Goal: Task Accomplishment & Management: Use online tool/utility

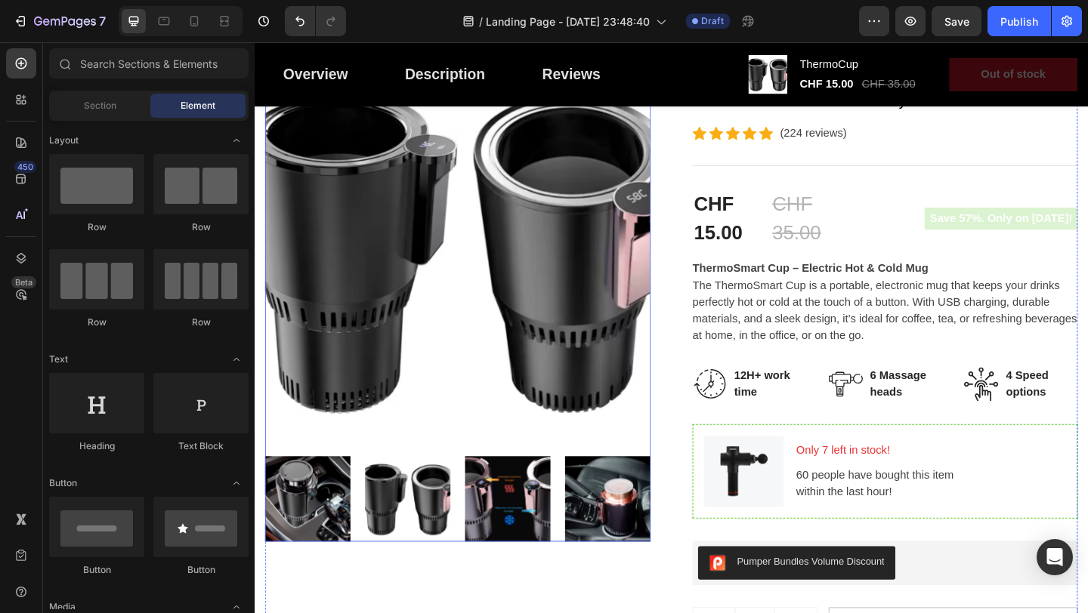
scroll to position [223, 0]
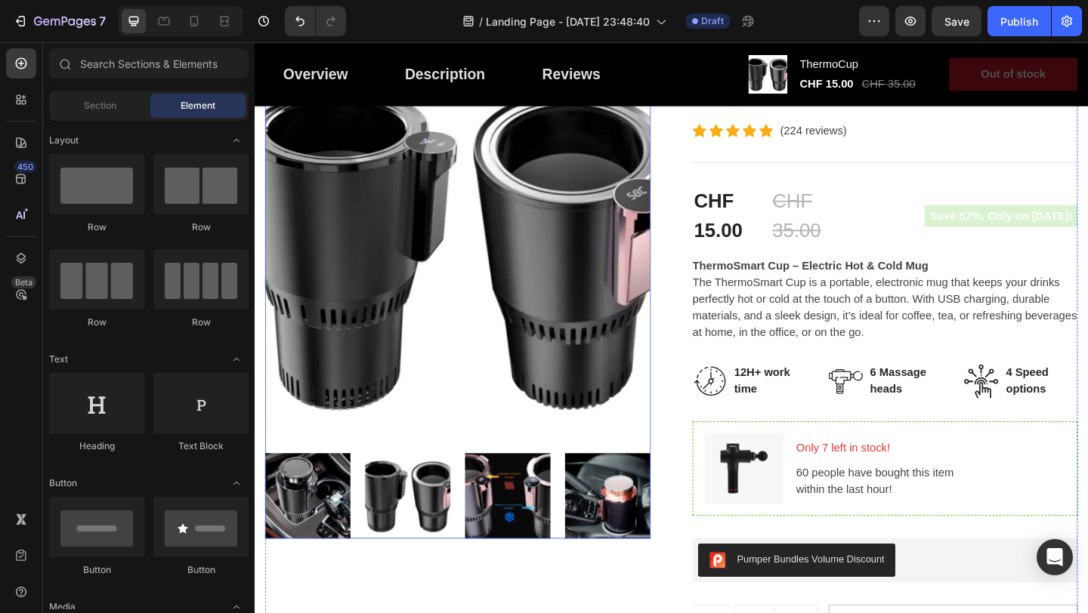
click at [319, 533] on img at bounding box center [312, 535] width 93 height 93
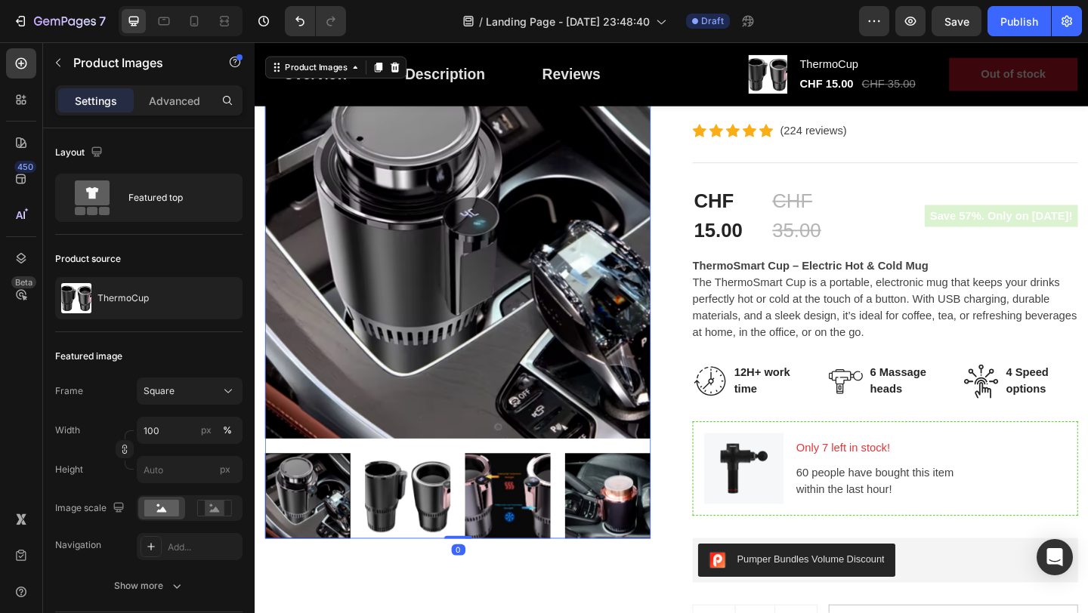
click at [403, 535] on img at bounding box center [421, 535] width 93 height 93
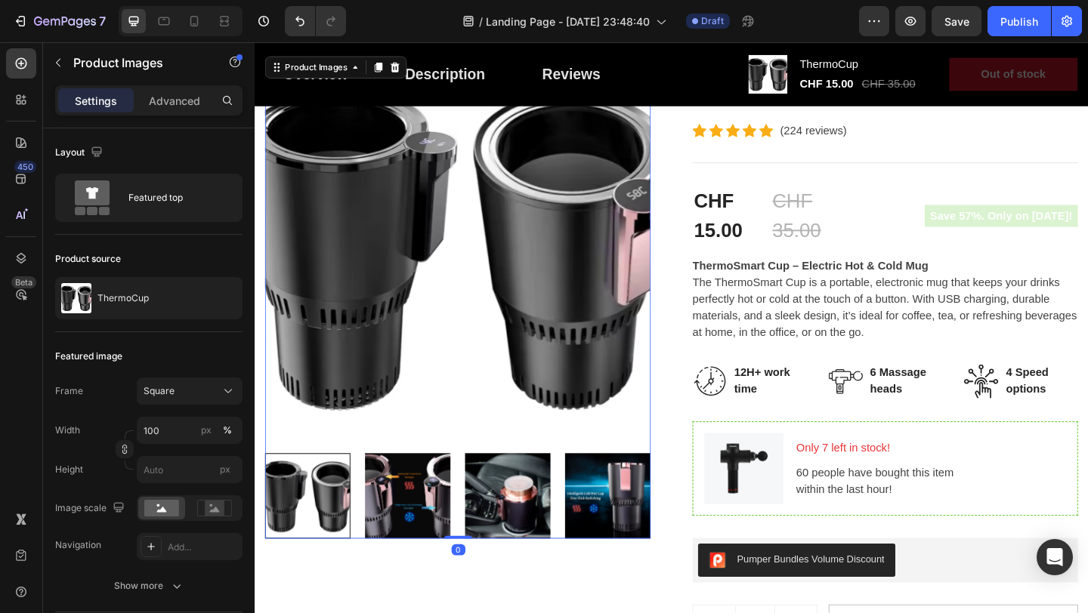
click at [495, 541] on img at bounding box center [529, 535] width 93 height 93
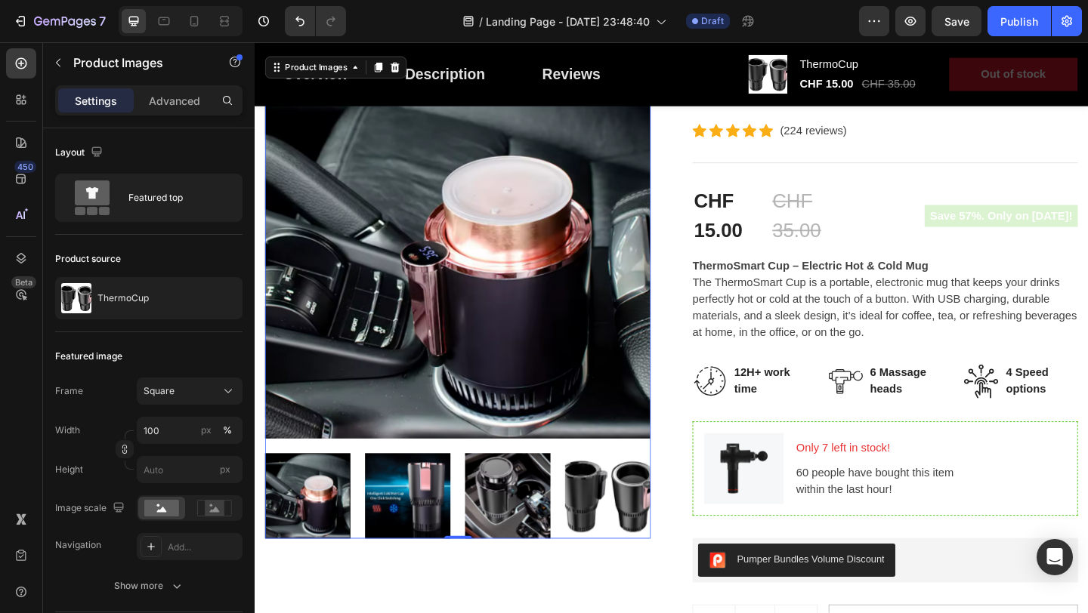
click at [535, 551] on img at bounding box center [529, 535] width 93 height 93
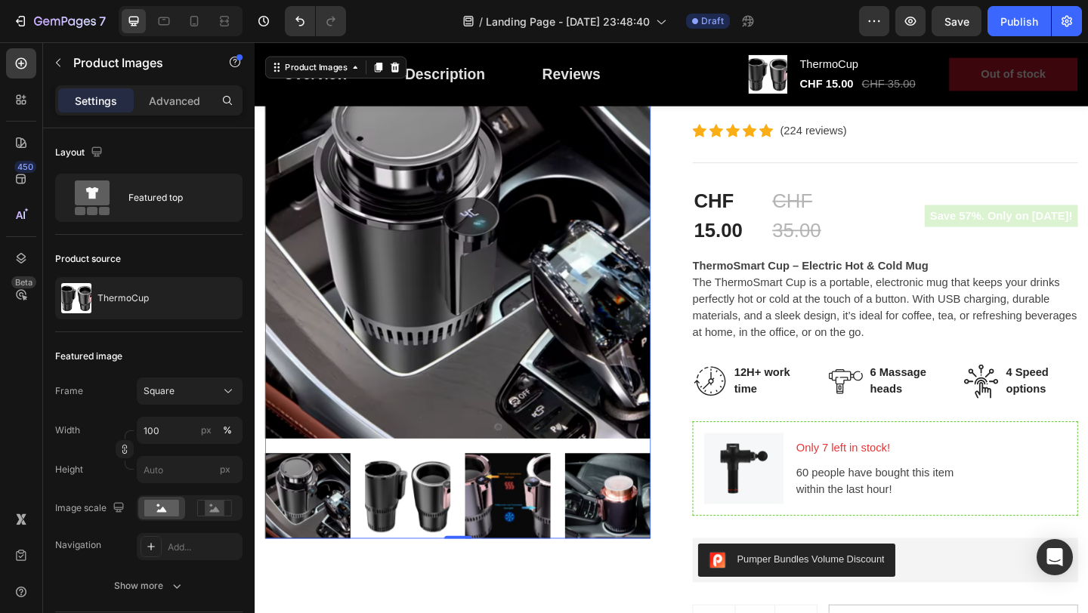
click at [575, 548] on img at bounding box center [529, 535] width 93 height 93
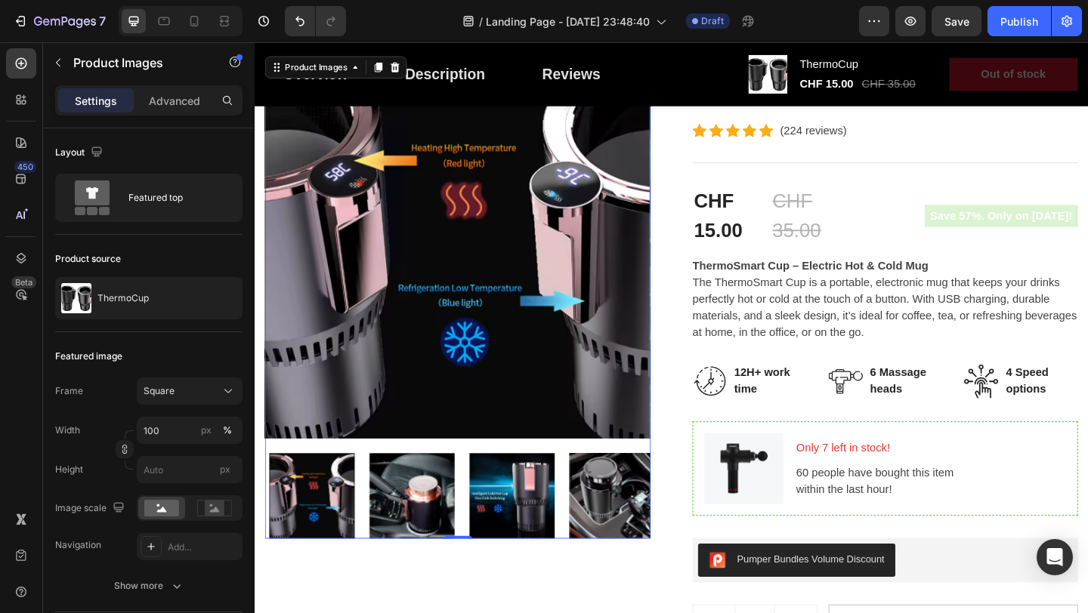
click at [625, 549] on img at bounding box center [643, 535] width 93 height 93
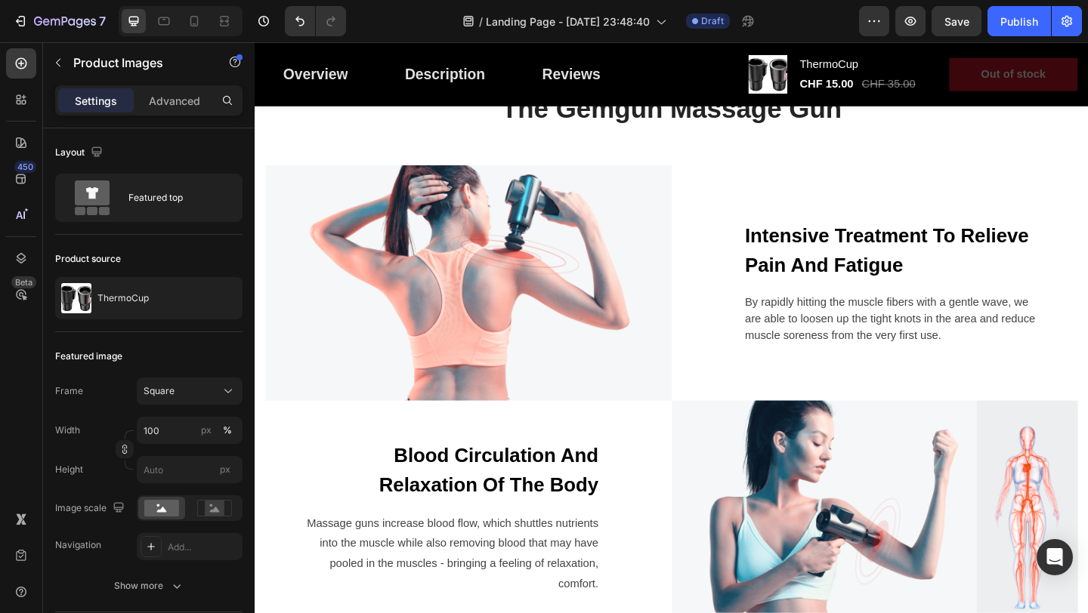
scroll to position [1408, 0]
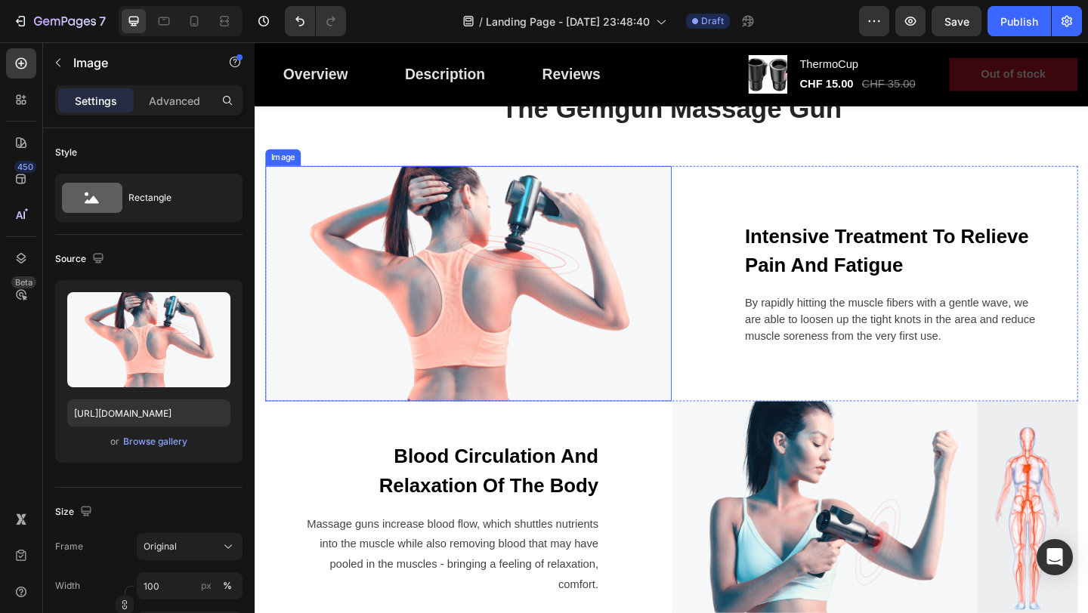
click at [653, 345] on img at bounding box center [487, 305] width 442 height 256
click at [325, 161] on icon at bounding box center [323, 162] width 12 height 12
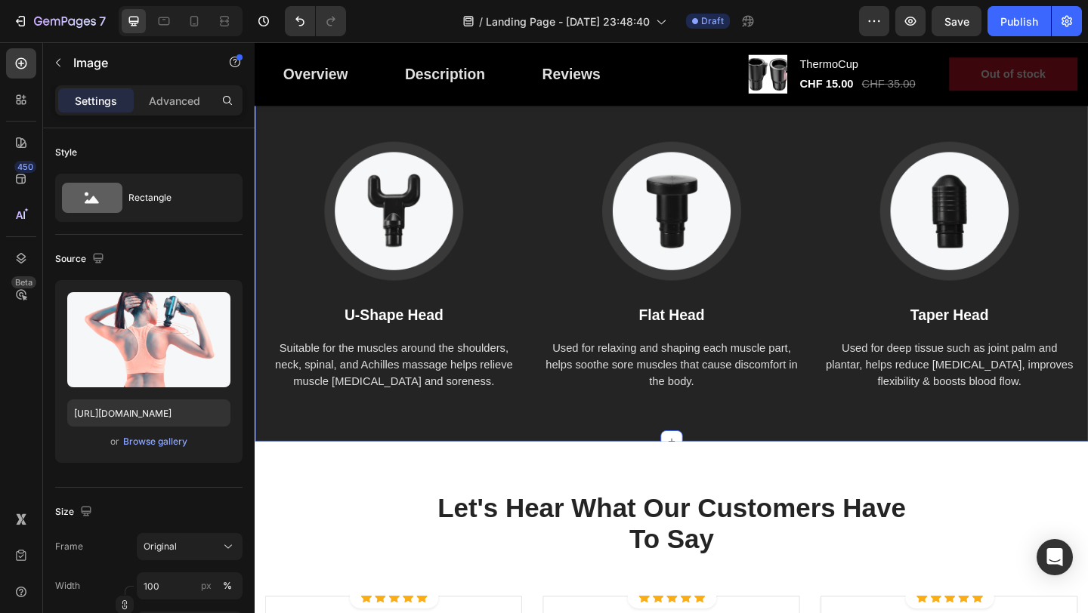
scroll to position [2641, 0]
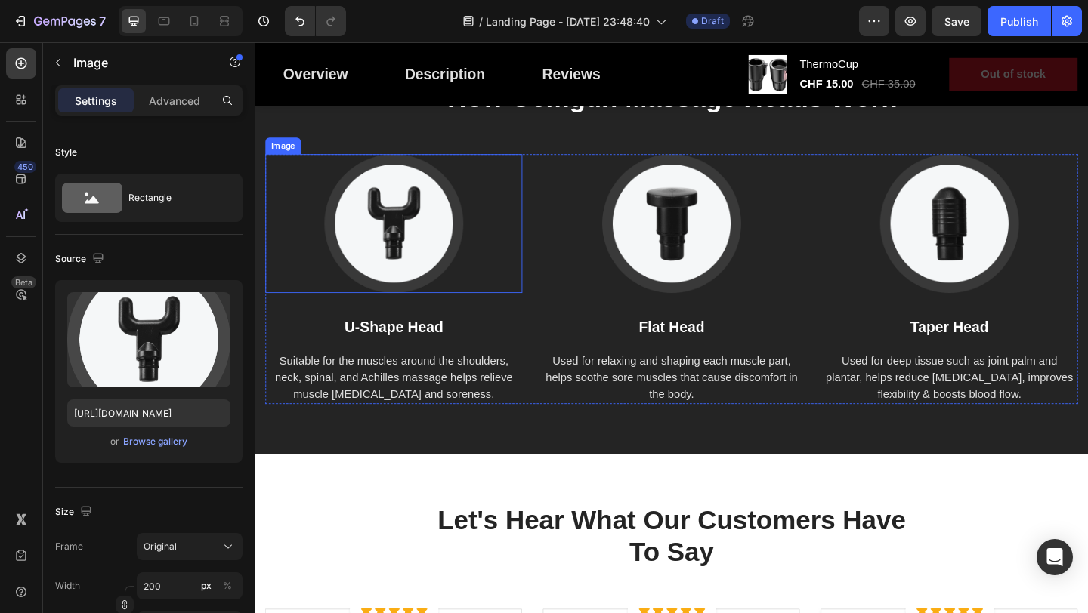
click at [437, 276] on img at bounding box center [405, 239] width 151 height 151
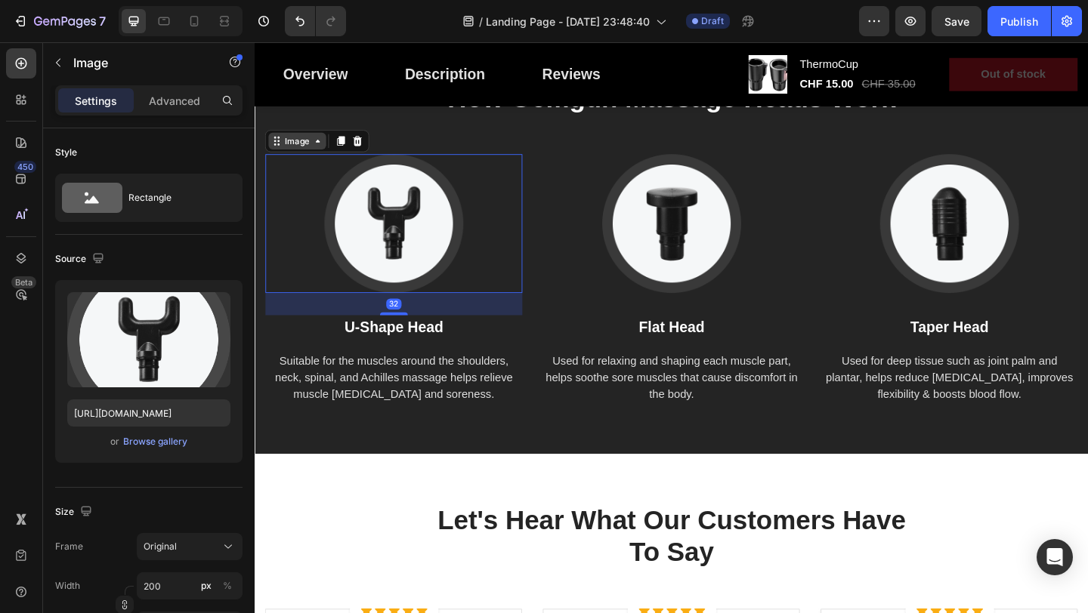
click at [313, 143] on div "Image" at bounding box center [301, 150] width 32 height 14
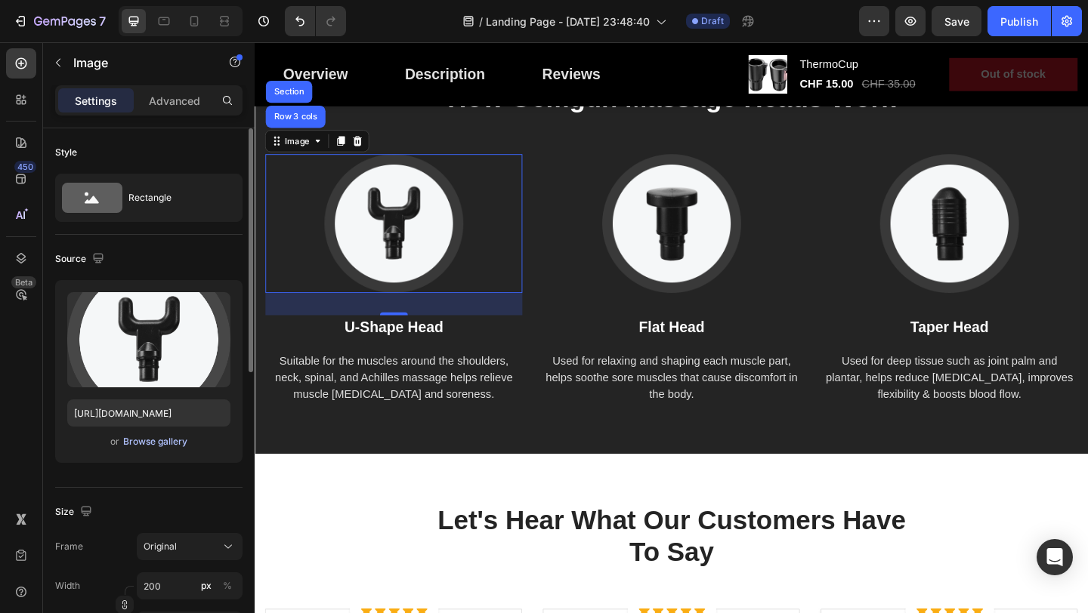
click at [181, 437] on div "Browse gallery" at bounding box center [155, 442] width 64 height 14
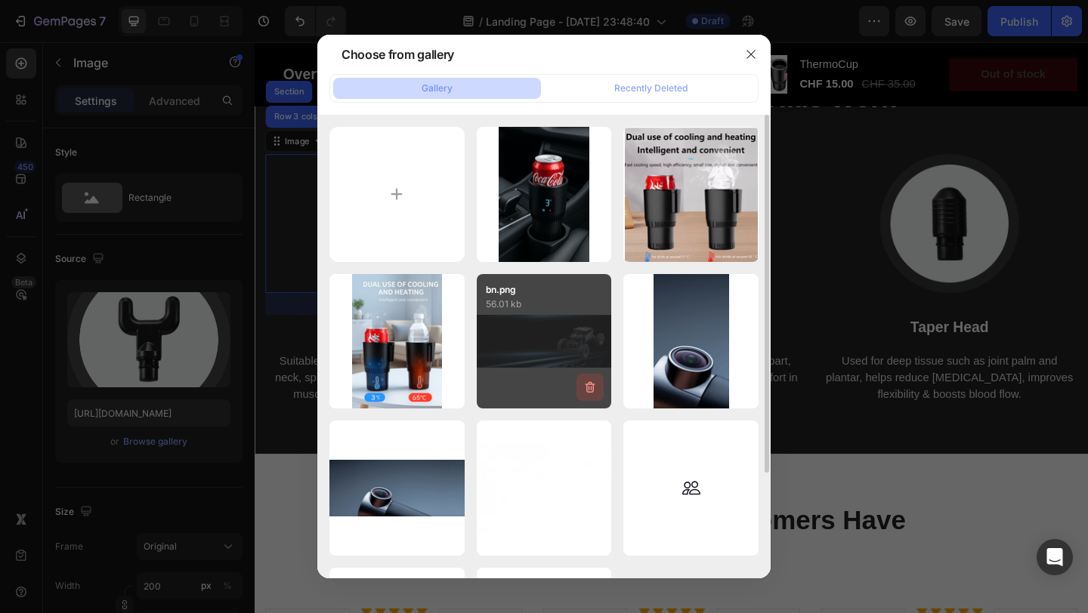
scroll to position [1, 0]
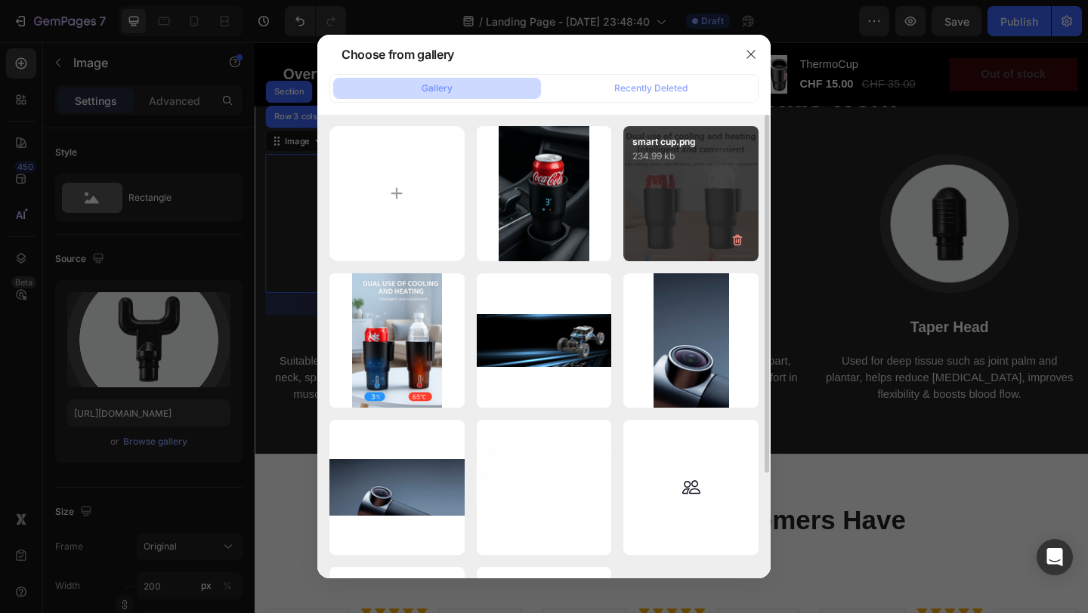
click at [661, 193] on div "smart cup.png 234.99 kb" at bounding box center [690, 193] width 135 height 135
type input "https://cdn.shopify.com/s/files/1/0950/1150/4476/files/gempages_585436047031141…"
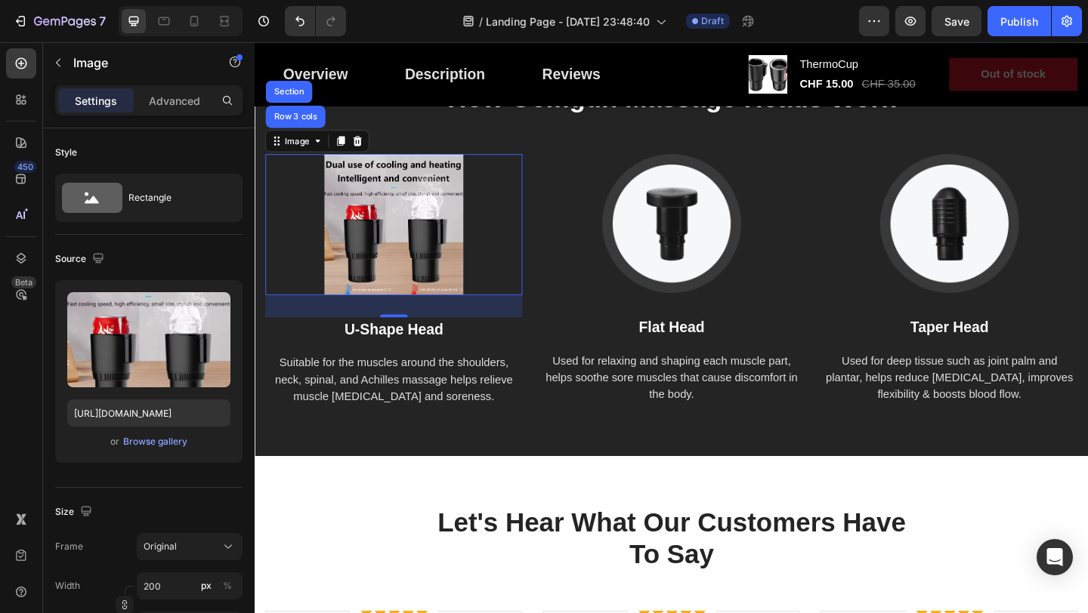
click at [452, 233] on img at bounding box center [405, 240] width 151 height 153
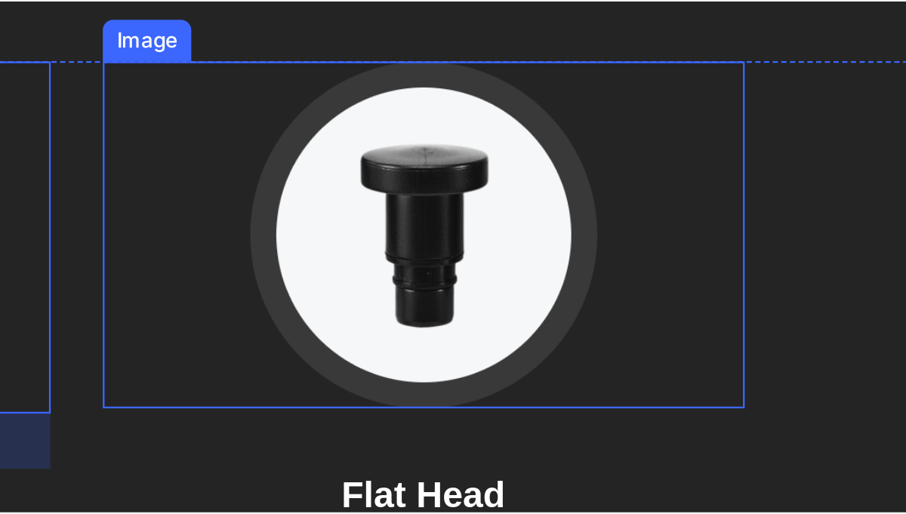
scroll to position [2572, 0]
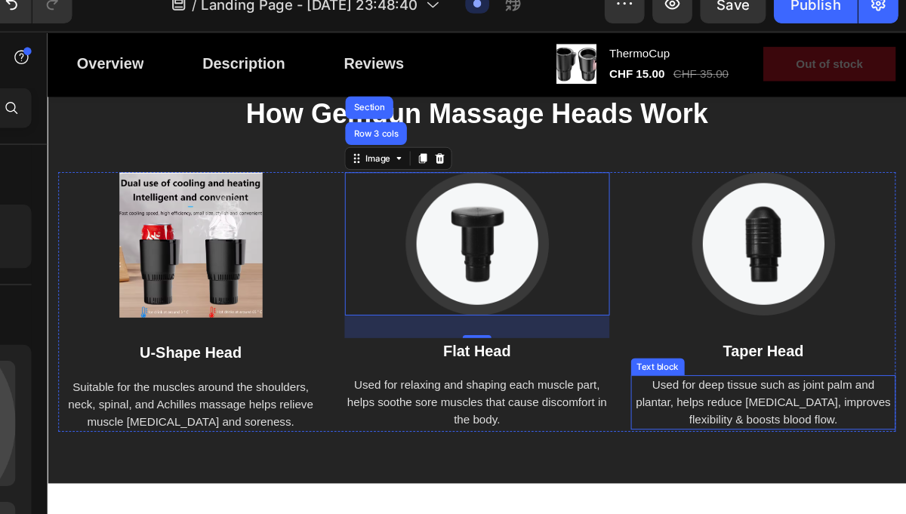
scroll to position [2611, 0]
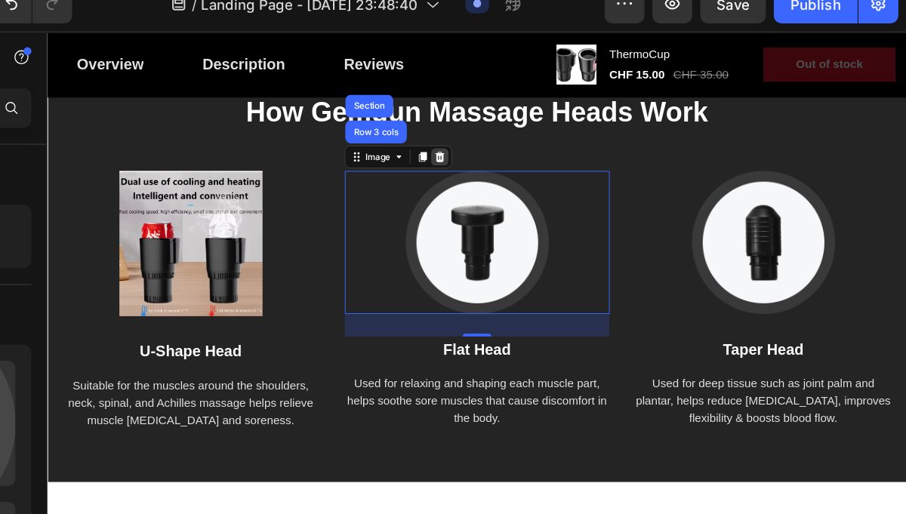
click at [463, 173] on div at bounding box center [461, 164] width 18 height 18
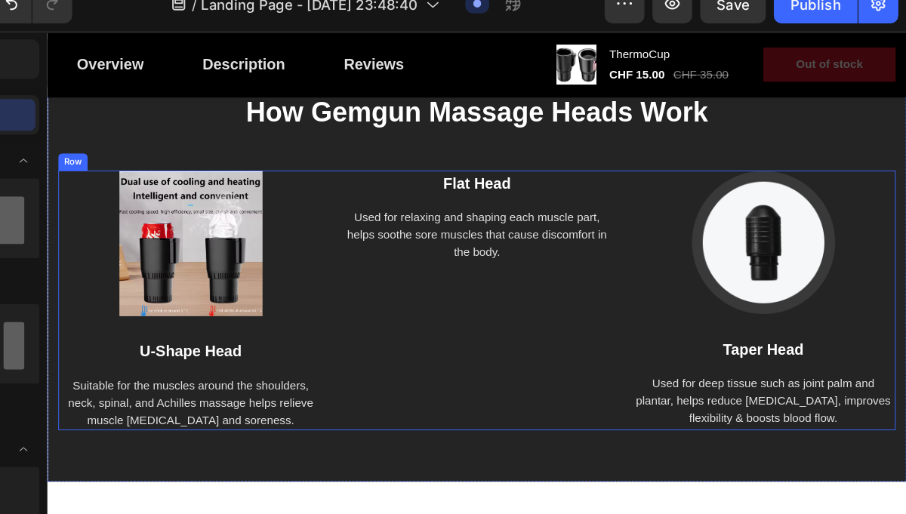
click at [530, 362] on div "Flat Head Text block Used for relaxing and shaping each muscle part, helps soot…" at bounding box center [499, 315] width 279 height 274
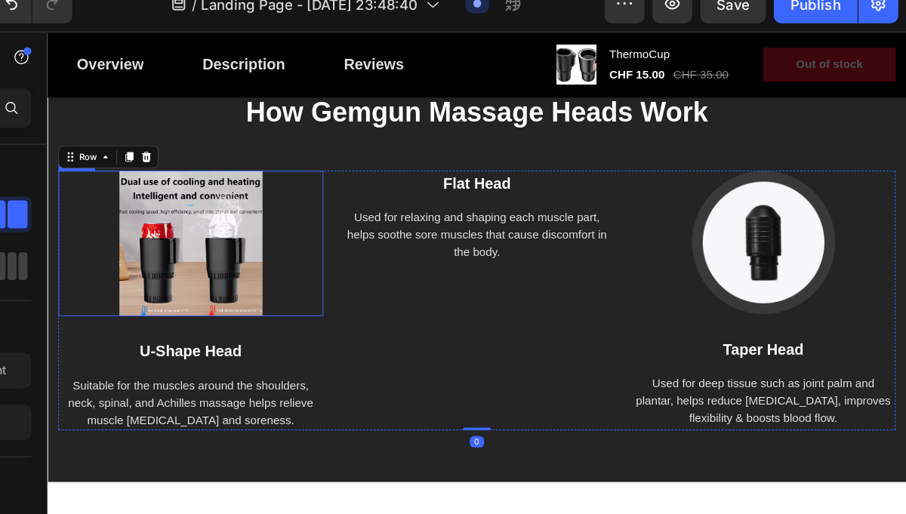
click at [213, 248] on img at bounding box center [197, 254] width 151 height 153
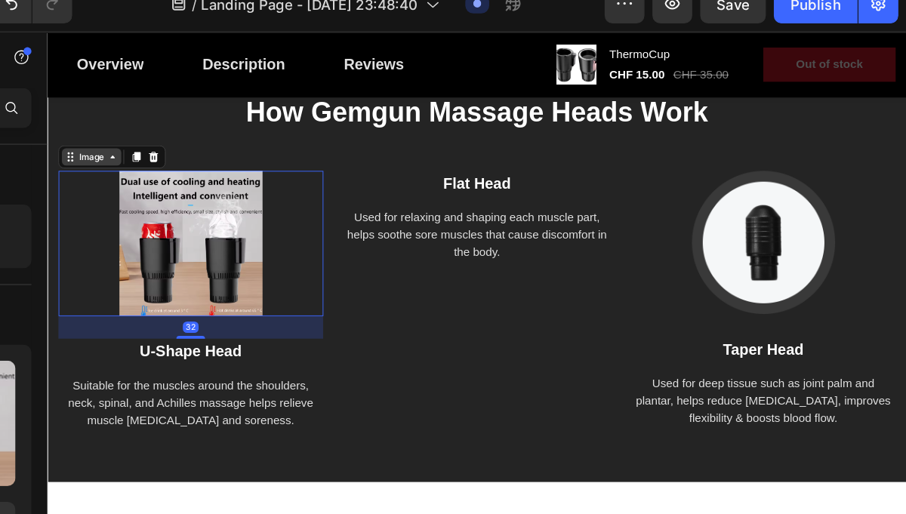
click at [119, 170] on icon at bounding box center [116, 164] width 12 height 12
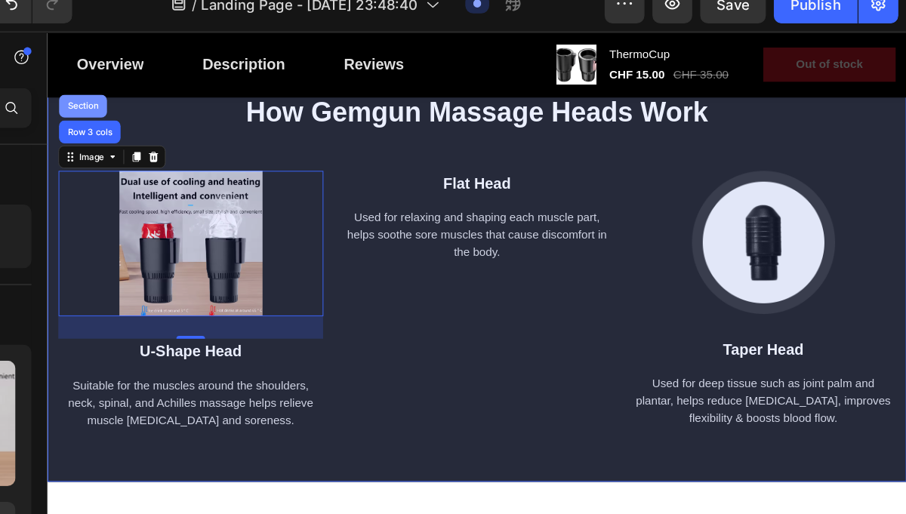
click at [103, 115] on div "Section" at bounding box center [84, 110] width 39 height 9
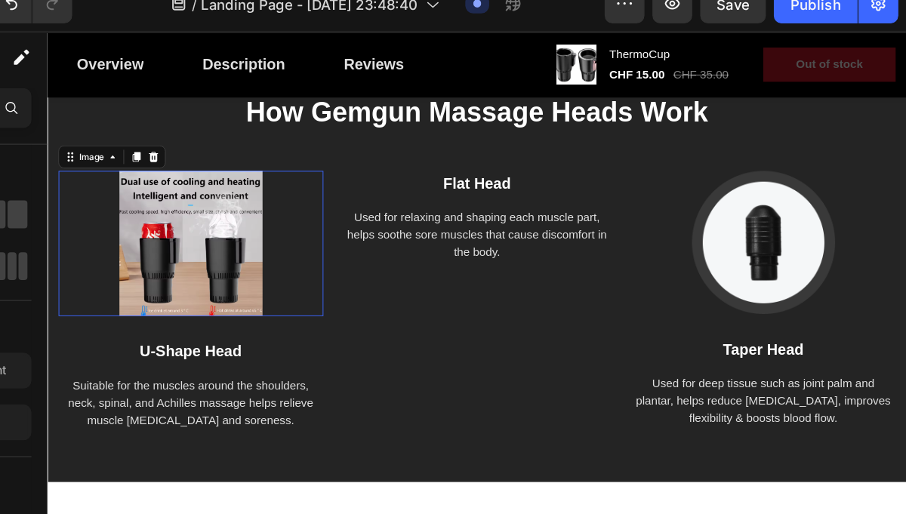
click at [168, 246] on img at bounding box center [197, 254] width 151 height 153
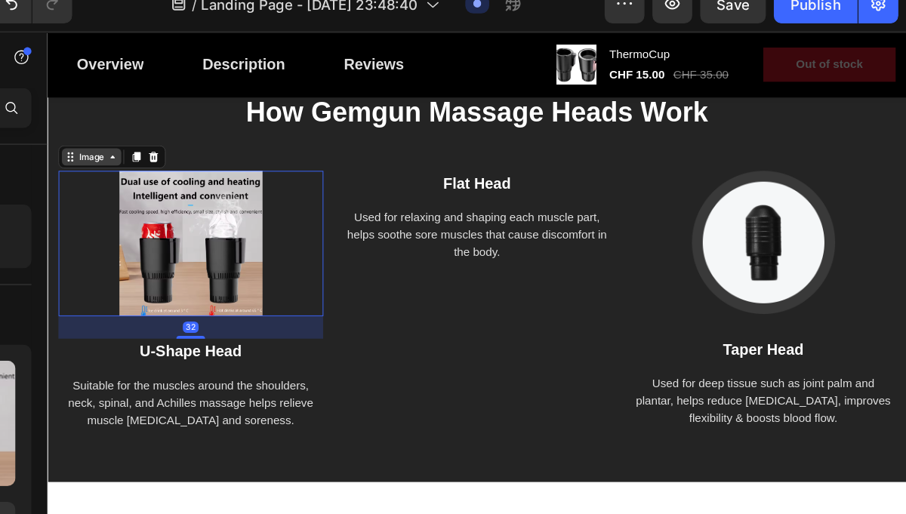
click at [97, 173] on div "Image" at bounding box center [93, 164] width 63 height 18
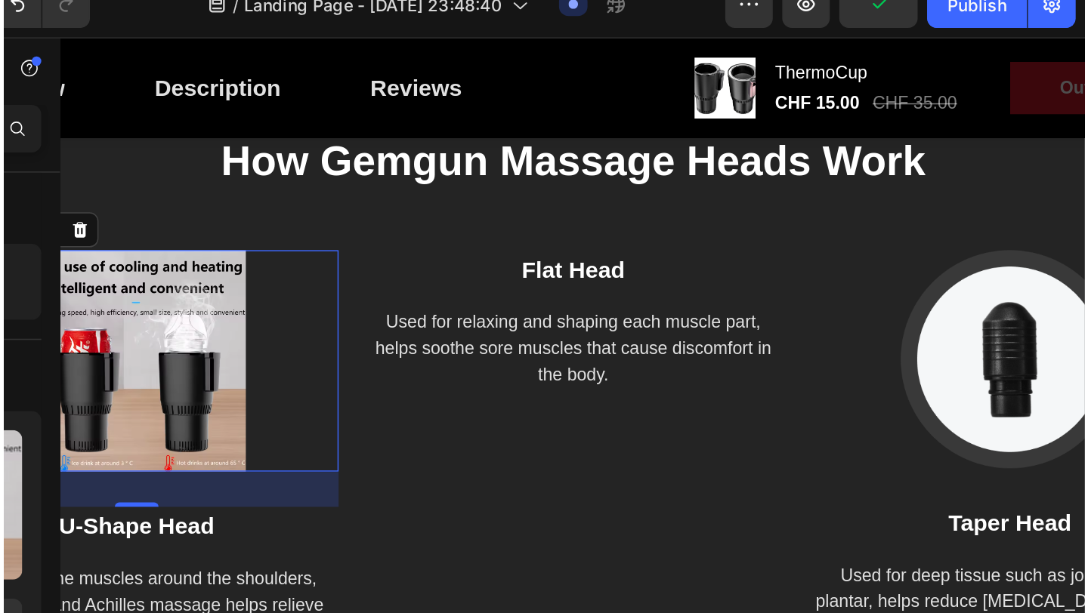
scroll to position [0, 0]
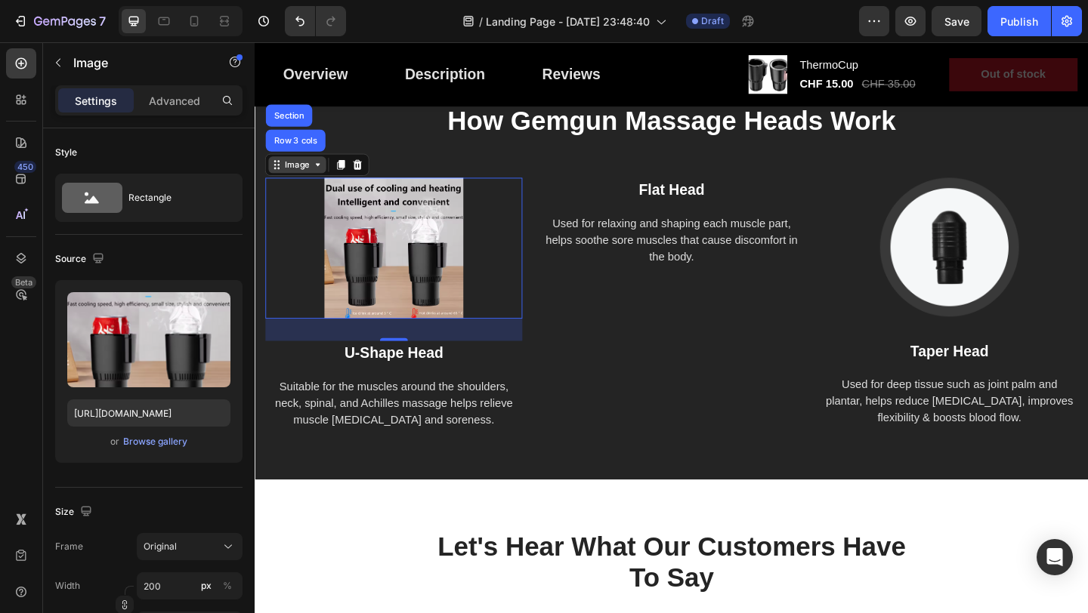
click at [310, 181] on div "Image" at bounding box center [301, 175] width 32 height 14
click at [343, 181] on icon at bounding box center [348, 175] width 12 height 12
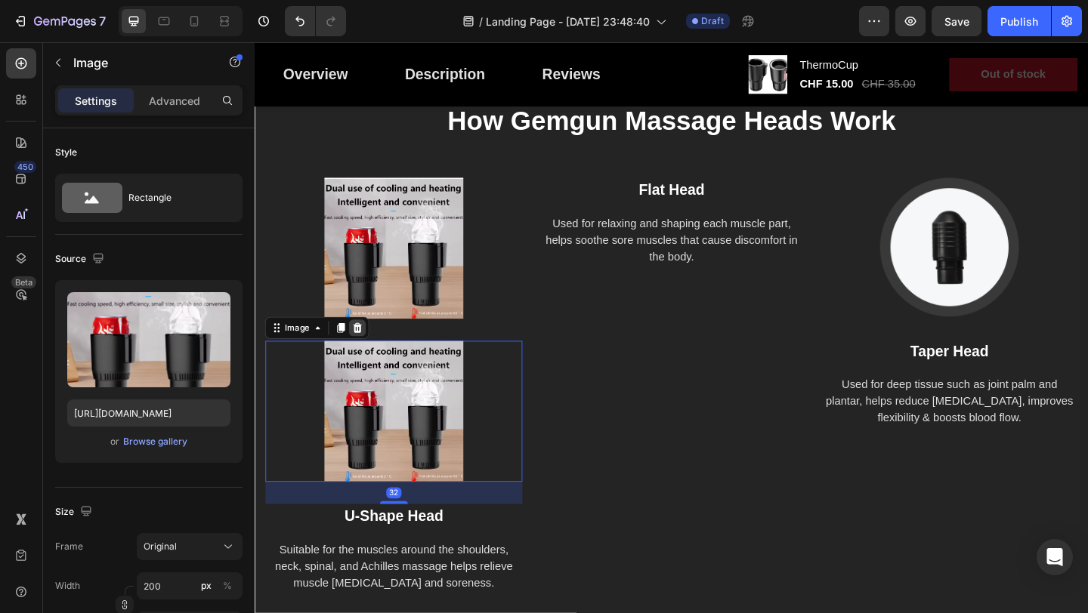
click at [372, 359] on icon at bounding box center [366, 353] width 12 height 12
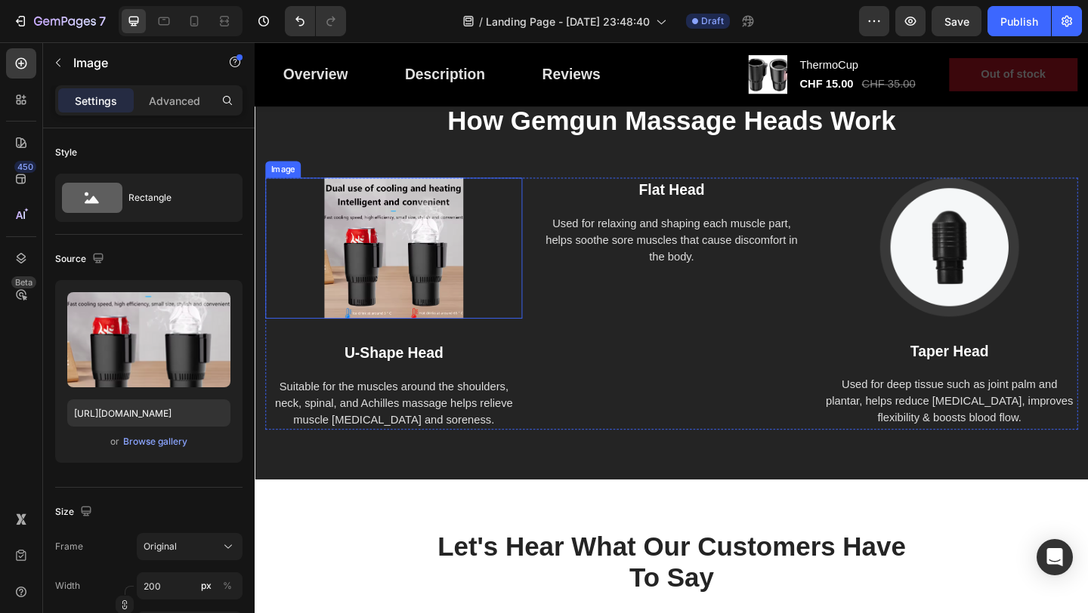
click at [396, 285] on img at bounding box center [405, 266] width 151 height 153
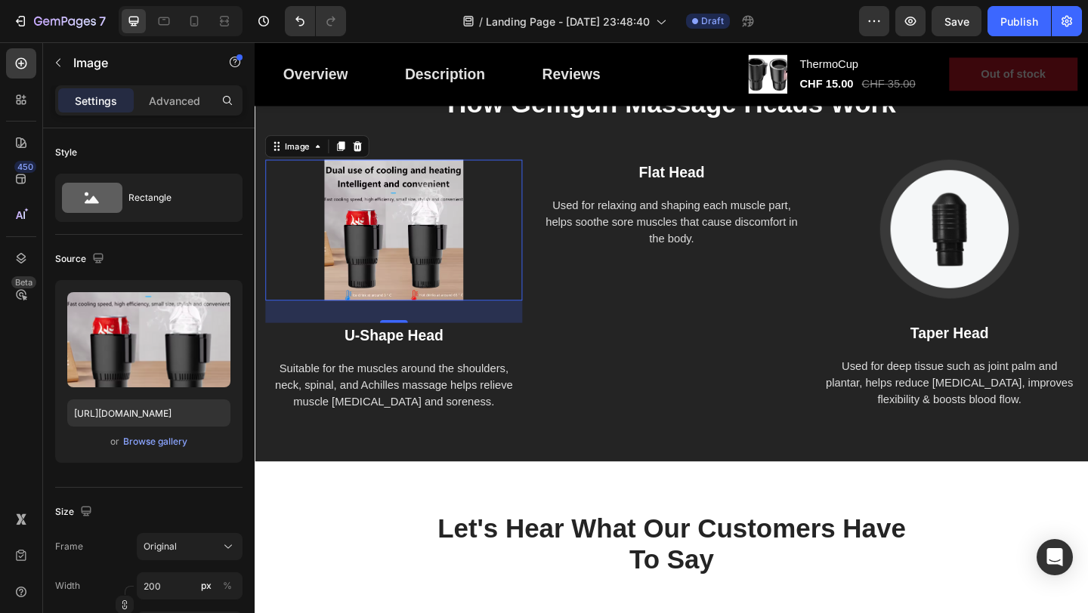
scroll to position [2544, 0]
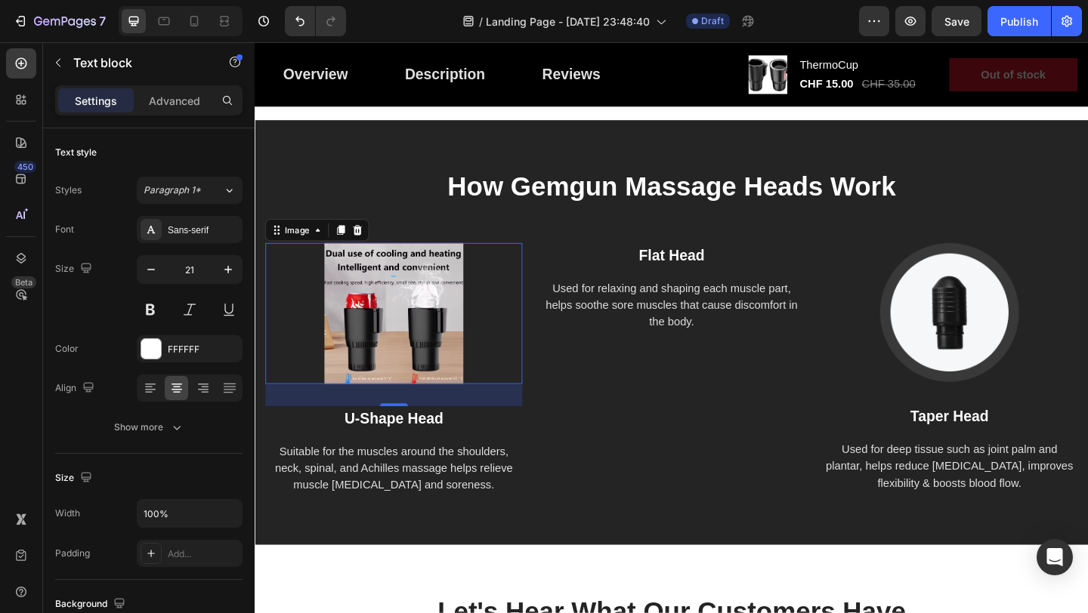
click at [412, 438] on div "U-Shape Head" at bounding box center [405, 451] width 279 height 27
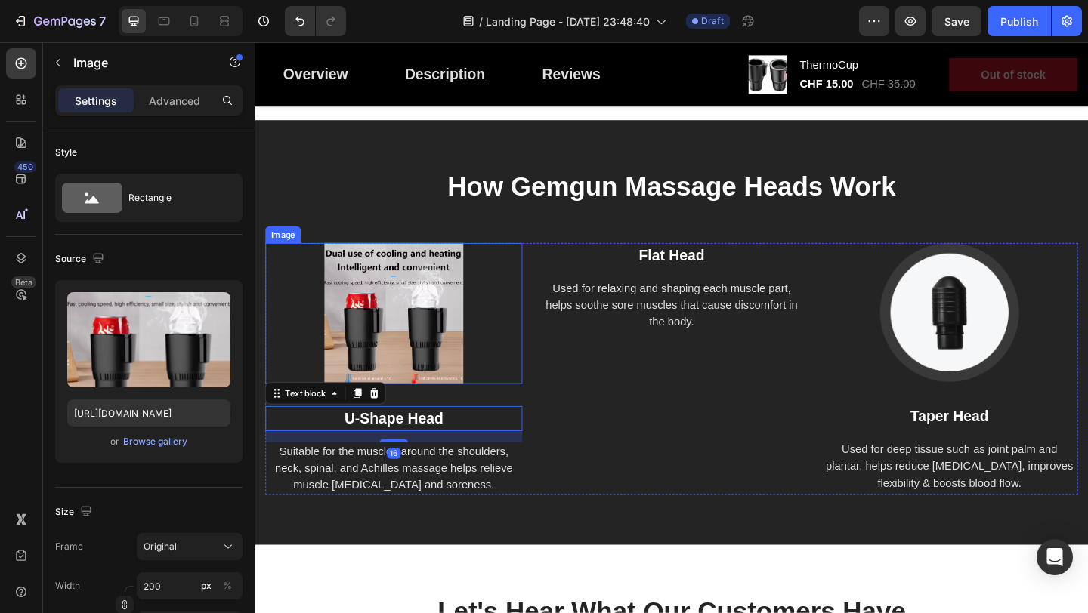
click at [414, 353] on img at bounding box center [405, 337] width 151 height 153
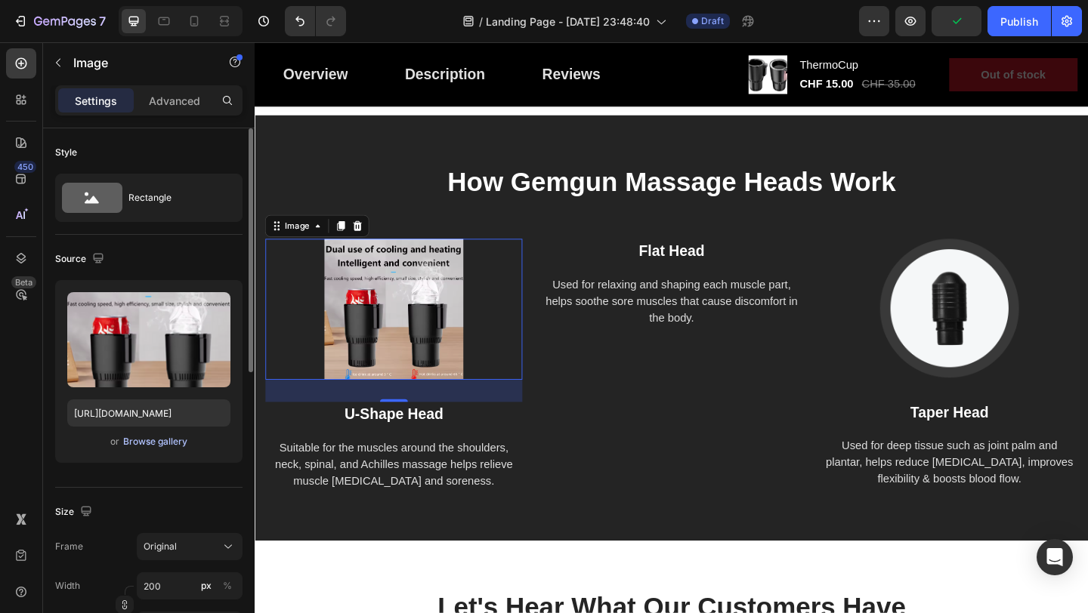
click at [180, 446] on div "Browse gallery" at bounding box center [155, 442] width 64 height 14
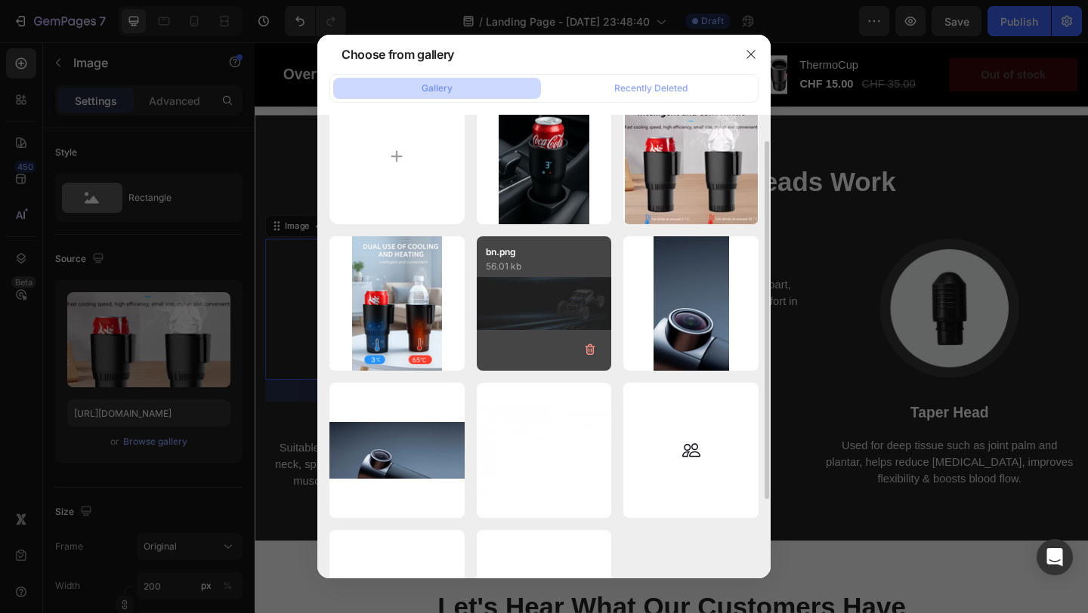
scroll to position [35, 0]
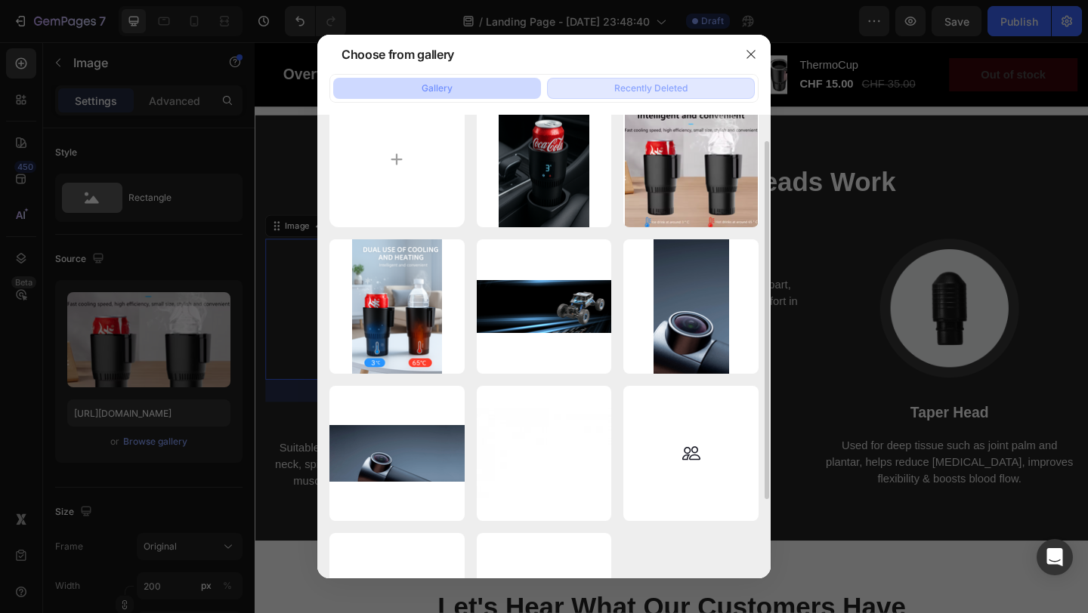
click at [659, 91] on div "Recently Deleted" at bounding box center [650, 89] width 73 height 14
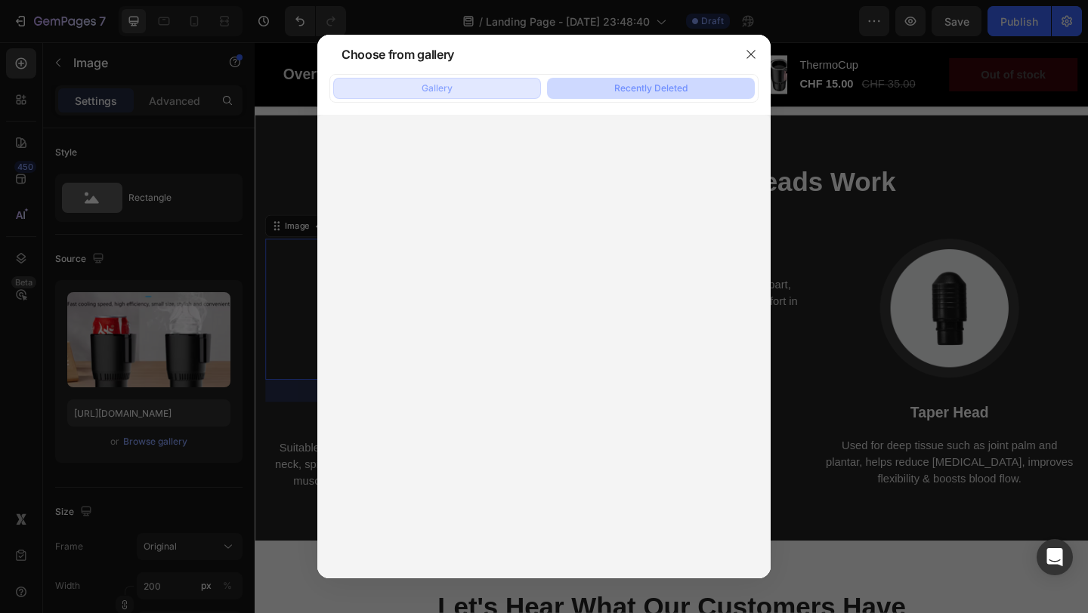
click at [523, 83] on button "Gallery" at bounding box center [437, 88] width 208 height 21
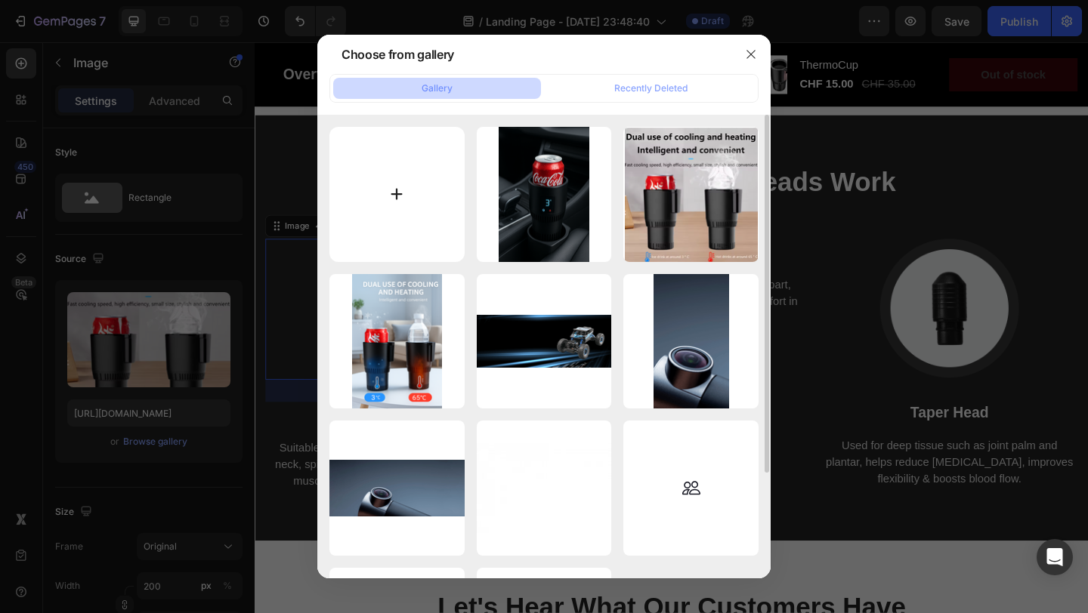
click at [412, 177] on input "file" at bounding box center [396, 194] width 135 height 135
type input "C:\fakepath\Bildschirmfoto 2025-09-27 um 23.51.17.png"
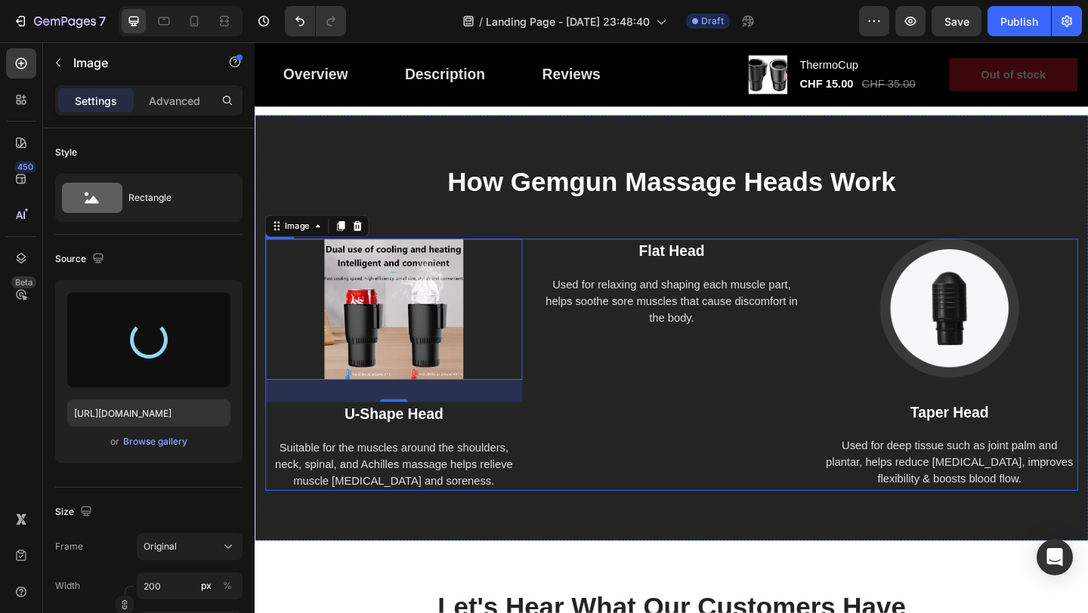
type input "[URL][DOMAIN_NAME]"
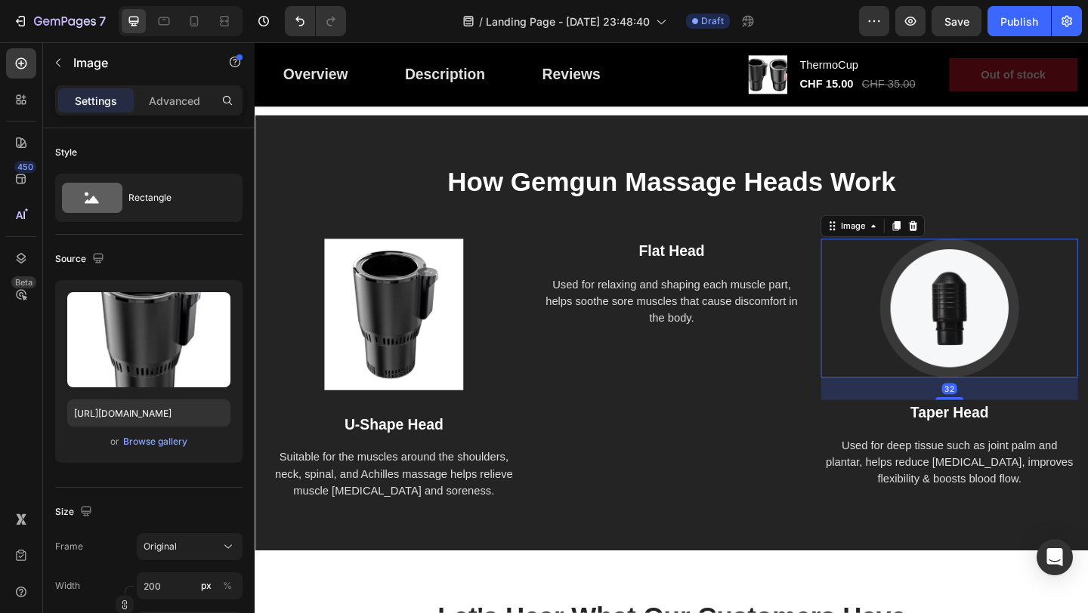
click at [994, 337] on img at bounding box center [1009, 331] width 151 height 151
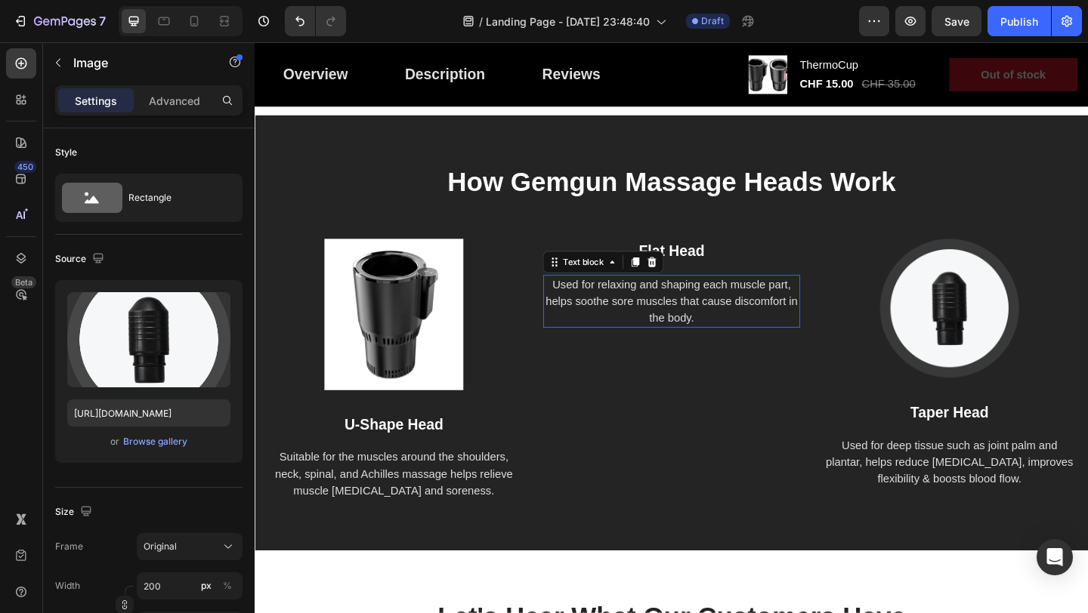
click at [762, 322] on p "Used for relaxing and shaping each muscle part, helps soothe sore muscles that …" at bounding box center [707, 324] width 276 height 54
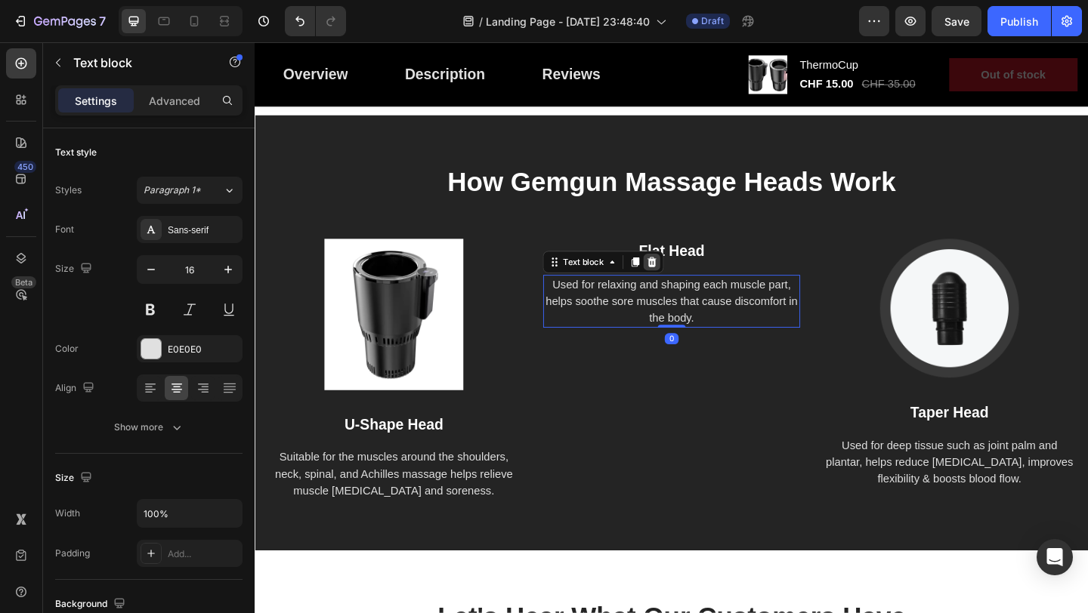
click at [689, 287] on icon at bounding box center [686, 281] width 12 height 12
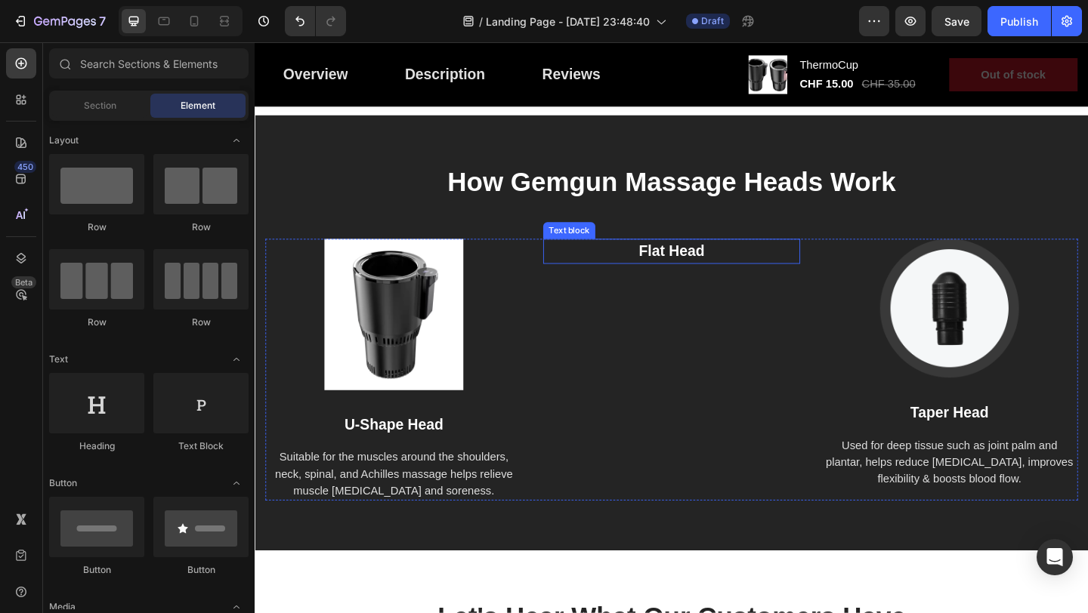
click at [697, 270] on p "Flat Head" at bounding box center [707, 270] width 276 height 24
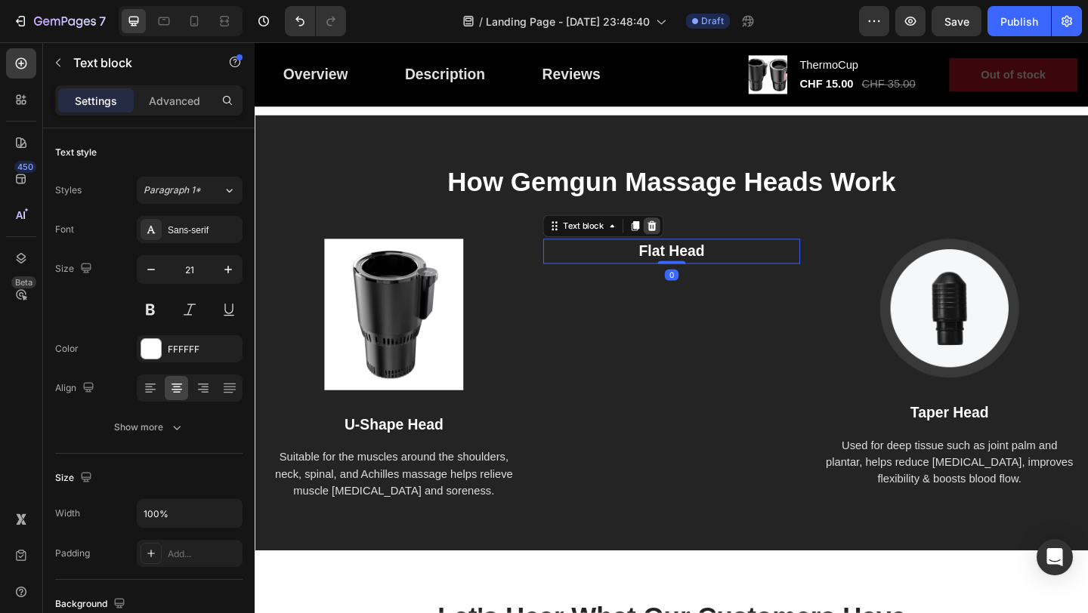
click at [692, 248] on icon at bounding box center [686, 242] width 12 height 12
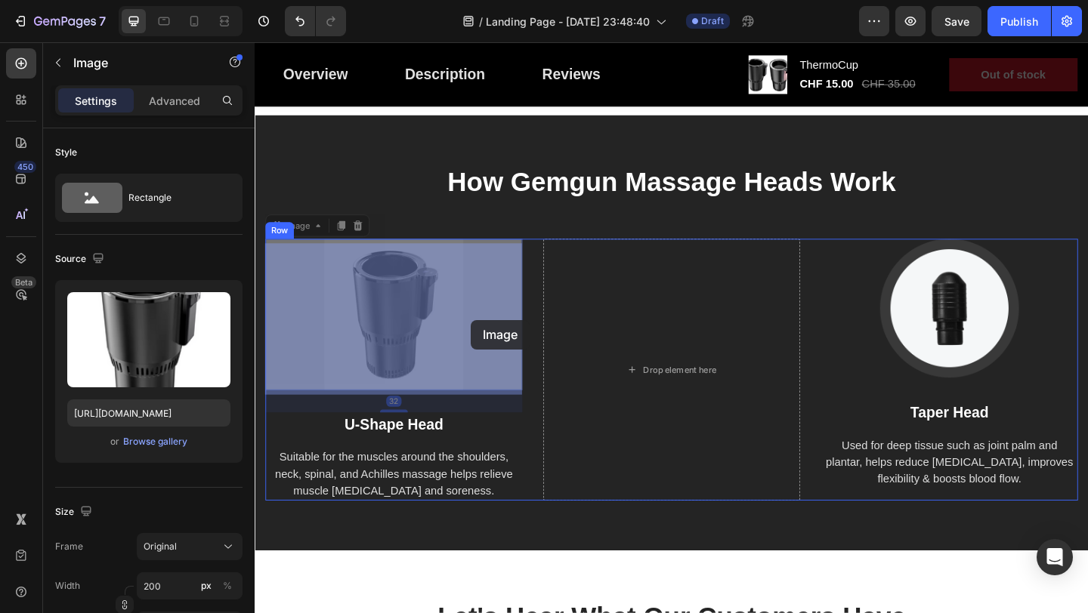
drag, startPoint x: 463, startPoint y: 343, endPoint x: 487, endPoint y: 344, distance: 24.2
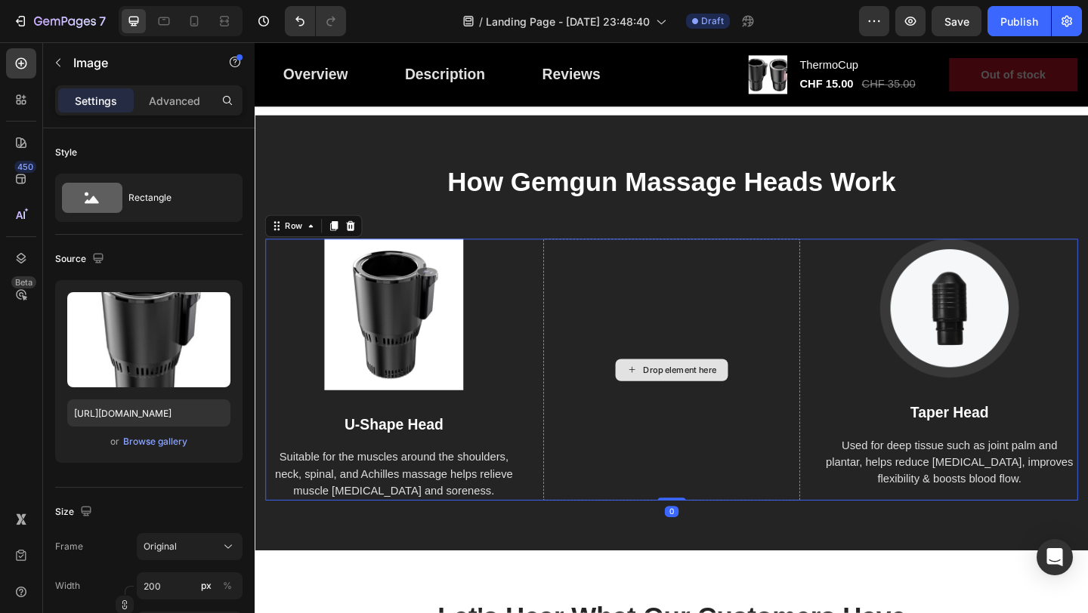
click at [705, 389] on div "Drop element here" at bounding box center [707, 398] width 279 height 285
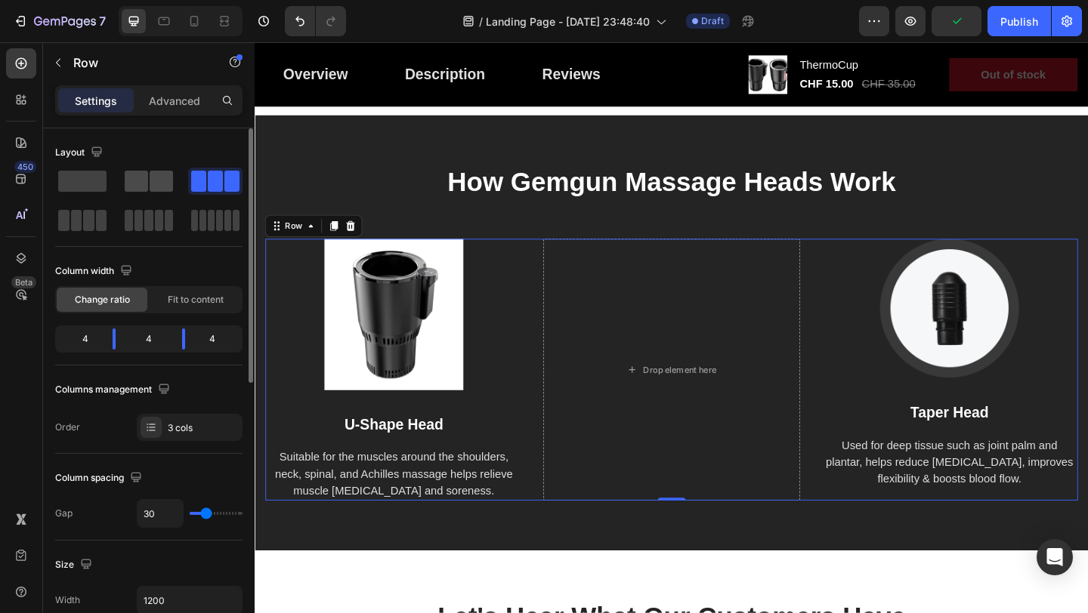
click at [147, 189] on span at bounding box center [136, 181] width 23 height 21
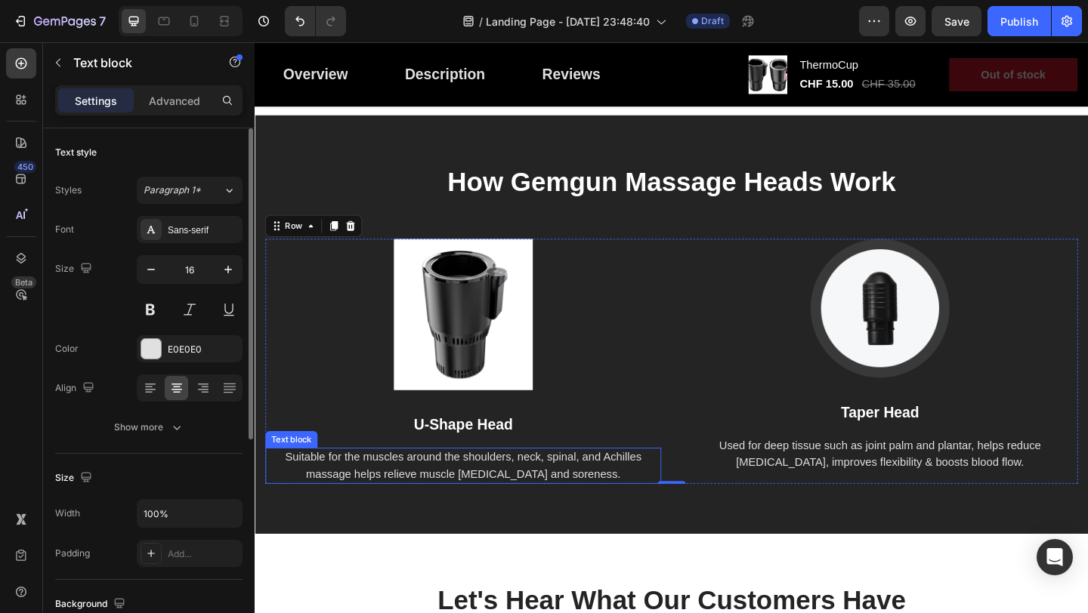
click at [603, 489] on div "Suitable for the muscles around the shoulders, neck, spinal, and Achilles massa…" at bounding box center [481, 502] width 430 height 39
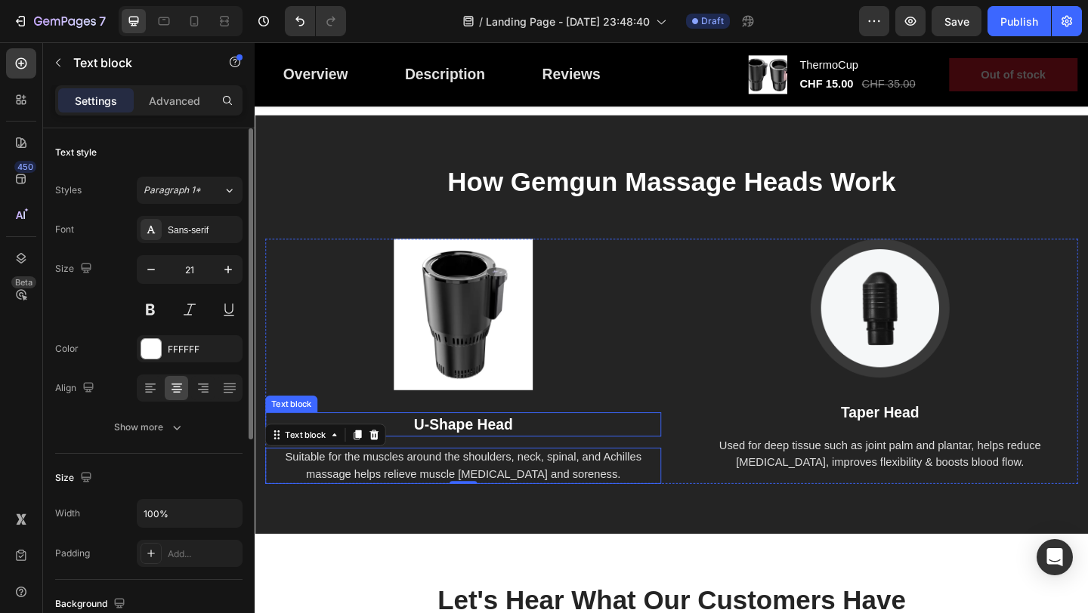
click at [516, 467] on p "U-Shape Head" at bounding box center [480, 458] width 427 height 24
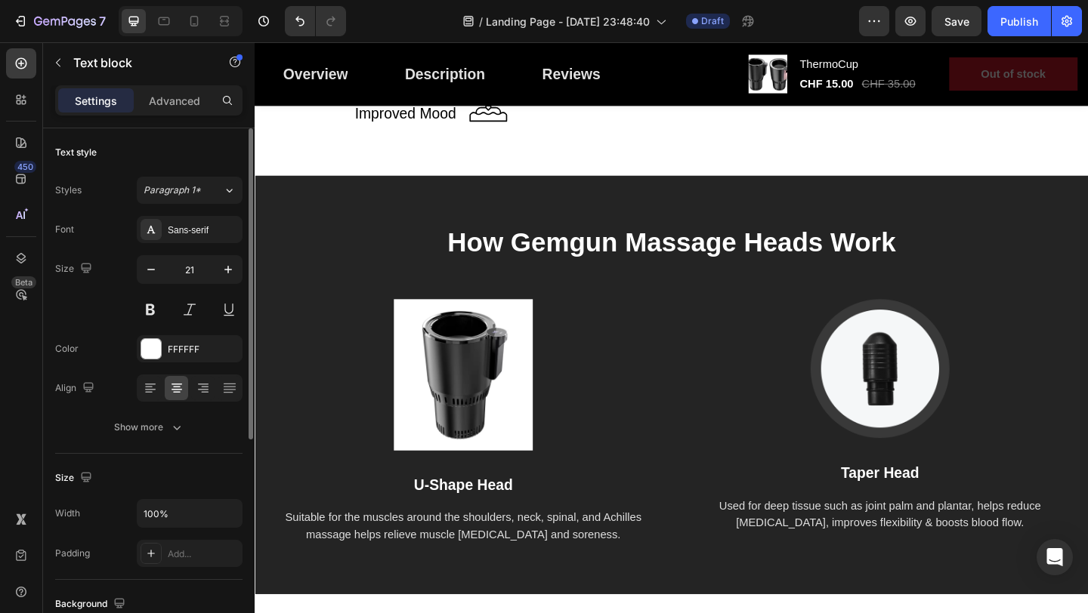
scroll to position [2623, 0]
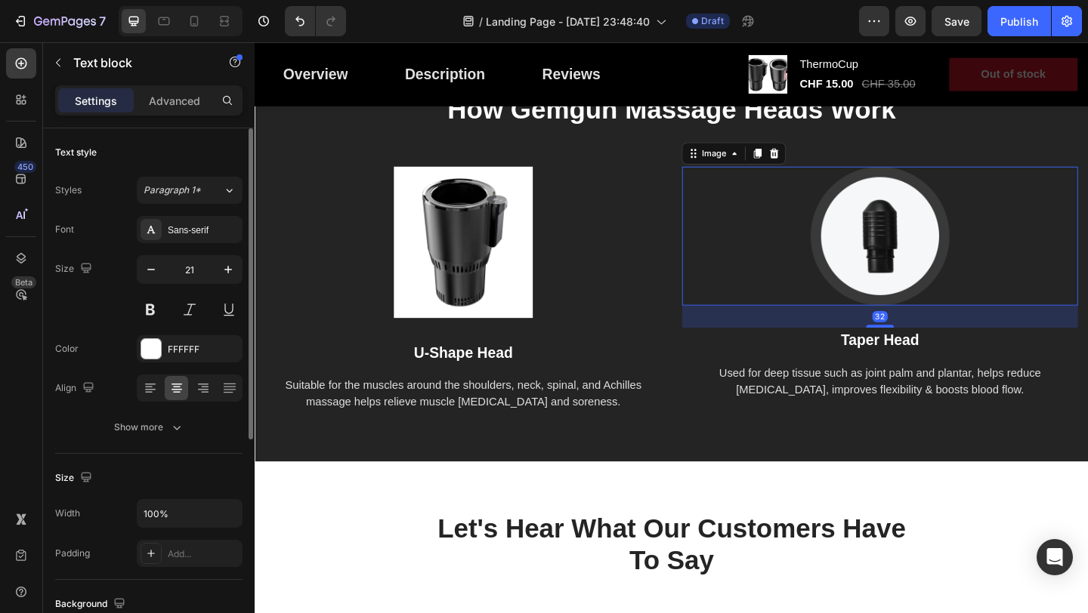
click at [956, 244] on img at bounding box center [934, 252] width 151 height 151
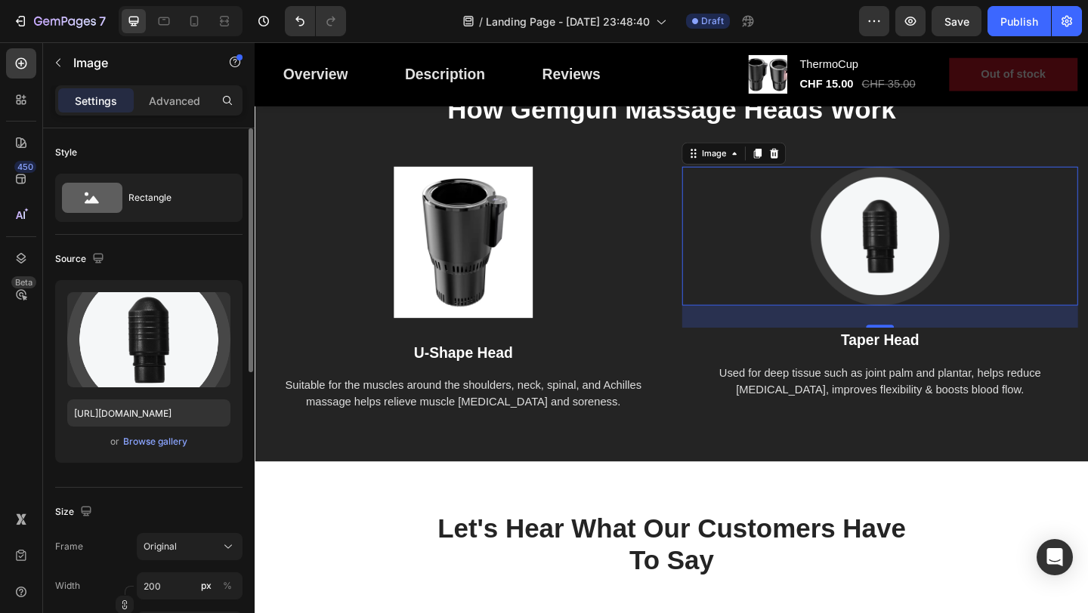
click at [931, 242] on img at bounding box center [934, 252] width 151 height 151
click at [780, 172] on div "Image" at bounding box center [754, 163] width 63 height 18
click at [881, 273] on img at bounding box center [934, 252] width 151 height 151
click at [808, 172] on div at bounding box center [801, 163] width 18 height 18
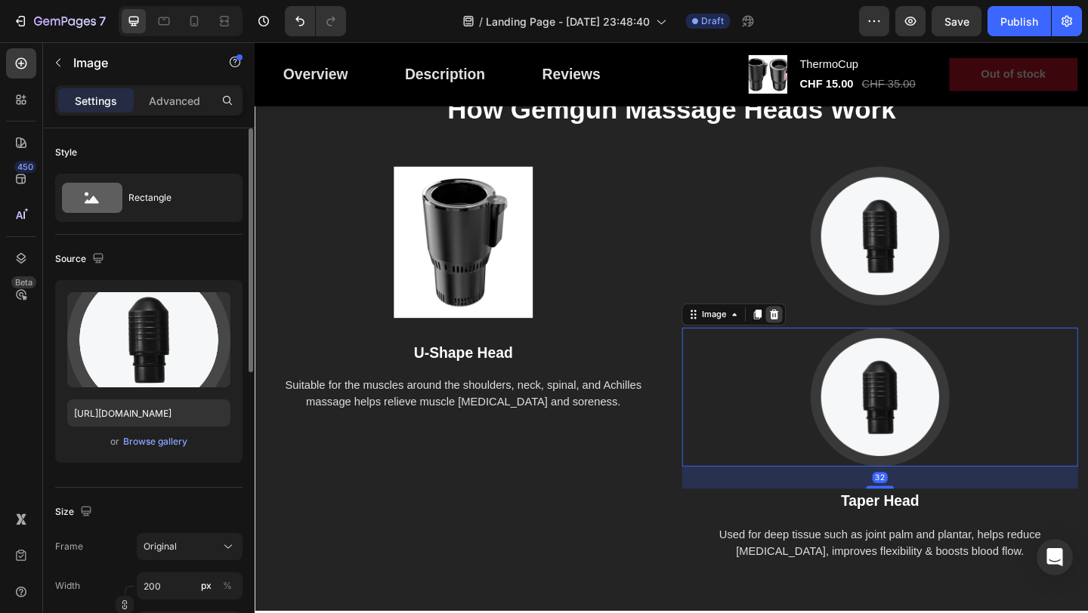
click at [822, 343] on icon at bounding box center [820, 338] width 10 height 11
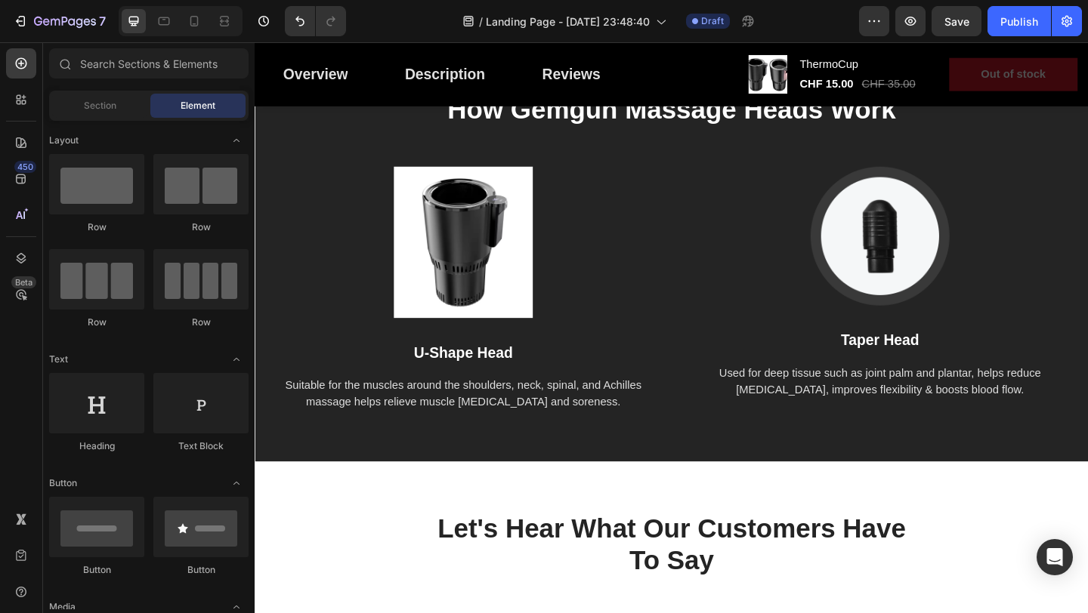
click at [928, 285] on img at bounding box center [934, 252] width 151 height 151
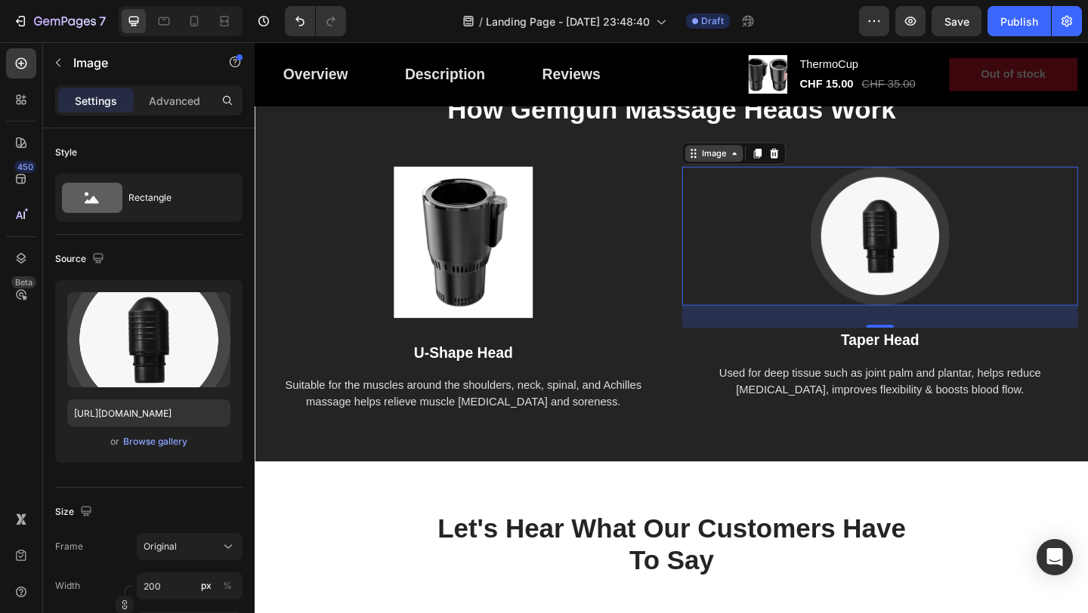
click at [767, 170] on div "Image" at bounding box center [754, 163] width 32 height 14
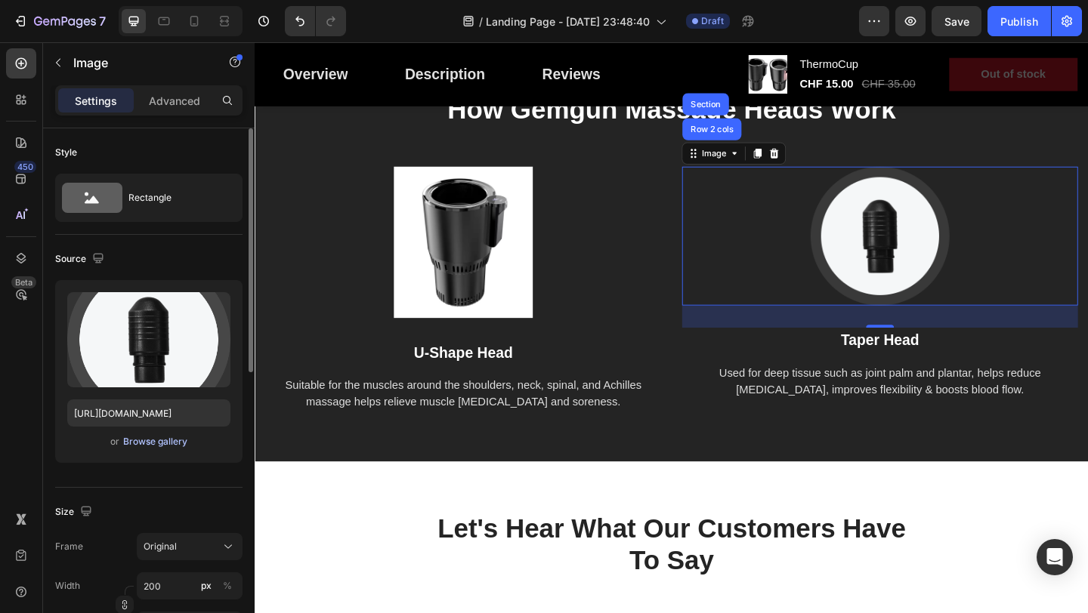
click at [177, 446] on div "Browse gallery" at bounding box center [155, 442] width 64 height 14
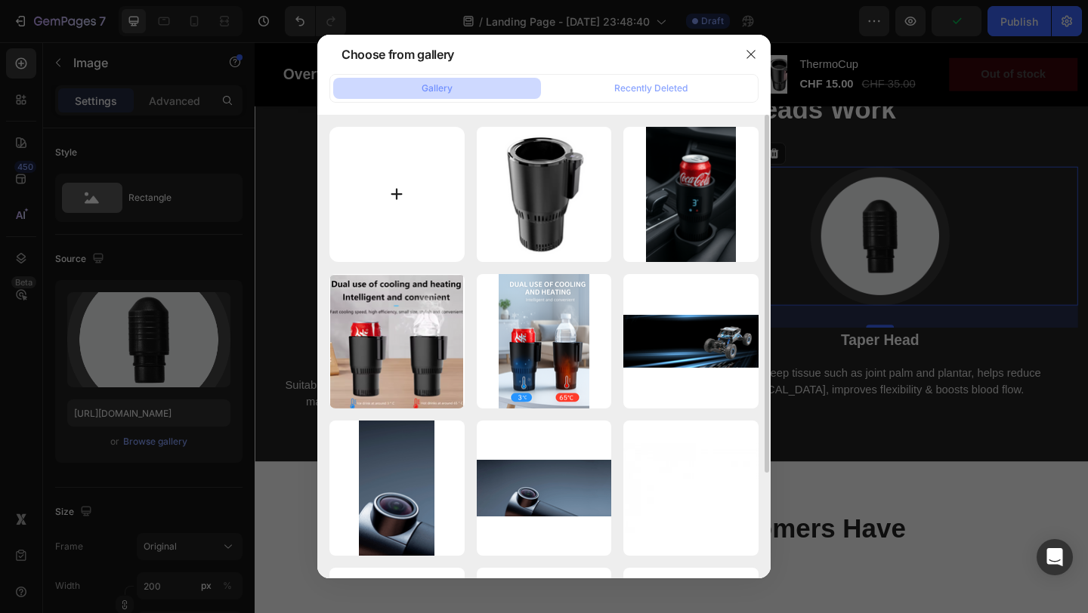
click at [430, 193] on input "file" at bounding box center [396, 194] width 135 height 135
type input "C:\fakepath\Bildschirmfoto 2025-09-27 um 23.55.26.png"
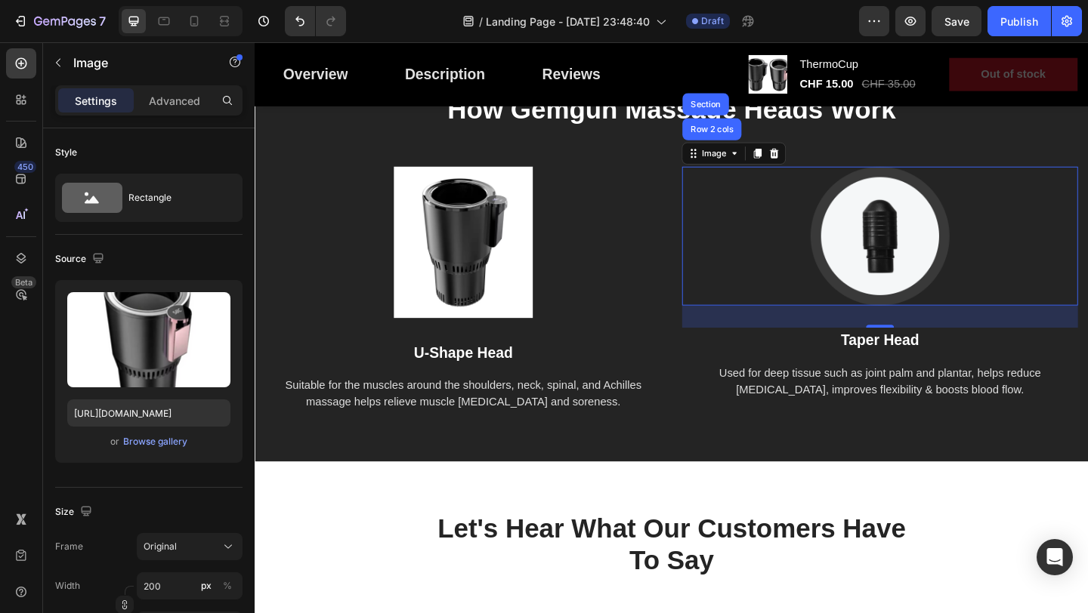
type input "[URL][DOMAIN_NAME]"
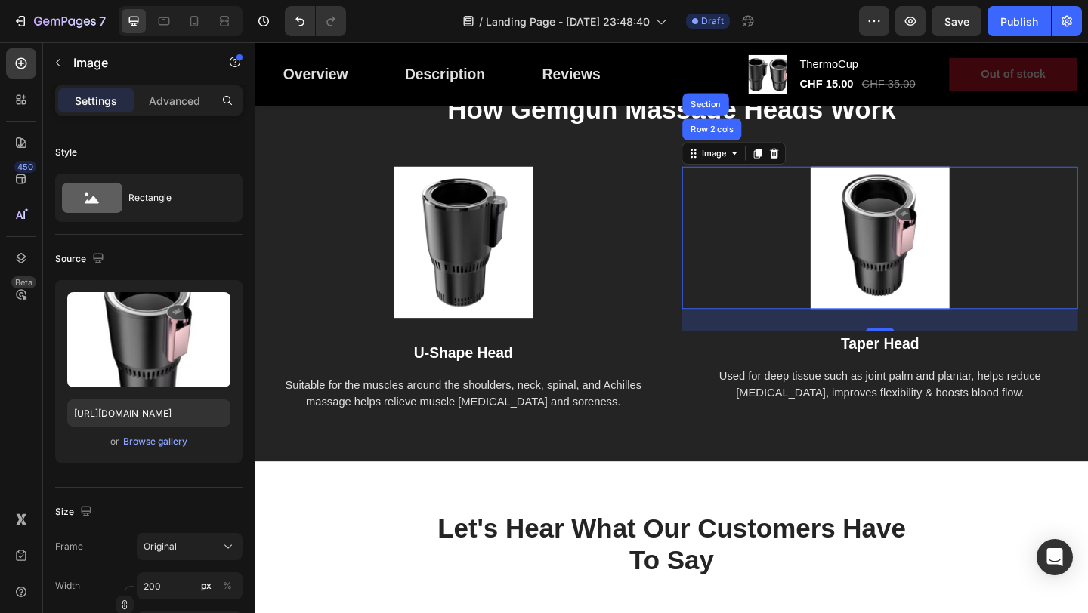
click at [824, 444] on div "Image Row 2 cols Section 32 Taper Head Text block Used for deep tissue such as …" at bounding box center [934, 310] width 430 height 267
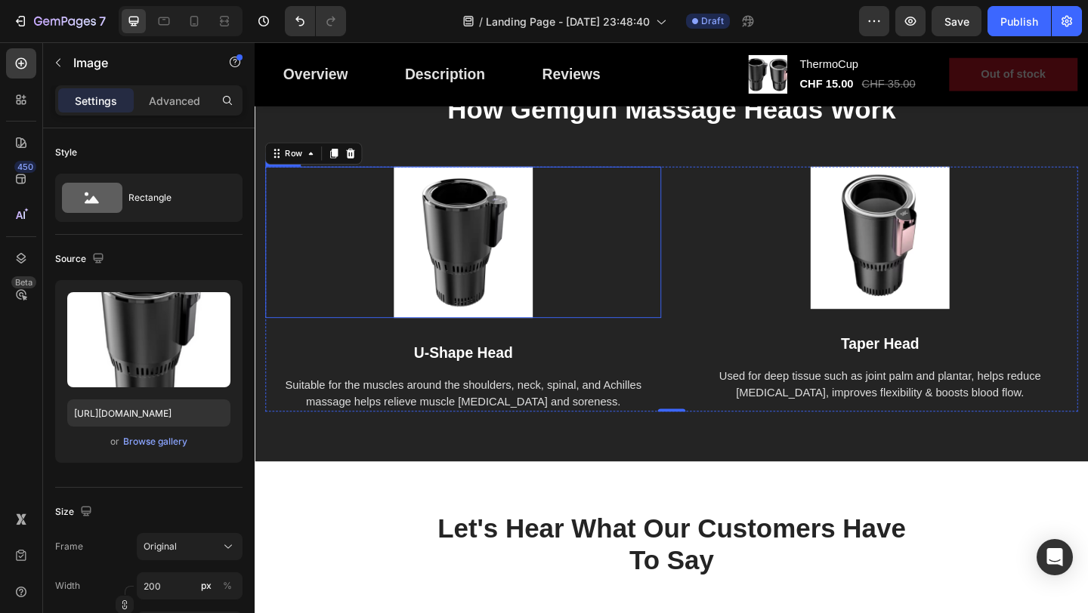
click at [532, 280] on img at bounding box center [481, 259] width 151 height 165
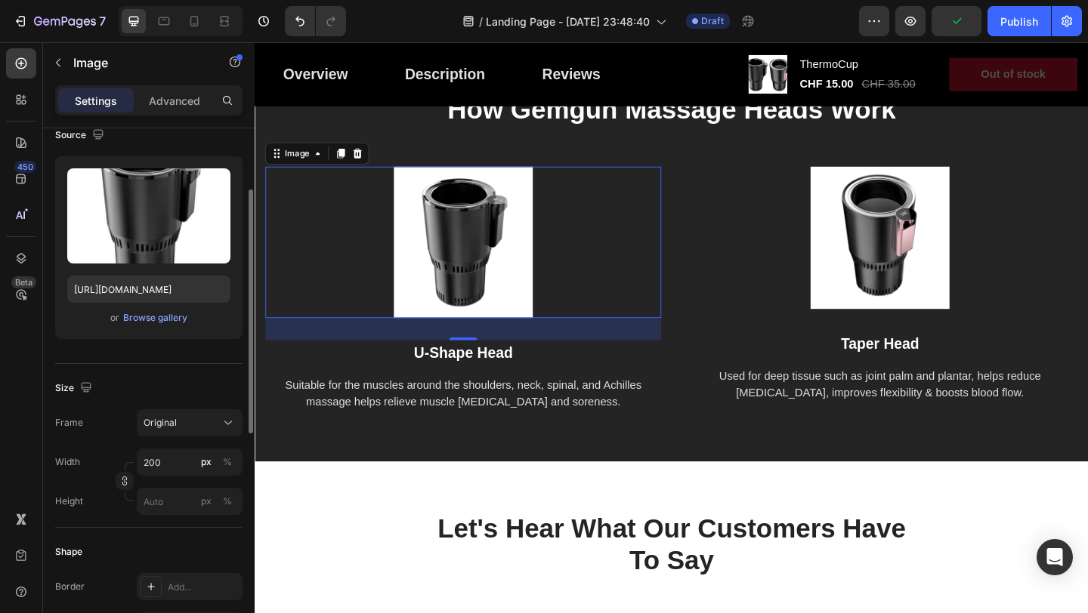
scroll to position [127, 0]
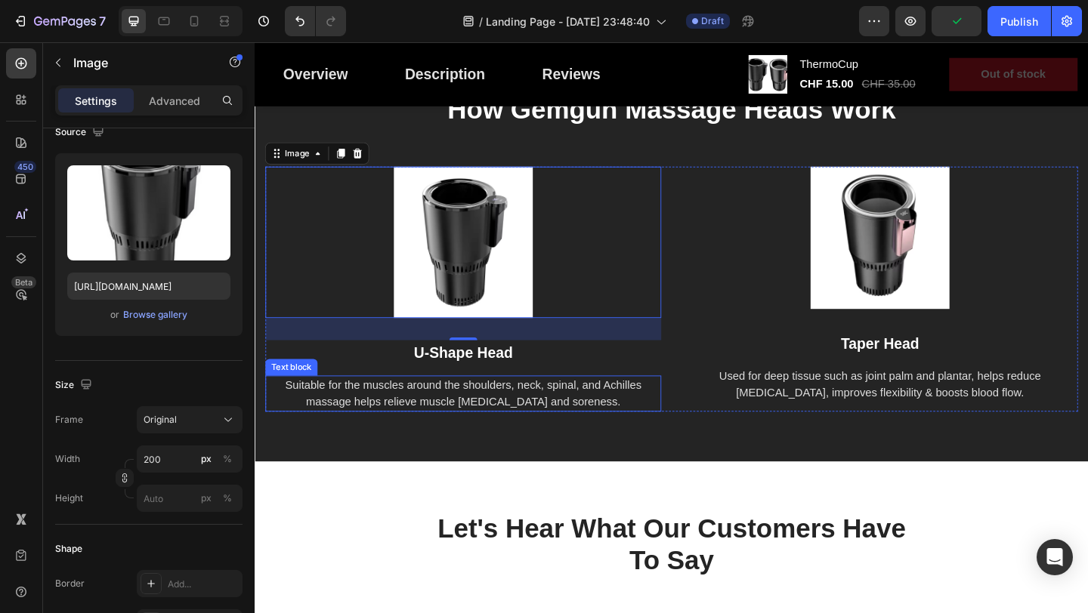
click at [677, 442] on p "Suitable for the muscles around the shoulders, neck, spinal, and Achilles massa…" at bounding box center [480, 424] width 427 height 36
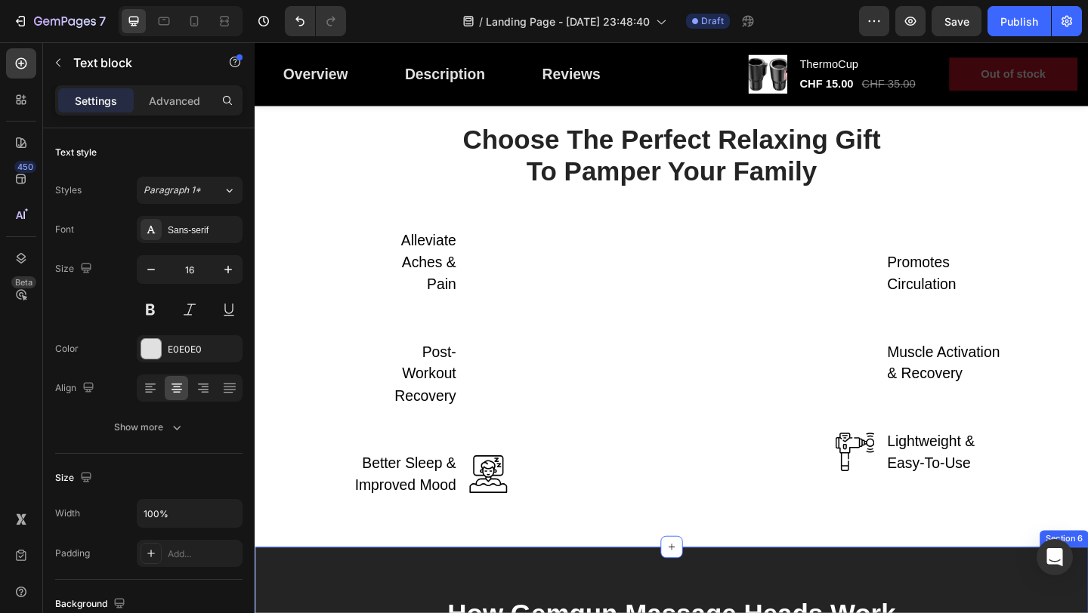
scroll to position [2076, 0]
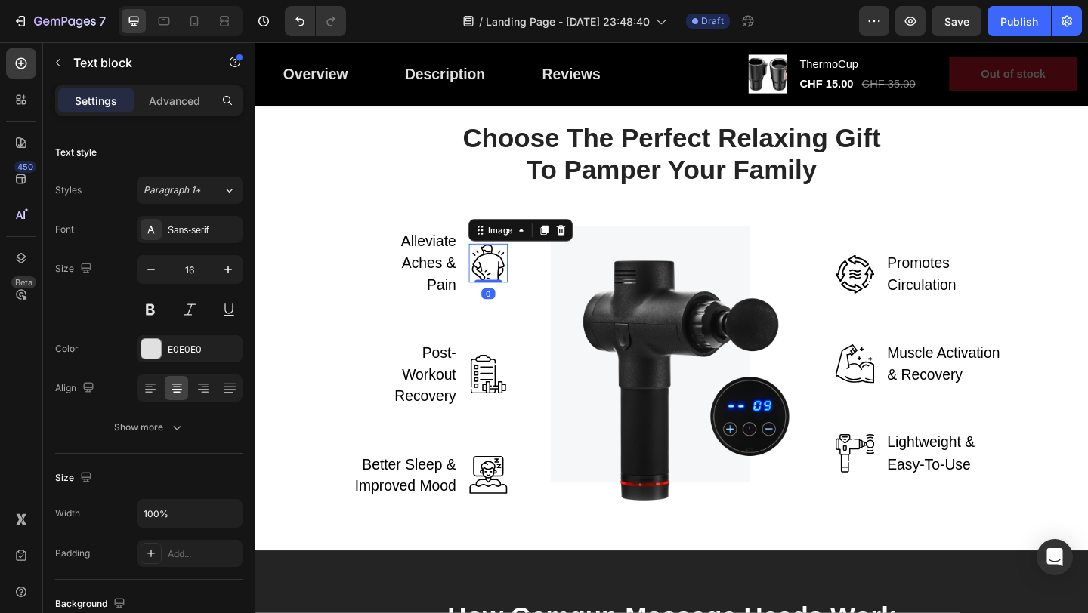
click at [501, 276] on img at bounding box center [508, 282] width 42 height 42
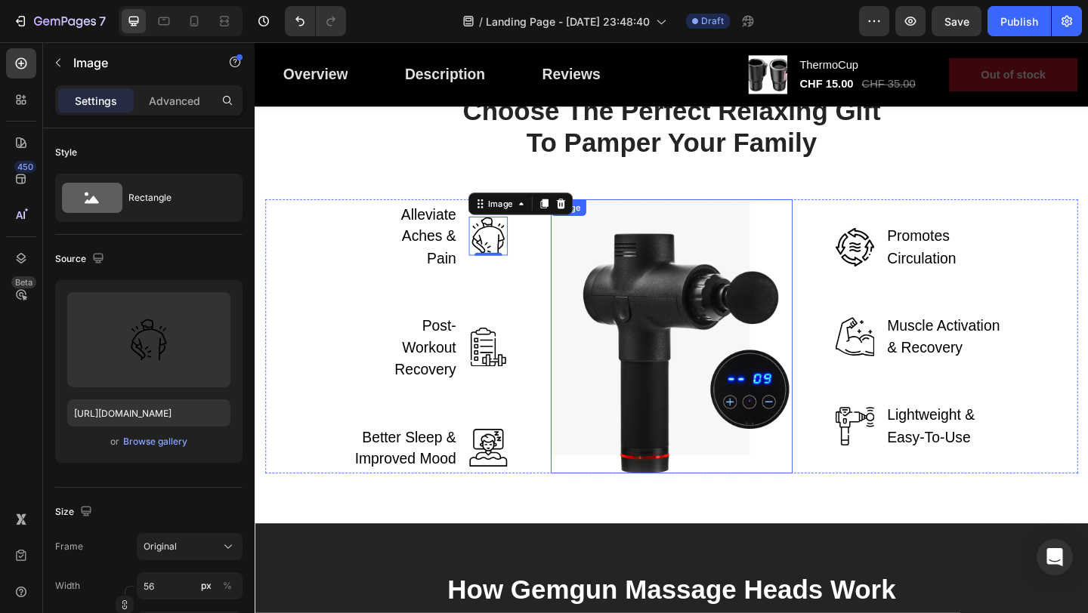
scroll to position [2112, 0]
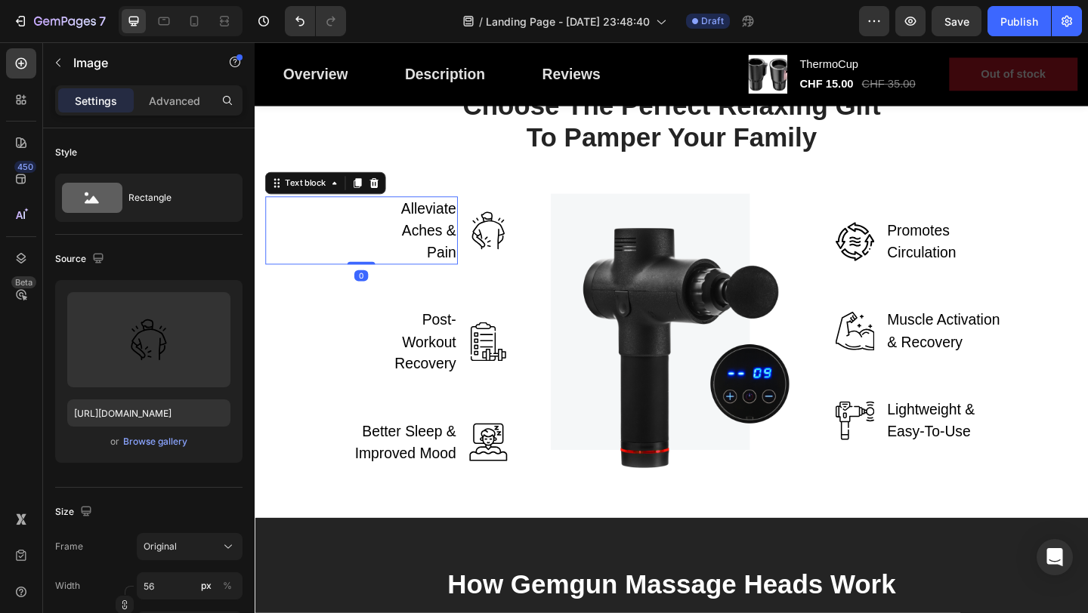
click at [456, 242] on p "Alleviate Aches & Pain" at bounding box center [427, 247] width 93 height 72
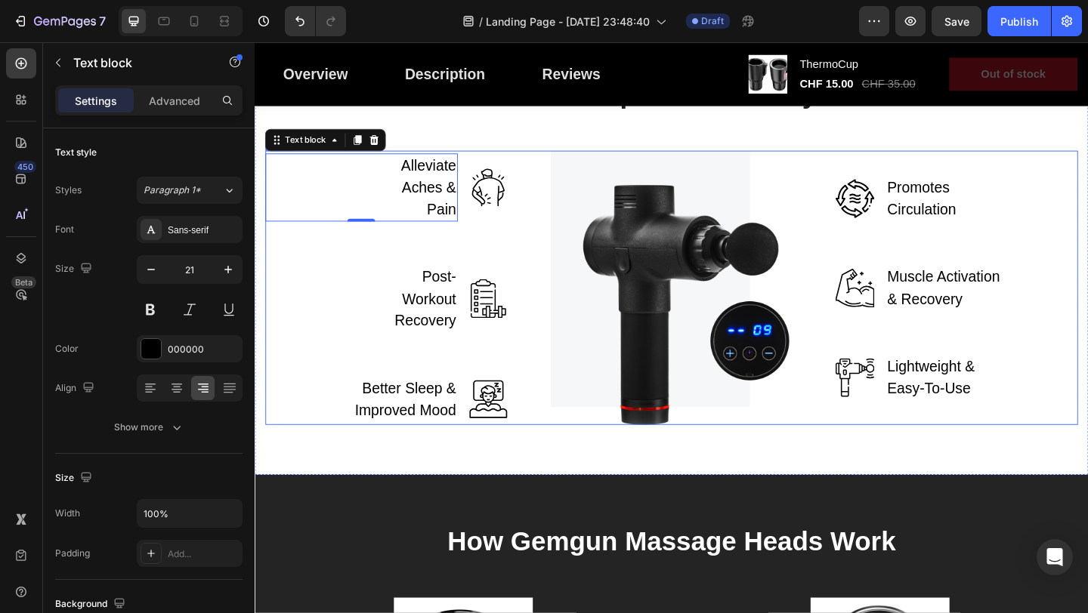
scroll to position [2144, 0]
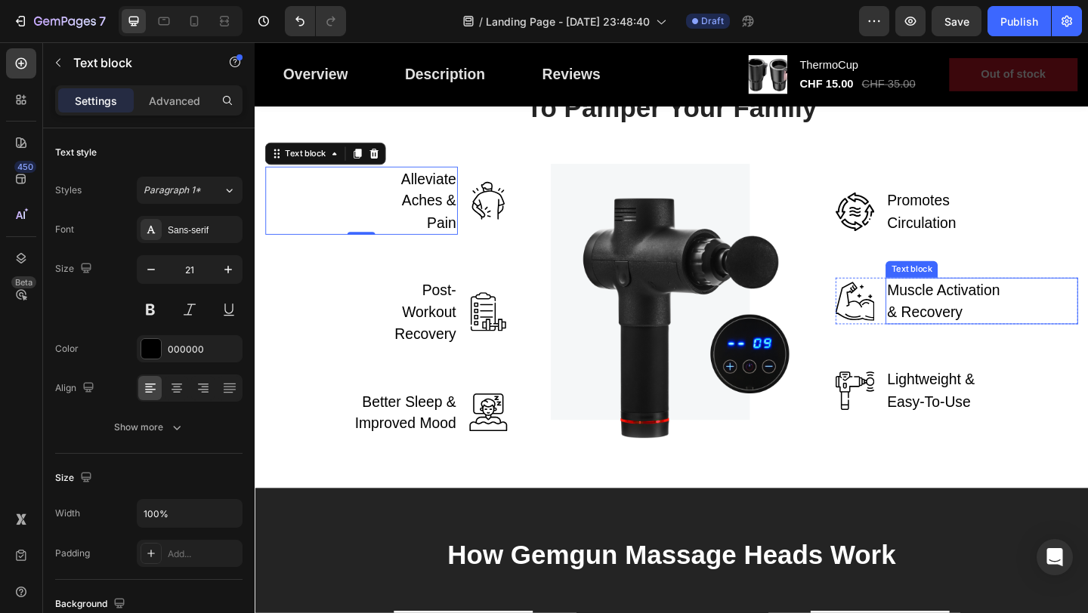
click at [964, 328] on p "Muscle Activation & Recovery" at bounding box center [1007, 324] width 131 height 48
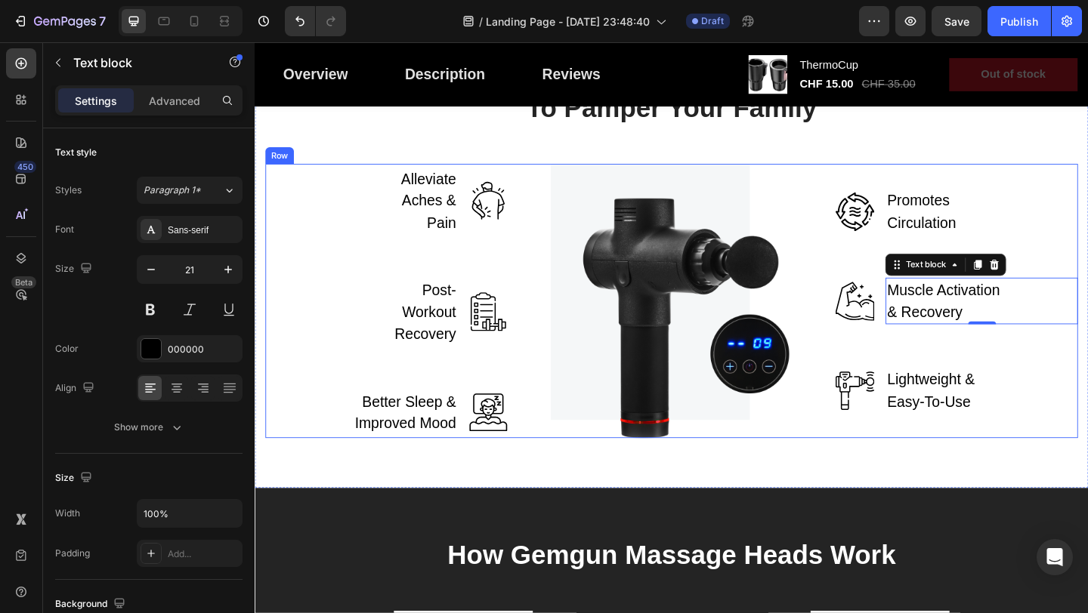
scroll to position [2099, 0]
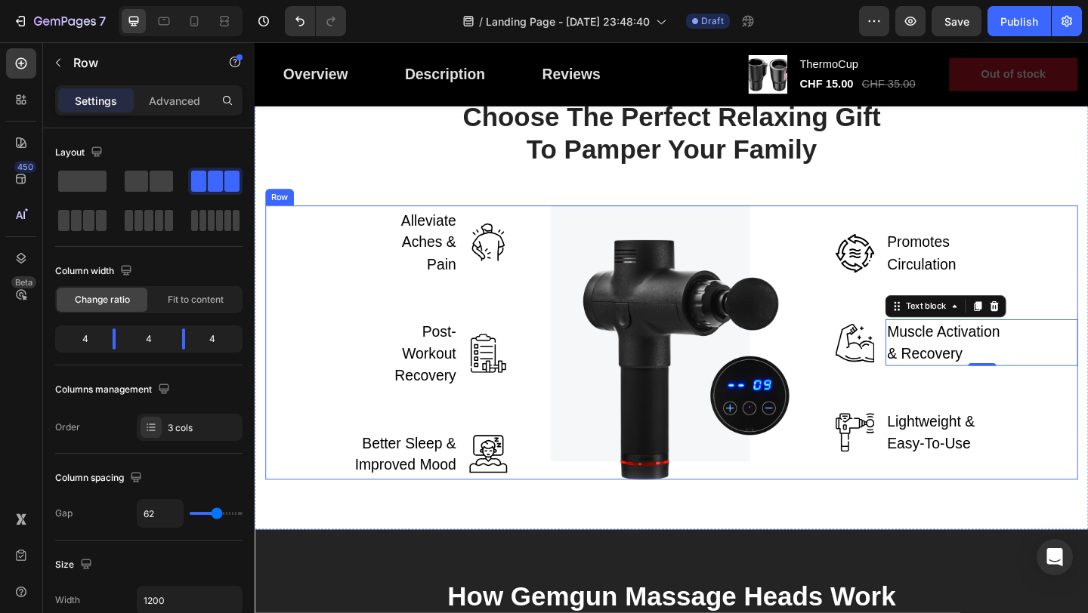
click at [532, 274] on div "Alleviate Aches & Pain Text block Image Row Post-Workout Recovery Text block Im…" at bounding box center [708, 369] width 884 height 298
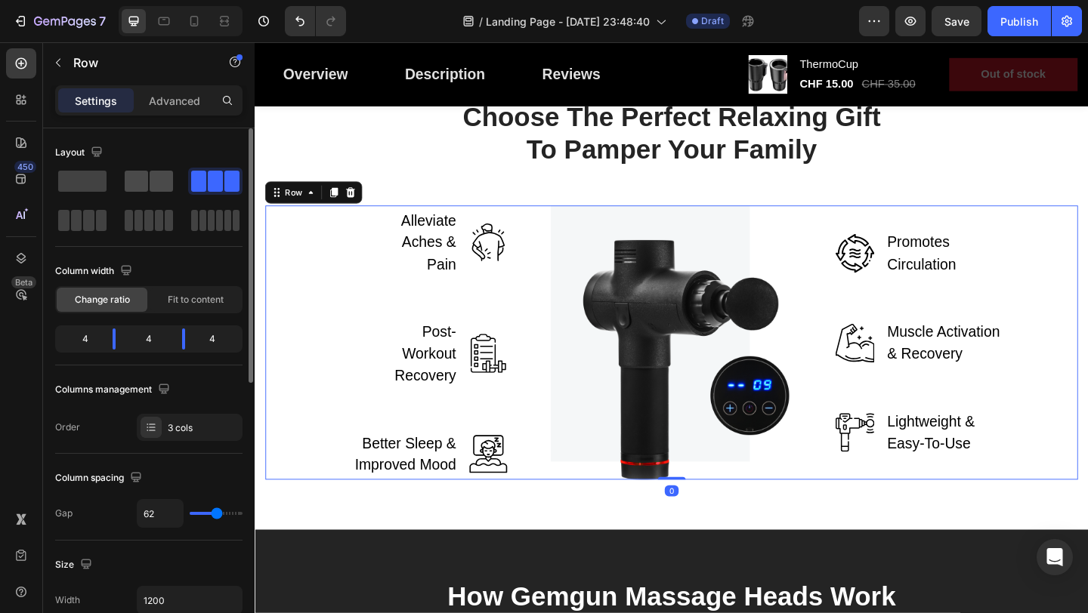
click at [151, 182] on span at bounding box center [161, 181] width 23 height 21
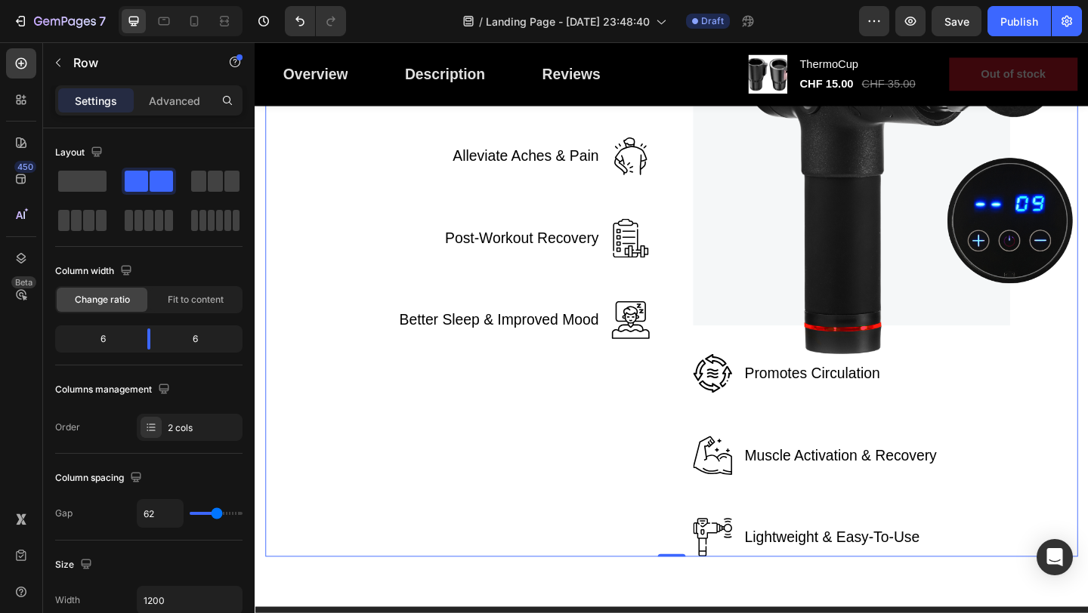
scroll to position [2409, 0]
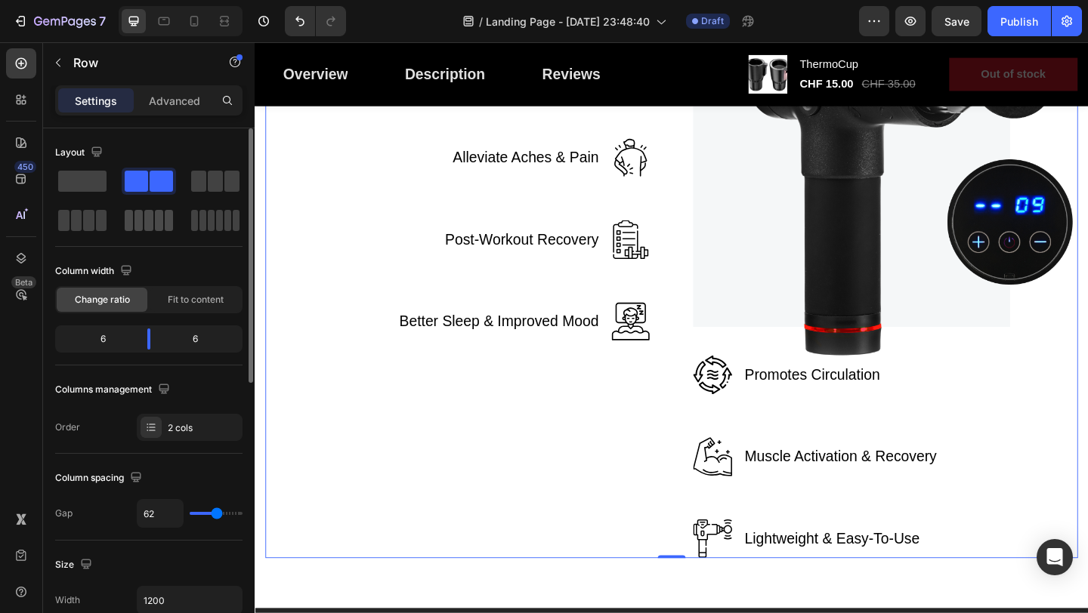
click at [165, 227] on span at bounding box center [169, 220] width 8 height 21
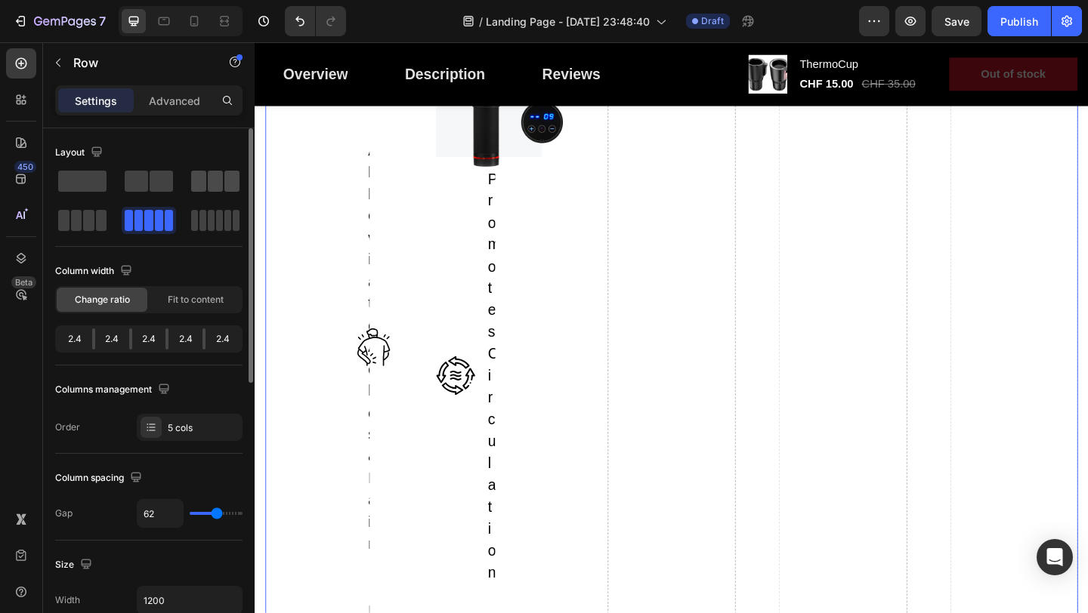
click at [213, 188] on span at bounding box center [215, 181] width 15 height 21
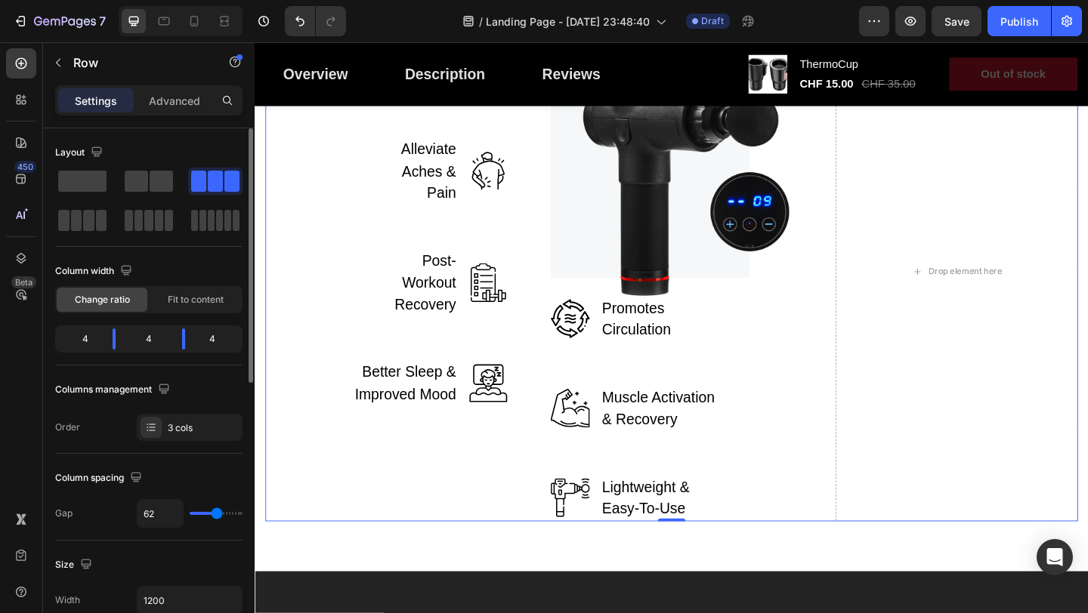
scroll to position [2297, 0]
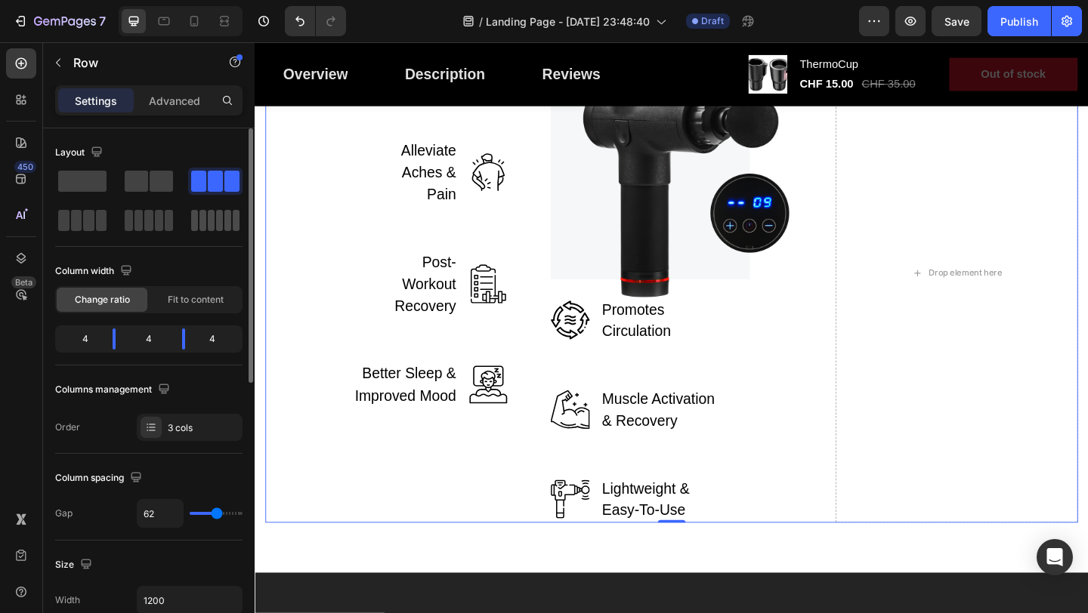
click at [229, 211] on span at bounding box center [227, 220] width 7 height 21
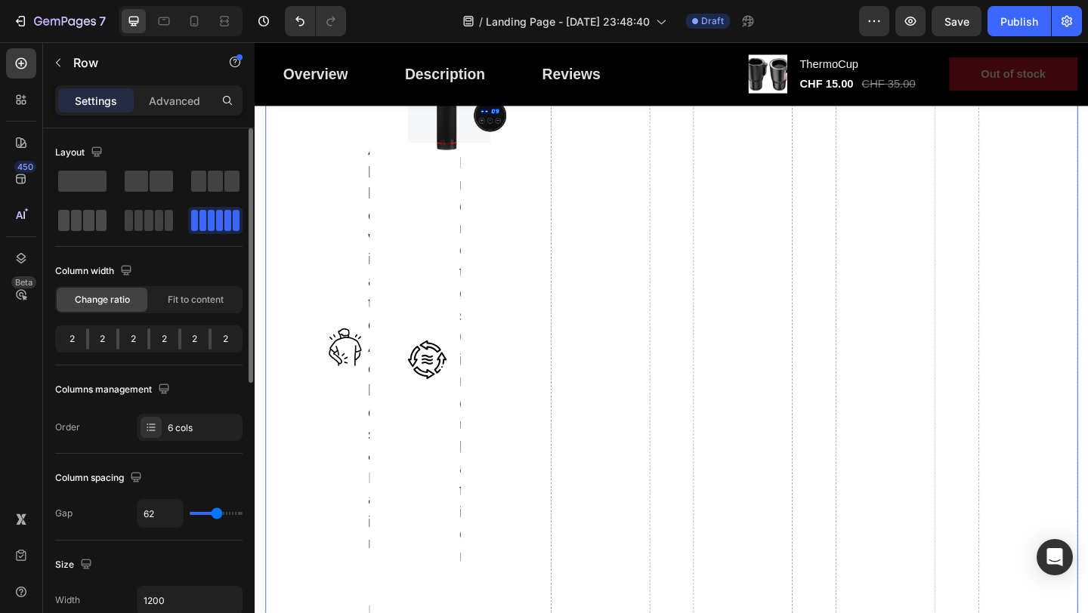
click at [85, 210] on span at bounding box center [88, 220] width 11 height 21
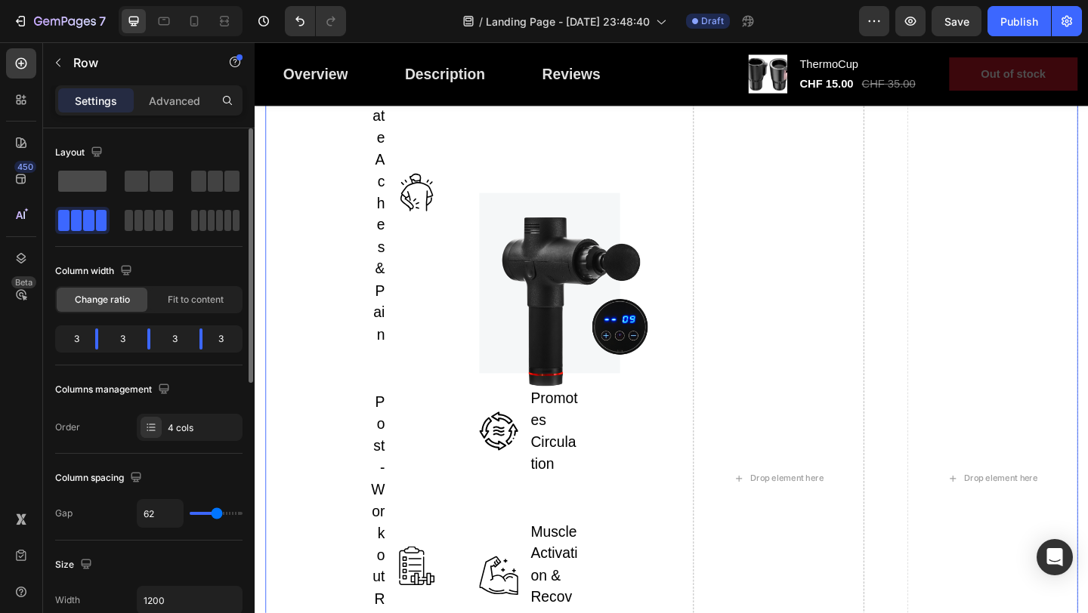
scroll to position [2173, 0]
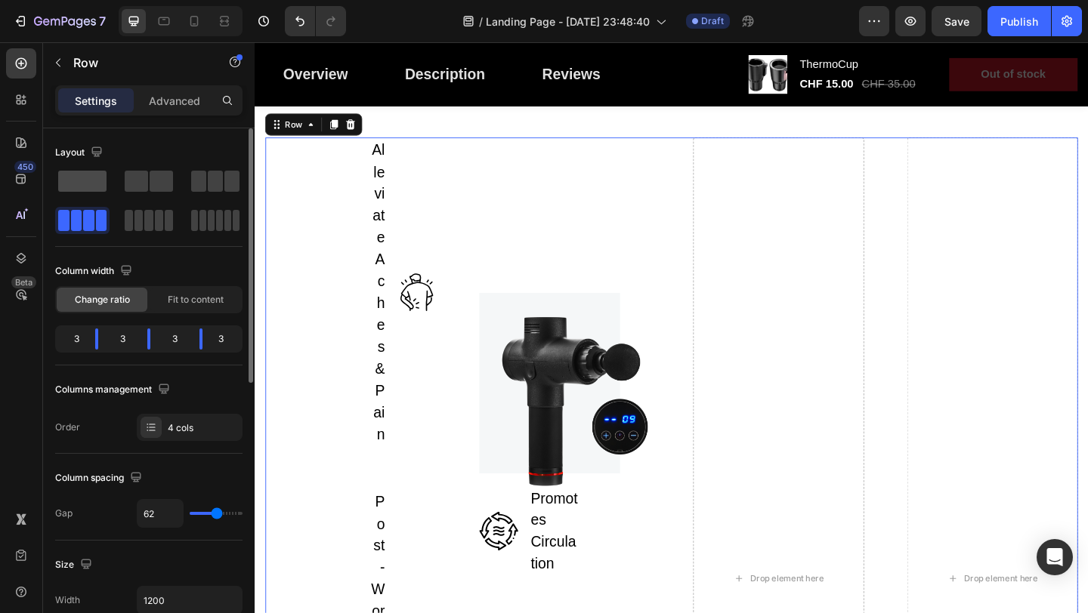
click at [92, 178] on span at bounding box center [82, 181] width 48 height 21
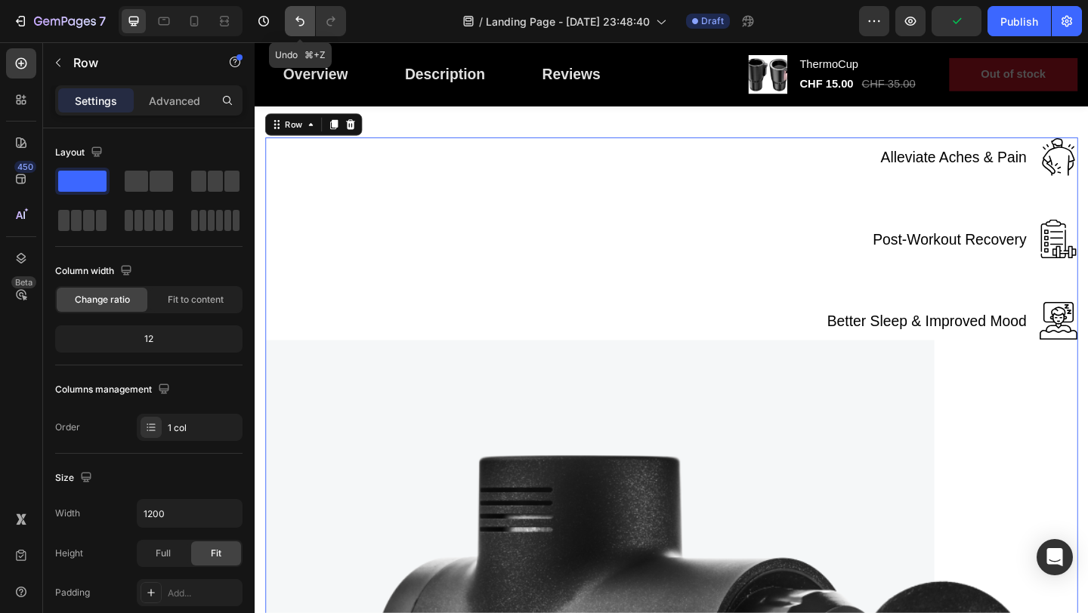
click at [303, 26] on icon "Undo/Redo" at bounding box center [299, 21] width 15 height 15
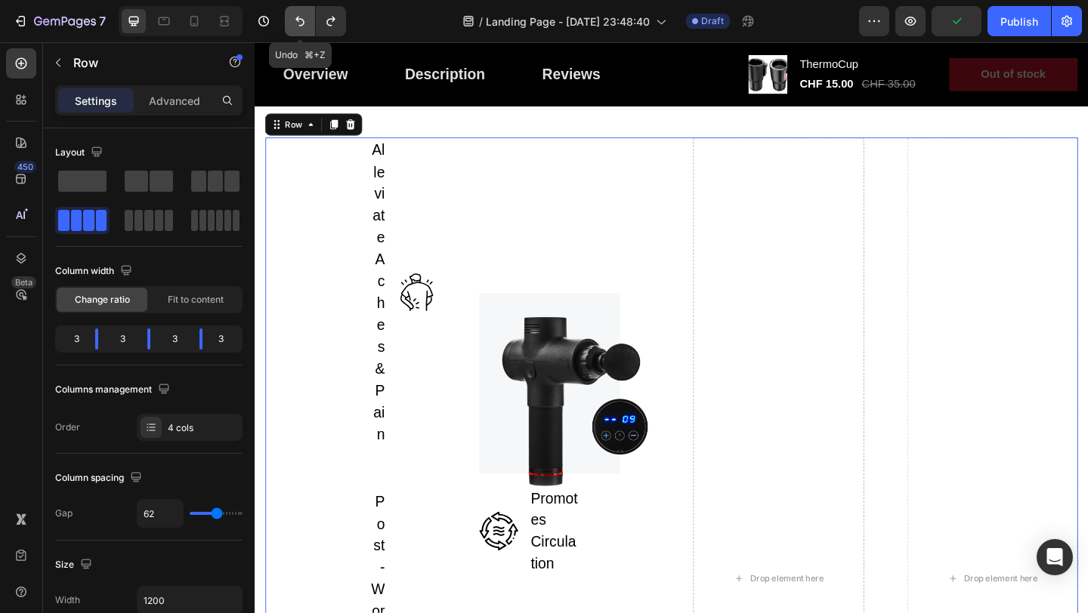
click at [302, 26] on icon "Undo/Redo" at bounding box center [299, 21] width 15 height 15
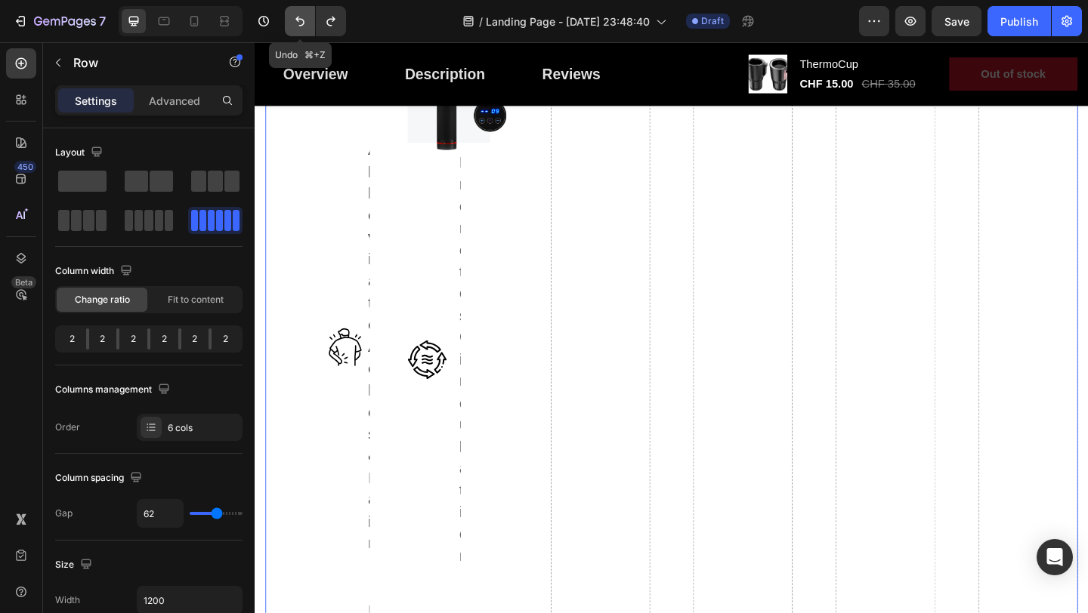
click at [303, 27] on icon "Undo/Redo" at bounding box center [299, 21] width 15 height 15
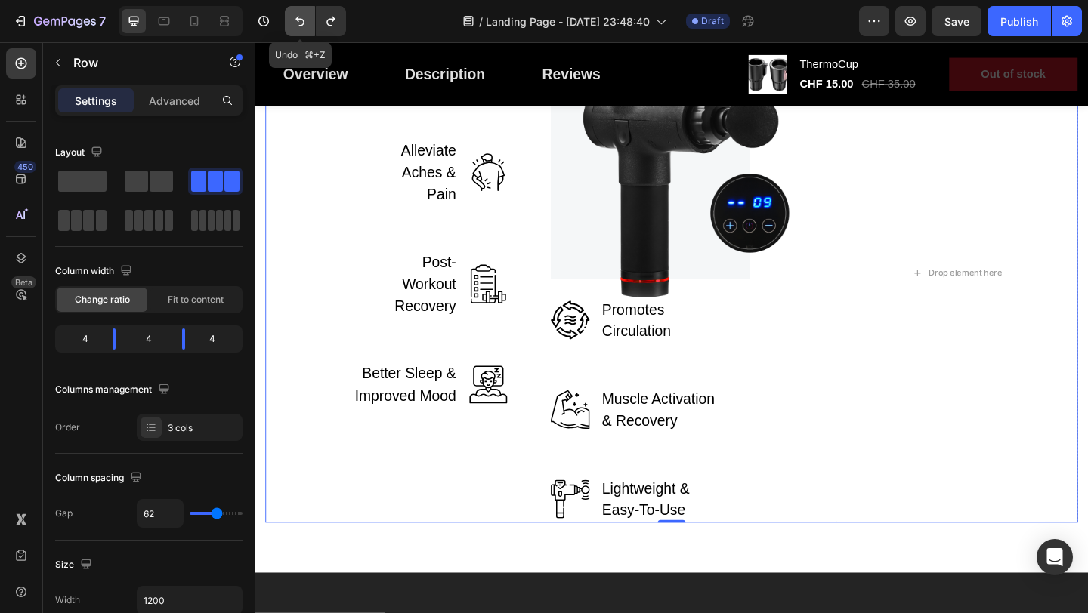
click at [303, 28] on icon "Undo/Redo" at bounding box center [299, 21] width 15 height 15
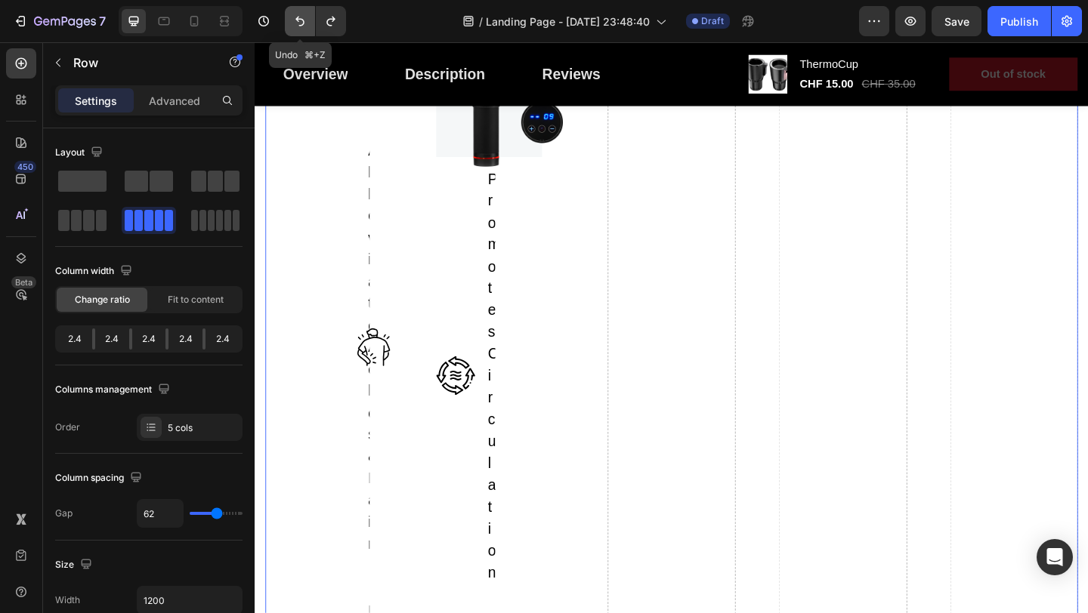
click at [303, 28] on icon "Undo/Redo" at bounding box center [299, 21] width 15 height 15
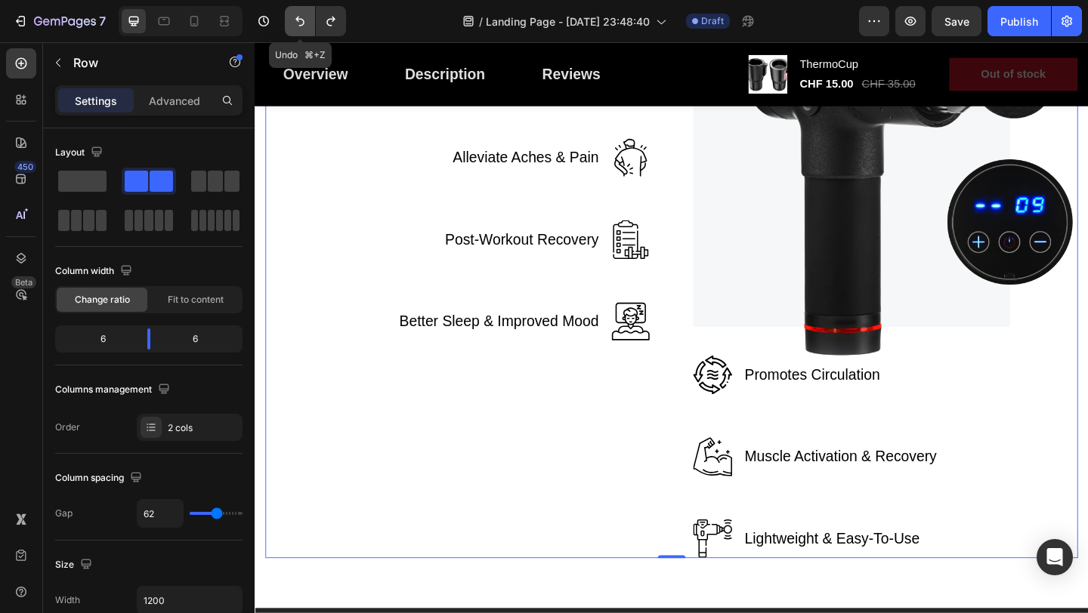
click at [303, 29] on button "Undo/Redo" at bounding box center [300, 21] width 30 height 30
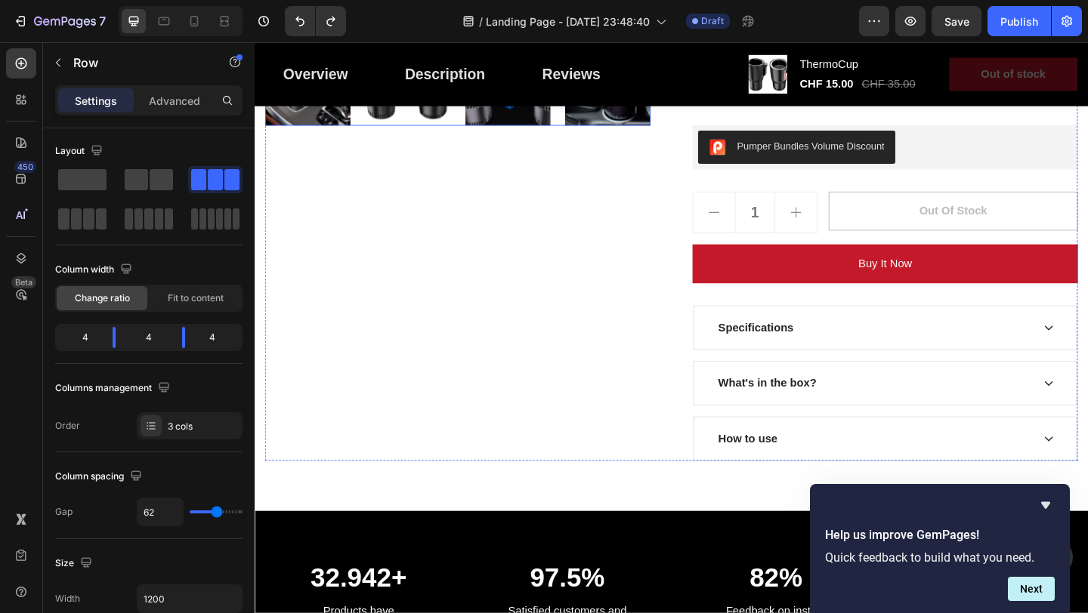
scroll to position [885, 0]
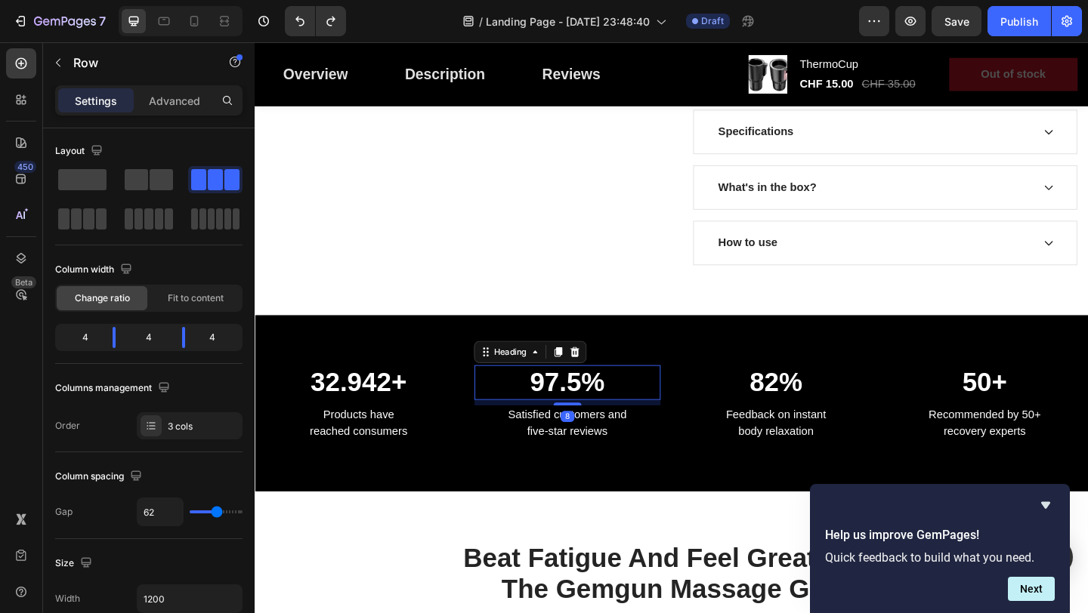
click at [628, 416] on p "97.5%" at bounding box center [595, 412] width 200 height 35
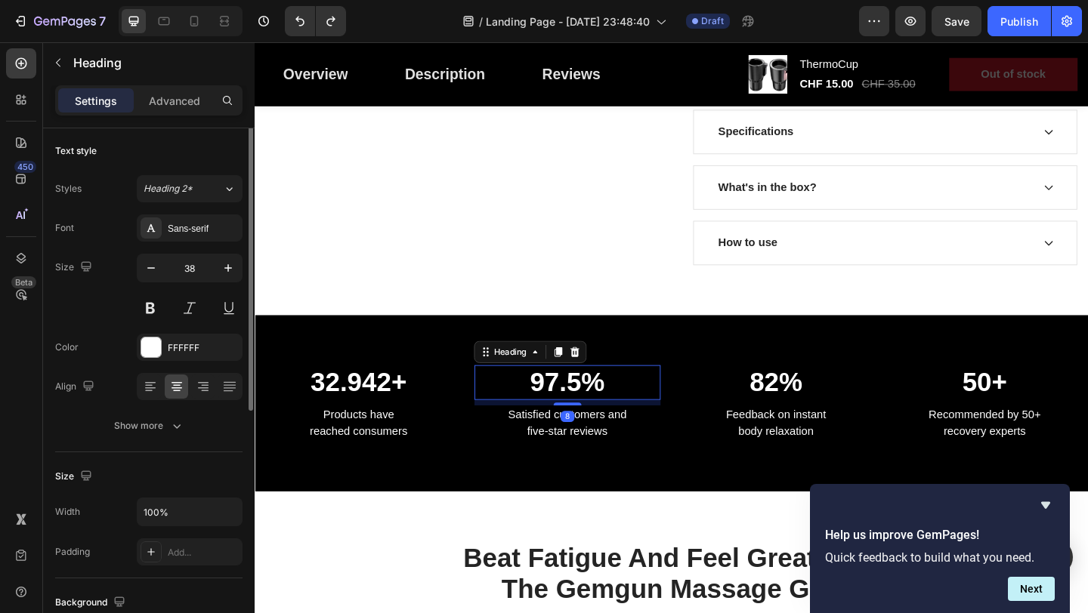
scroll to position [0, 0]
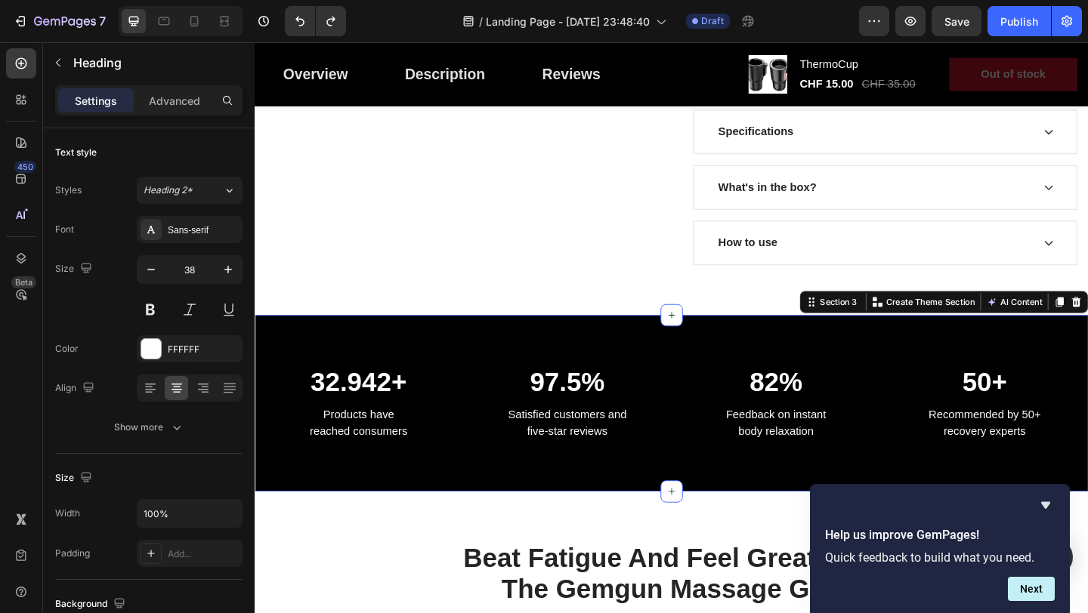
click at [680, 380] on div "32.942+ Heading Products have reached consumers Text block 97.5% Heading Satisf…" at bounding box center [708, 435] width 906 height 192
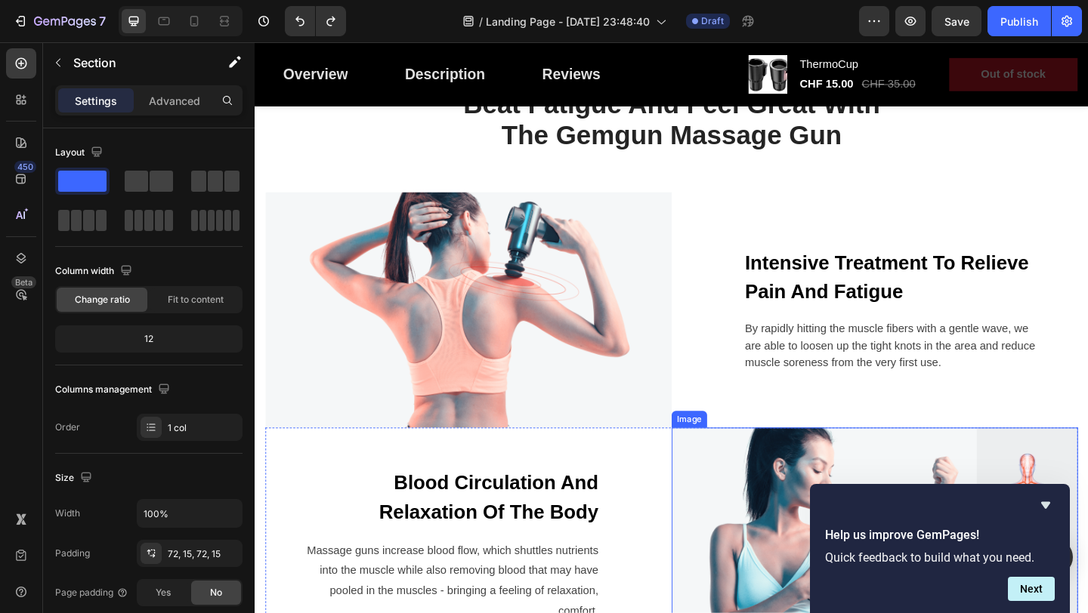
scroll to position [1372, 0]
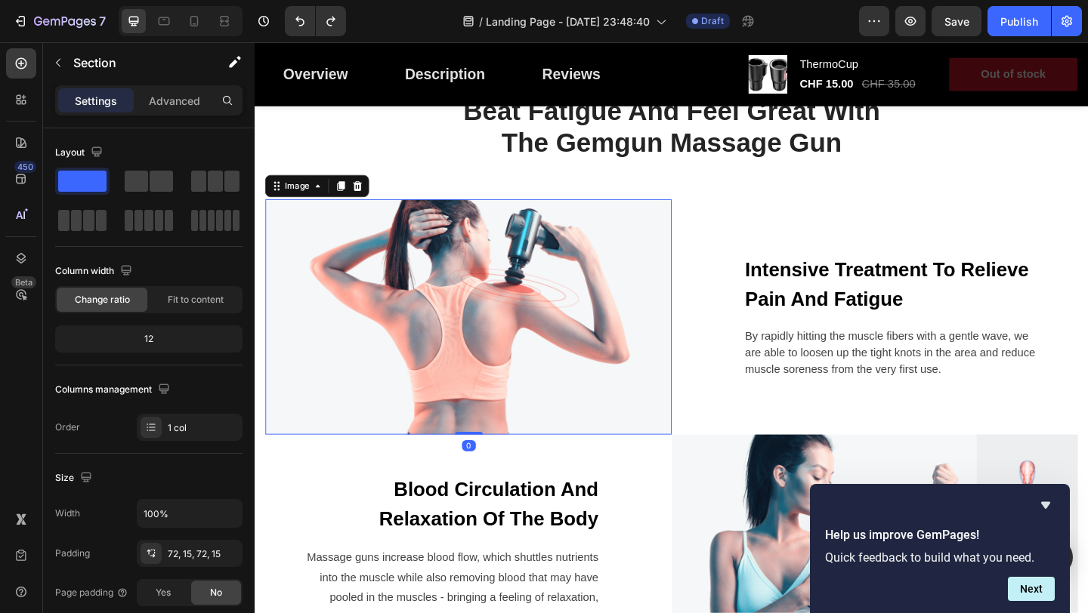
click at [612, 397] on img at bounding box center [487, 341] width 442 height 256
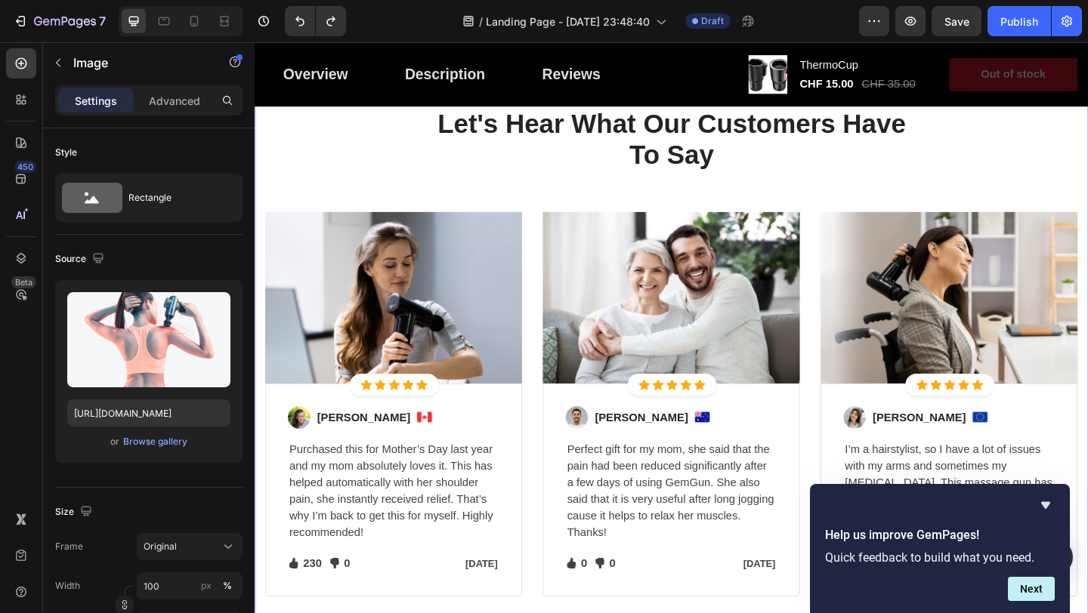
scroll to position [3235, 0]
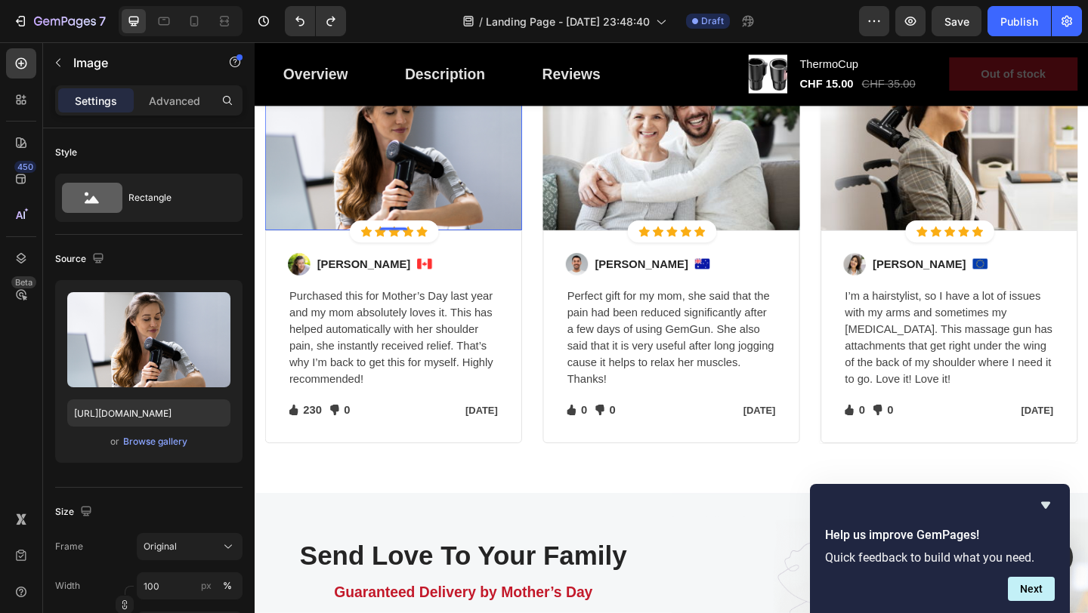
click at [476, 187] on img at bounding box center [405, 153] width 279 height 187
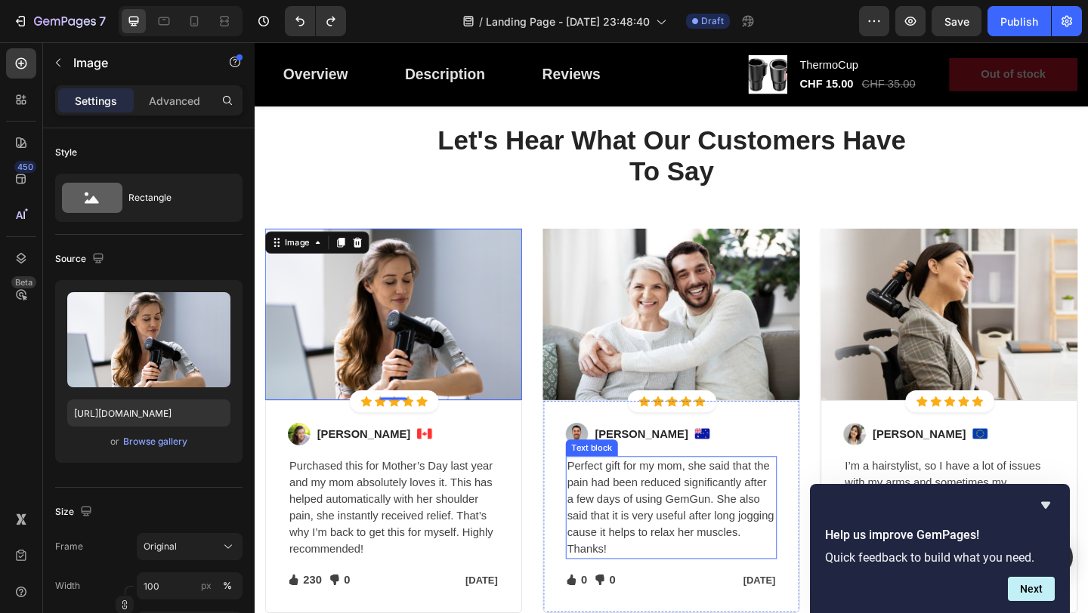
scroll to position [3037, 0]
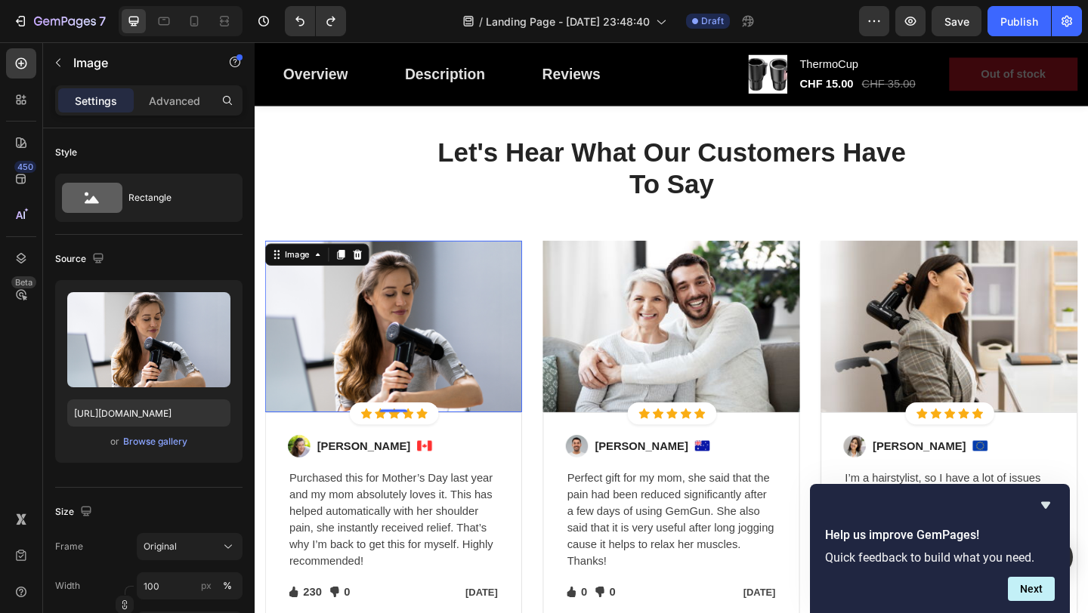
click at [497, 412] on img at bounding box center [405, 351] width 279 height 187
click at [368, 272] on icon at bounding box center [366, 273] width 12 height 12
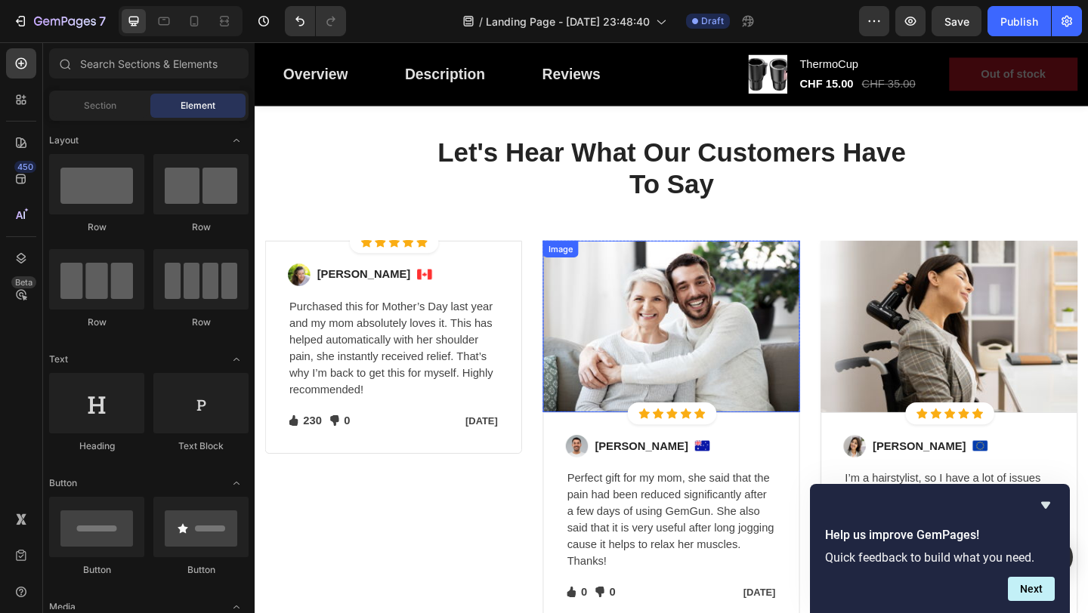
click at [681, 329] on img at bounding box center [707, 351] width 279 height 187
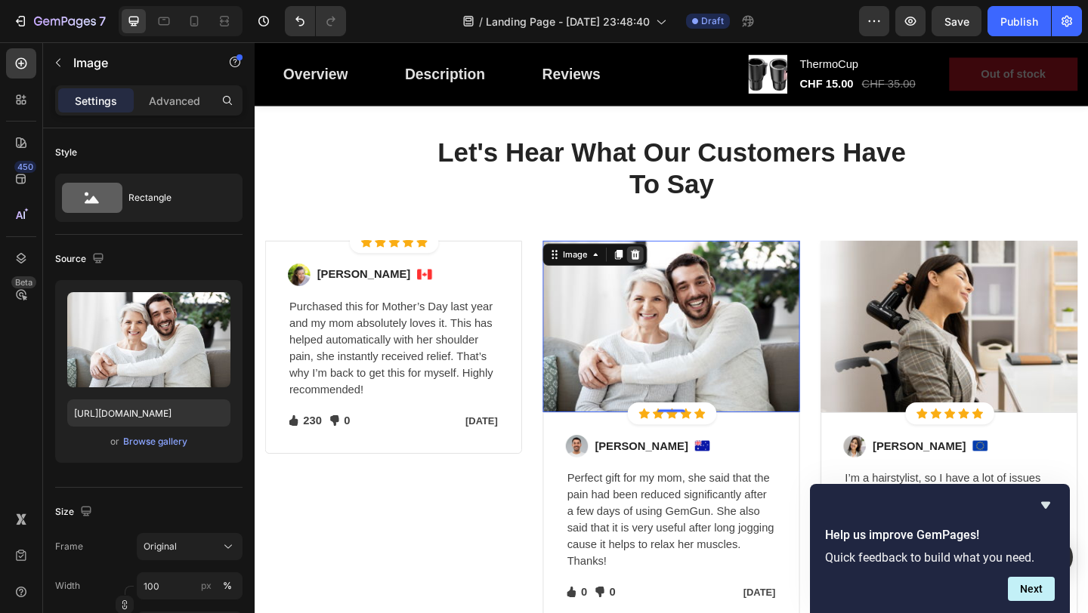
click at [673, 281] on div at bounding box center [668, 273] width 18 height 18
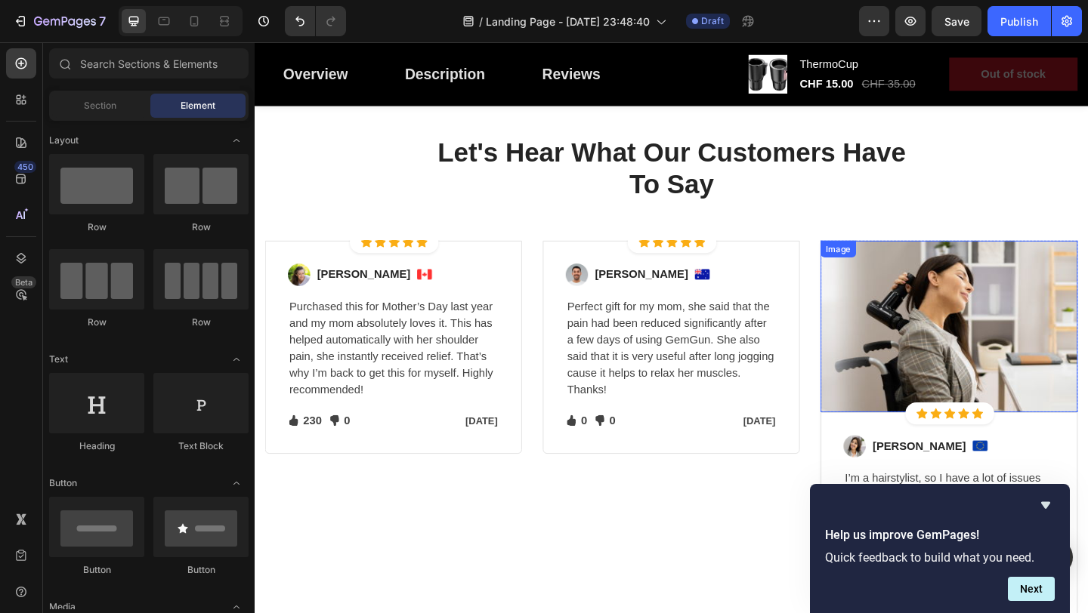
click at [914, 332] on img at bounding box center [1009, 351] width 279 height 187
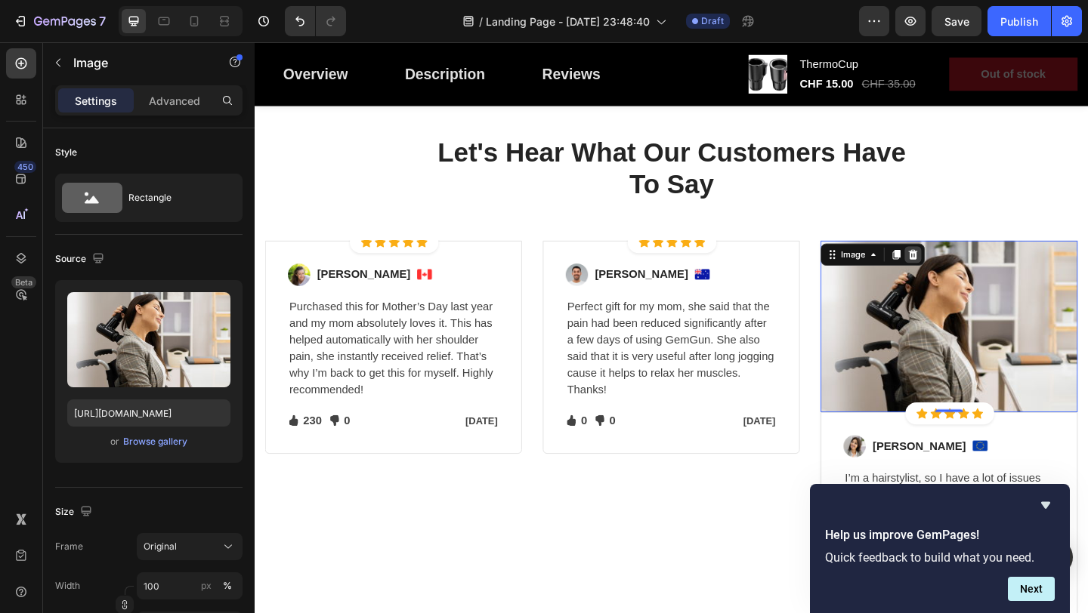
click at [966, 278] on icon at bounding box center [970, 273] width 12 height 12
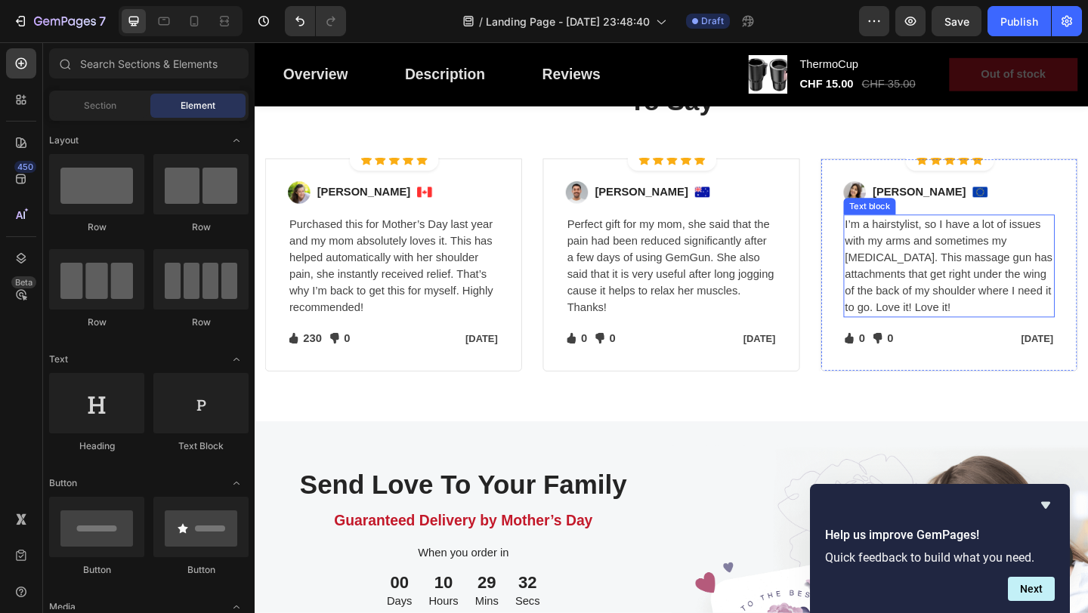
scroll to position [3125, 0]
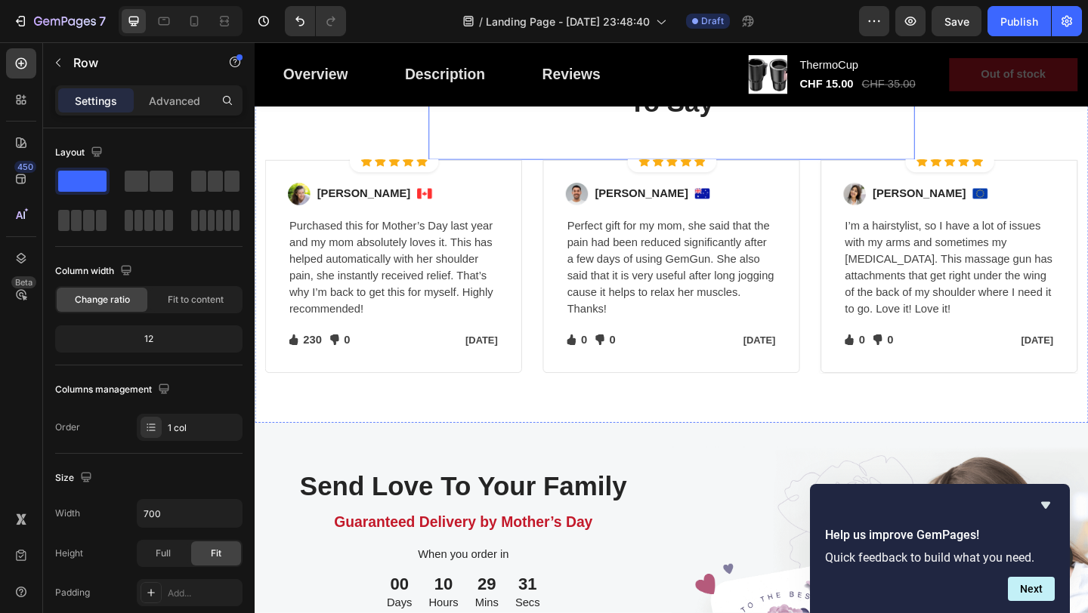
click at [933, 145] on div "Let's Hear What Our Customers Have To Say Heading" at bounding box center [707, 113] width 529 height 114
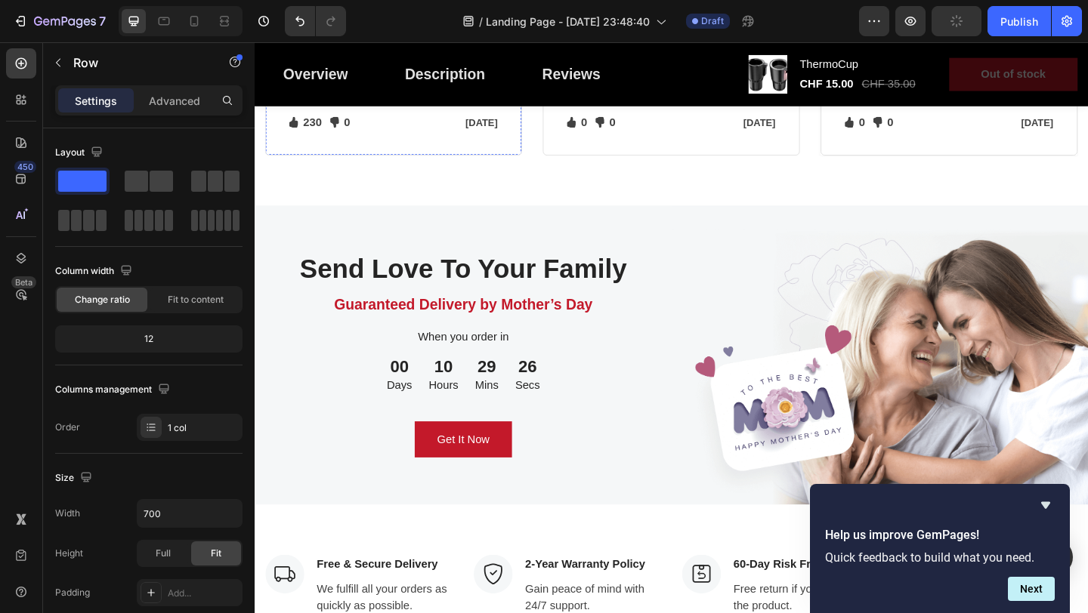
scroll to position [3458, 0]
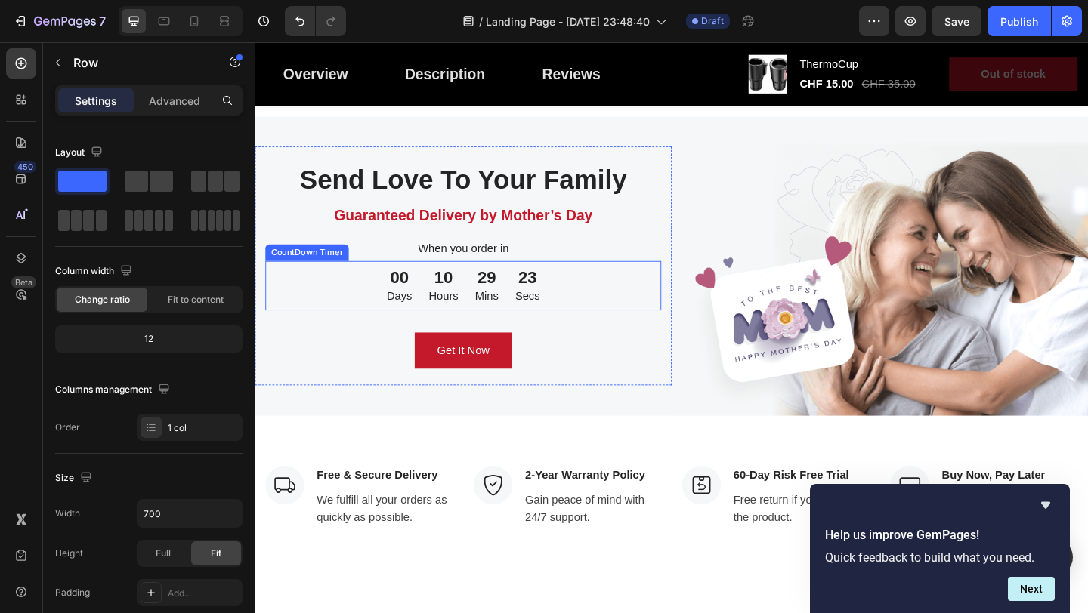
click at [526, 308] on div "29 Mins" at bounding box center [507, 307] width 44 height 54
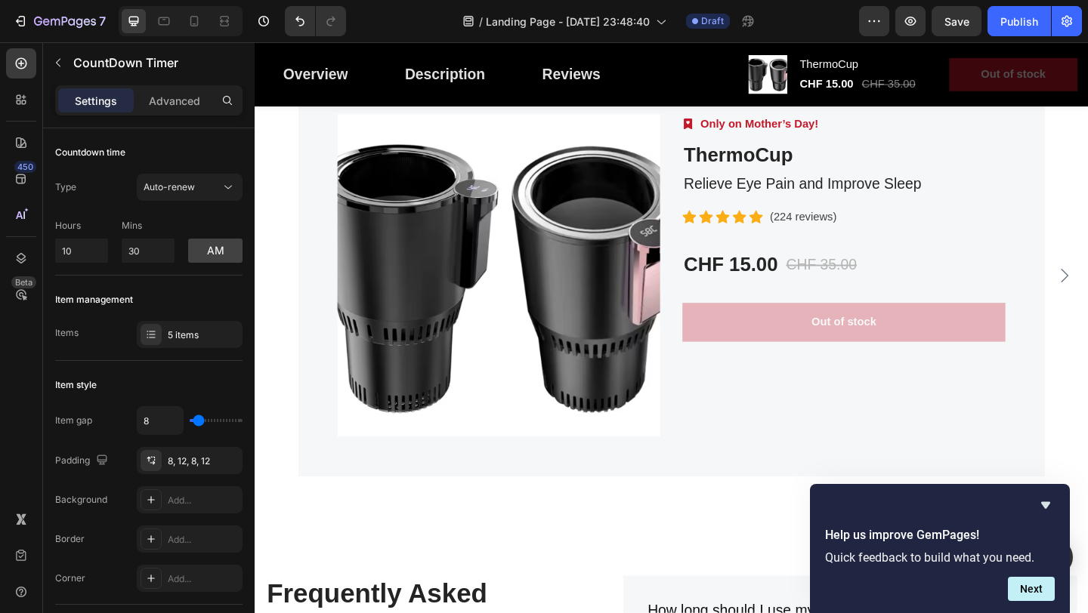
scroll to position [4118, 0]
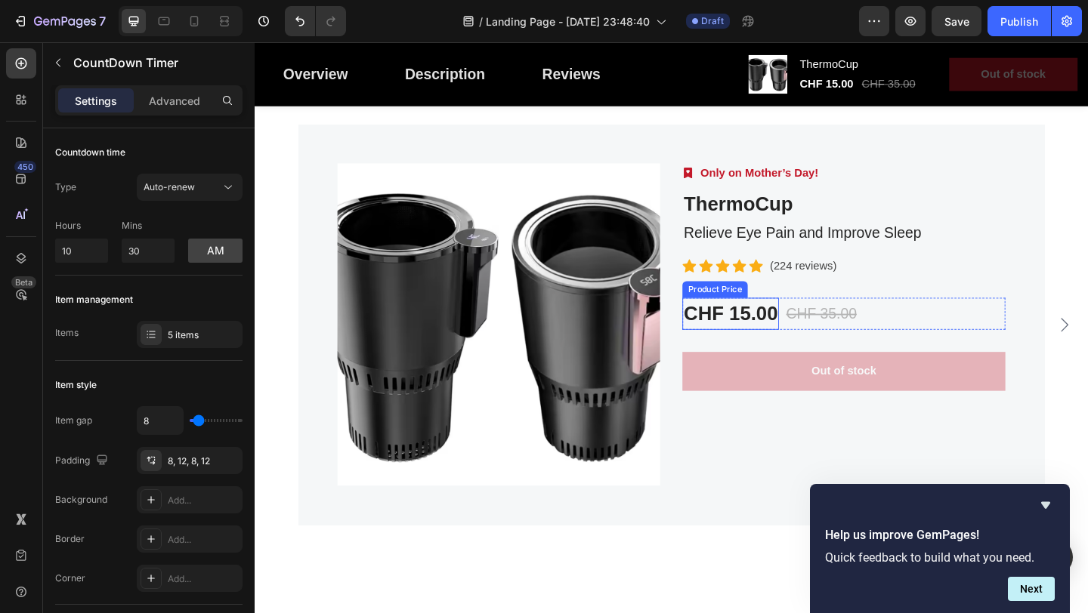
click at [808, 327] on div "CHF 15.00" at bounding box center [772, 337] width 105 height 35
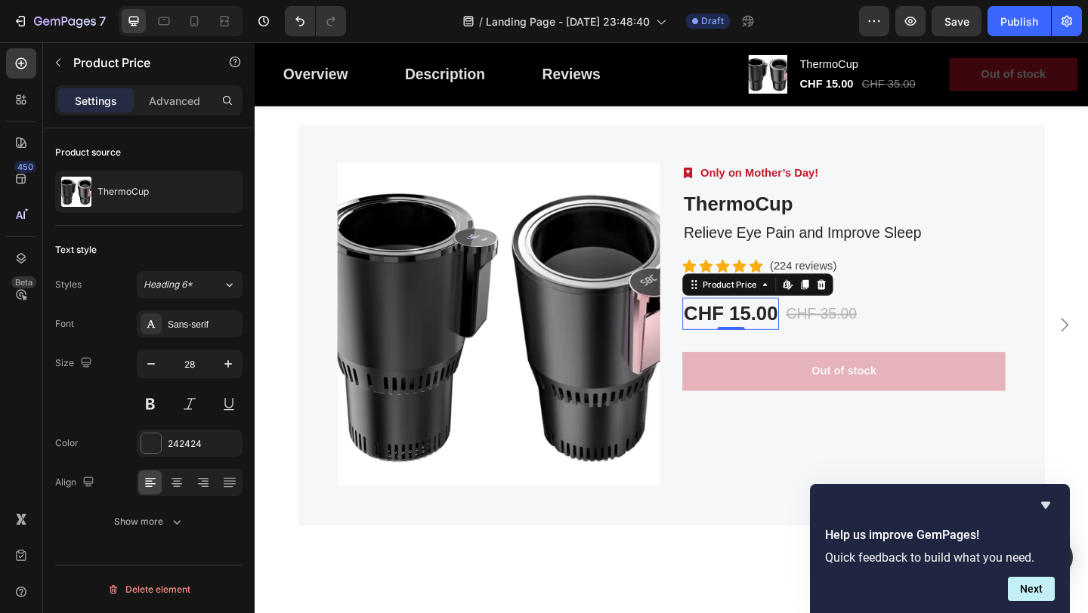
click at [810, 336] on div "CHF 15.00" at bounding box center [772, 337] width 105 height 35
click at [810, 338] on div "CHF 15.00" at bounding box center [772, 337] width 105 height 35
click at [809, 304] on icon at bounding box center [809, 305] width 5 height 3
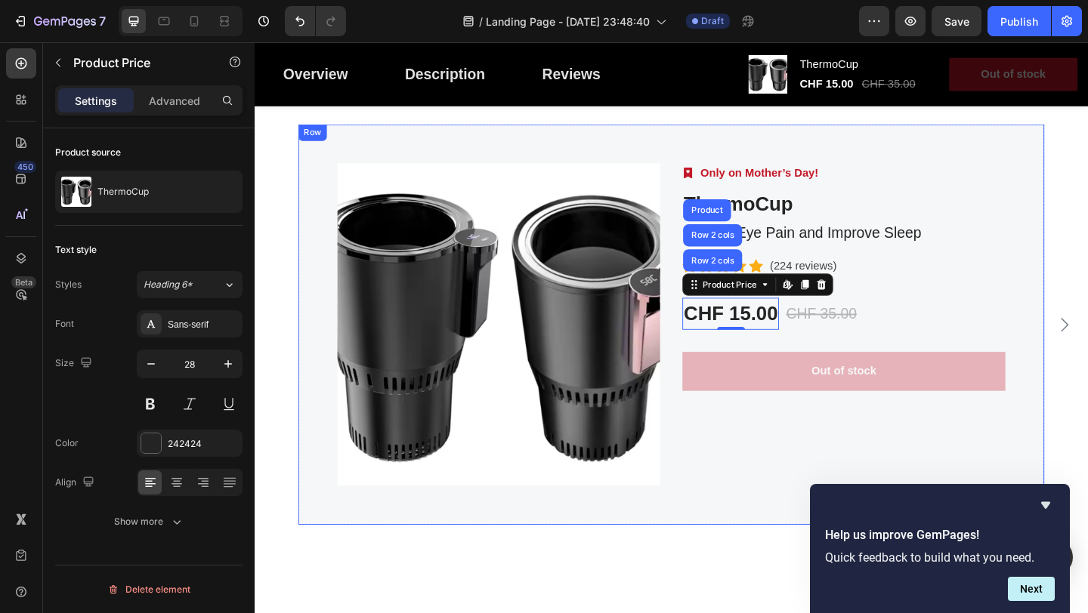
click at [804, 526] on div "Product Images Image Only on Mother’s Day! Text block Row ThermoCup Product Tit…" at bounding box center [707, 349] width 811 height 436
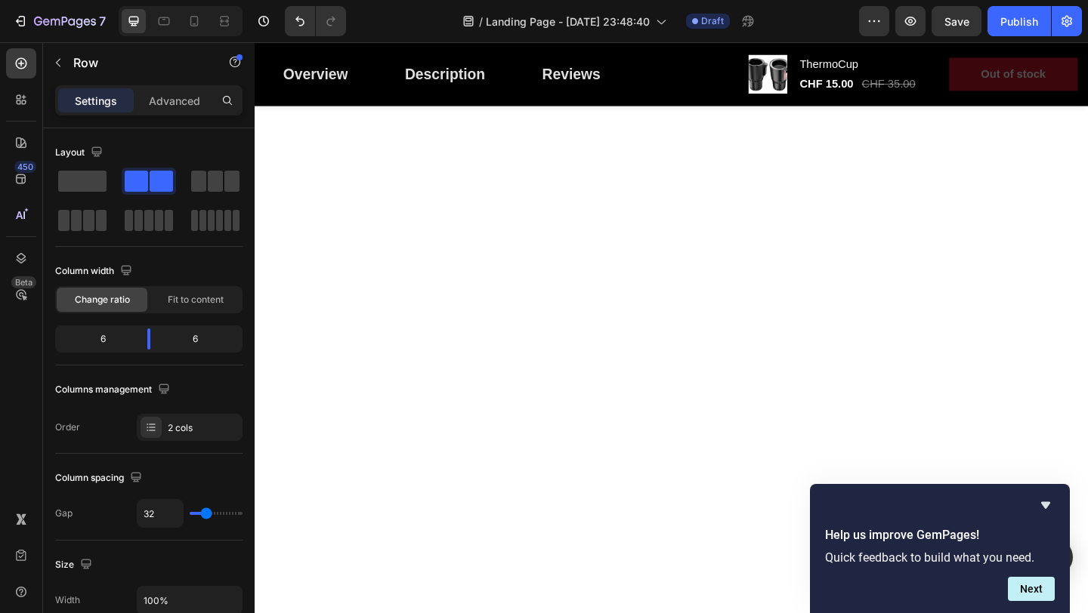
scroll to position [0, 0]
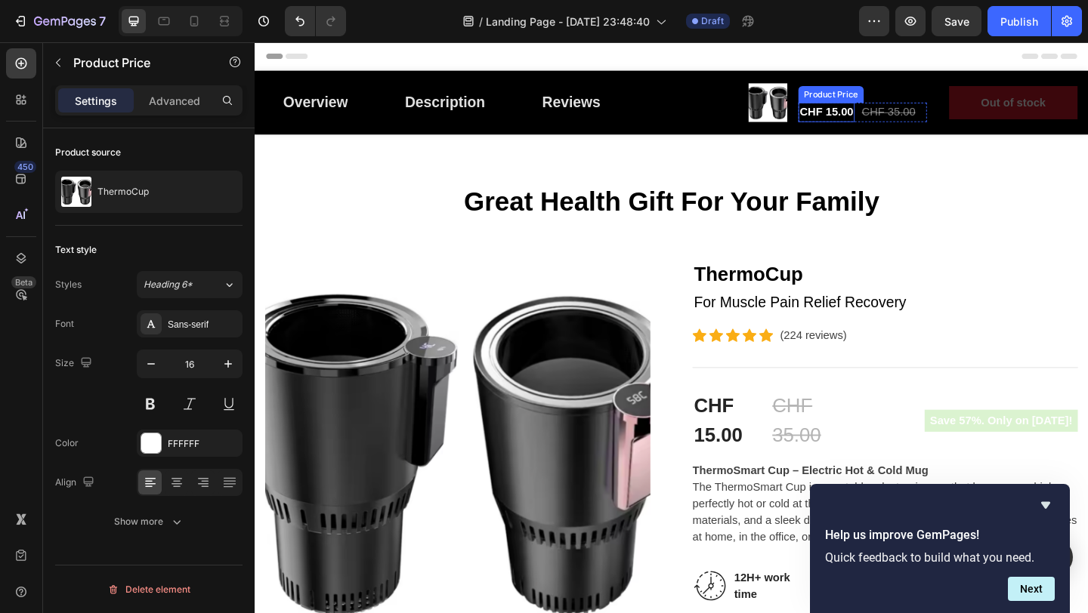
click at [890, 99] on div "Product Price" at bounding box center [881, 99] width 65 height 14
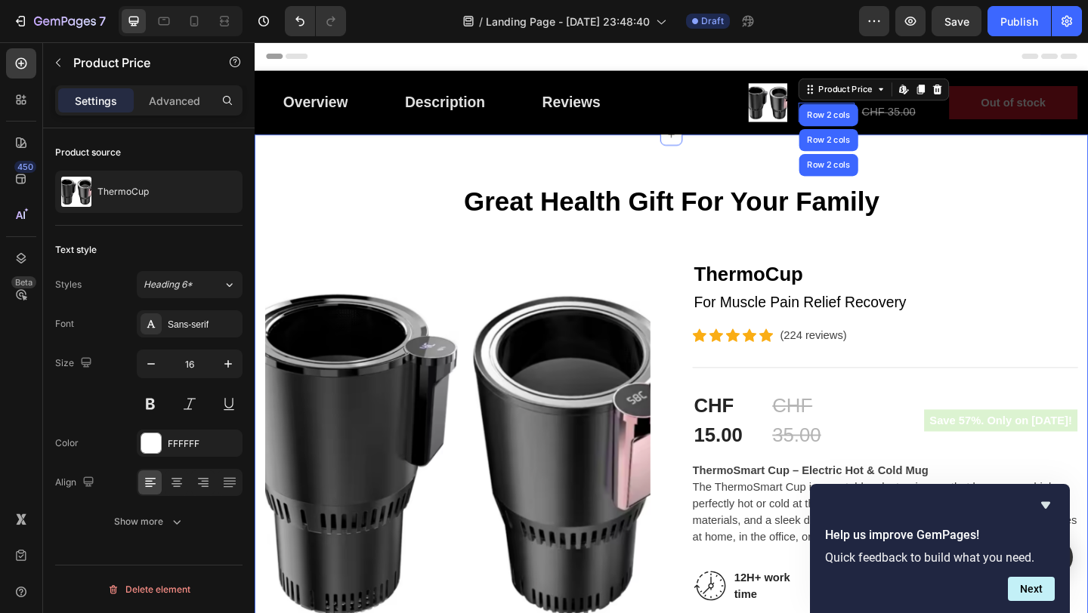
click at [995, 229] on p "Great Health Gift For Your Family" at bounding box center [707, 216] width 881 height 35
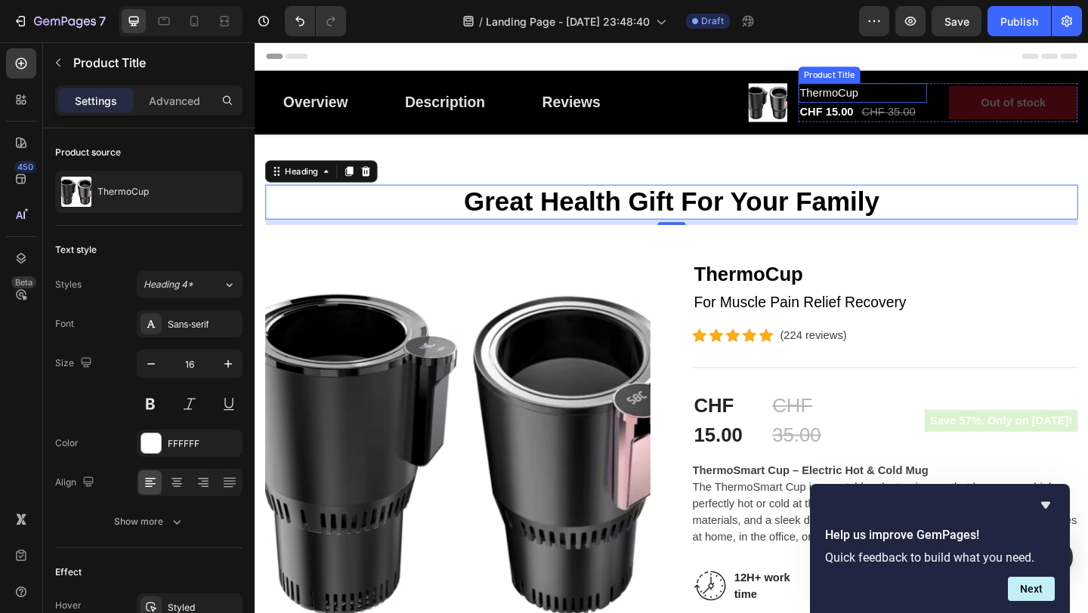
click at [908, 87] on div "ThermoCup Product Title" at bounding box center [916, 97] width 140 height 21
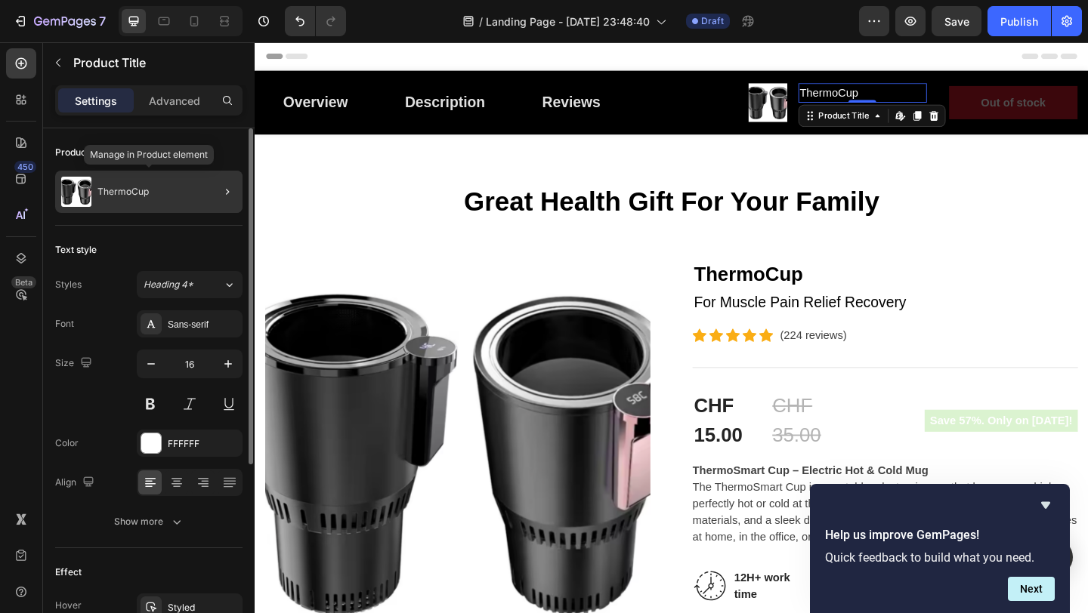
click at [170, 197] on div "ThermoCup" at bounding box center [148, 192] width 187 height 42
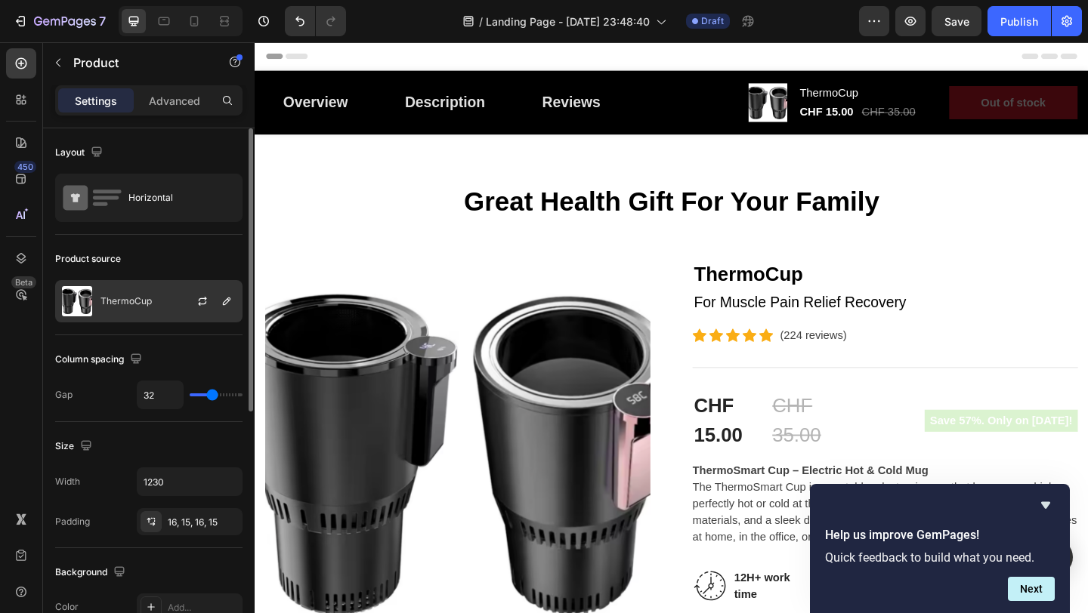
click at [148, 291] on div "ThermoCup" at bounding box center [148, 301] width 187 height 42
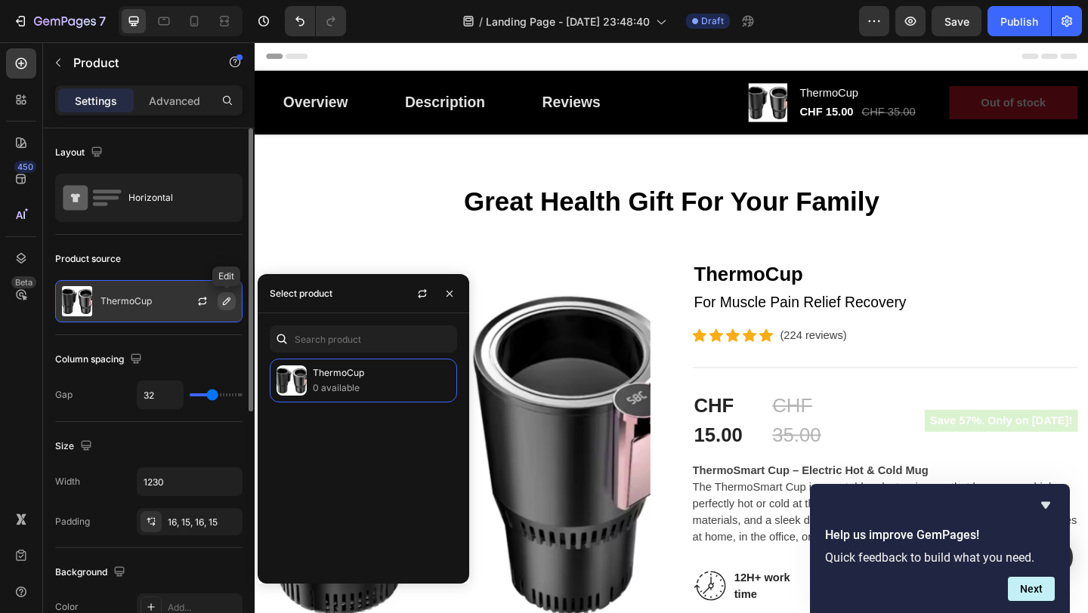
click at [233, 296] on button "button" at bounding box center [227, 301] width 18 height 18
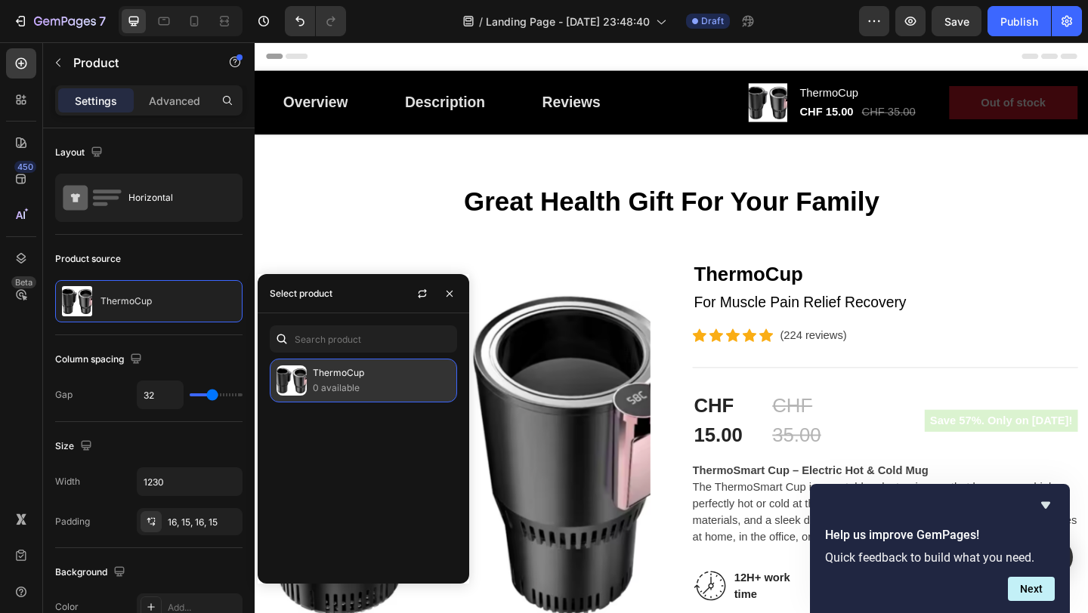
click at [370, 390] on p "0 available" at bounding box center [381, 388] width 137 height 15
click at [368, 361] on div "ThermoCup 0 available" at bounding box center [363, 381] width 187 height 44
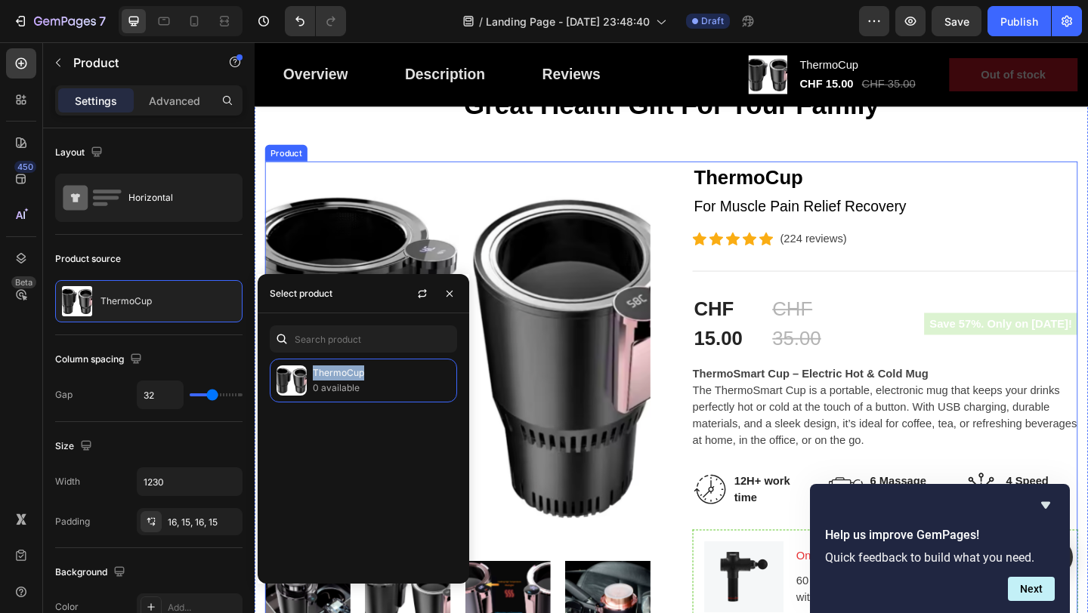
scroll to position [107, 0]
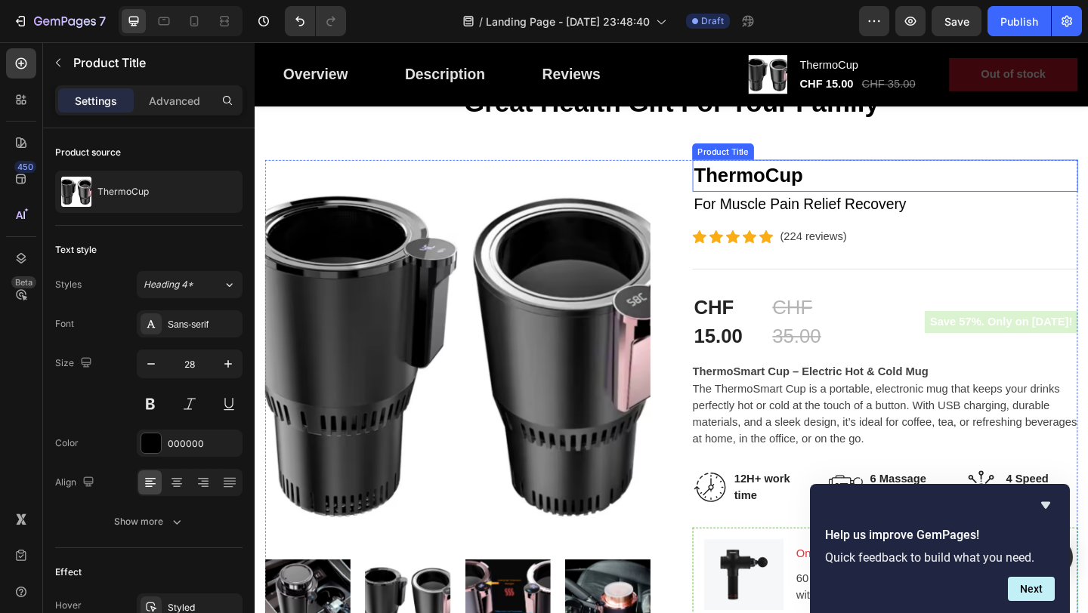
click at [801, 192] on h2 "ThermoCup" at bounding box center [939, 187] width 419 height 35
click at [824, 192] on h2 "ThermoCup" at bounding box center [939, 187] width 419 height 35
click at [825, 192] on h2 "ThermoCup" at bounding box center [939, 187] width 419 height 35
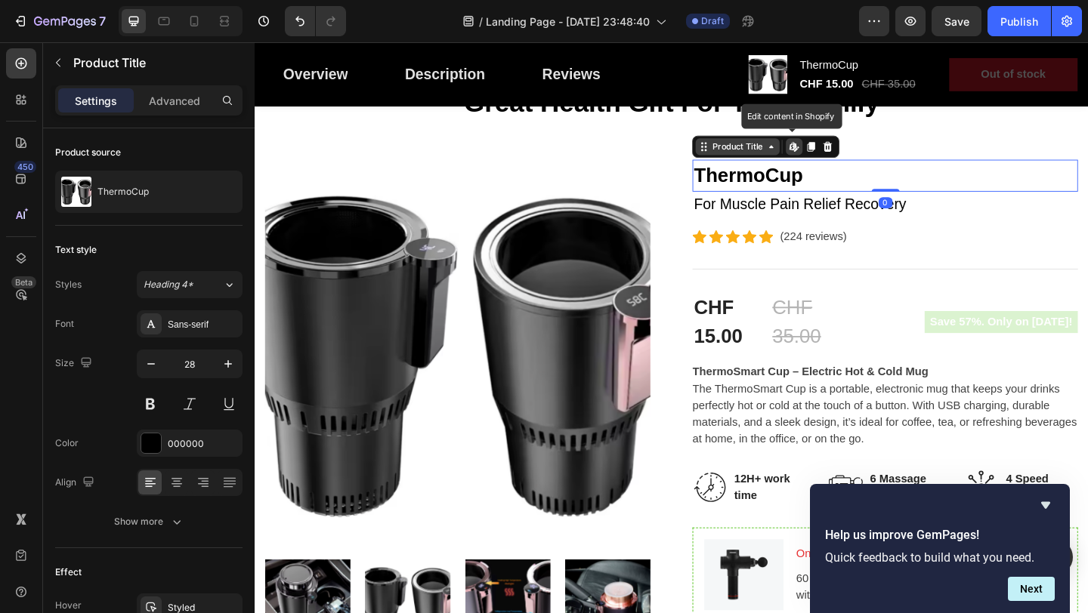
click at [788, 159] on div "Product Title" at bounding box center [779, 156] width 61 height 14
click at [844, 162] on div "Edit content in Shopify" at bounding box center [841, 156] width 18 height 18
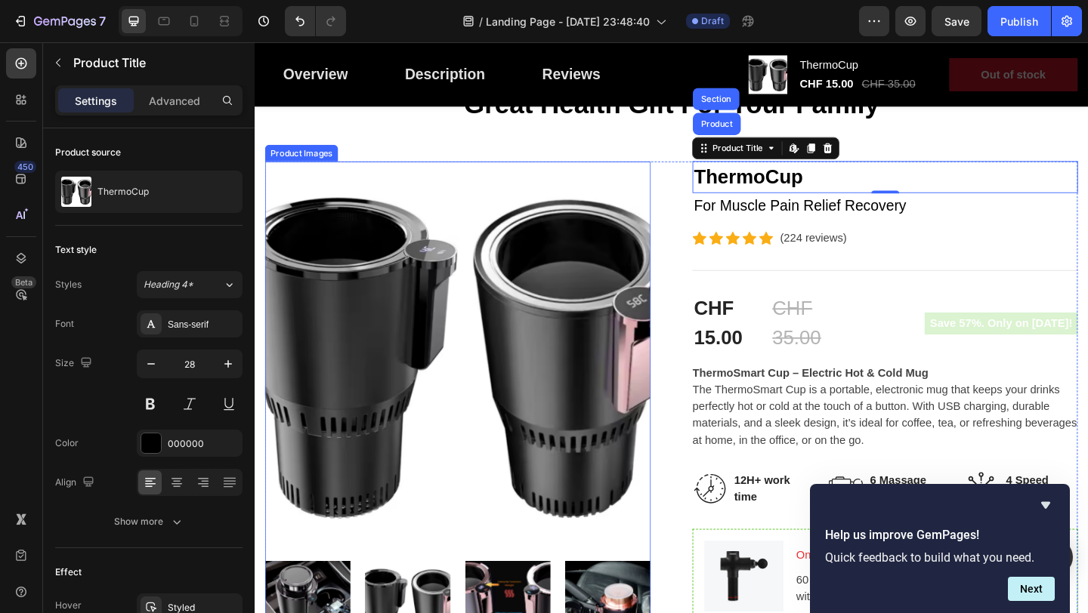
scroll to position [104, 0]
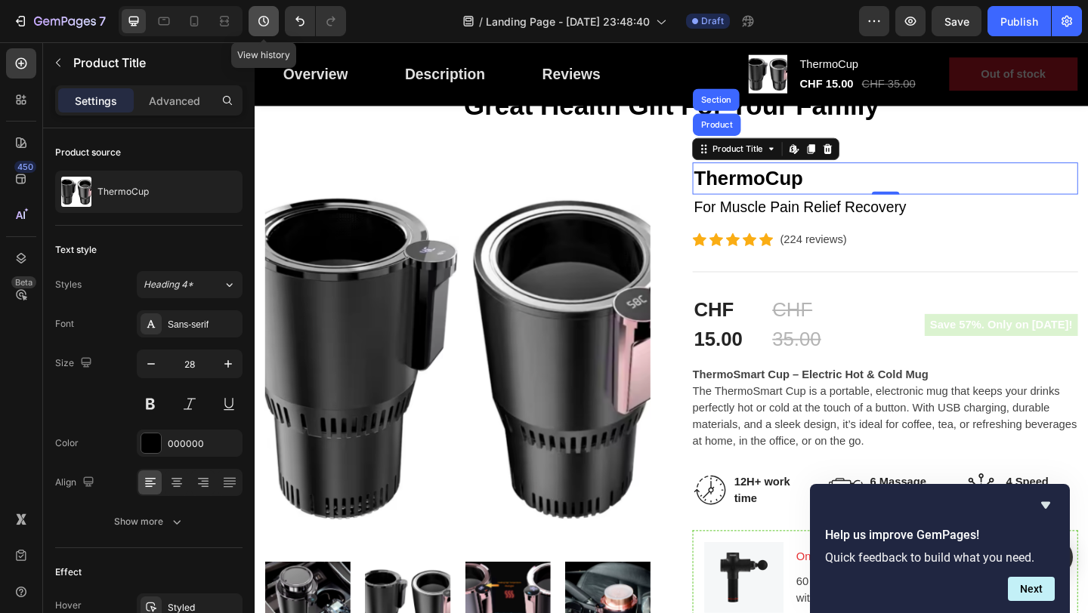
click at [265, 23] on icon "button" at bounding box center [263, 21] width 15 height 15
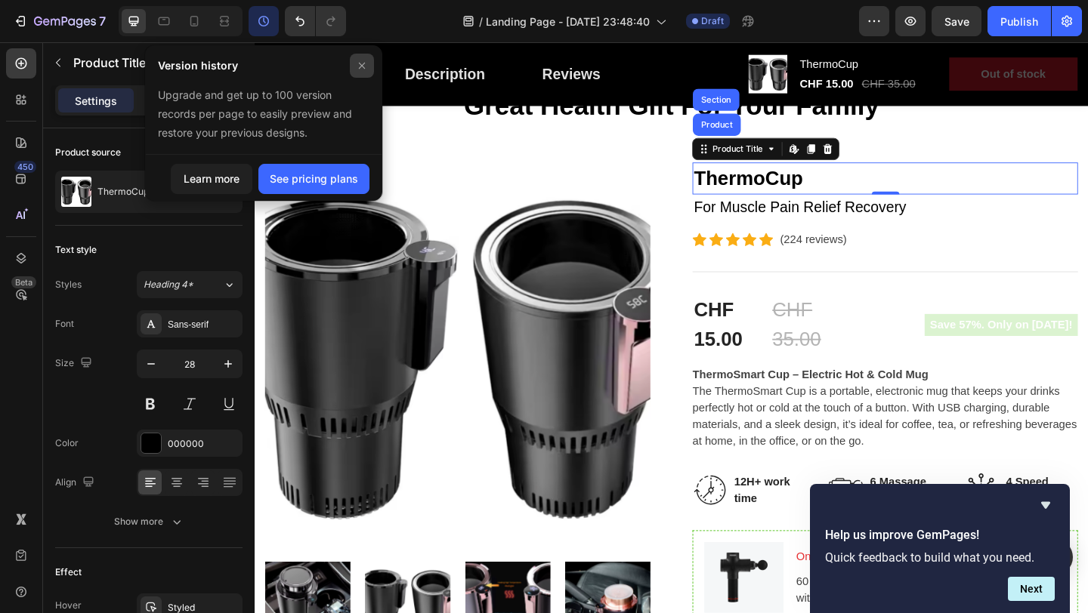
click at [370, 61] on div at bounding box center [362, 66] width 24 height 24
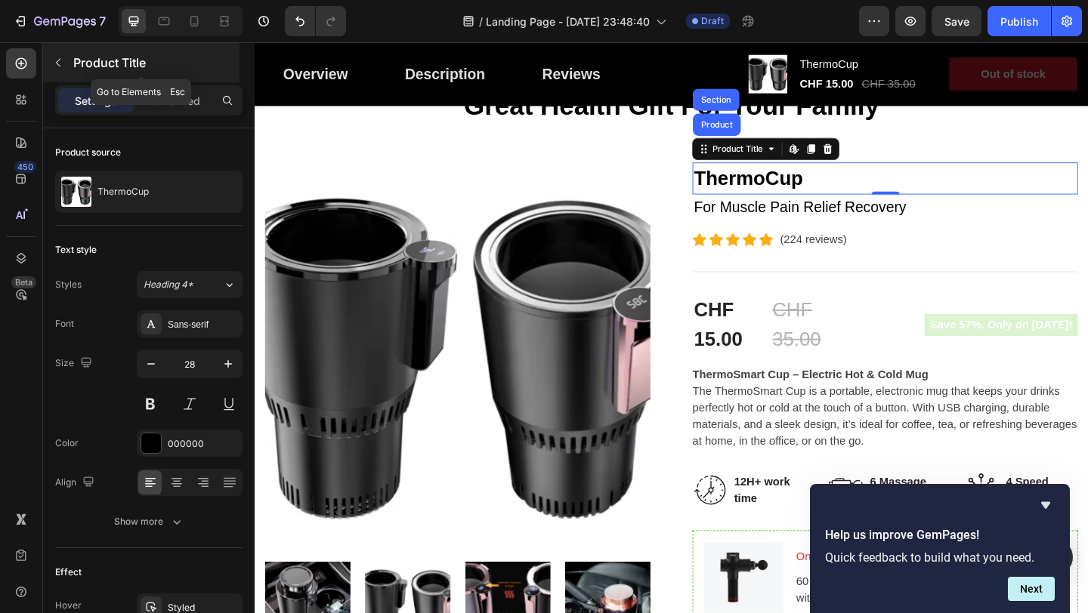
click at [78, 53] on div "Product Title" at bounding box center [141, 62] width 196 height 39
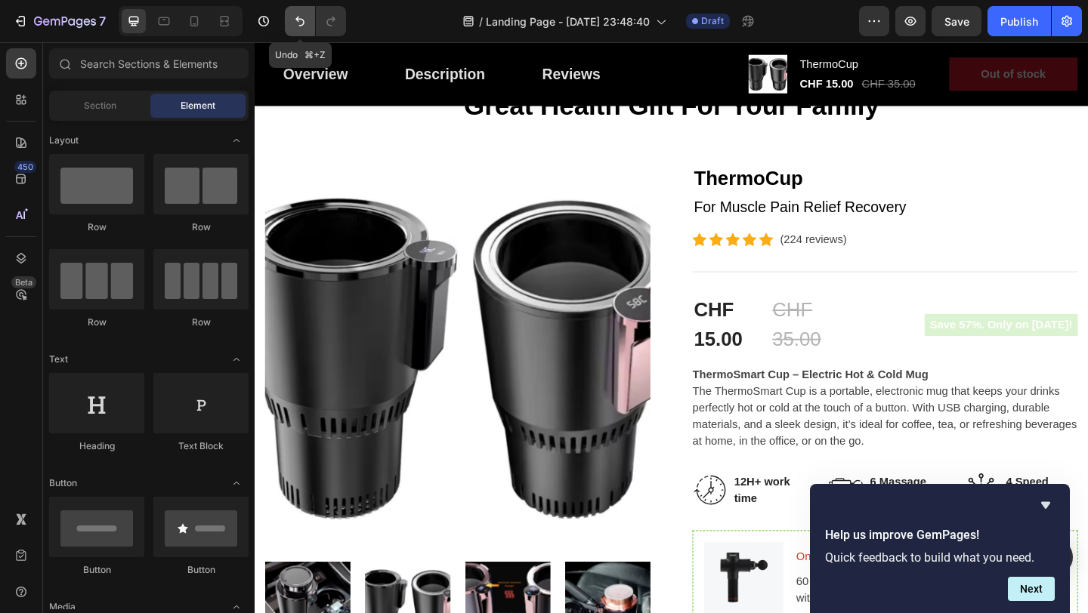
click at [313, 13] on button "Undo/Redo" at bounding box center [300, 21] width 30 height 30
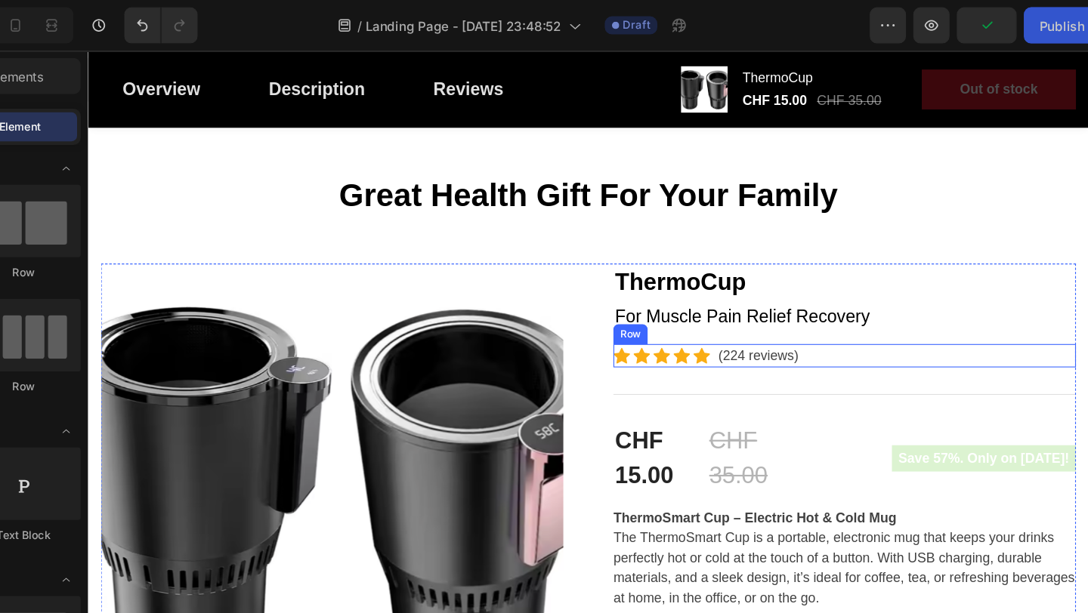
scroll to position [42, 0]
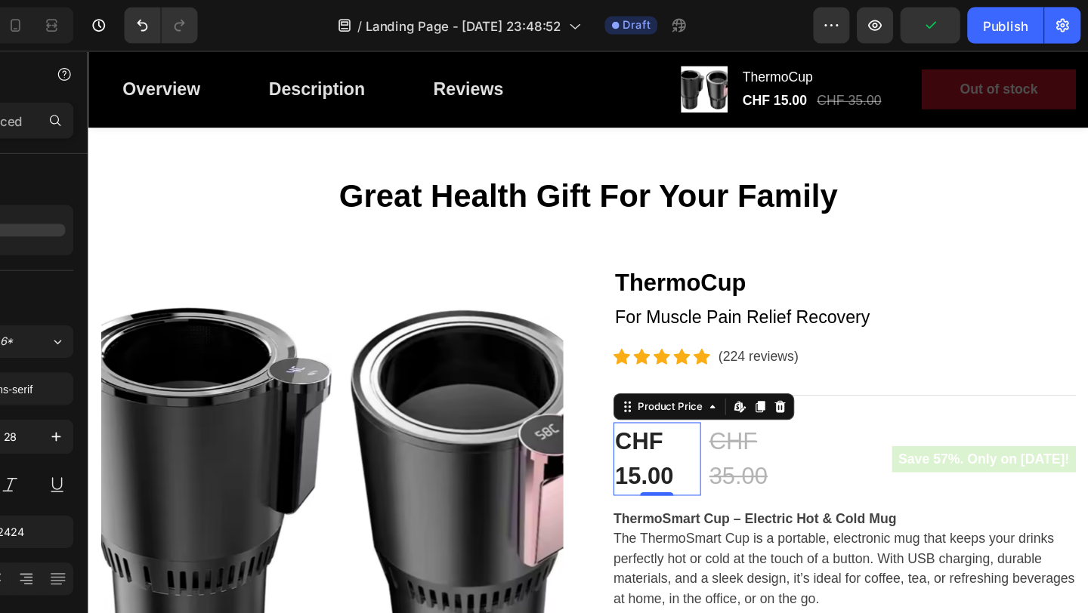
click at [626, 424] on div "CHF 15.00" at bounding box center [602, 420] width 79 height 66
click at [613, 424] on div "CHF 15.00" at bounding box center [602, 420] width 79 height 66
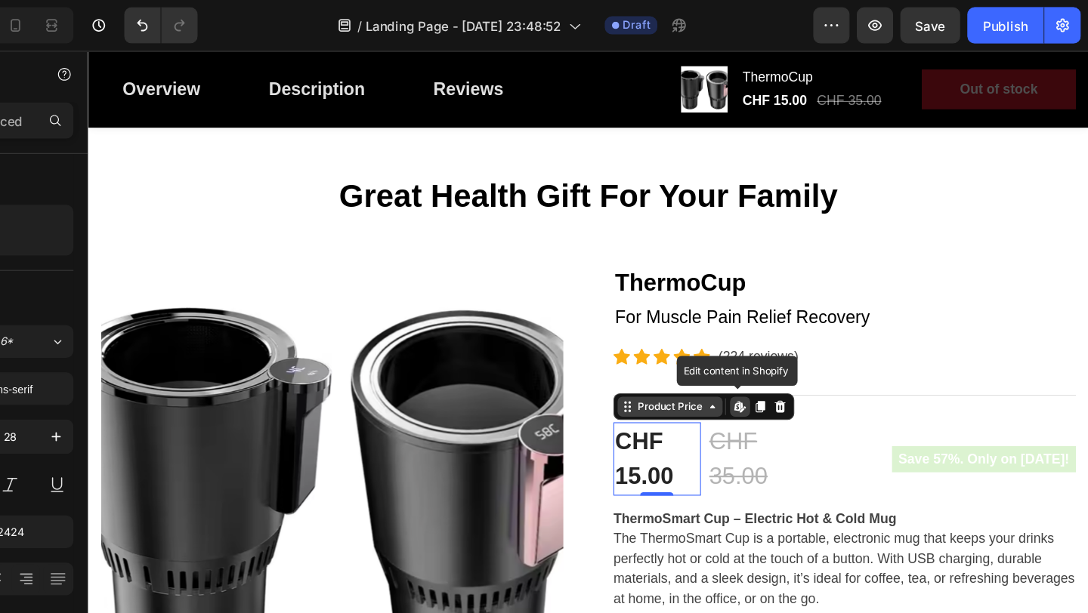
click at [621, 378] on div "Product Price" at bounding box center [614, 373] width 65 height 14
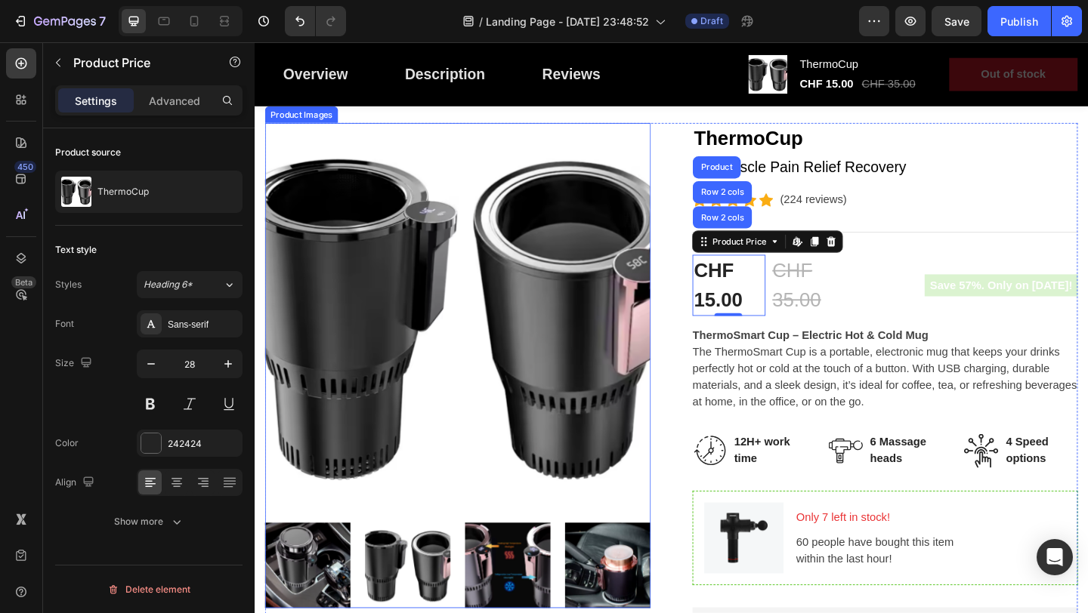
scroll to position [161, 0]
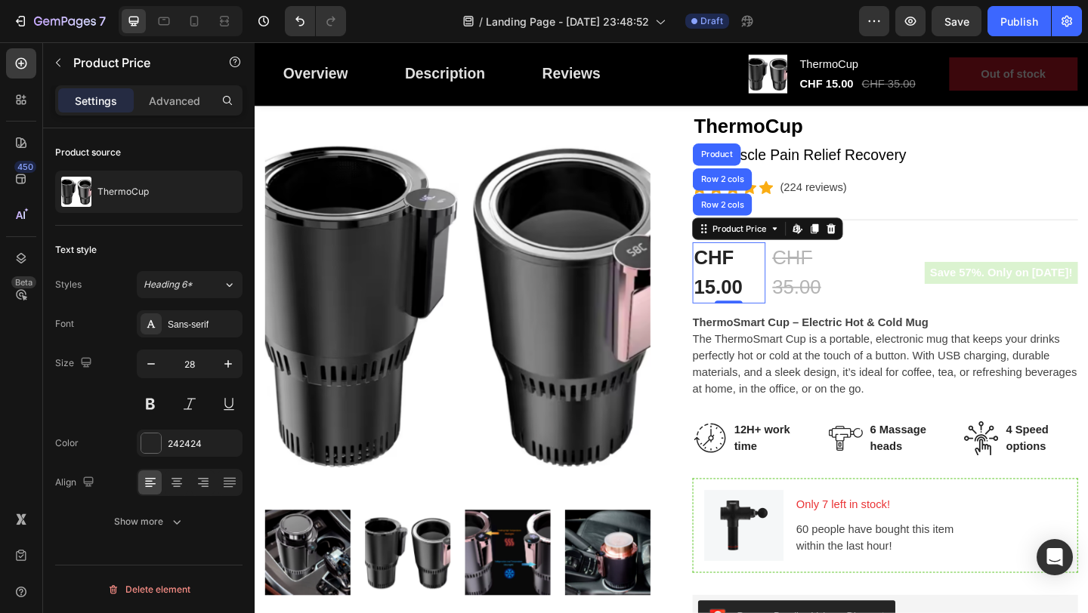
click at [776, 299] on div "CHF 15.00" at bounding box center [769, 293] width 79 height 66
click at [775, 299] on div "CHF 15.00" at bounding box center [769, 293] width 79 height 66
click at [767, 301] on div "CHF 15.00" at bounding box center [769, 293] width 79 height 66
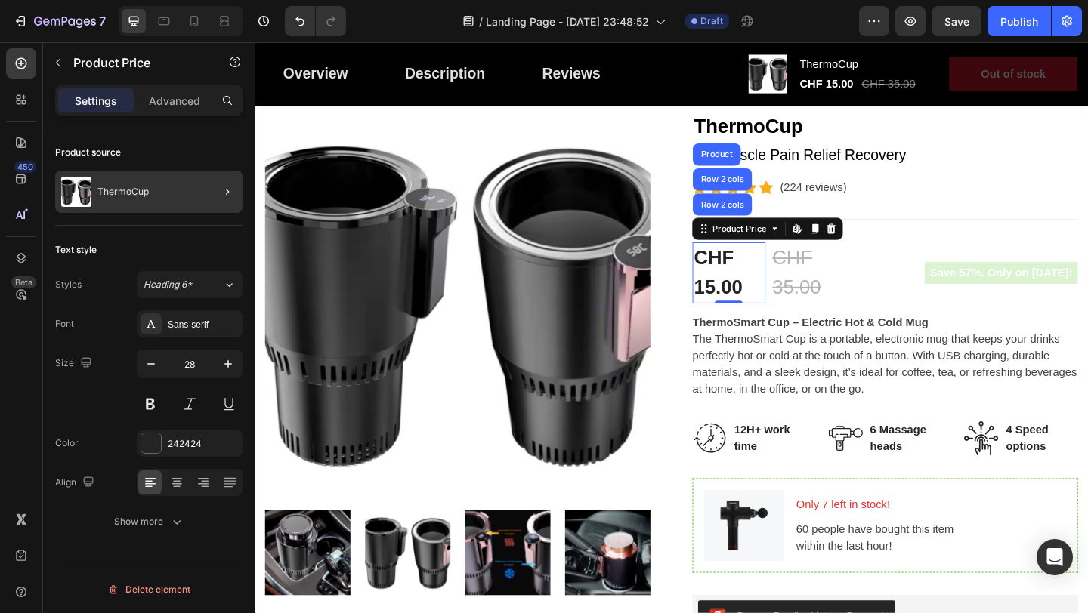
click at [208, 199] on div at bounding box center [221, 192] width 42 height 42
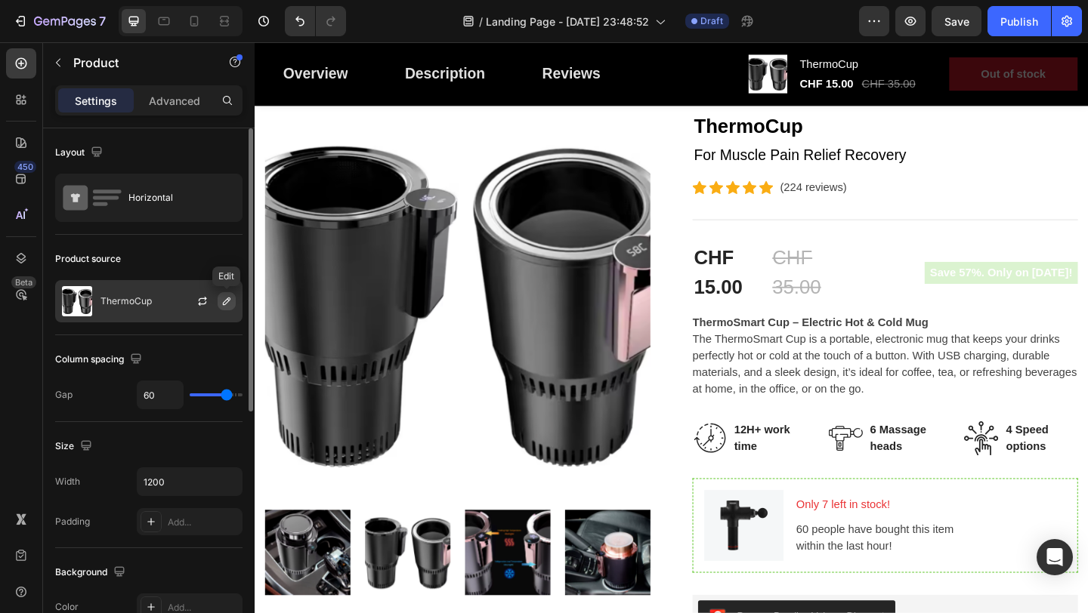
click at [228, 298] on icon "button" at bounding box center [227, 301] width 12 height 12
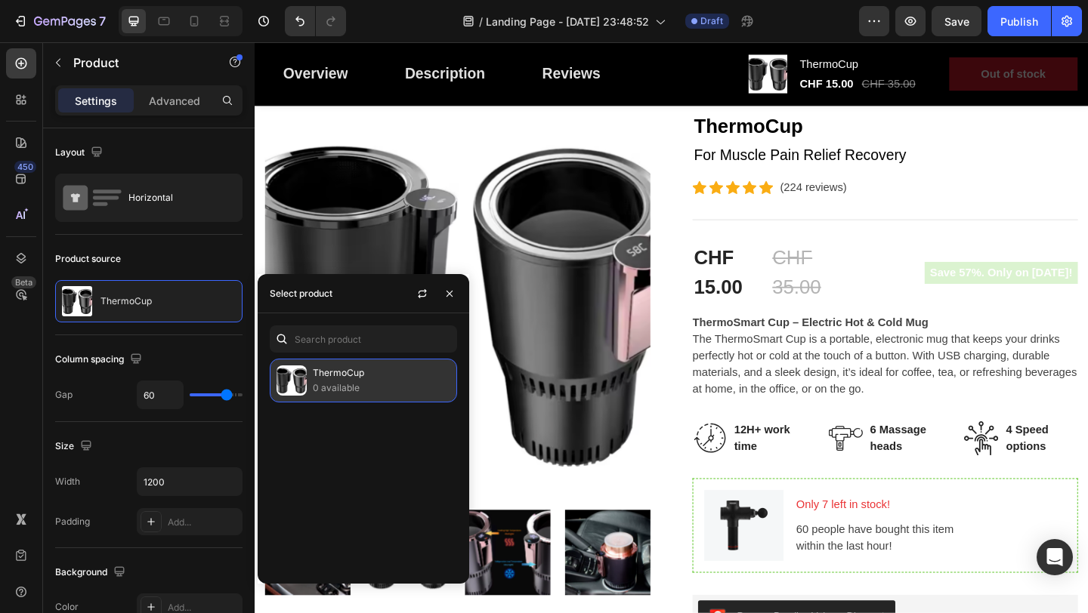
click at [352, 387] on p "0 available" at bounding box center [381, 388] width 137 height 15
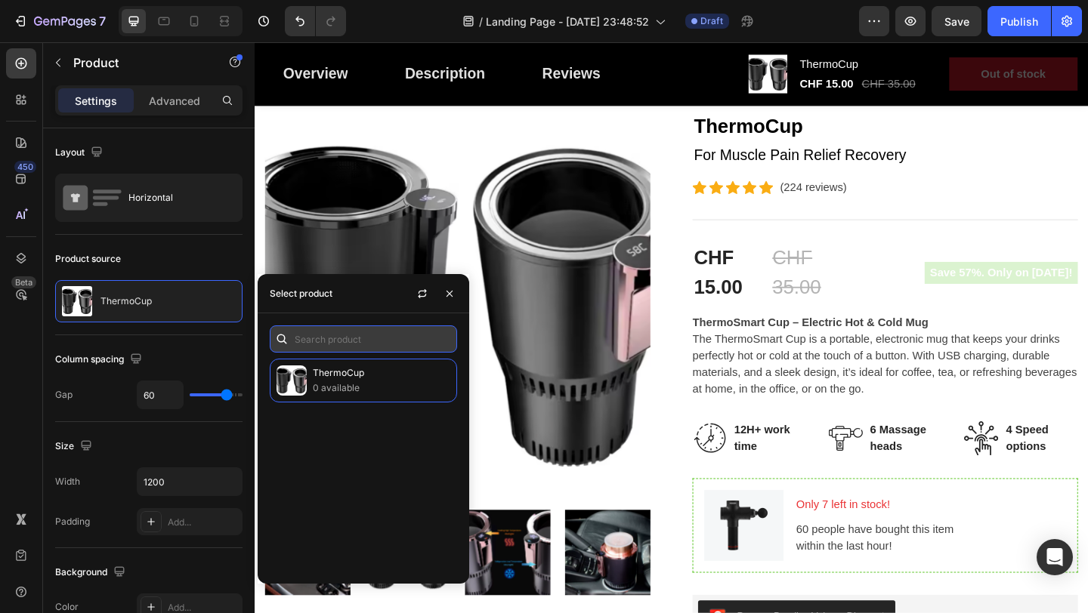
click at [383, 342] on input "text" at bounding box center [363, 339] width 187 height 27
type input "4"
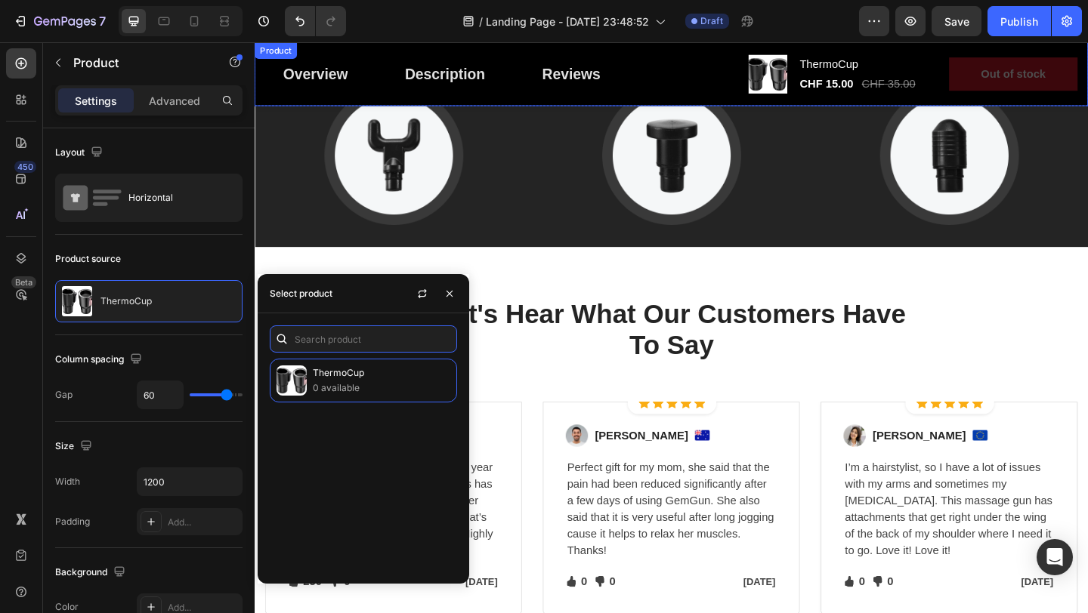
scroll to position [2687, 0]
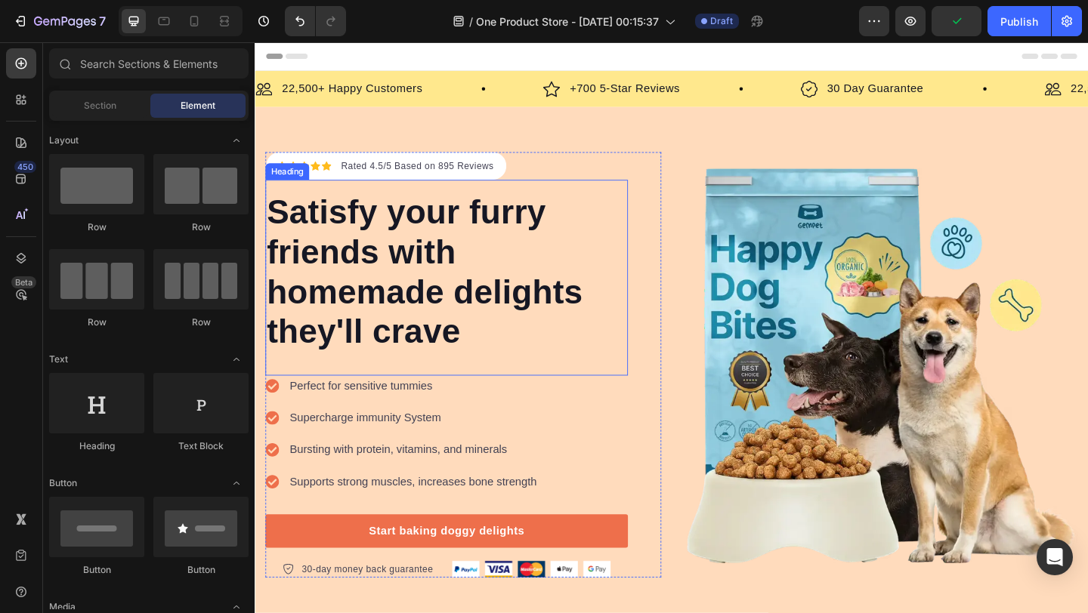
click at [440, 233] on p "Satisfy your furry friends with homemade delights they'll crave" at bounding box center [462, 292] width 391 height 174
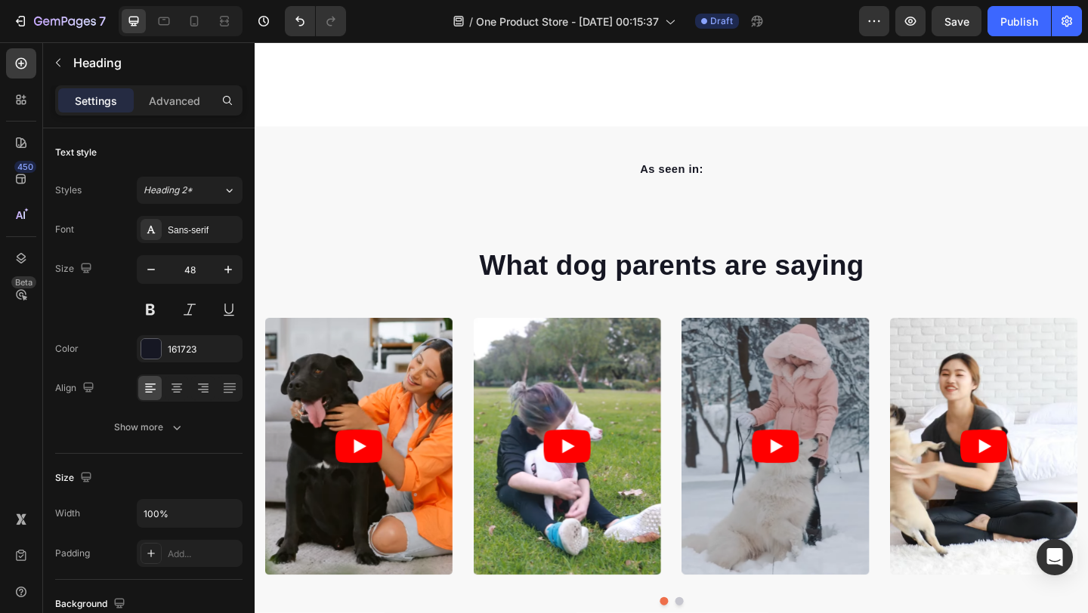
scroll to position [643, 0]
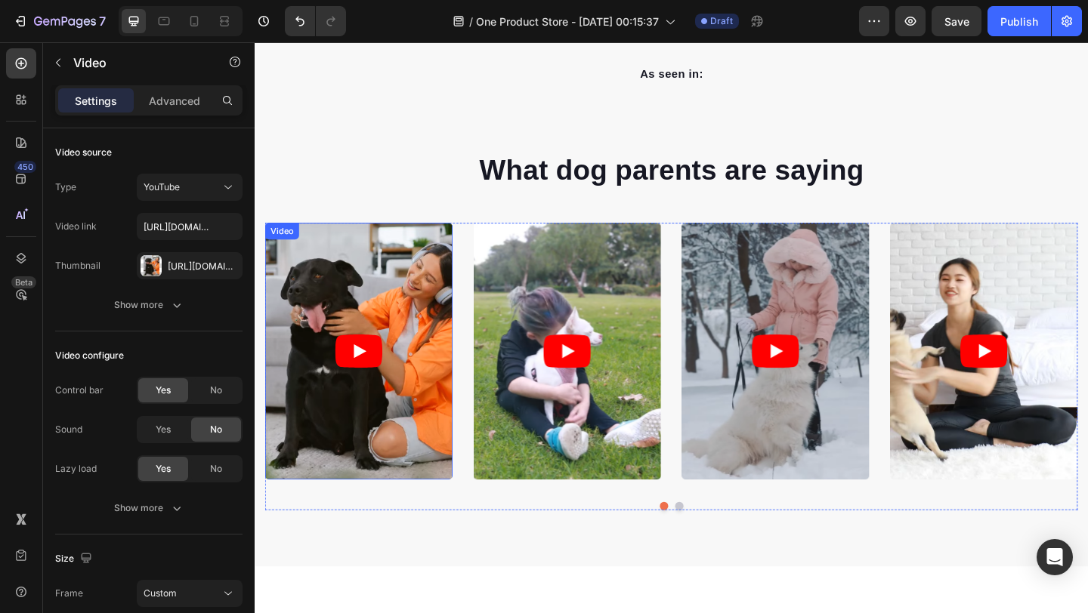
click at [366, 378] on article at bounding box center [368, 378] width 204 height 279
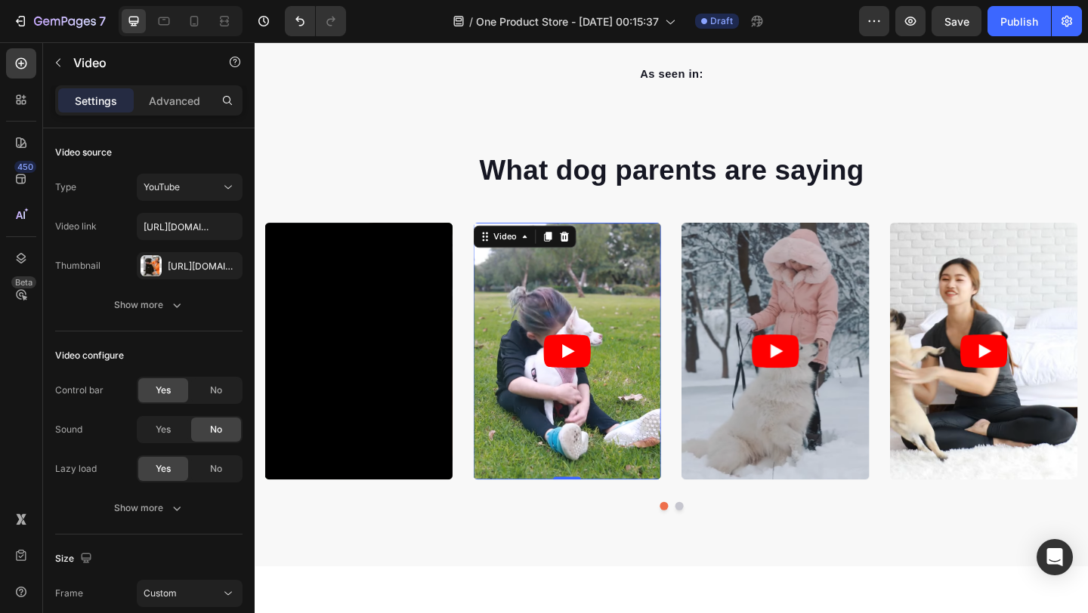
click at [531, 343] on article at bounding box center [594, 378] width 204 height 279
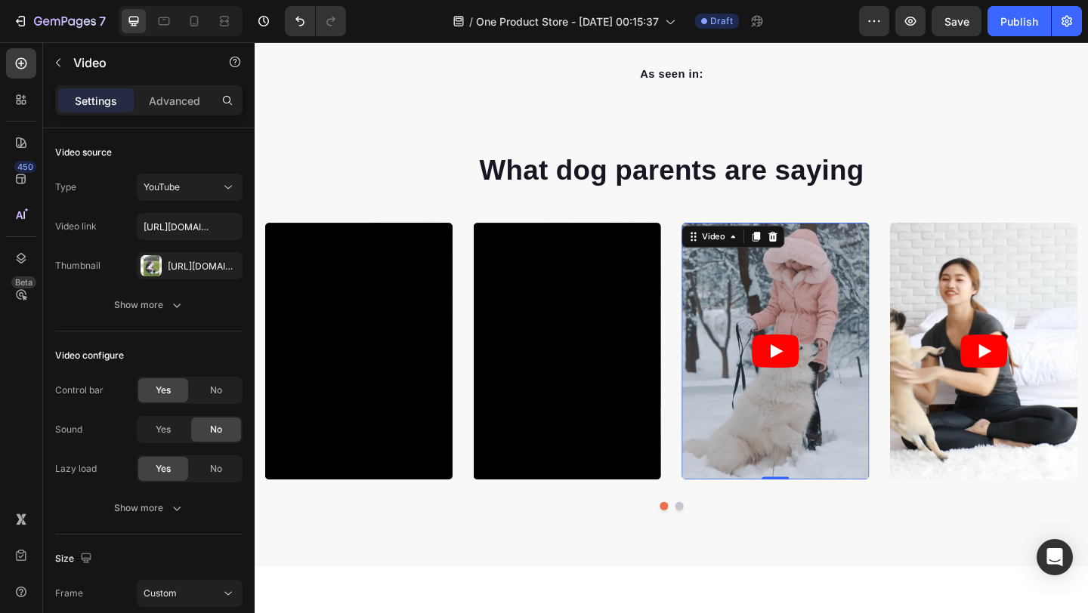
click at [813, 357] on article at bounding box center [821, 378] width 204 height 279
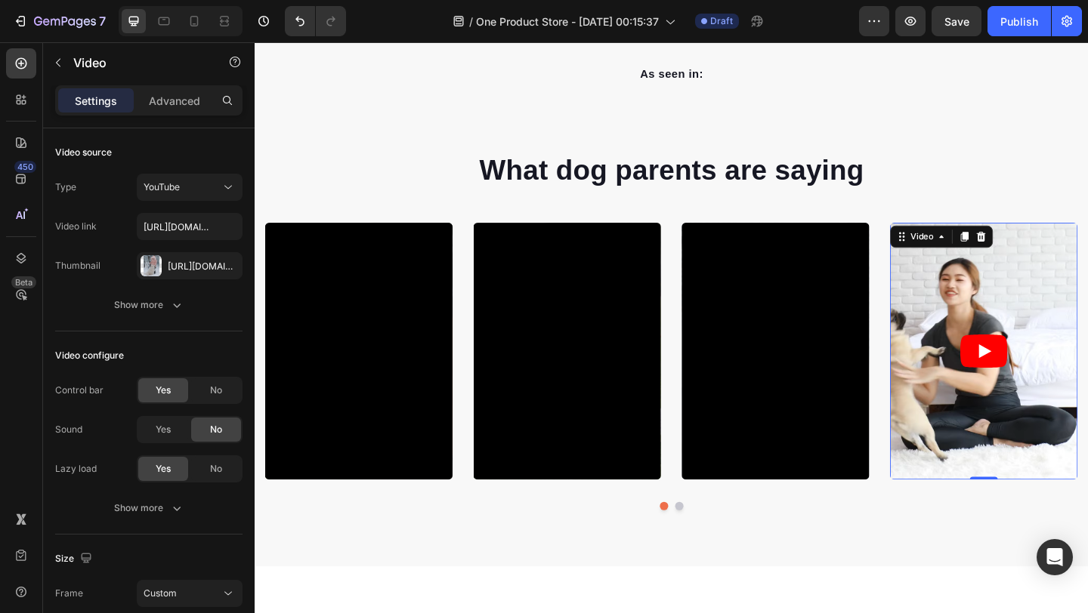
click at [1001, 350] on article at bounding box center [1048, 378] width 204 height 279
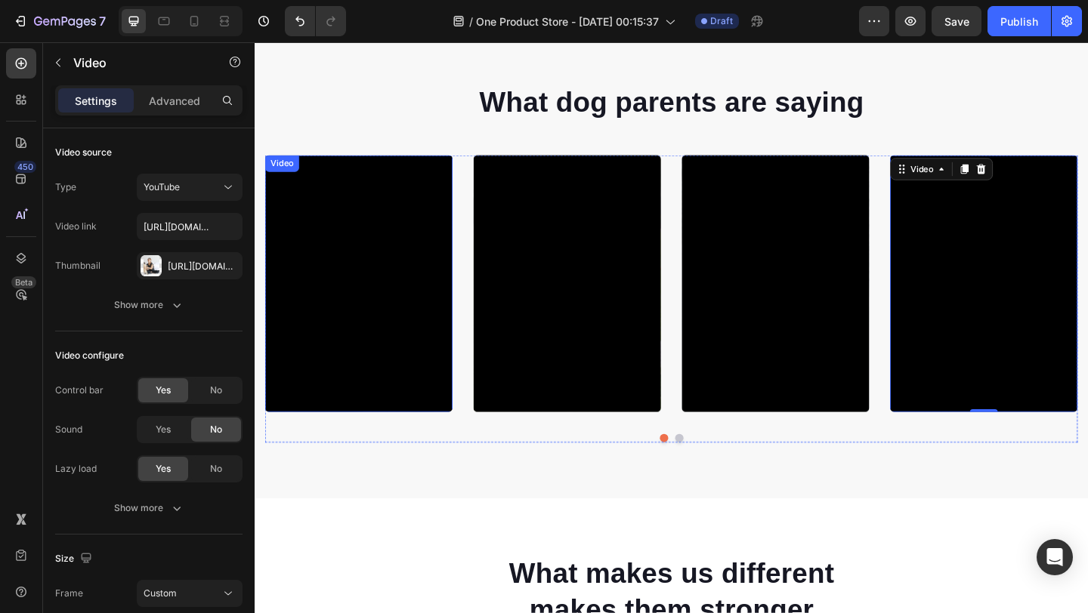
scroll to position [761, 0]
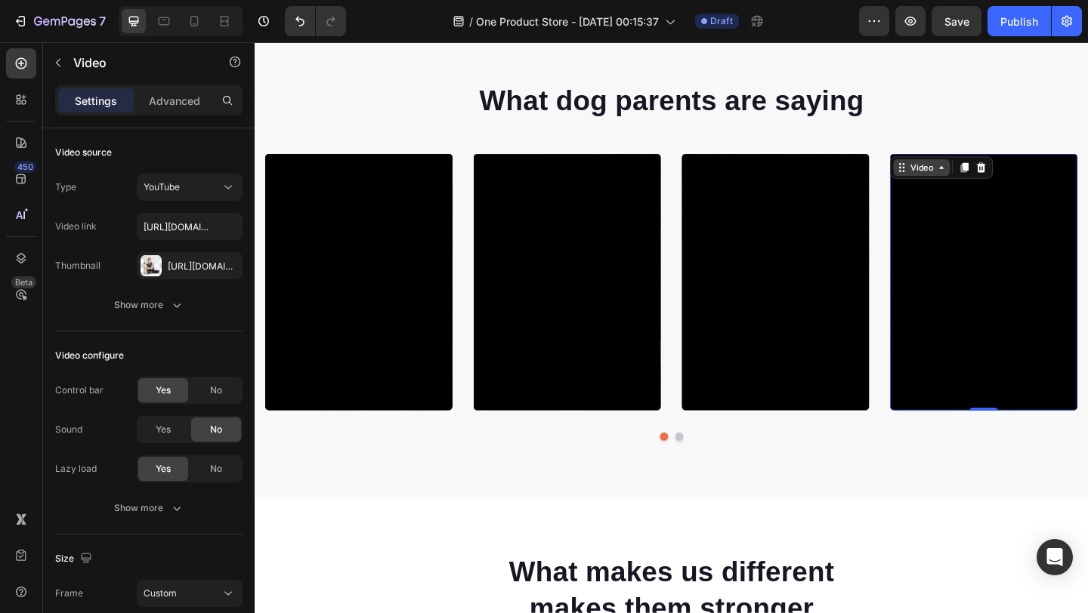
click at [993, 171] on div "Video" at bounding box center [979, 178] width 31 height 14
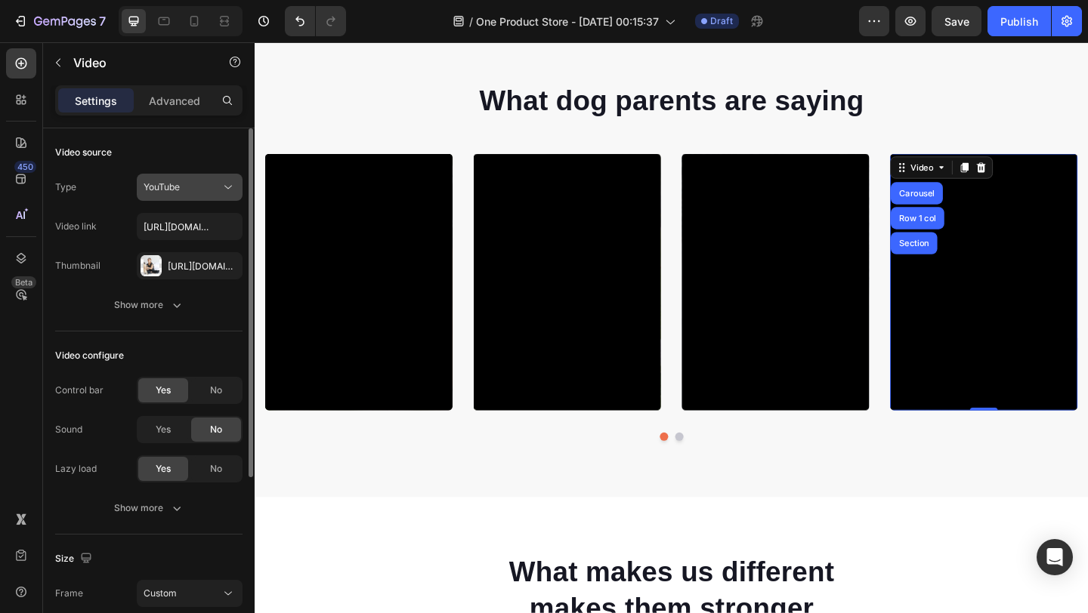
click at [212, 174] on button "YouTube" at bounding box center [190, 187] width 106 height 27
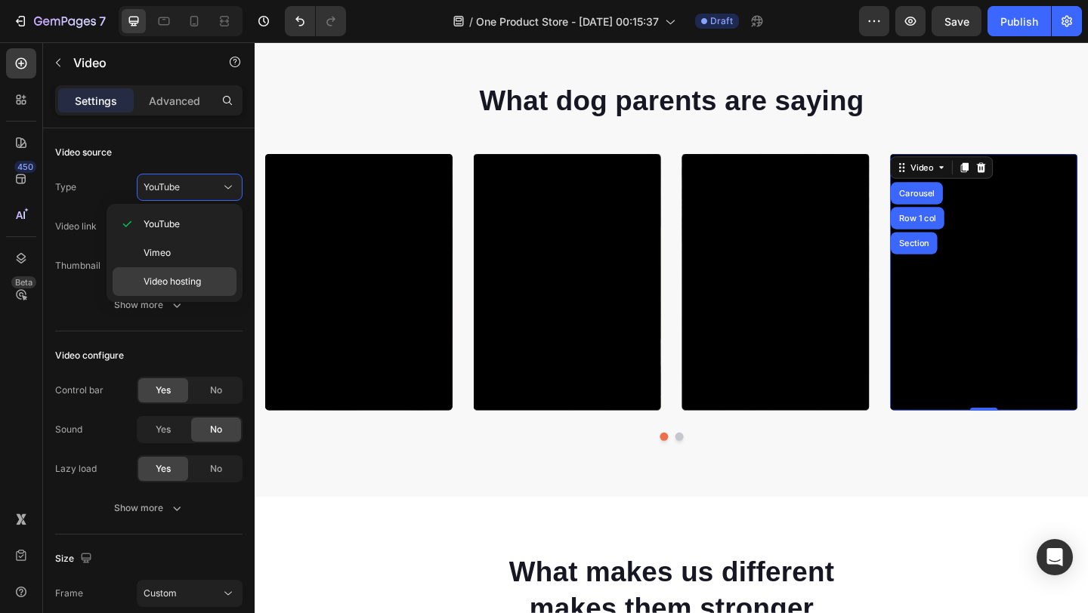
click at [206, 273] on div "Video hosting" at bounding box center [175, 281] width 124 height 29
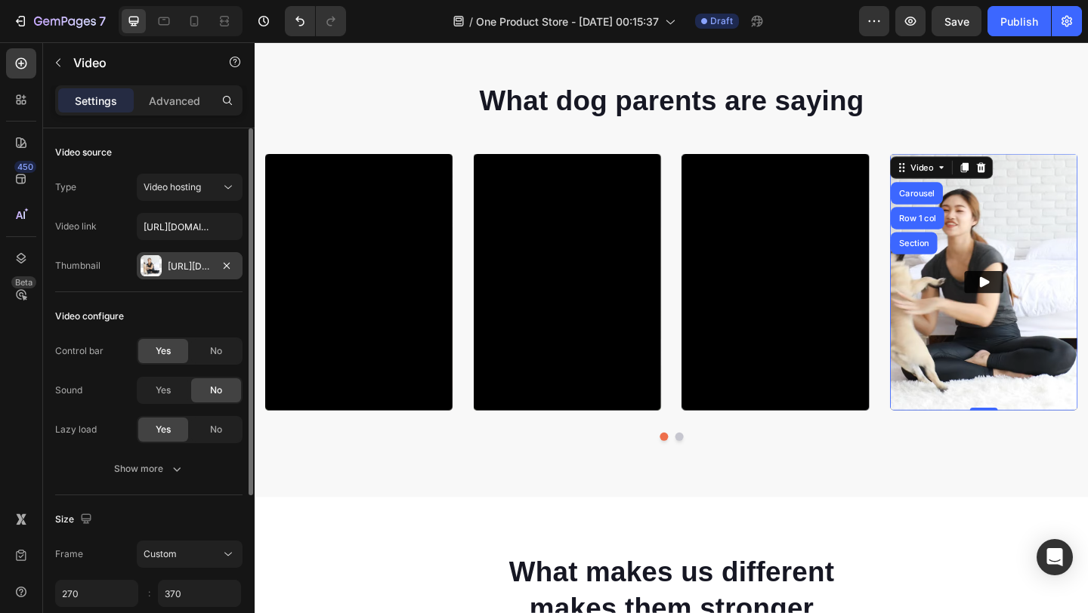
click at [213, 263] on div "Https://cdn.Shopify.Com/s/files/1/0329/7647/0151/files/caa9aca7e1534a14b57808d2…" at bounding box center [190, 265] width 106 height 27
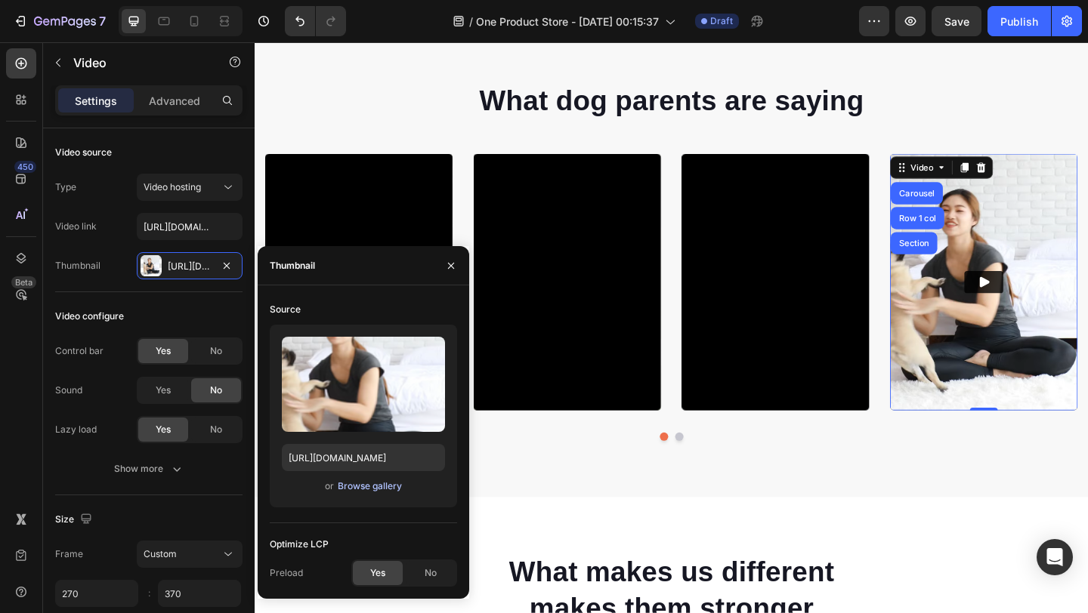
click at [382, 492] on div "Browse gallery" at bounding box center [370, 487] width 64 height 14
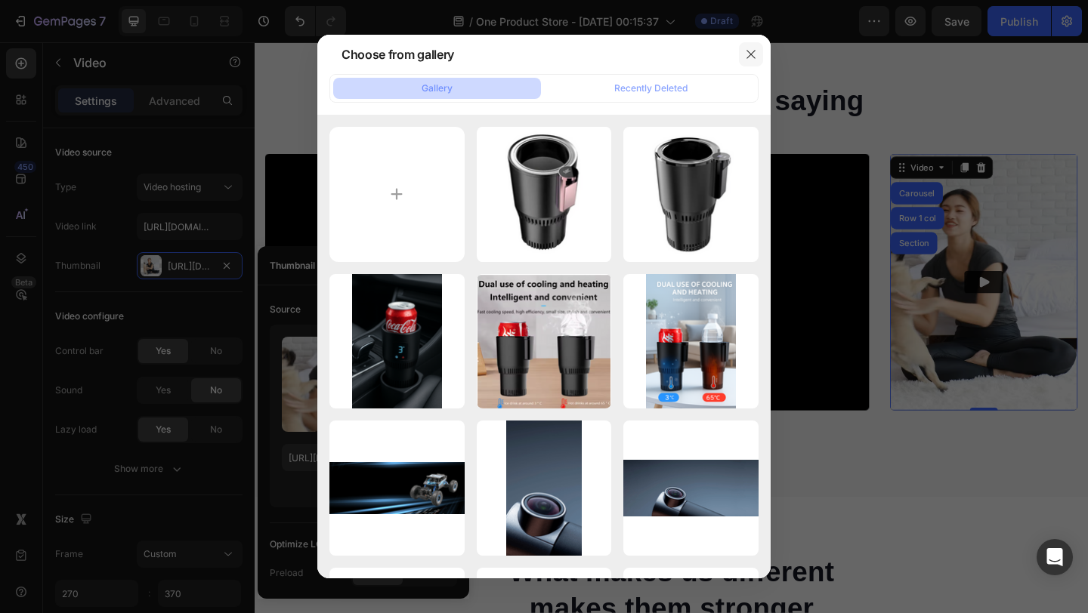
click at [742, 55] on button "button" at bounding box center [751, 54] width 24 height 24
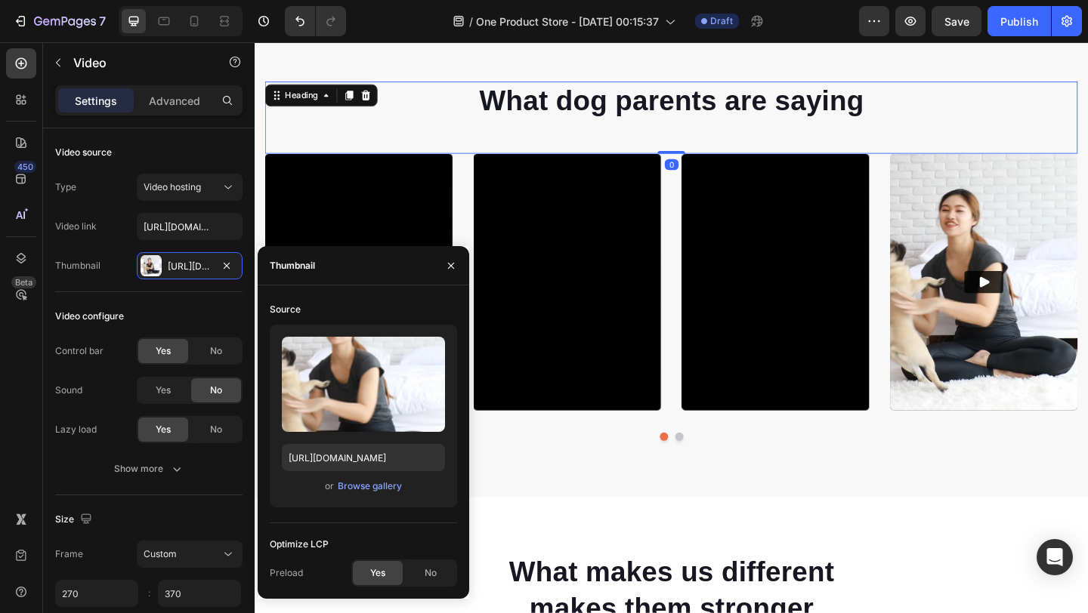
click at [459, 119] on p "What dog parents are saying" at bounding box center [707, 105] width 881 height 39
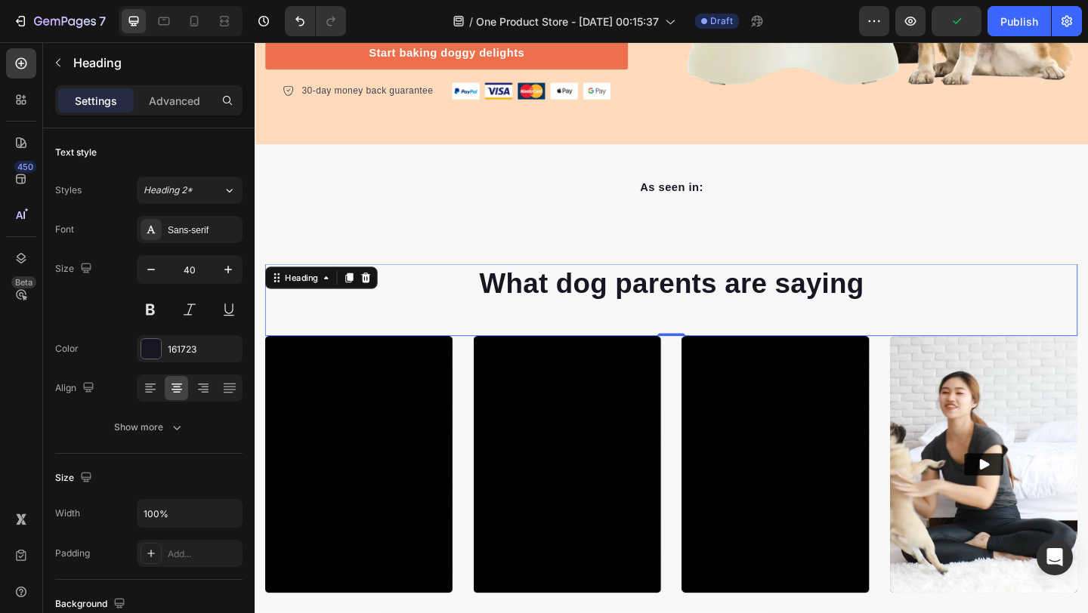
scroll to position [509, 0]
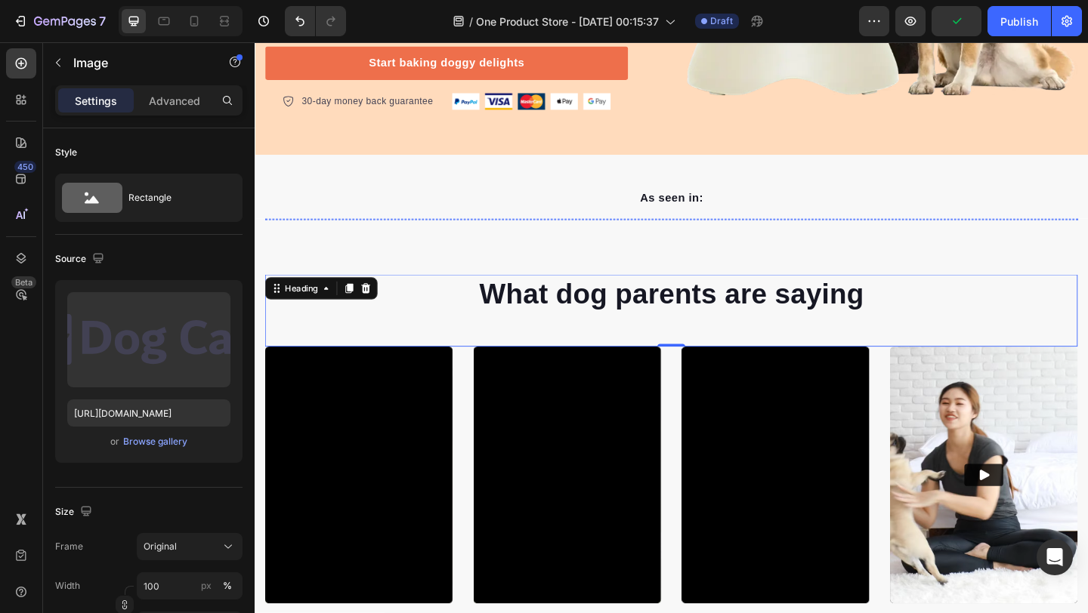
click at [644, 234] on img at bounding box center [632, 234] width 128 height 0
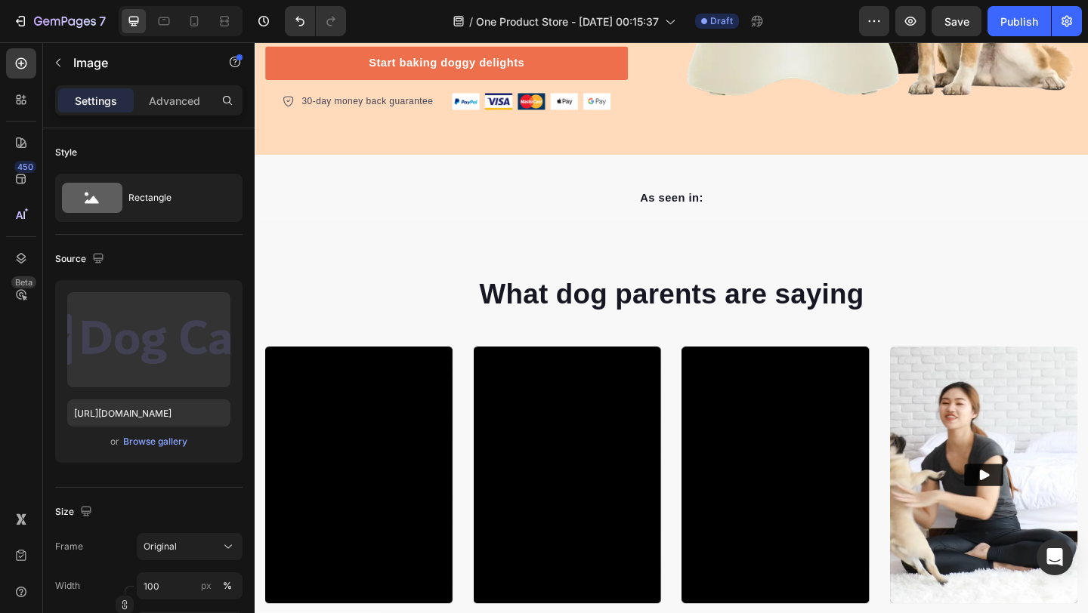
click at [729, 234] on img at bounding box center [783, 234] width 128 height 0
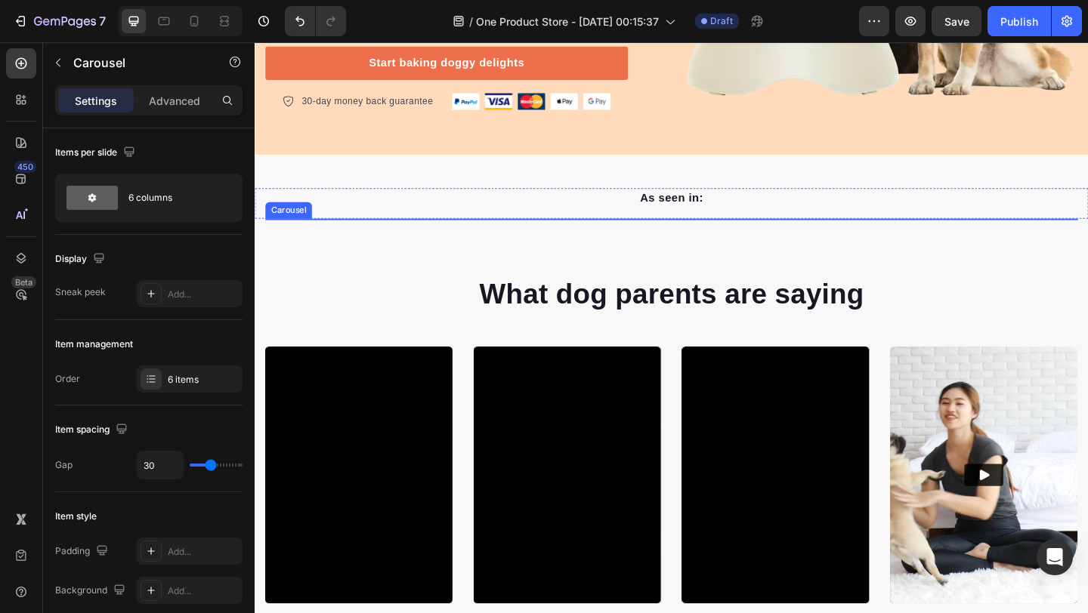
click at [864, 234] on div "Image Image Image Image 0 Image Image" at bounding box center [708, 234] width 884 height 0
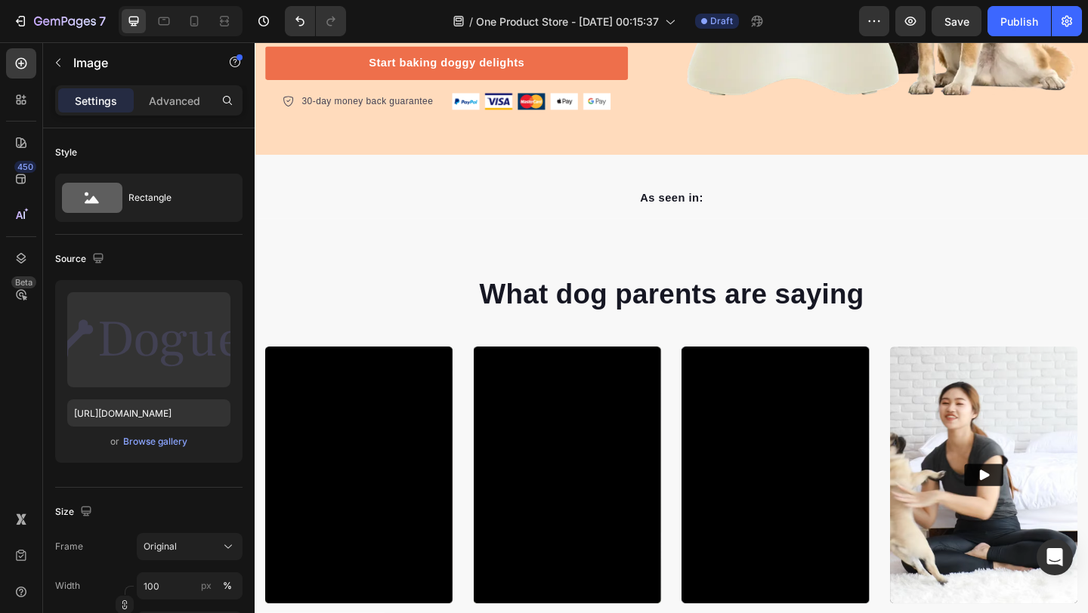
click at [1087, 234] on img at bounding box center [1085, 234] width 128 height 0
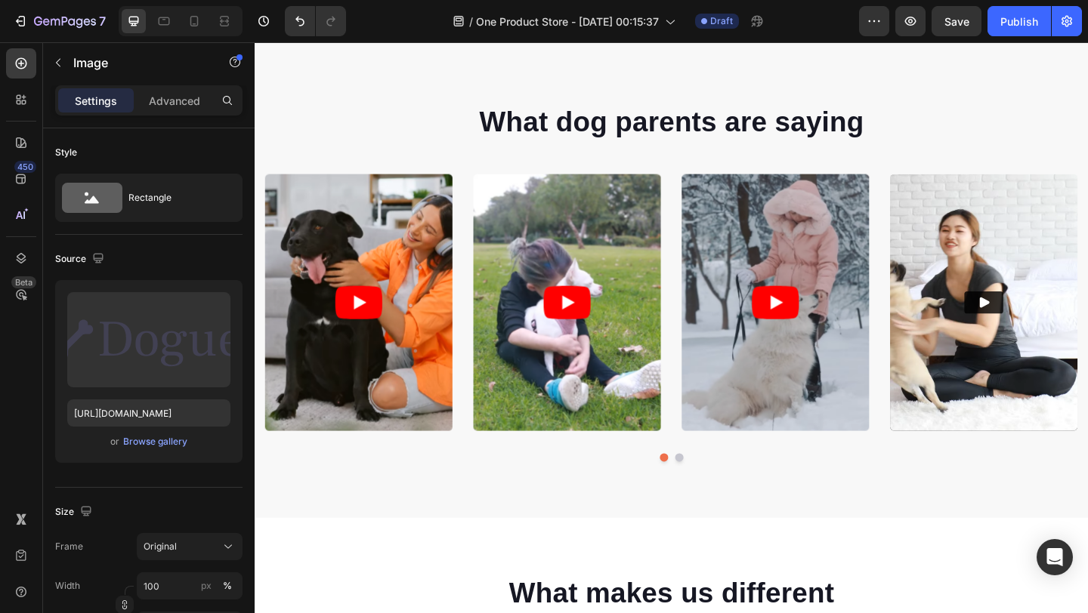
scroll to position [724, 0]
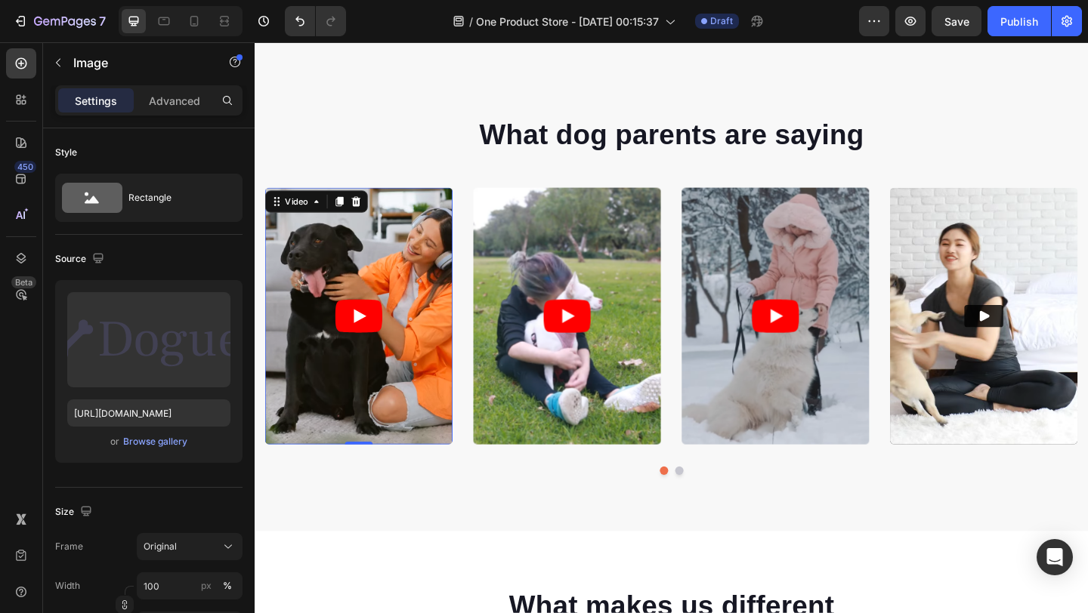
click at [418, 384] on article at bounding box center [368, 339] width 204 height 279
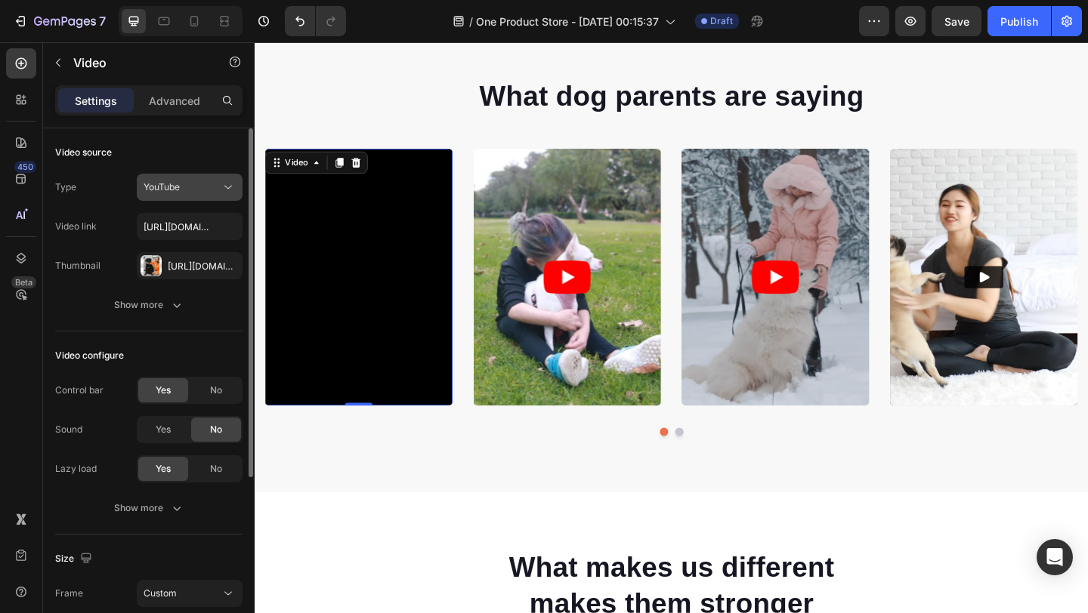
click at [211, 194] on div "YouTube" at bounding box center [189, 187] width 92 height 15
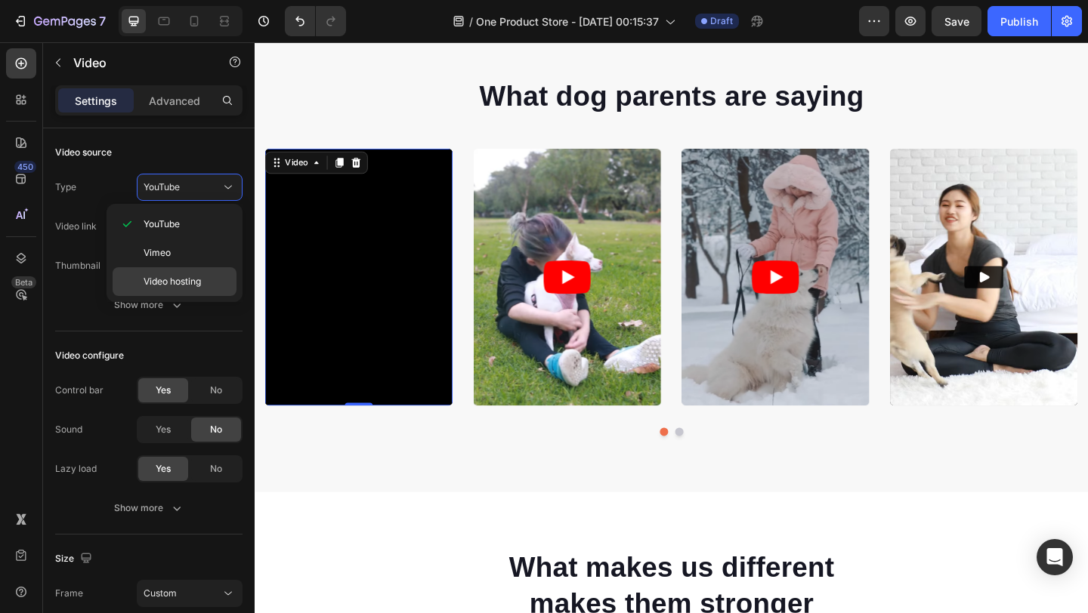
click at [212, 280] on p "Video hosting" at bounding box center [186, 282] width 86 height 14
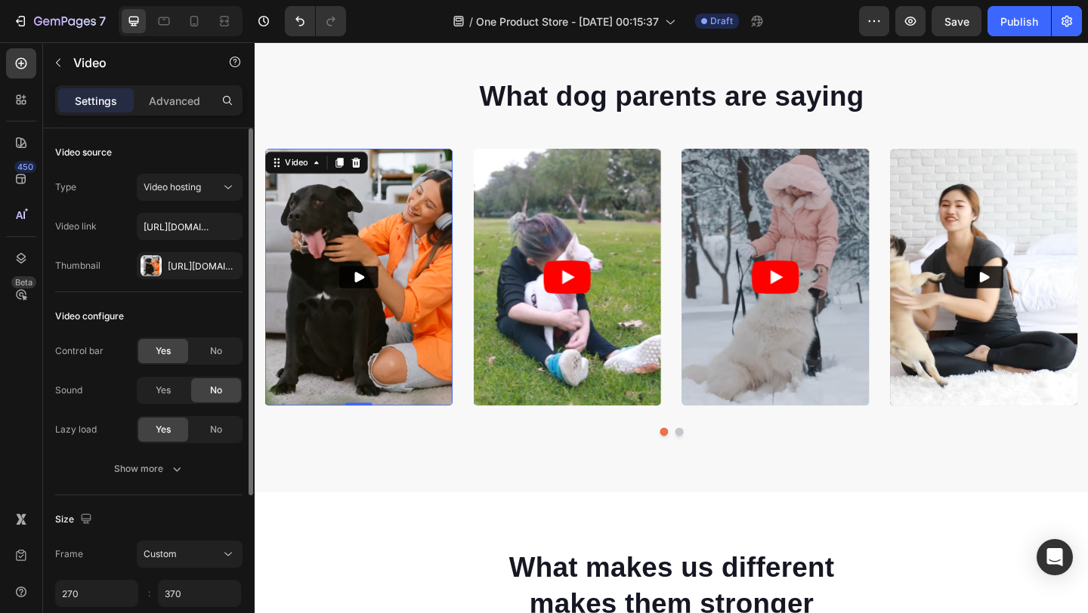
click at [217, 209] on div "Type Video hosting Video link https://www.youtube.com/watch?v=UCba3qQ1I10 Thumb…" at bounding box center [148, 227] width 187 height 106
click at [217, 193] on div "Video hosting" at bounding box center [181, 188] width 77 height 14
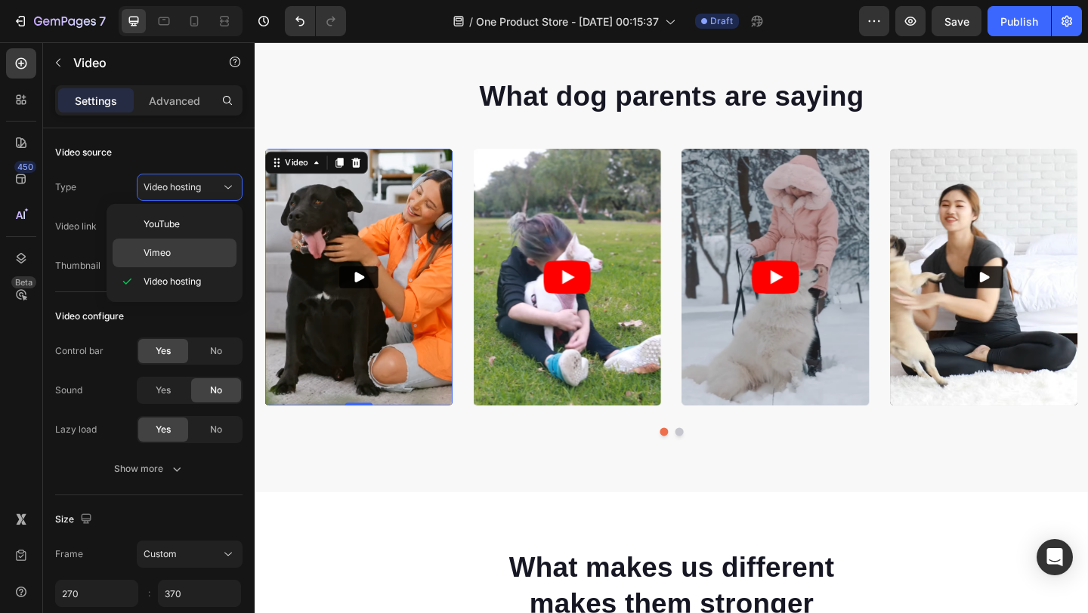
click at [214, 254] on p "Vimeo" at bounding box center [186, 253] width 86 height 14
type input "https://vimeo.com/347119375"
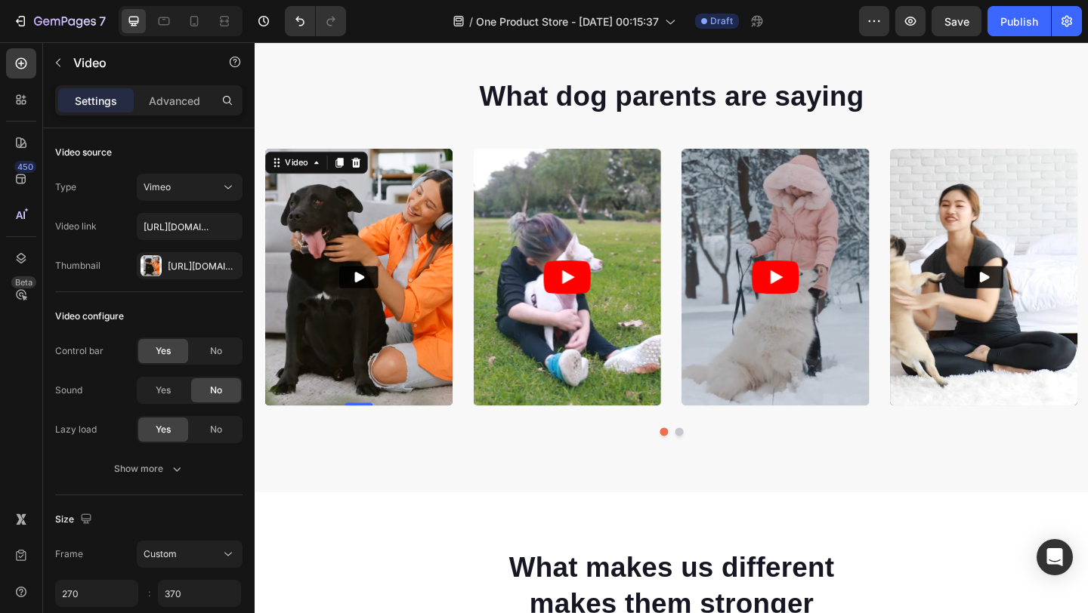
click at [341, 333] on img at bounding box center [368, 297] width 204 height 279
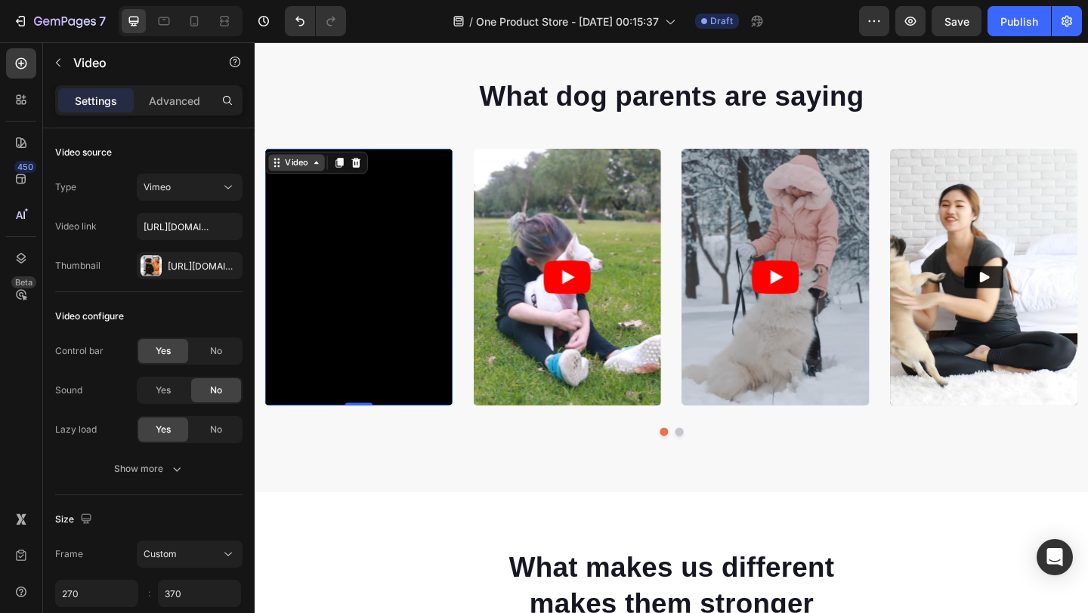
click at [318, 182] on div "Video" at bounding box center [300, 173] width 61 height 18
click at [320, 179] on icon at bounding box center [322, 173] width 12 height 12
click at [319, 179] on icon at bounding box center [322, 173] width 12 height 12
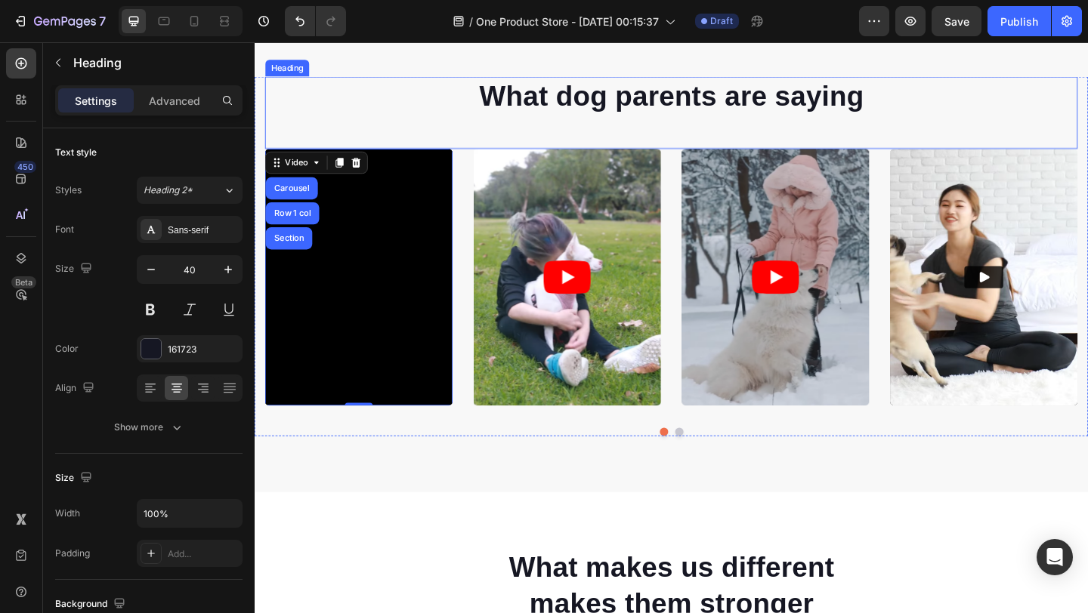
click at [334, 158] on div "What dog parents are saying Heading" at bounding box center [708, 118] width 884 height 79
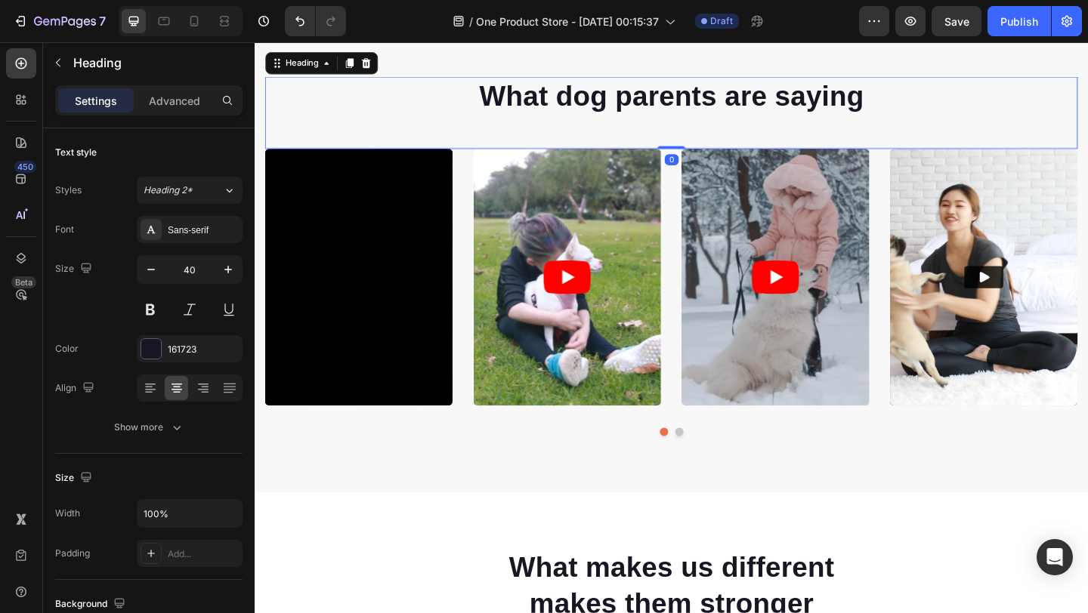
click at [363, 120] on p "What dog parents are saying" at bounding box center [707, 100] width 881 height 39
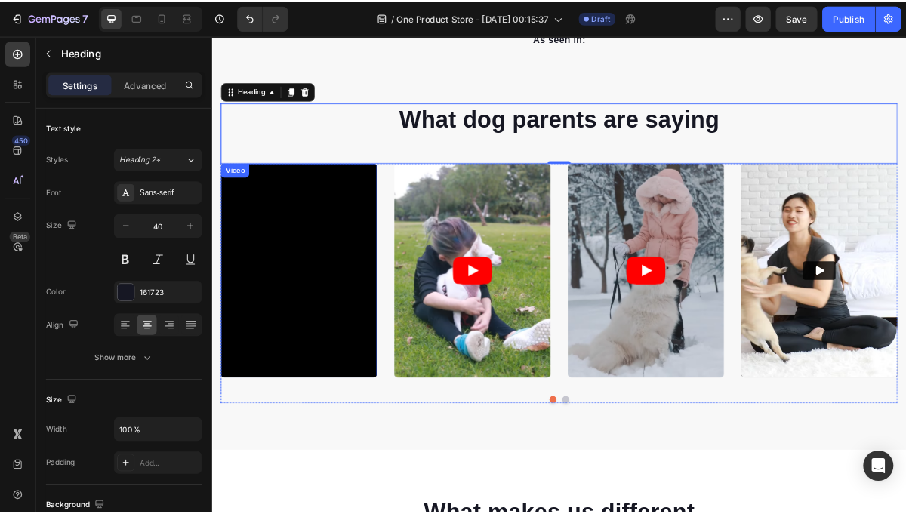
scroll to position [717, 0]
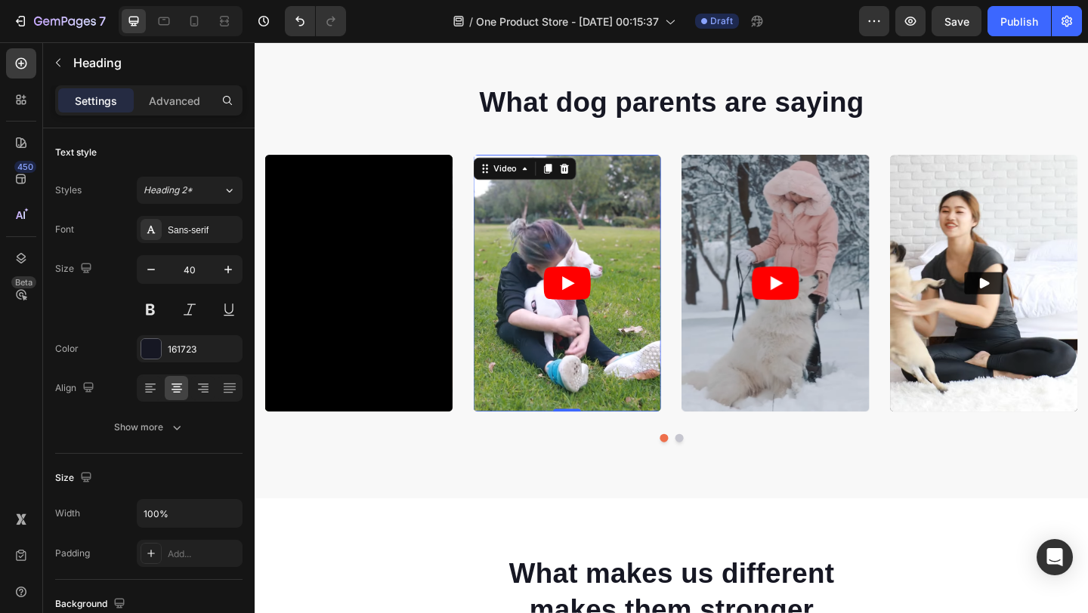
click at [585, 400] on article at bounding box center [594, 304] width 204 height 279
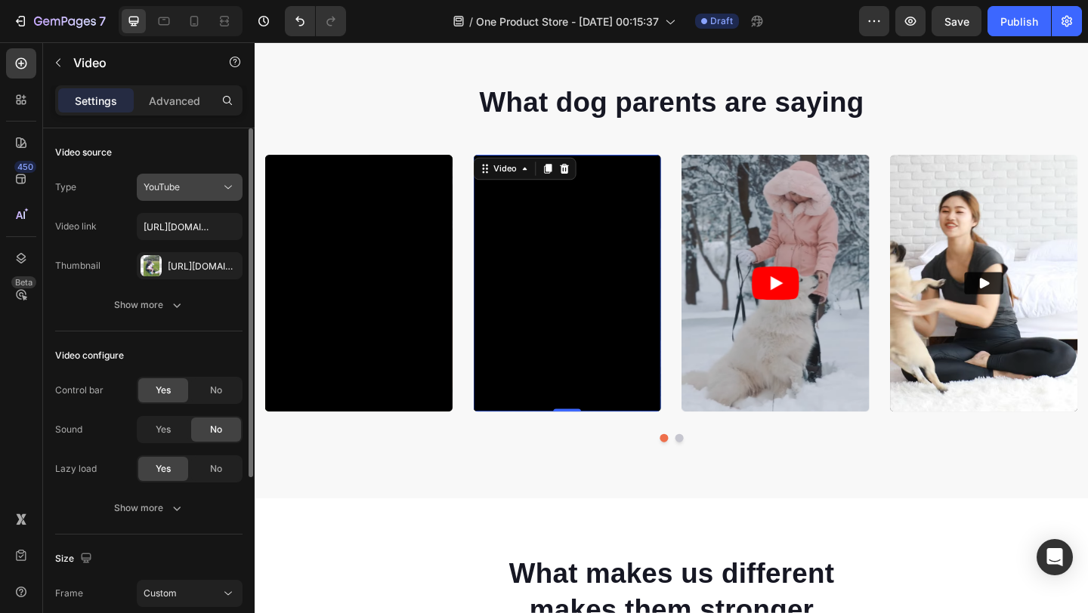
click at [221, 180] on icon at bounding box center [228, 187] width 15 height 15
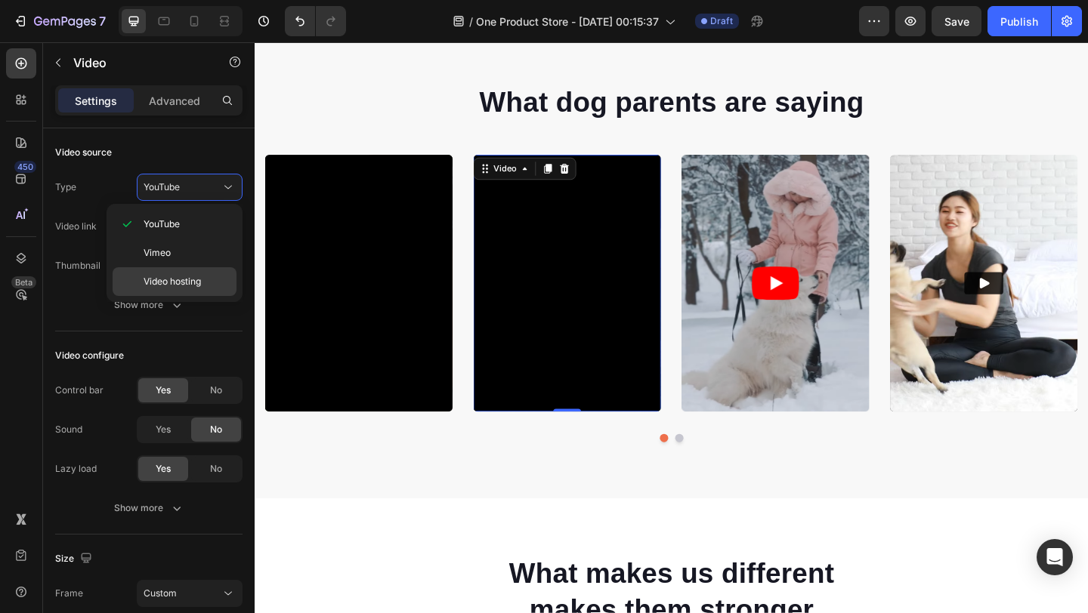
click at [228, 273] on div "Video hosting" at bounding box center [175, 281] width 124 height 29
type input "https://cdn.shopify.com/videos/c/o/v/8432697ab1a3415c977a819aa651739e.mp4"
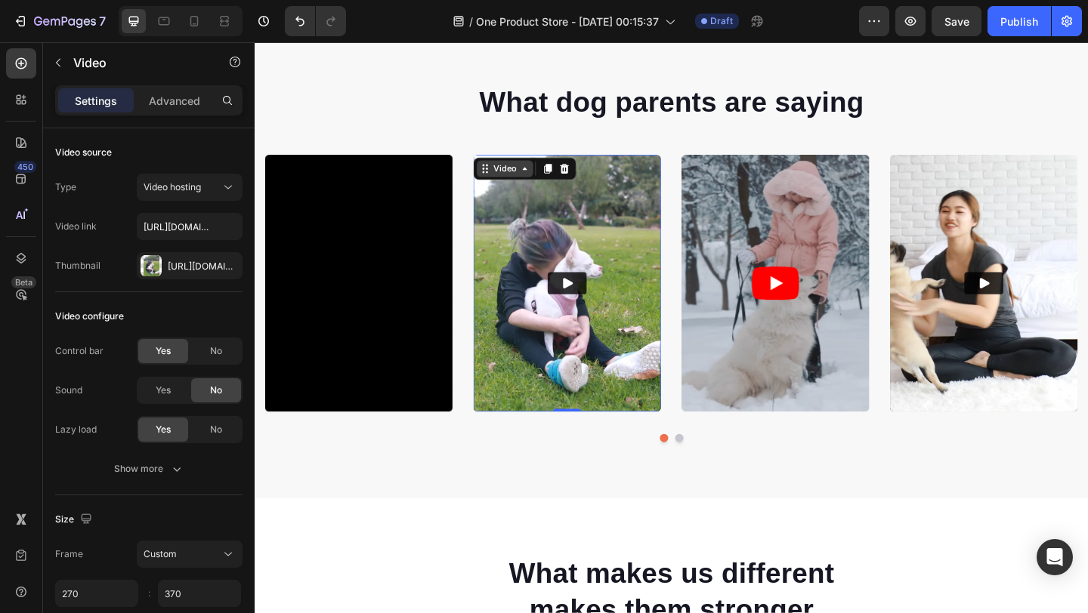
click at [554, 186] on icon at bounding box center [548, 180] width 12 height 12
click at [579, 294] on img at bounding box center [594, 304] width 204 height 279
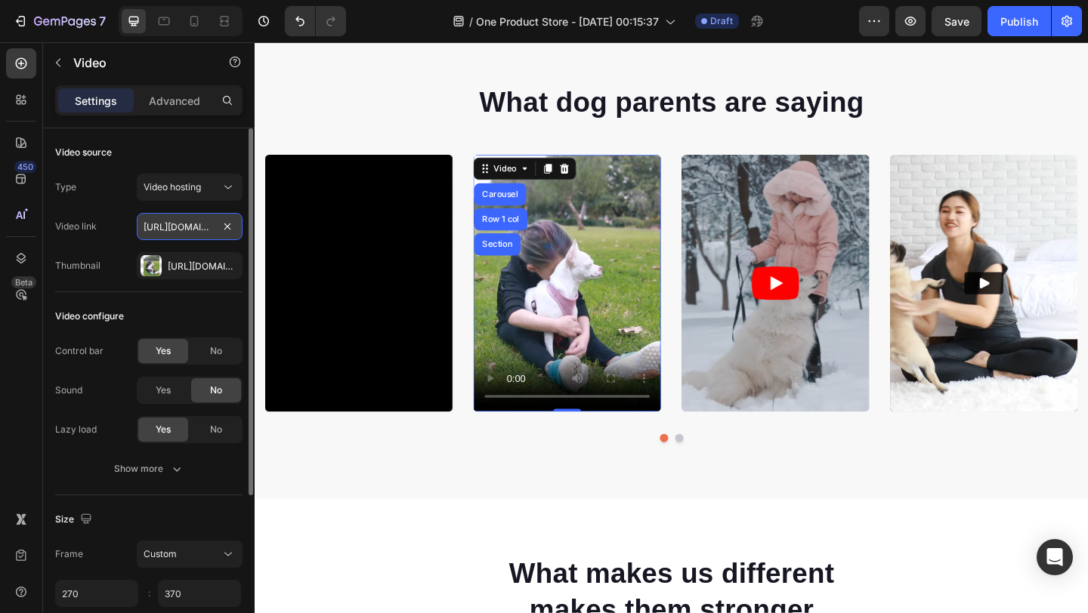
click at [196, 233] on input "https://cdn.shopify.com/videos/c/o/v/8432697ab1a3415c977a819aa651739e.mp4" at bounding box center [190, 226] width 106 height 27
click at [208, 263] on div "[URL][DOMAIN_NAME]" at bounding box center [190, 267] width 44 height 14
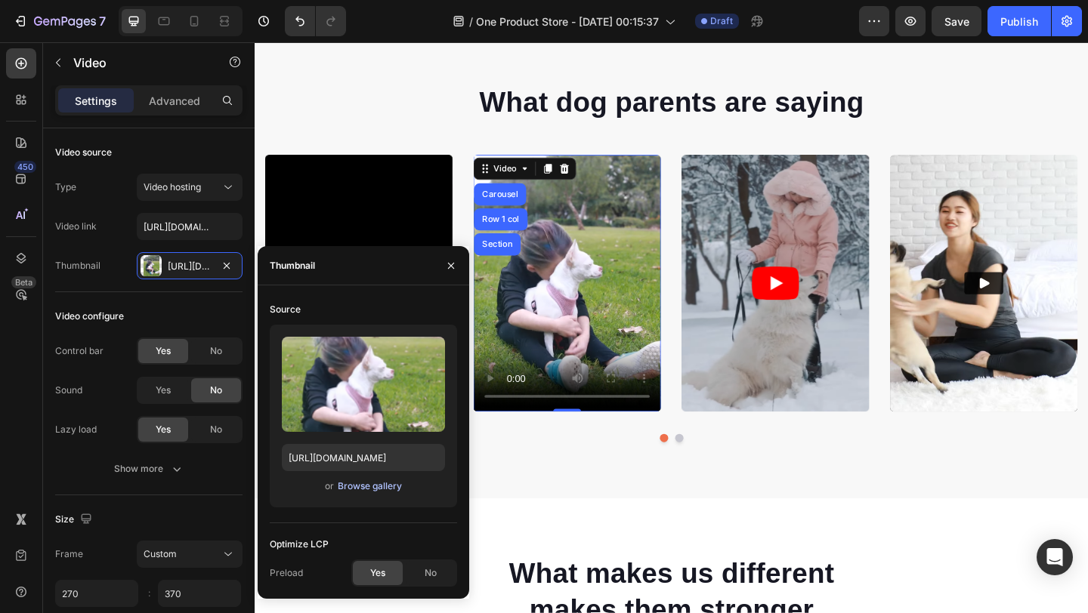
click at [377, 492] on div "Browse gallery" at bounding box center [370, 487] width 64 height 14
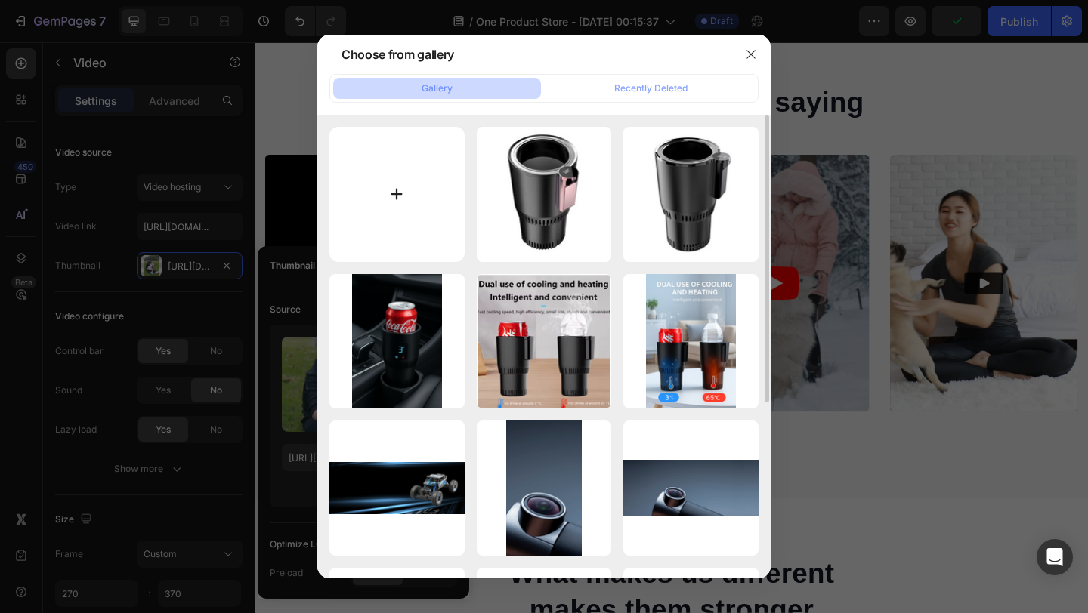
click at [397, 209] on input "file" at bounding box center [396, 194] width 135 height 135
click at [750, 54] on icon "button" at bounding box center [750, 54] width 8 height 8
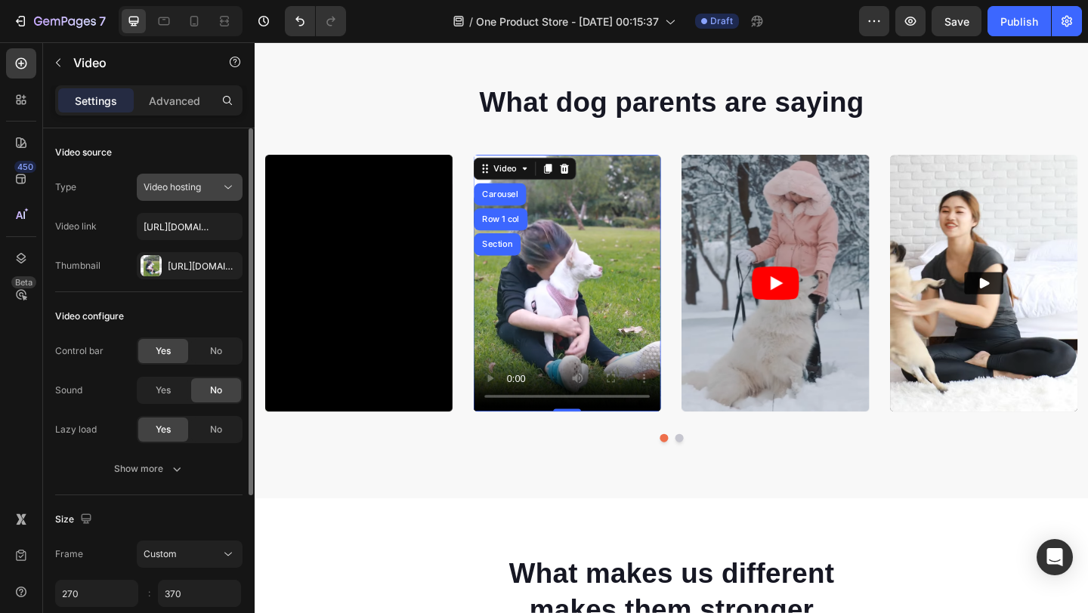
click at [182, 195] on button "Video hosting" at bounding box center [190, 187] width 106 height 27
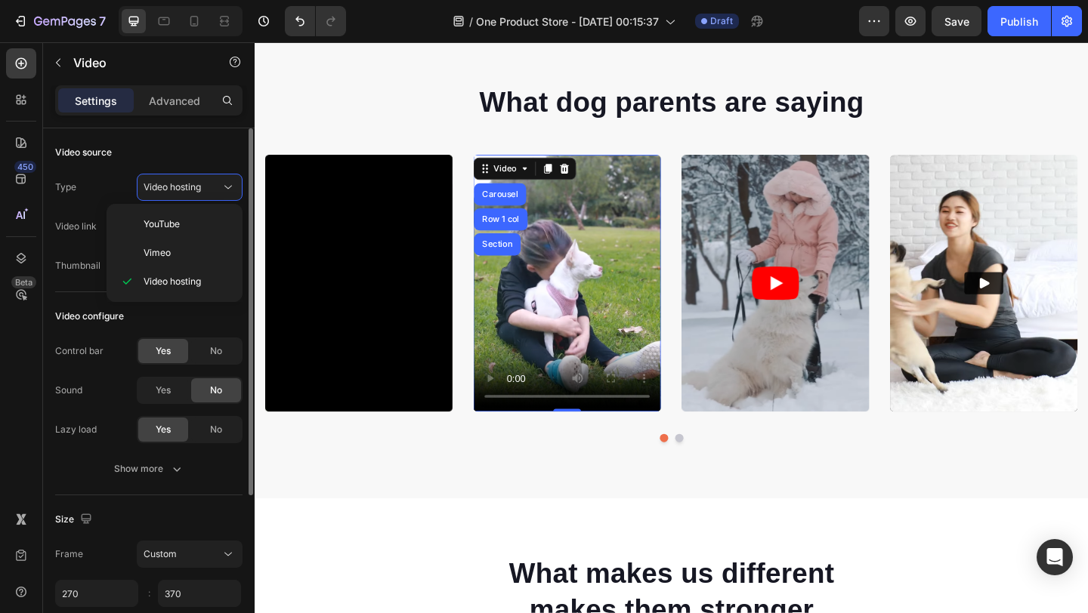
click at [206, 154] on div "Video source" at bounding box center [148, 152] width 187 height 24
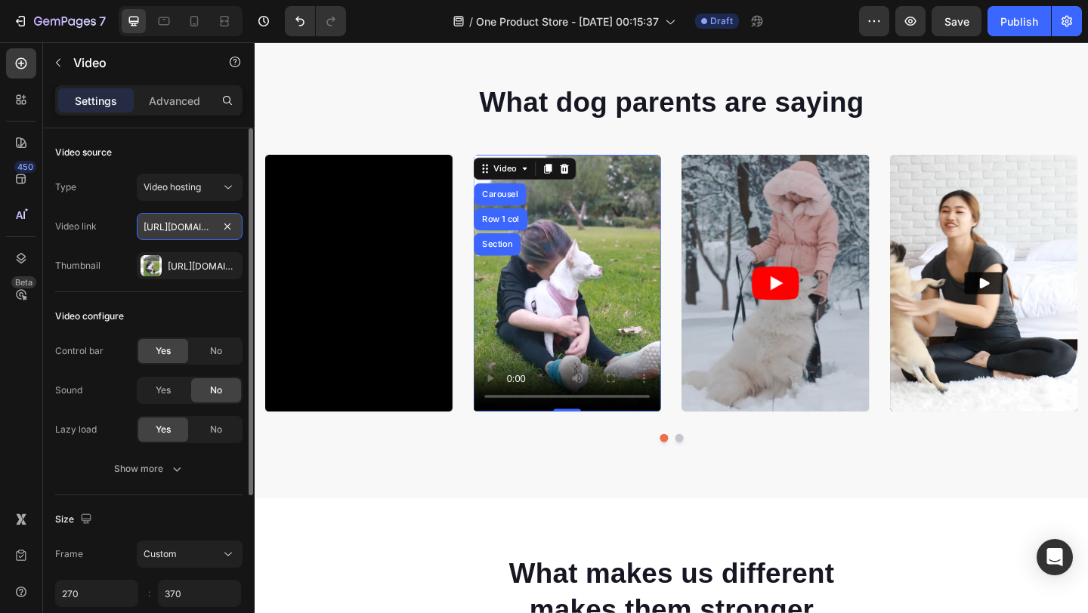
click at [174, 226] on input "https://cdn.shopify.com/videos/c/o/v/8432697ab1a3415c977a819aa651739e.mp4" at bounding box center [190, 226] width 106 height 27
click at [134, 207] on div "Type Video hosting Video link https://cdn.shopify.com/videos/c/o/v/8432697ab1a3…" at bounding box center [148, 227] width 187 height 106
click at [229, 195] on button "Video hosting" at bounding box center [190, 187] width 106 height 27
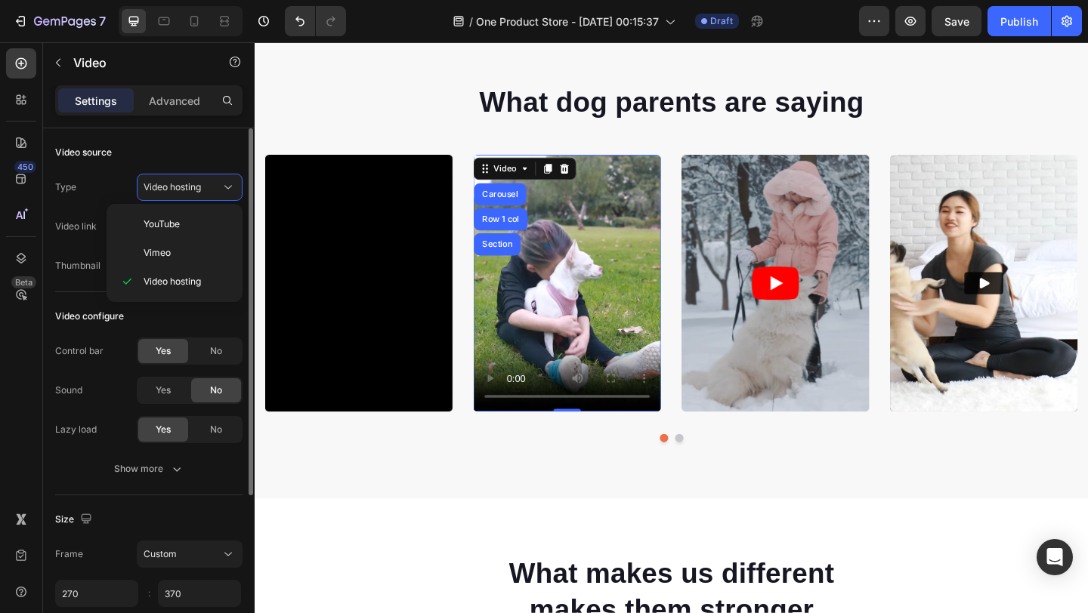
click at [208, 151] on div "Video source" at bounding box center [148, 152] width 187 height 24
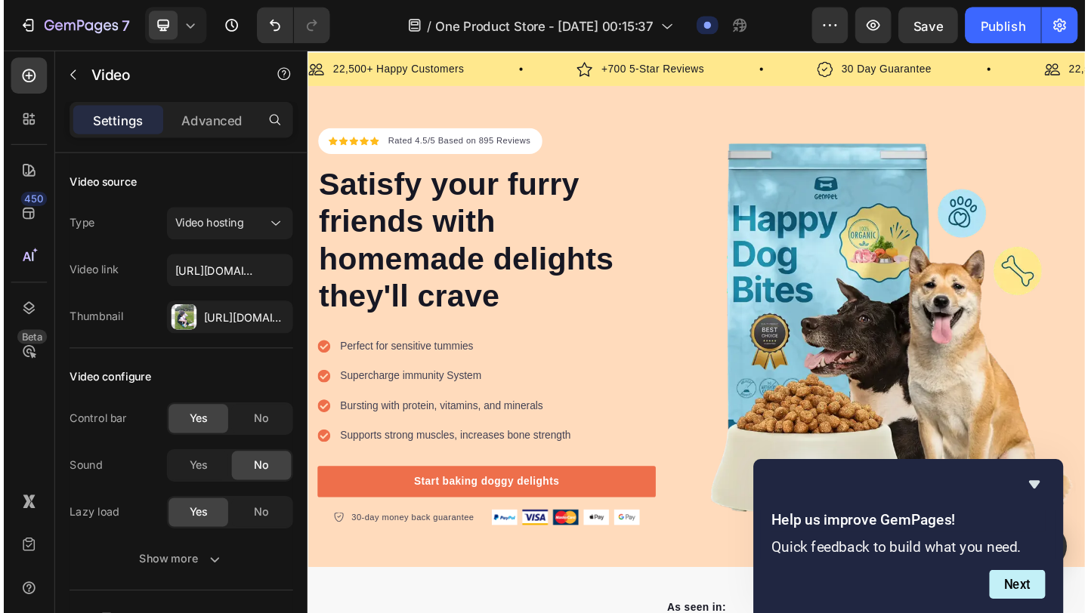
scroll to position [0, 0]
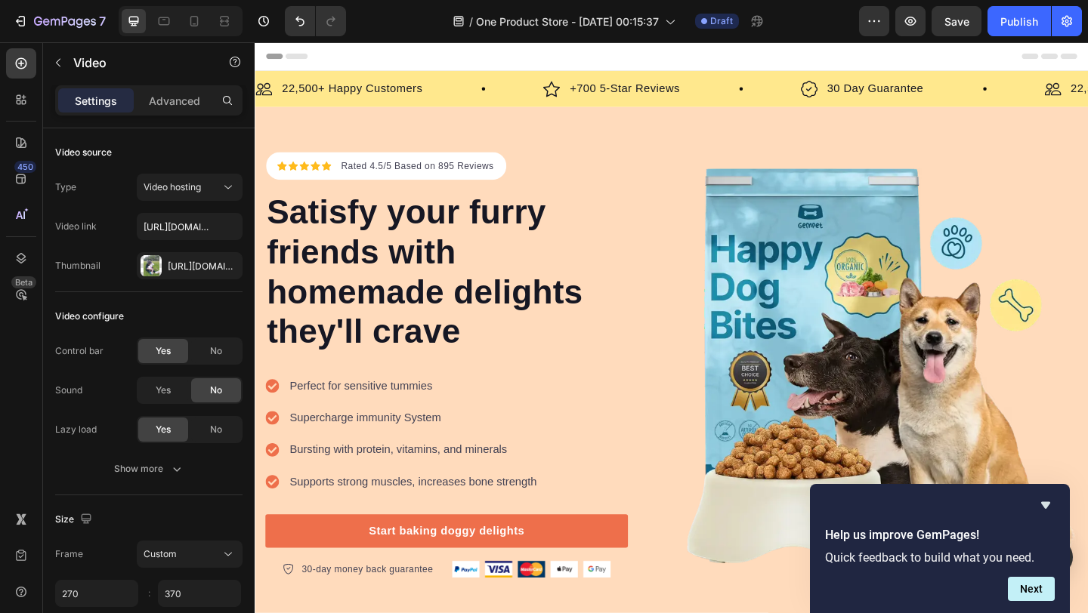
click at [1055, 499] on div "Help us improve GemPages! Quick feedback to build what you need. Next" at bounding box center [940, 548] width 260 height 129
click at [1040, 586] on button "Next" at bounding box center [1031, 589] width 47 height 24
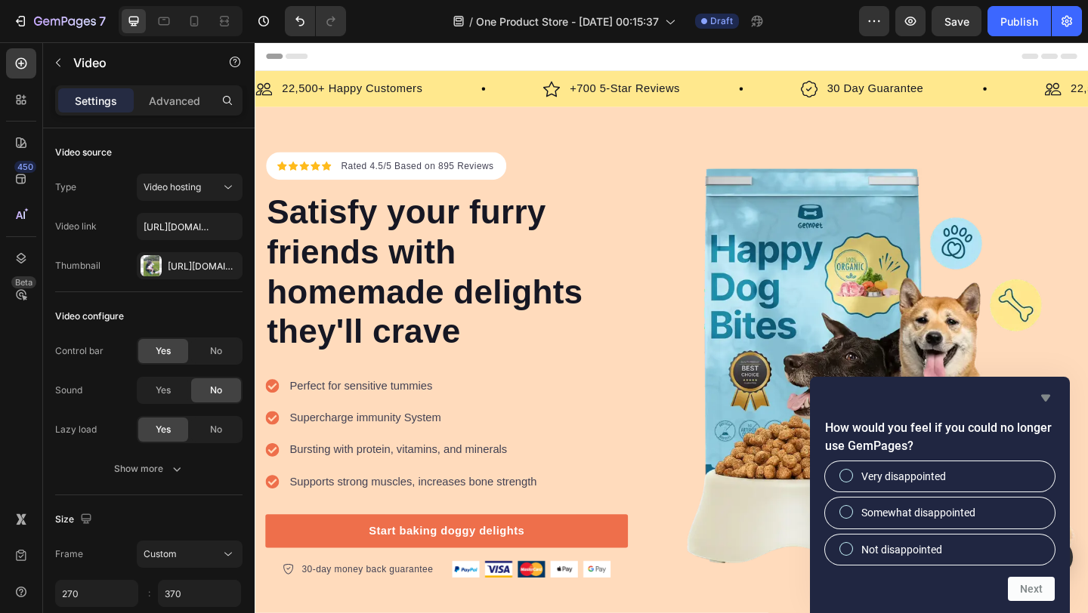
click at [1049, 398] on icon "Hide survey" at bounding box center [1045, 398] width 18 height 18
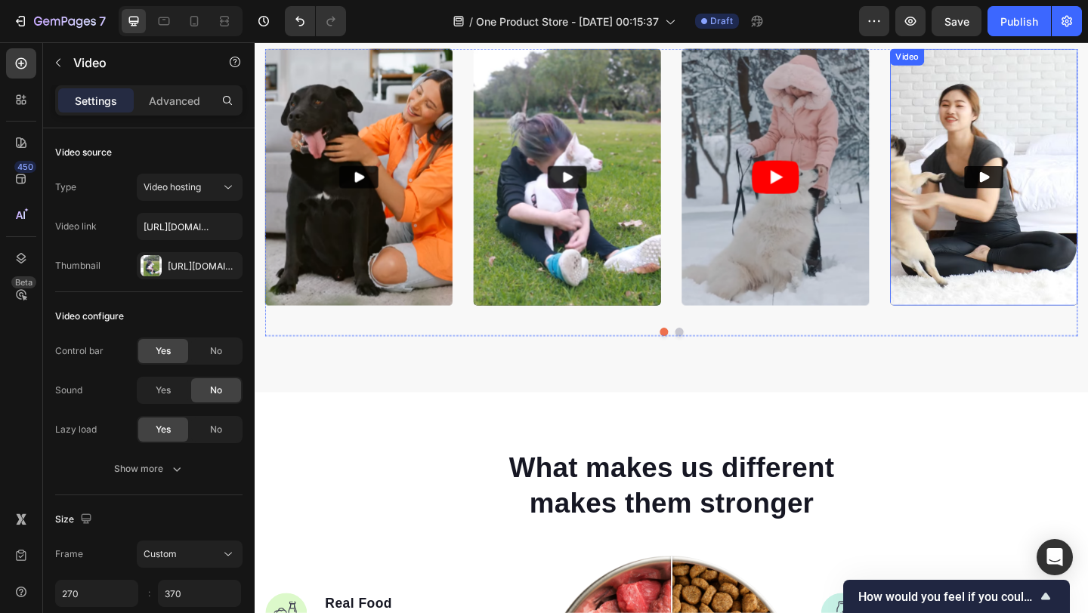
scroll to position [876, 0]
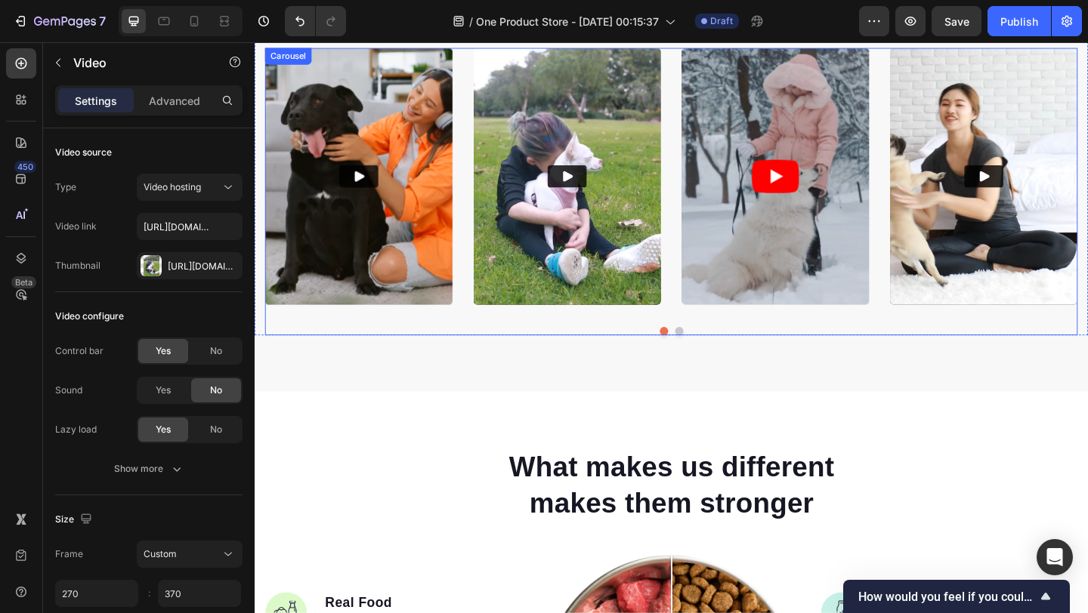
click at [711, 357] on button "Dot" at bounding box center [715, 356] width 9 height 9
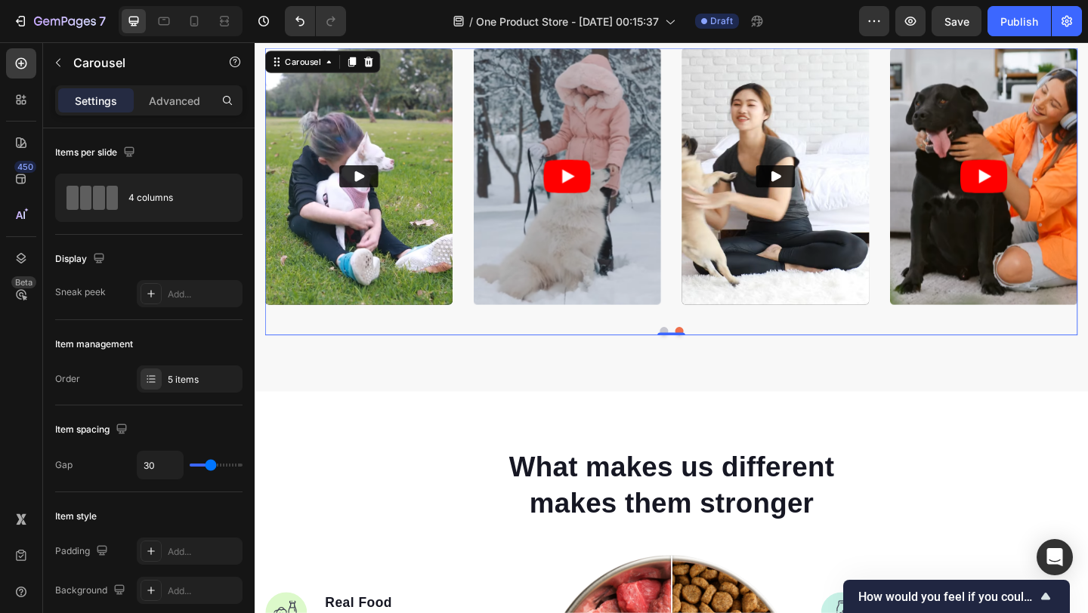
click at [700, 353] on button "Dot" at bounding box center [699, 356] width 9 height 9
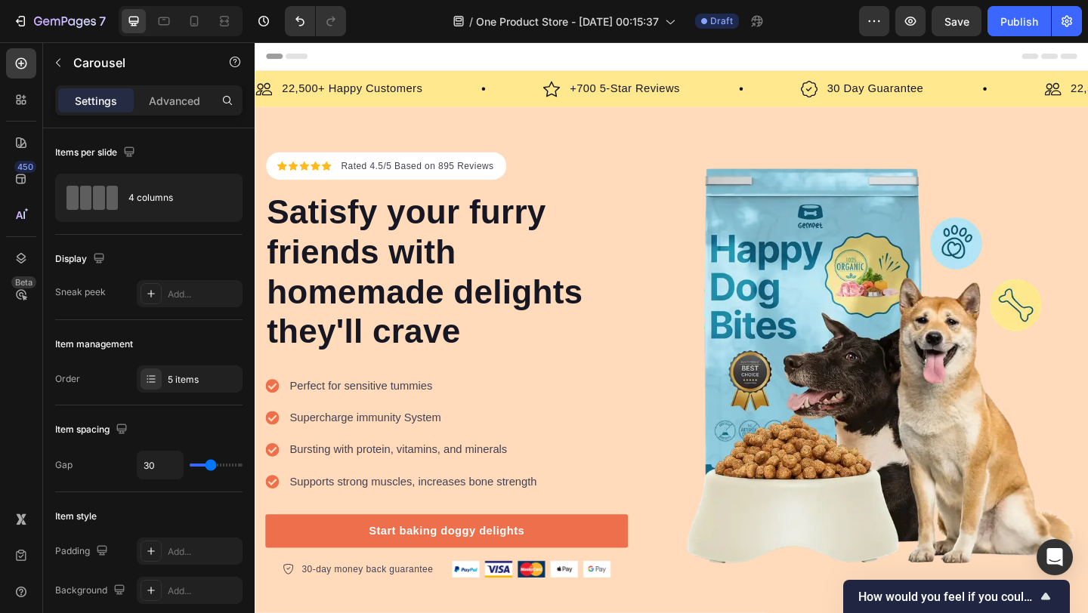
scroll to position [2, 0]
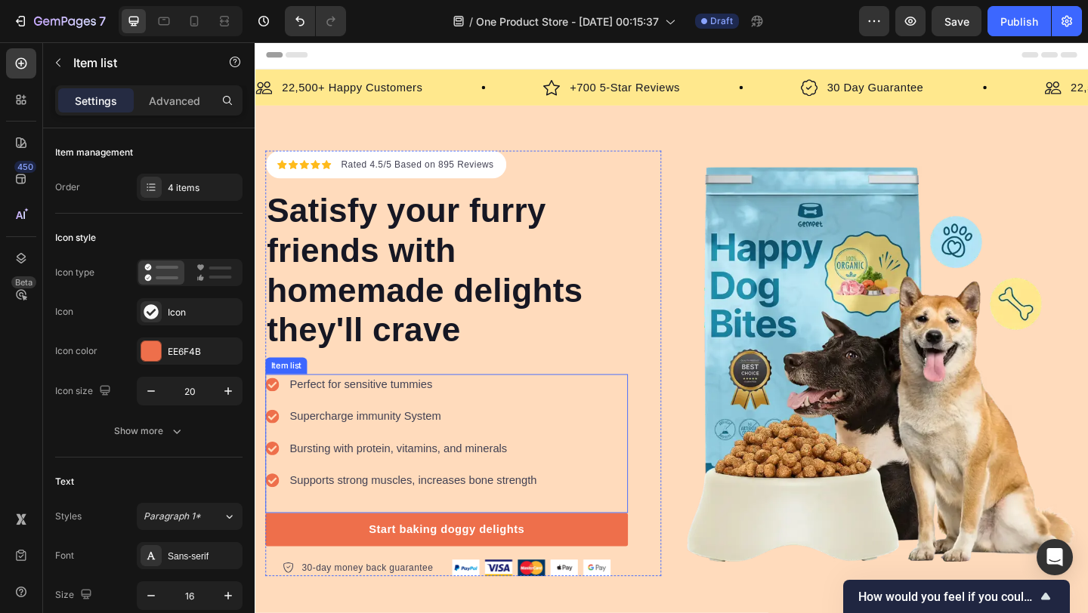
click at [356, 412] on p "Perfect for sensitive tummies" at bounding box center [426, 415] width 269 height 18
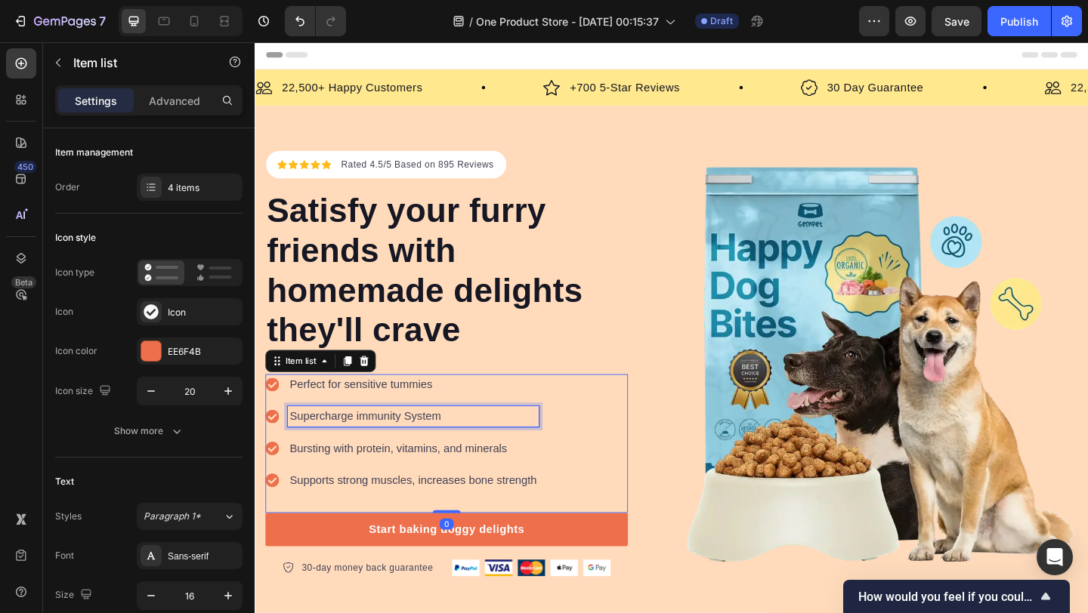
click at [349, 445] on p "Supercharge immunity System" at bounding box center [426, 449] width 269 height 18
click at [356, 474] on div "Bursting with protein, vitamins, and minerals" at bounding box center [426, 484] width 273 height 23
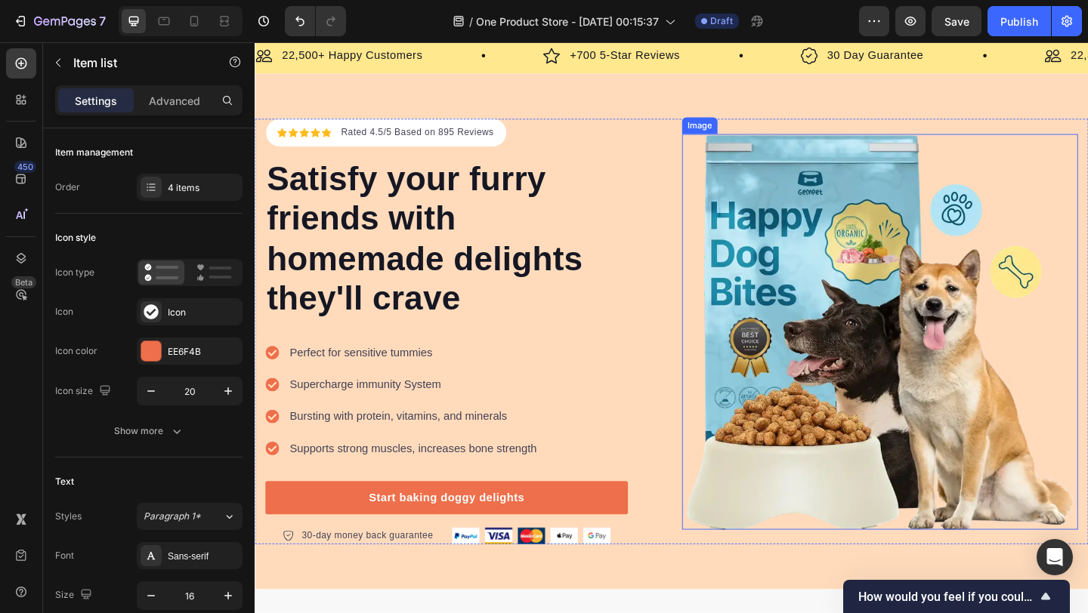
scroll to position [40, 0]
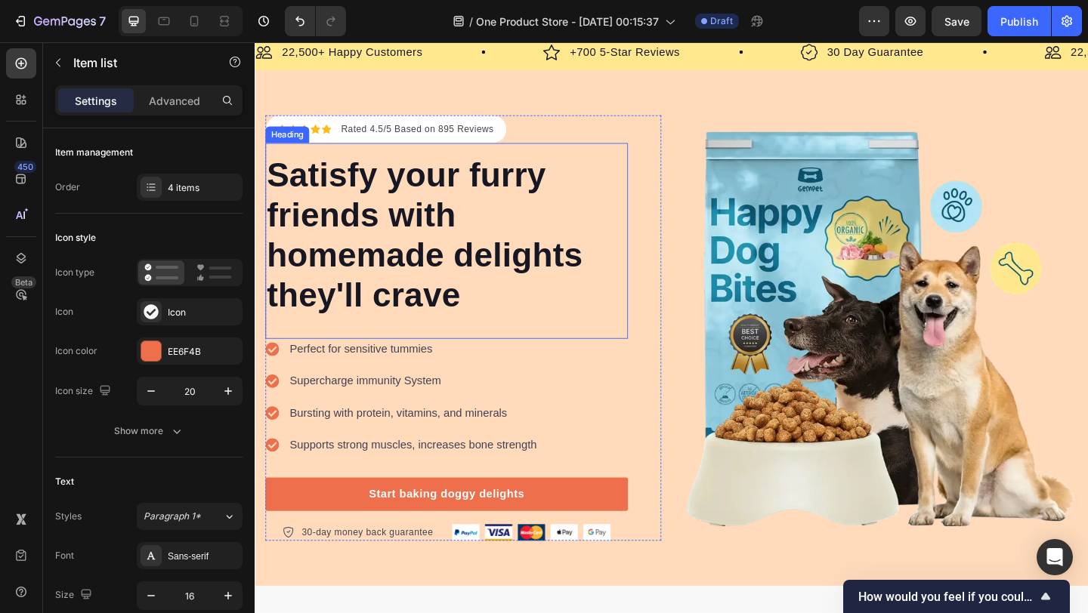
click at [524, 220] on p "Satisfy your furry friends with homemade delights they'll crave" at bounding box center [462, 252] width 391 height 174
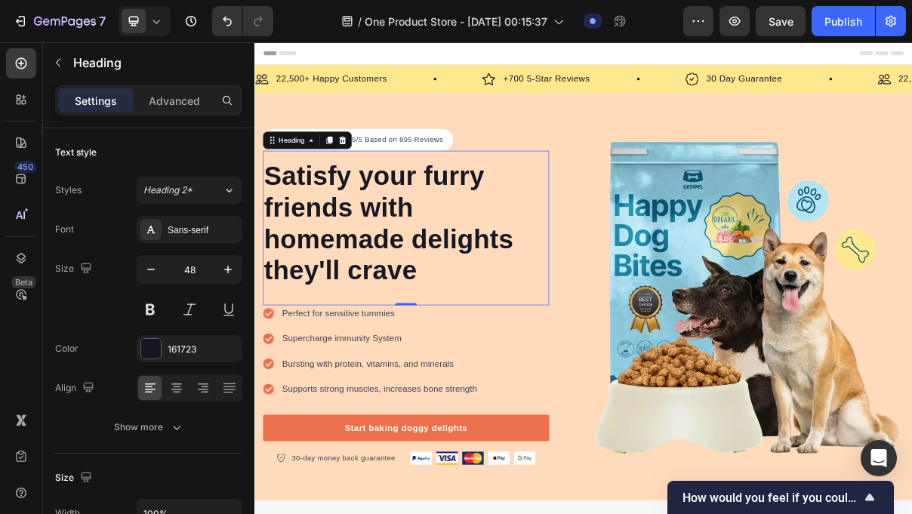
scroll to position [47, 0]
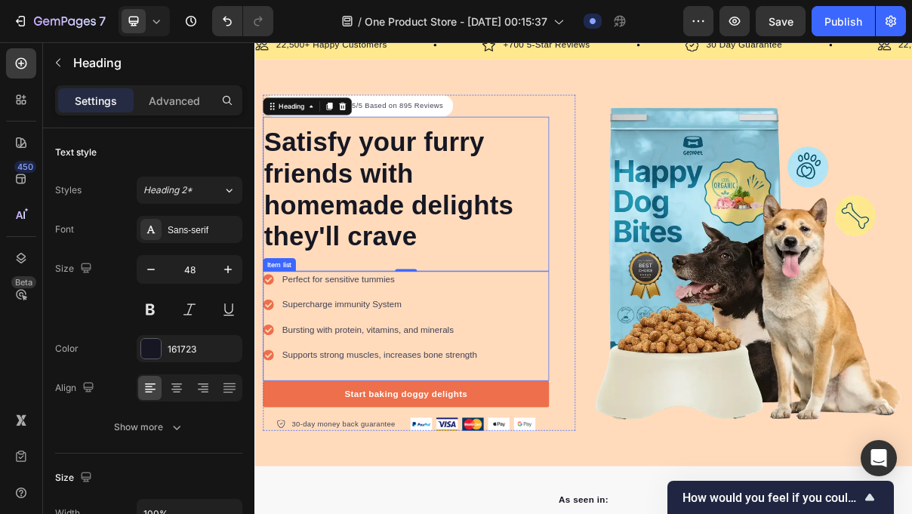
click at [378, 376] on p "Perfect for sensitive tummies" at bounding box center [426, 369] width 269 height 18
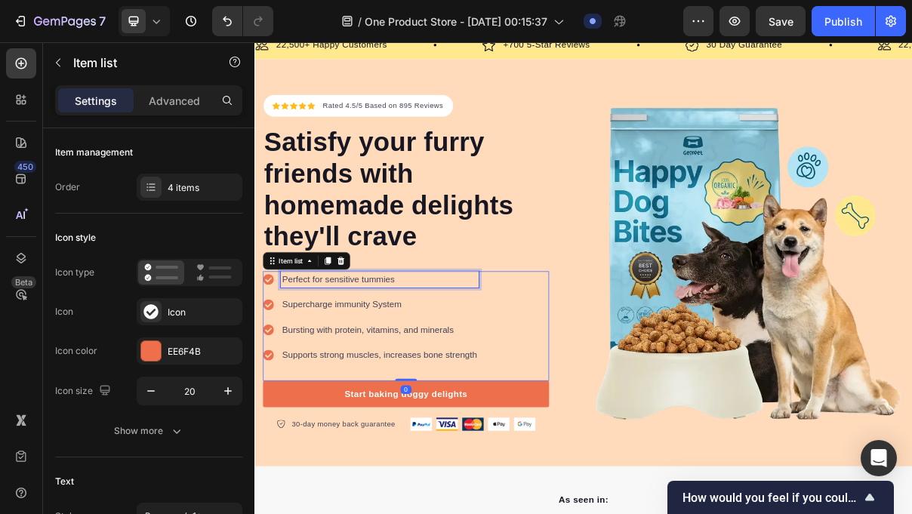
click at [381, 365] on p "Perfect for sensitive tummies" at bounding box center [426, 369] width 269 height 18
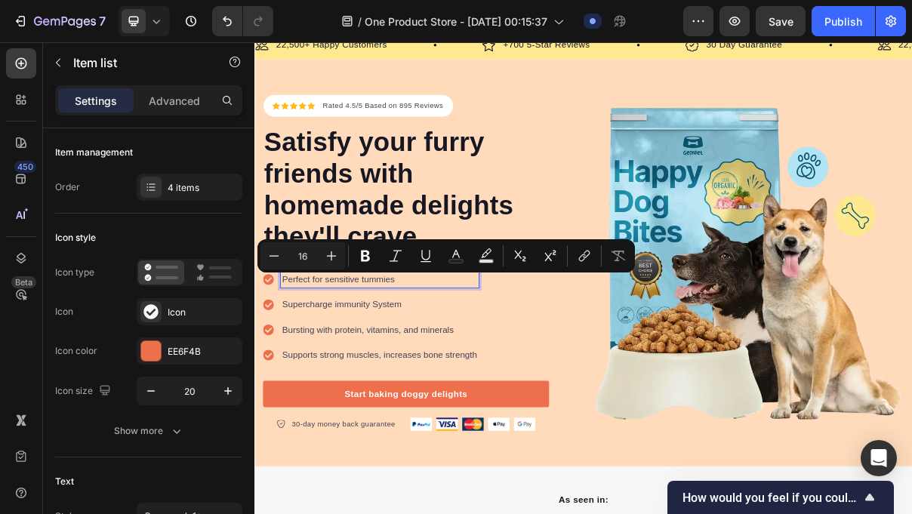
click at [449, 366] on p "Perfect for sensitive tummies" at bounding box center [426, 369] width 269 height 18
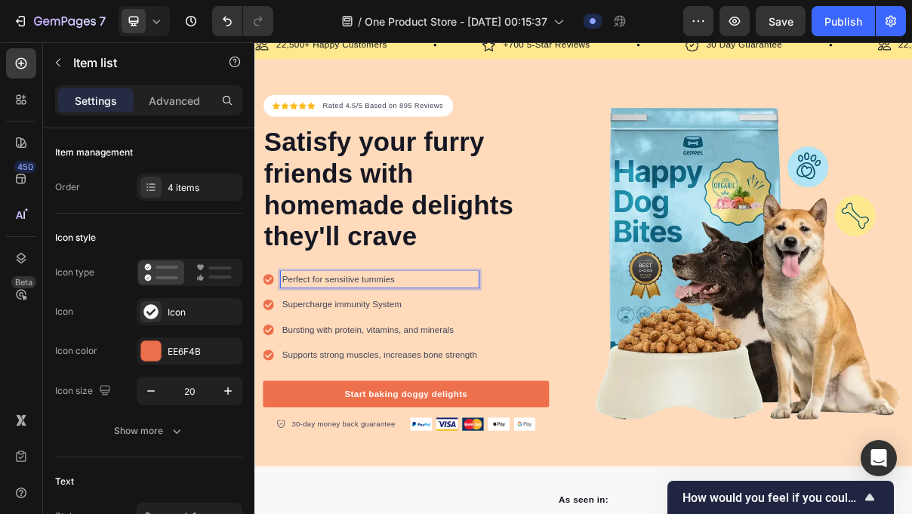
click at [459, 363] on p "Perfect for sensitive tummies" at bounding box center [426, 369] width 269 height 18
click at [451, 367] on p "Perfect for sensitive tummies" at bounding box center [426, 369] width 269 height 18
drag, startPoint x: 460, startPoint y: 368, endPoint x: 286, endPoint y: 369, distance: 173.7
click at [286, 369] on div "Perfect for sensitive tummies" at bounding box center [415, 369] width 298 height 23
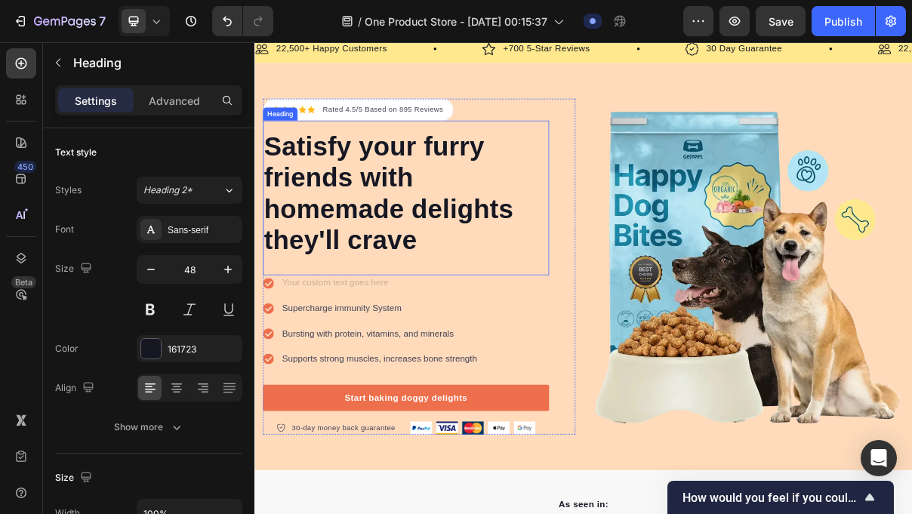
click at [353, 361] on div "Satisfy your furry friends with homemade delights they'll crave Heading" at bounding box center [463, 256] width 394 height 213
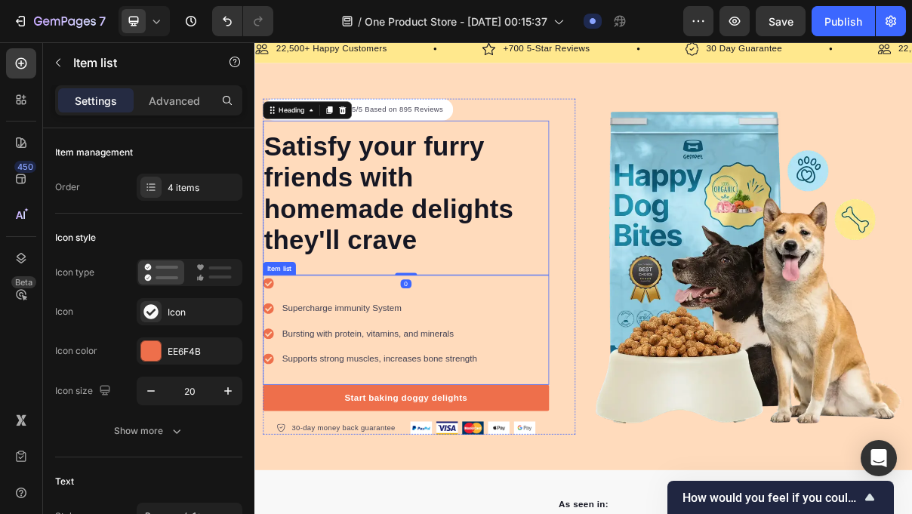
click at [344, 369] on p "Rich Text Editor. Editing area: main" at bounding box center [426, 375] width 269 height 18
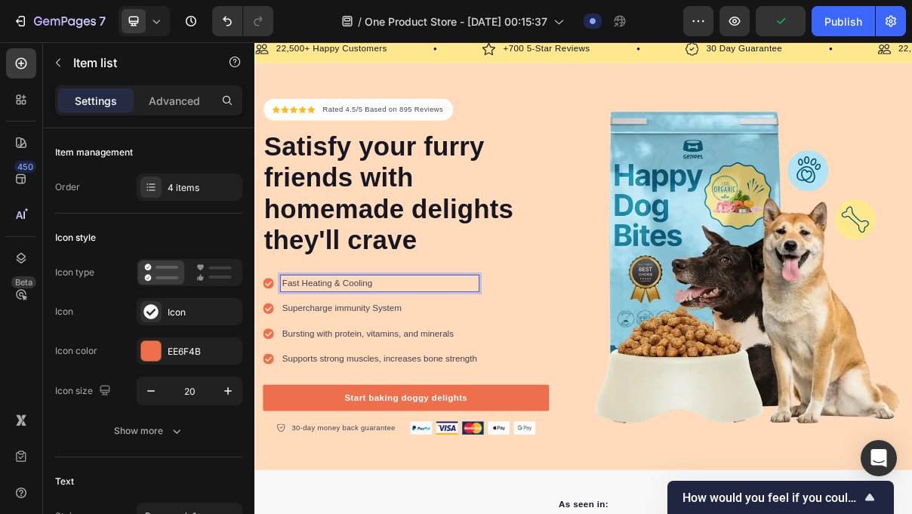
click at [421, 414] on p "Supercharge immunity System" at bounding box center [426, 409] width 269 height 18
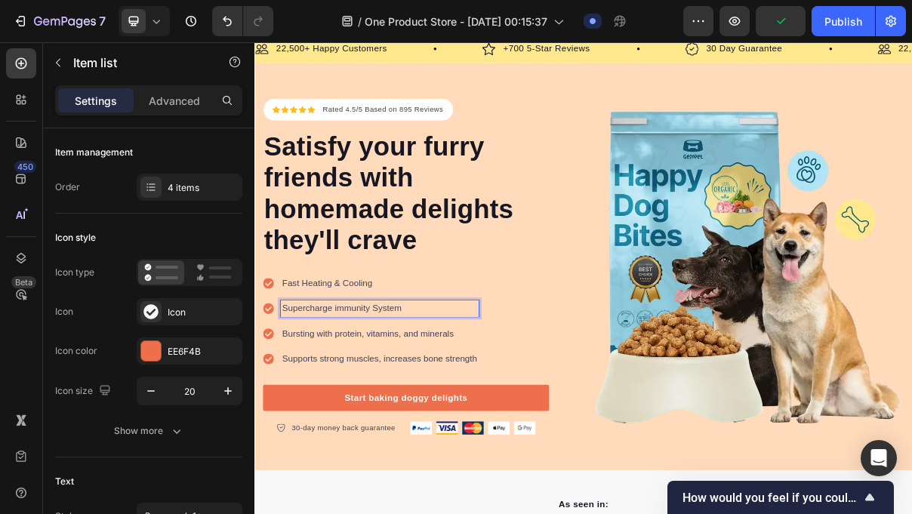
click at [443, 410] on p "Supercharge immunity System" at bounding box center [426, 409] width 269 height 18
click at [444, 410] on p "Supercharge immunity System" at bounding box center [426, 409] width 269 height 18
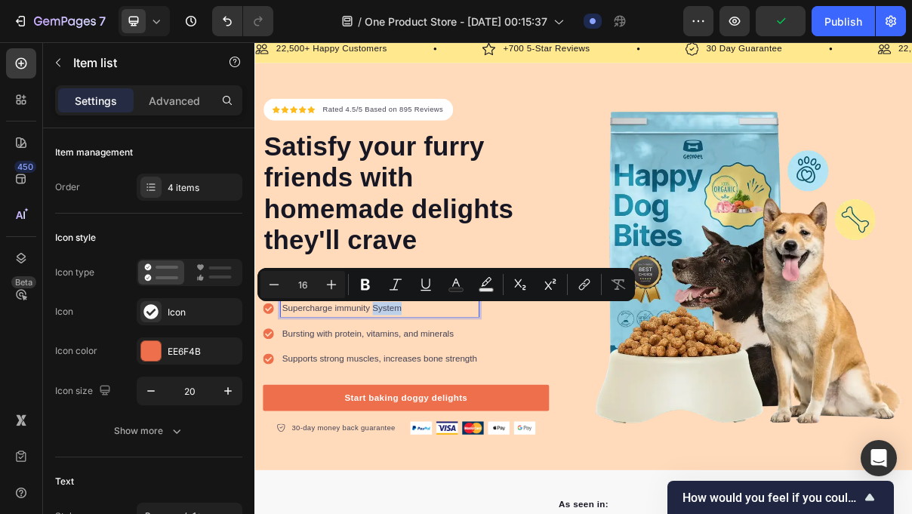
click at [478, 410] on p "Supercharge immunity System" at bounding box center [426, 409] width 269 height 18
drag, startPoint x: 479, startPoint y: 410, endPoint x: 289, endPoint y: 401, distance: 189.8
click at [289, 401] on div "Supercharge immunity System" at bounding box center [415, 409] width 298 height 23
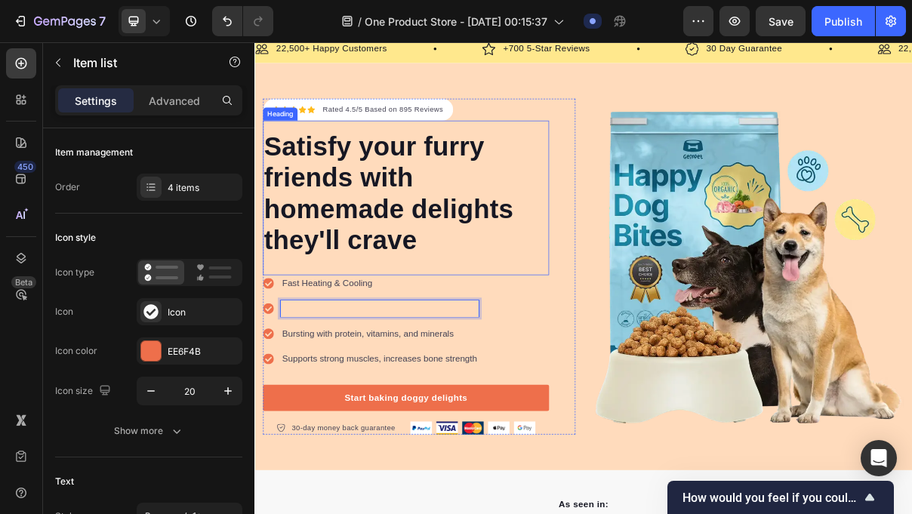
scroll to position [36, 0]
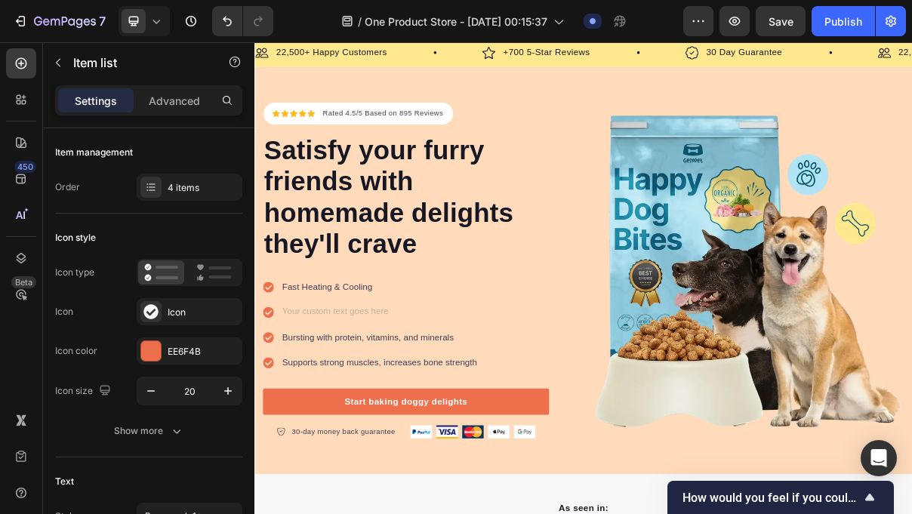
click at [340, 423] on p "Rich Text Editor. Editing area: main" at bounding box center [426, 415] width 269 height 18
click at [344, 406] on div "Rich Text Editor. Editing area: main" at bounding box center [426, 414] width 273 height 23
click at [314, 412] on span "USB Powered Anywhere" at bounding box center [358, 414] width 132 height 13
click at [315, 416] on span "USB Powered Anywhere" at bounding box center [358, 414] width 132 height 13
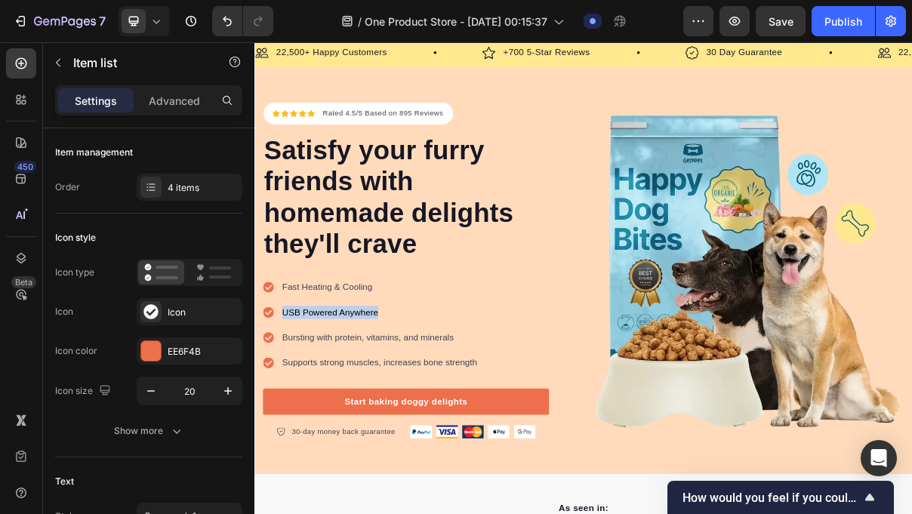
click at [315, 416] on span "USB Powered Anywhere" at bounding box center [358, 414] width 132 height 13
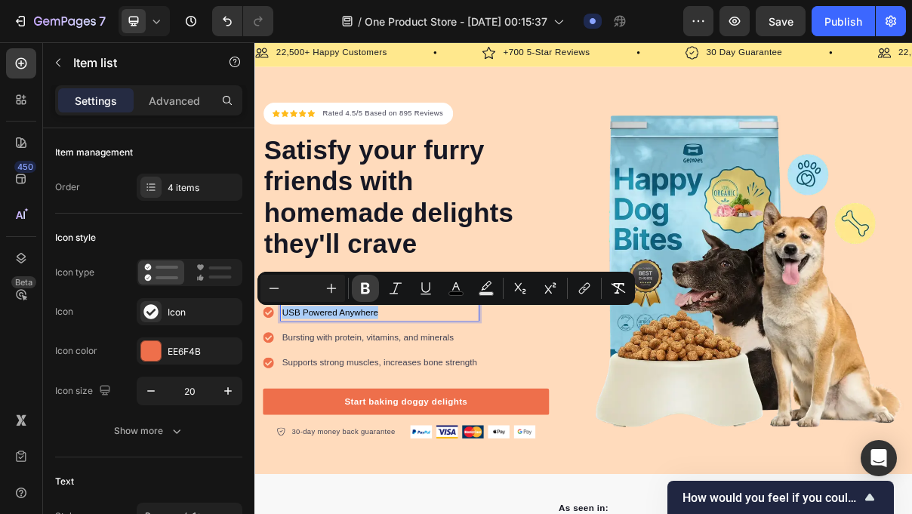
click at [364, 287] on icon "Editor contextual toolbar" at bounding box center [365, 288] width 15 height 15
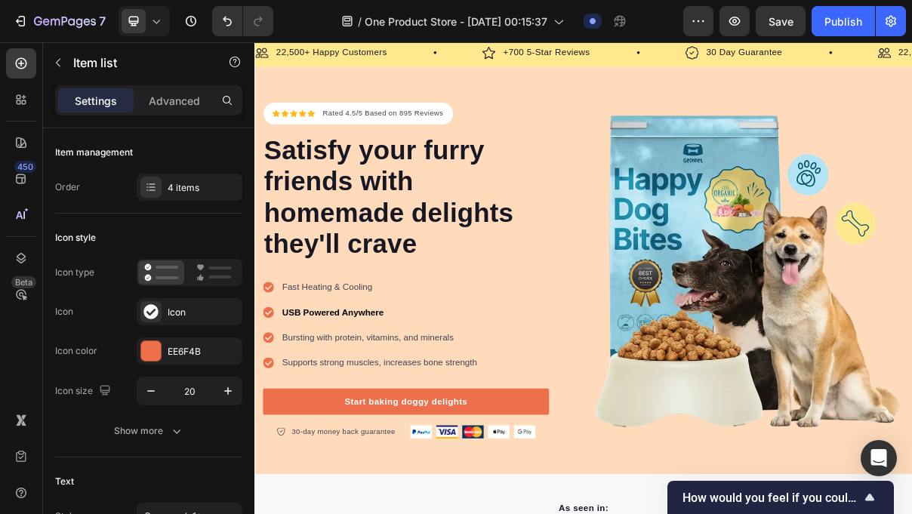
click at [390, 409] on strong "USB Powered Anywhere" at bounding box center [362, 414] width 140 height 13
click at [407, 383] on p "Fast Heating & Cooling" at bounding box center [426, 380] width 269 height 18
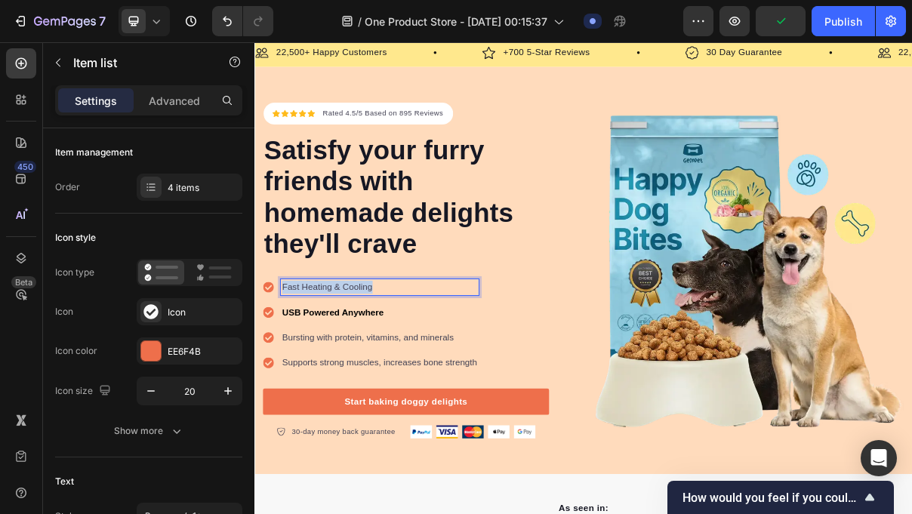
click at [407, 383] on p "Fast Heating & Cooling" at bounding box center [426, 380] width 269 height 18
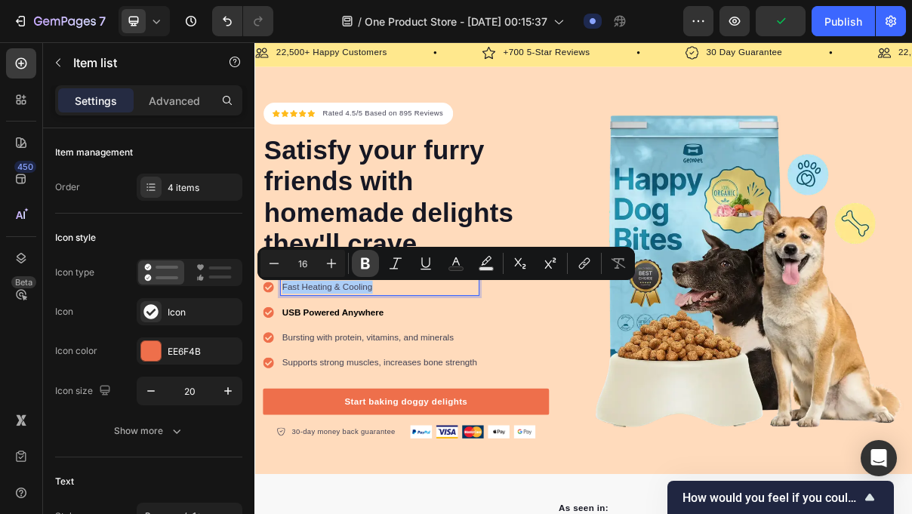
click at [363, 261] on icon "Editor contextual toolbar" at bounding box center [365, 263] width 9 height 11
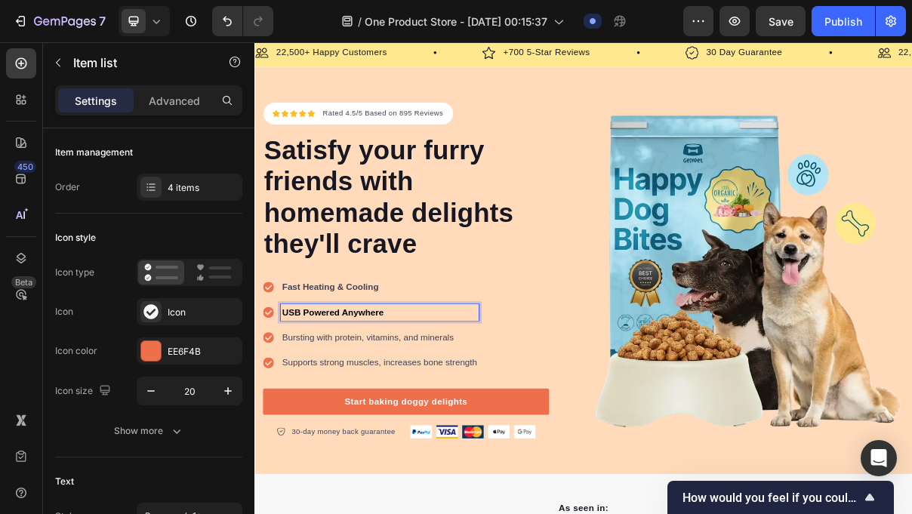
click at [402, 412] on strong "USB Powered Anywhere" at bounding box center [362, 414] width 140 height 13
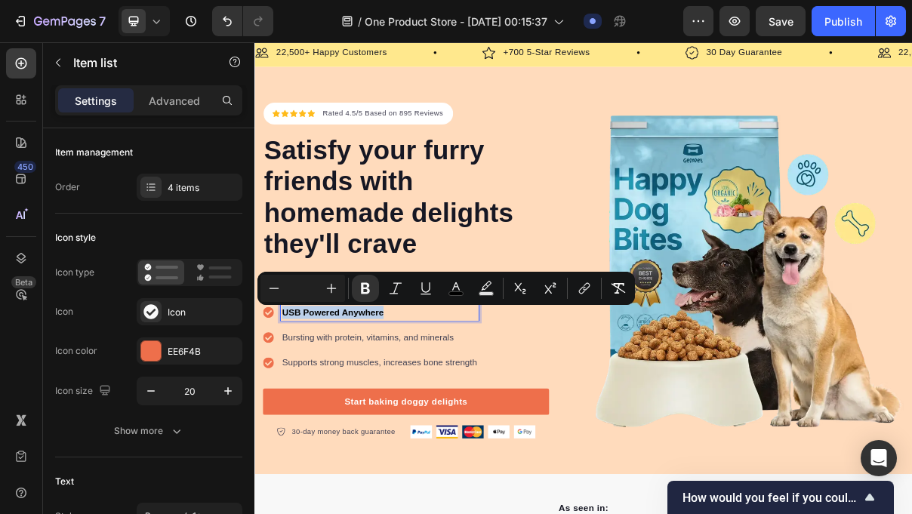
click at [402, 412] on strong "USB Powered Anywhere" at bounding box center [362, 414] width 140 height 13
click at [366, 282] on icon "Editor contextual toolbar" at bounding box center [365, 288] width 15 height 15
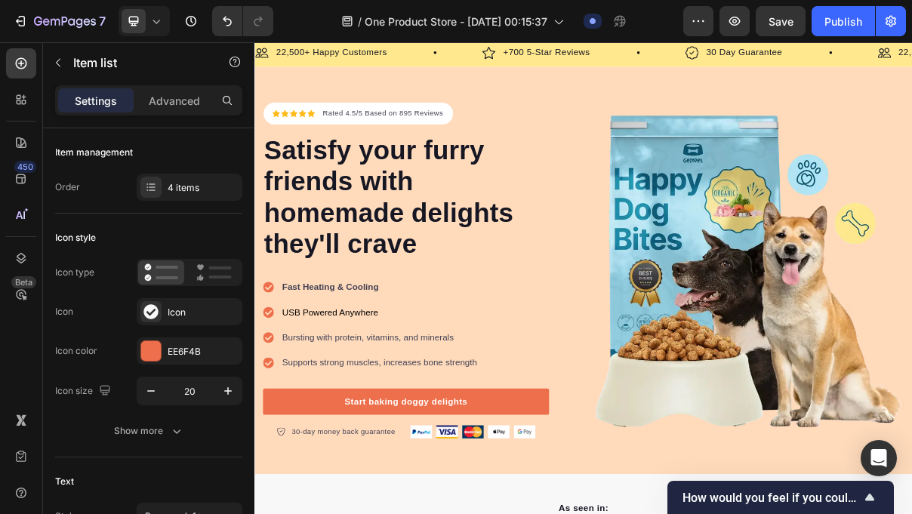
click at [412, 416] on span "USB Powered Anywhere" at bounding box center [358, 414] width 132 height 13
click at [385, 412] on span "USB Powered Anywhere" at bounding box center [358, 414] width 132 height 13
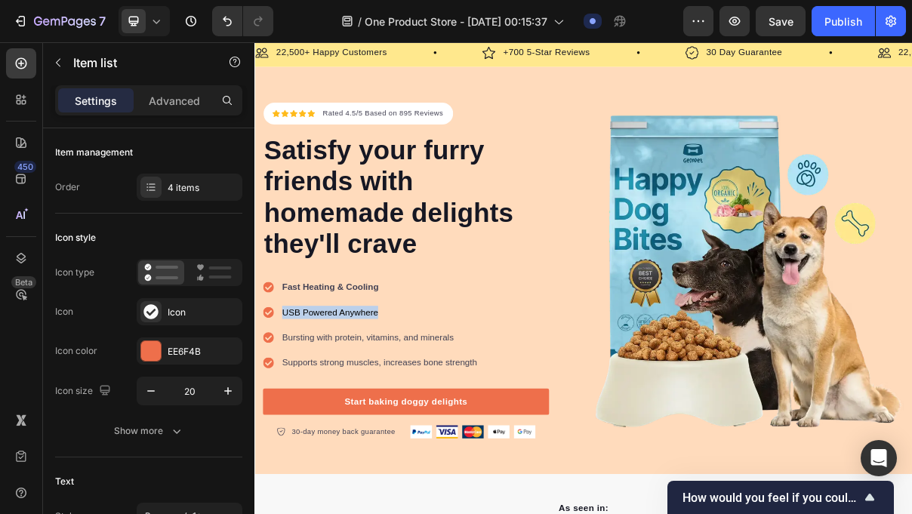
click at [448, 409] on p "USB Powered Anywhere" at bounding box center [426, 415] width 269 height 18
click at [403, 421] on span "USB Powered Anywhere" at bounding box center [358, 414] width 132 height 13
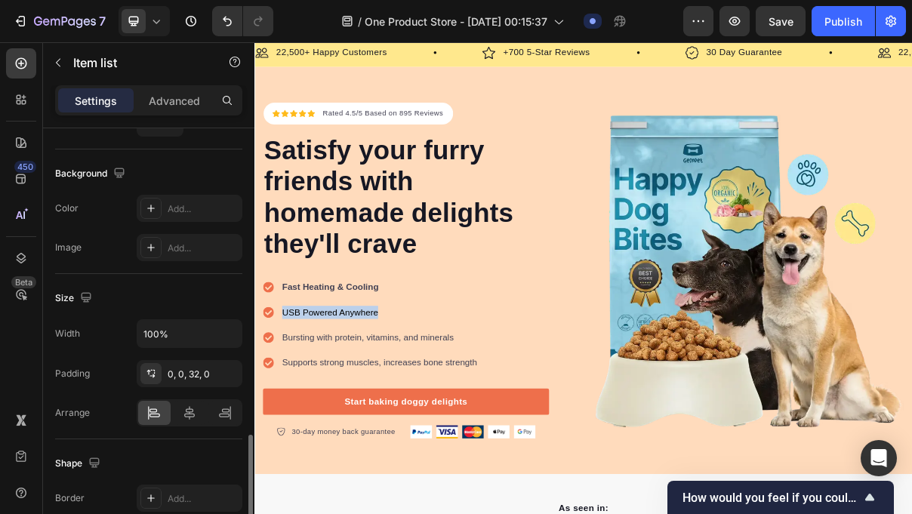
scroll to position [966, 0]
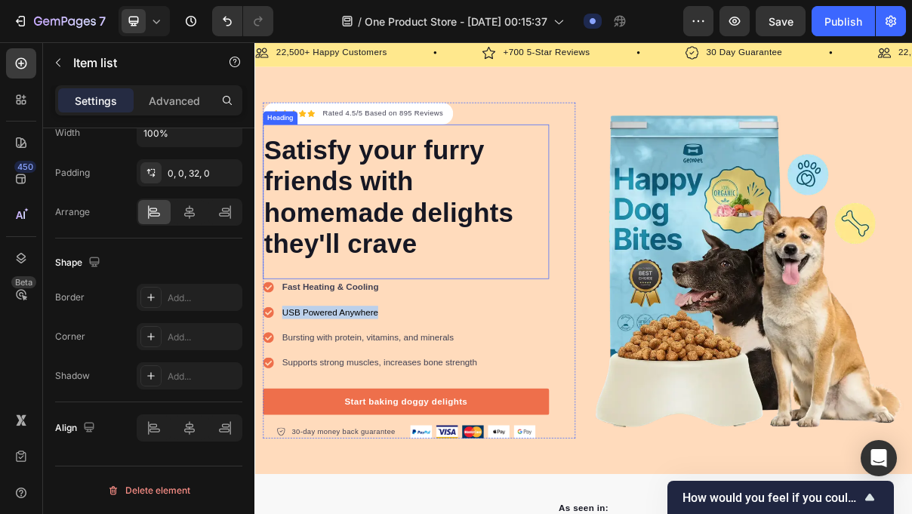
click at [358, 353] on div "Satisfy your furry friends with homemade delights they'll crave Heading" at bounding box center [463, 262] width 394 height 213
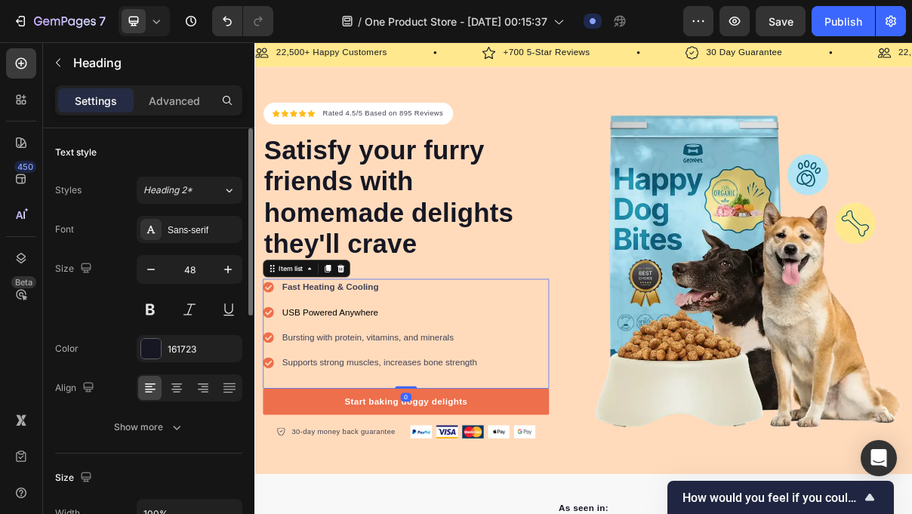
click at [366, 413] on span "USB Powered Anywhere" at bounding box center [358, 414] width 132 height 13
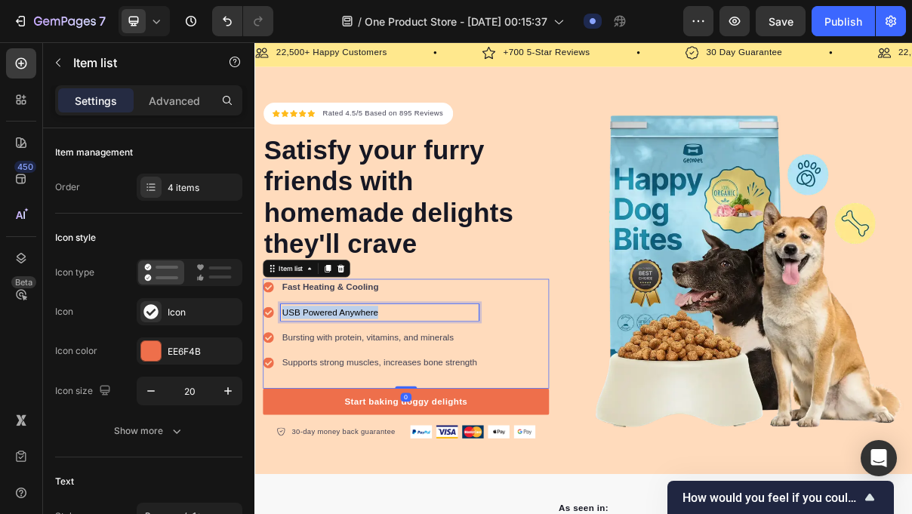
click at [366, 413] on span "USB Powered Anywhere" at bounding box center [358, 414] width 132 height 13
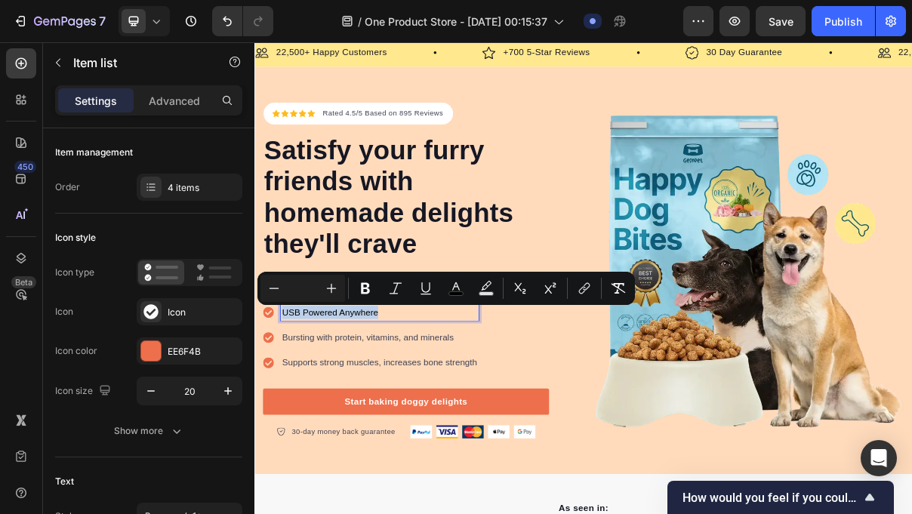
click at [366, 413] on span "USB Powered Anywhere" at bounding box center [358, 414] width 132 height 13
click at [370, 283] on icon "Editor contextual toolbar" at bounding box center [365, 288] width 15 height 15
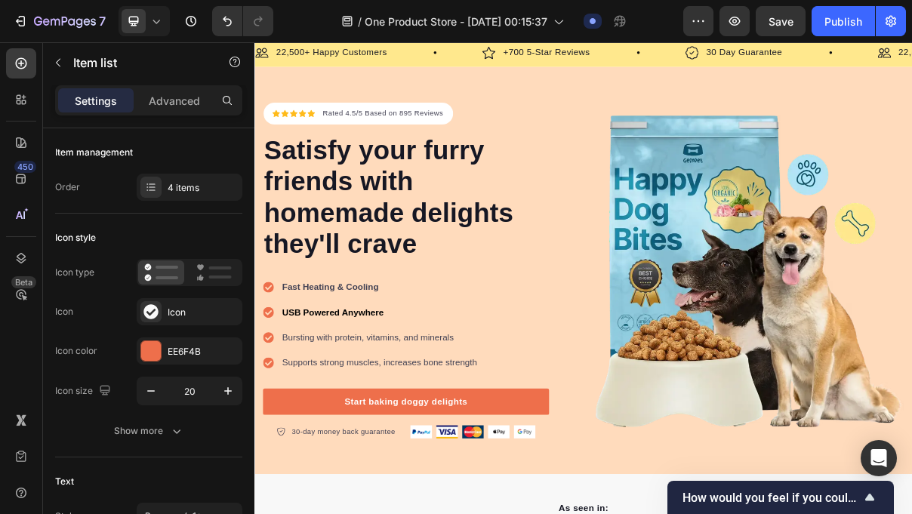
click at [383, 454] on p "Bursting with protein, vitamins, and minerals" at bounding box center [426, 449] width 269 height 18
click at [376, 380] on strong "Fast Heating & Cooling" at bounding box center [358, 379] width 133 height 13
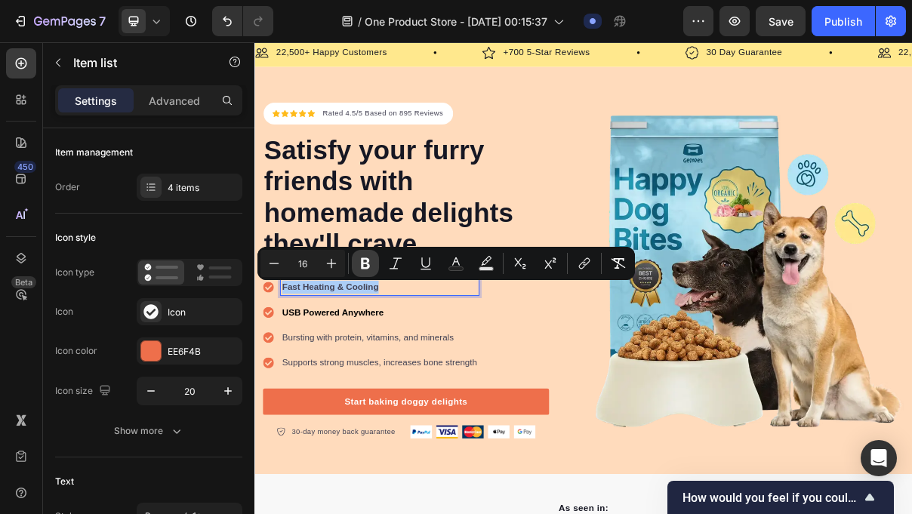
click at [368, 264] on icon "Editor contextual toolbar" at bounding box center [365, 263] width 9 height 11
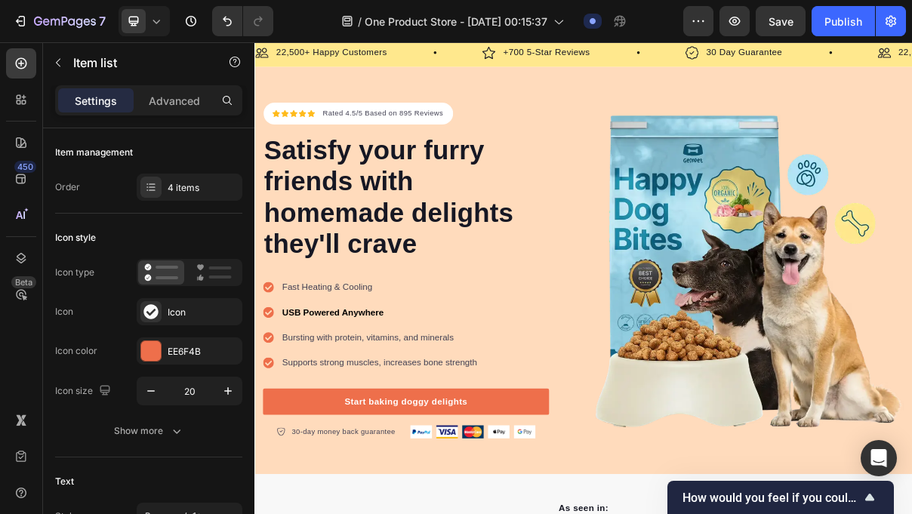
click at [395, 382] on p "Fast Heating & Cooling" at bounding box center [426, 380] width 269 height 18
click at [402, 424] on div "USB Powered Anywhere" at bounding box center [426, 414] width 273 height 23
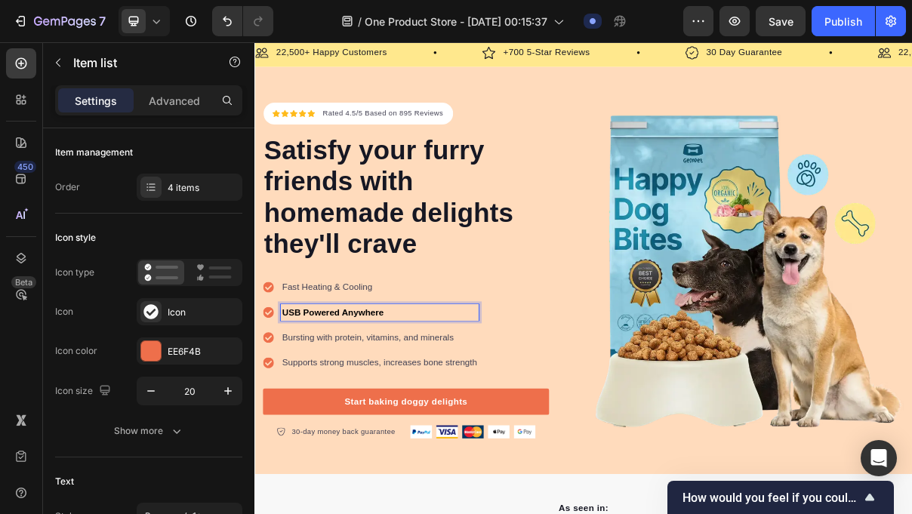
click at [402, 424] on div "USB Powered Anywhere" at bounding box center [426, 414] width 273 height 23
click at [402, 422] on p "USB Powered Anywhere" at bounding box center [426, 415] width 269 height 18
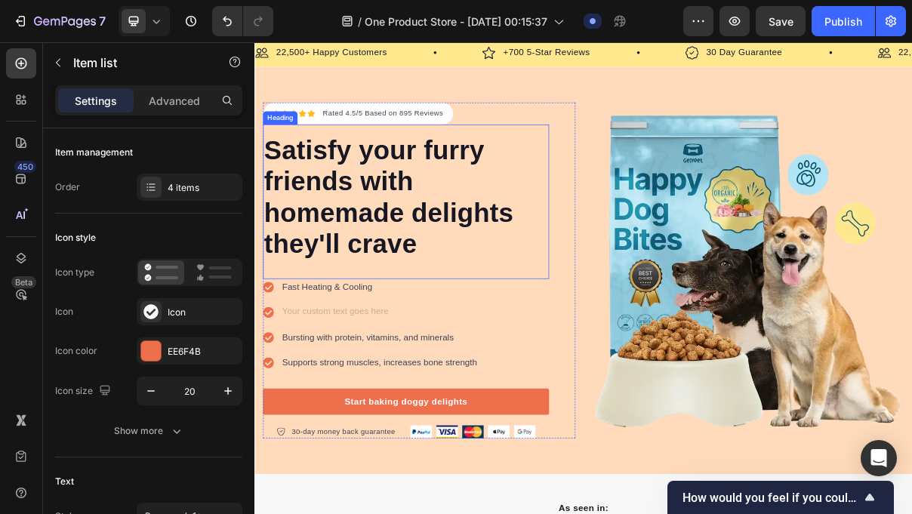
scroll to position [31, 0]
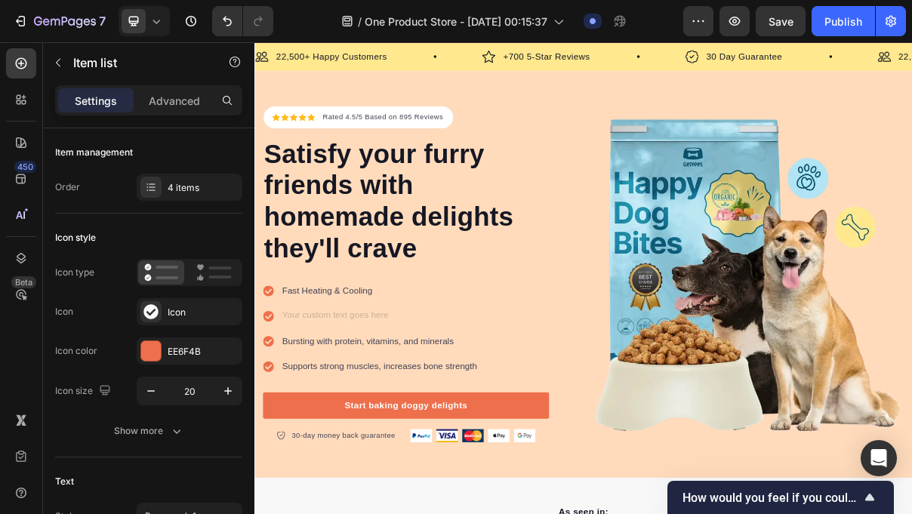
click at [388, 378] on p "Fast Heating & Cooling" at bounding box center [426, 385] width 269 height 18
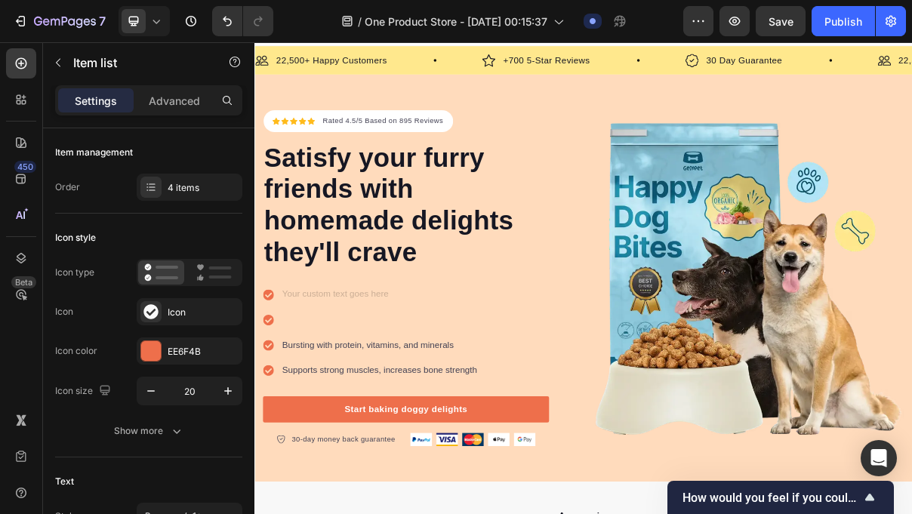
click at [440, 452] on p "Bursting with protein, vitamins, and minerals" at bounding box center [426, 460] width 269 height 18
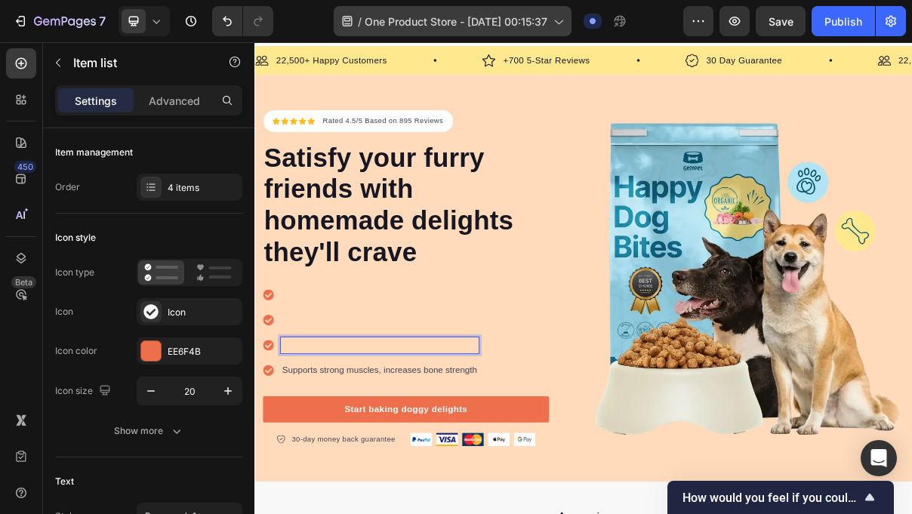
scroll to position [20, 0]
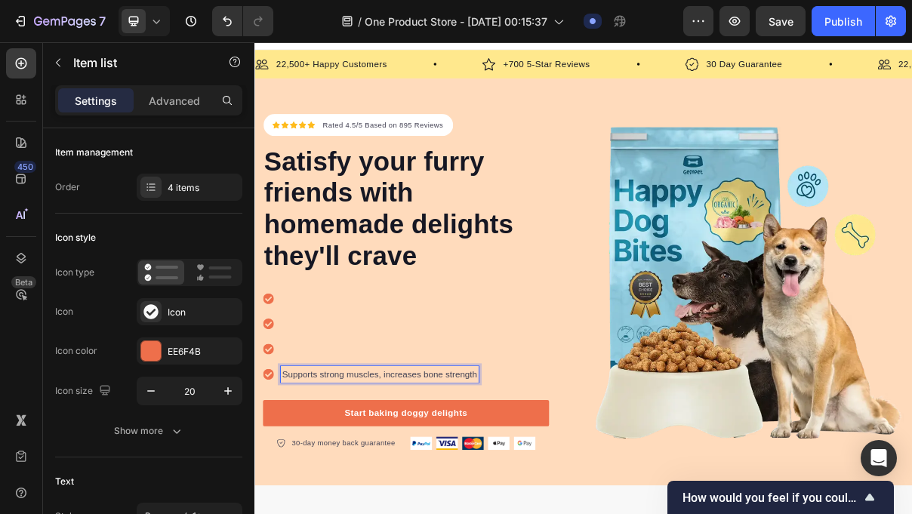
click at [447, 492] on p "Supports strong muscles, increases bone strength" at bounding box center [426, 500] width 269 height 18
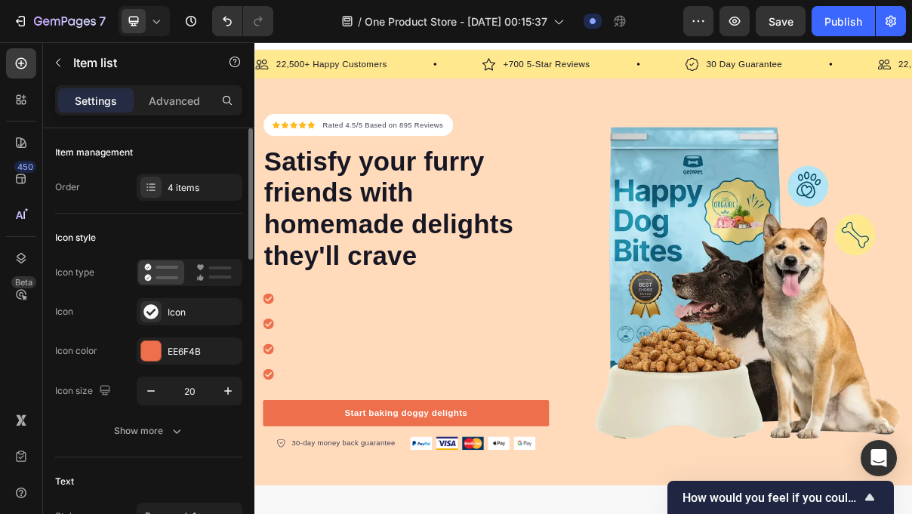
scroll to position [15, 0]
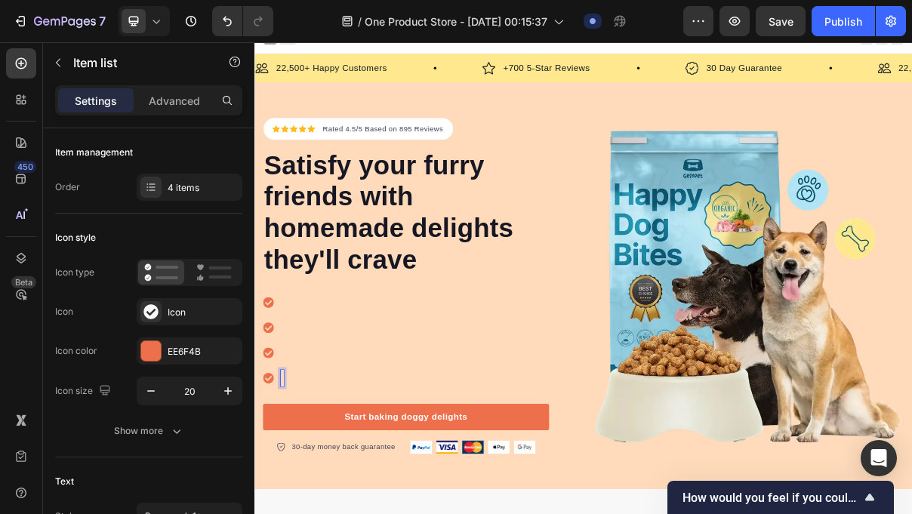
click at [348, 407] on div at bounding box center [463, 465] width 394 height 151
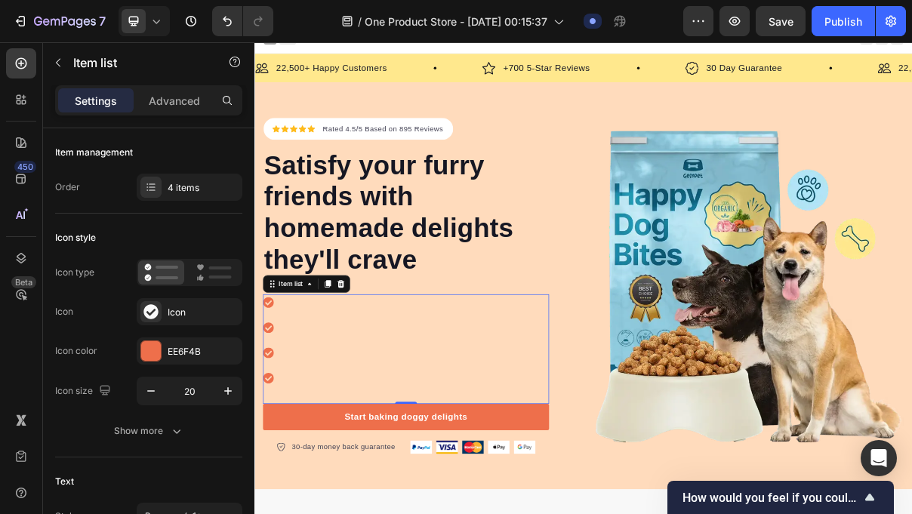
click at [348, 407] on div at bounding box center [463, 465] width 394 height 151
click at [332, 405] on div at bounding box center [463, 465] width 394 height 151
click at [308, 393] on div at bounding box center [463, 465] width 394 height 151
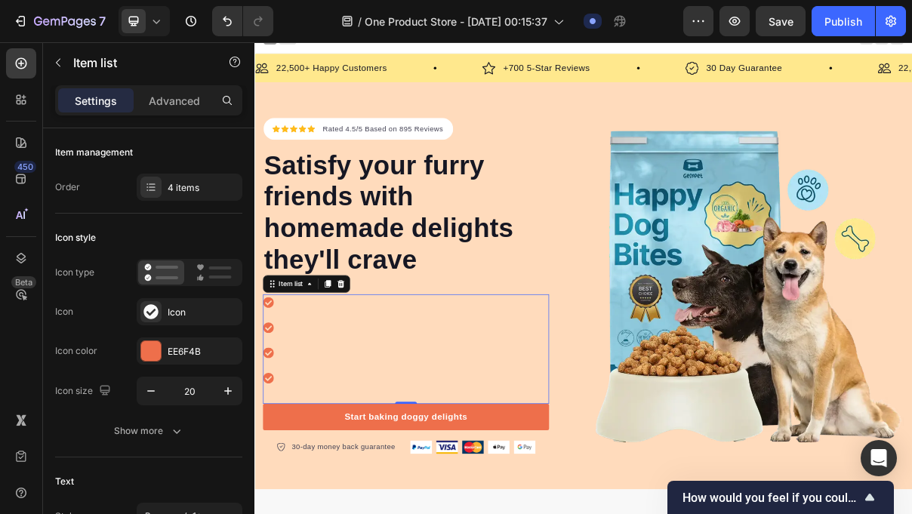
click at [308, 393] on div at bounding box center [463, 465] width 394 height 151
click at [325, 449] on div at bounding box center [463, 465] width 394 height 151
click at [298, 417] on div at bounding box center [463, 465] width 394 height 151
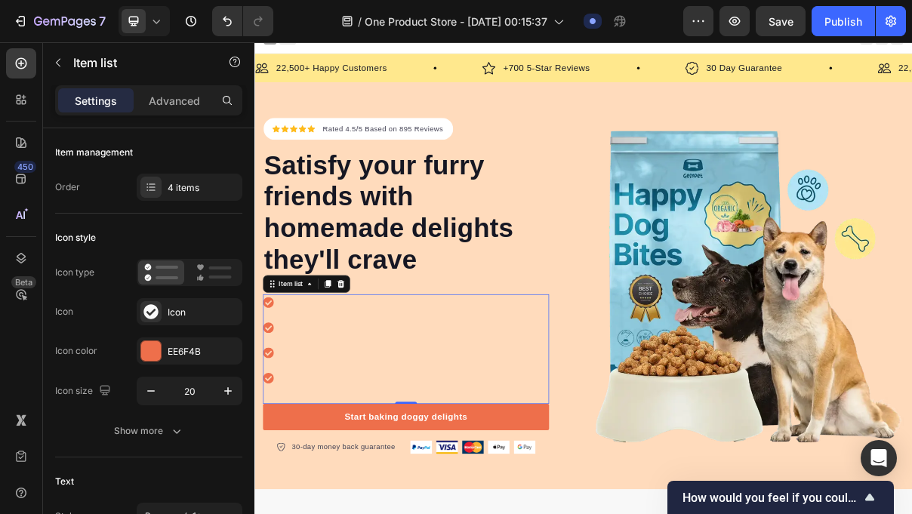
click at [298, 417] on div at bounding box center [463, 465] width 394 height 151
click at [300, 400] on div at bounding box center [463, 465] width 394 height 151
click at [232, 28] on icon "Undo/Redo" at bounding box center [227, 21] width 15 height 15
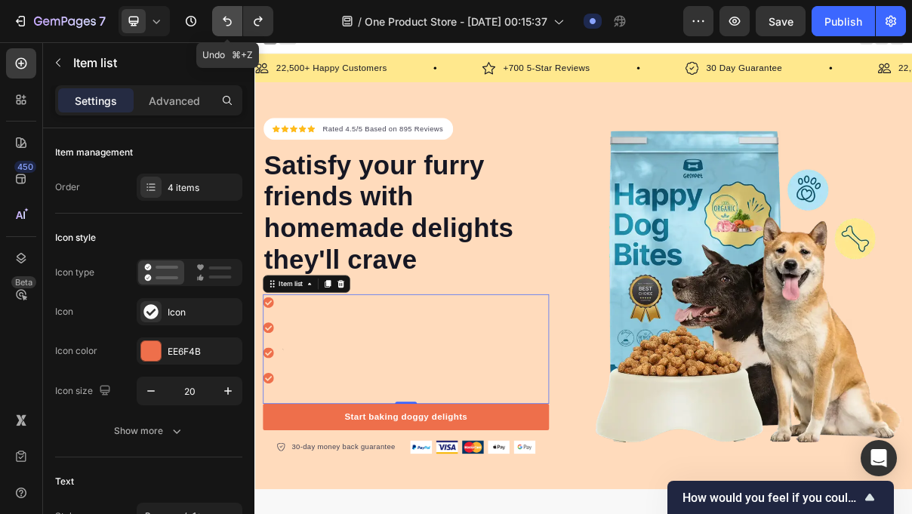
click at [232, 28] on icon "Undo/Redo" at bounding box center [227, 21] width 15 height 15
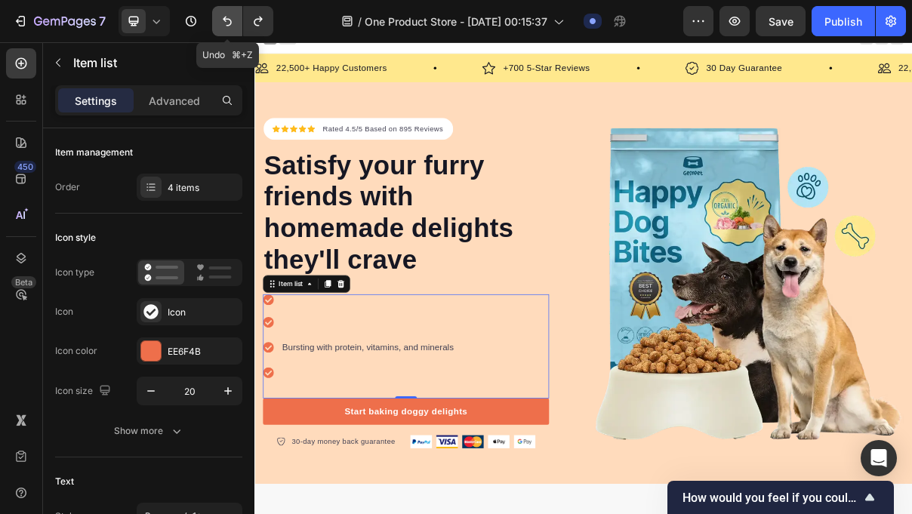
click at [231, 12] on button "Undo/Redo" at bounding box center [227, 21] width 30 height 30
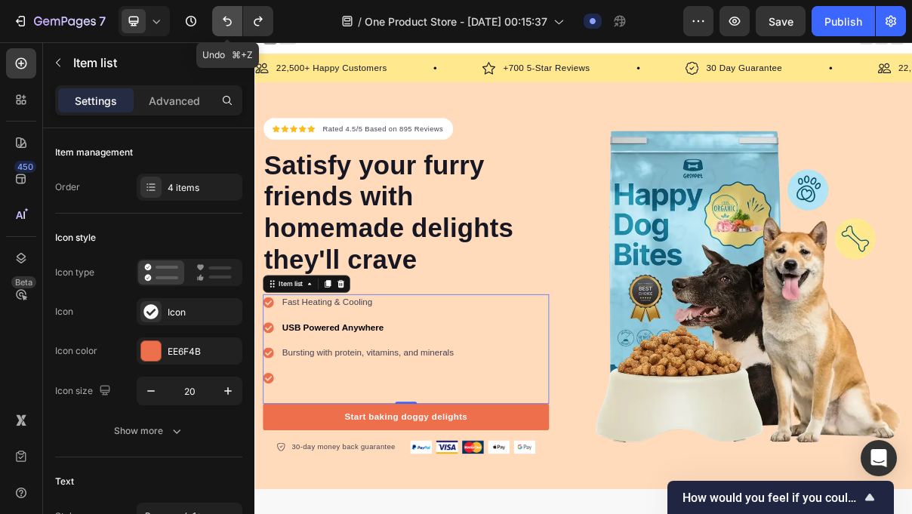
click at [231, 12] on button "Undo/Redo" at bounding box center [227, 21] width 30 height 30
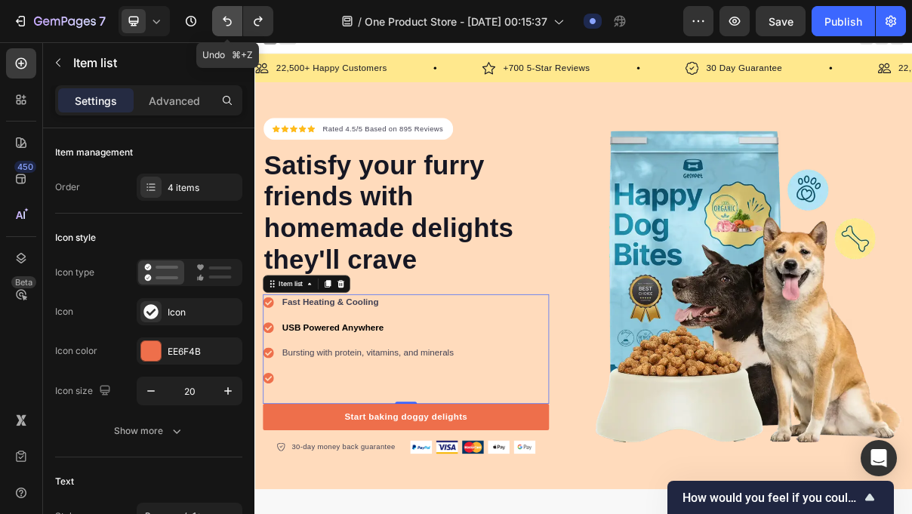
click at [231, 12] on button "Undo/Redo" at bounding box center [227, 21] width 30 height 30
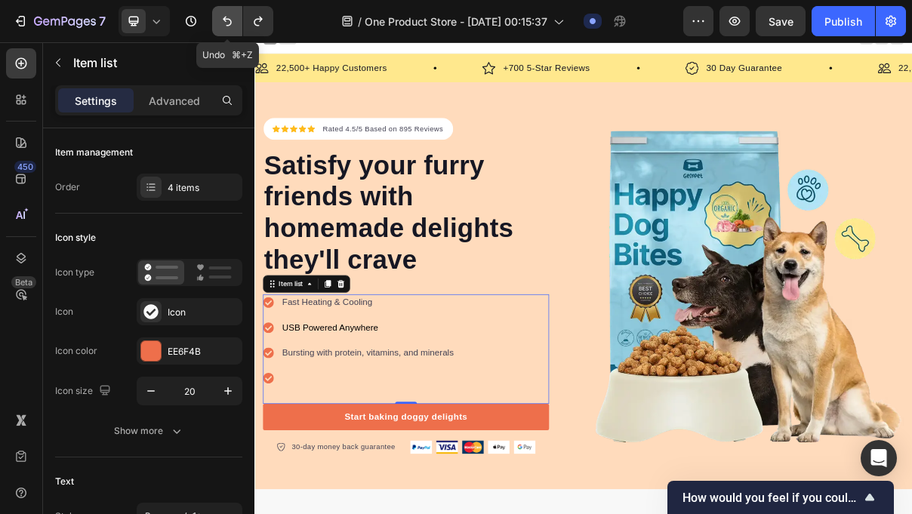
click at [231, 12] on button "Undo/Redo" at bounding box center [227, 21] width 30 height 30
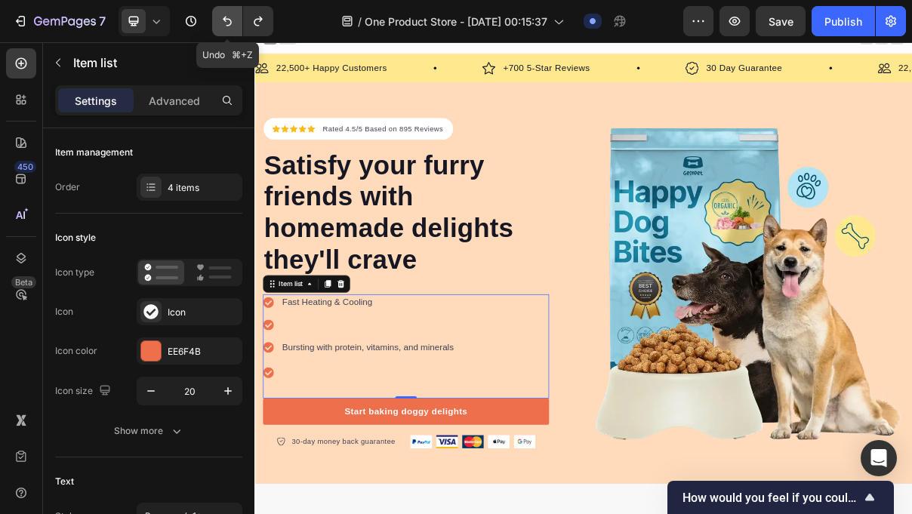
click at [231, 12] on button "Undo/Redo" at bounding box center [227, 21] width 30 height 30
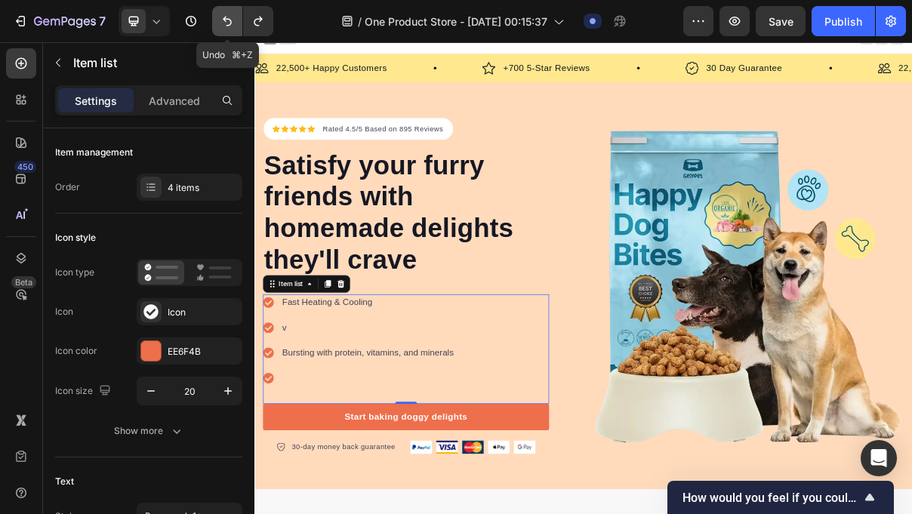
click at [231, 12] on button "Undo/Redo" at bounding box center [227, 21] width 30 height 30
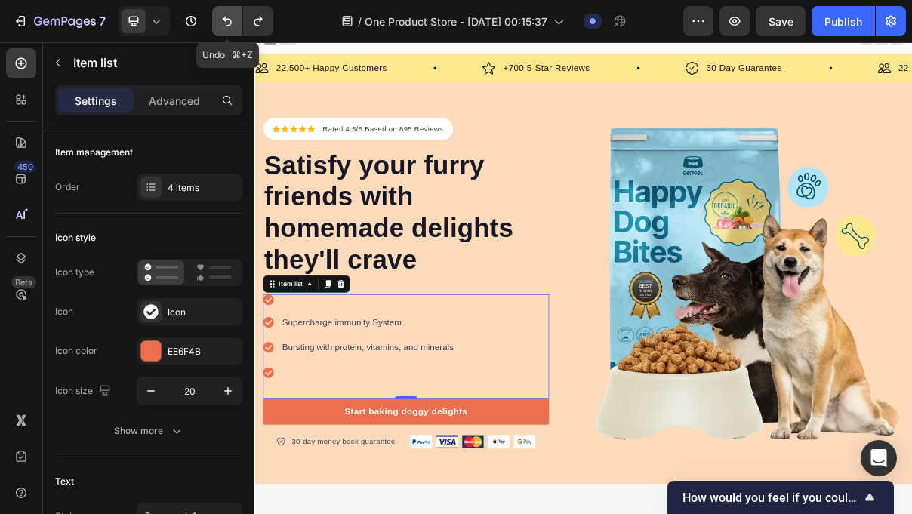
click at [231, 12] on button "Undo/Redo" at bounding box center [227, 21] width 30 height 30
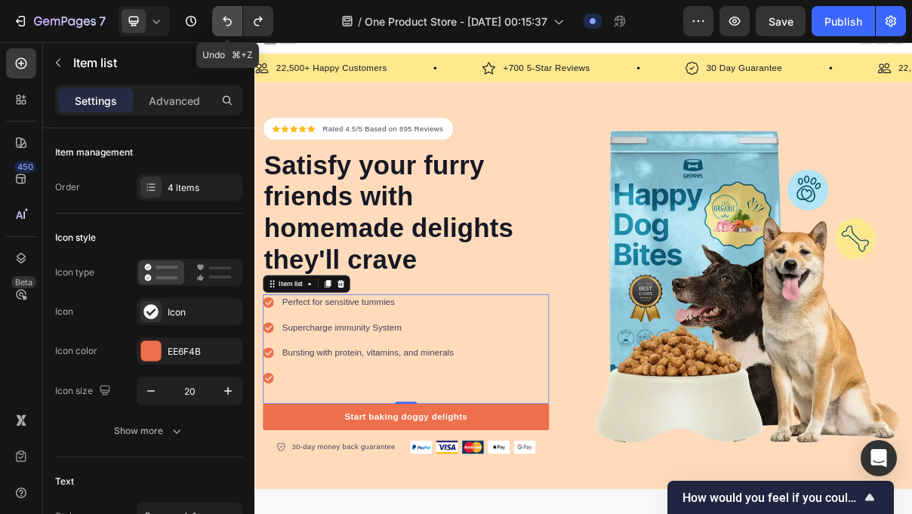
click at [231, 12] on button "Undo/Redo" at bounding box center [227, 21] width 30 height 30
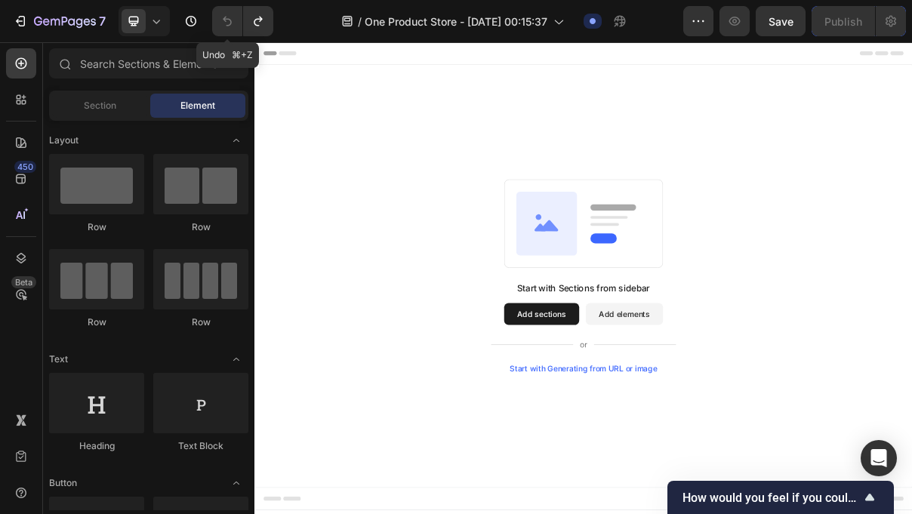
scroll to position [0, 0]
click at [251, 23] on icon "Undo/Redo" at bounding box center [258, 21] width 15 height 15
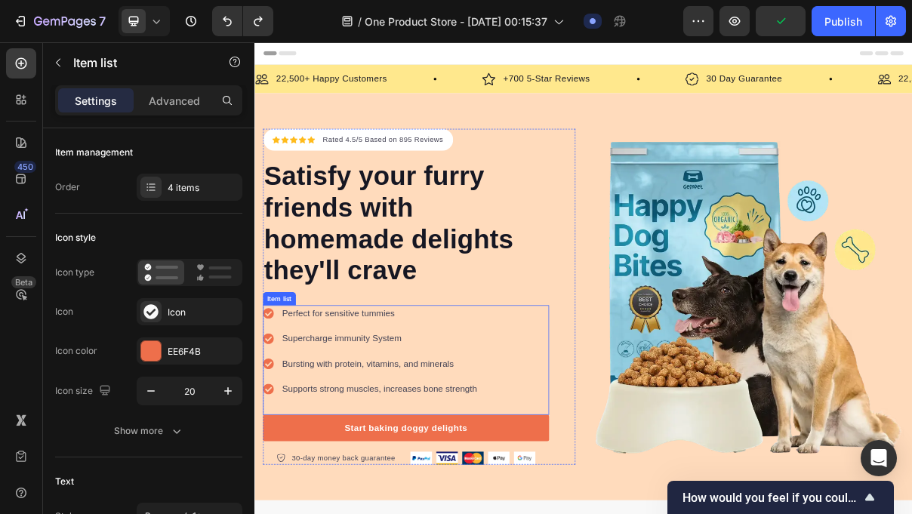
click at [396, 407] on p "Perfect for sensitive tummies" at bounding box center [426, 416] width 269 height 18
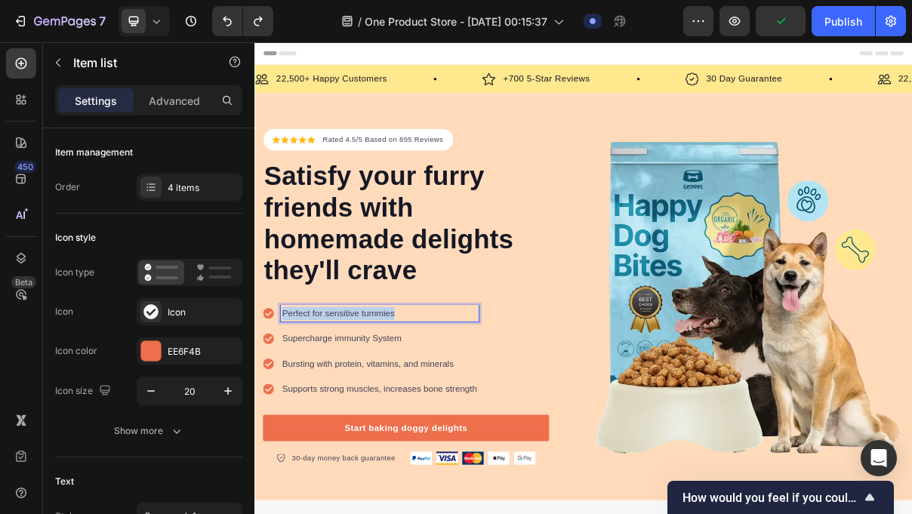
click at [396, 407] on p "Perfect for sensitive tummies" at bounding box center [426, 416] width 269 height 18
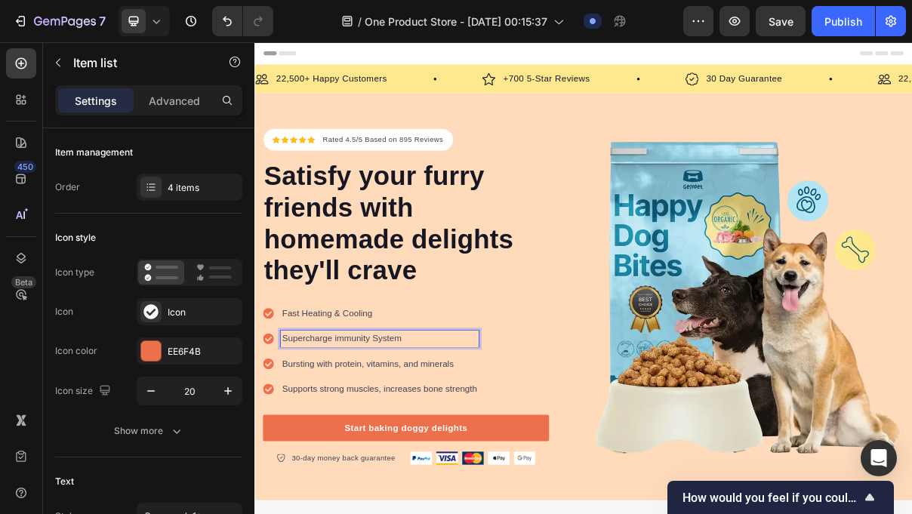
click at [401, 446] on p "Supercharge immunity System" at bounding box center [426, 451] width 269 height 18
click at [361, 484] on p "Bursting with protein, vitamins, and minerals" at bounding box center [426, 486] width 269 height 18
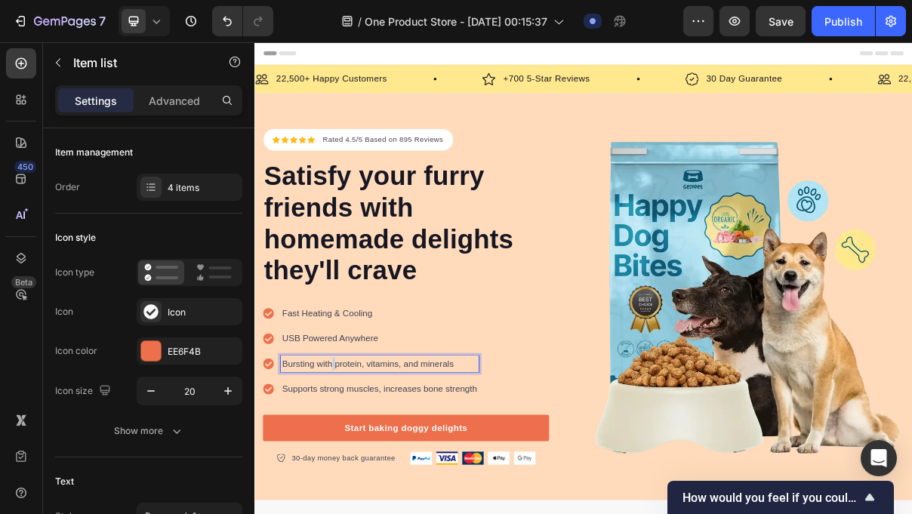
click at [361, 484] on p "Bursting with protein, vitamins, and minerals" at bounding box center [426, 486] width 269 height 18
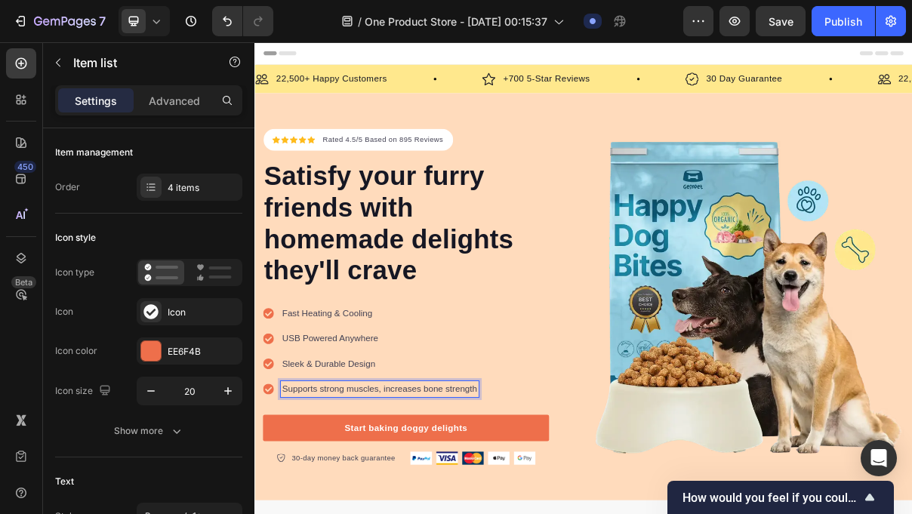
click at [332, 513] on p "Supports strong muscles, increases bone strength" at bounding box center [426, 520] width 269 height 18
click at [366, 509] on div "Perfect Temperature Control" at bounding box center [368, 520] width 156 height 23
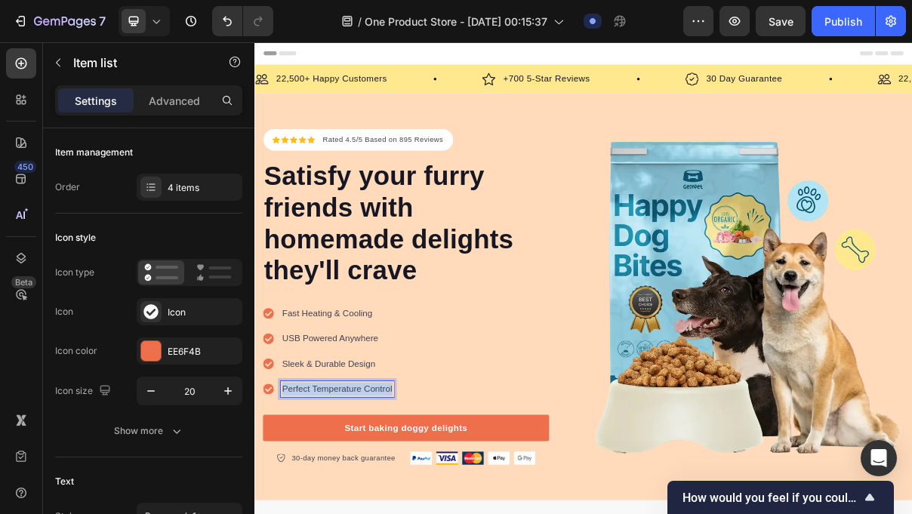
click at [366, 509] on div "Perfect Temperature Control" at bounding box center [368, 520] width 156 height 23
click at [408, 514] on span "Enjoy Perfect Temperature Anytime" at bounding box center [387, 520] width 190 height 13
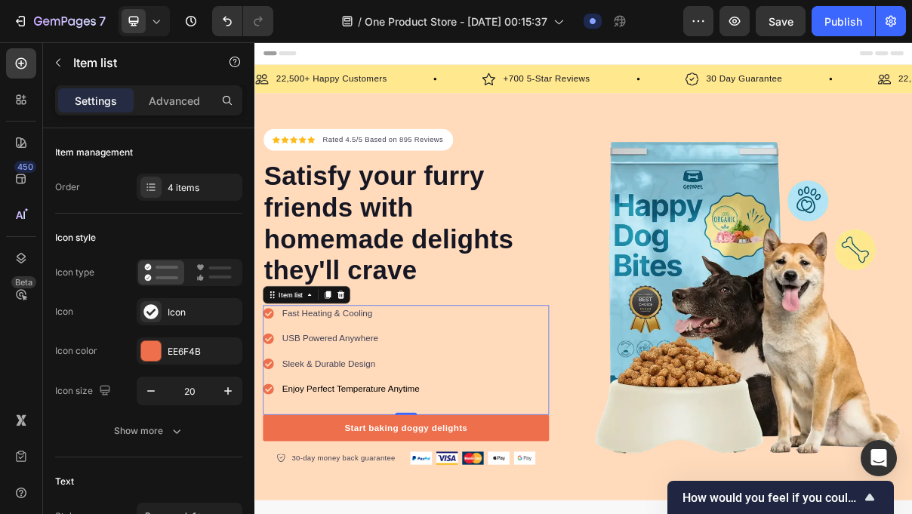
click at [430, 508] on div "Fast Heating & Cooling USB Powered Anywhere Sleek & Durable Design Enjoy Perfec…" at bounding box center [375, 468] width 218 height 127
click at [430, 509] on div "Enjoy Perfect Temperature Anytime" at bounding box center [387, 520] width 194 height 23
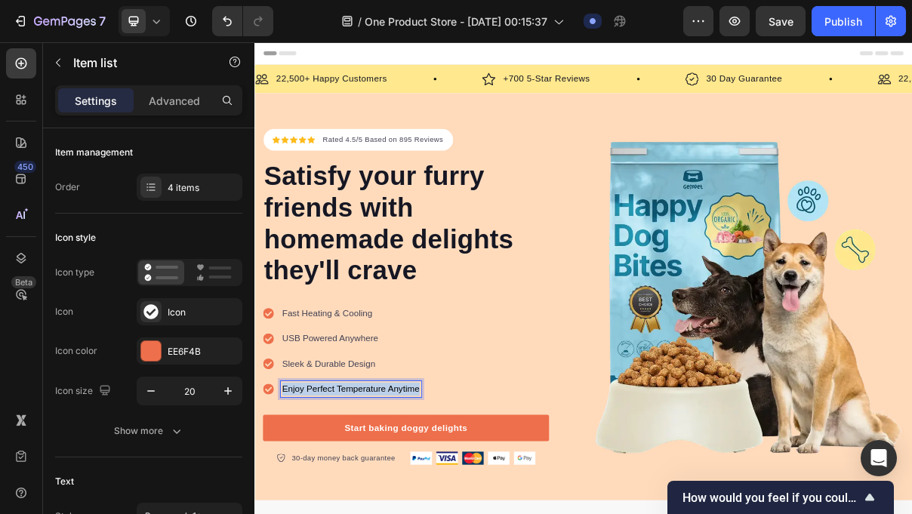
click at [430, 509] on div "Enjoy Perfect Temperature Anytime" at bounding box center [387, 520] width 194 height 23
click at [380, 517] on div "Rich Text Editor. Editing area: main" at bounding box center [358, 520] width 137 height 23
click at [472, 455] on p "USB Powered Anywhere" at bounding box center [387, 451] width 190 height 18
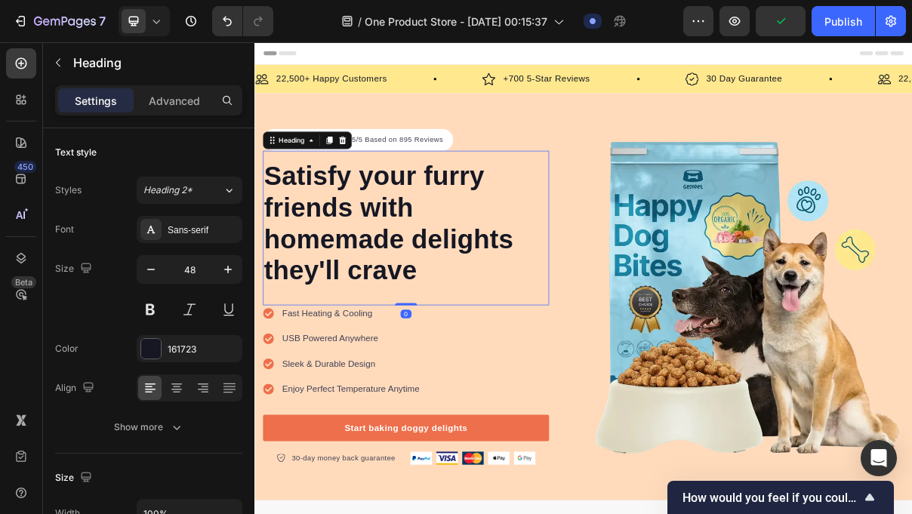
click at [452, 363] on p "Satisfy your furry friends with homemade delights they'll crave" at bounding box center [462, 292] width 391 height 174
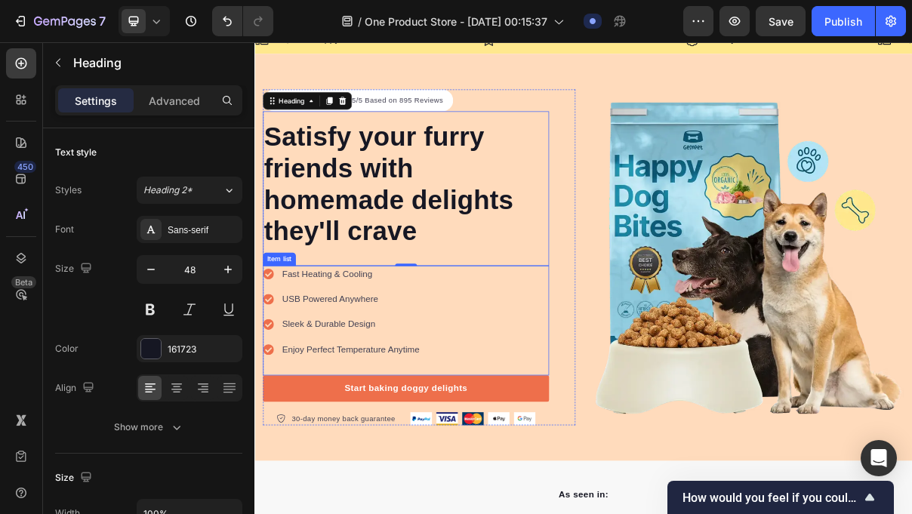
scroll to position [55, 0]
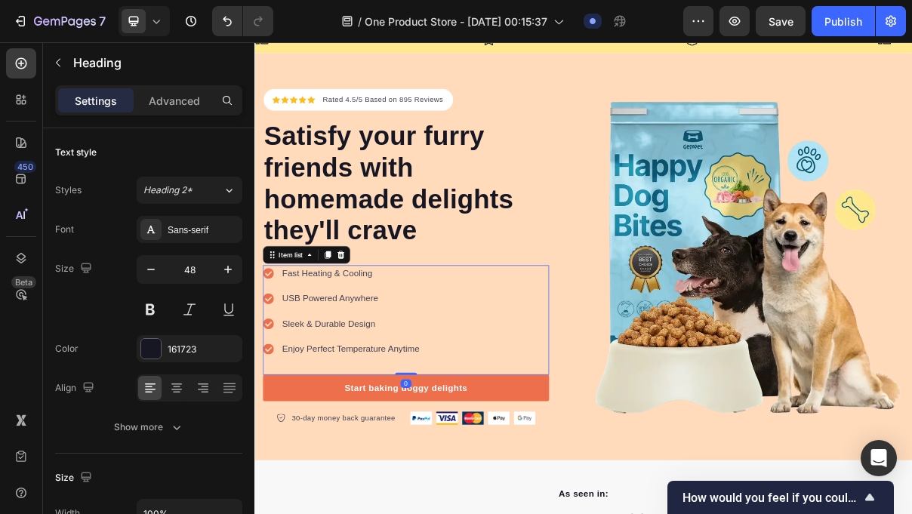
click at [332, 398] on p "USB Powered Anywhere" at bounding box center [387, 396] width 190 height 18
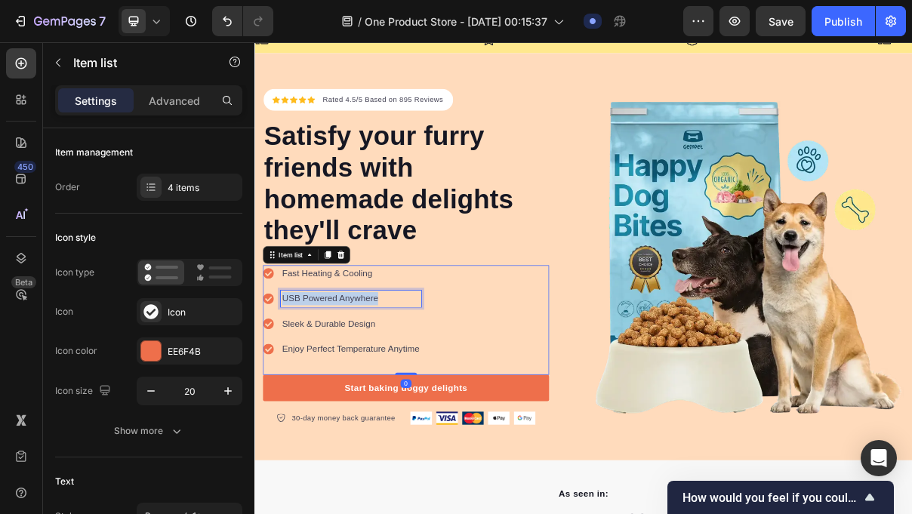
click at [332, 398] on p "USB Powered Anywhere" at bounding box center [387, 396] width 190 height 18
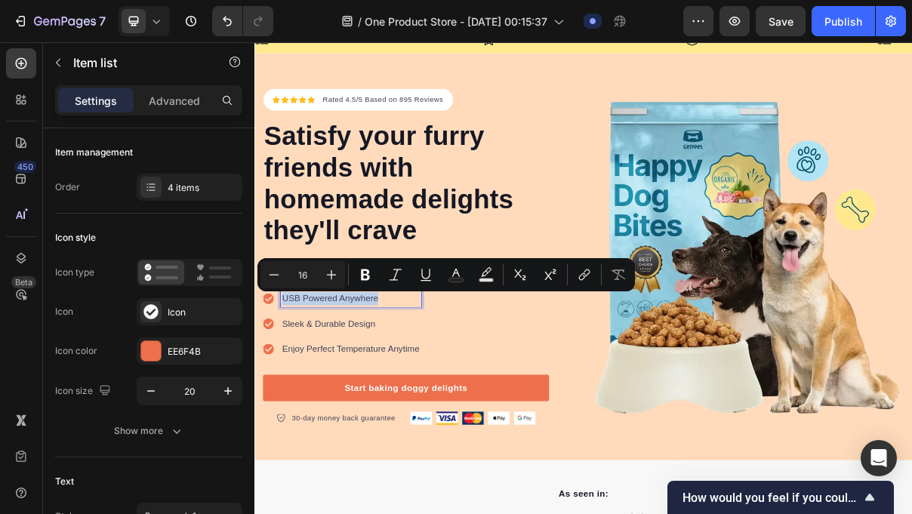
click at [332, 398] on p "USB Powered Anywhere" at bounding box center [387, 396] width 190 height 18
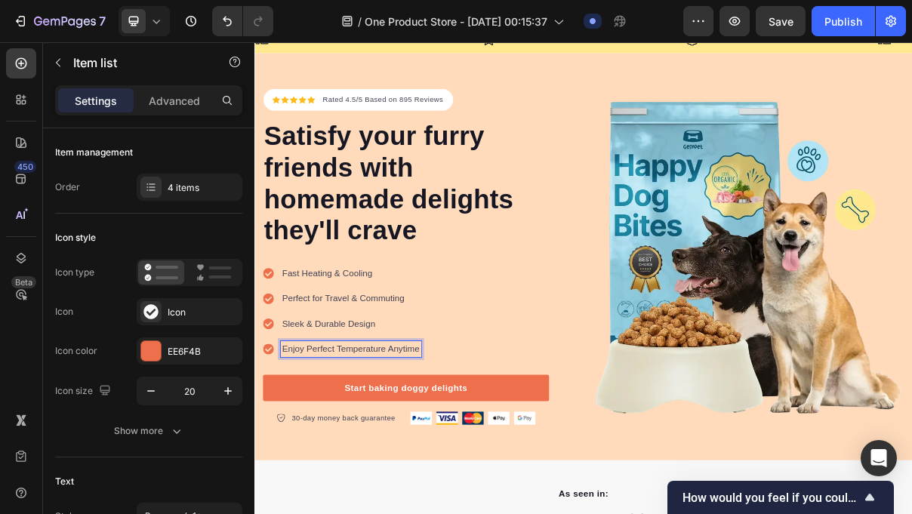
click at [379, 458] on p "Enjoy Perfect Temperature Anytime" at bounding box center [387, 465] width 190 height 18
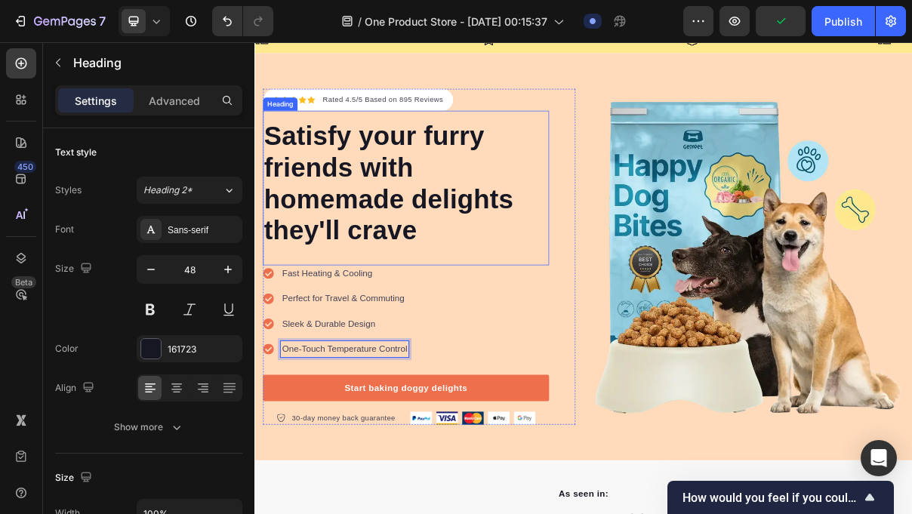
click at [477, 331] on div "Satisfy your furry friends with homemade delights they'll crave Heading" at bounding box center [463, 243] width 394 height 213
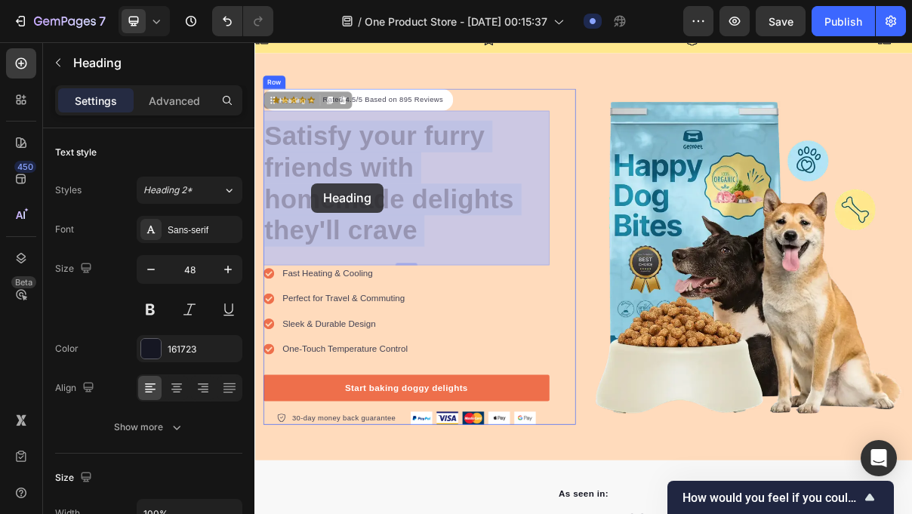
drag, startPoint x: 480, startPoint y: 310, endPoint x: 342, endPoint y: 239, distance: 155.4
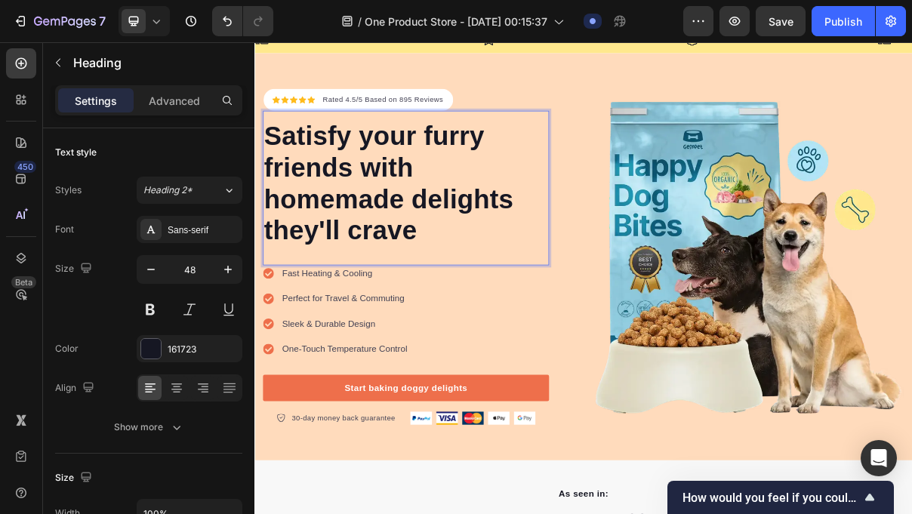
click at [374, 188] on p "Satisfy your furry friends with homemade delights they'll crave" at bounding box center [462, 237] width 391 height 174
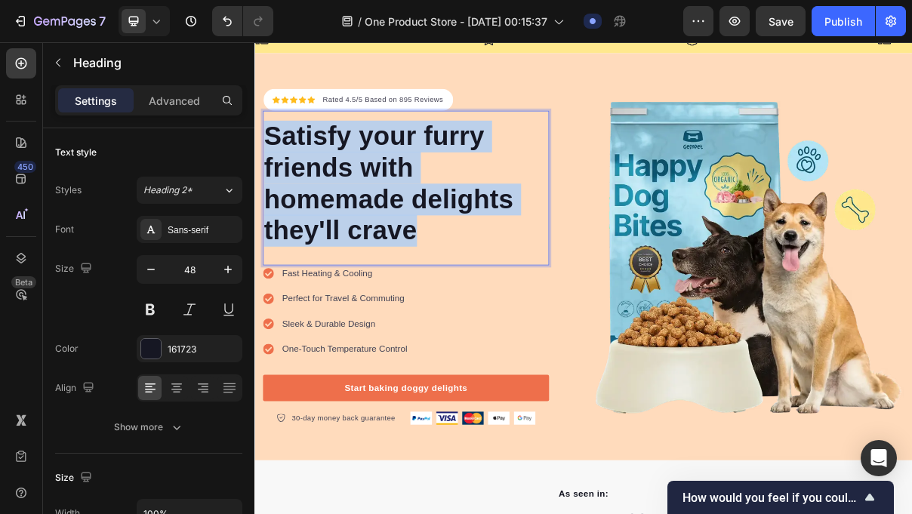
click at [374, 188] on p "Satisfy your furry friends with homemade delights they'll crave" at bounding box center [462, 237] width 391 height 174
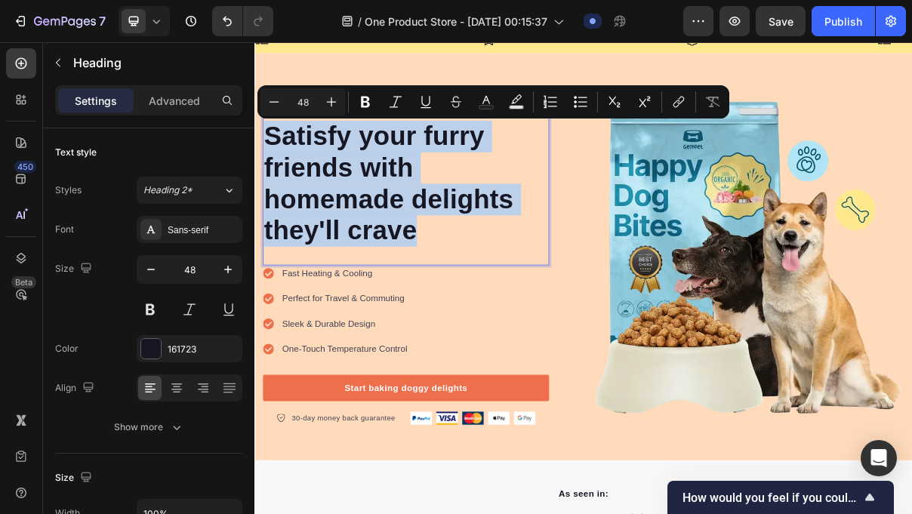
click at [421, 218] on p "Satisfy your furry friends with homemade delights they'll crave" at bounding box center [462, 237] width 391 height 174
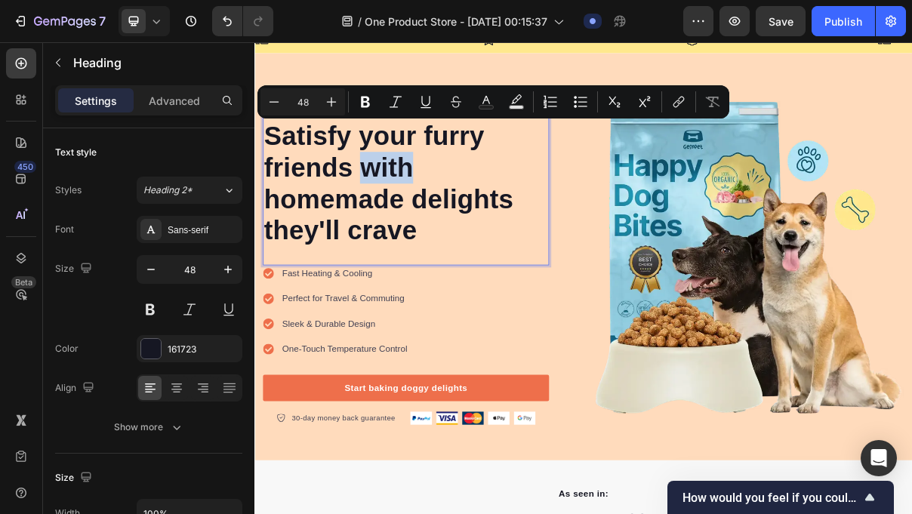
click at [421, 218] on p "Satisfy your furry friends with homemade delights they'll crave" at bounding box center [462, 237] width 391 height 174
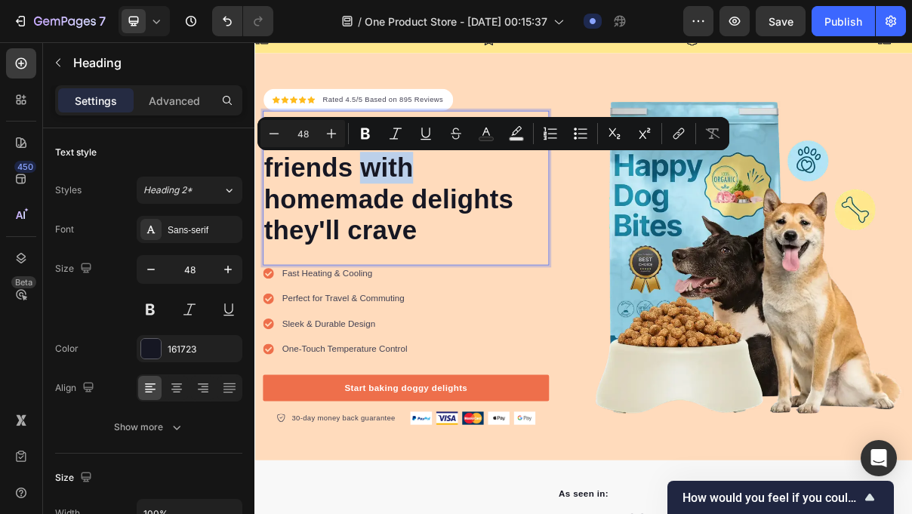
click at [421, 235] on p "Satisfy your furry friends with homemade delights they'll crave" at bounding box center [462, 237] width 391 height 174
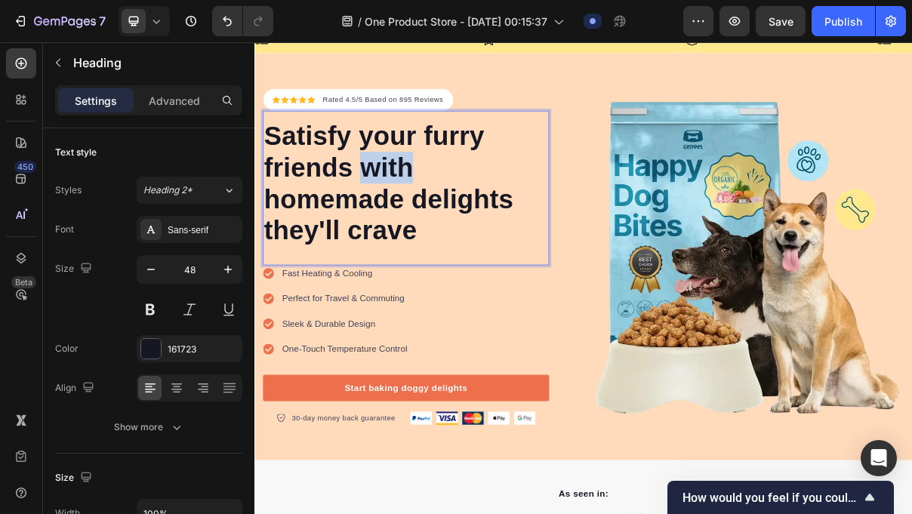
click at [421, 235] on p "Satisfy your furry friends with homemade delights they'll crave" at bounding box center [462, 237] width 391 height 174
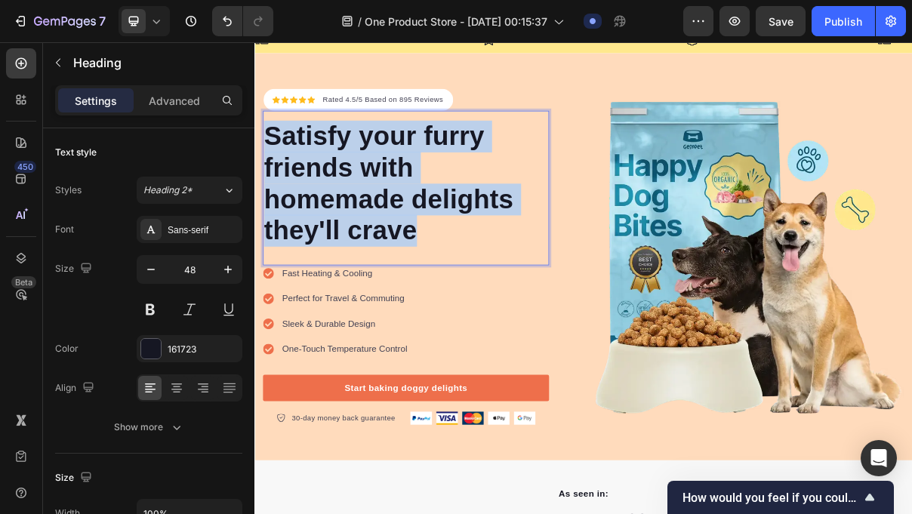
click at [421, 235] on p "Satisfy your furry friends with homemade delights they'll crave" at bounding box center [462, 237] width 391 height 174
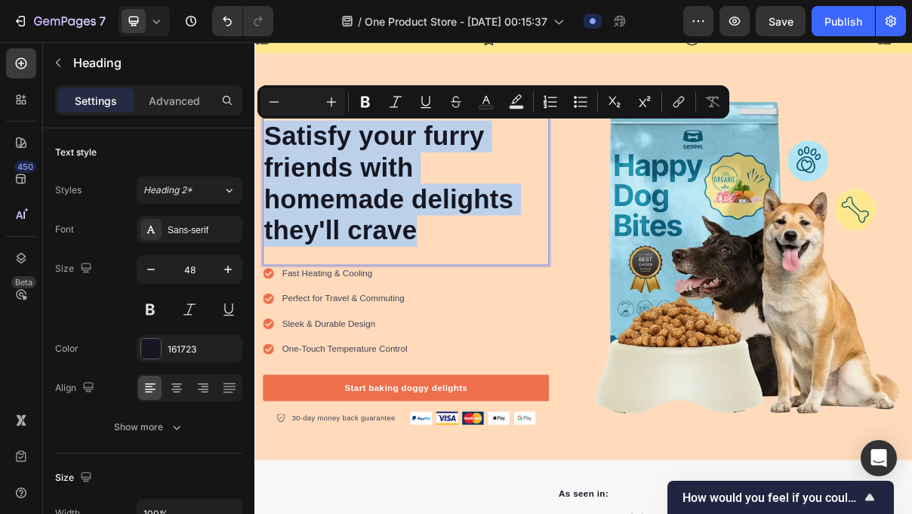
scroll to position [74, 0]
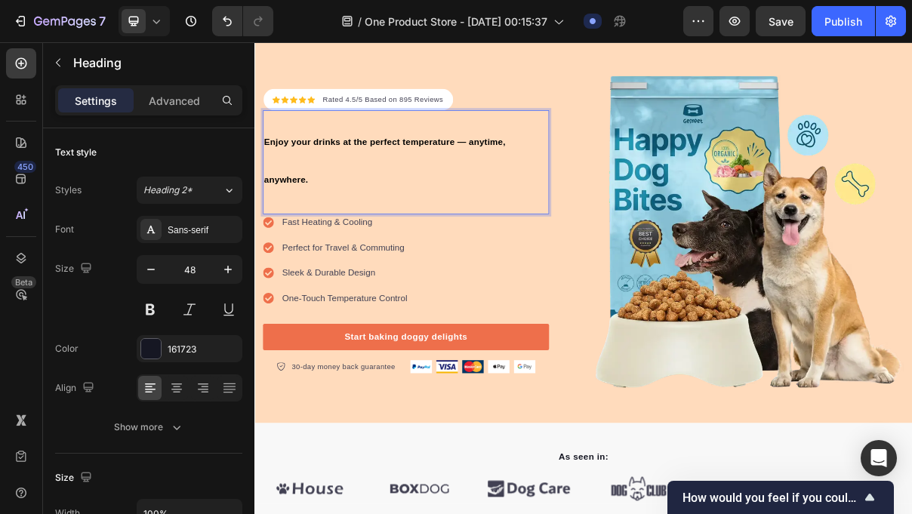
click at [272, 230] on span "Enjoy your drinks at the perfect temperature — anytime, anywhere." at bounding box center [433, 205] width 333 height 65
click at [267, 227] on h2 "Enjoy your drinks at the perfect temperature — anytime, anywhere." at bounding box center [463, 201] width 394 height 106
click at [333, 225] on p "Enjoy your drinks at the perfect temperature — anytime, anywhere." at bounding box center [462, 201] width 391 height 103
click at [375, 181] on span "Enjoy your drinks at the perfect temperature — anytime, anywhere." at bounding box center [433, 205] width 333 height 65
click at [378, 183] on span "Enjoy your drinks or food at the perfect temperature — anytime, anywhere." at bounding box center [456, 205] width 379 height 65
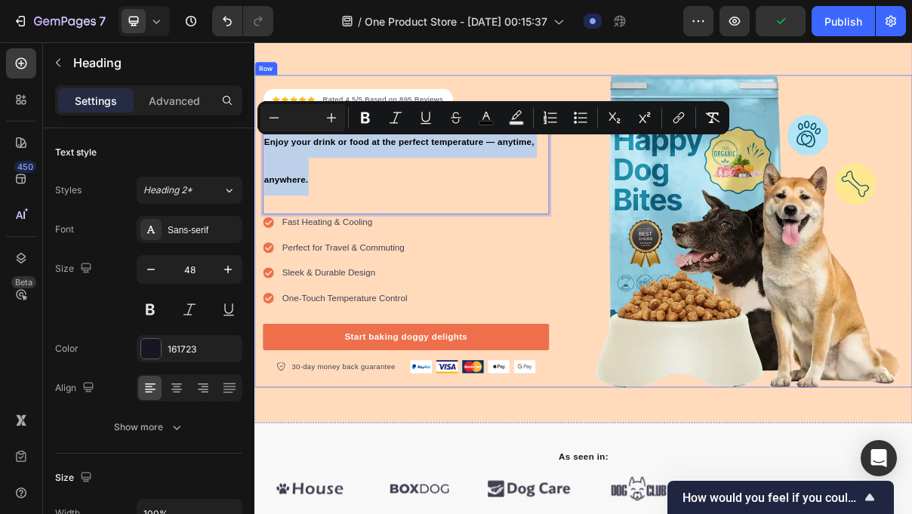
drag, startPoint x: 331, startPoint y: 236, endPoint x: 264, endPoint y: 169, distance: 94.5
click at [264, 169] on div "Icon Icon Icon Icon Icon Icon List Hoz Rated 4.5/5 Based on 895 Reviews Text bl…" at bounding box center [708, 303] width 906 height 430
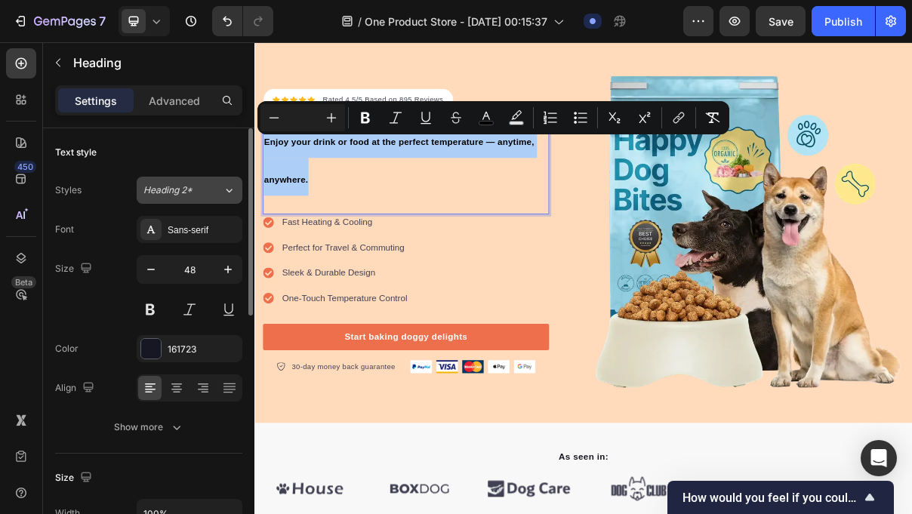
click at [193, 192] on div "Heading 2*" at bounding box center [173, 191] width 61 height 14
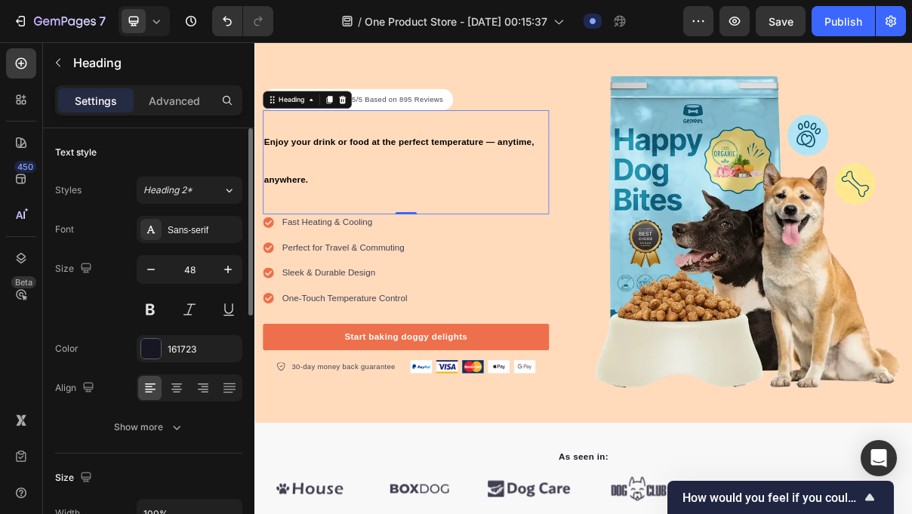
click at [186, 147] on div "Text style" at bounding box center [148, 152] width 187 height 24
click at [221, 274] on icon "button" at bounding box center [228, 269] width 15 height 15
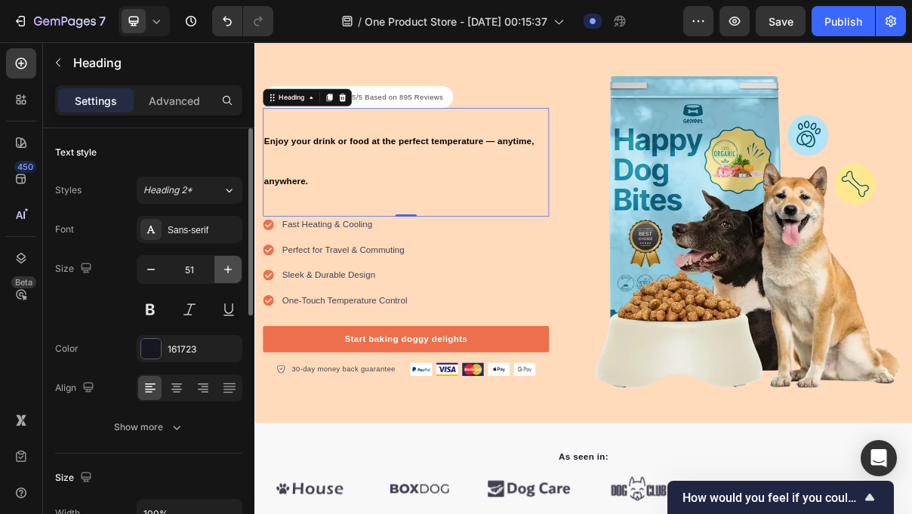
click at [221, 274] on icon "button" at bounding box center [228, 269] width 15 height 15
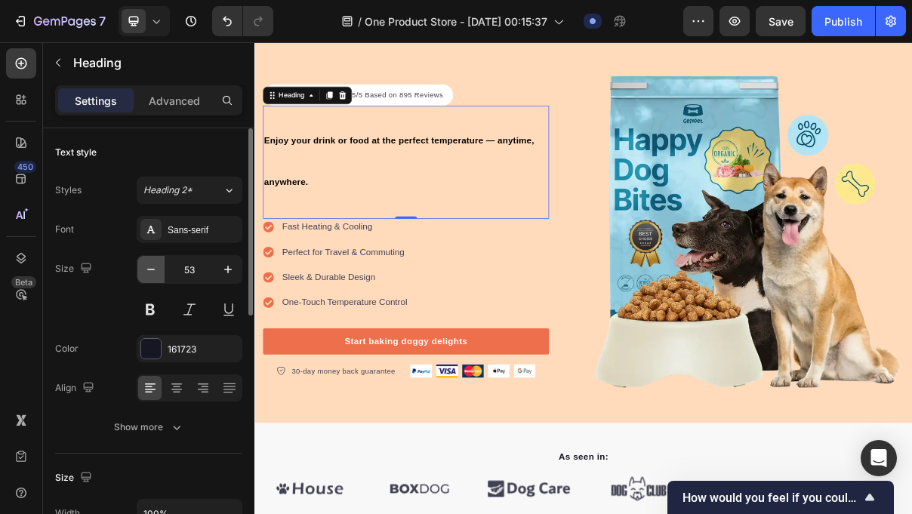
click at [158, 278] on button "button" at bounding box center [150, 269] width 27 height 27
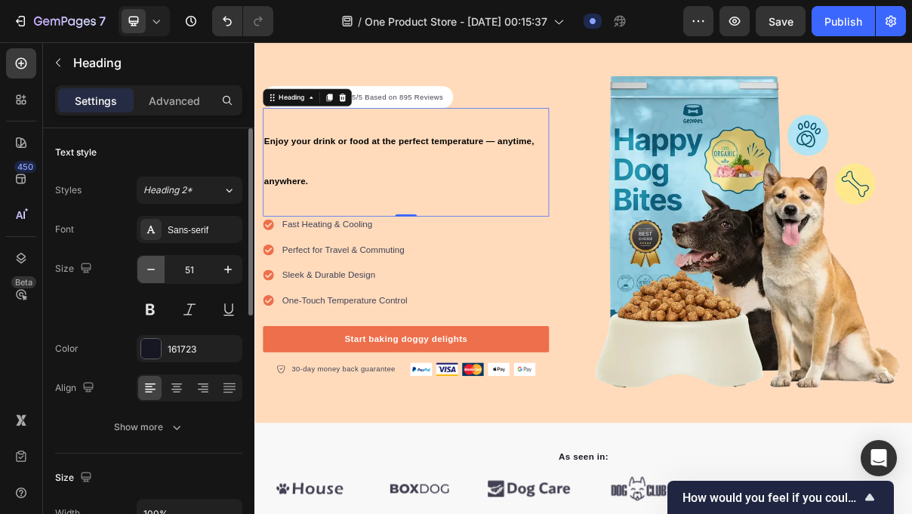
click at [158, 278] on button "button" at bounding box center [150, 269] width 27 height 27
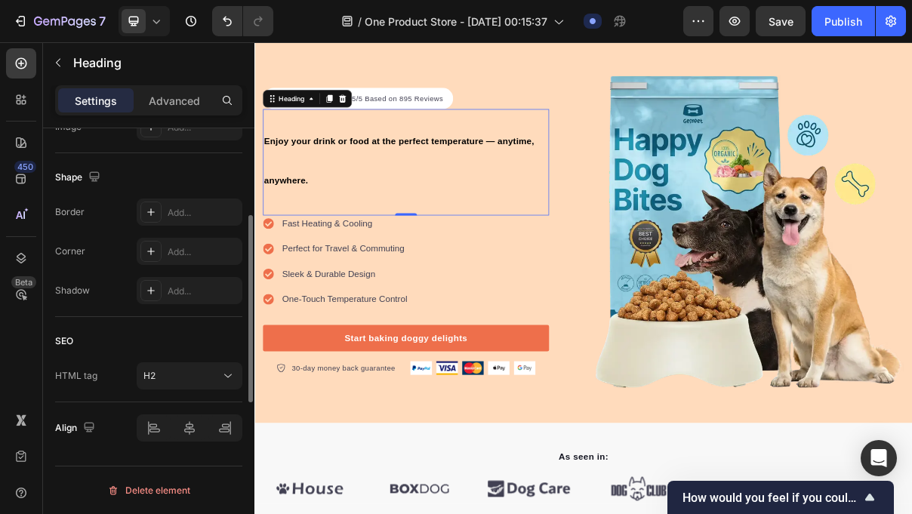
scroll to position [0, 0]
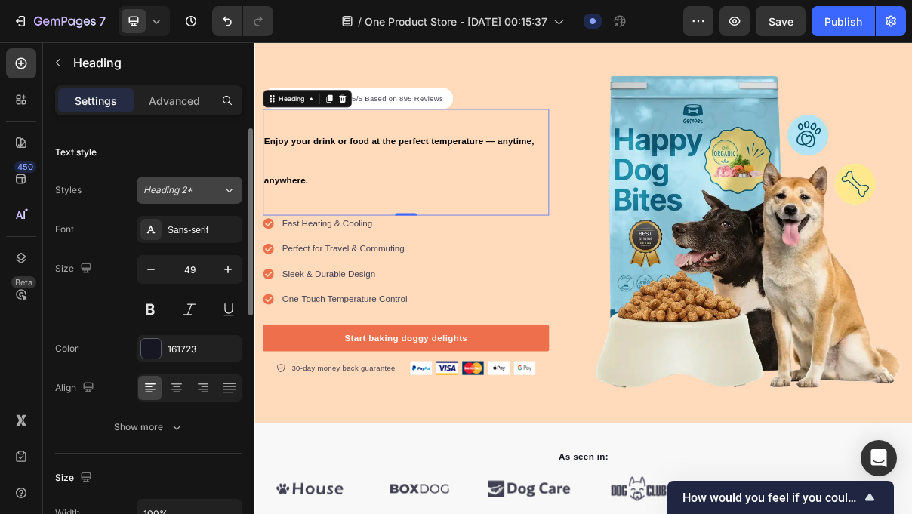
click at [179, 188] on span "Heading 2*" at bounding box center [167, 191] width 49 height 14
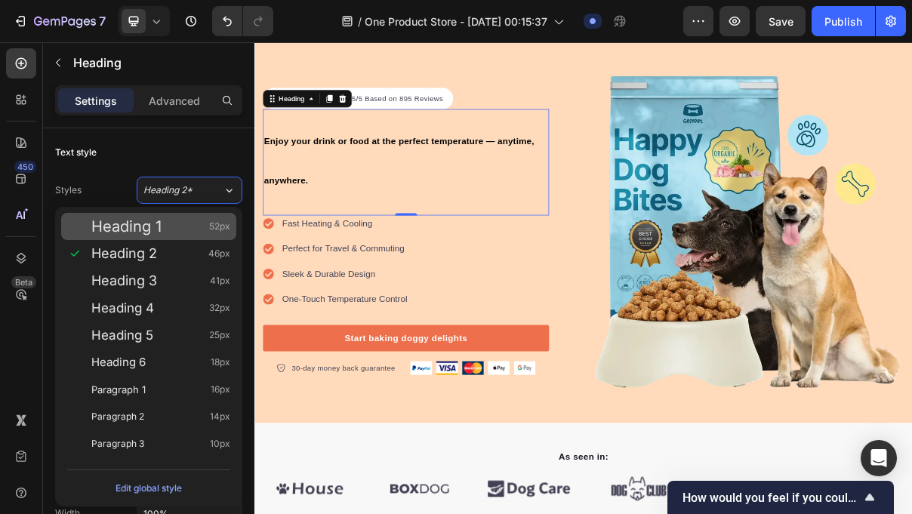
click at [181, 230] on div "Heading 1 52px" at bounding box center [160, 226] width 139 height 15
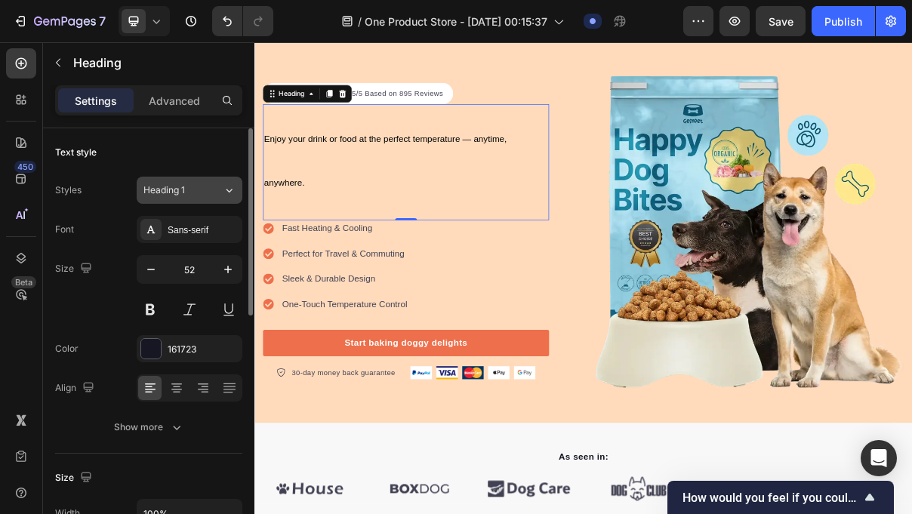
click at [184, 194] on span "Heading 1" at bounding box center [164, 191] width 42 height 14
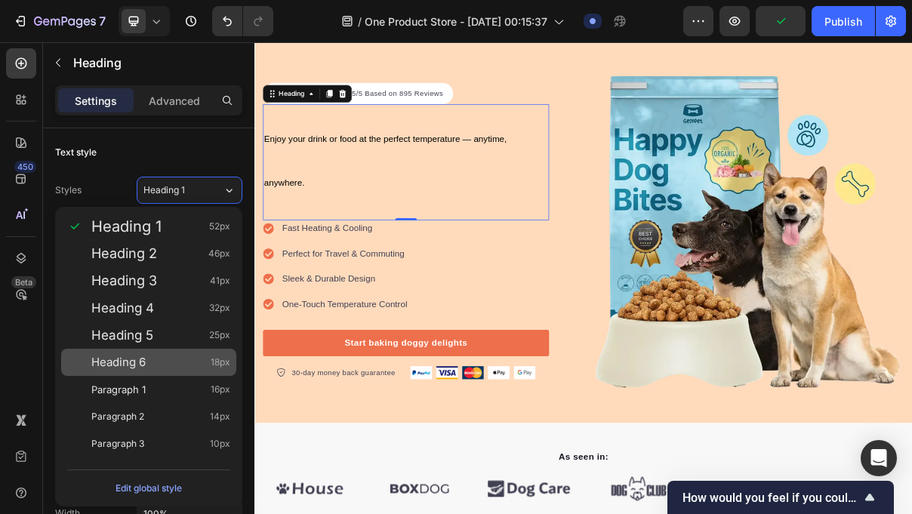
click at [174, 350] on div "Heading 6 18px" at bounding box center [148, 362] width 175 height 27
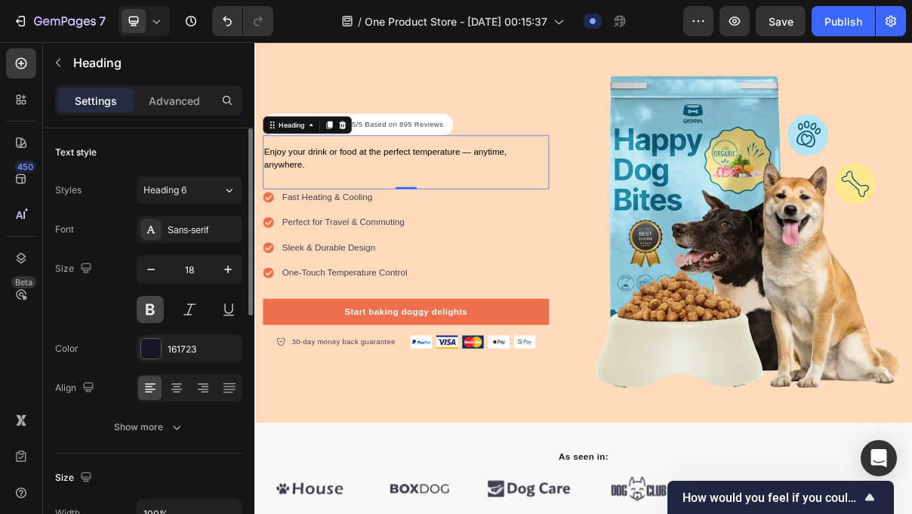
click at [162, 306] on button at bounding box center [150, 309] width 27 height 27
click at [202, 224] on div "Sans-serif" at bounding box center [203, 231] width 71 height 14
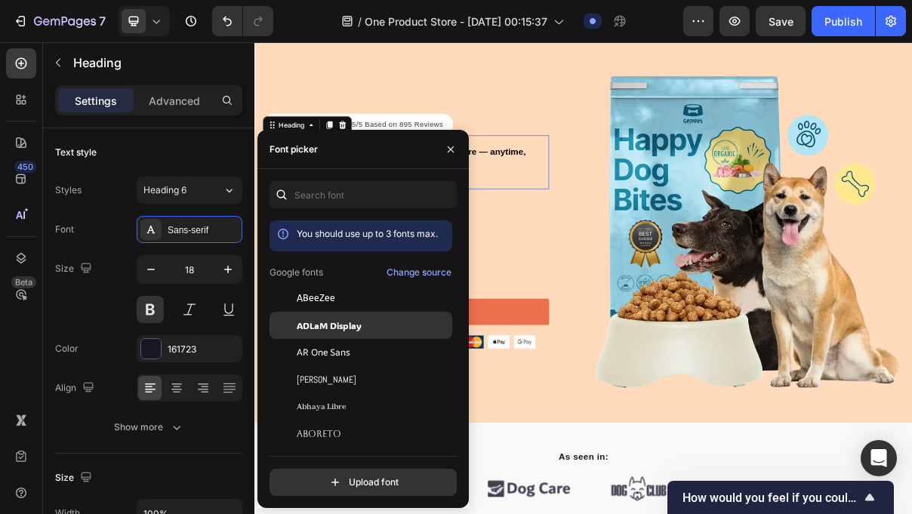
click at [332, 332] on div "ADLaM Display" at bounding box center [361, 325] width 183 height 27
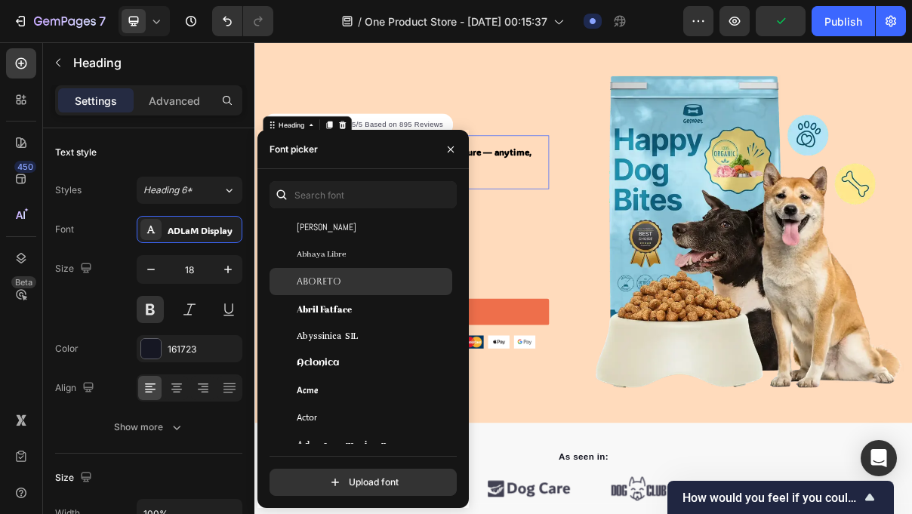
scroll to position [227, 0]
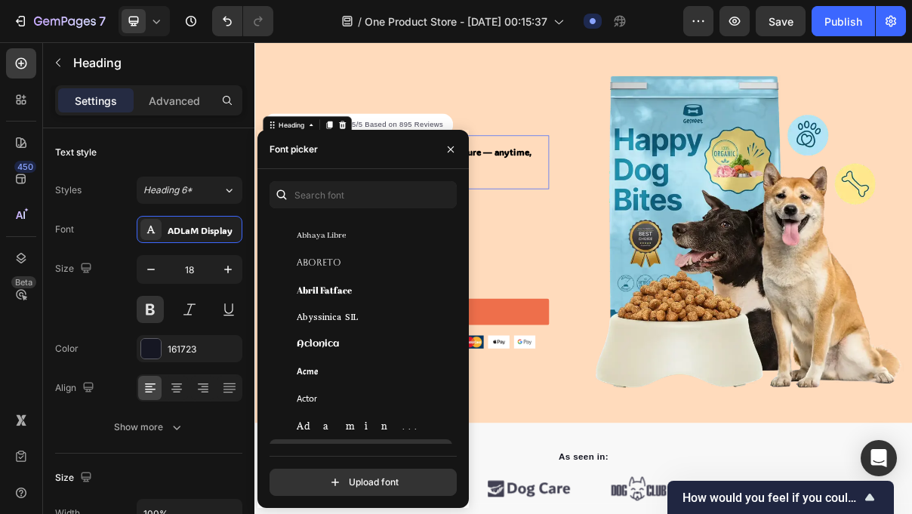
click at [353, 440] on div "Advent Pro" at bounding box center [361, 453] width 183 height 27
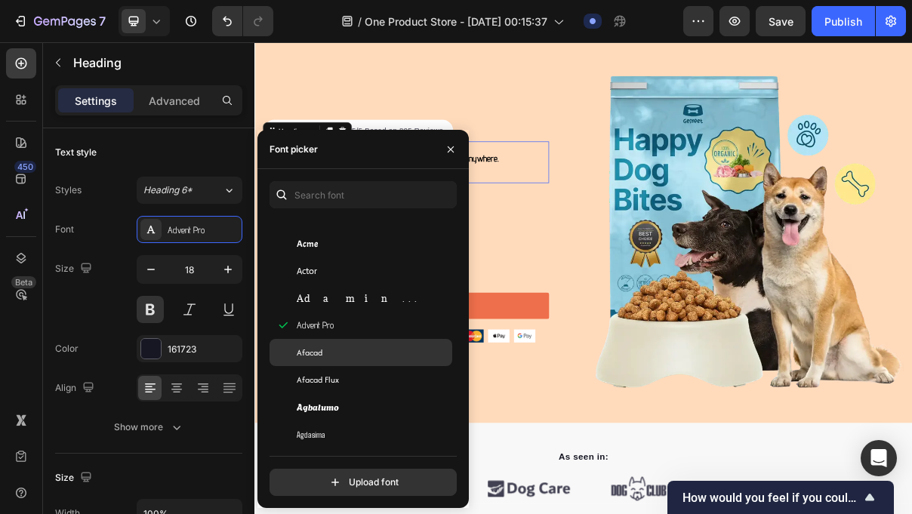
scroll to position [494, 0]
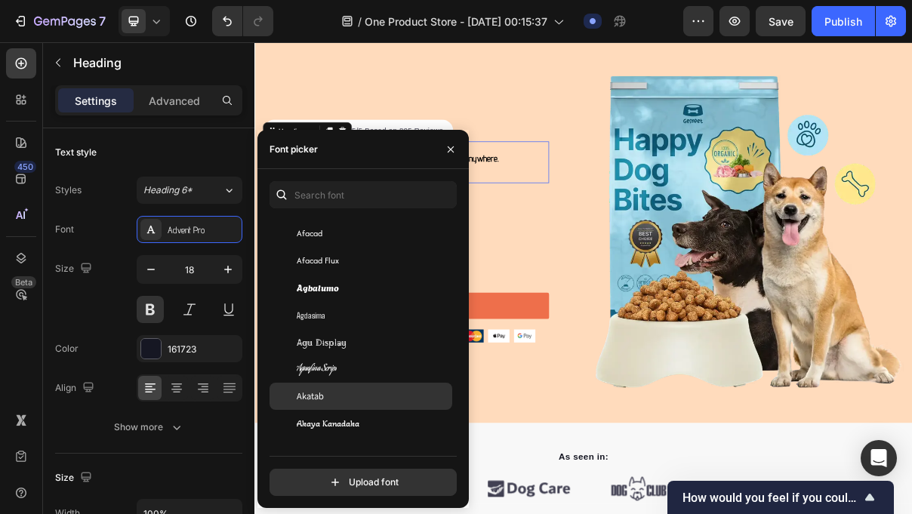
click at [347, 396] on div "Akatab" at bounding box center [373, 397] width 153 height 14
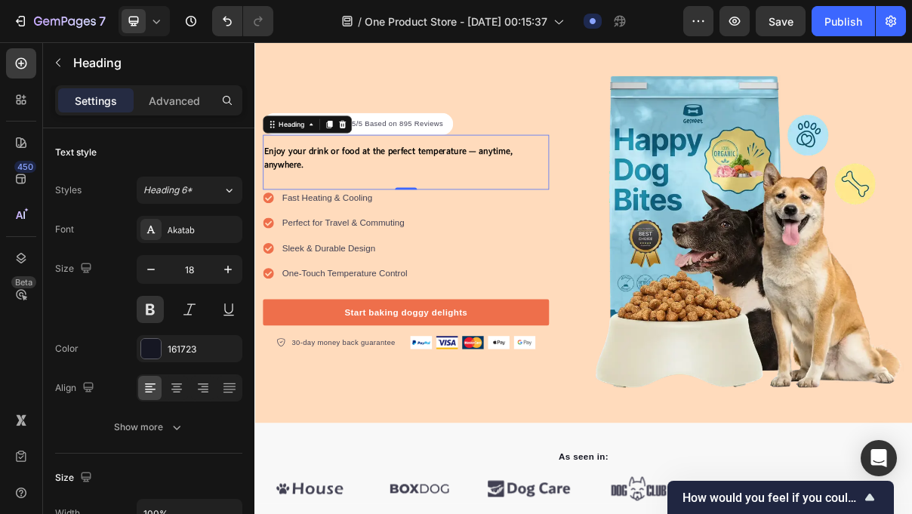
click at [579, 225] on div "⁠⁠⁠⁠⁠⁠⁠ Enjoy your drink or food at the perfect temperature — anytime, anywhere…" at bounding box center [463, 208] width 394 height 76
click at [304, 205] on span "Enjoy your drink or food at the perfect temperature — anytime, anywhere." at bounding box center [438, 201] width 342 height 35
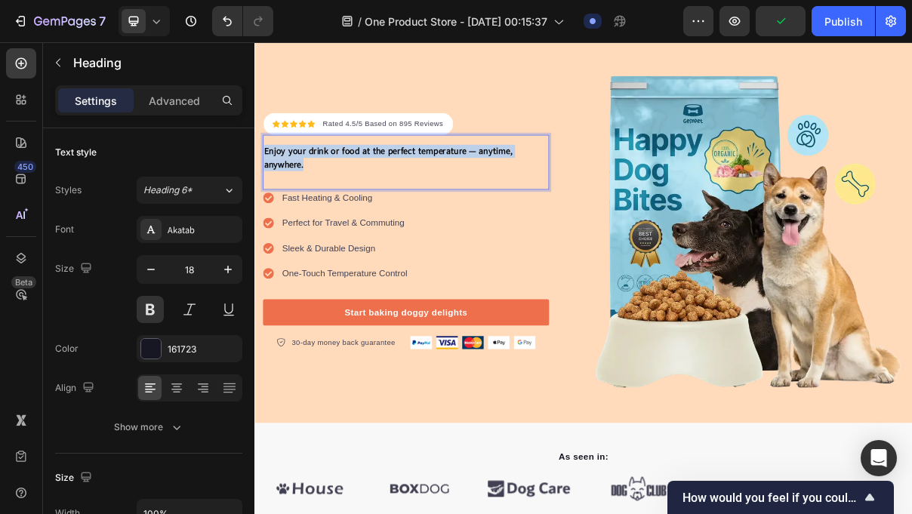
click at [304, 205] on span "Enjoy your drink or food at the perfect temperature — anytime, anywhere." at bounding box center [438, 201] width 342 height 35
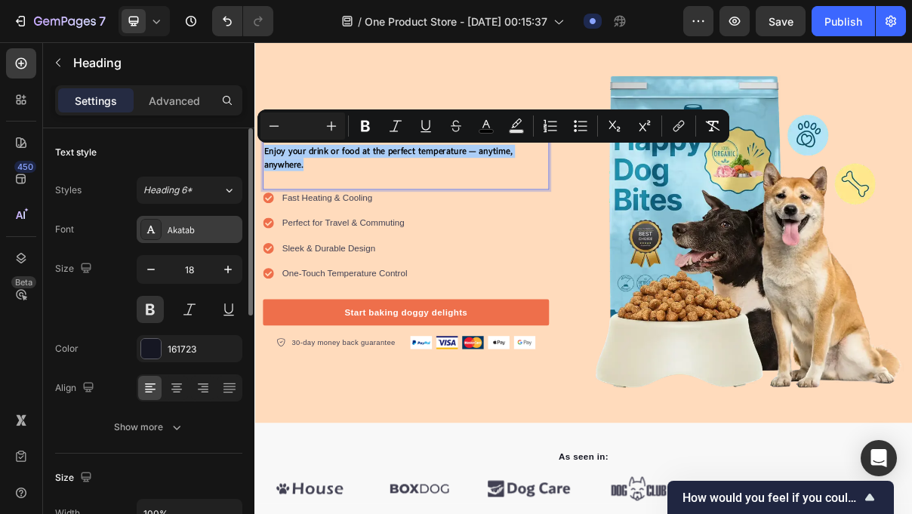
click at [223, 227] on div "Akatab" at bounding box center [203, 231] width 71 height 14
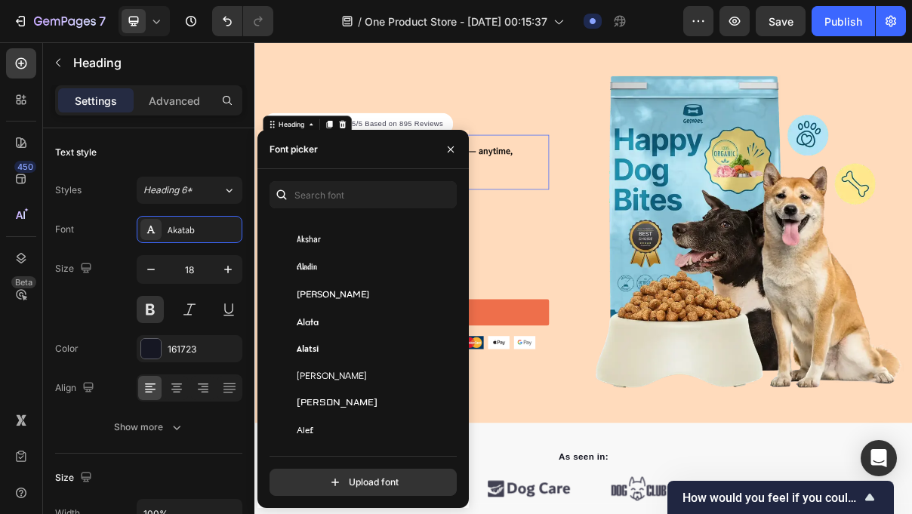
scroll to position [787, 0]
click at [356, 366] on div "Albert Sans" at bounding box center [361, 375] width 183 height 27
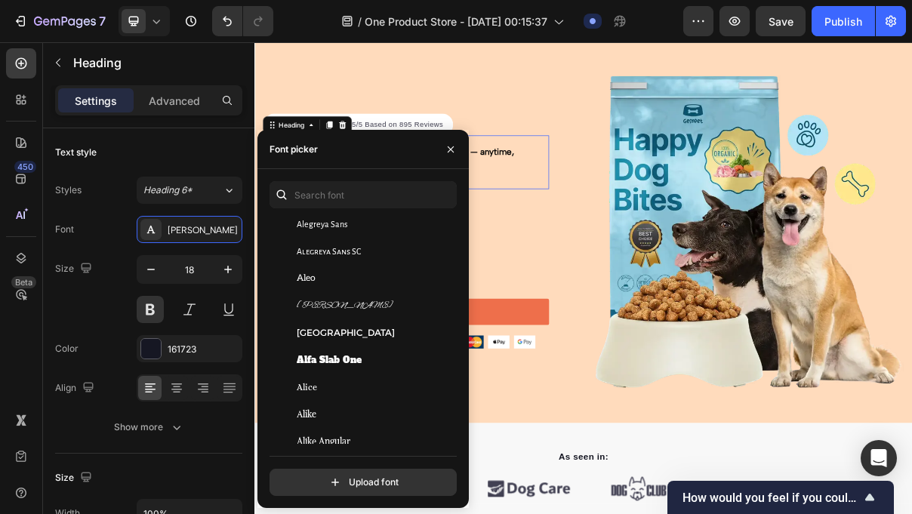
scroll to position [1072, 0]
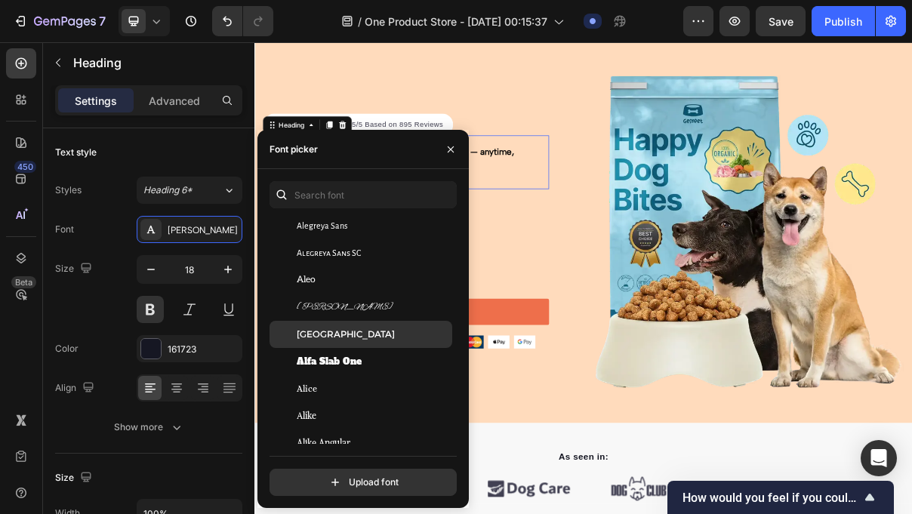
click at [359, 332] on div "Alexandria" at bounding box center [373, 335] width 153 height 14
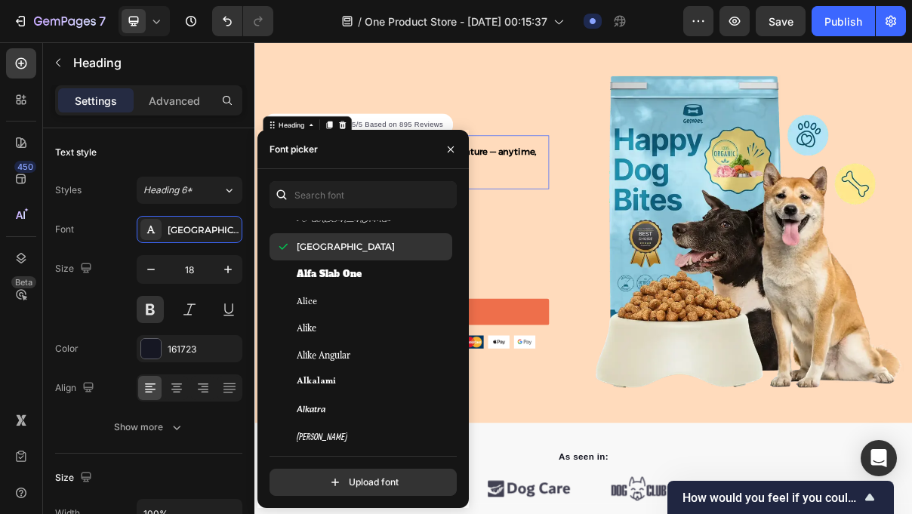
scroll to position [1188, 0]
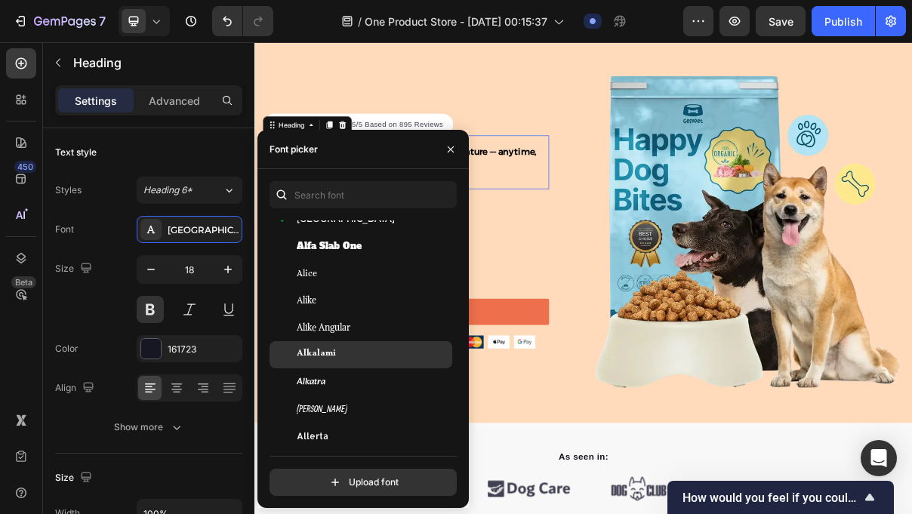
click at [361, 360] on div "Alkalami" at bounding box center [373, 355] width 153 height 14
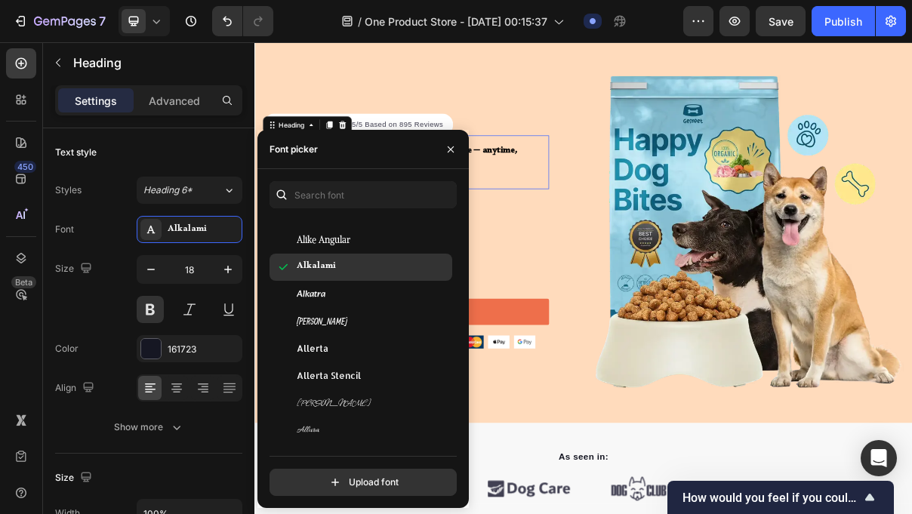
scroll to position [1277, 0]
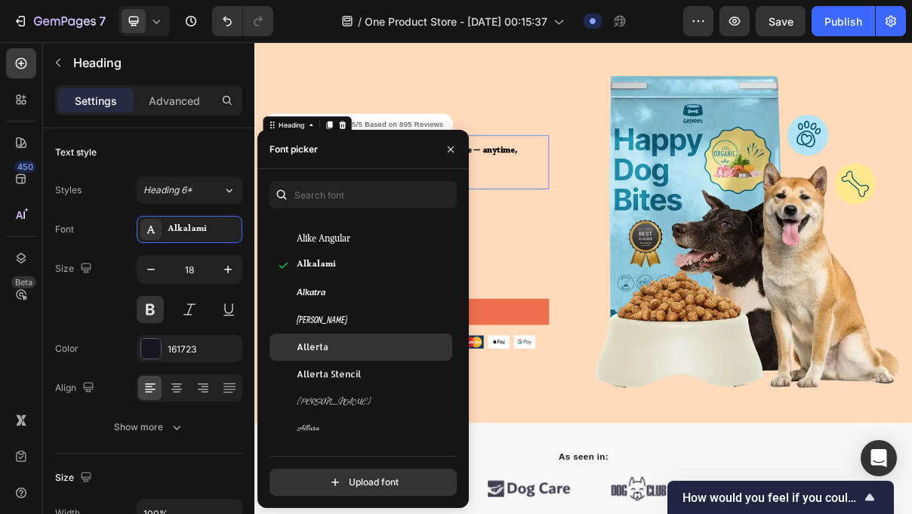
click at [356, 347] on div "Allerta" at bounding box center [373, 348] width 153 height 14
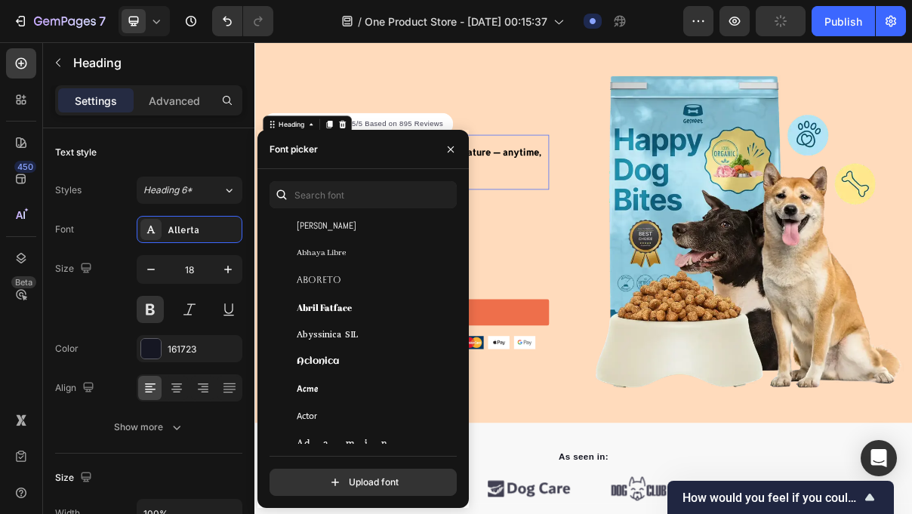
scroll to position [0, 0]
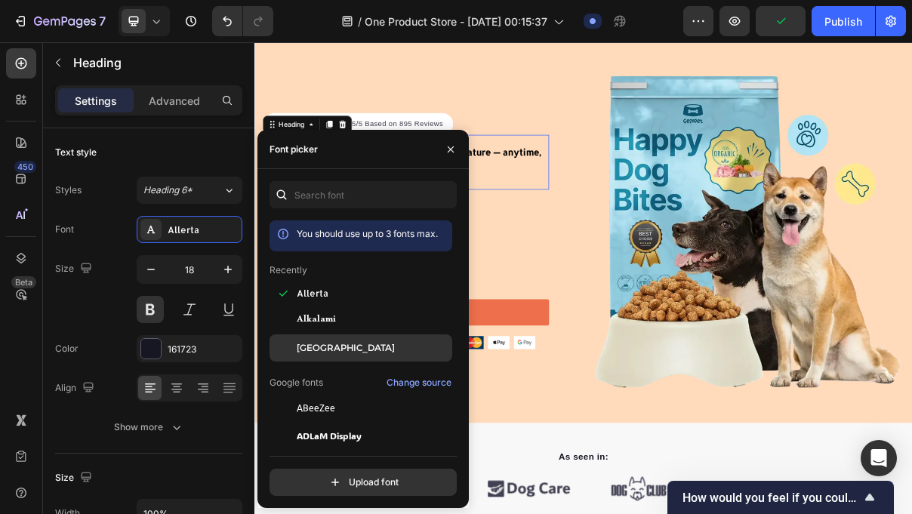
click at [346, 342] on div "Alexandria" at bounding box center [373, 348] width 153 height 14
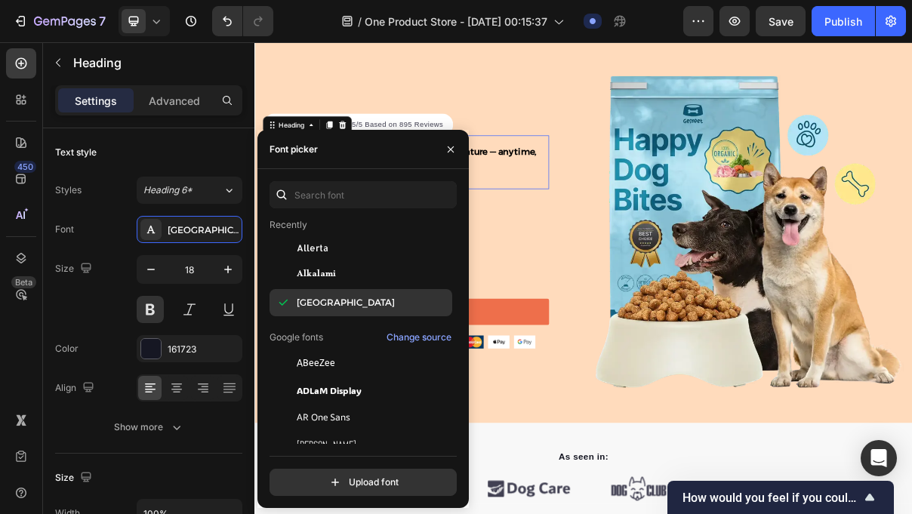
scroll to position [57, 0]
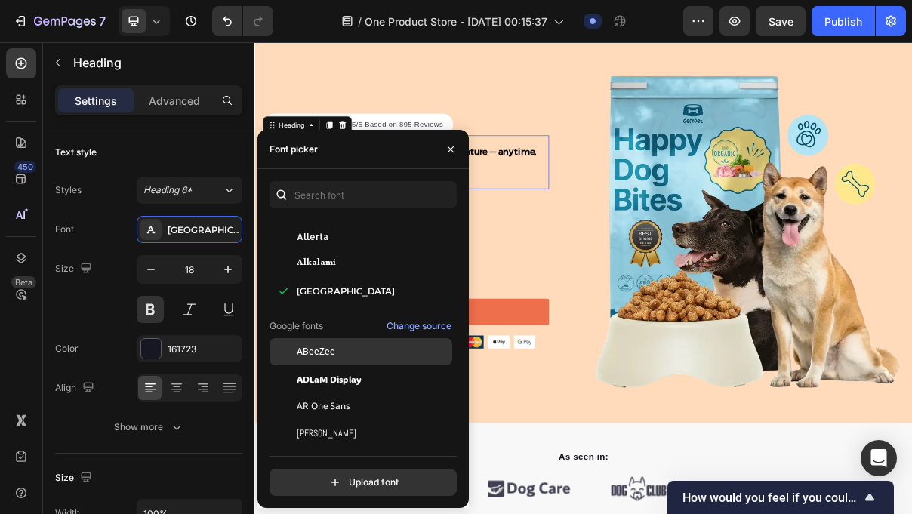
click at [345, 350] on div "ABeeZee" at bounding box center [373, 352] width 153 height 14
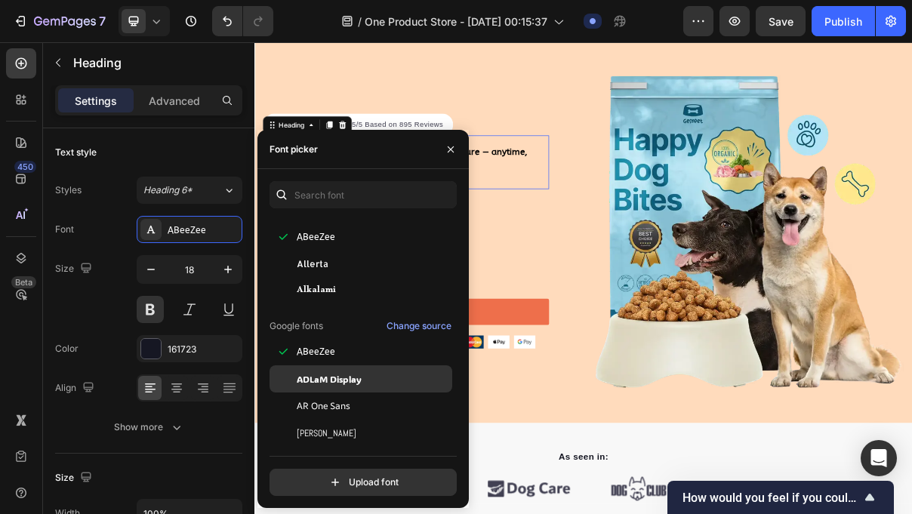
click at [346, 376] on span "ADLaM Display" at bounding box center [329, 379] width 65 height 14
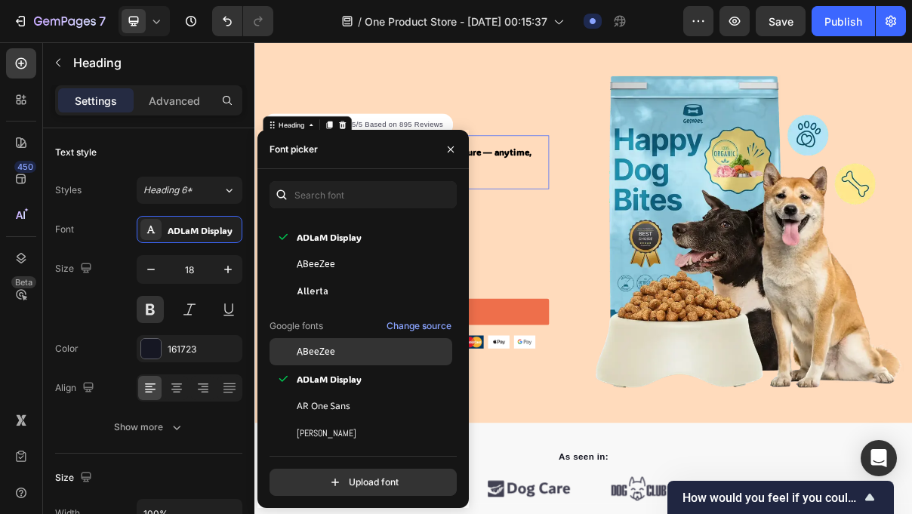
click at [349, 358] on div "ABeeZee" at bounding box center [373, 352] width 153 height 14
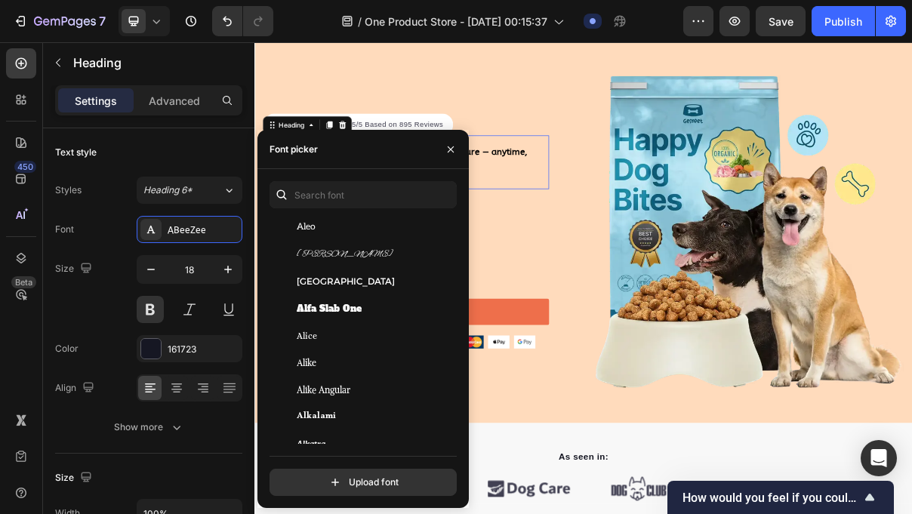
scroll to position [1126, 0]
click at [356, 336] on div "Alice" at bounding box center [373, 336] width 153 height 14
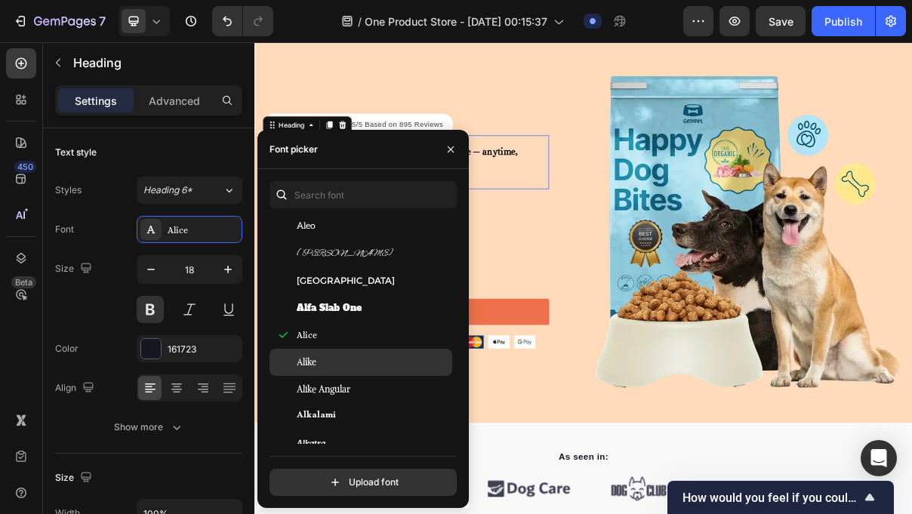
click at [353, 353] on div "Alike" at bounding box center [361, 362] width 183 height 27
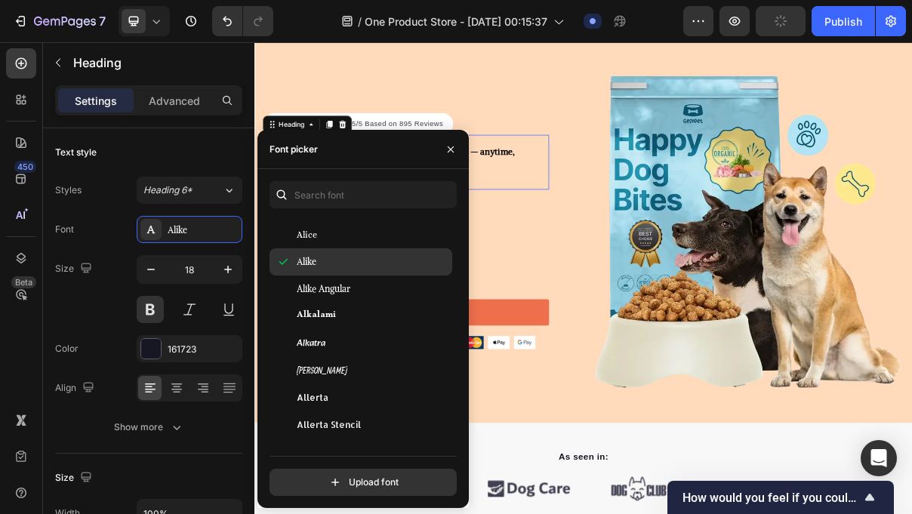
scroll to position [1225, 0]
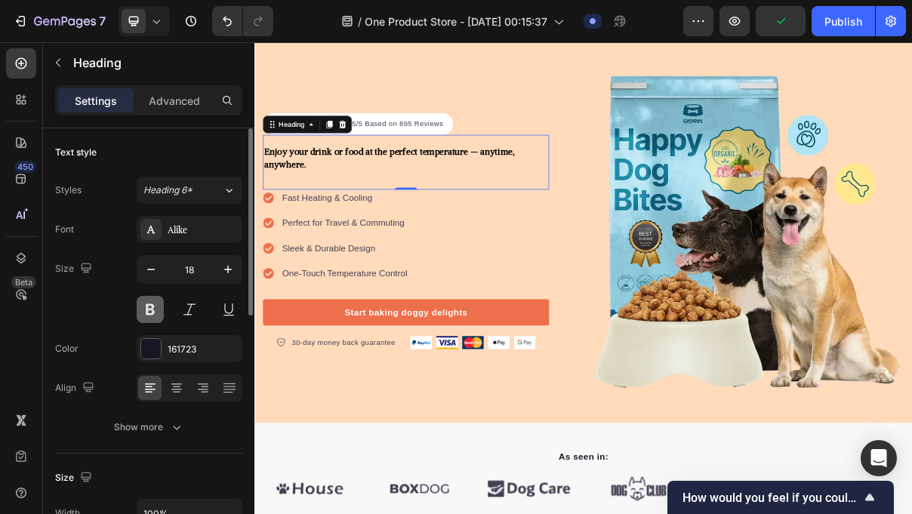
click at [159, 305] on button at bounding box center [150, 309] width 27 height 27
click at [224, 270] on icon "button" at bounding box center [228, 269] width 15 height 15
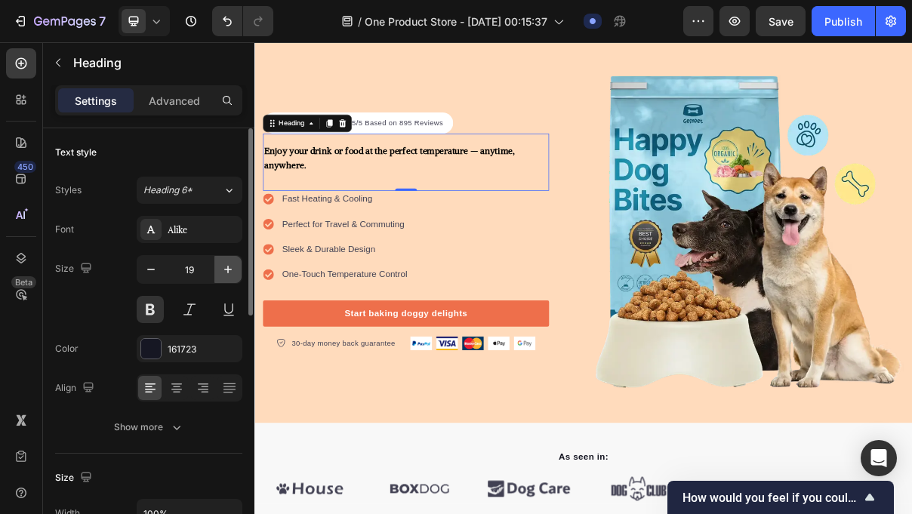
click at [224, 270] on icon "button" at bounding box center [228, 269] width 15 height 15
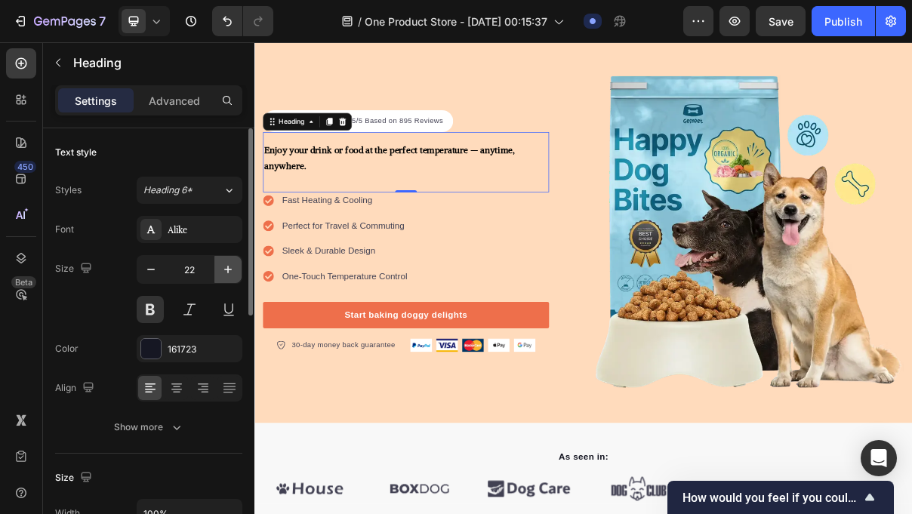
click at [224, 270] on icon "button" at bounding box center [228, 269] width 15 height 15
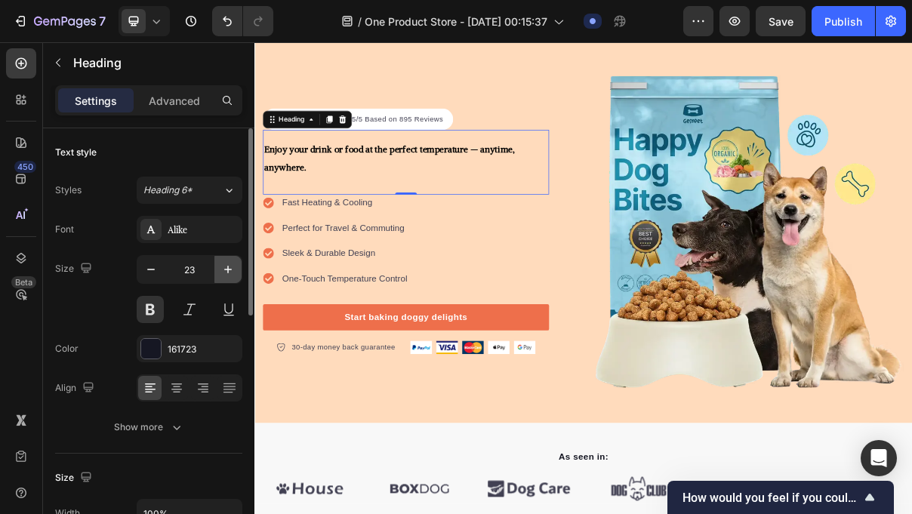
click at [224, 270] on icon "button" at bounding box center [228, 269] width 15 height 15
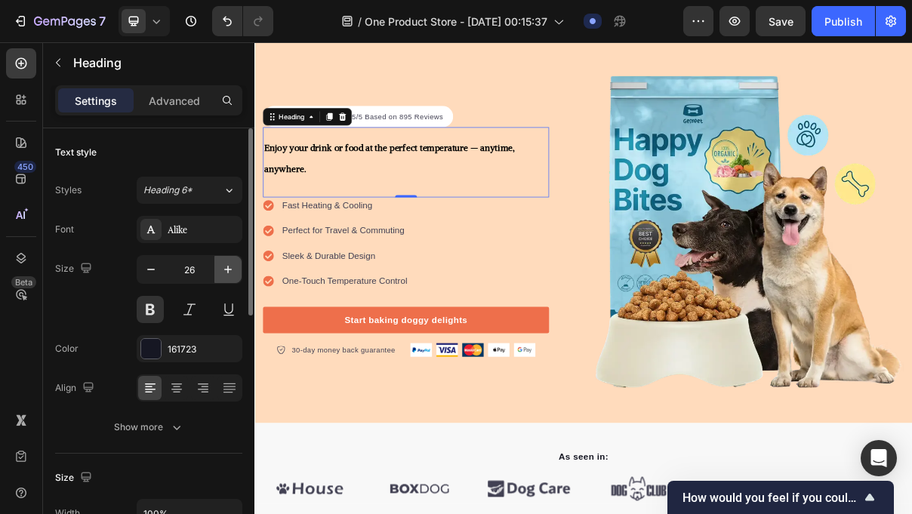
click at [224, 270] on icon "button" at bounding box center [228, 269] width 15 height 15
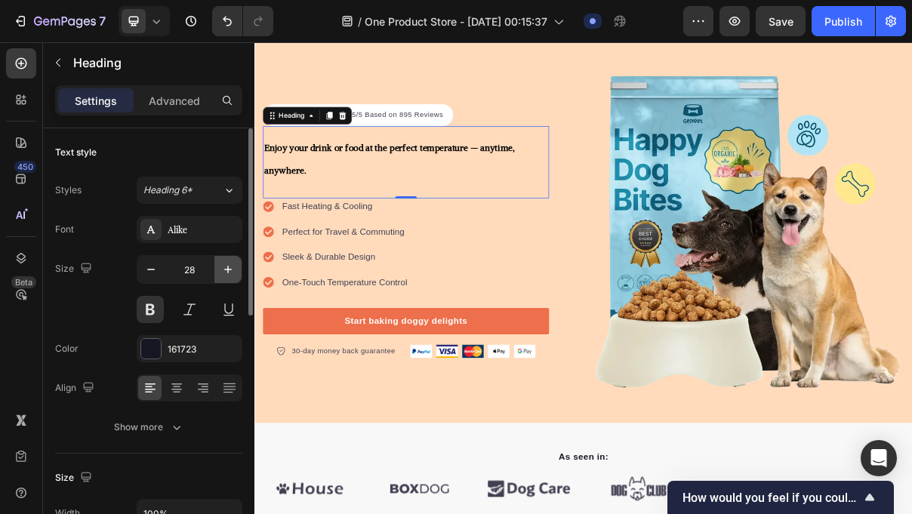
click at [224, 270] on icon "button" at bounding box center [228, 269] width 15 height 15
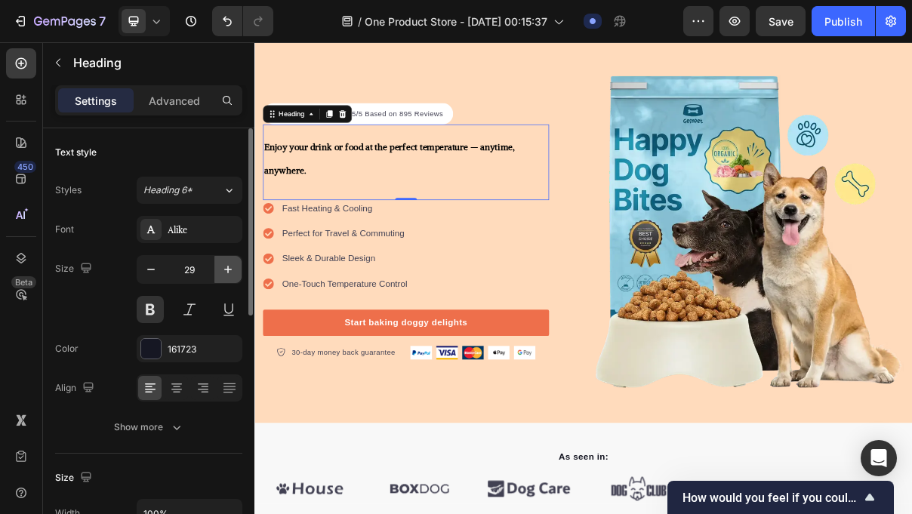
click at [224, 270] on icon "button" at bounding box center [228, 269] width 15 height 15
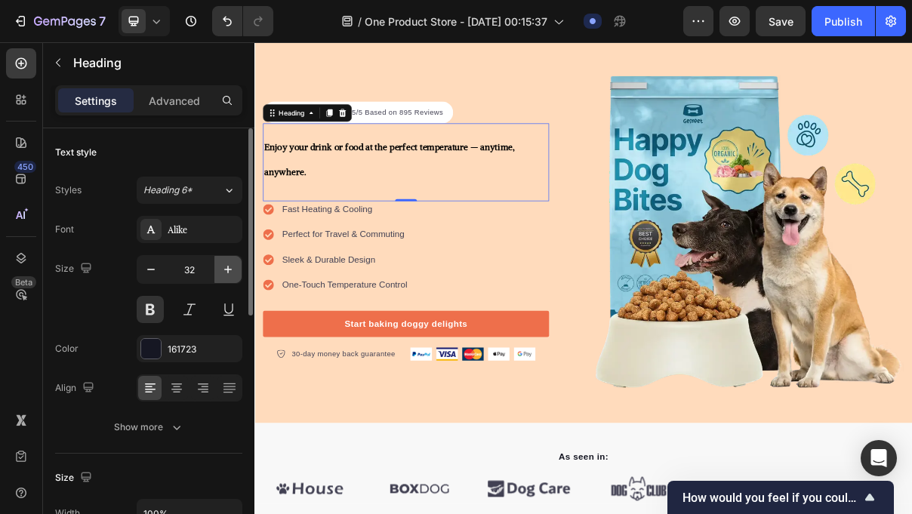
click at [224, 270] on icon "button" at bounding box center [228, 269] width 15 height 15
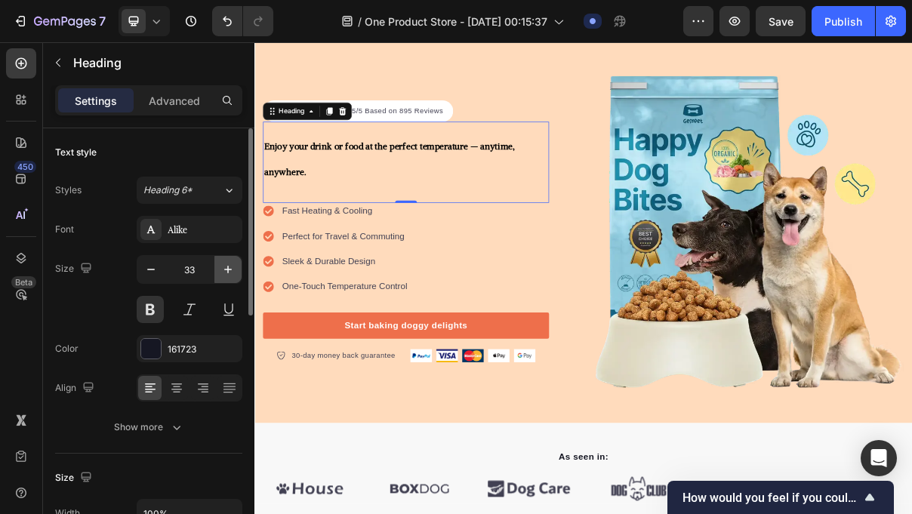
click at [224, 270] on icon "button" at bounding box center [228, 269] width 15 height 15
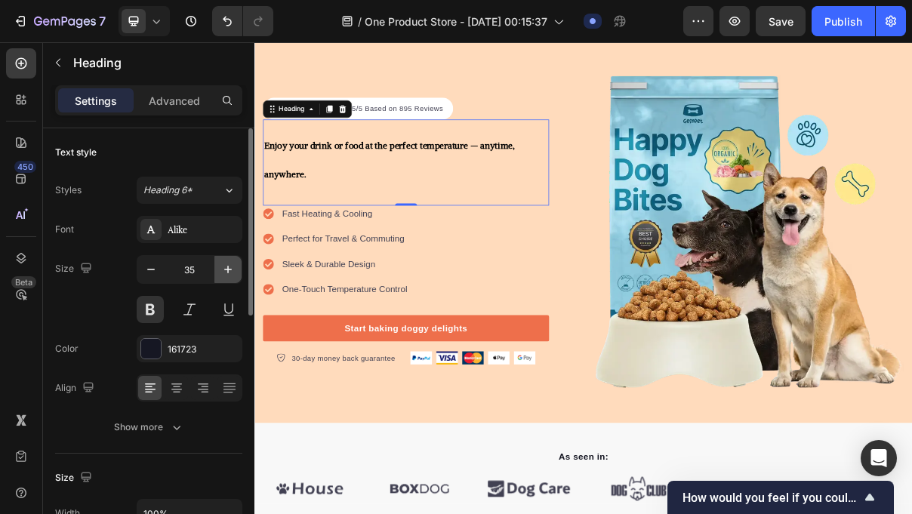
click at [224, 270] on icon "button" at bounding box center [228, 269] width 15 height 15
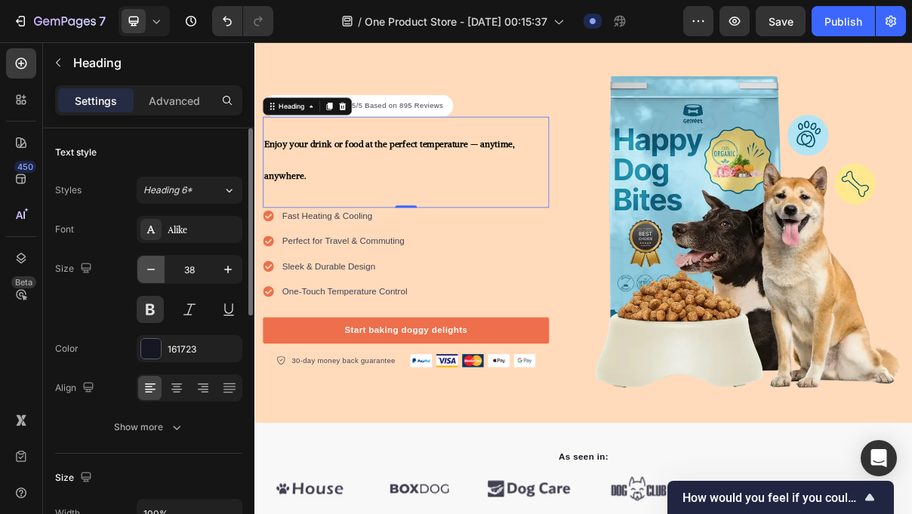
click at [153, 274] on icon "button" at bounding box center [150, 269] width 15 height 15
click at [153, 273] on icon "button" at bounding box center [150, 269] width 15 height 15
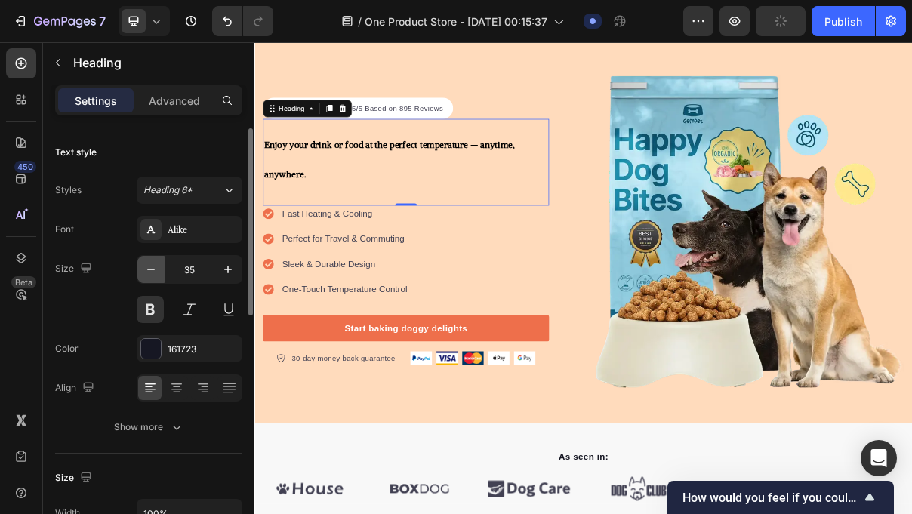
click at [153, 273] on icon "button" at bounding box center [150, 269] width 15 height 15
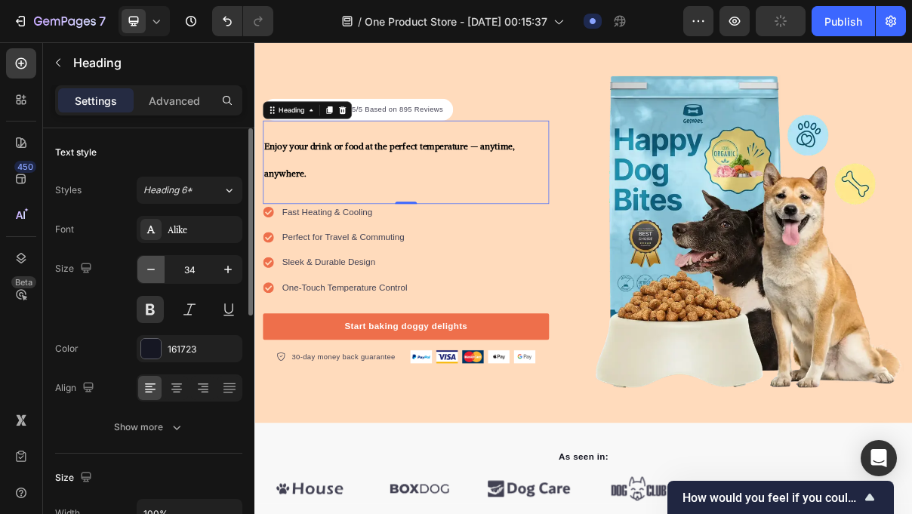
click at [153, 273] on icon "button" at bounding box center [150, 269] width 15 height 15
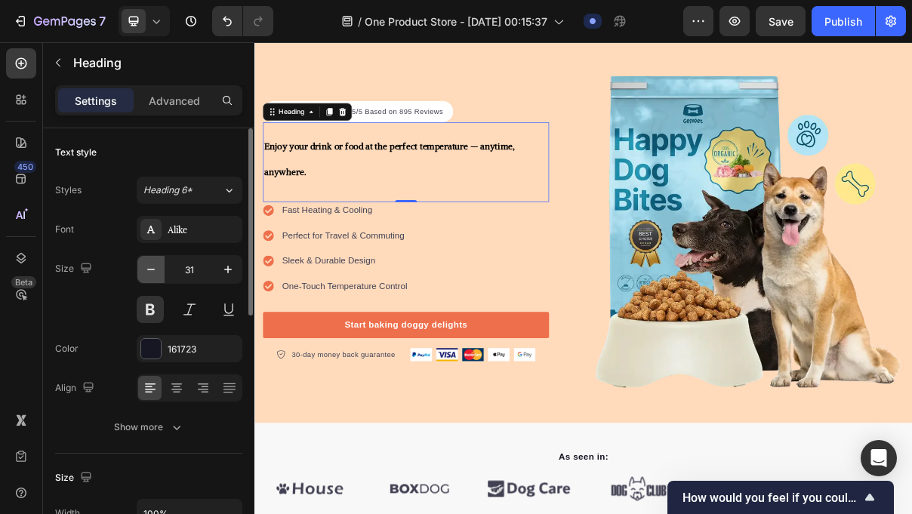
click at [153, 273] on icon "button" at bounding box center [150, 269] width 15 height 15
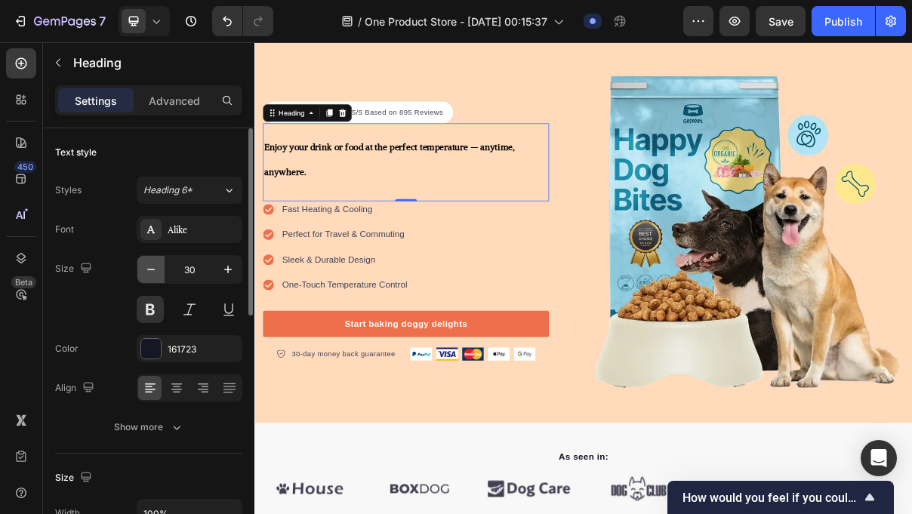
click at [153, 273] on icon "button" at bounding box center [150, 269] width 15 height 15
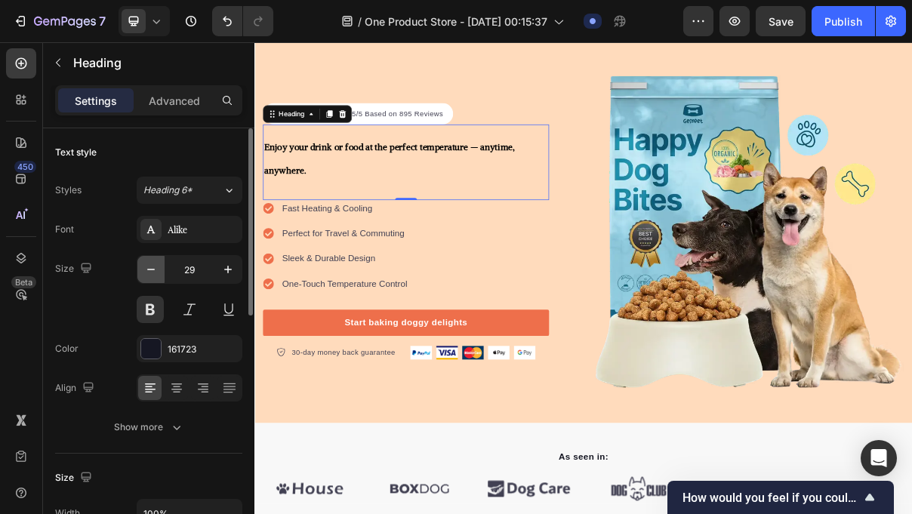
click at [153, 273] on icon "button" at bounding box center [150, 269] width 15 height 15
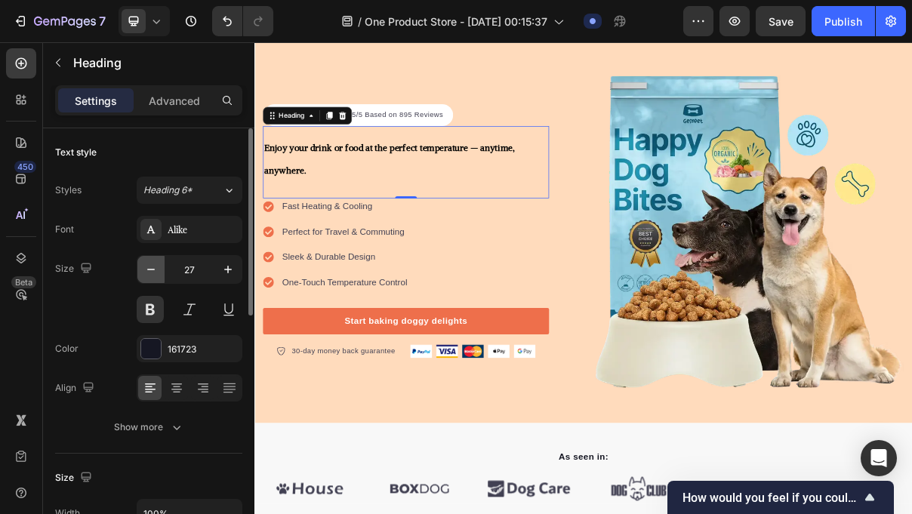
click at [153, 273] on icon "button" at bounding box center [150, 269] width 15 height 15
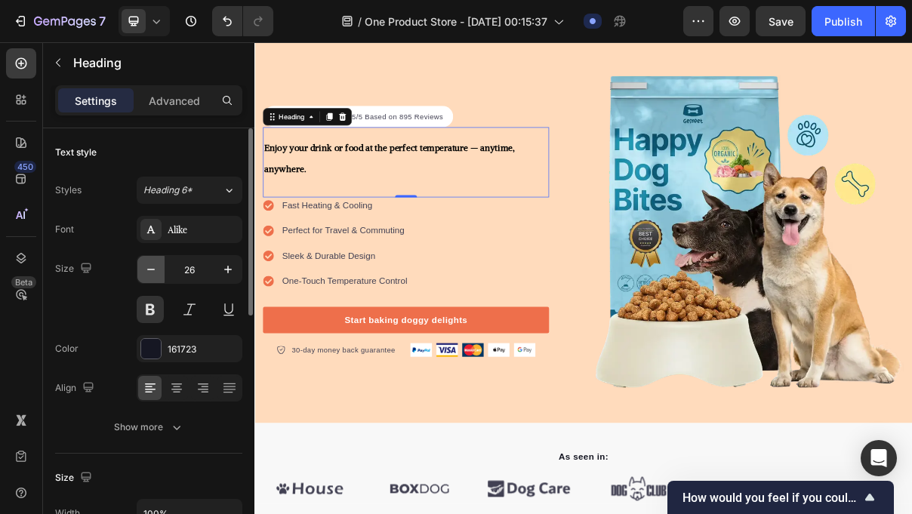
click at [153, 273] on icon "button" at bounding box center [150, 269] width 15 height 15
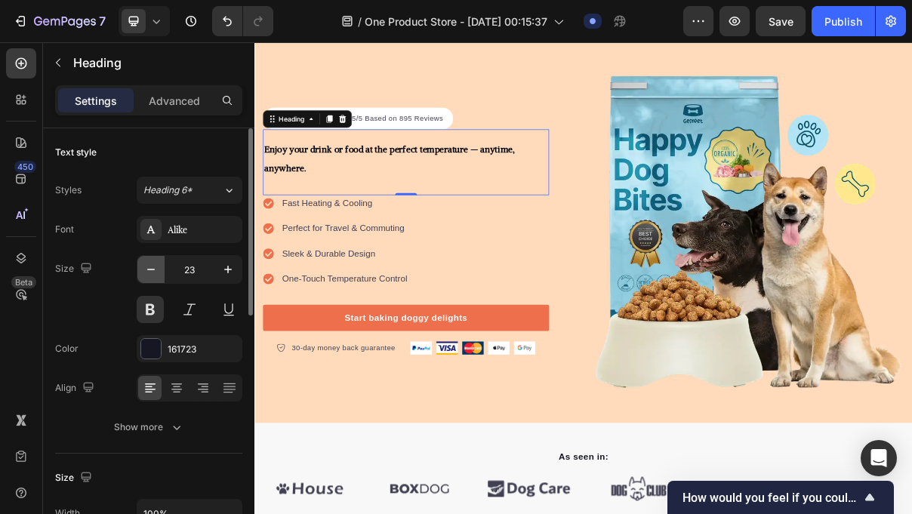
click at [153, 273] on icon "button" at bounding box center [150, 269] width 15 height 15
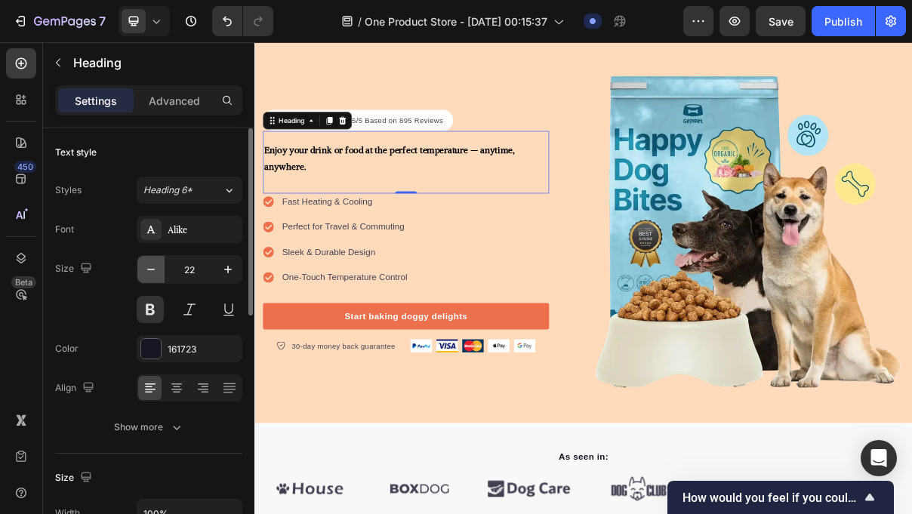
click at [153, 273] on icon "button" at bounding box center [150, 269] width 15 height 15
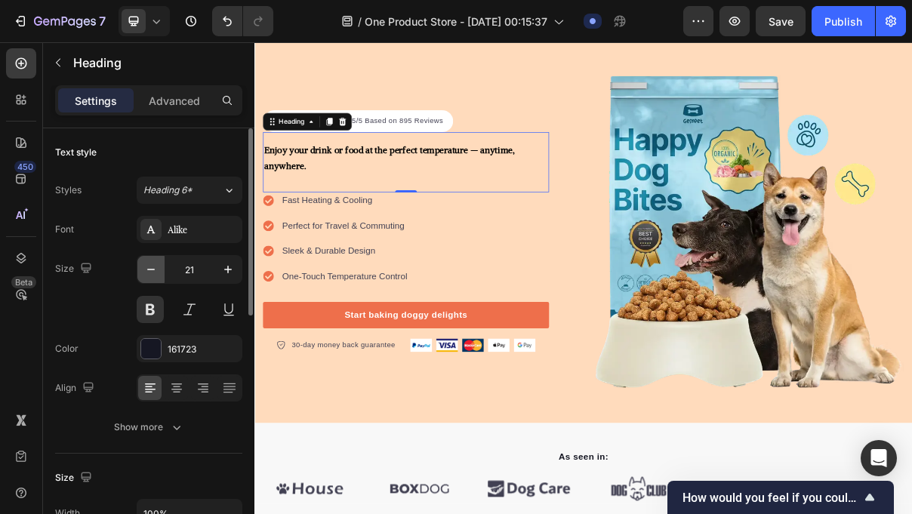
click at [153, 273] on icon "button" at bounding box center [150, 269] width 15 height 15
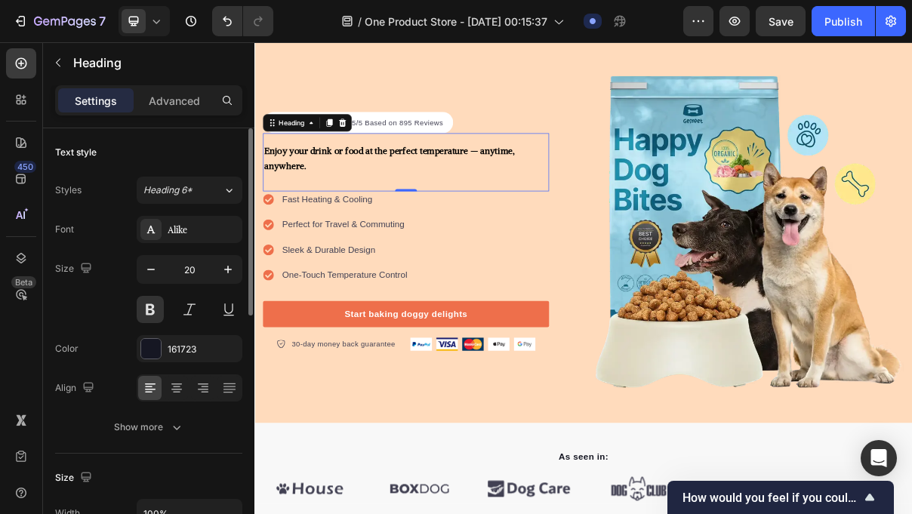
click at [160, 412] on div "Font Alike Size 20 Color 161723 Align Show more" at bounding box center [148, 328] width 187 height 225
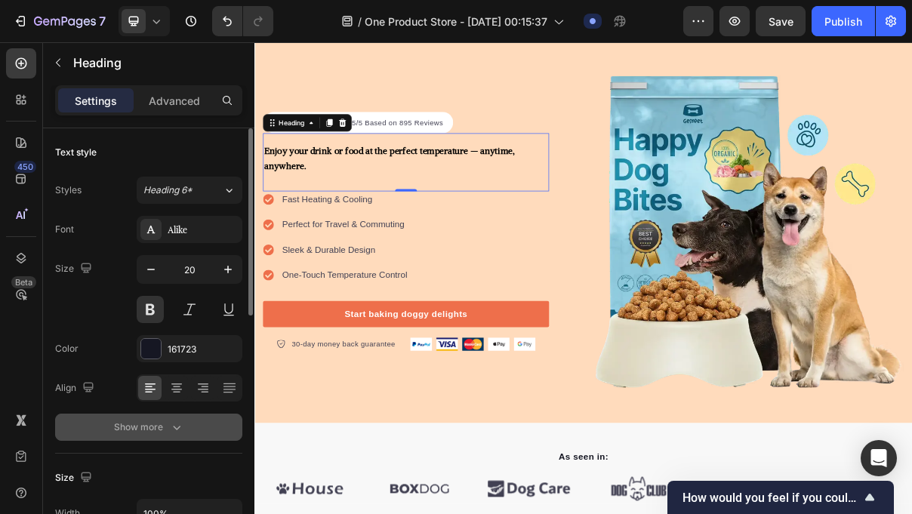
click at [143, 428] on div "Show more" at bounding box center [149, 427] width 70 height 15
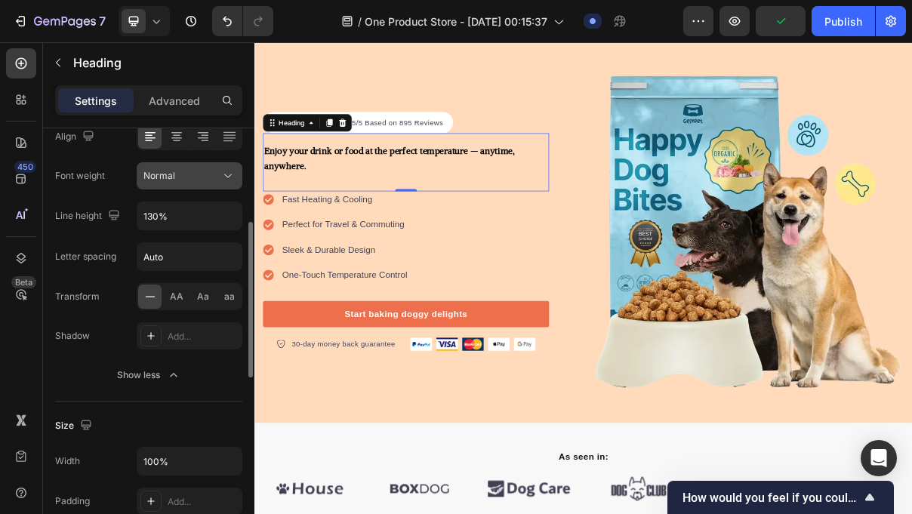
scroll to position [253, 0]
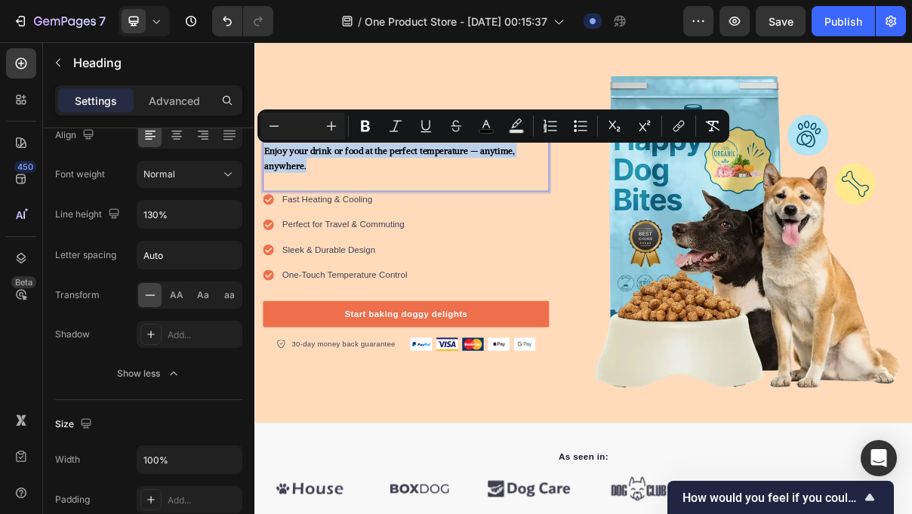
drag, startPoint x: 338, startPoint y: 208, endPoint x: 267, endPoint y: 185, distance: 74.5
click at [267, 185] on p "Enjoy your drink or food at the perfect temperature — anytime, anywhere." at bounding box center [462, 201] width 391 height 41
copy span "Enjoy your drink or food at the perfect temperature — anytime, anywhere."
click at [220, 16] on icon "Undo/Redo" at bounding box center [227, 21] width 15 height 15
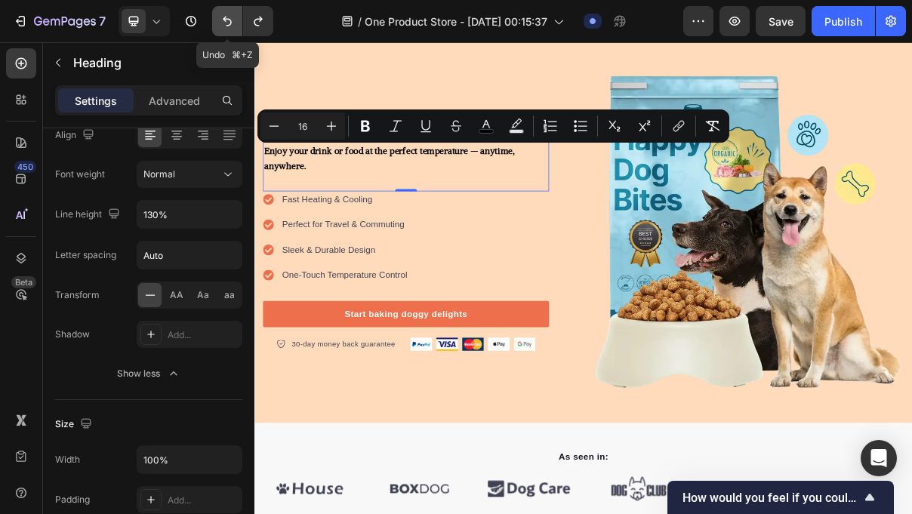
click at [220, 17] on icon "Undo/Redo" at bounding box center [227, 21] width 15 height 15
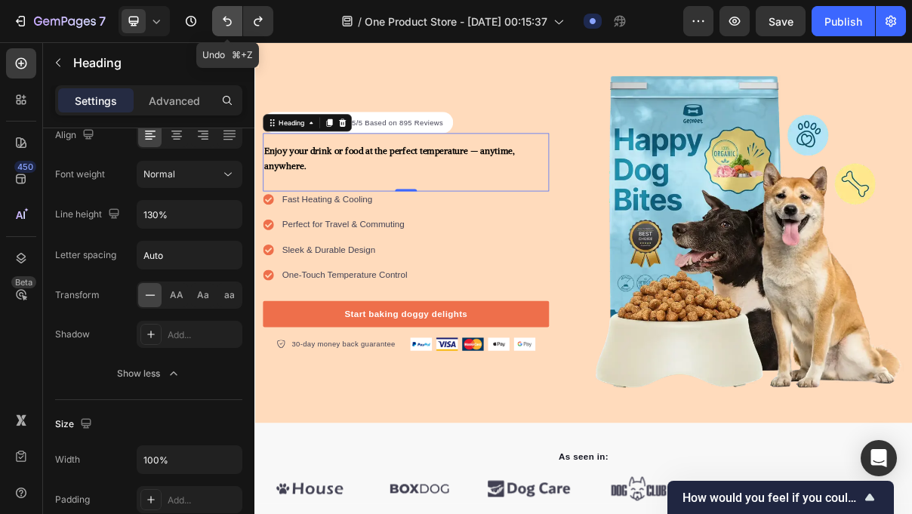
click at [220, 17] on icon "Undo/Redo" at bounding box center [227, 21] width 15 height 15
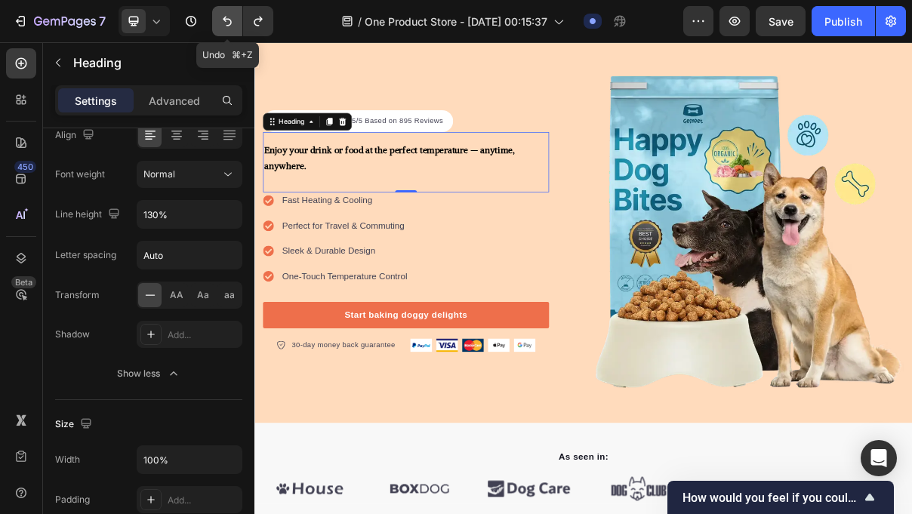
click at [220, 17] on icon "Undo/Redo" at bounding box center [227, 21] width 15 height 15
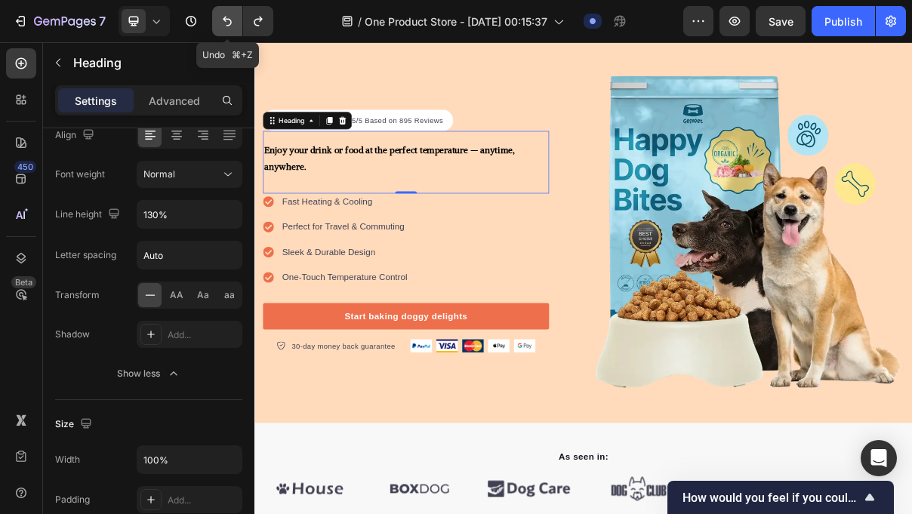
click at [220, 17] on icon "Undo/Redo" at bounding box center [227, 21] width 15 height 15
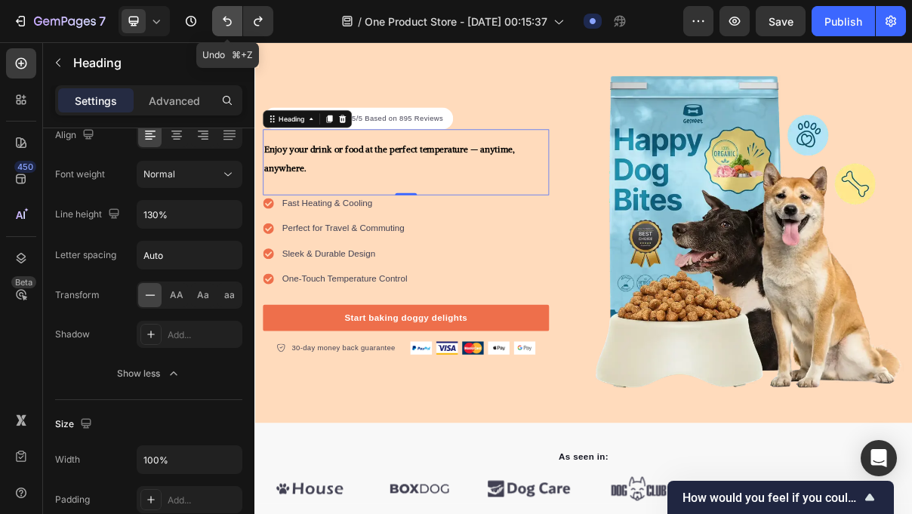
click at [220, 17] on icon "Undo/Redo" at bounding box center [227, 21] width 15 height 15
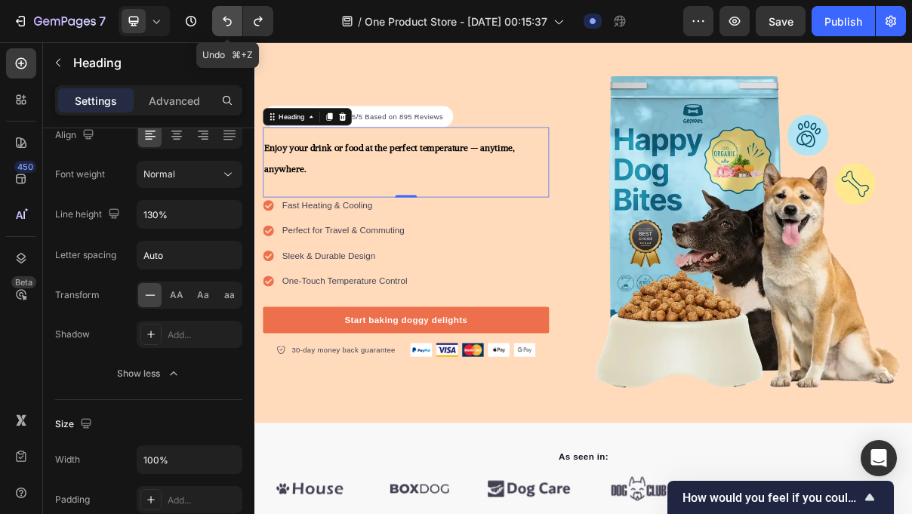
click at [220, 17] on icon "Undo/Redo" at bounding box center [227, 21] width 15 height 15
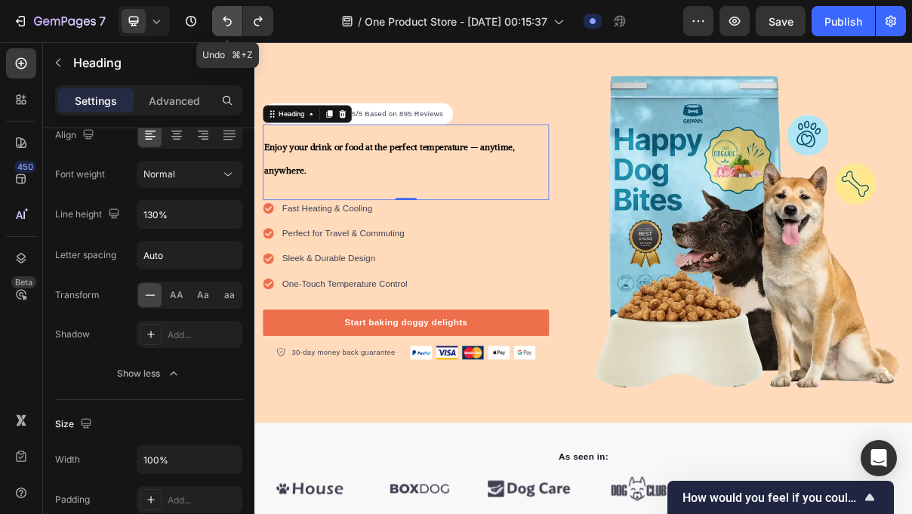
click at [220, 17] on icon "Undo/Redo" at bounding box center [227, 21] width 15 height 15
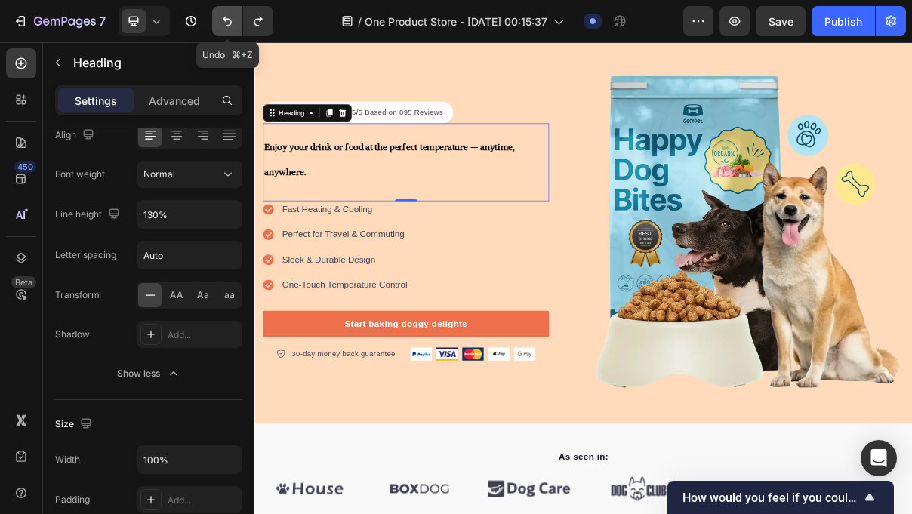
click at [220, 17] on icon "Undo/Redo" at bounding box center [227, 21] width 15 height 15
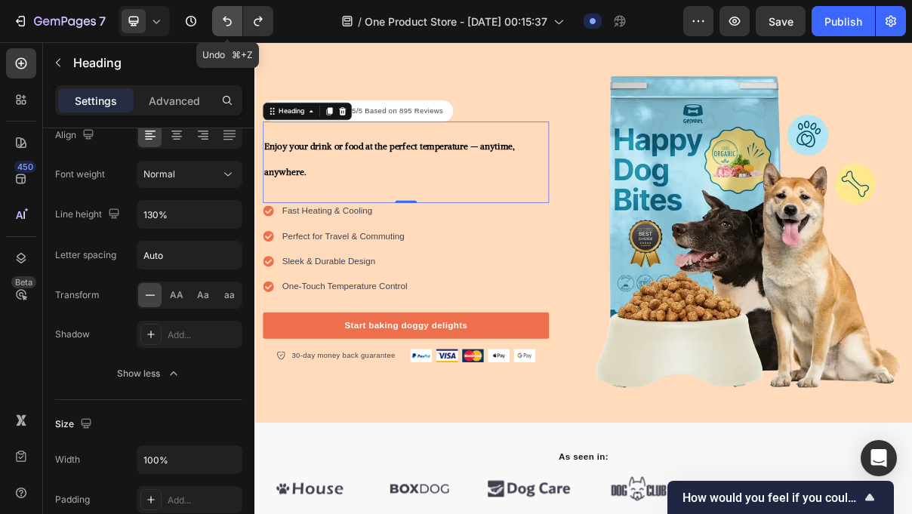
click at [220, 17] on icon "Undo/Redo" at bounding box center [227, 21] width 15 height 15
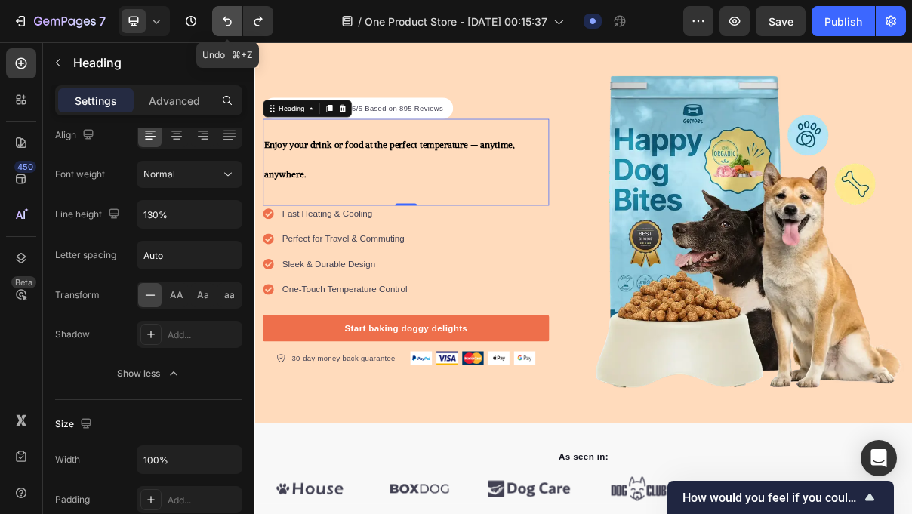
click at [220, 17] on icon "Undo/Redo" at bounding box center [227, 21] width 15 height 15
click at [221, 13] on button "Undo/Redo" at bounding box center [227, 21] width 30 height 30
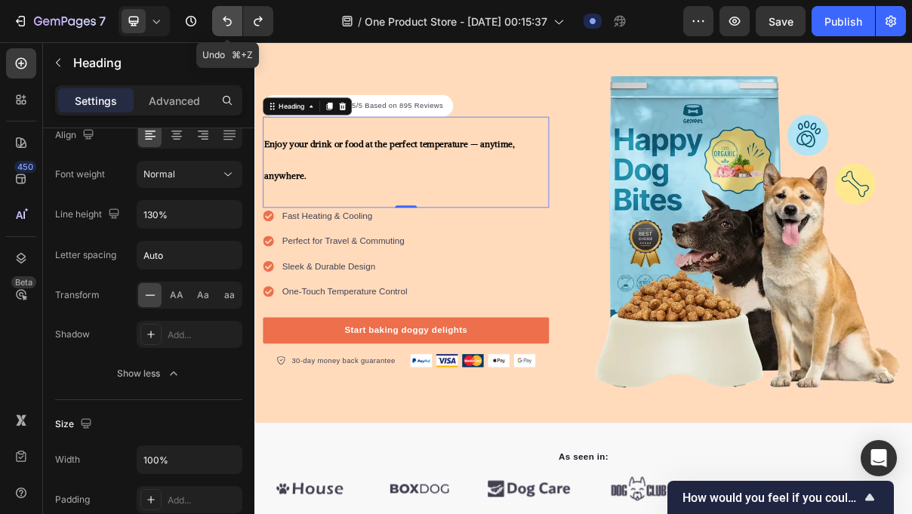
click at [219, 32] on button "Undo/Redo" at bounding box center [227, 21] width 30 height 30
click at [227, 30] on button "Undo/Redo" at bounding box center [227, 21] width 30 height 30
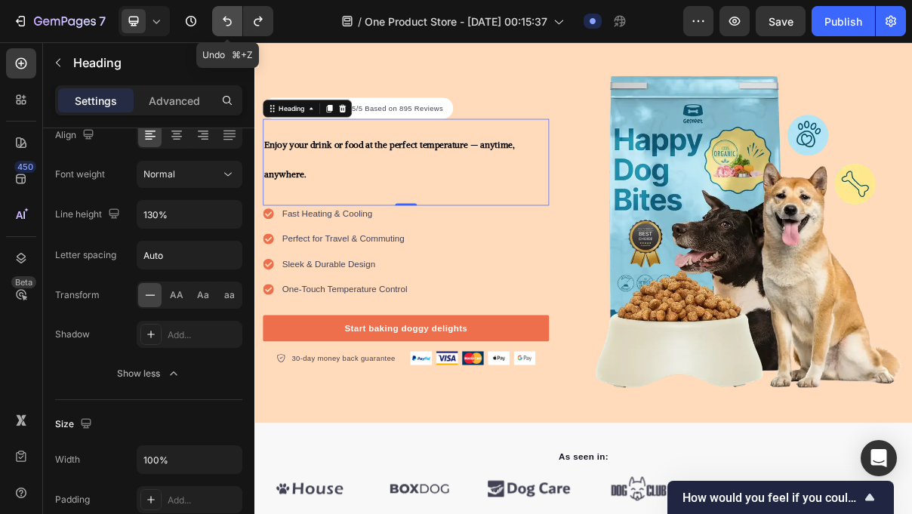
click at [227, 30] on button "Undo/Redo" at bounding box center [227, 21] width 30 height 30
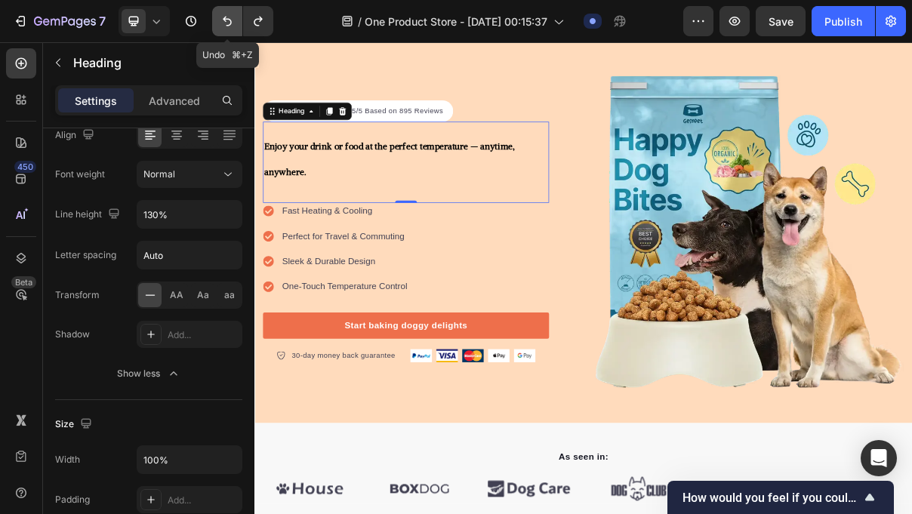
click at [227, 30] on button "Undo/Redo" at bounding box center [227, 21] width 30 height 30
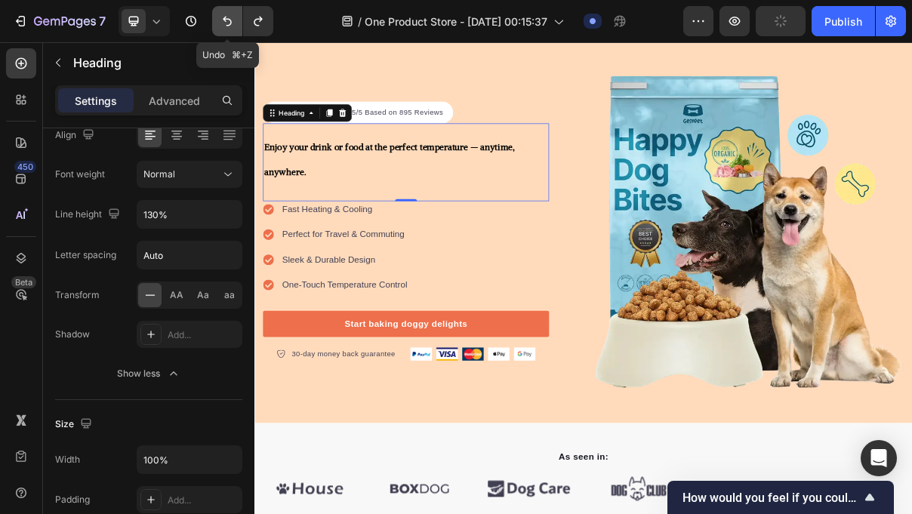
click at [227, 30] on button "Undo/Redo" at bounding box center [227, 21] width 30 height 30
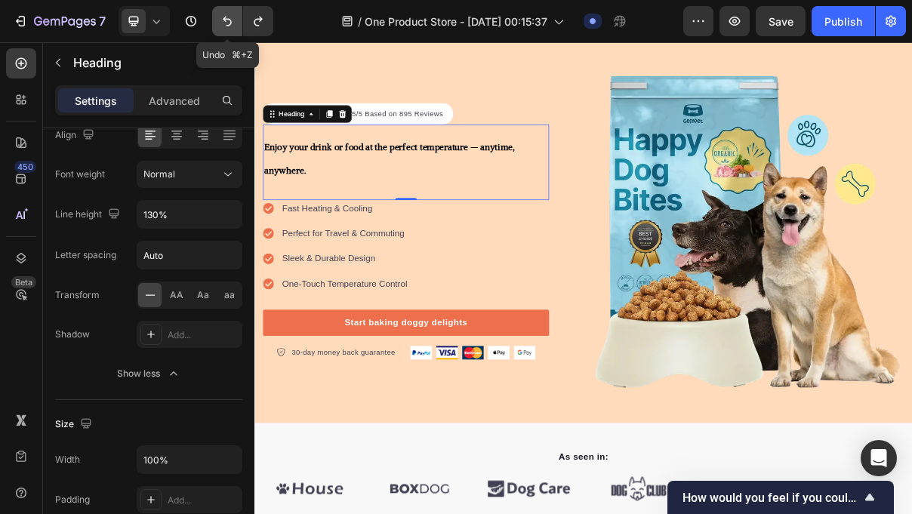
click at [227, 30] on button "Undo/Redo" at bounding box center [227, 21] width 30 height 30
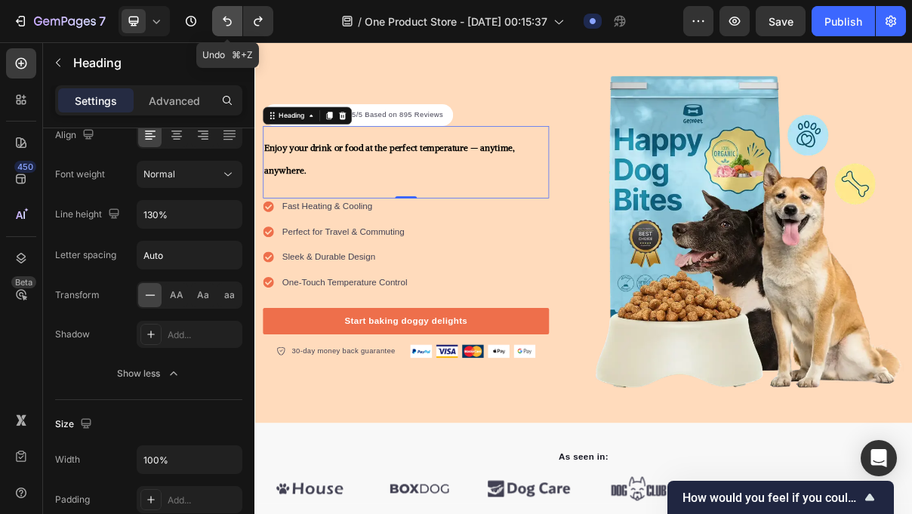
click at [227, 30] on button "Undo/Redo" at bounding box center [227, 21] width 30 height 30
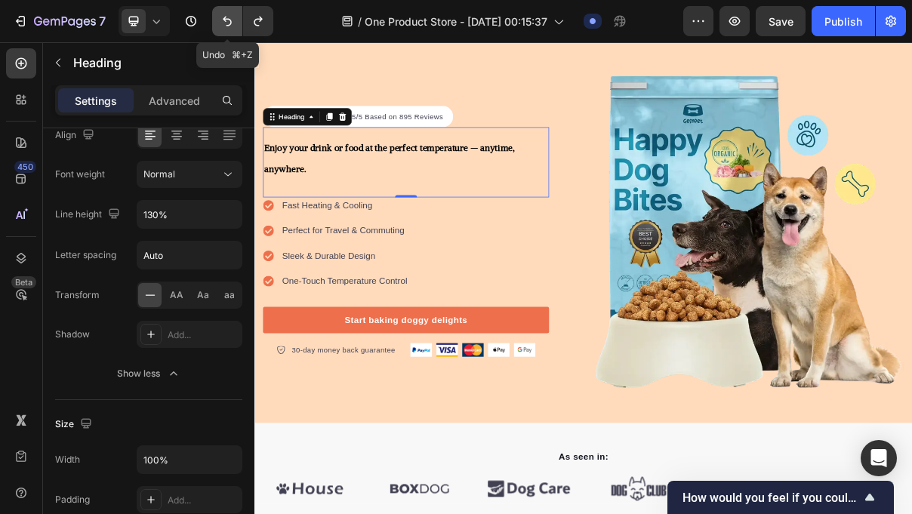
click at [227, 30] on button "Undo/Redo" at bounding box center [227, 21] width 30 height 30
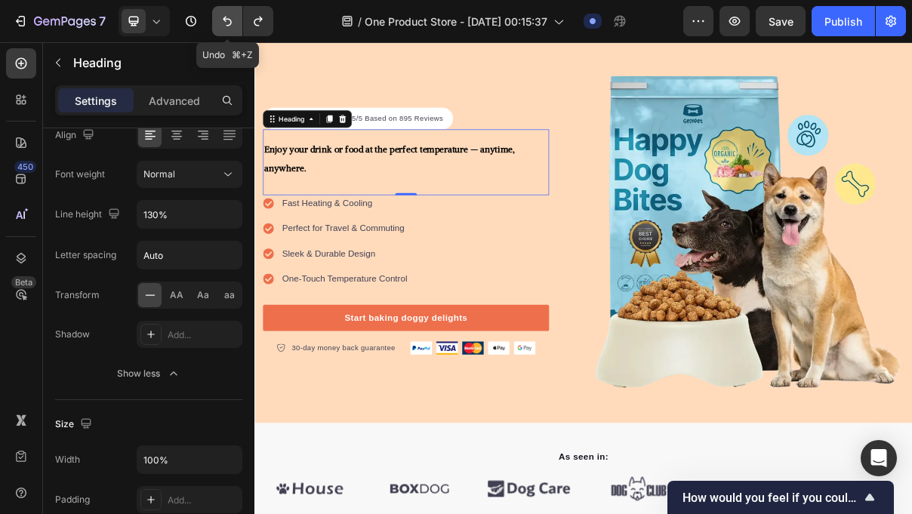
click at [227, 30] on button "Undo/Redo" at bounding box center [227, 21] width 30 height 30
type input "23"
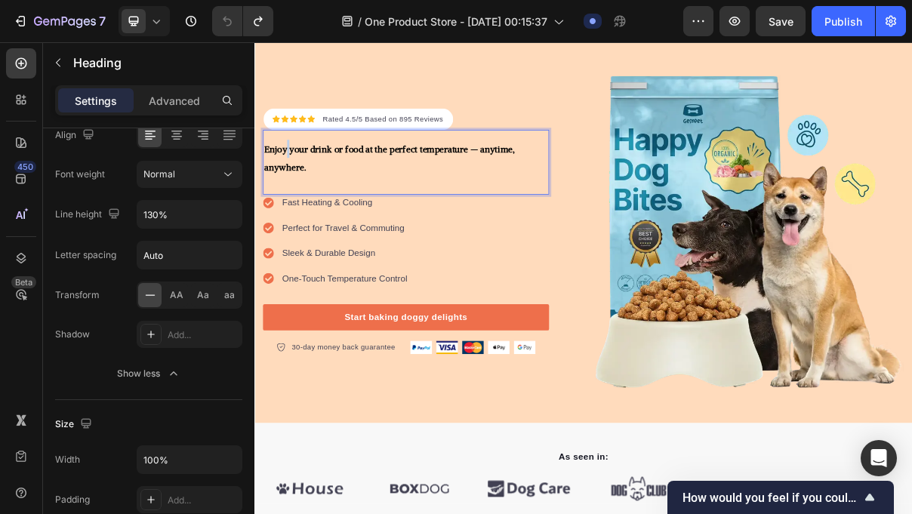
click at [300, 196] on span "Enjoy your drink or food at the perfect temperature — anytime, anywhere." at bounding box center [439, 202] width 345 height 40
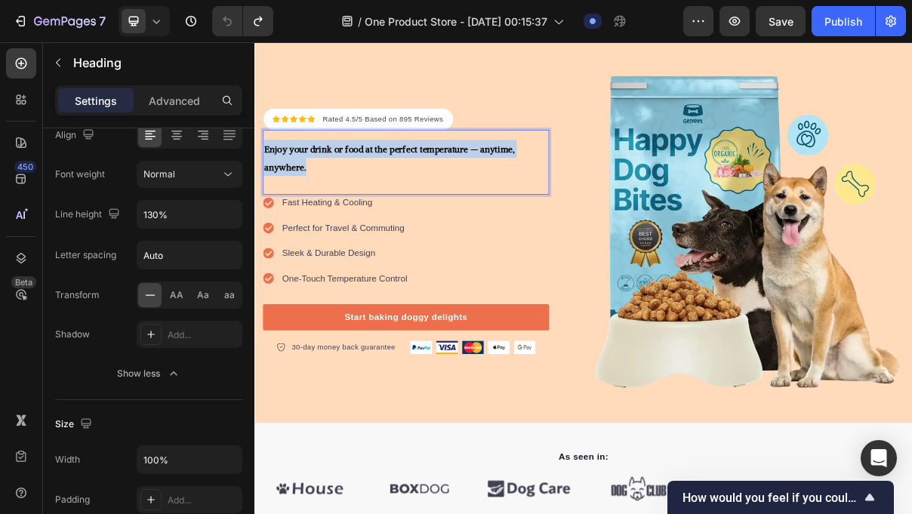
click at [300, 196] on span "Enjoy your drink or food at the perfect temperature — anytime, anywhere." at bounding box center [439, 202] width 345 height 40
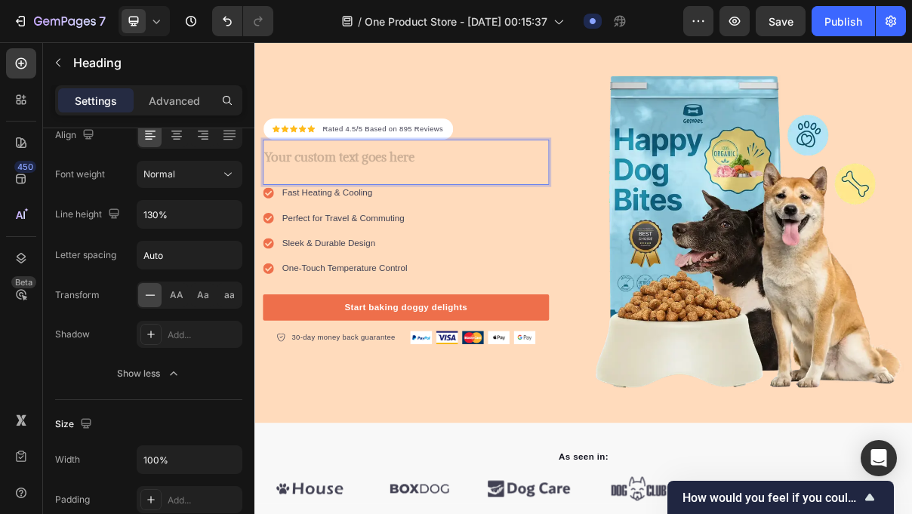
click at [345, 201] on h2 "Rich Text Editor. Editing area: main" at bounding box center [463, 202] width 394 height 26
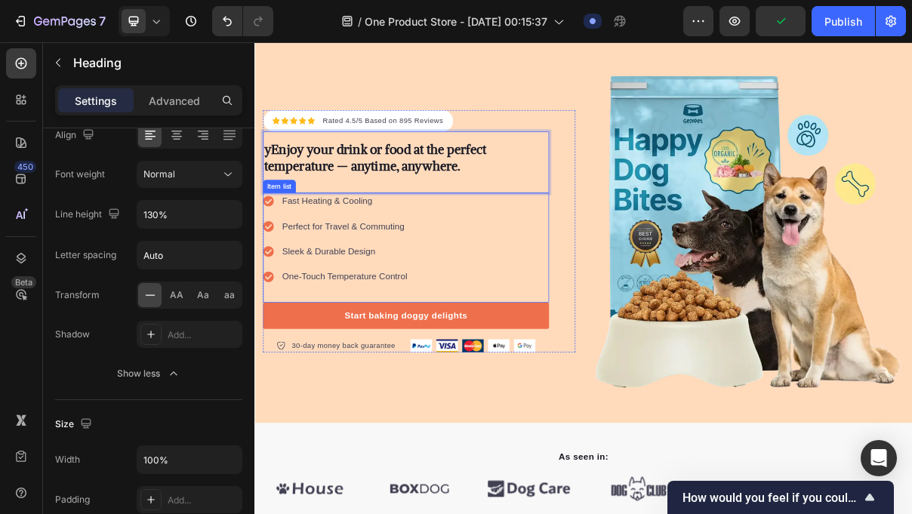
scroll to position [63, 0]
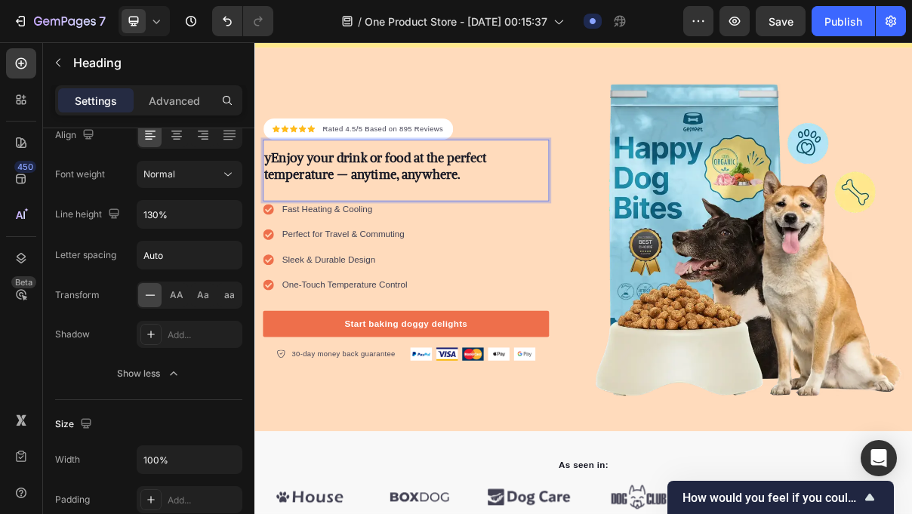
click at [275, 202] on p "yEnjoy your drink or food at the perfect temperature — anytime, anywhere." at bounding box center [462, 212] width 391 height 45
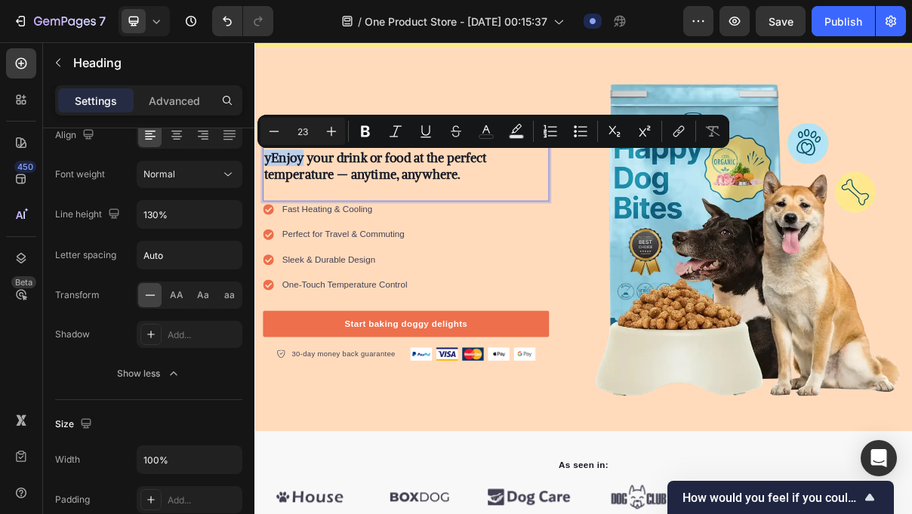
click at [275, 202] on p "yEnjoy your drink or food at the perfect temperature — anytime, anywhere." at bounding box center [462, 212] width 391 height 45
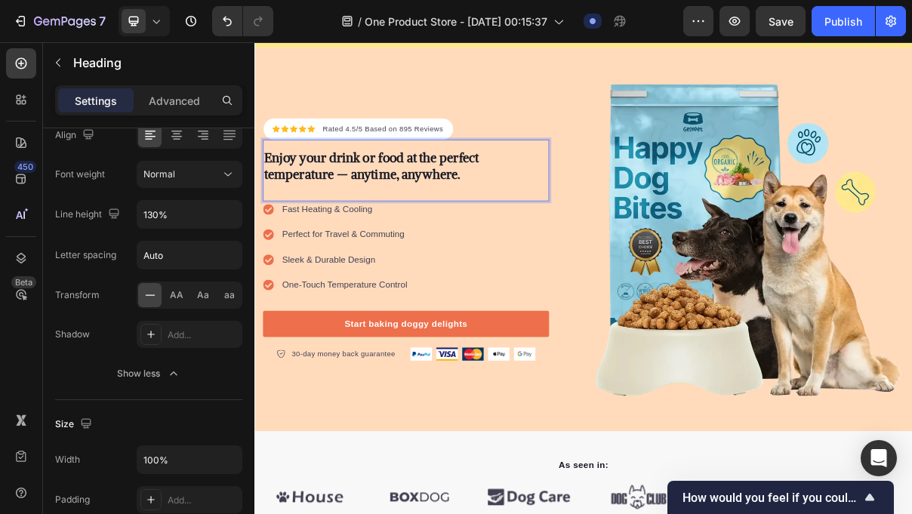
click at [487, 227] on p "Enjoy your drink or food at the perfect temperature — anytime, anywhere." at bounding box center [462, 212] width 391 height 45
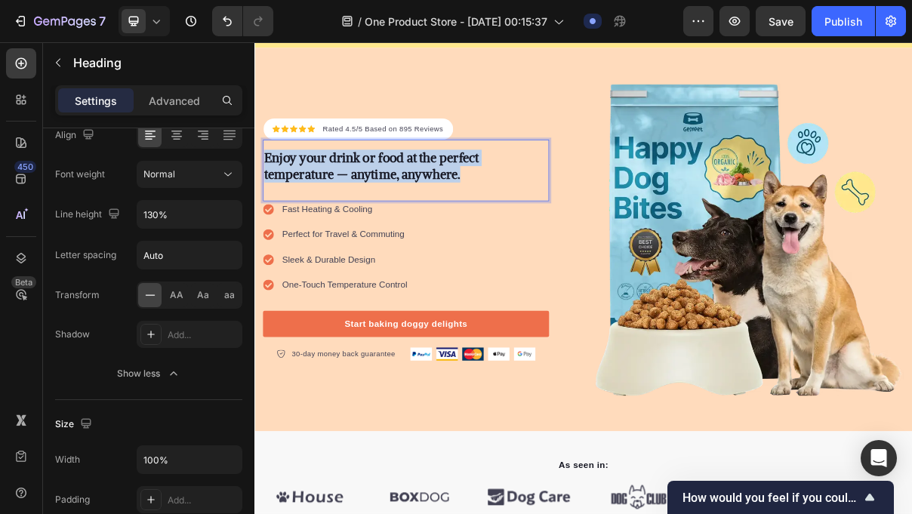
drag, startPoint x: 544, startPoint y: 227, endPoint x: 272, endPoint y: 195, distance: 273.8
click at [272, 195] on p "Enjoy your drink or food at the perfect temperature — anytime, anywhere." at bounding box center [462, 212] width 391 height 45
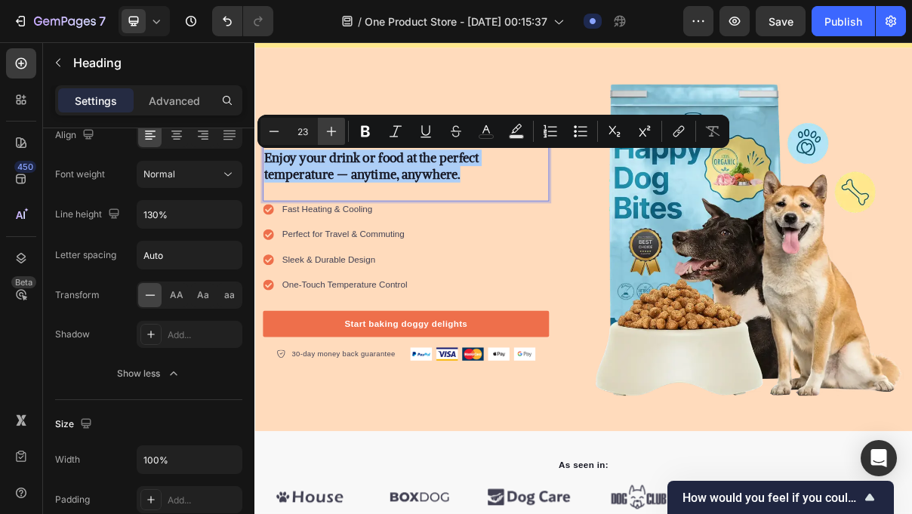
click at [334, 125] on icon "Editor contextual toolbar" at bounding box center [331, 131] width 15 height 15
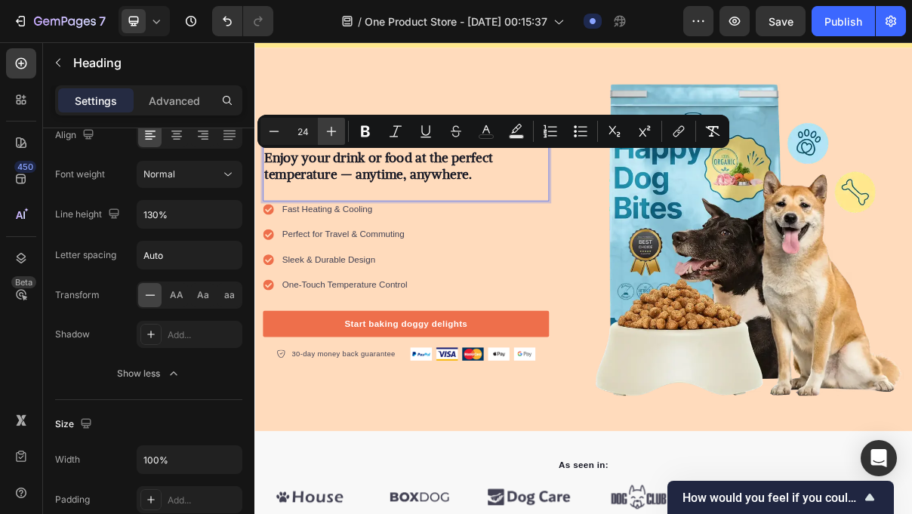
click at [334, 125] on icon "Editor contextual toolbar" at bounding box center [331, 131] width 15 height 15
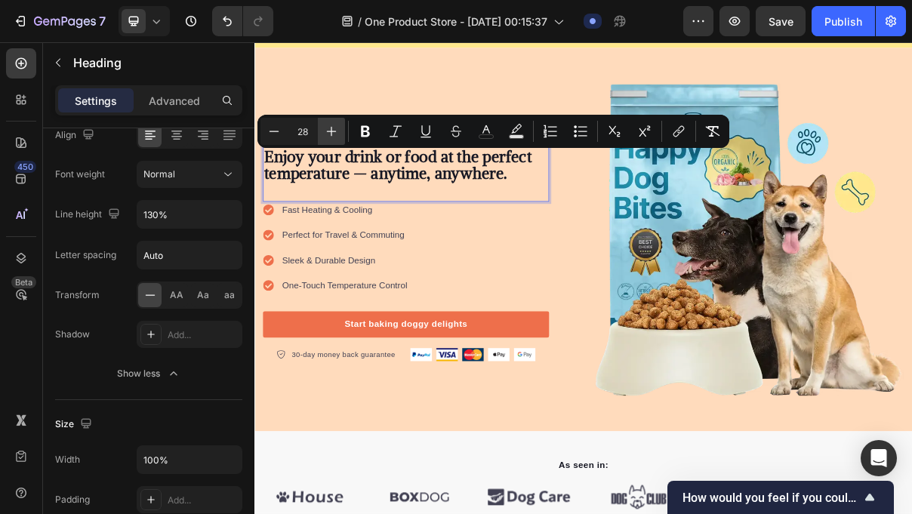
type input "29"
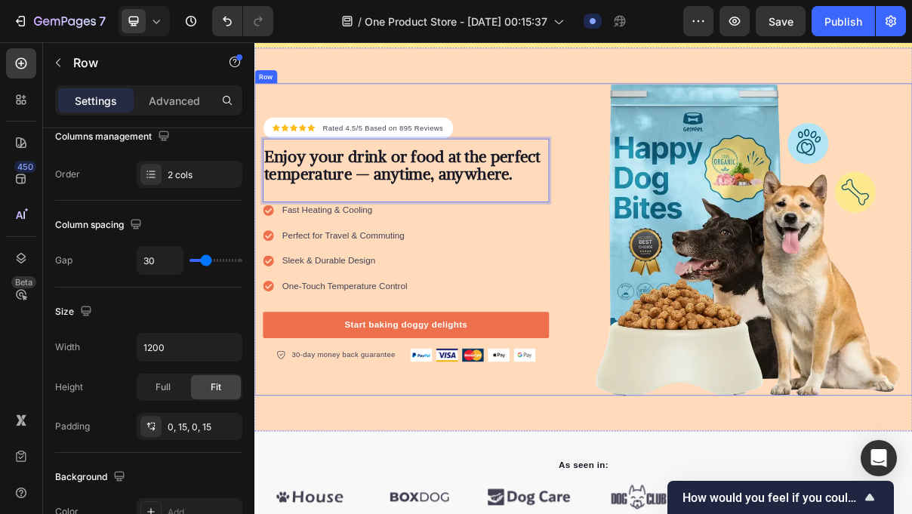
click at [393, 110] on div "Icon Icon Icon Icon Icon Icon List Hoz Rated 4.5/5 Based on 895 Reviews Text bl…" at bounding box center [481, 314] width 430 height 430
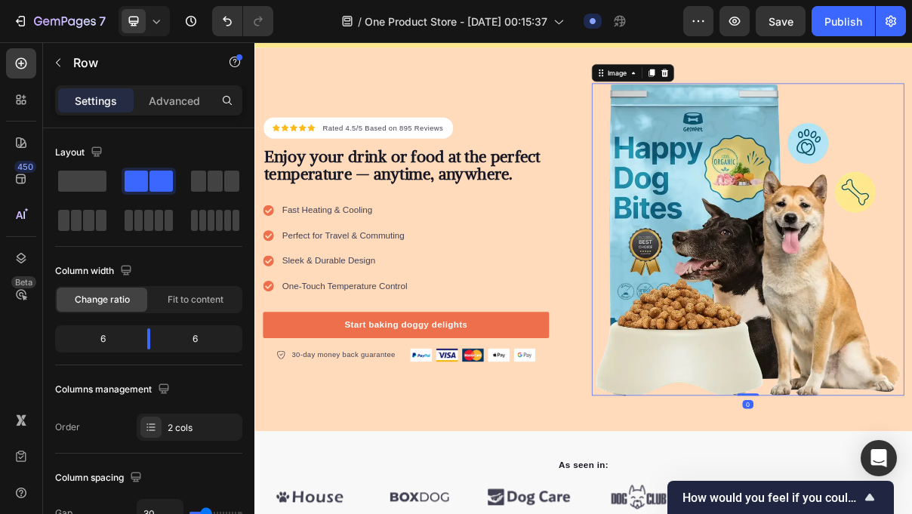
click at [628, 119] on div "Icon Icon Icon Icon Icon Icon List Hoz Rated 4.5/5 Based on 895 Reviews Text bl…" at bounding box center [481, 314] width 430 height 430
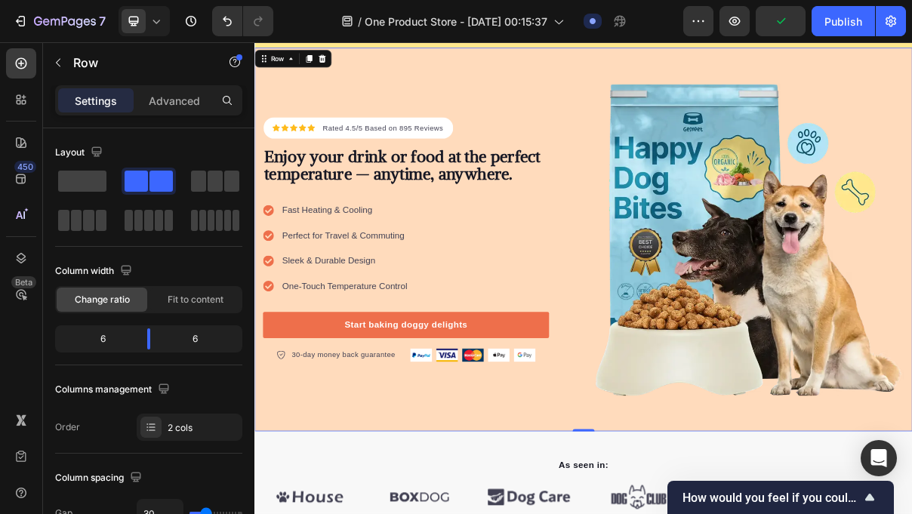
click at [622, 74] on div "Icon Icon Icon Icon Icon Icon List Hoz Rated 4.5/5 Based on 895 Reviews Text bl…" at bounding box center [708, 314] width 906 height 529
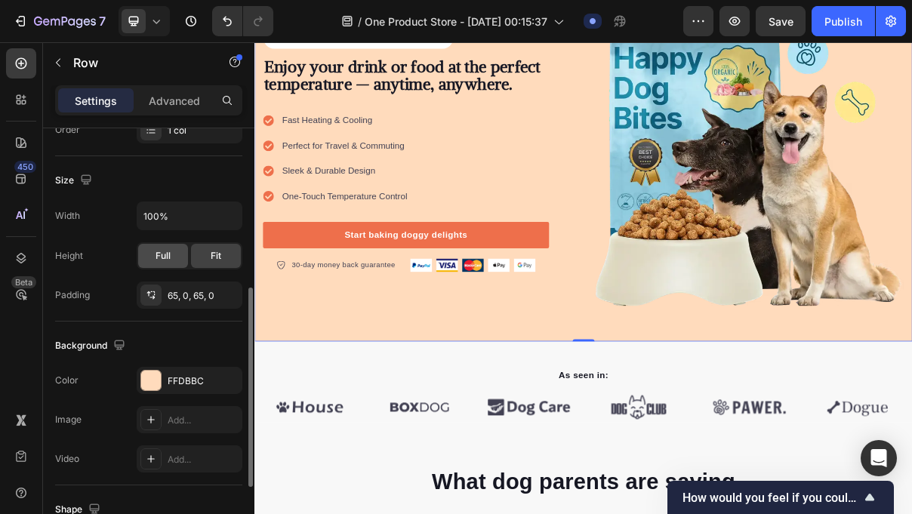
scroll to position [318, 0]
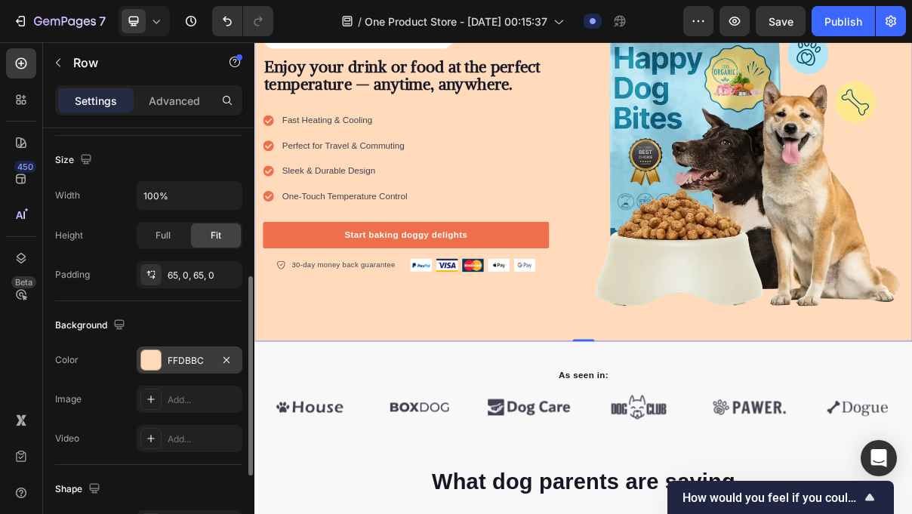
click at [176, 367] on div "FFDBBC" at bounding box center [190, 361] width 44 height 14
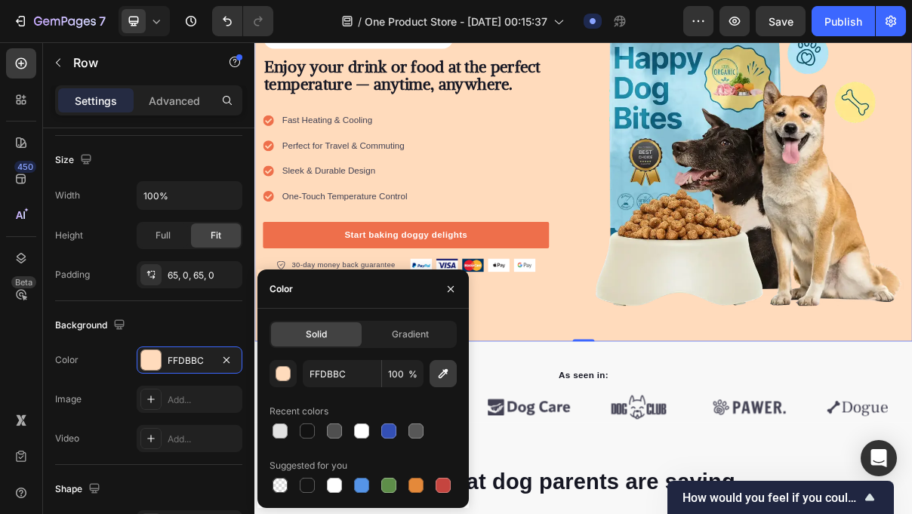
click at [436, 378] on icon "button" at bounding box center [443, 373] width 15 height 15
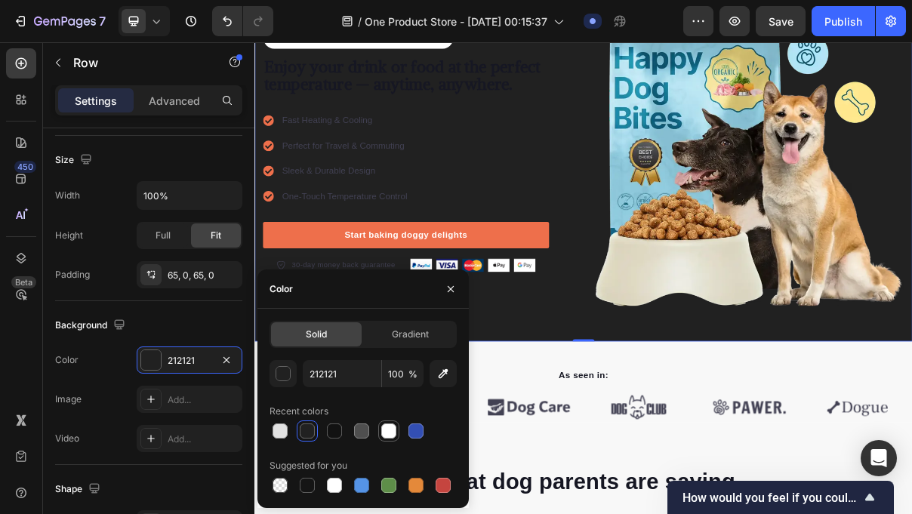
click at [390, 433] on div at bounding box center [388, 431] width 15 height 15
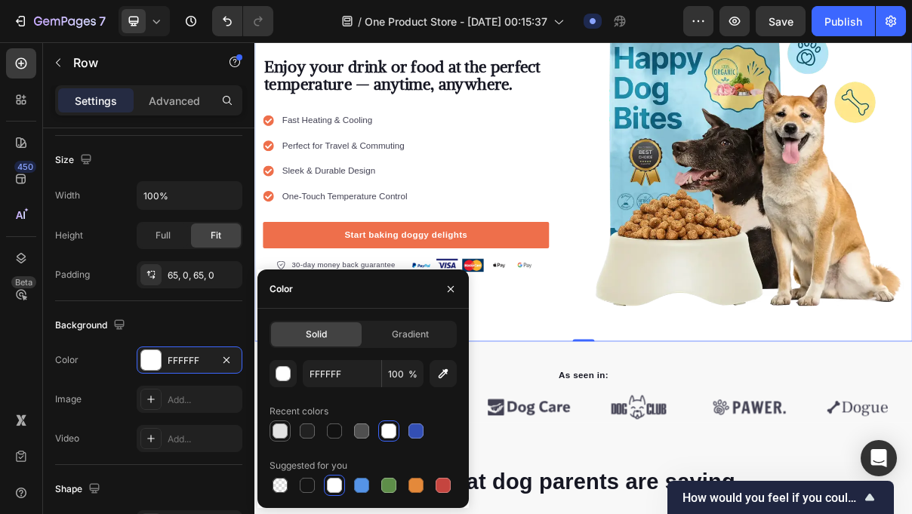
click at [289, 429] on div at bounding box center [280, 431] width 21 height 21
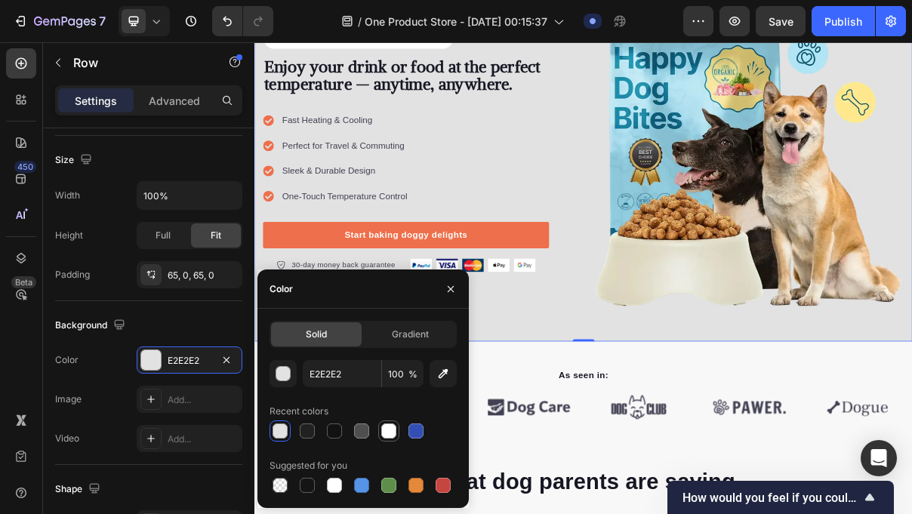
click at [397, 432] on div at bounding box center [389, 431] width 18 height 18
type input "FFFFFF"
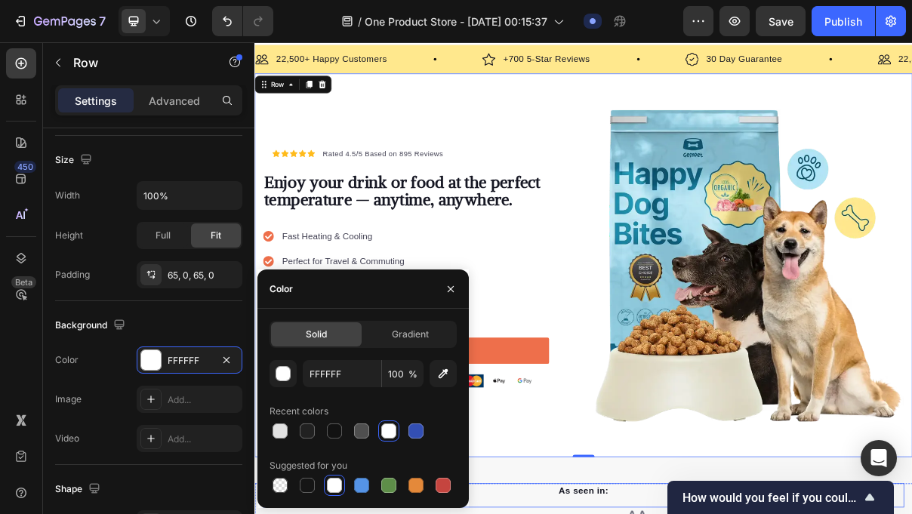
scroll to position [26, 0]
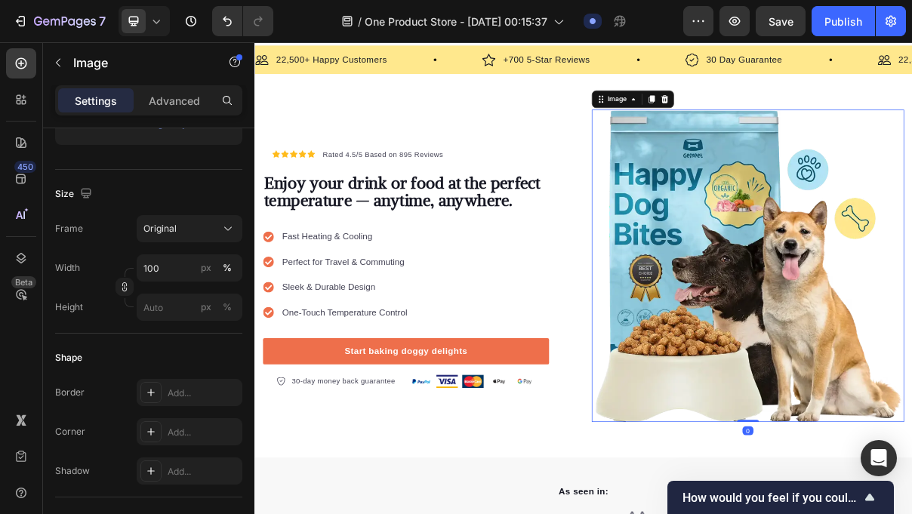
scroll to position [0, 0]
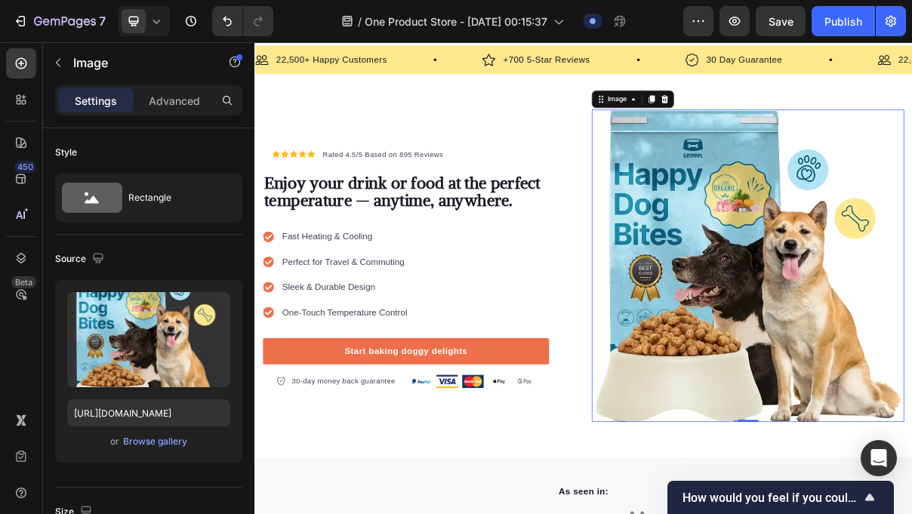
click at [817, 122] on icon at bounding box center [820, 121] width 10 height 11
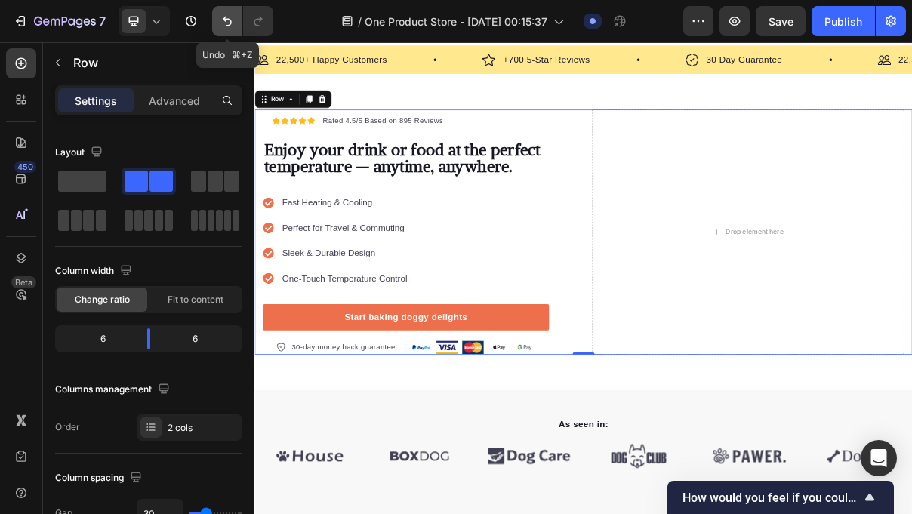
click at [228, 23] on icon "Undo/Redo" at bounding box center [227, 21] width 15 height 15
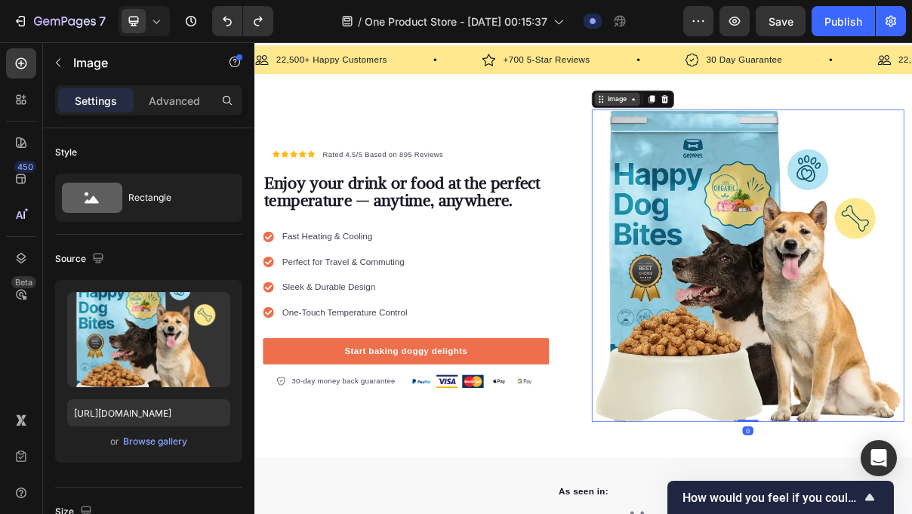
click at [770, 119] on icon at bounding box center [776, 121] width 12 height 12
click at [181, 441] on div "Browse gallery" at bounding box center [155, 442] width 64 height 14
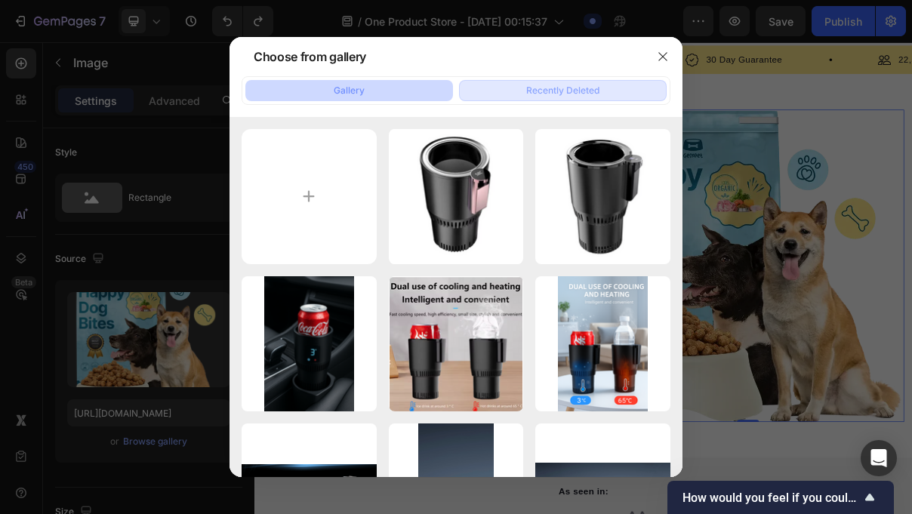
click at [545, 94] on div "Recently Deleted" at bounding box center [562, 91] width 73 height 14
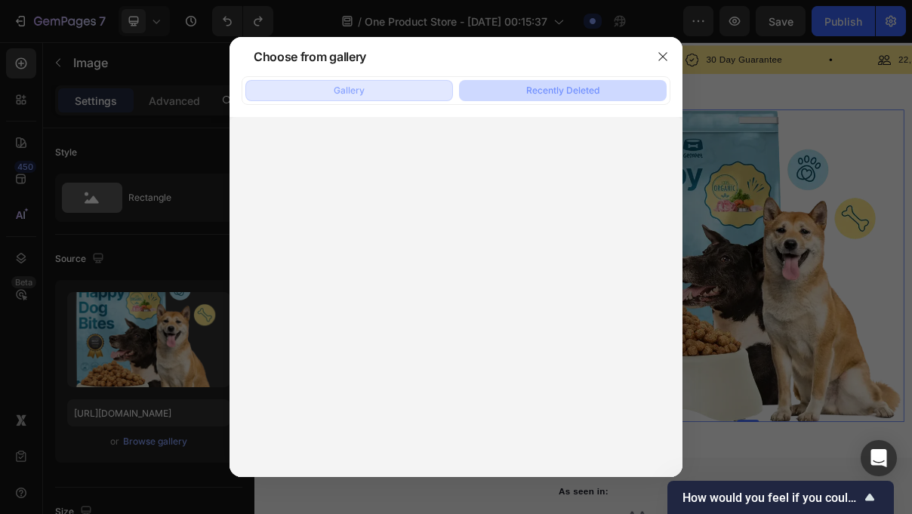
click at [446, 95] on button "Gallery" at bounding box center [349, 90] width 208 height 21
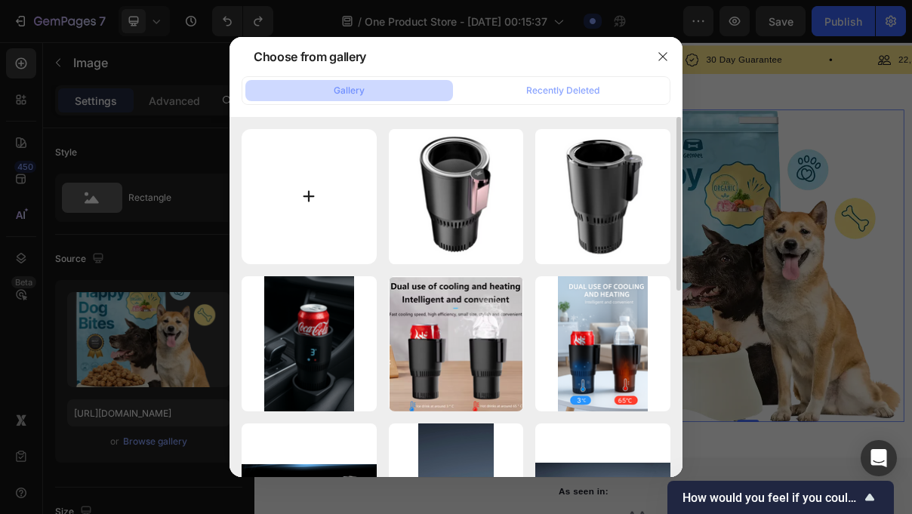
click at [355, 185] on input "file" at bounding box center [309, 196] width 135 height 135
type input "C:\fakepath\Bildschirmfoto 2025-09-27 um 22.24.29.png"
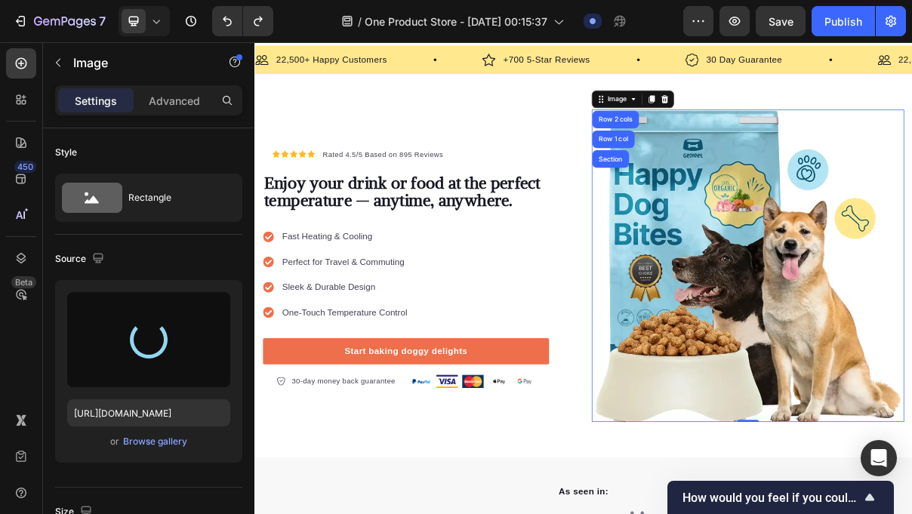
type input "https://cdn.shopify.com/s/files/1/0950/1150/4476/files/gempages_585436047031141…"
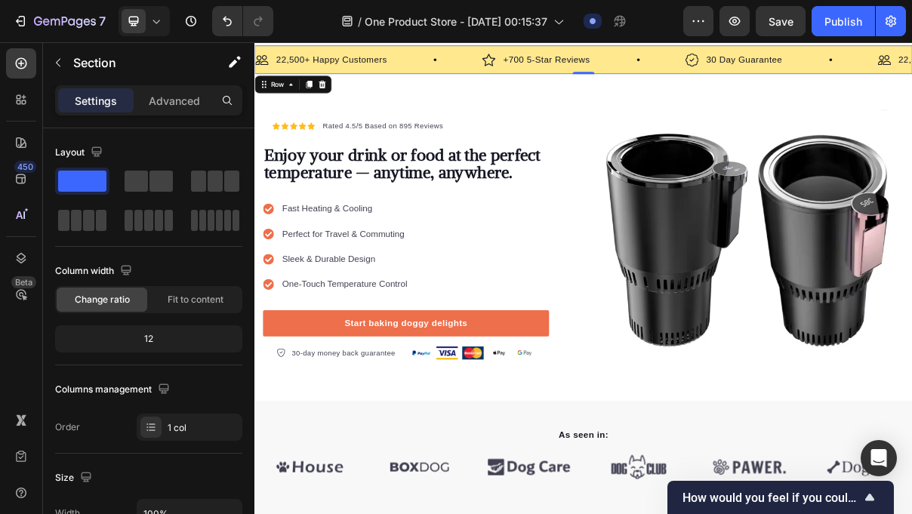
click at [723, 85] on div "Image 22,500+ Happy Customers Text Block Row Image +700 5-Star Reviews Text Blo…" at bounding box center [708, 66] width 906 height 39
click at [727, 74] on div "Image +700 5-Star Reviews Text Block Row" at bounding box center [707, 66] width 279 height 21
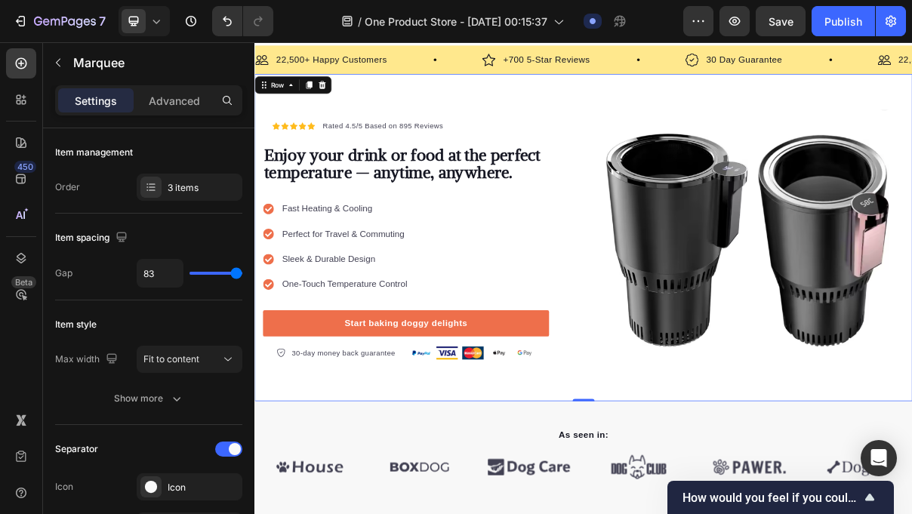
click at [547, 101] on div "Icon Icon Icon Icon Icon Icon List Hoz Rated 4.5/5 Based on 895 Reviews Text bl…" at bounding box center [708, 311] width 906 height 451
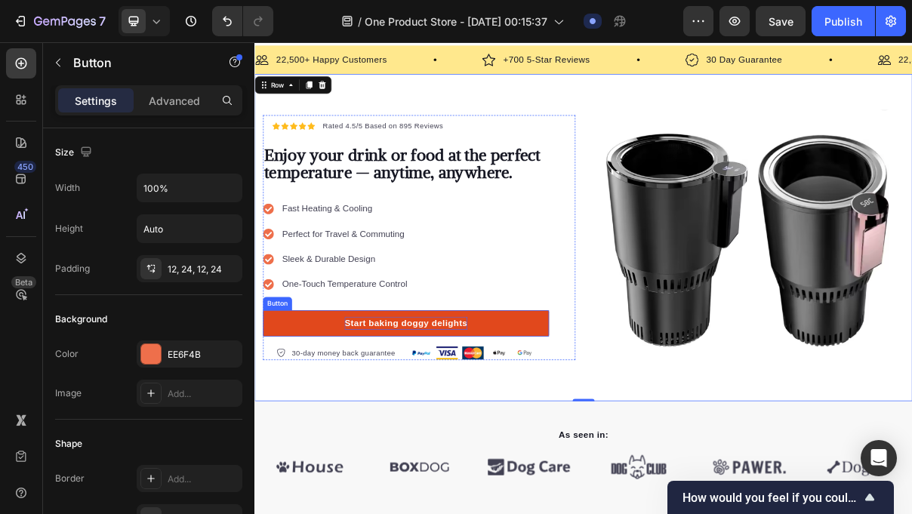
click at [536, 427] on div "Start baking doggy delights" at bounding box center [462, 430] width 169 height 18
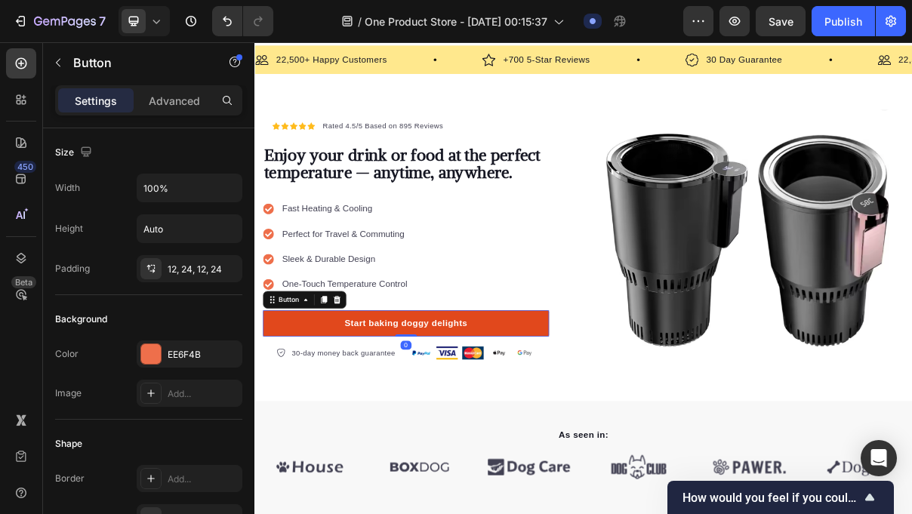
click at [585, 423] on link "Start baking doggy delights" at bounding box center [463, 430] width 394 height 36
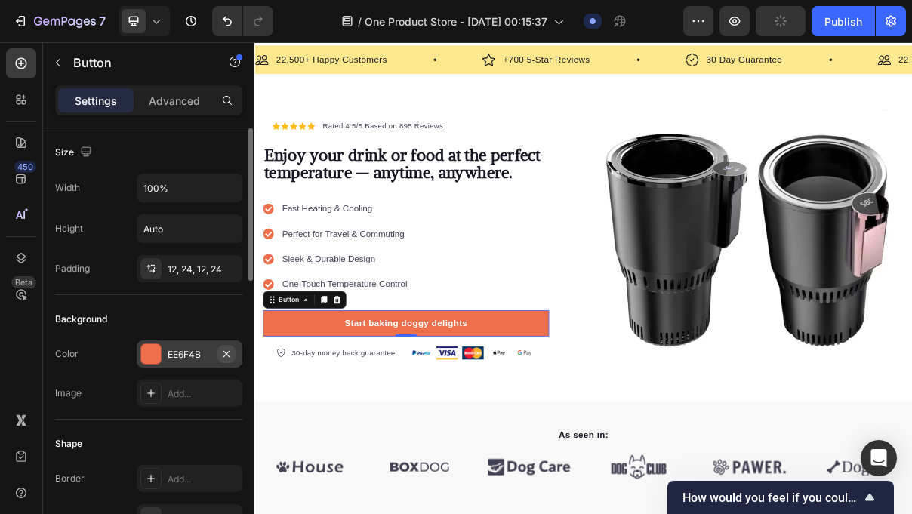
click at [228, 351] on icon "button" at bounding box center [227, 353] width 6 height 6
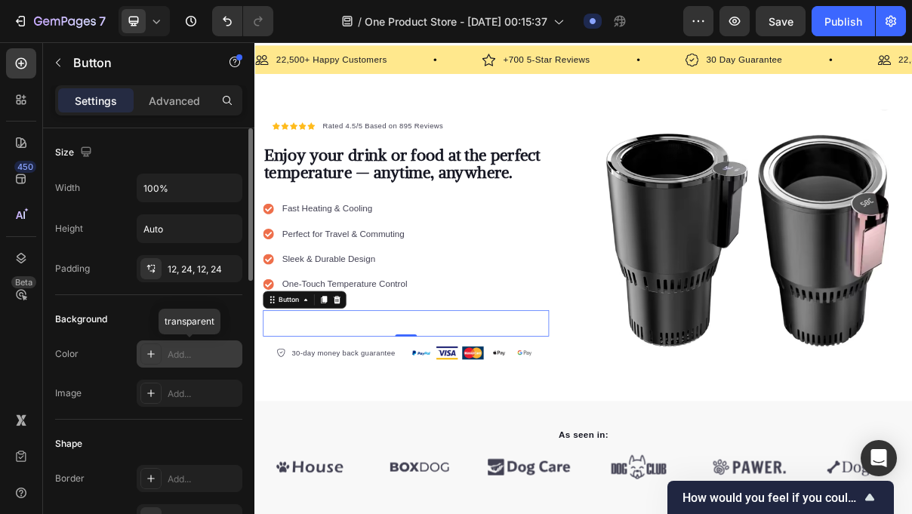
click at [195, 351] on div "Add..." at bounding box center [203, 355] width 71 height 14
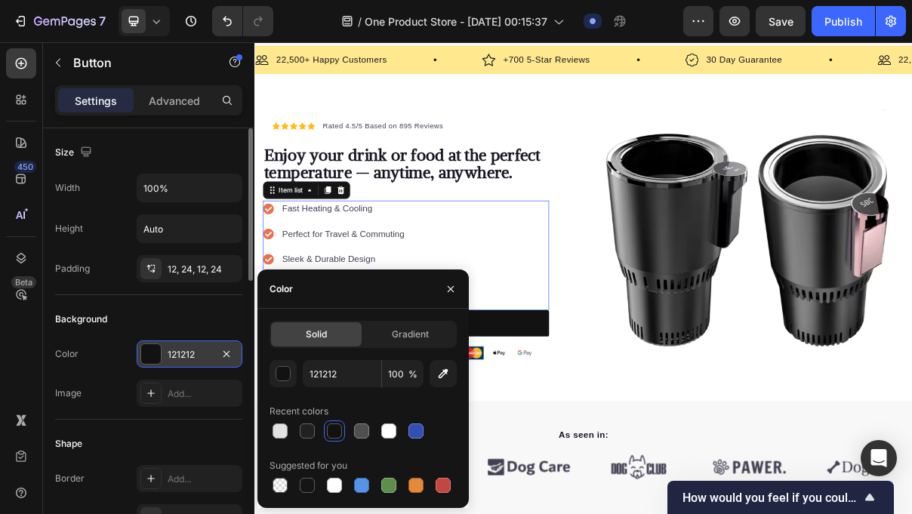
click at [529, 312] on div "Fast Heating & Cooling Perfect for Travel & Commuting Sleek & Durable Design On…" at bounding box center [463, 336] width 394 height 151
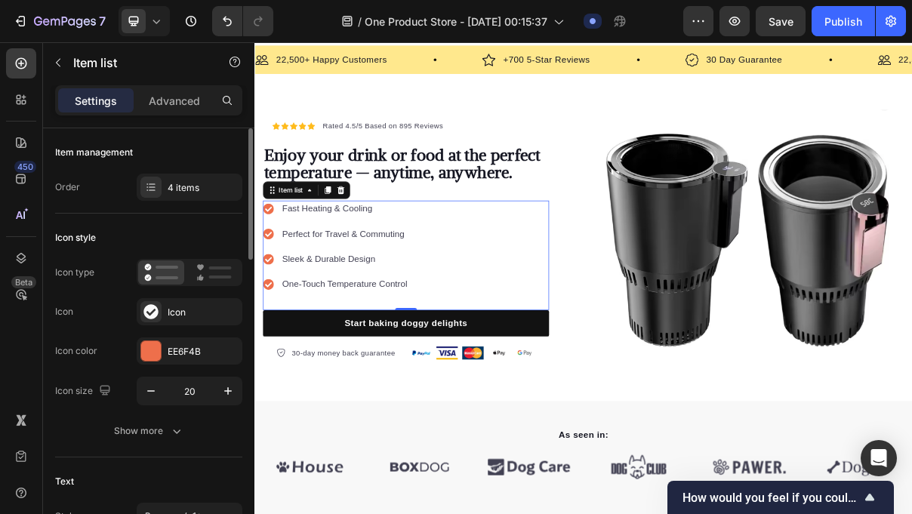
click at [270, 273] on icon at bounding box center [273, 271] width 14 height 14
click at [276, 273] on icon at bounding box center [273, 271] width 14 height 14
click at [276, 272] on icon at bounding box center [273, 271] width 14 height 14
click at [275, 335] on icon at bounding box center [273, 341] width 14 height 14
click at [215, 338] on div "EE6F4B" at bounding box center [190, 351] width 106 height 27
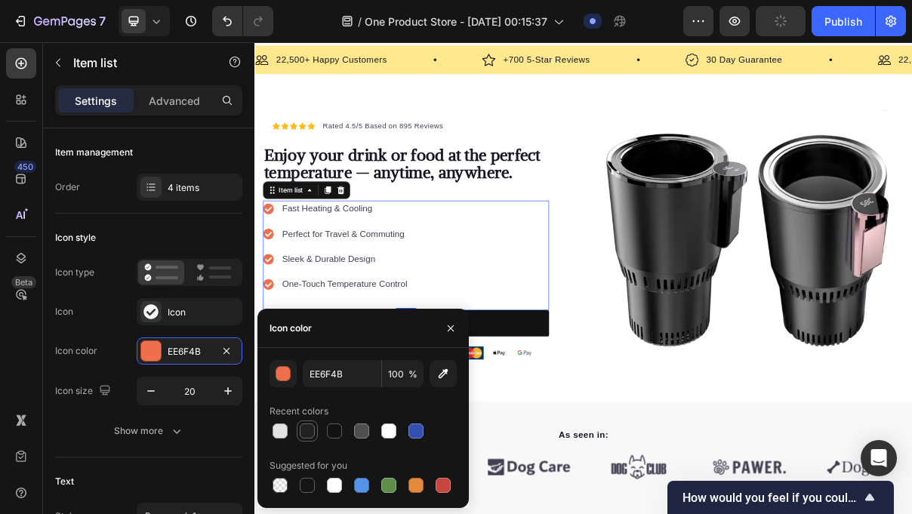
click at [311, 427] on div at bounding box center [307, 431] width 15 height 15
type input "212121"
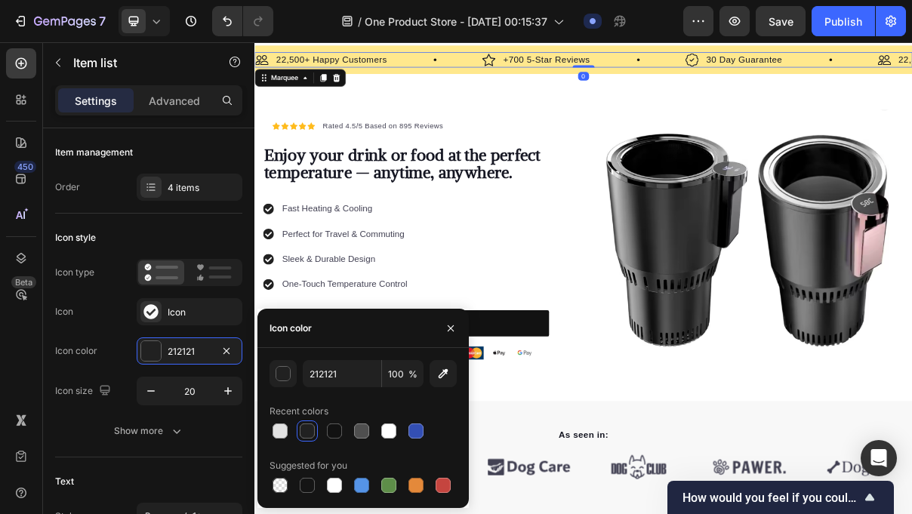
click at [458, 69] on div "Image 22,500+ Happy Customers Text Block Row" at bounding box center [411, 66] width 313 height 21
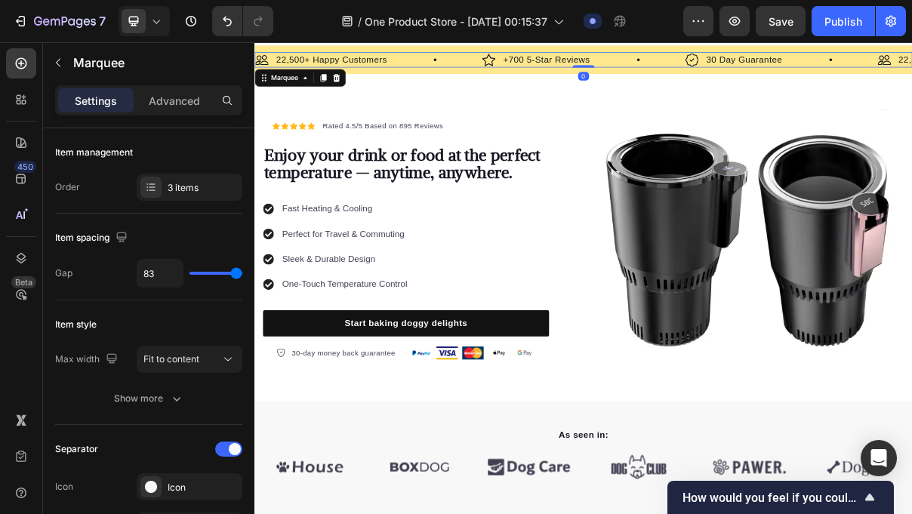
click at [464, 75] on div "Image 22,500+ Happy Customers Text Block Row" at bounding box center [411, 66] width 313 height 21
click at [494, 76] on div "Image 22,500+ Happy Customers Text Block Row" at bounding box center [411, 66] width 313 height 21
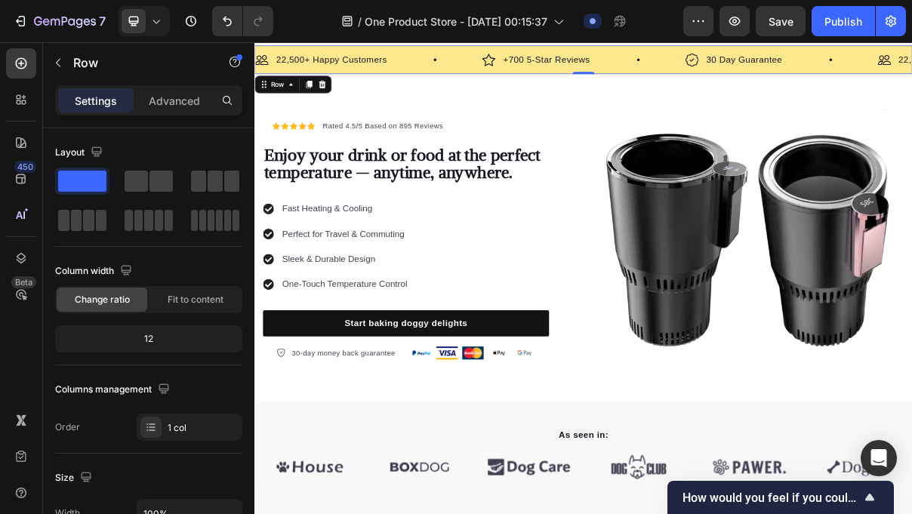
click at [483, 52] on div "Image 22,500+ Happy Customers Text Block Row Image +700 5-Star Reviews Text Blo…" at bounding box center [708, 66] width 906 height 39
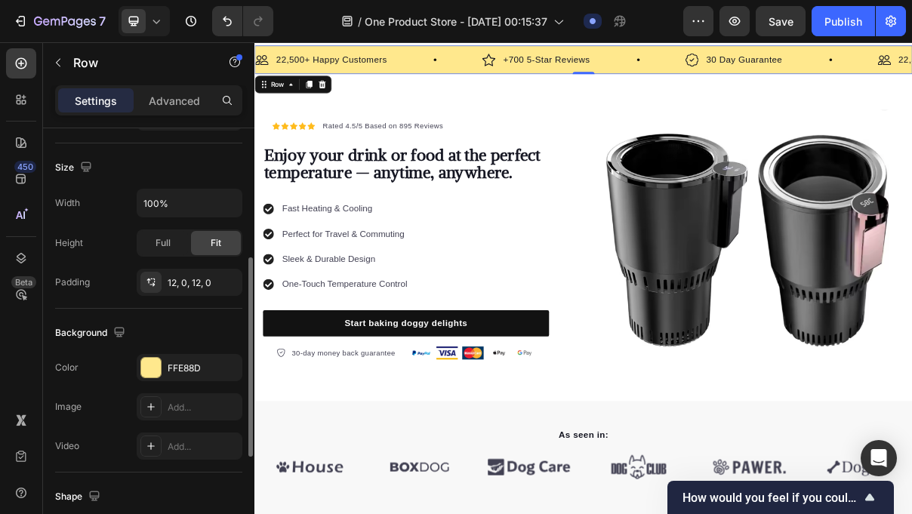
scroll to position [311, 0]
click at [206, 367] on div "FFE88D" at bounding box center [190, 368] width 44 height 14
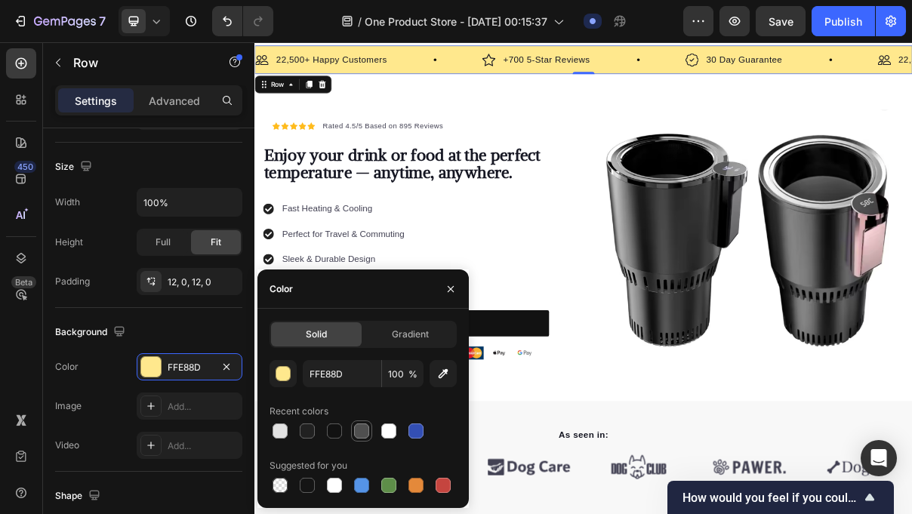
click at [369, 430] on div at bounding box center [362, 431] width 18 height 18
type input "4F4F4F"
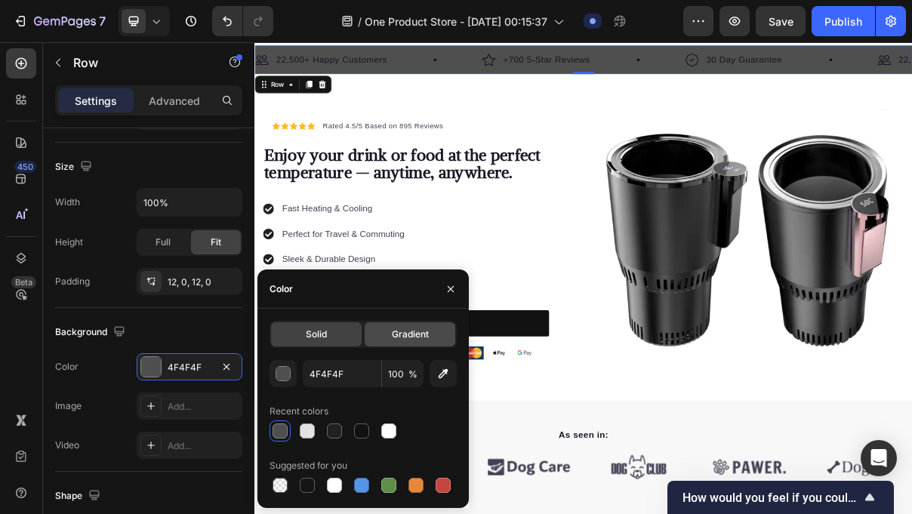
click at [396, 343] on div "Gradient" at bounding box center [410, 334] width 91 height 24
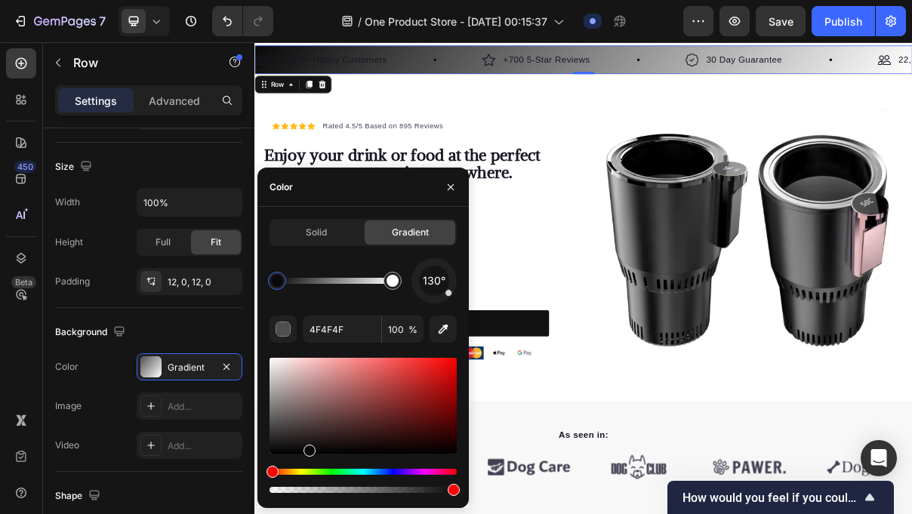
drag, startPoint x: 277, startPoint y: 429, endPoint x: 309, endPoint y: 448, distance: 36.9
click at [309, 449] on div at bounding box center [310, 451] width 12 height 12
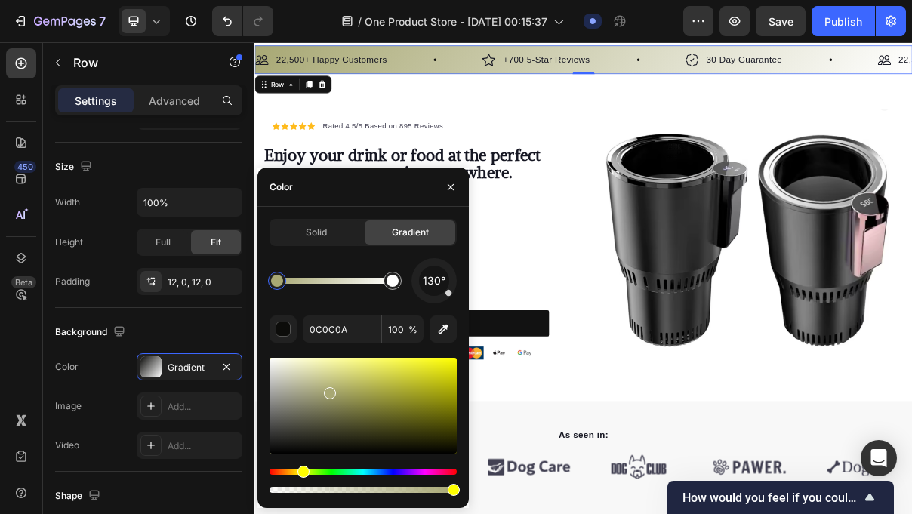
type input "A8A874"
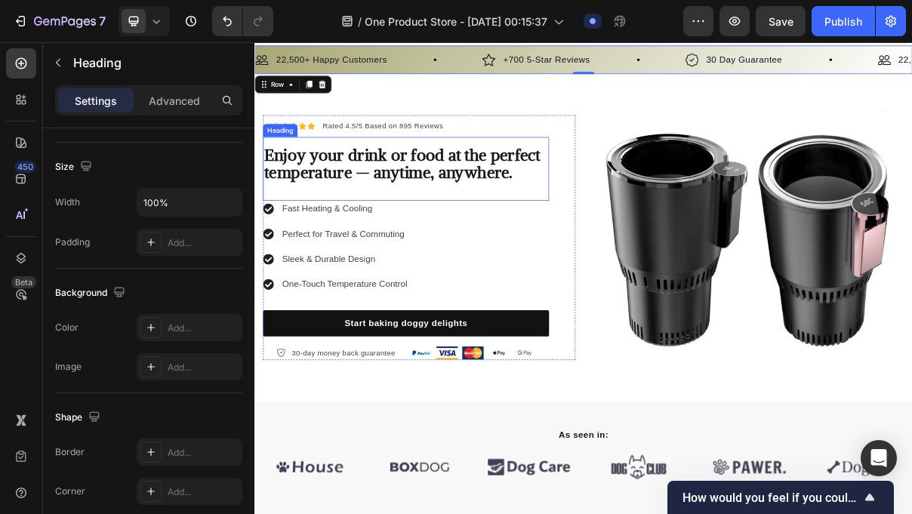
click at [657, 258] on div "⁠⁠⁠⁠⁠⁠⁠ Enjoy your drink or food at the perfect temperature — anytime, anywhere…" at bounding box center [463, 217] width 394 height 88
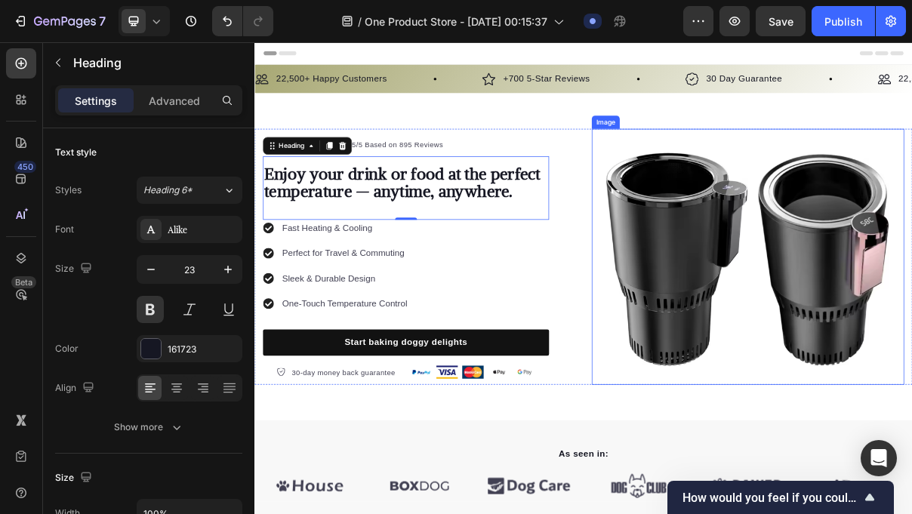
scroll to position [0, 0]
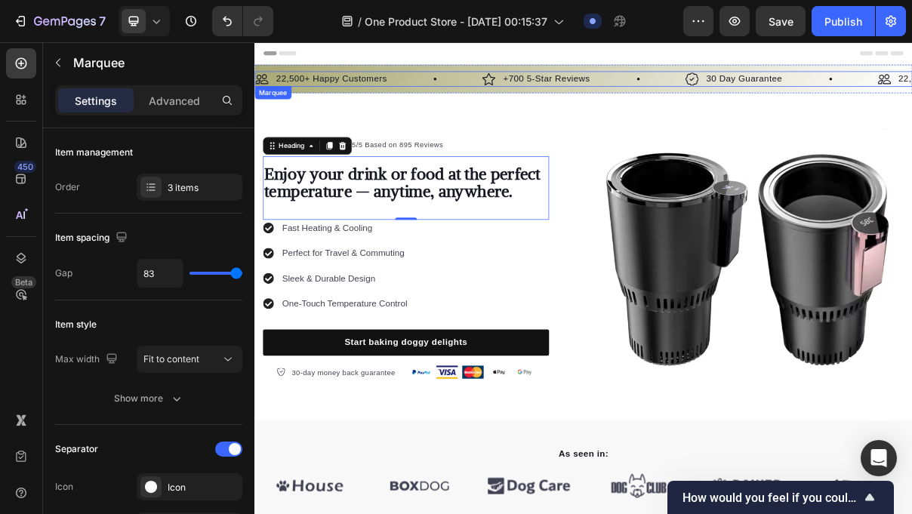
click at [767, 97] on div "Image +700 5-Star Reviews Text Block Row" at bounding box center [707, 92] width 279 height 21
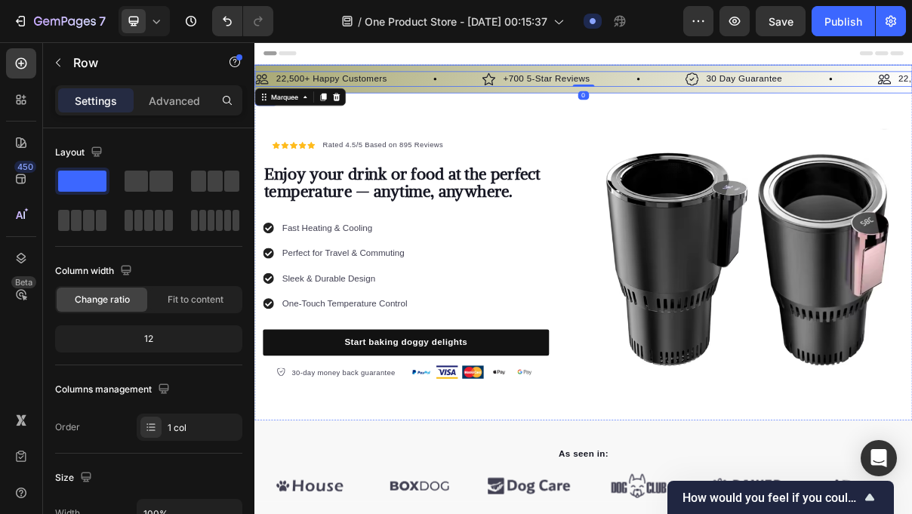
click at [753, 105] on div "Image 22,500+ Happy Customers Text Block Row Image +700 5-Star Reviews Text Blo…" at bounding box center [708, 92] width 906 height 39
click at [453, 83] on div "Image 22,500+ Happy Customers Text Block Row" at bounding box center [411, 92] width 313 height 21
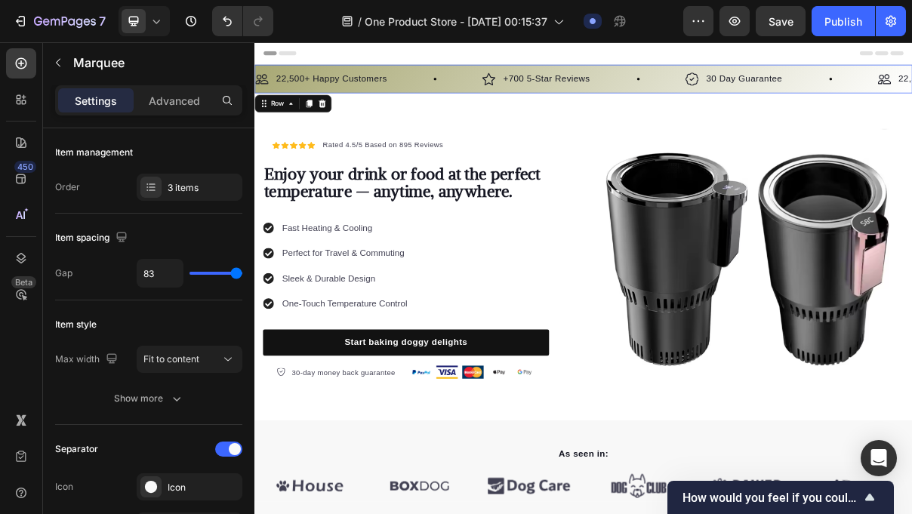
click at [455, 79] on div "Image 22,500+ Happy Customers Text Block Row Image +700 5-Star Reviews Text Blo…" at bounding box center [708, 92] width 906 height 39
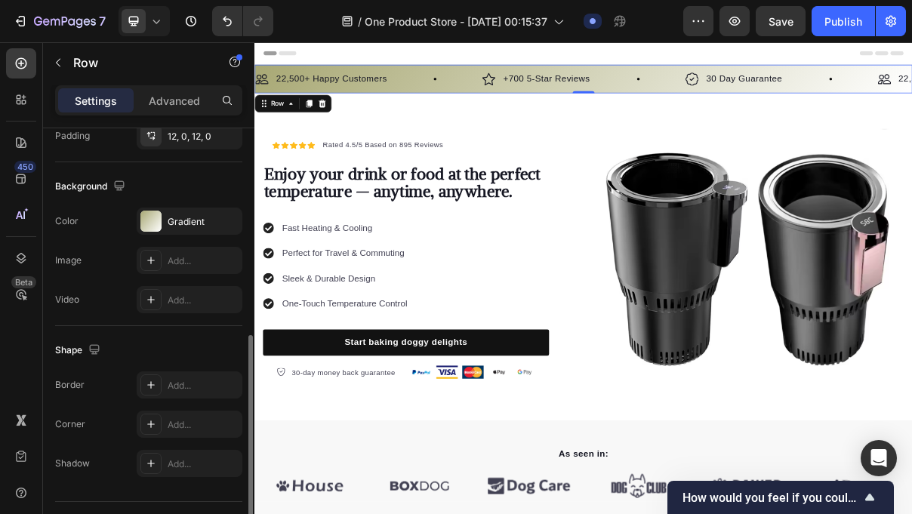
scroll to position [449, 0]
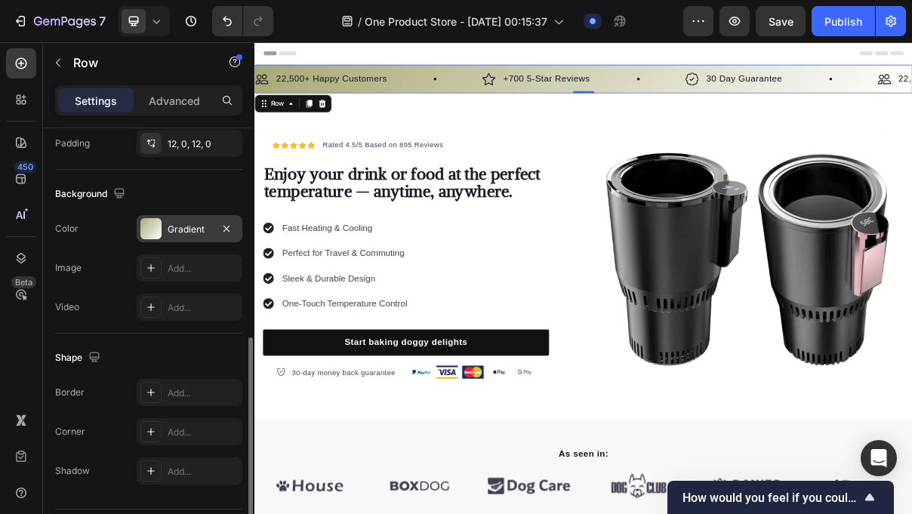
click at [198, 224] on div "Gradient" at bounding box center [190, 230] width 44 height 14
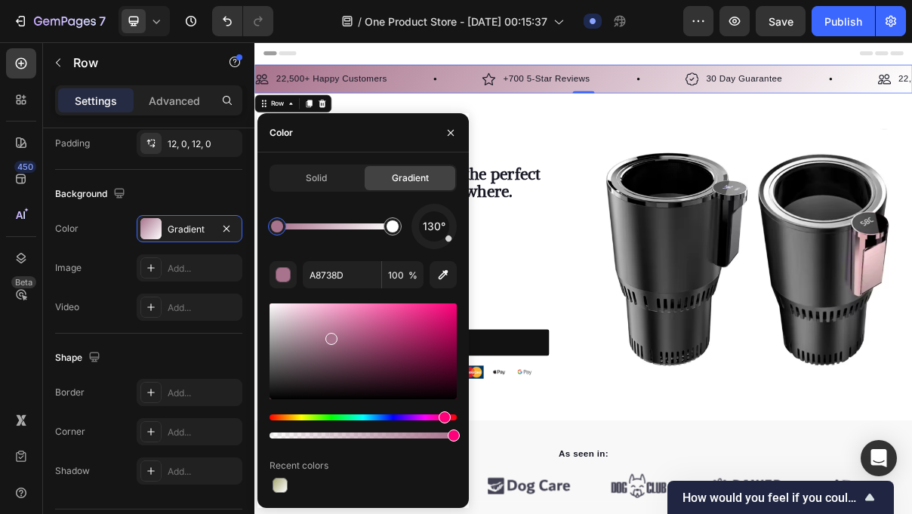
drag, startPoint x: 307, startPoint y: 416, endPoint x: 452, endPoint y: 430, distance: 145.7
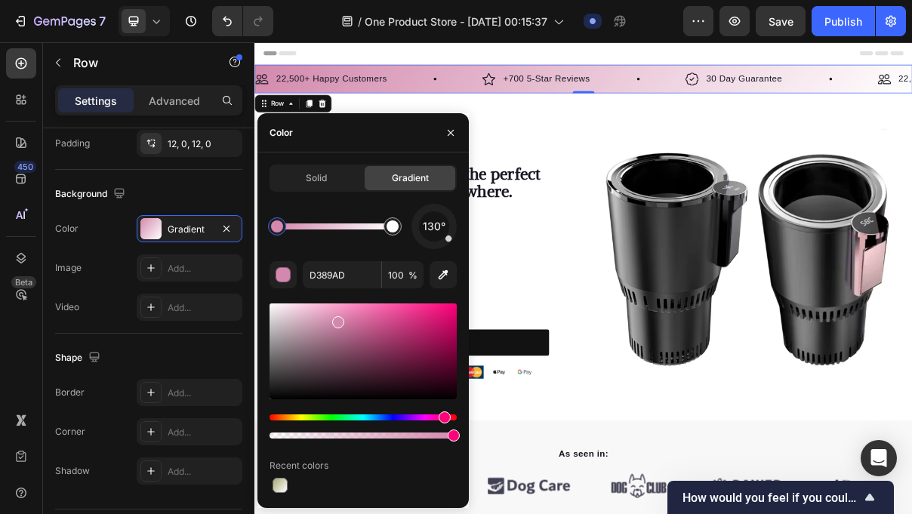
drag, startPoint x: 336, startPoint y: 342, endPoint x: 304, endPoint y: 326, distance: 35.8
drag, startPoint x: 338, startPoint y: 322, endPoint x: 317, endPoint y: 322, distance: 20.4
click at [317, 322] on div at bounding box center [319, 325] width 12 height 12
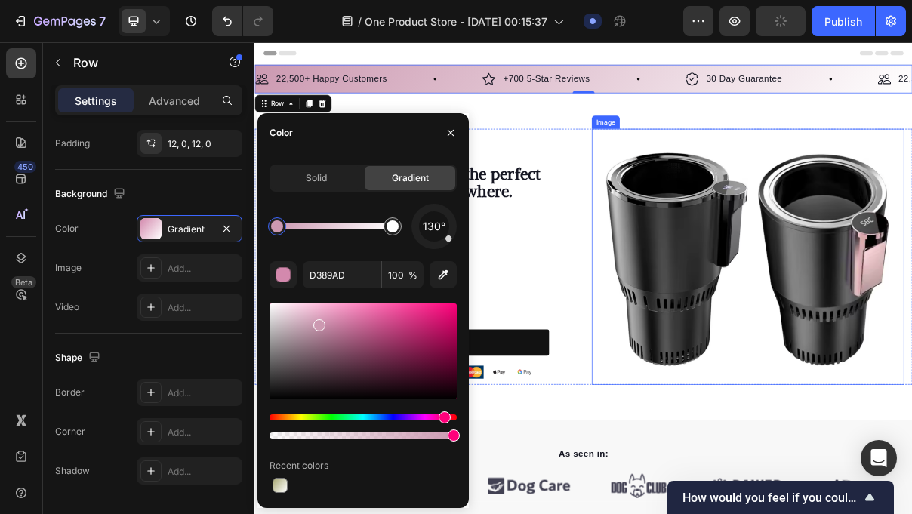
type input "CC99B1"
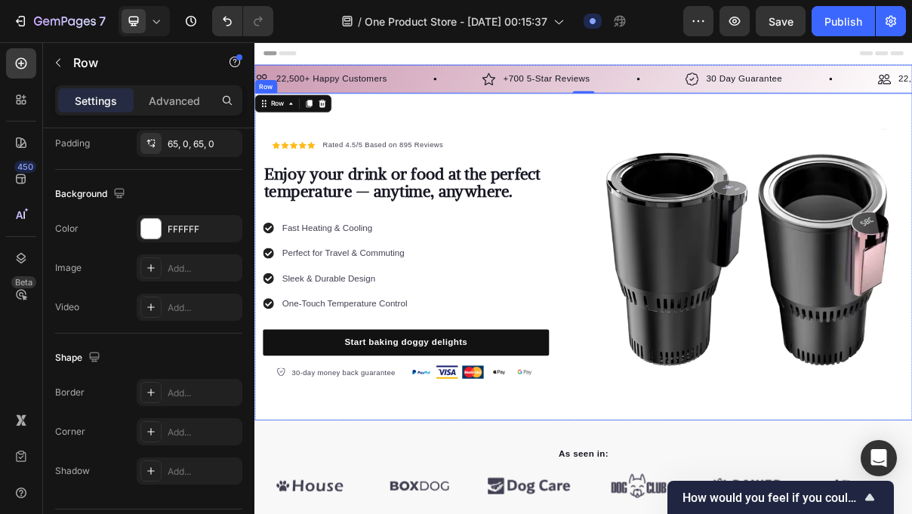
click at [729, 126] on div "Icon Icon Icon Icon Icon Icon List Hoz Rated 4.5/5 Based on 895 Reviews Text bl…" at bounding box center [708, 338] width 906 height 451
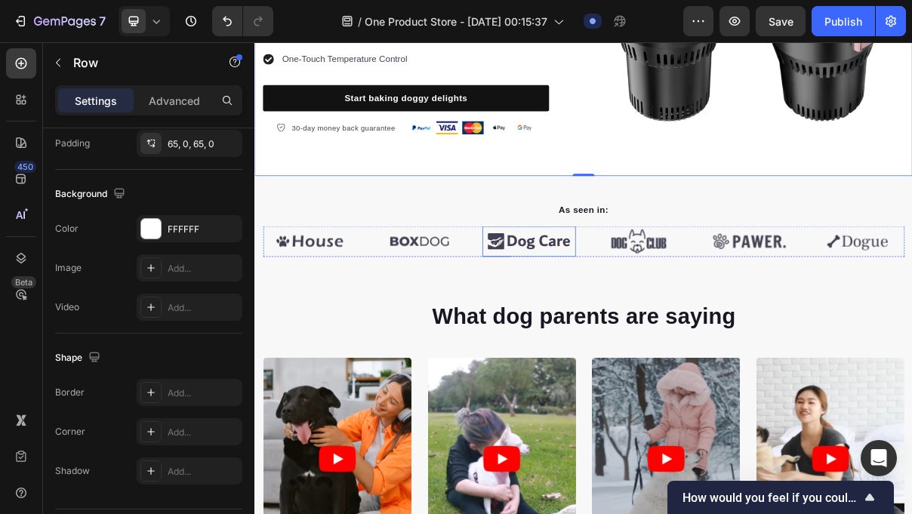
scroll to position [351, 0]
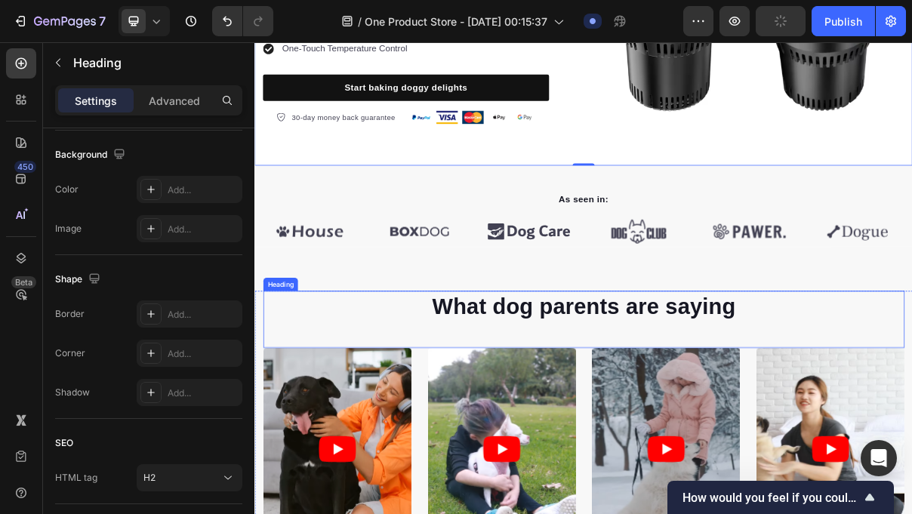
click at [622, 415] on p "What dog parents are saying" at bounding box center [707, 405] width 881 height 39
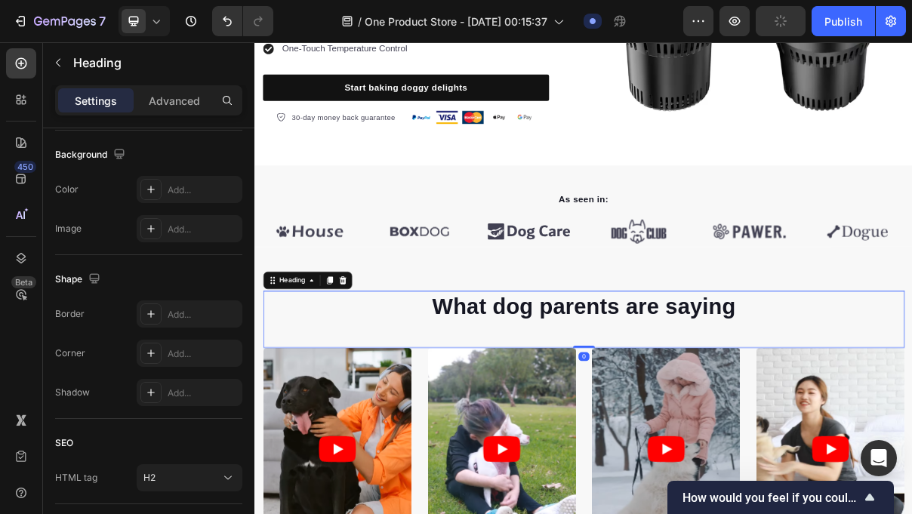
scroll to position [0, 0]
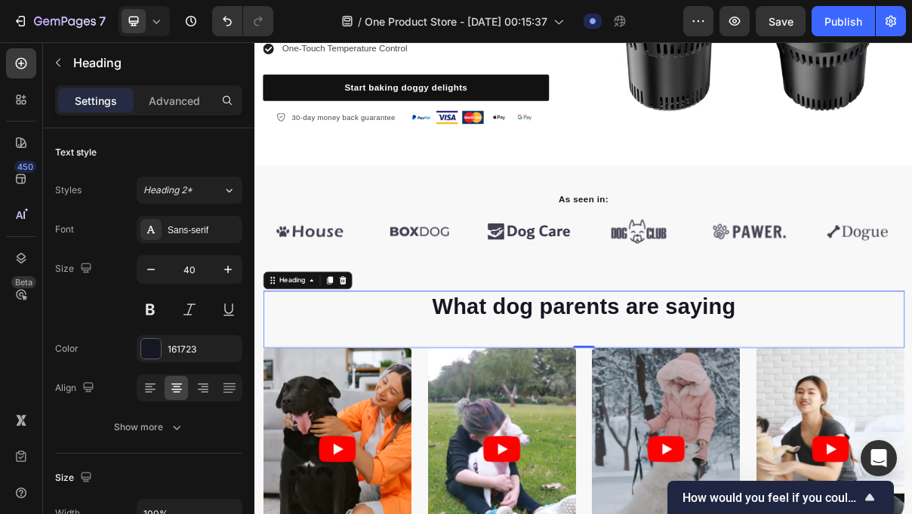
click at [753, 417] on p "What dog parents are saying" at bounding box center [707, 405] width 881 height 39
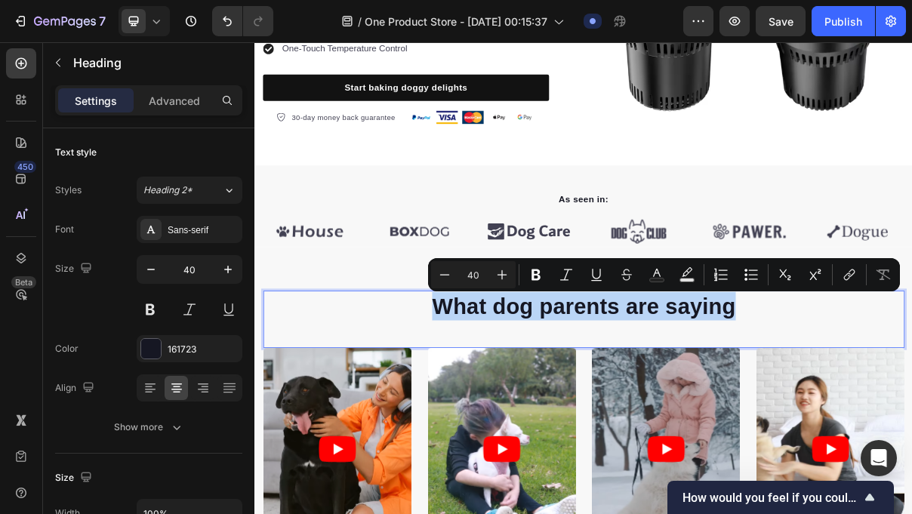
click at [753, 417] on p "What dog parents are saying" at bounding box center [707, 405] width 881 height 39
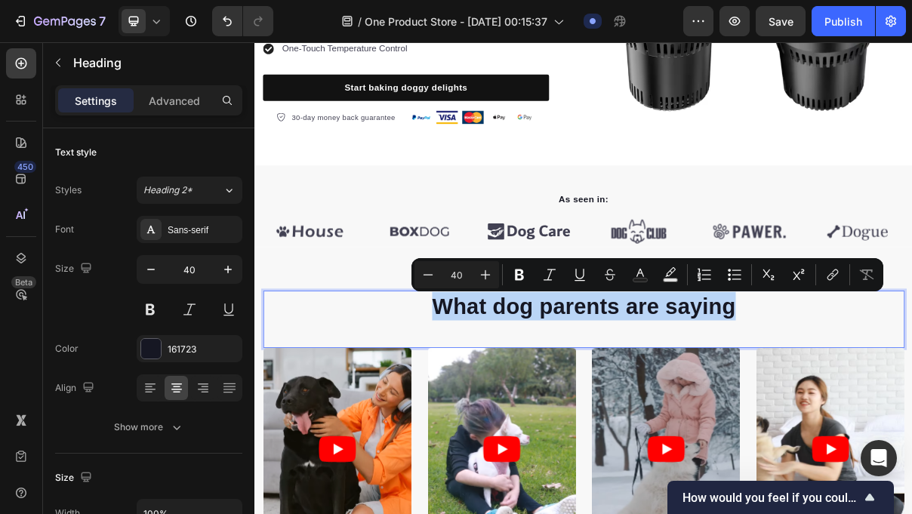
click at [753, 417] on p "What dog parents are saying" at bounding box center [707, 405] width 881 height 39
click at [875, 418] on p "What dog parents are saying" at bounding box center [707, 405] width 881 height 39
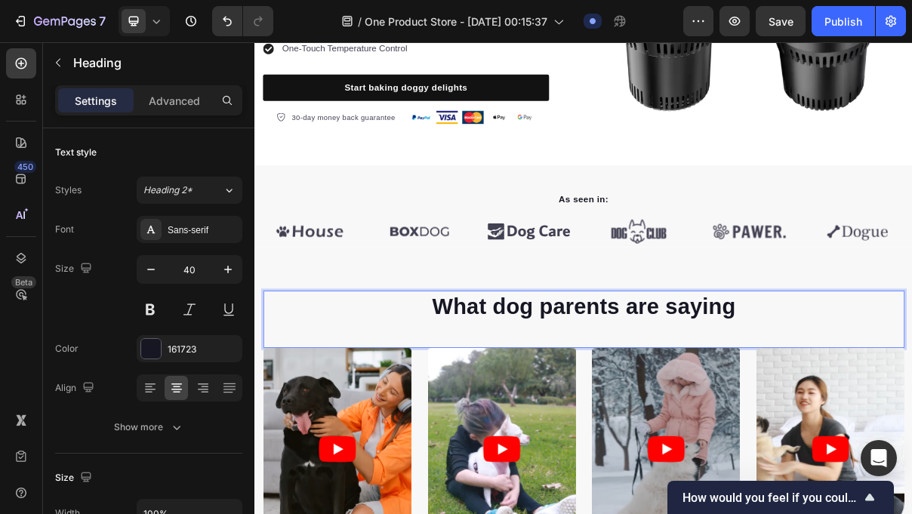
click at [921, 414] on p "What dog parents are saying" at bounding box center [707, 405] width 881 height 39
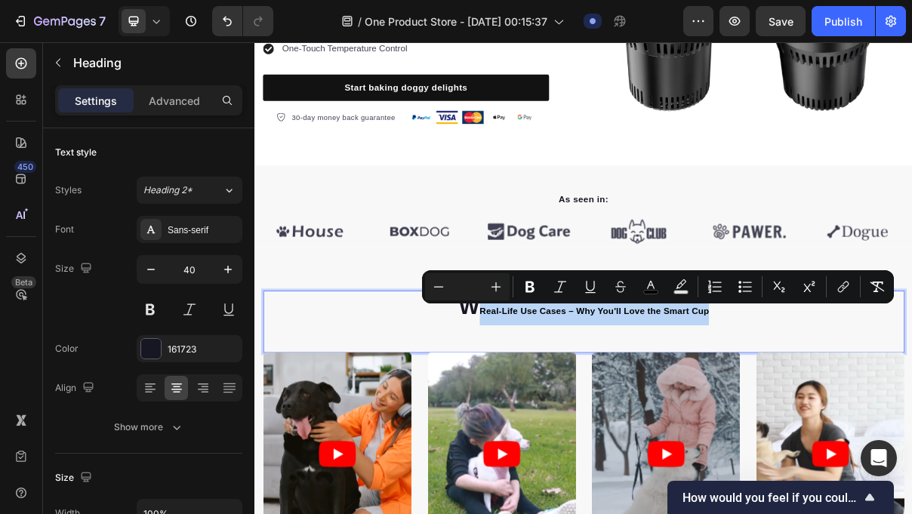
drag, startPoint x: 886, startPoint y: 412, endPoint x: 570, endPoint y: 413, distance: 315.7
click at [569, 413] on p "W Real-Life Use Cases – Why You'll Love the Smart Cup" at bounding box center [707, 409] width 881 height 46
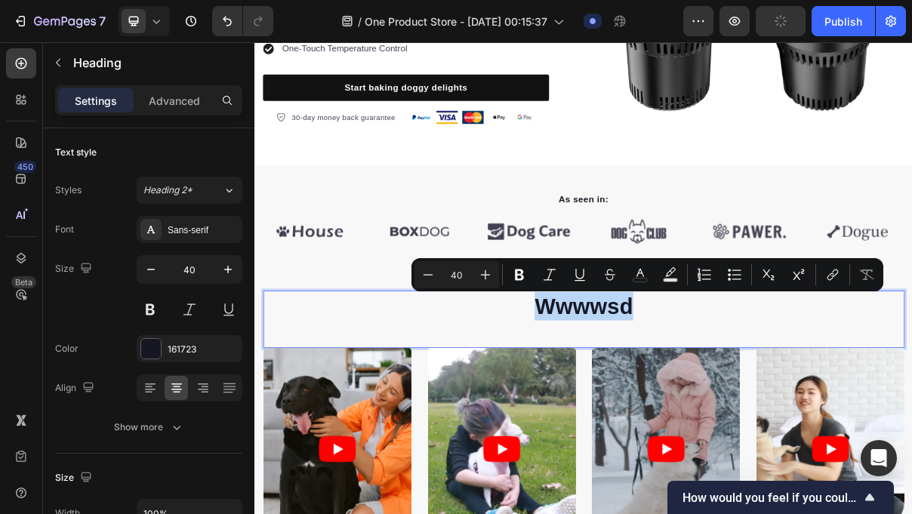
click at [787, 418] on p "Wwwwsd" at bounding box center [707, 405] width 881 height 39
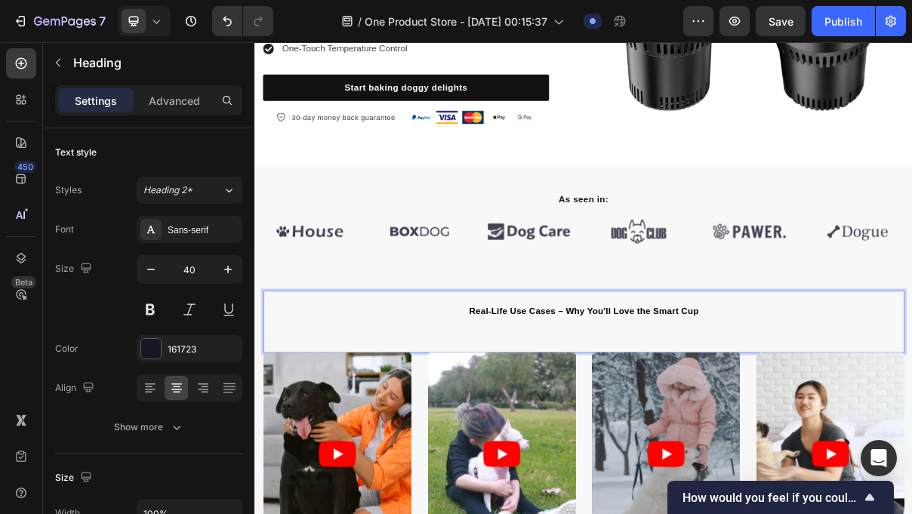
click at [674, 403] on p "Real-Life Use Cases – Why You'll Love the Smart Cup" at bounding box center [707, 409] width 881 height 46
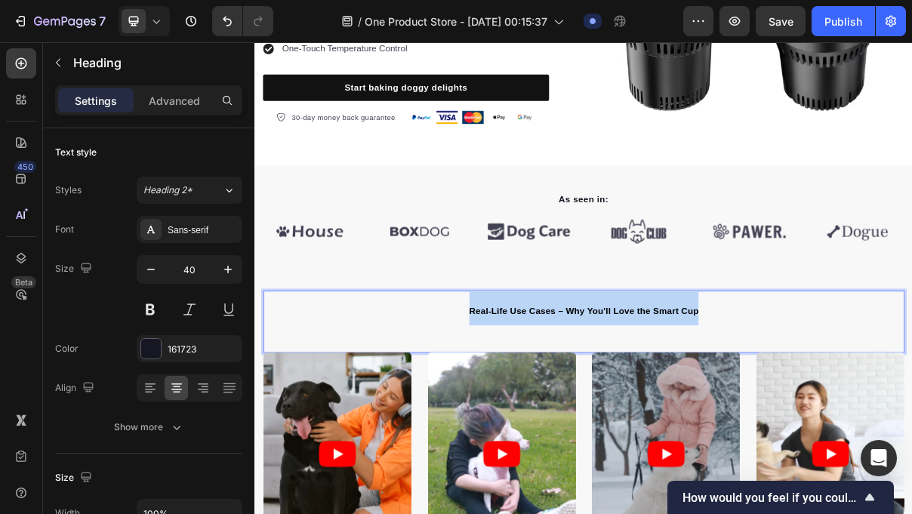
click at [674, 403] on p "Real-Life Use Cases – Why You'll Love the Smart Cup" at bounding box center [707, 409] width 881 height 46
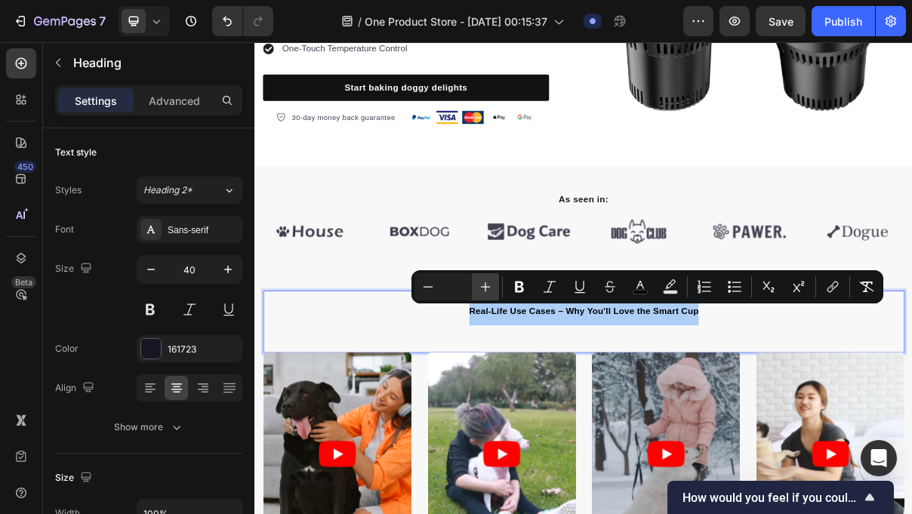
click at [485, 278] on button "Plus" at bounding box center [485, 286] width 27 height 27
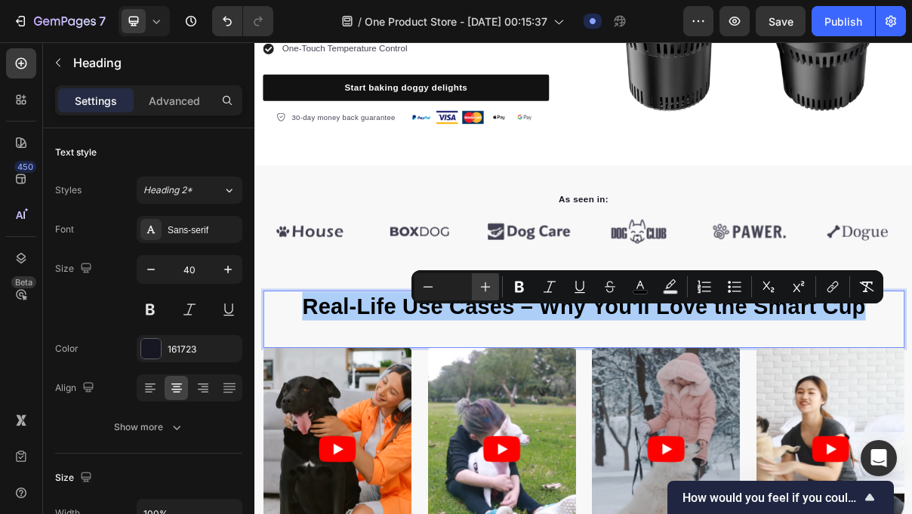
click at [485, 279] on button "Plus" at bounding box center [485, 286] width 27 height 27
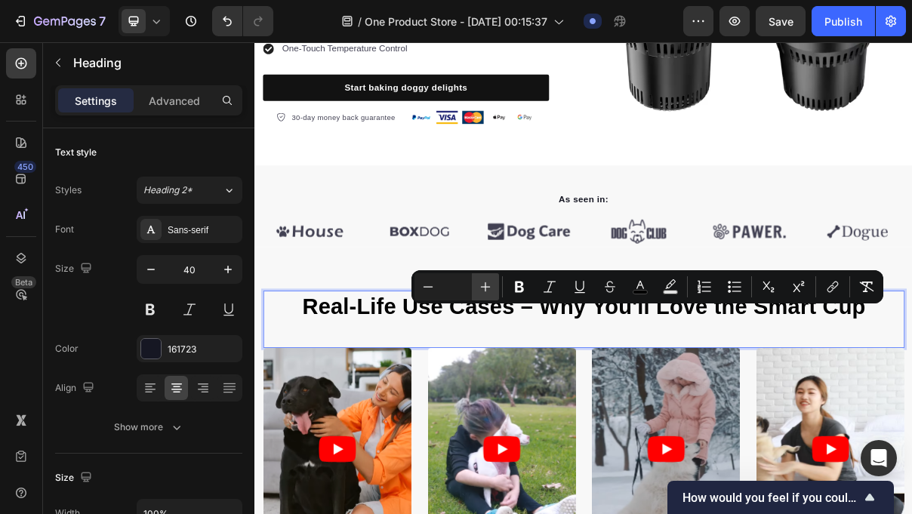
click at [485, 279] on button "Plus" at bounding box center [485, 286] width 27 height 27
click at [440, 281] on button "Minus" at bounding box center [428, 286] width 27 height 27
click at [429, 282] on icon "Editor contextual toolbar" at bounding box center [428, 286] width 15 height 15
click at [494, 282] on button "Plus" at bounding box center [485, 286] width 27 height 27
click at [442, 289] on input "Editor contextual toolbar" at bounding box center [457, 287] width 30 height 18
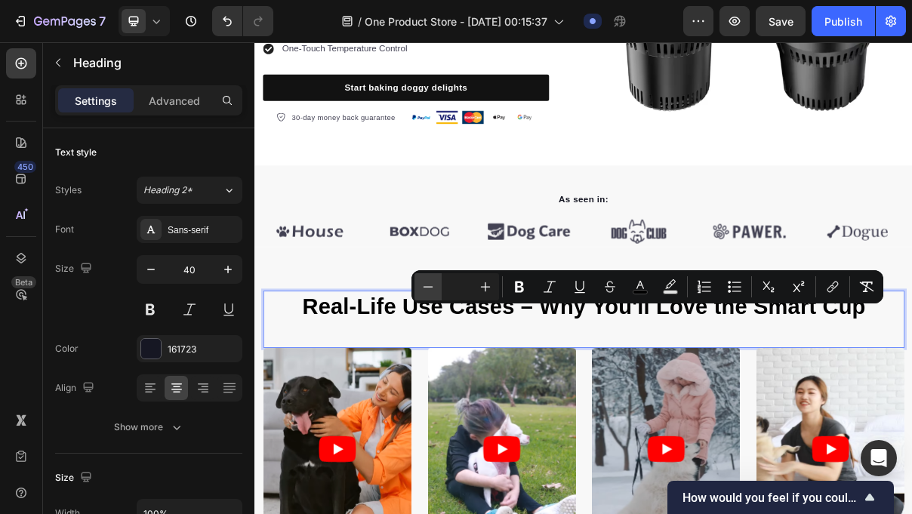
click at [431, 289] on icon "Editor contextual toolbar" at bounding box center [428, 286] width 15 height 15
click at [458, 289] on input "Editor contextual toolbar" at bounding box center [457, 287] width 30 height 18
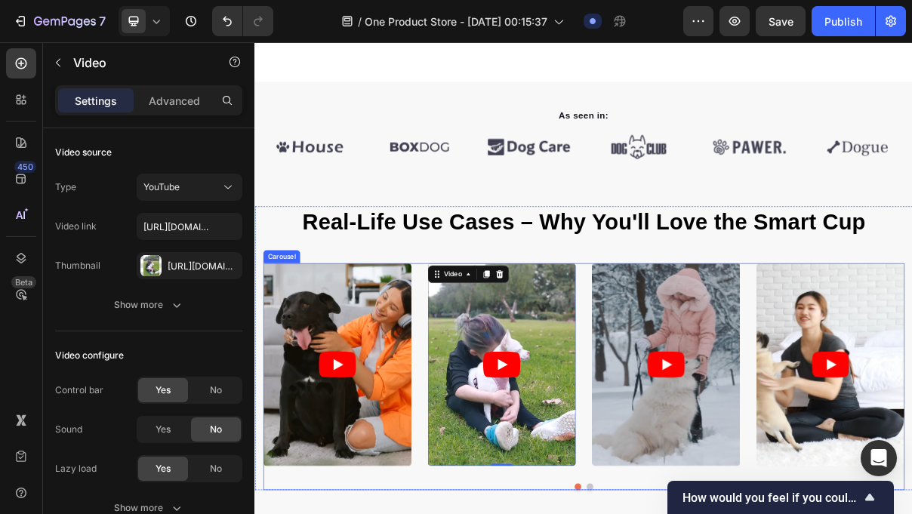
scroll to position [468, 0]
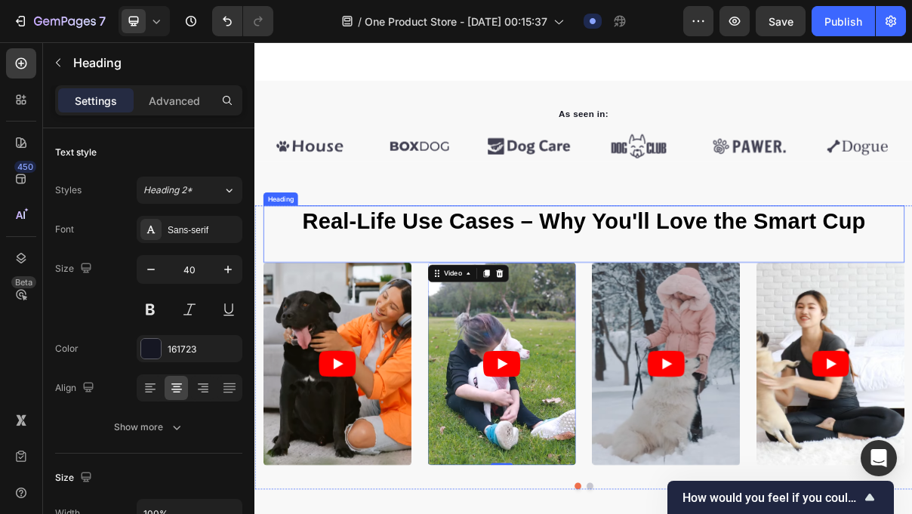
click at [647, 288] on span "Real-Life Use Cases – Why You'll Love the Smart Cup" at bounding box center [707, 288] width 776 height 33
click at [666, 286] on span "Real-Life Use Cases – Why You'll Love the Smart Cup" at bounding box center [707, 288] width 776 height 33
click at [668, 286] on span "Real-Life Use Cases – Why You'll Love the Smart Cup" at bounding box center [707, 288] width 776 height 33
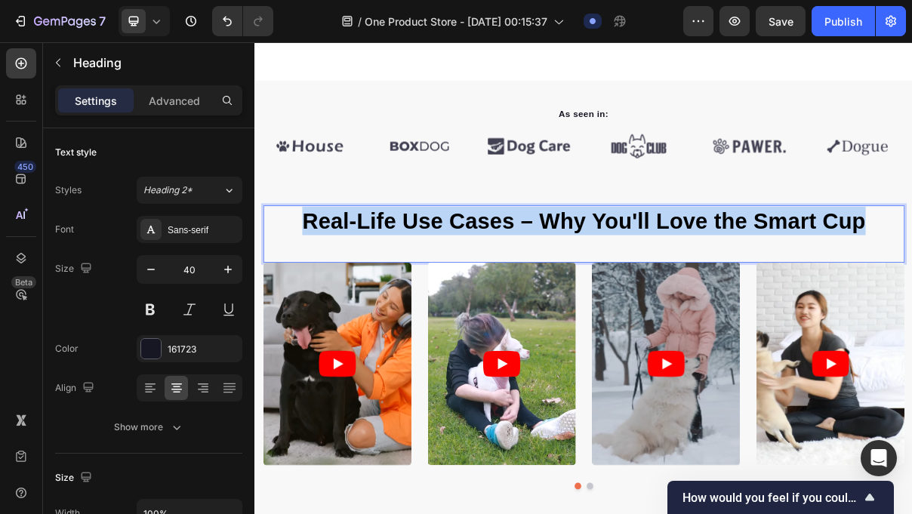
click at [668, 286] on span "Real-Life Use Cases – Why You'll Love the Smart Cup" at bounding box center [707, 288] width 776 height 33
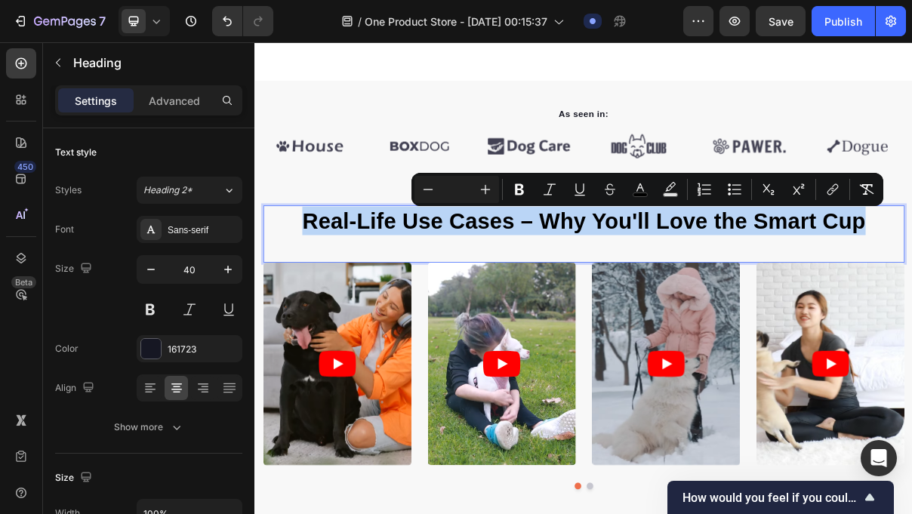
click at [628, 287] on span "Real-Life Use Cases – Why You'll Love the Smart Cup" at bounding box center [707, 288] width 776 height 33
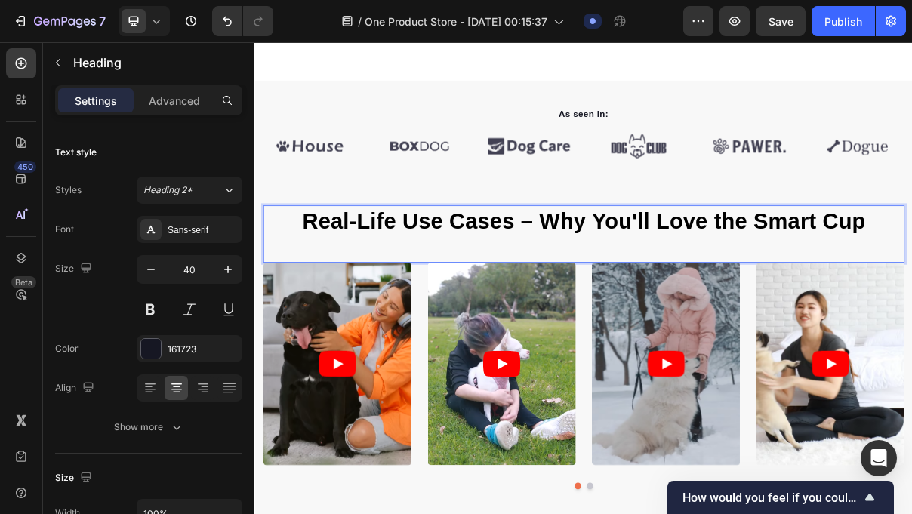
click at [632, 287] on span "Real-Life Use Cases – Why You'll Love the Smart Cup" at bounding box center [707, 288] width 776 height 33
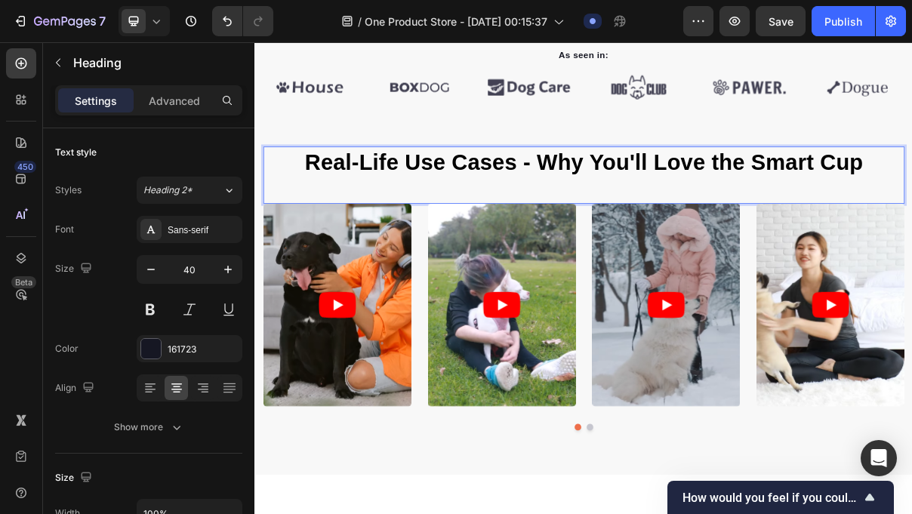
scroll to position [552, 0]
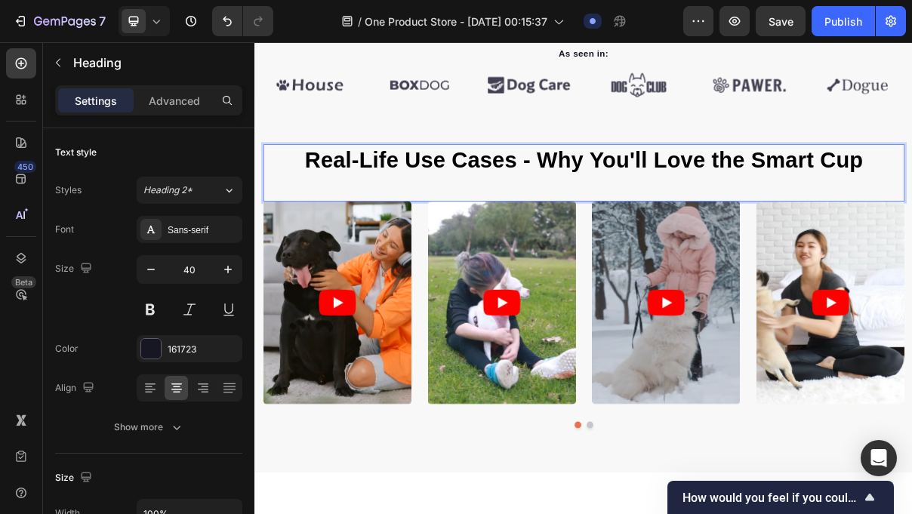
click at [733, 207] on span "Real-Life Use Cases - Why You'll Love the Smart Cup" at bounding box center [708, 204] width 770 height 33
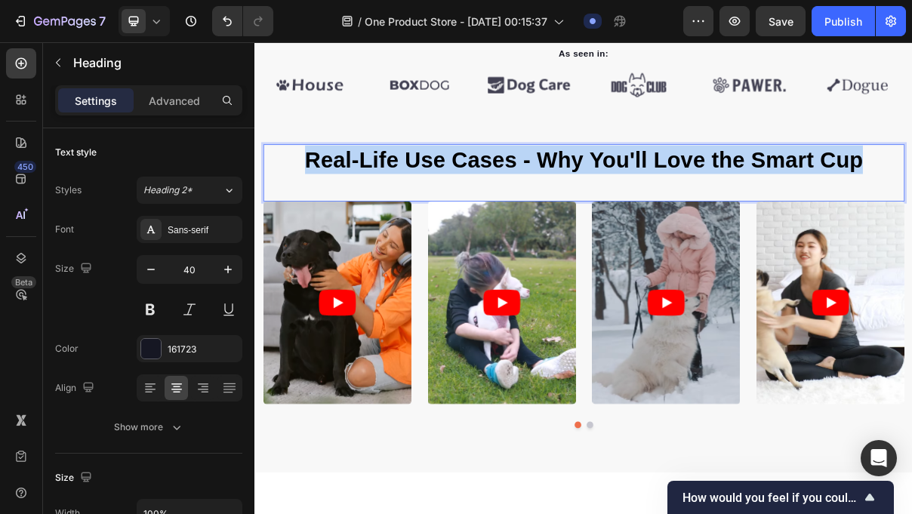
click at [733, 207] on span "Real-Life Use Cases - Why You'll Love the Smart Cup" at bounding box center [708, 204] width 770 height 33
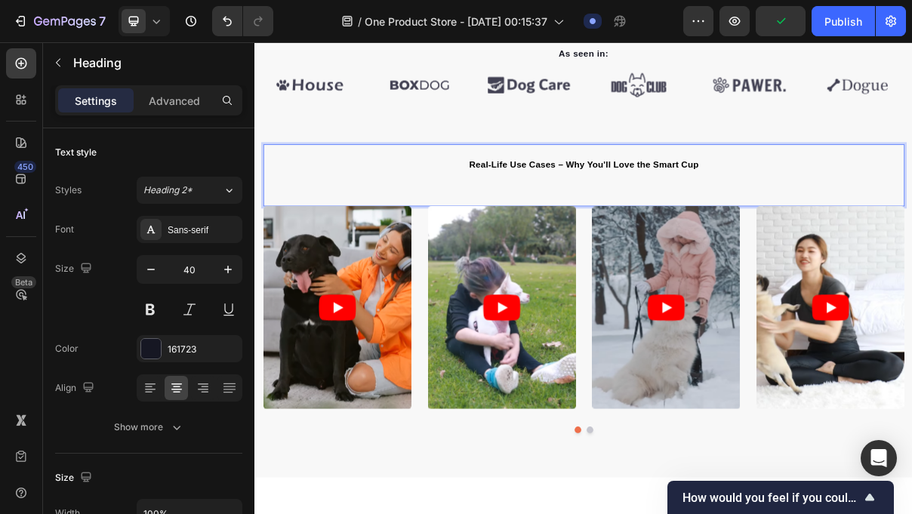
click at [646, 214] on span "Real-Life Use Cases – Why You'll Love the Smart Cup" at bounding box center [708, 211] width 316 height 13
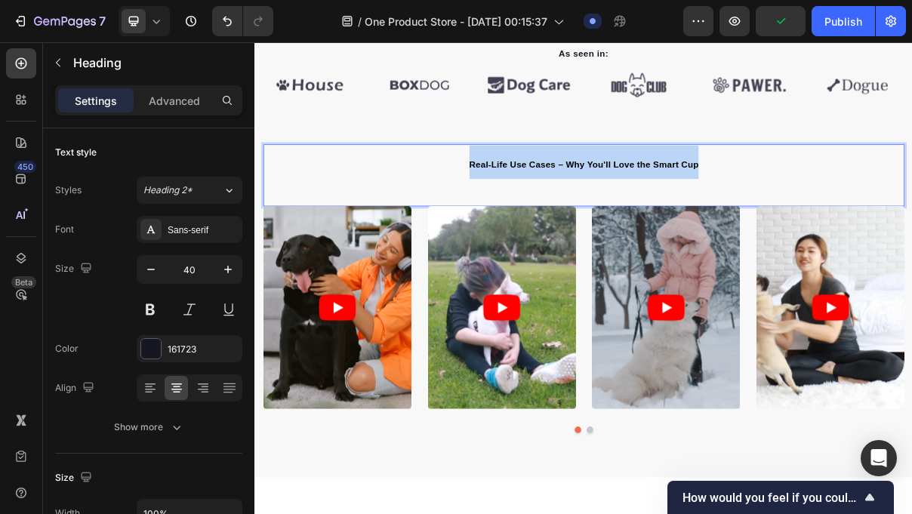
click at [646, 214] on span "Real-Life Use Cases – Why You'll Love the Smart Cup" at bounding box center [708, 211] width 316 height 13
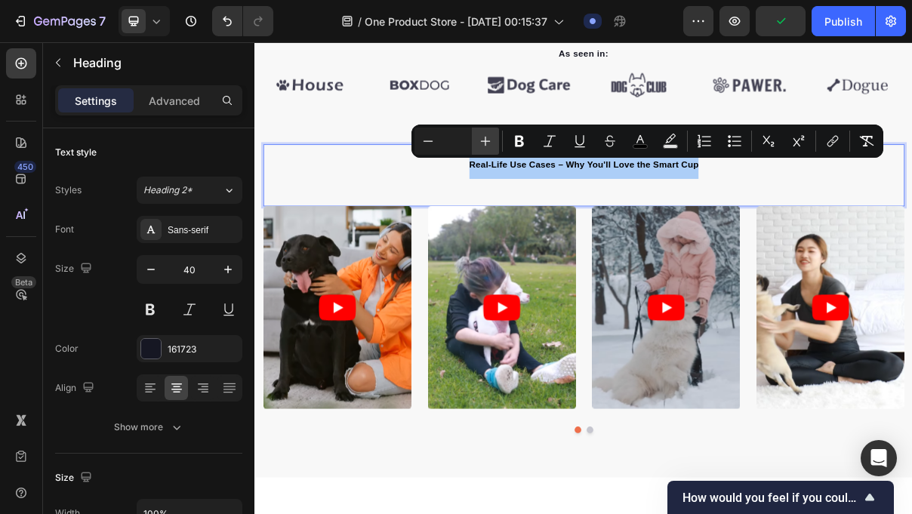
click at [488, 135] on icon "Editor contextual toolbar" at bounding box center [485, 141] width 15 height 15
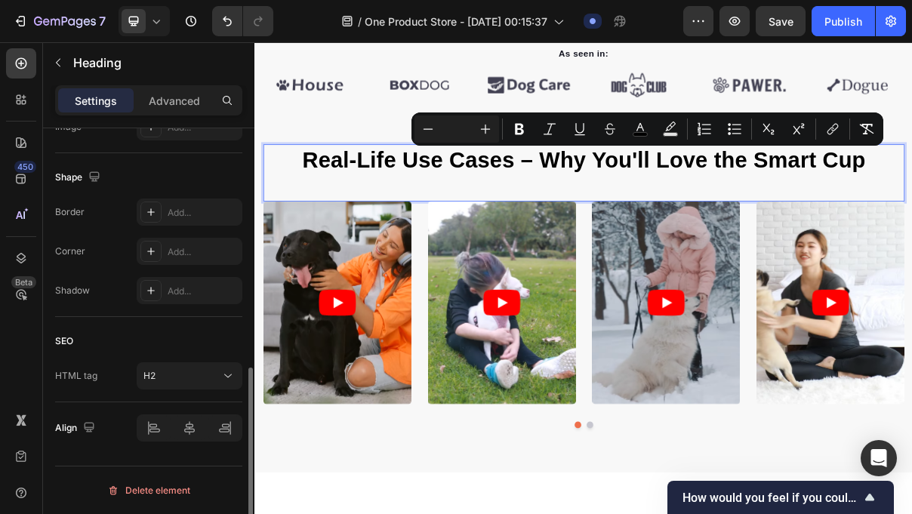
scroll to position [0, 0]
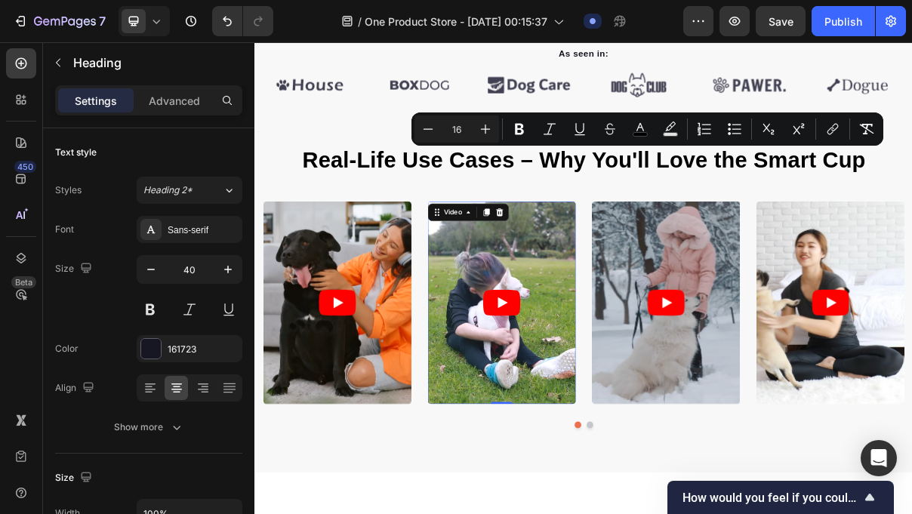
click at [492, 427] on article at bounding box center [594, 401] width 204 height 279
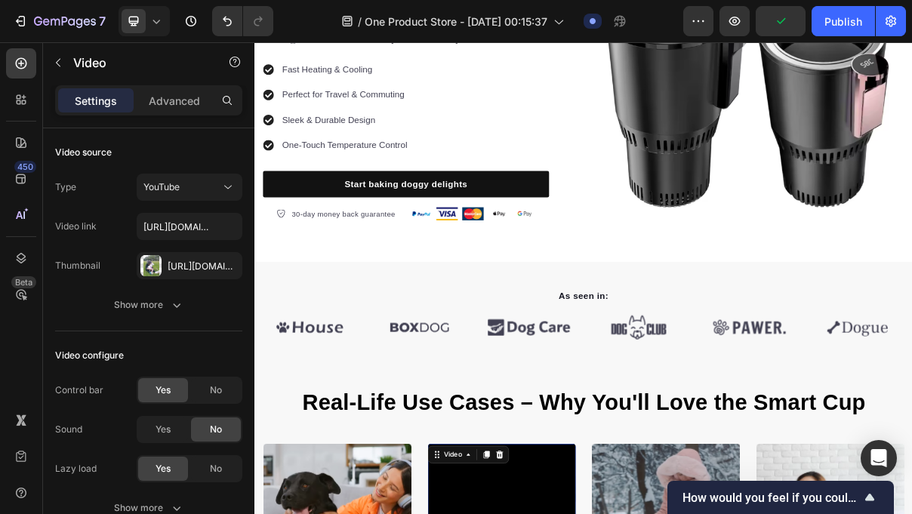
scroll to position [200, 0]
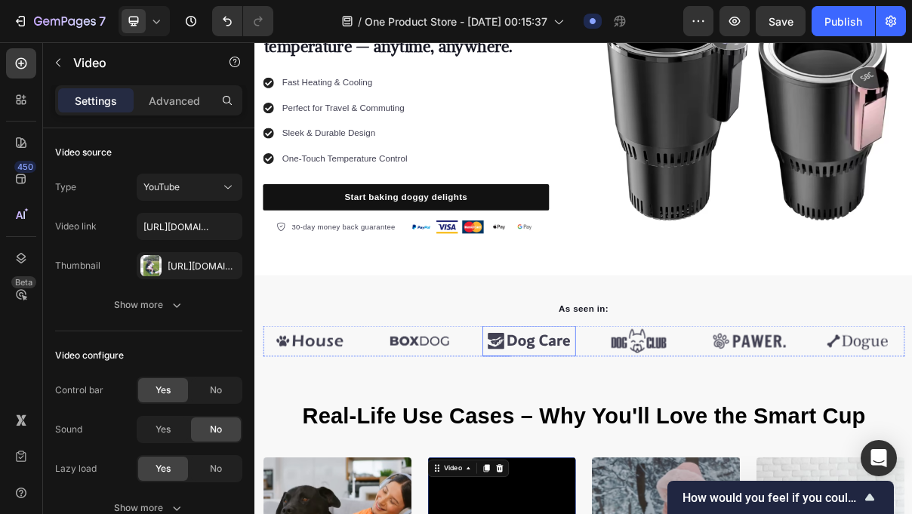
click at [613, 444] on img at bounding box center [632, 454] width 128 height 42
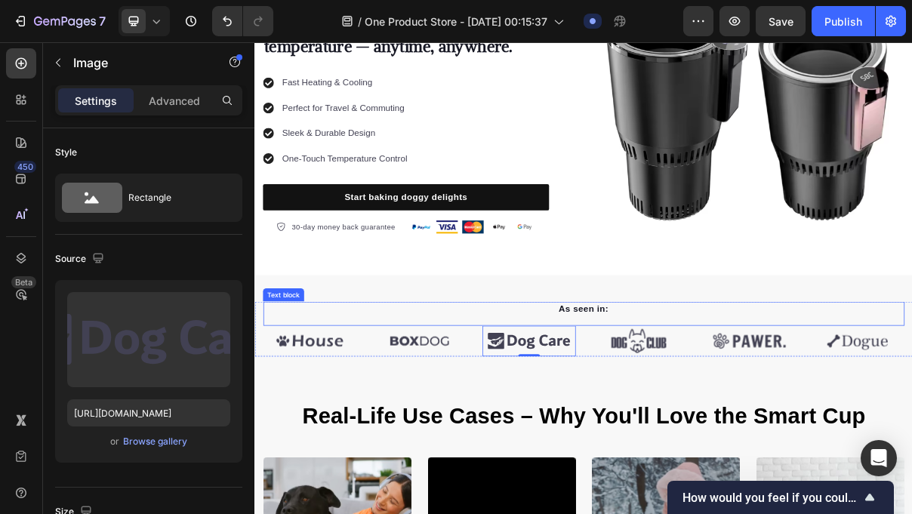
click at [690, 406] on p "As seen in:" at bounding box center [707, 410] width 881 height 18
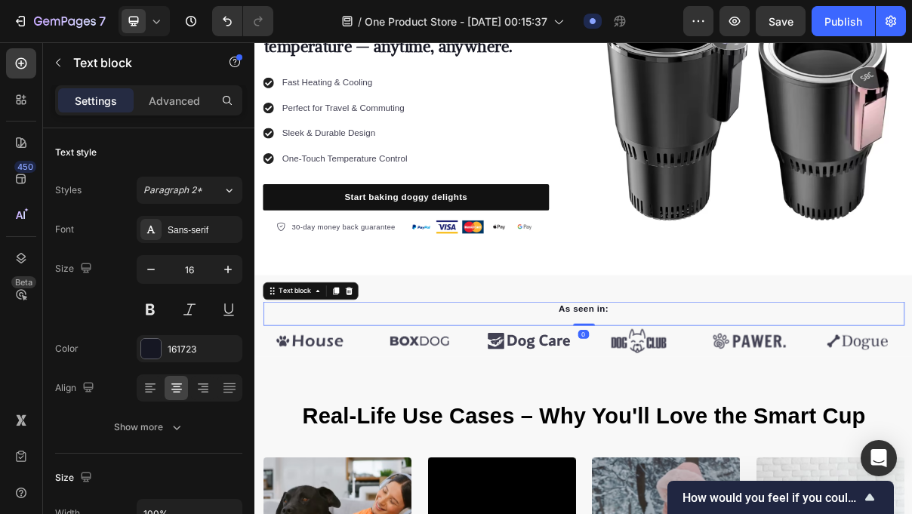
click at [690, 406] on p "As seen in:" at bounding box center [707, 410] width 881 height 18
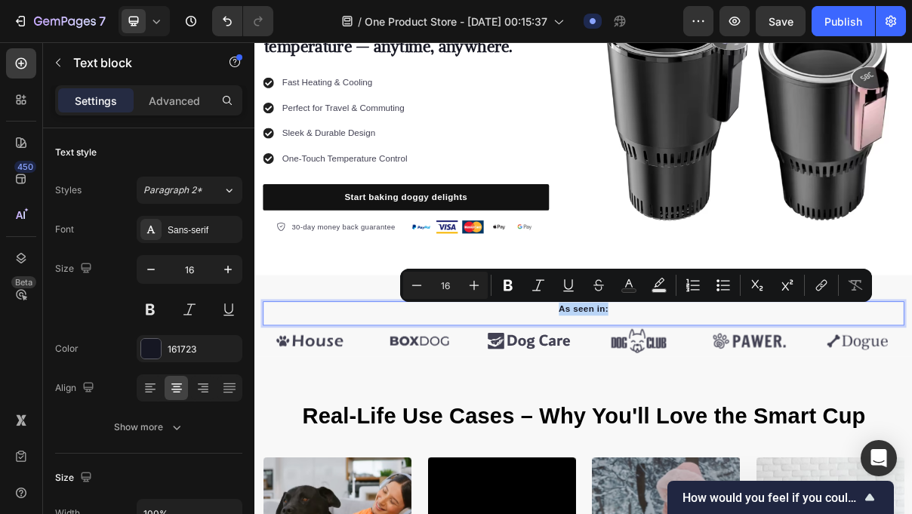
click at [690, 406] on p "As seen in:" at bounding box center [707, 410] width 881 height 18
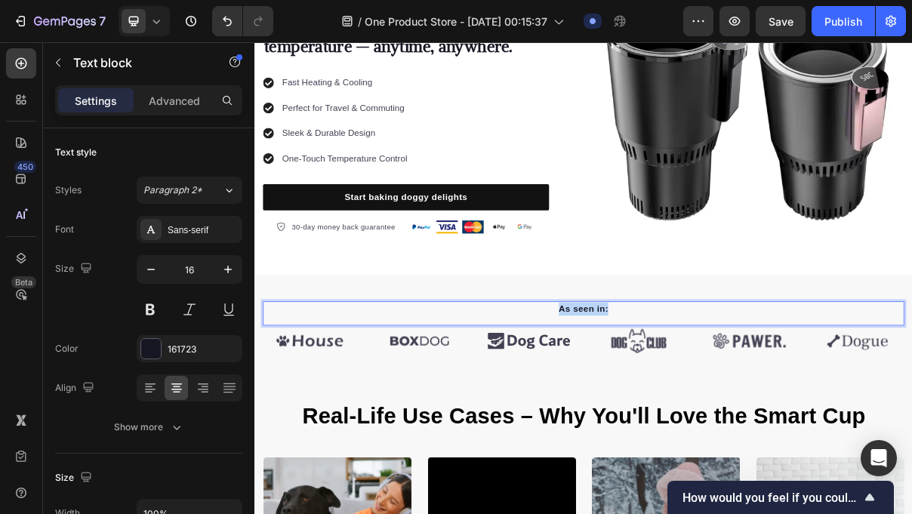
click at [690, 406] on p "As seen in:" at bounding box center [707, 410] width 881 height 18
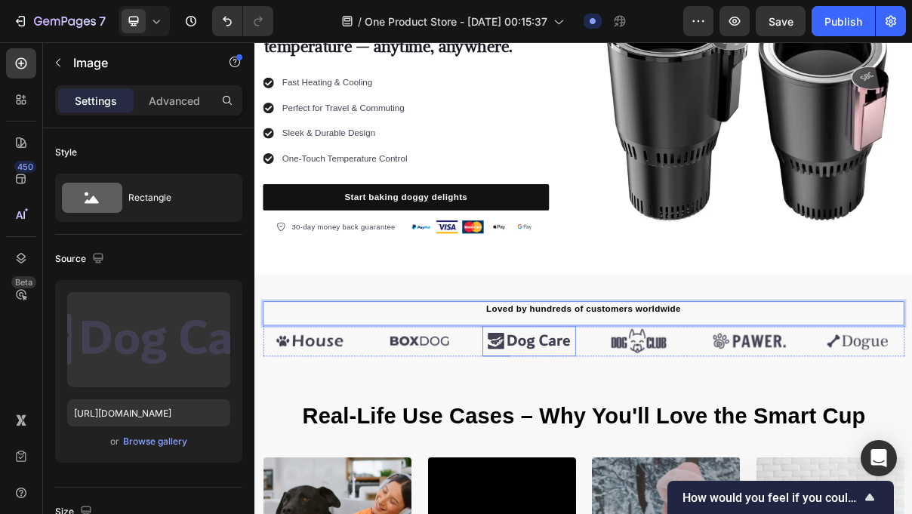
click at [652, 446] on img at bounding box center [632, 454] width 128 height 42
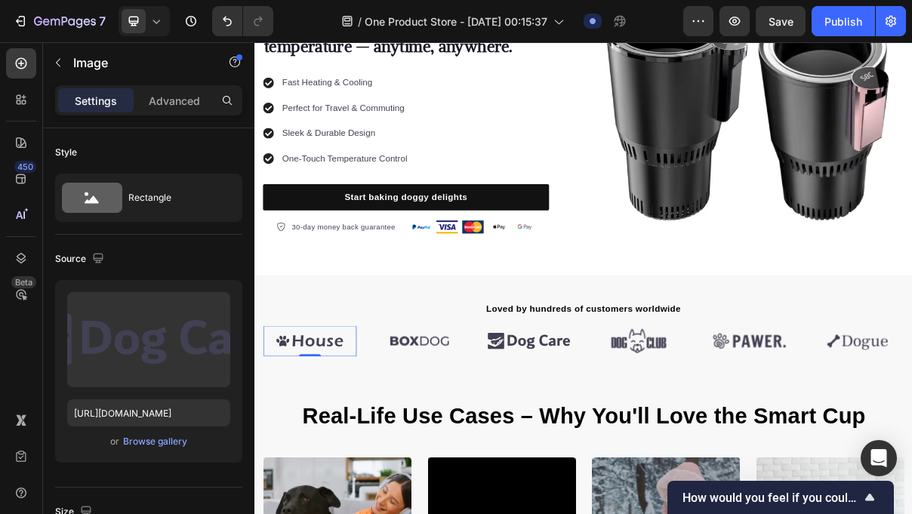
click at [351, 444] on img at bounding box center [330, 454] width 128 height 42
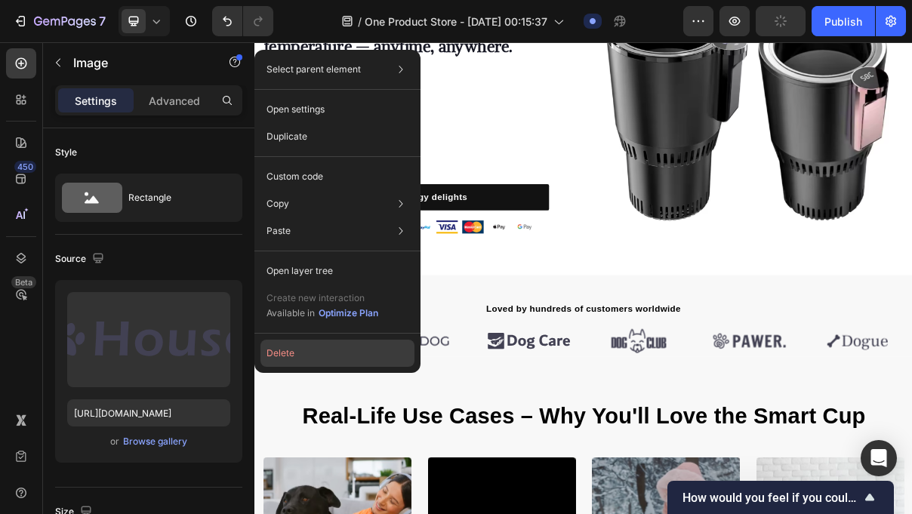
click at [327, 347] on button "Delete" at bounding box center [338, 353] width 154 height 27
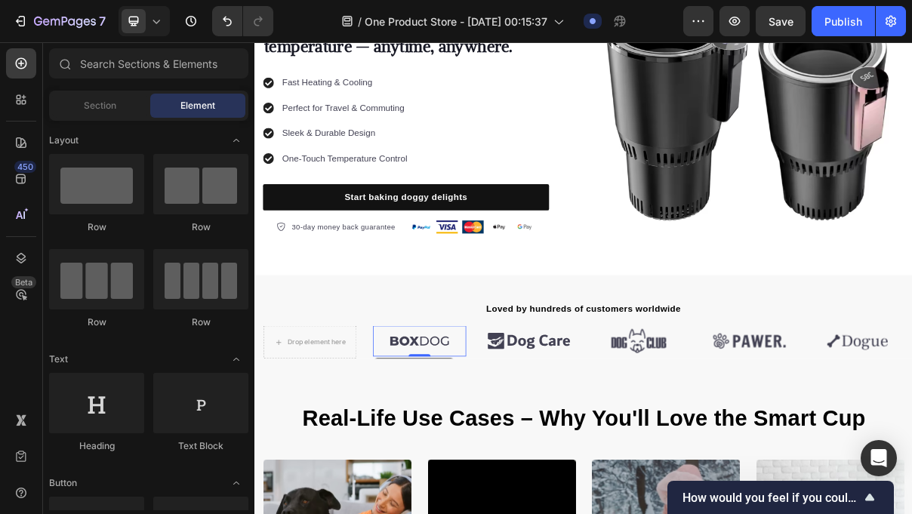
click at [435, 455] on img at bounding box center [481, 454] width 128 height 42
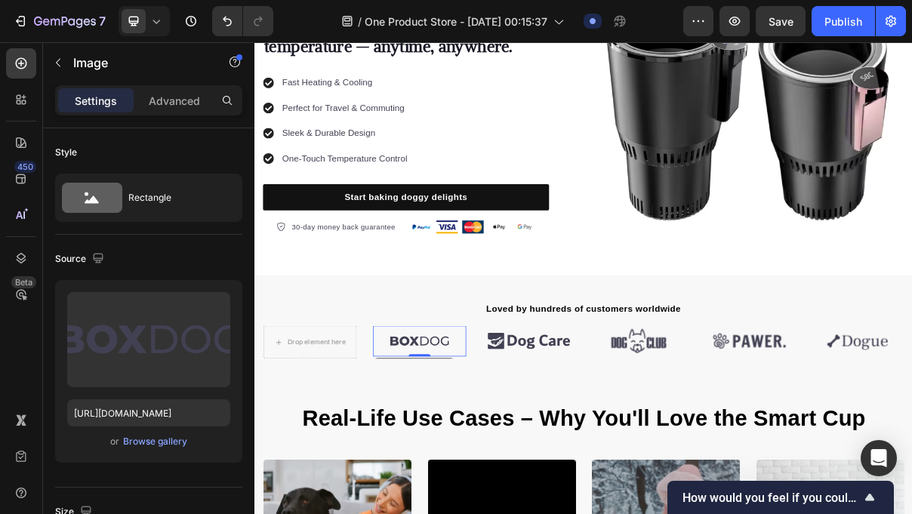
click at [474, 460] on img at bounding box center [481, 454] width 128 height 42
click at [419, 429] on div "Loved by hundreds of customers worldwide Text block 0" at bounding box center [708, 416] width 884 height 33
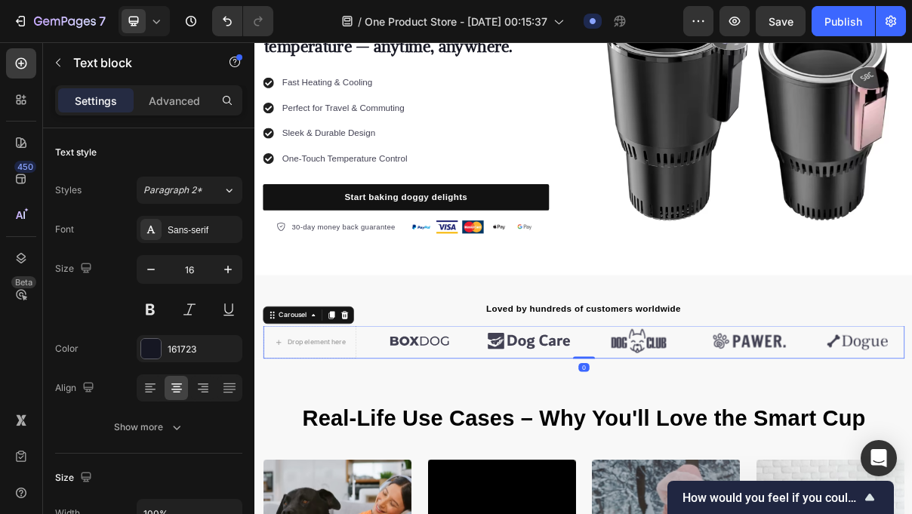
click at [400, 449] on div "Drop element here Image Image Image Image Image" at bounding box center [708, 455] width 884 height 45
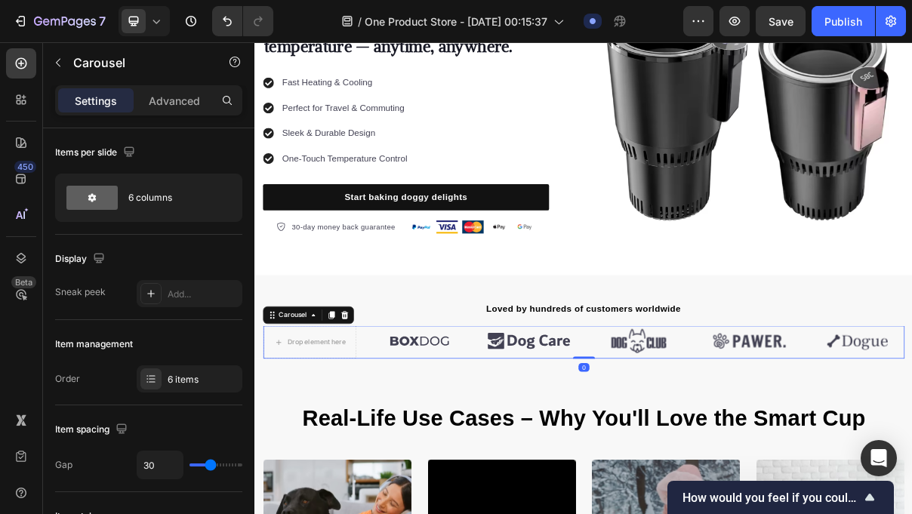
click at [400, 450] on div "Drop element here Image Image Image Image Image" at bounding box center [708, 455] width 884 height 45
click at [380, 427] on div at bounding box center [378, 418] width 18 height 18
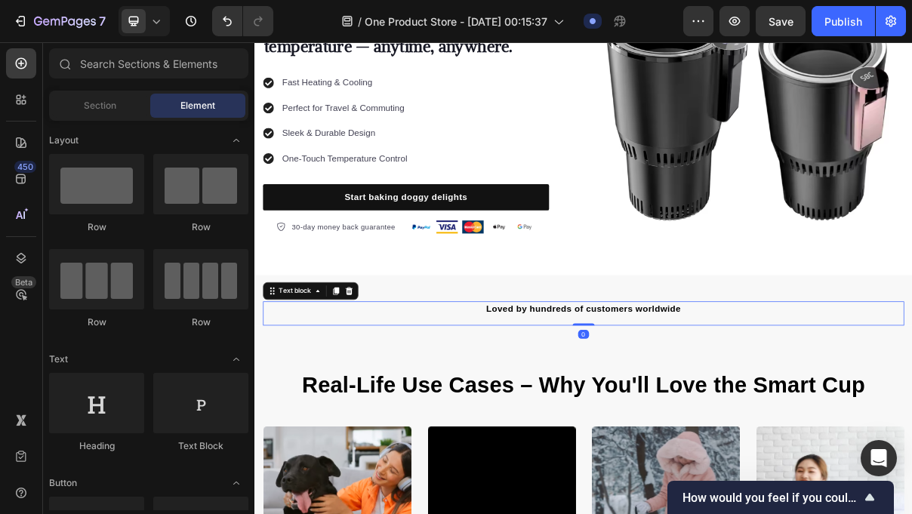
click at [636, 402] on p "Loved by hundreds of customers worldwide" at bounding box center [707, 410] width 881 height 18
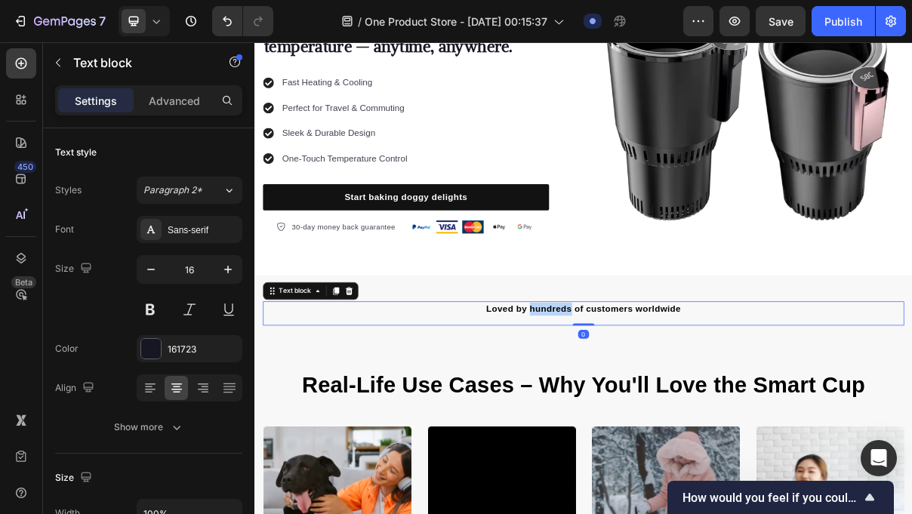
click at [646, 411] on span "Loved by hundreds of customers worldwide" at bounding box center [707, 409] width 268 height 13
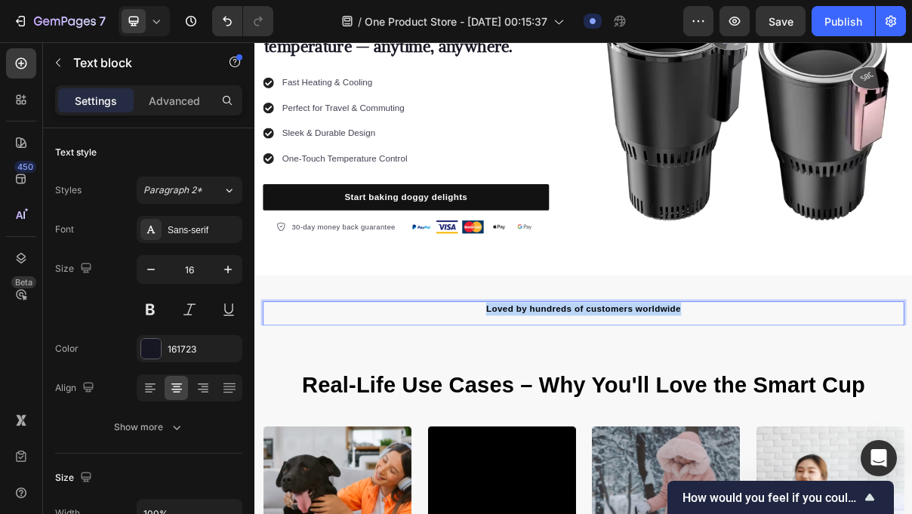
click at [646, 411] on span "Loved by hundreds of customers worldwide" at bounding box center [707, 409] width 268 height 13
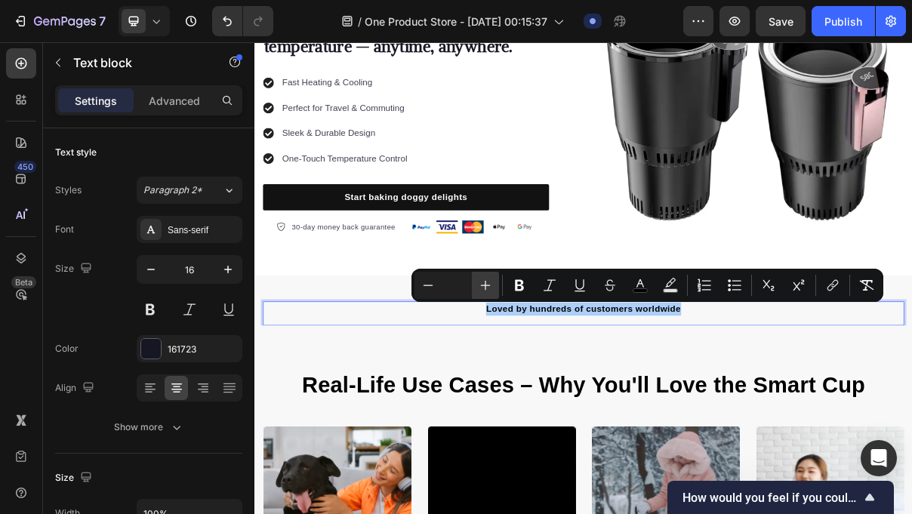
click at [492, 286] on icon "Editor contextual toolbar" at bounding box center [485, 285] width 15 height 15
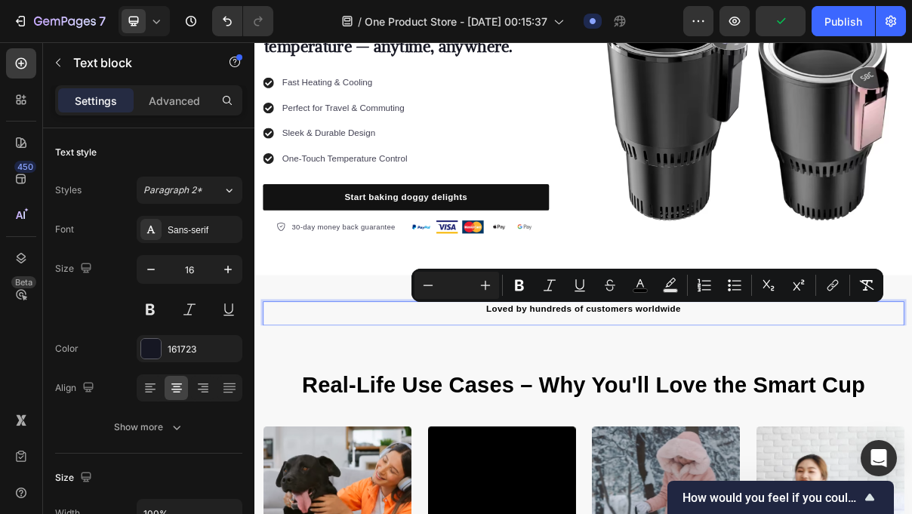
click at [467, 425] on div "Loved by hundreds of customers worldwide Text block 0" at bounding box center [708, 416] width 884 height 33
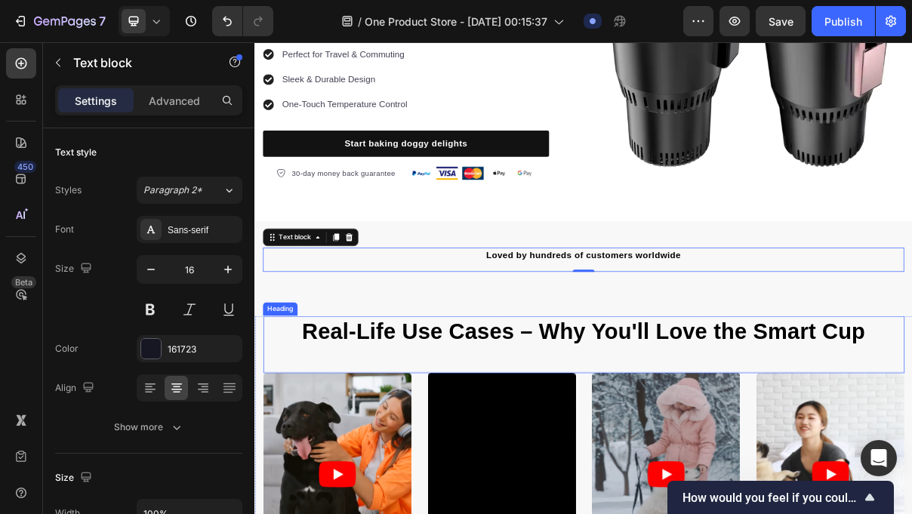
scroll to position [277, 0]
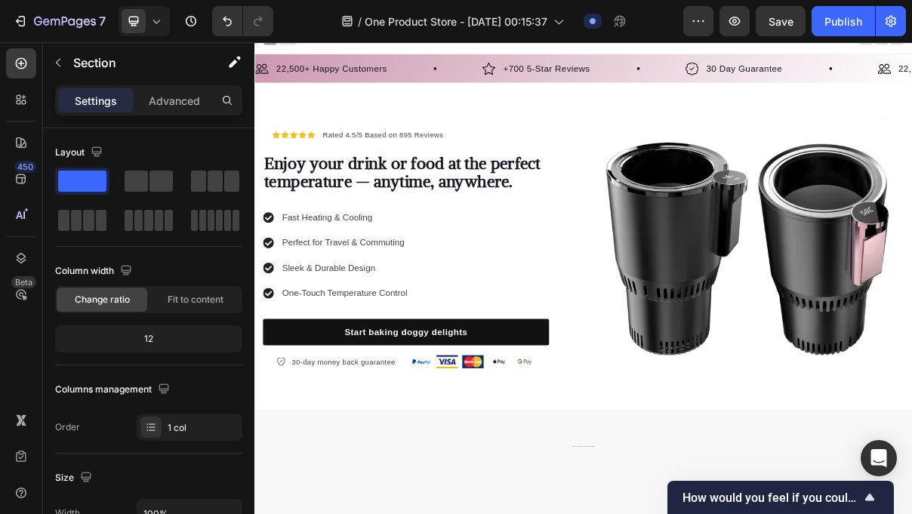
scroll to position [0, 0]
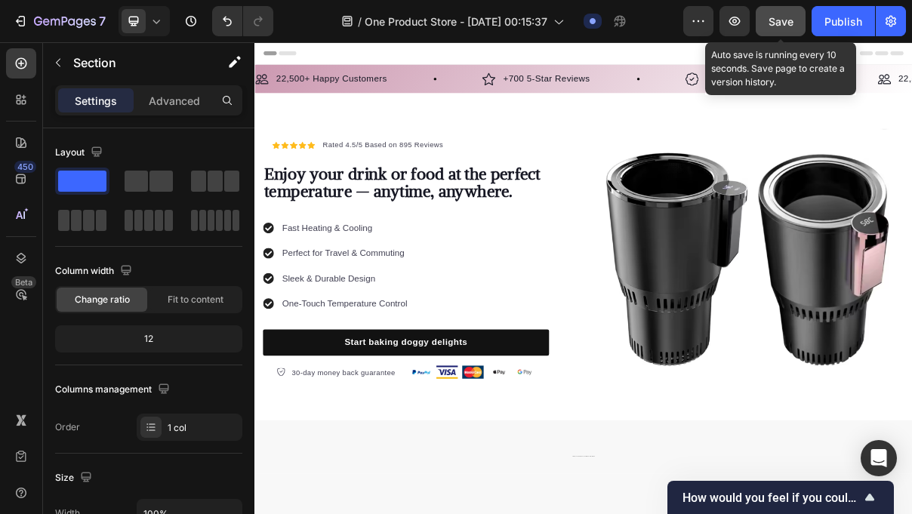
click at [791, 23] on span "Save" at bounding box center [781, 21] width 25 height 13
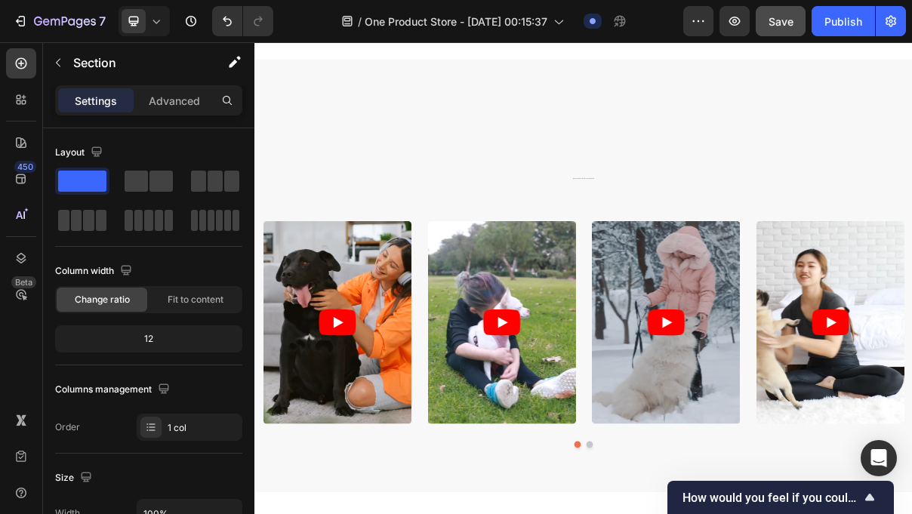
scroll to position [111, 0]
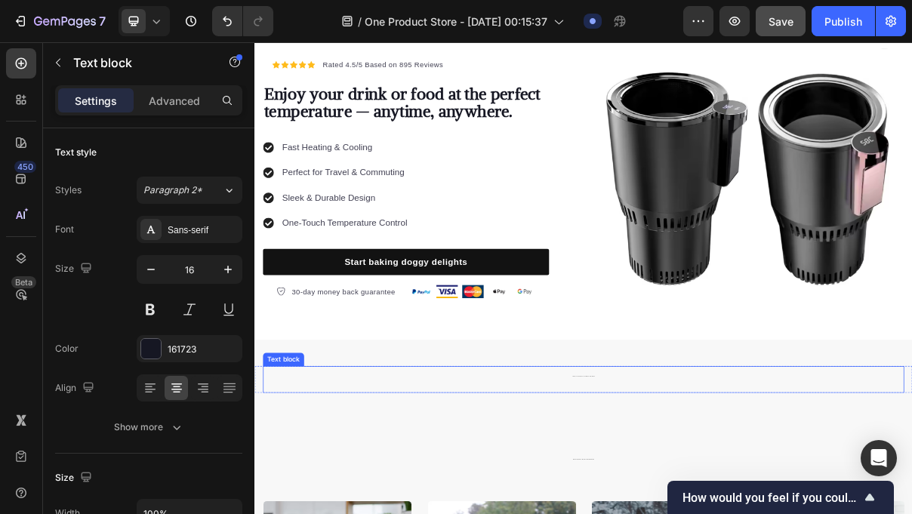
click at [779, 495] on p "Loved by hundreds of customers worldwide" at bounding box center [707, 501] width 881 height 22
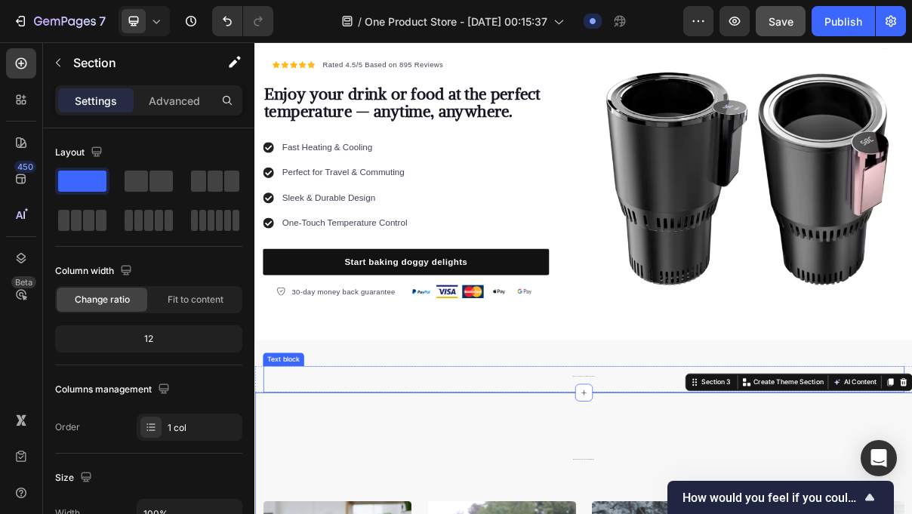
click at [761, 514] on div "Loved by hundreds of customers worldwide Text block" at bounding box center [708, 507] width 884 height 37
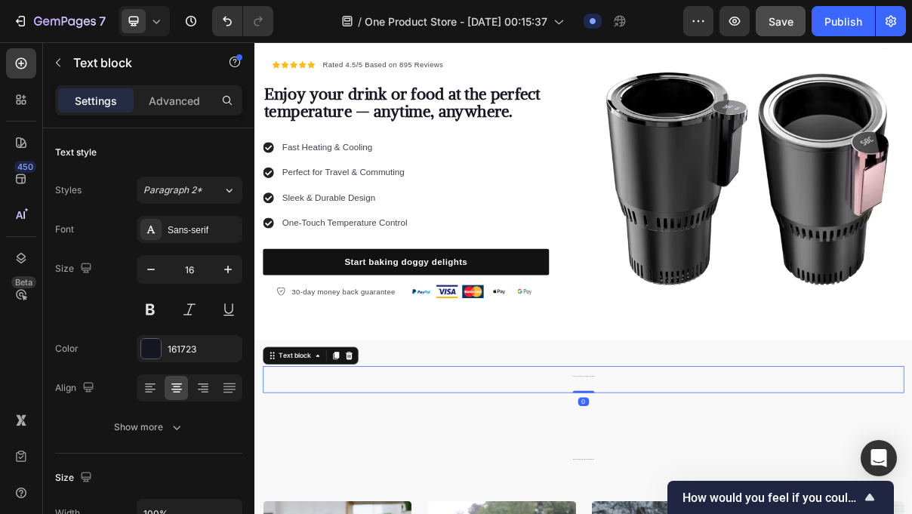
click at [761, 514] on div "Loved by hundreds of customers worldwide Text block 0" at bounding box center [708, 507] width 884 height 37
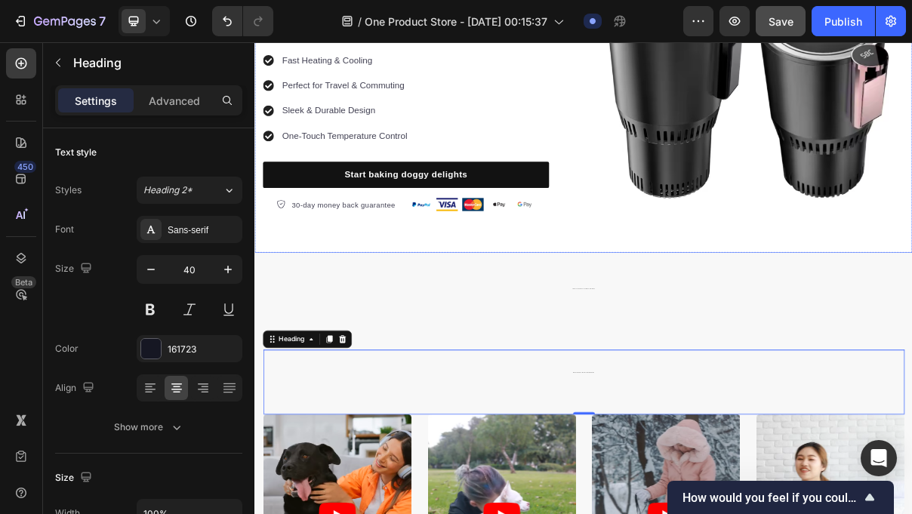
scroll to position [251, 0]
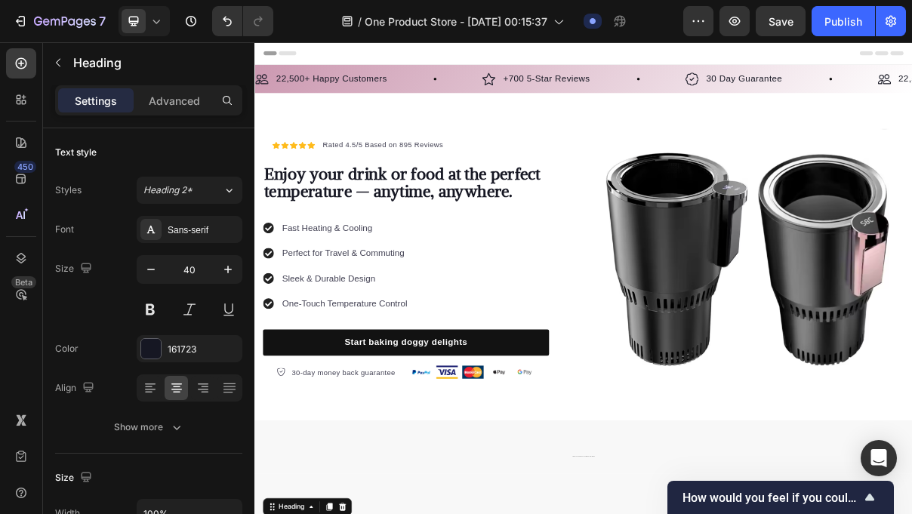
scroll to position [251, 0]
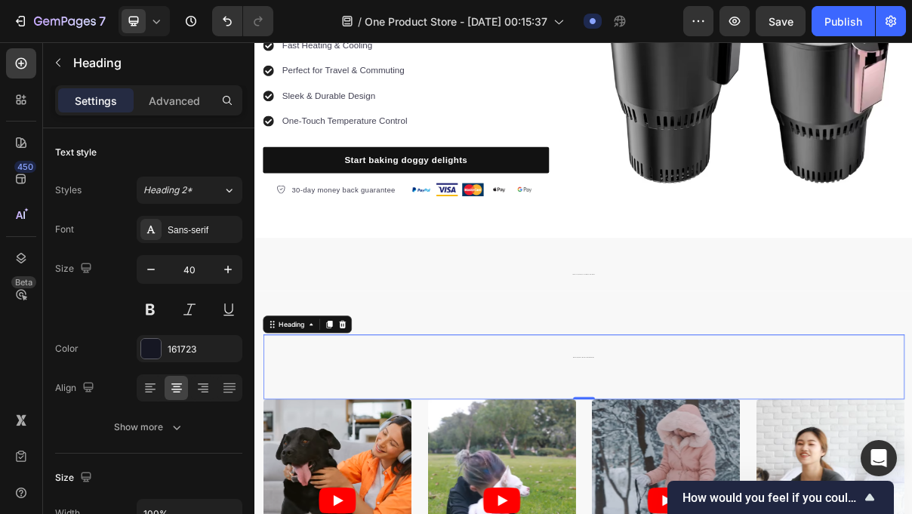
click at [674, 471] on h2 "Real-Life Use Cases – Why You'll Love the Smart Cup" at bounding box center [708, 472] width 884 height 53
click at [674, 471] on p "Real-Life Use Cases – Why You'll Love the Smart Cup" at bounding box center [707, 472] width 881 height 50
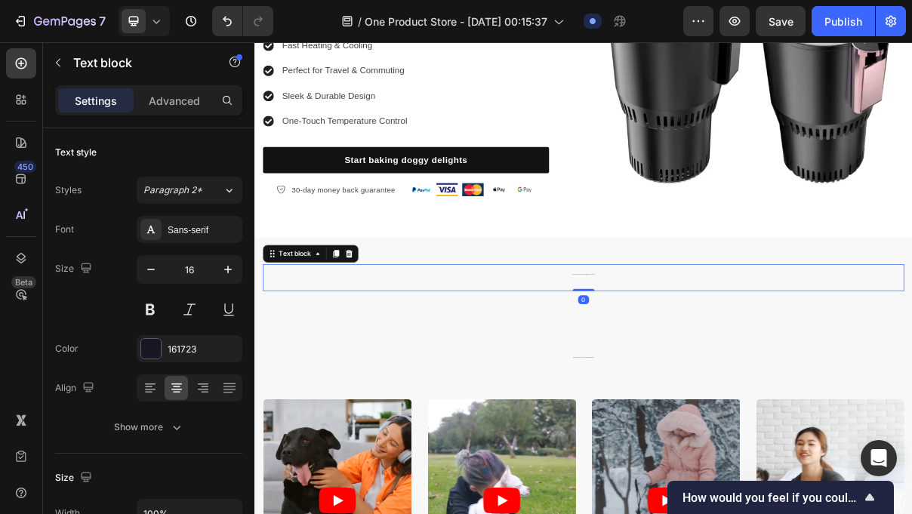
click at [711, 359] on p "Loved by hundreds of customers worldwide" at bounding box center [707, 361] width 881 height 22
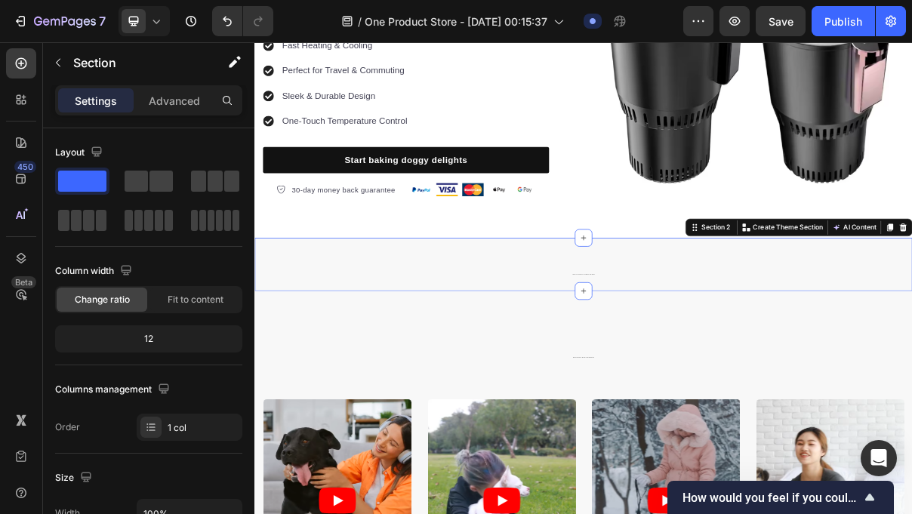
click at [696, 331] on div "Loved by hundreds of customers worldwide Text block Row Section 2 You can creat…" at bounding box center [708, 348] width 906 height 73
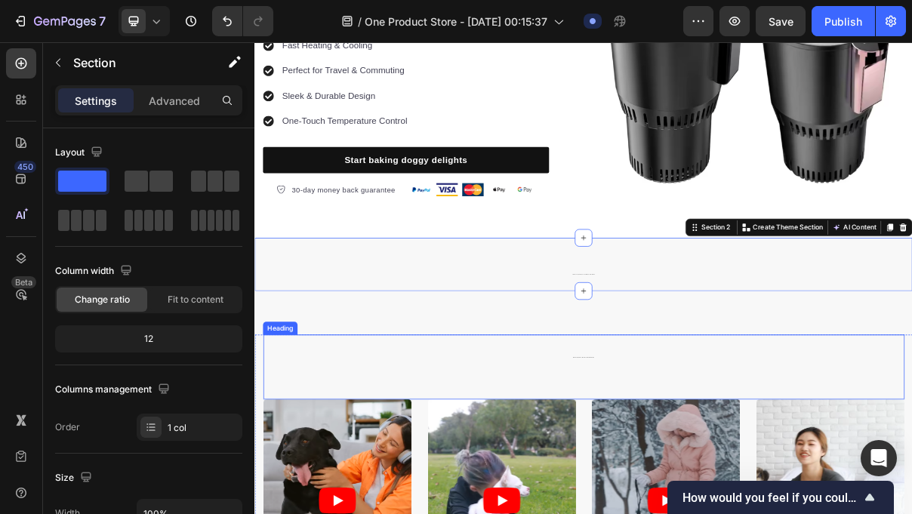
click at [687, 457] on p "⁠⁠⁠⁠⁠⁠⁠ Real-Life Use Cases – Why You'll Love the Smart Cup" at bounding box center [707, 472] width 881 height 50
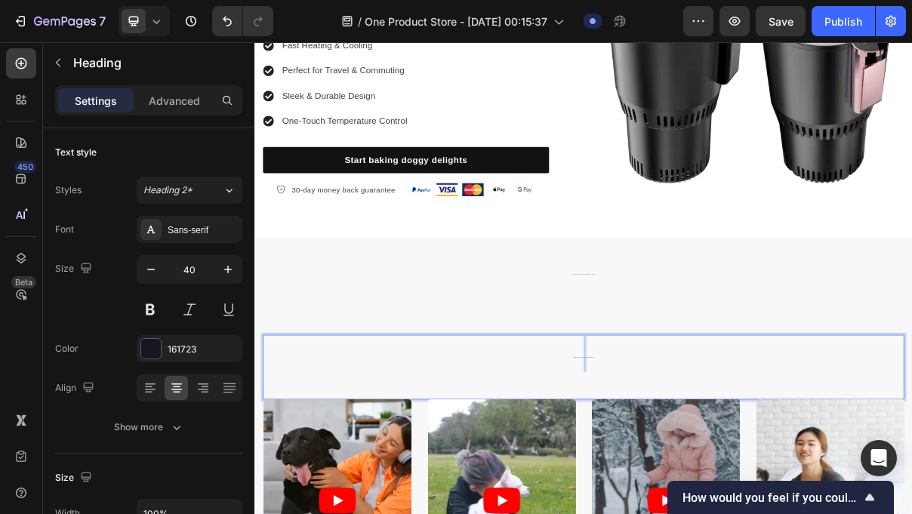
click at [710, 449] on p "Real-Life Use Cases – Why You'll Love the Smart Cup" at bounding box center [707, 472] width 881 height 50
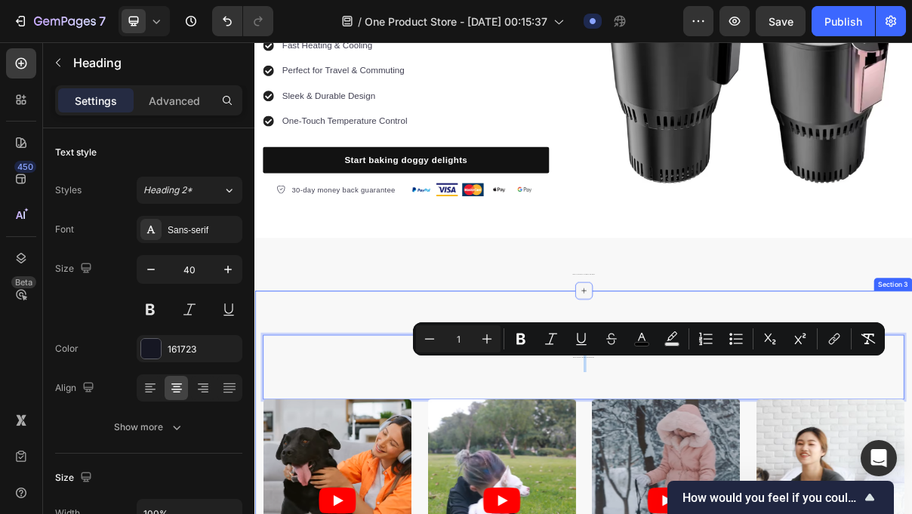
click at [710, 394] on div at bounding box center [708, 385] width 24 height 24
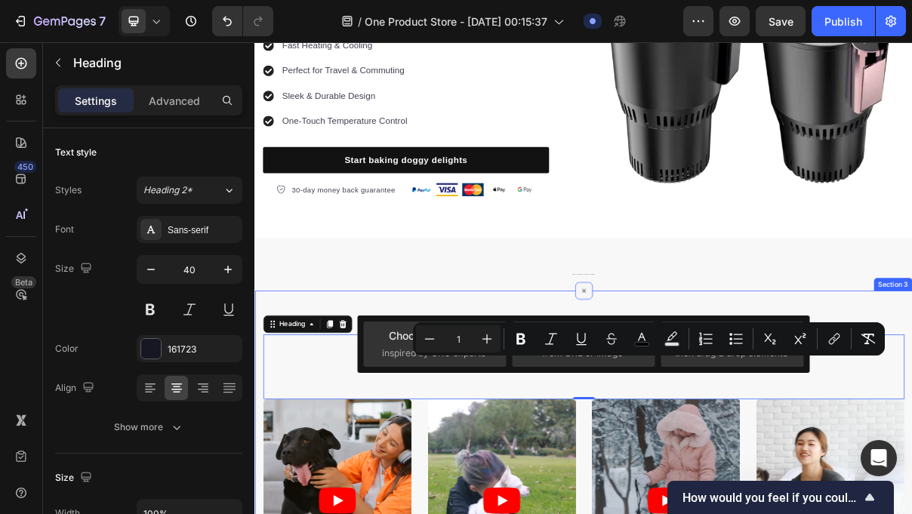
click at [710, 394] on div at bounding box center [708, 385] width 24 height 24
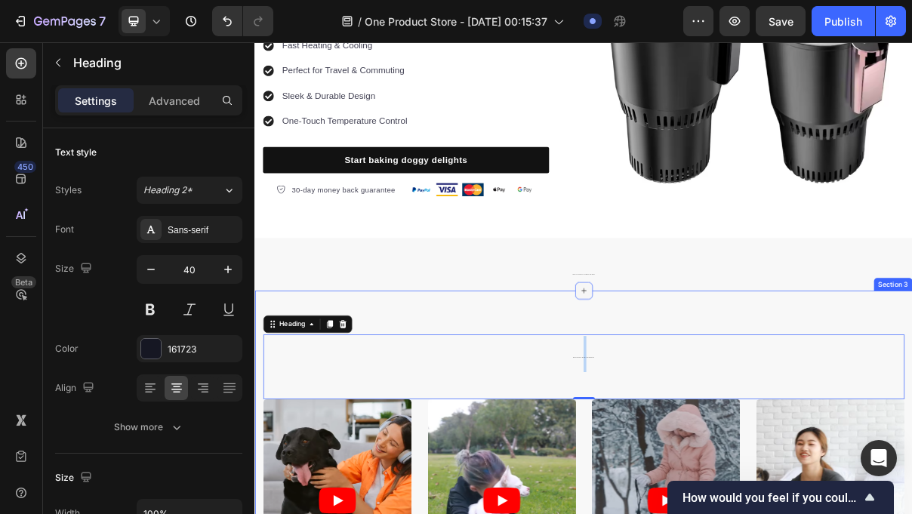
click at [710, 394] on div at bounding box center [708, 385] width 24 height 24
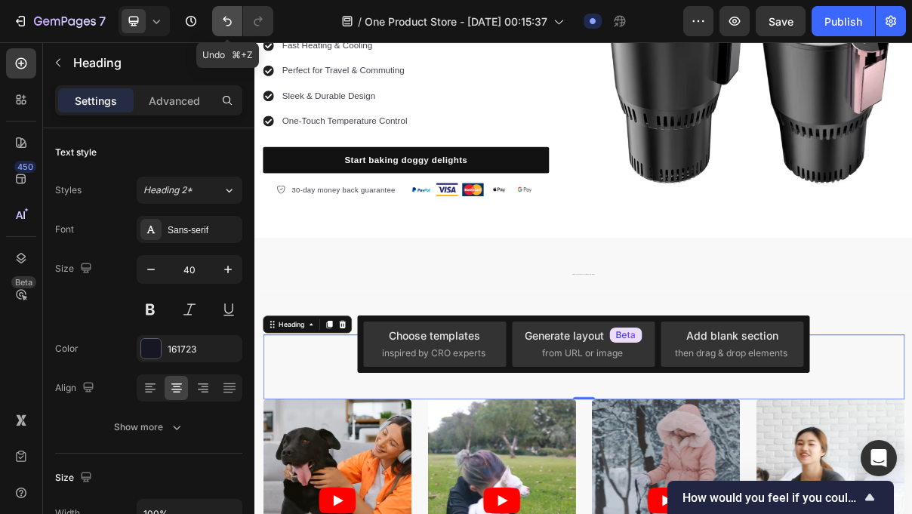
click at [233, 27] on icon "Undo/Redo" at bounding box center [227, 21] width 15 height 15
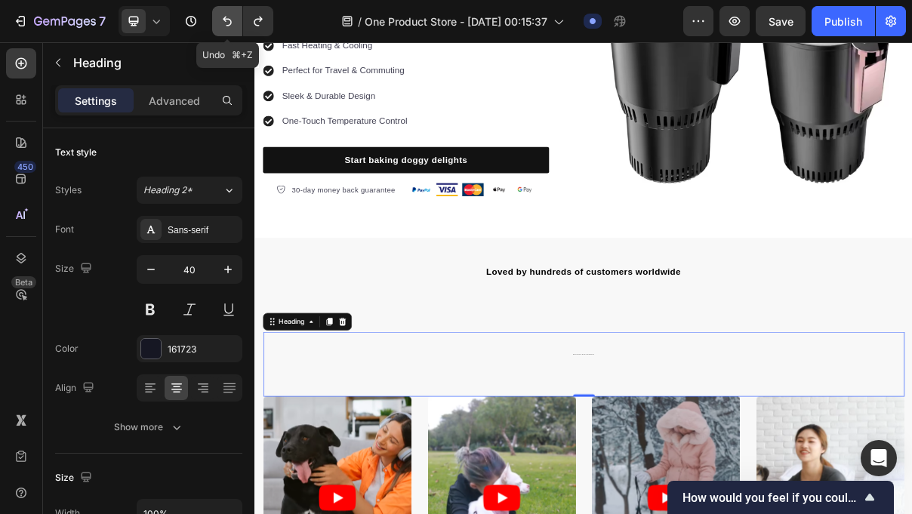
click at [233, 27] on icon "Undo/Redo" at bounding box center [227, 21] width 15 height 15
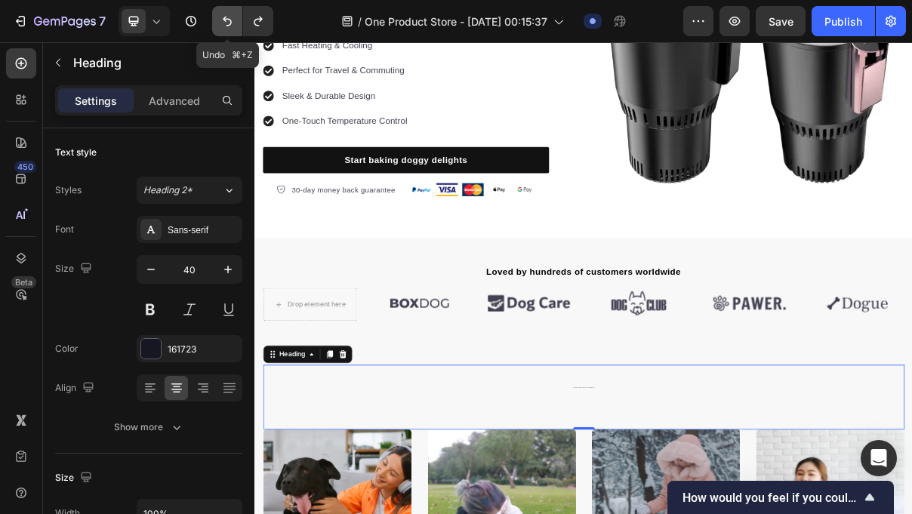
click at [233, 27] on icon "Undo/Redo" at bounding box center [227, 21] width 15 height 15
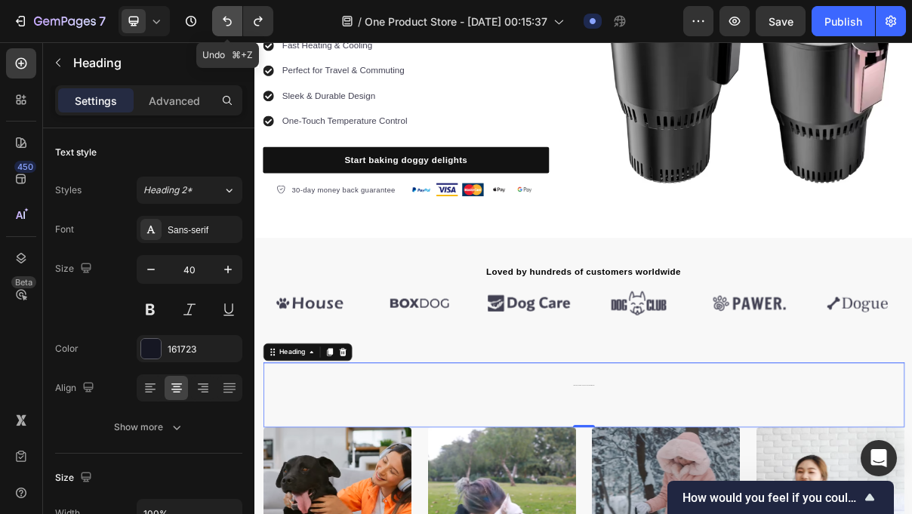
click at [233, 27] on icon "Undo/Redo" at bounding box center [227, 21] width 15 height 15
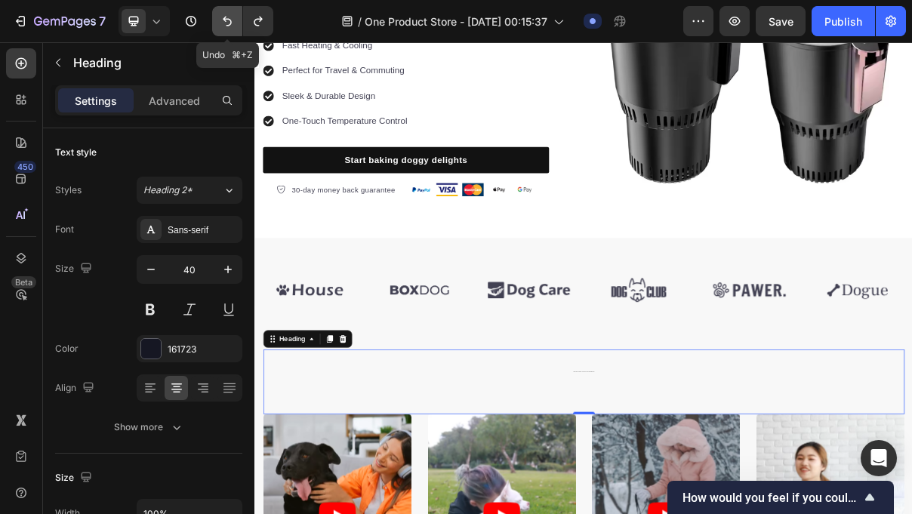
click at [233, 27] on icon "Undo/Redo" at bounding box center [227, 21] width 15 height 15
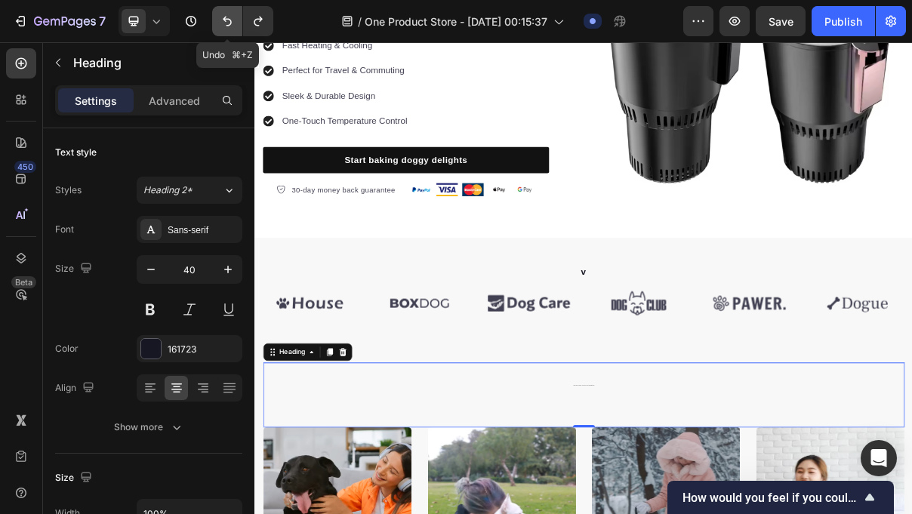
click at [233, 27] on icon "Undo/Redo" at bounding box center [227, 21] width 15 height 15
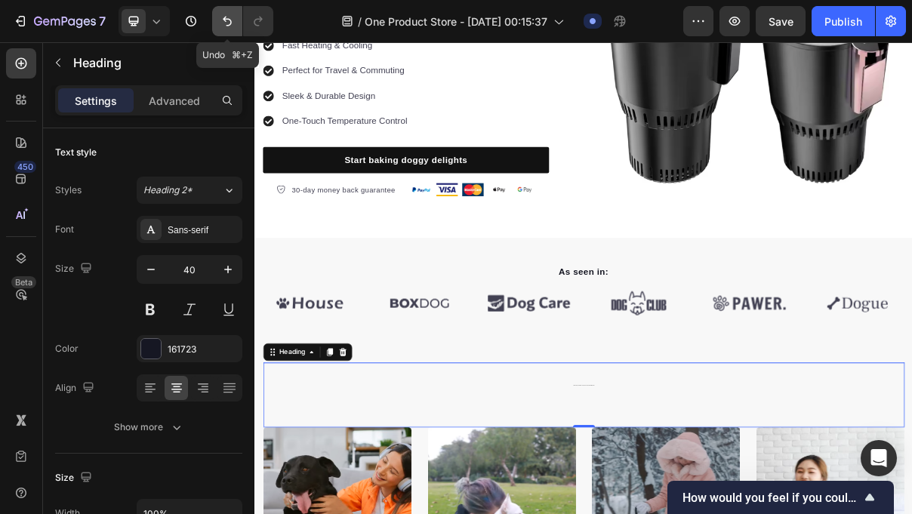
click at [233, 27] on icon "Undo/Redo" at bounding box center [227, 21] width 15 height 15
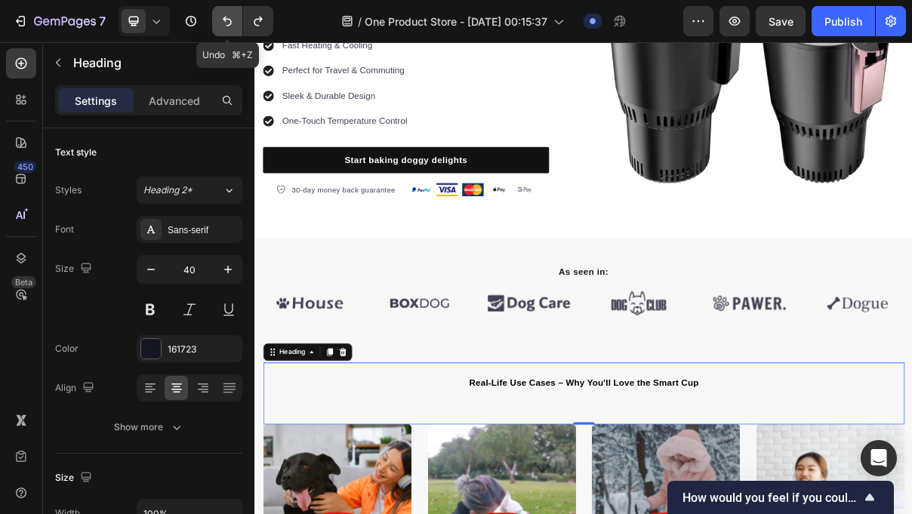
click at [233, 27] on icon "Undo/Redo" at bounding box center [227, 21] width 15 height 15
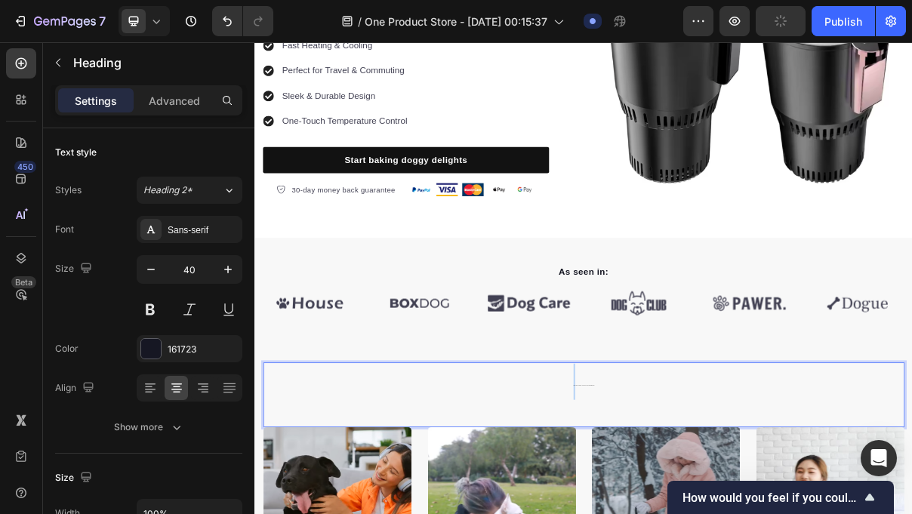
click at [662, 513] on h2 "Real-Life Use Cases – Why You'll Love the Smart Cup" at bounding box center [708, 510] width 884 height 53
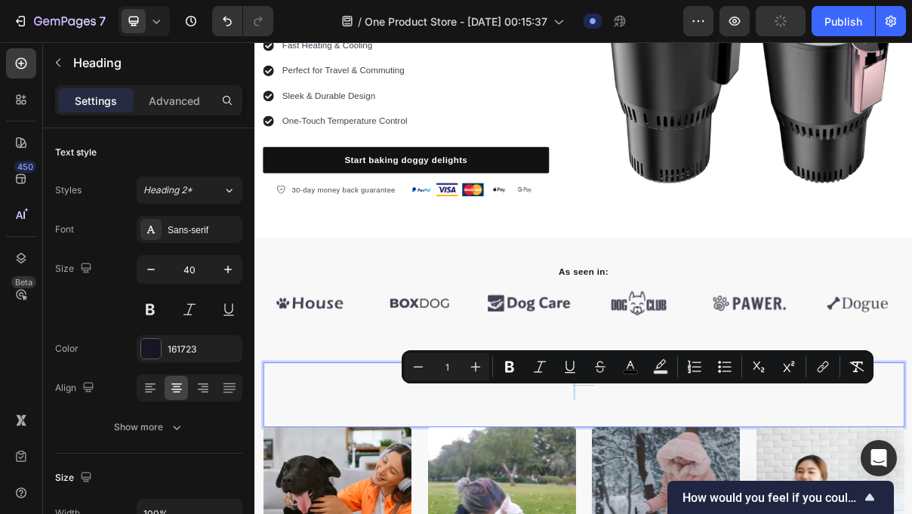
click at [663, 514] on p "Real-Life Use Cases – Why You'll Love the Smart Cup" at bounding box center [707, 511] width 881 height 50
click at [691, 514] on p "Real-Life Use Cases – Why You'll Love the Smart Cup" at bounding box center [707, 511] width 881 height 50
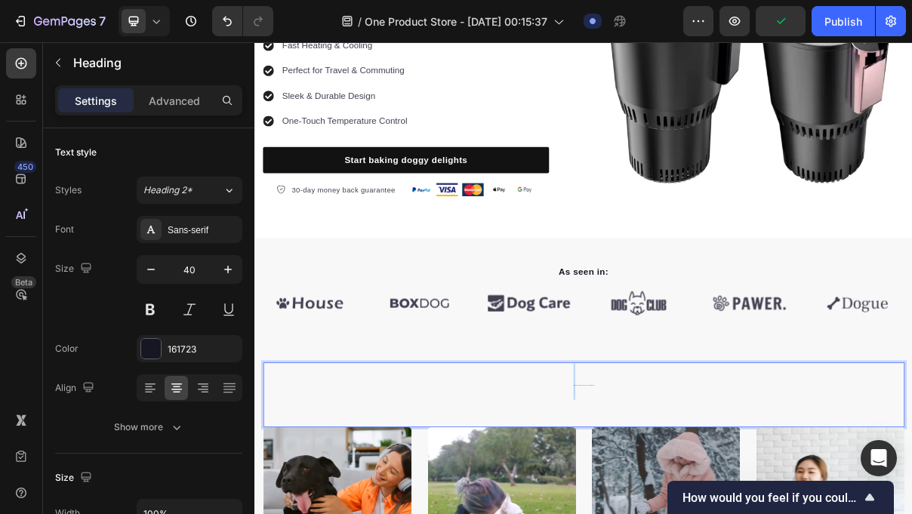
click at [692, 514] on p "Real-Life Use Cases – Why You'll Love the Smart Cup" at bounding box center [707, 511] width 881 height 50
click at [693, 514] on p "Real-Life Use Cases – Why You'll Love the Smart Cup" at bounding box center [707, 511] width 881 height 50
click at [714, 511] on p "ssssfefeff" at bounding box center [707, 511] width 881 height 50
click at [704, 514] on p "ssssfefeff" at bounding box center [707, 511] width 881 height 50
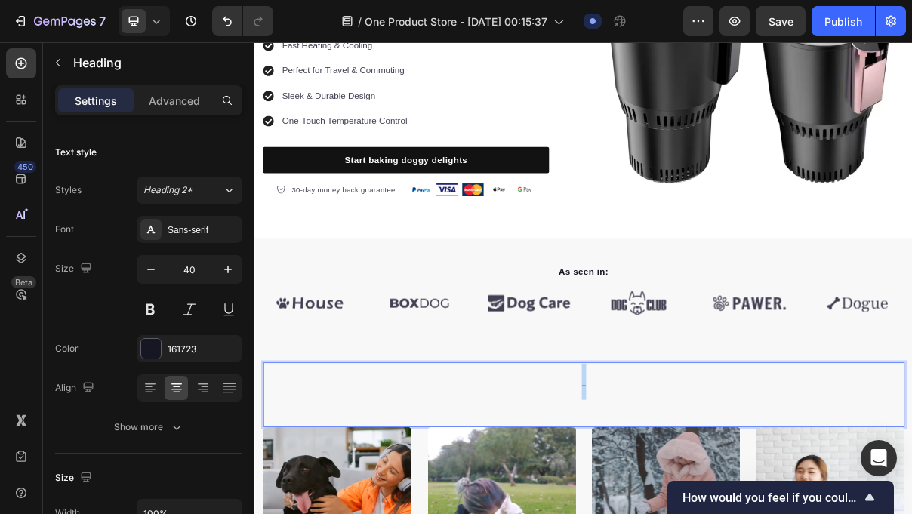
click at [704, 514] on p "ssssfefeff" at bounding box center [707, 511] width 881 height 50
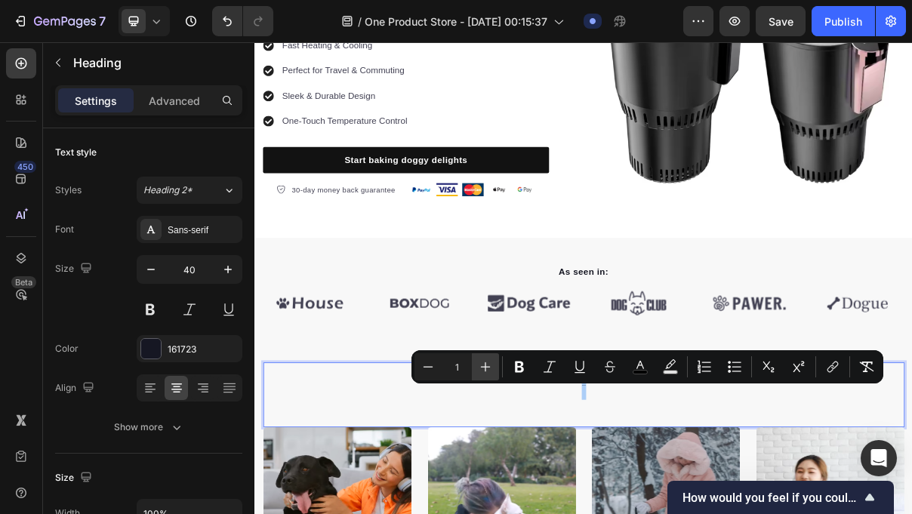
click at [483, 370] on icon "Editor contextual toolbar" at bounding box center [485, 366] width 15 height 15
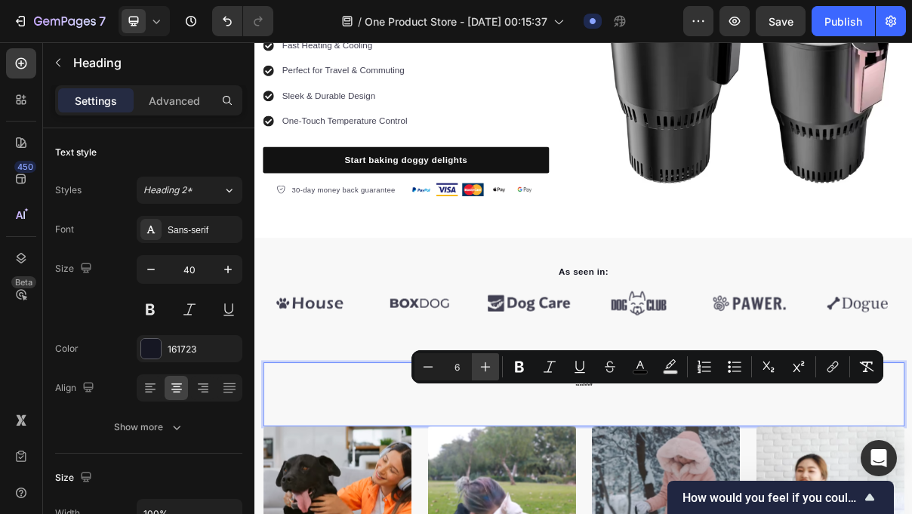
click at [483, 370] on icon "Editor contextual toolbar" at bounding box center [485, 366] width 15 height 15
click at [483, 369] on icon "Editor contextual toolbar" at bounding box center [485, 366] width 15 height 15
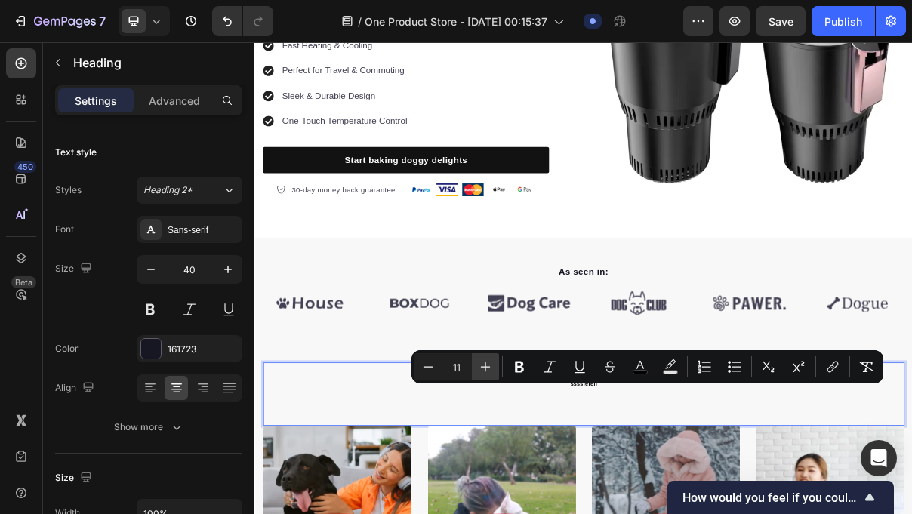
click at [483, 369] on icon "Editor contextual toolbar" at bounding box center [485, 366] width 15 height 15
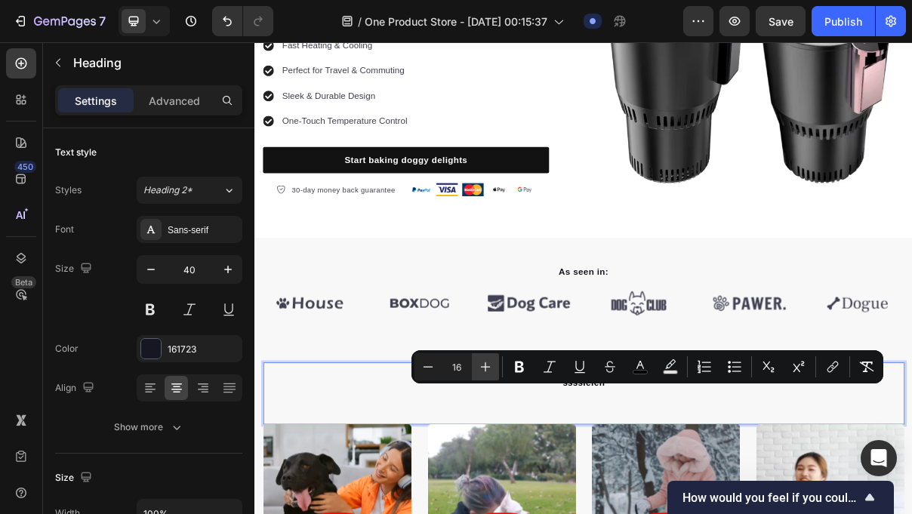
click at [482, 369] on icon "Editor contextual toolbar" at bounding box center [485, 366] width 15 height 15
click at [481, 369] on icon "Editor contextual toolbar" at bounding box center [485, 366] width 15 height 15
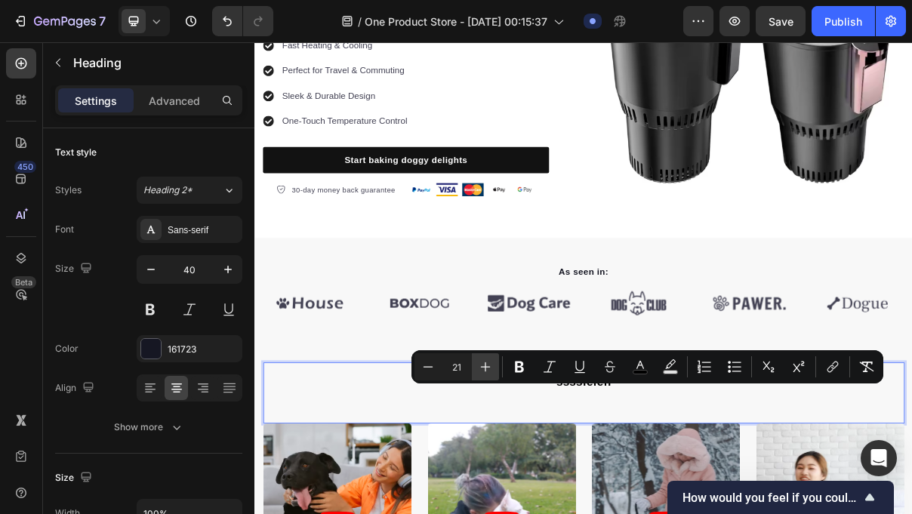
click at [481, 369] on icon "Editor contextual toolbar" at bounding box center [485, 366] width 15 height 15
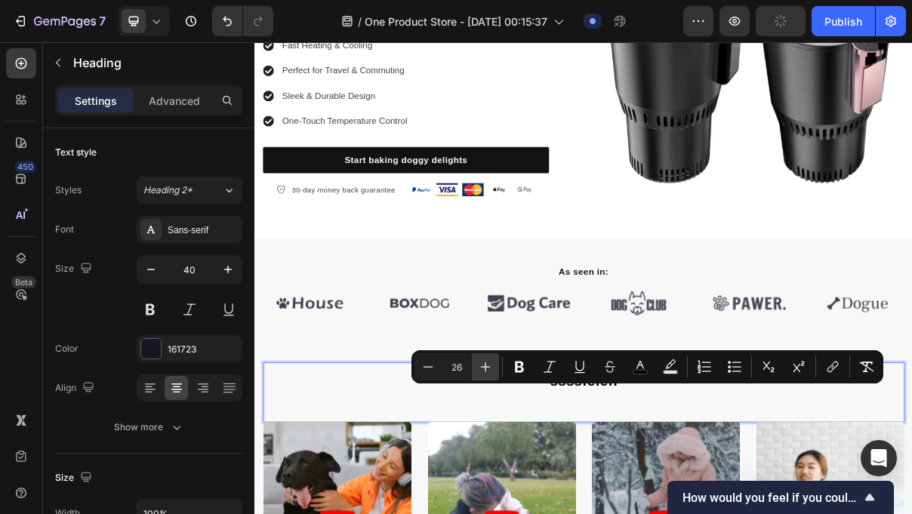
click at [481, 369] on icon "Editor contextual toolbar" at bounding box center [485, 366] width 15 height 15
click at [481, 370] on icon "Editor contextual toolbar" at bounding box center [485, 366] width 15 height 15
type input "30"
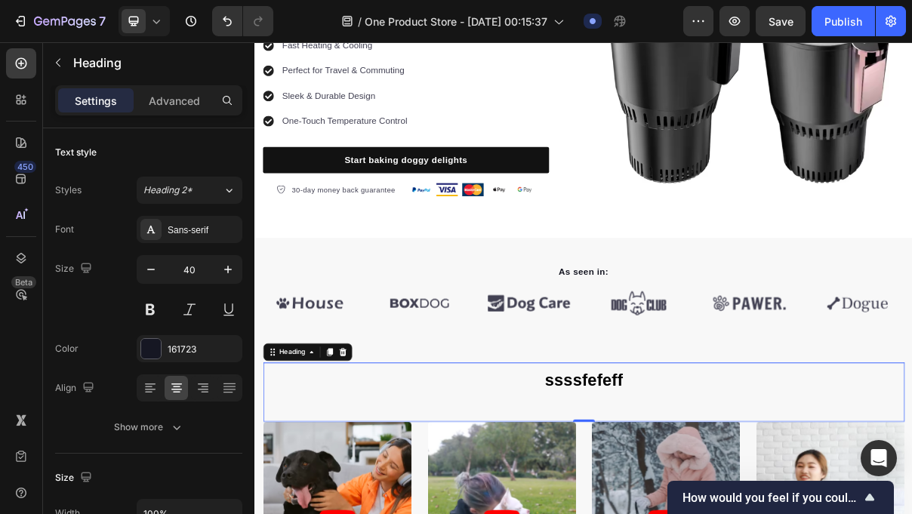
click at [690, 514] on span "ssssfefeff" at bounding box center [708, 507] width 108 height 25
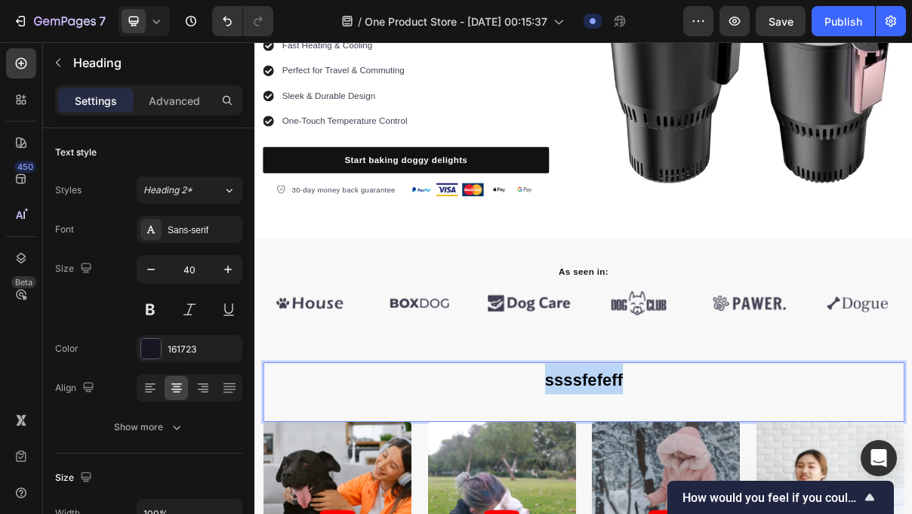
click at [691, 514] on span "ssssfefeff" at bounding box center [708, 507] width 108 height 25
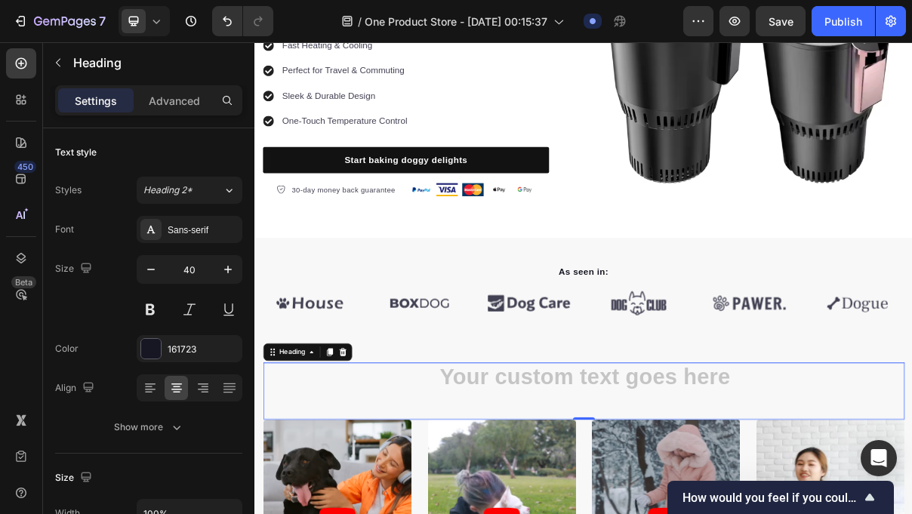
click at [682, 366] on p "As seen in:" at bounding box center [707, 359] width 881 height 18
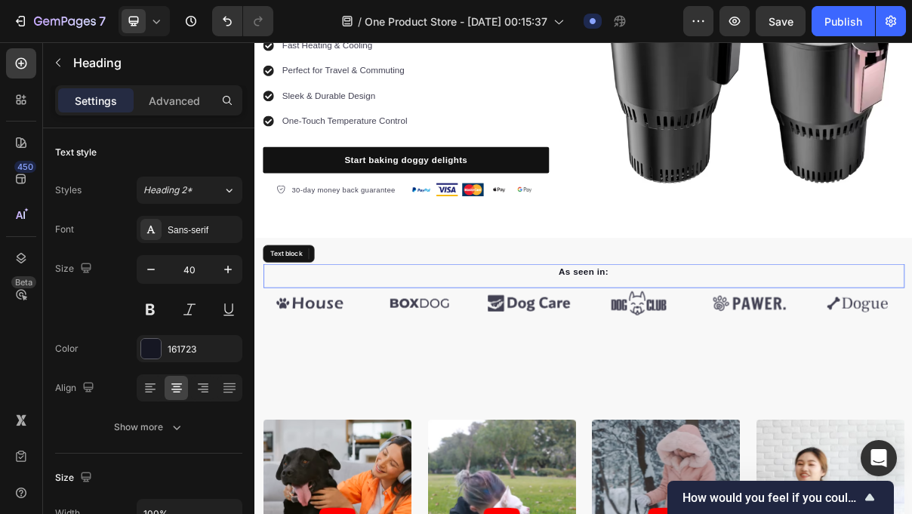
click at [682, 366] on p "As seen in:" at bounding box center [707, 359] width 881 height 18
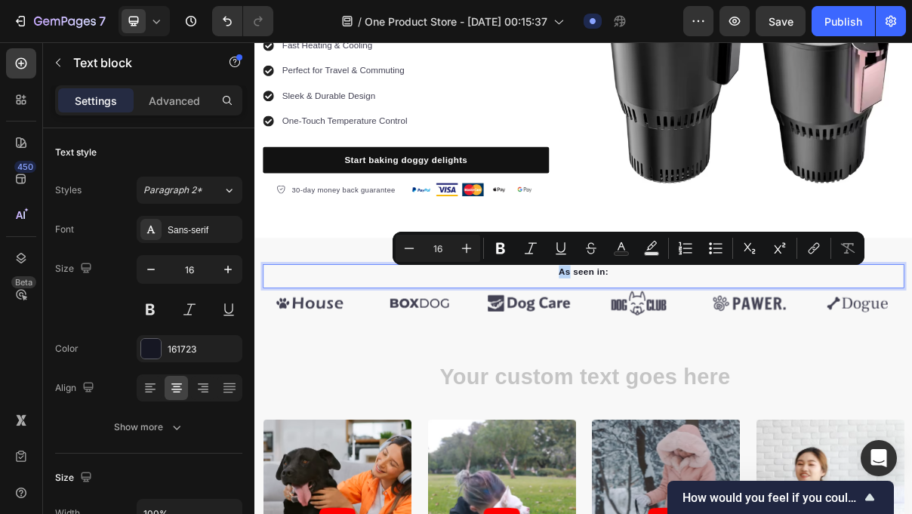
click at [687, 366] on p "As seen in:" at bounding box center [707, 359] width 881 height 18
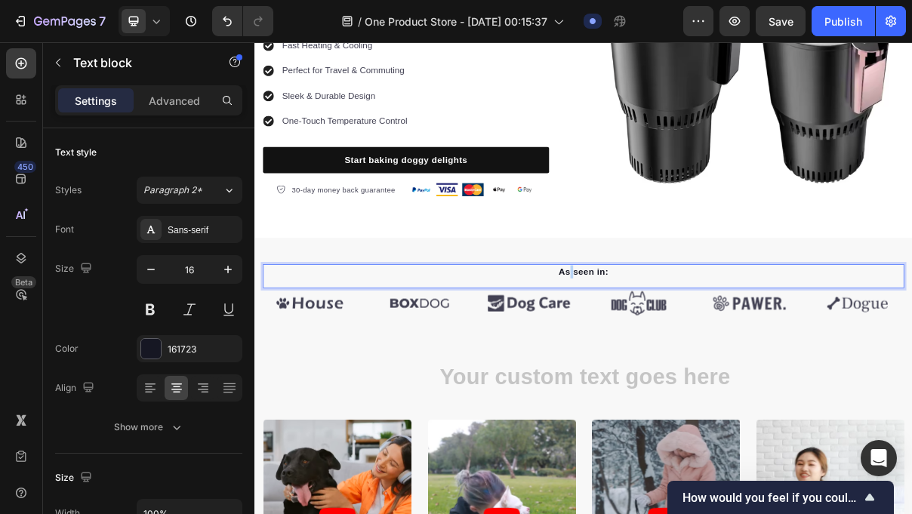
click at [687, 366] on p "As seen in:" at bounding box center [707, 359] width 881 height 18
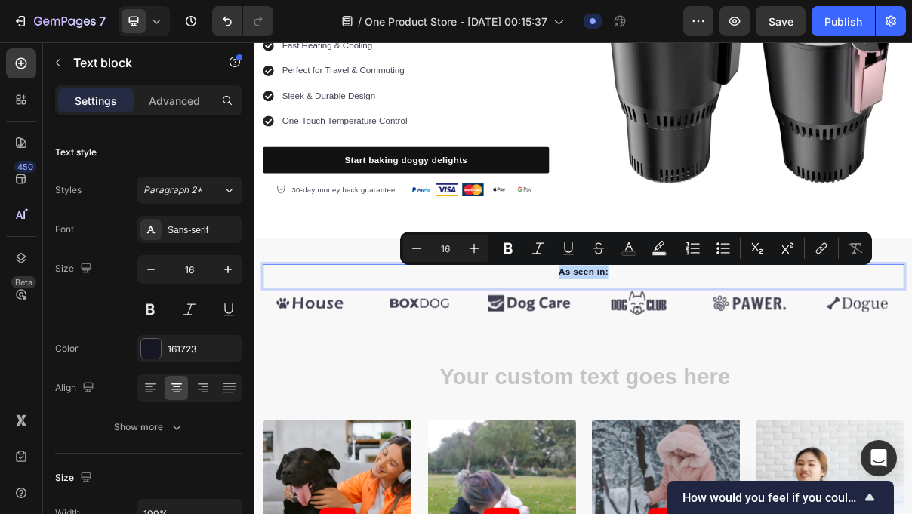
click at [687, 366] on p "As seen in:" at bounding box center [707, 359] width 881 height 18
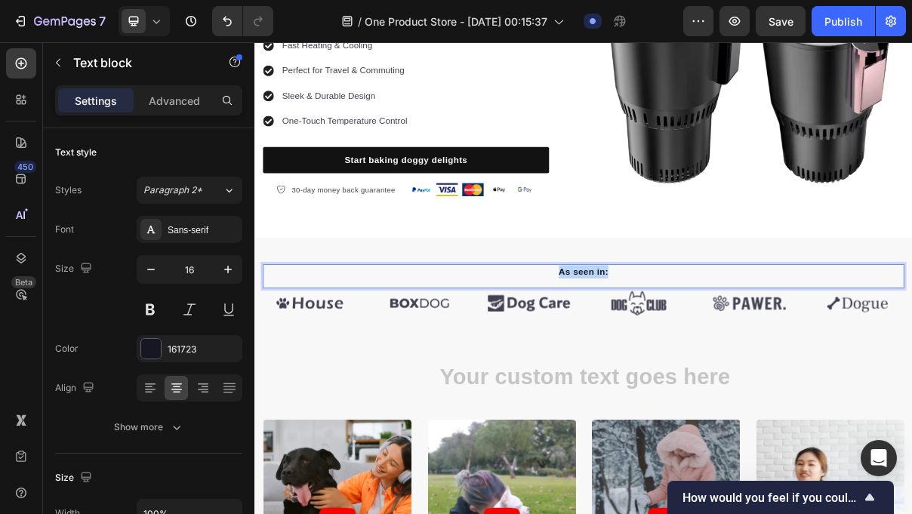
click at [687, 366] on p "As seen in:" at bounding box center [707, 359] width 881 height 18
click at [666, 352] on span "Loved by hundreds of customers worldwide" at bounding box center [707, 358] width 268 height 13
click at [667, 352] on span "Loved by hundreds of customers worldwide" at bounding box center [707, 358] width 268 height 13
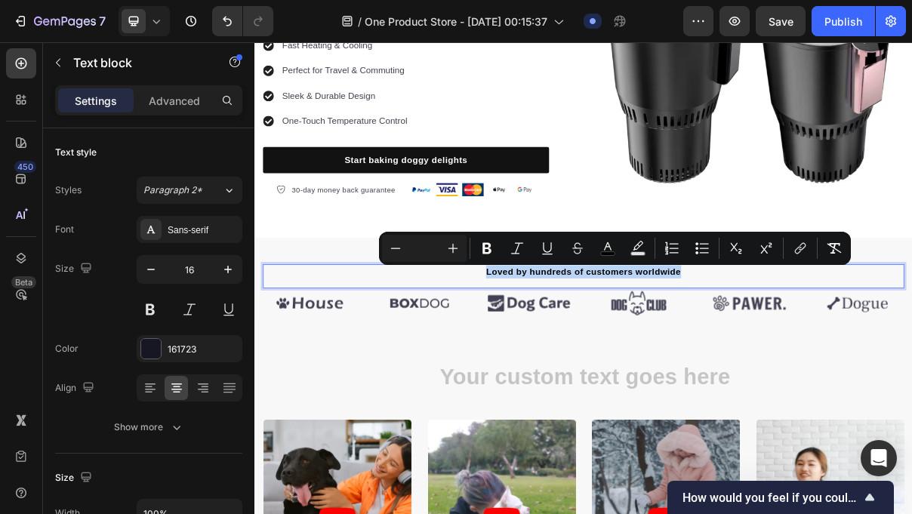
click at [667, 352] on span "Loved by hundreds of customers worldwide" at bounding box center [707, 358] width 268 height 13
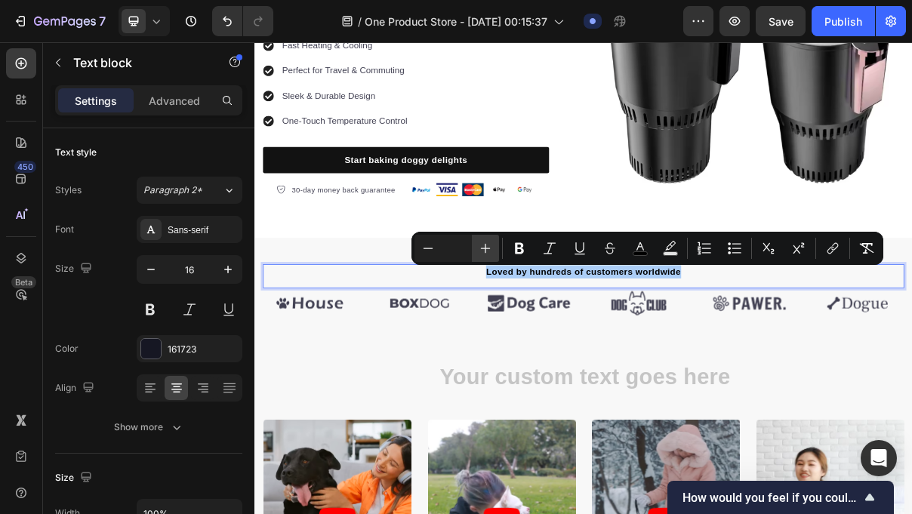
click at [492, 242] on icon "Editor contextual toolbar" at bounding box center [485, 248] width 15 height 15
click at [607, 381] on div "Loved by hundreds of customers worldwide Text block 0" at bounding box center [708, 364] width 884 height 33
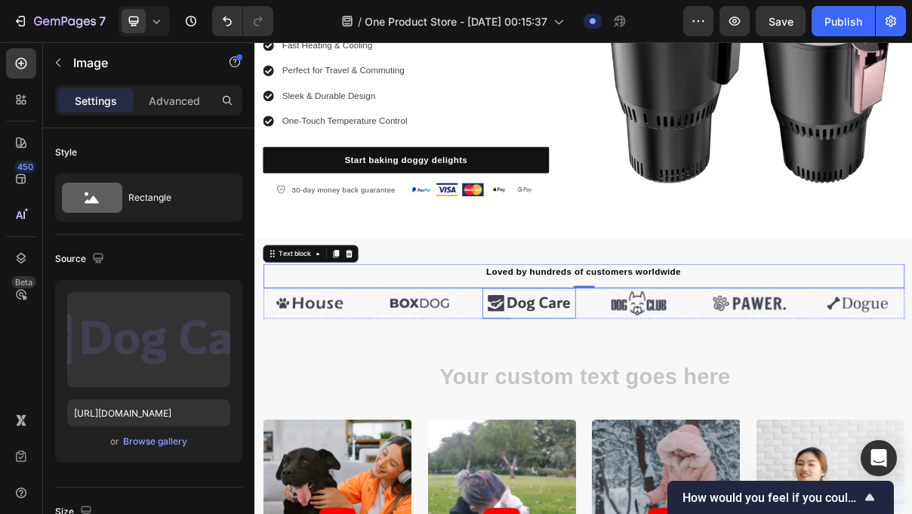
click at [610, 418] on img at bounding box center [632, 402] width 128 height 42
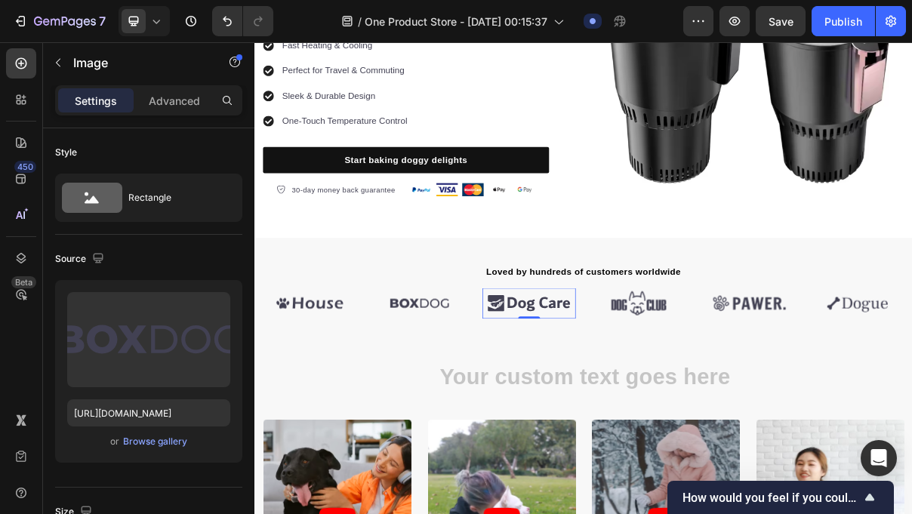
click at [521, 415] on img at bounding box center [481, 402] width 128 height 42
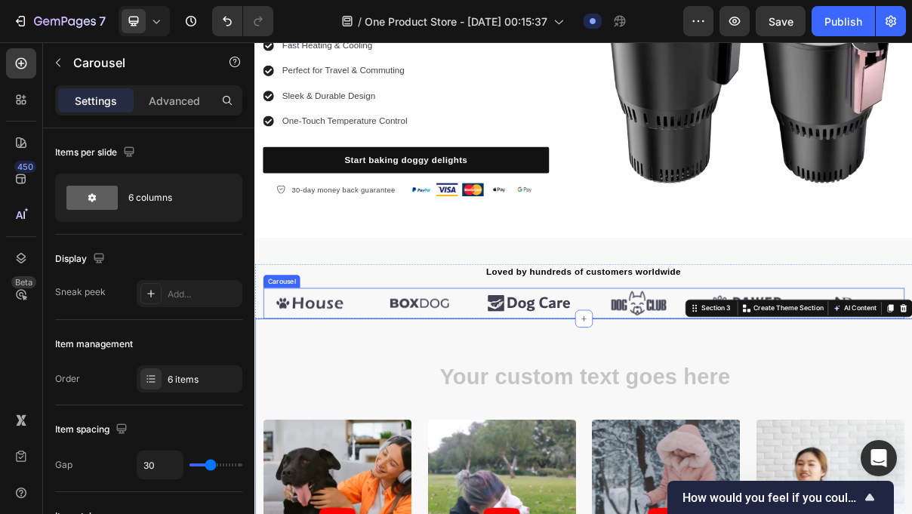
click at [412, 390] on div "Image Image Image Image Image Image" at bounding box center [708, 402] width 884 height 42
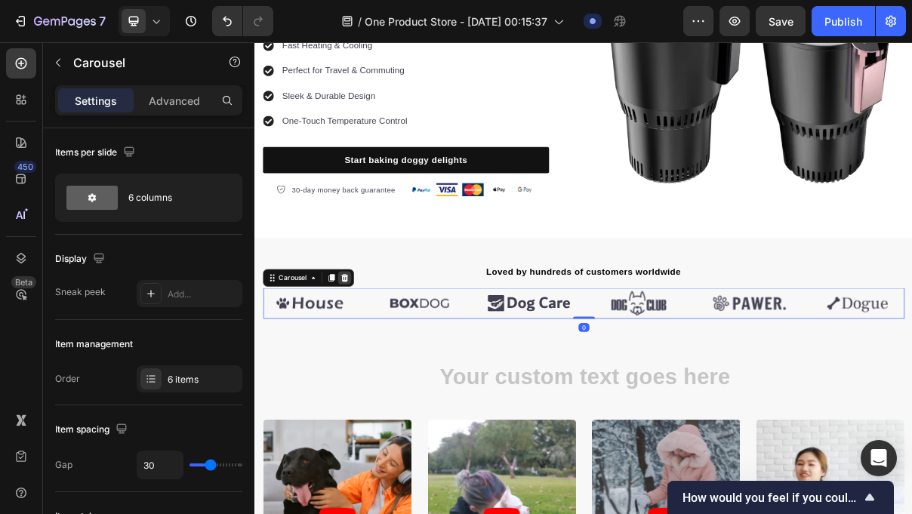
click at [375, 375] on div at bounding box center [378, 367] width 18 height 18
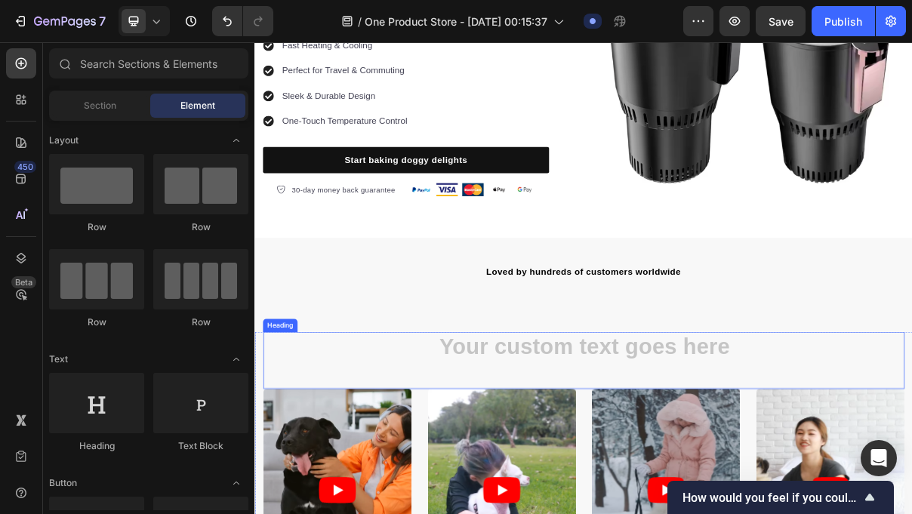
click at [572, 460] on h2 "Rich Text Editor. Editing area: main" at bounding box center [708, 463] width 884 height 42
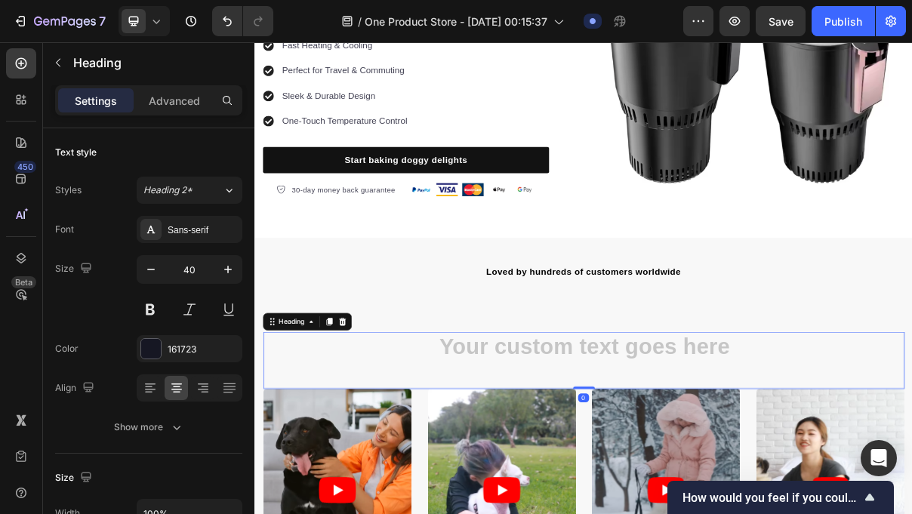
click at [572, 460] on h2 "Rich Text Editor. Editing area: main" at bounding box center [708, 463] width 884 height 42
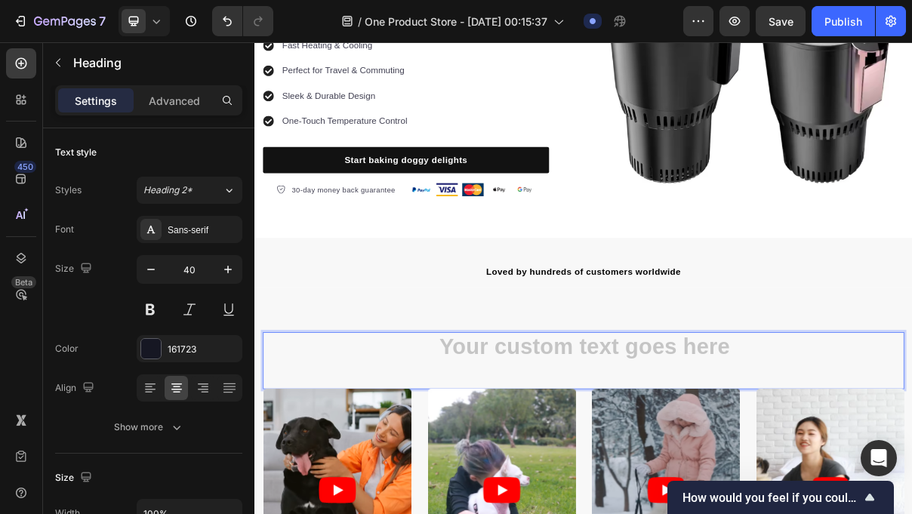
click at [572, 460] on h2 "Rich Text Editor. Editing area: main" at bounding box center [708, 463] width 884 height 42
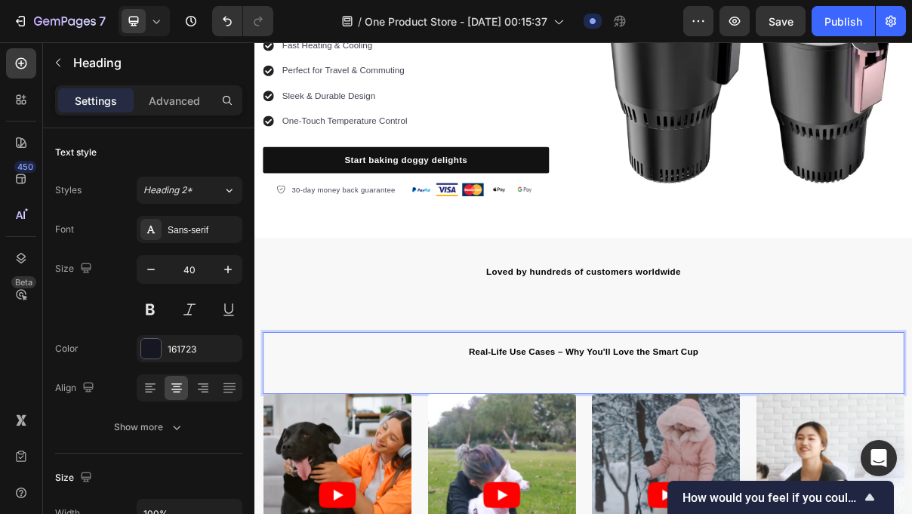
click at [795, 461] on p "Real-Life Use Cases – Why You'll Love the Smart Cup" at bounding box center [707, 466] width 881 height 46
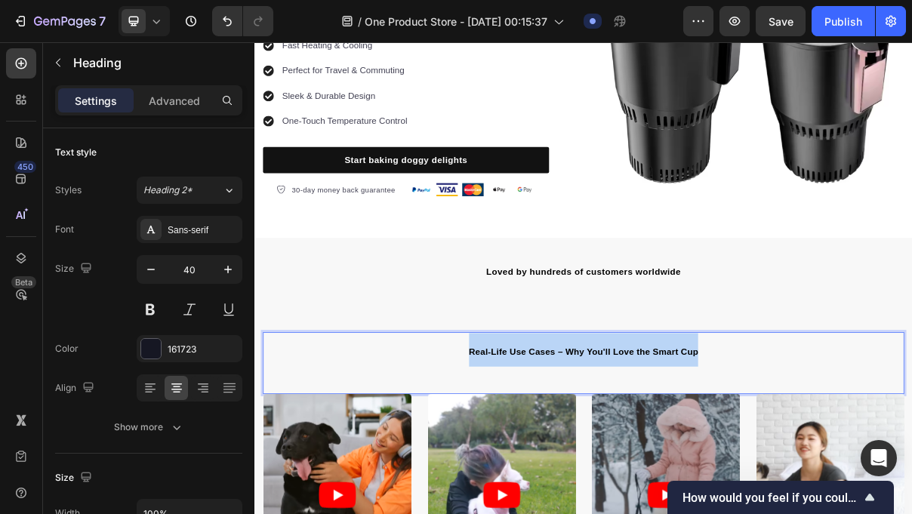
click at [795, 461] on h2 "Real-Life Use Cases – Why You'll Love the Smart Cup" at bounding box center [708, 466] width 884 height 49
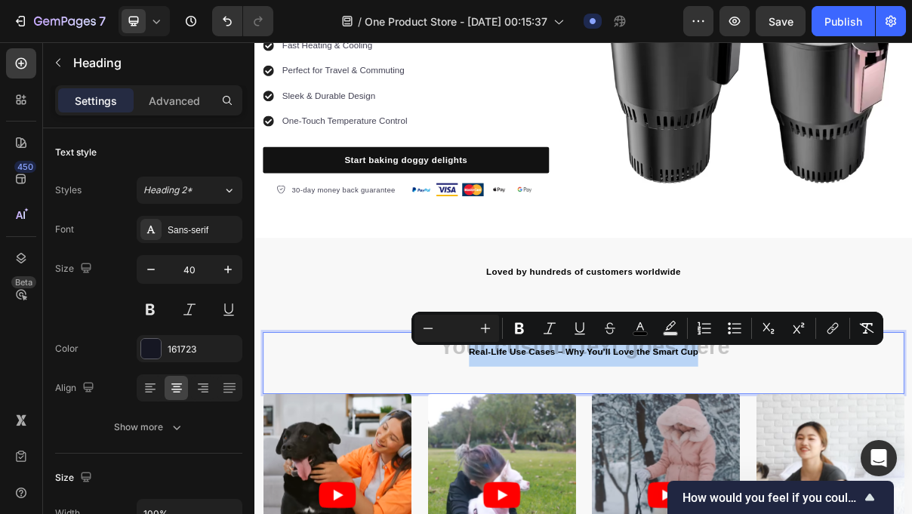
click at [680, 477] on h2 "Real-Life Use Cases – Why You'll Love the Smart Cup" at bounding box center [708, 466] width 884 height 49
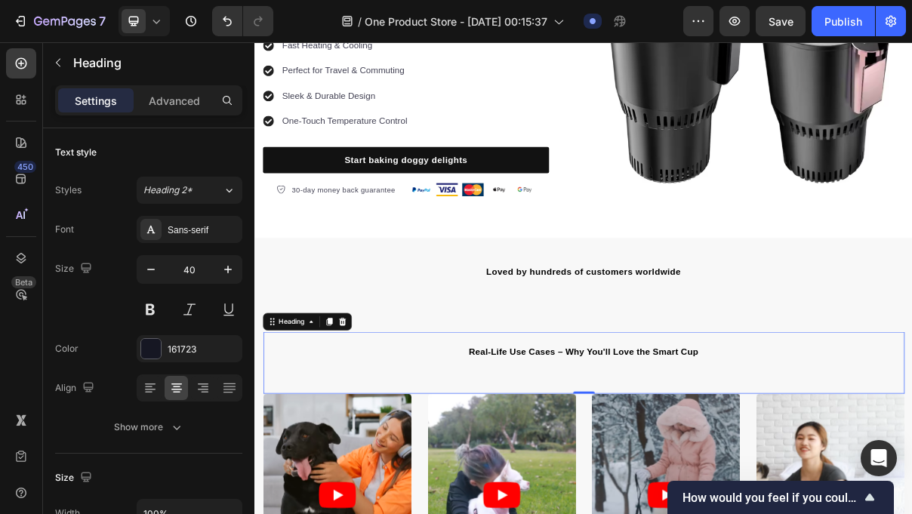
click at [674, 511] on div "Real-Life Use Cases – Why You'll Love the Smart Cup Heading 0" at bounding box center [708, 484] width 884 height 85
click at [678, 468] on span "Real-Life Use Cases – Why You'll Love the Smart Cup" at bounding box center [708, 469] width 316 height 13
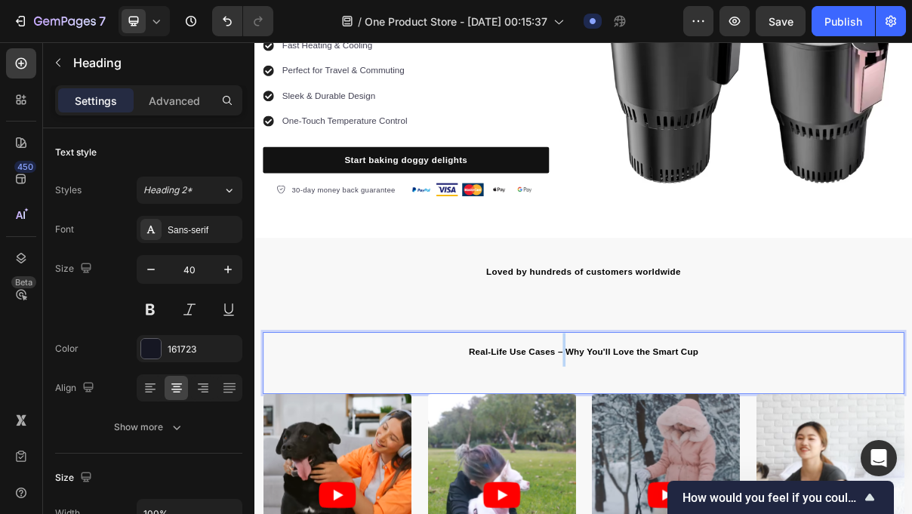
click at [678, 468] on span "Real-Life Use Cases – Why You'll Love the Smart Cup" at bounding box center [708, 469] width 316 height 13
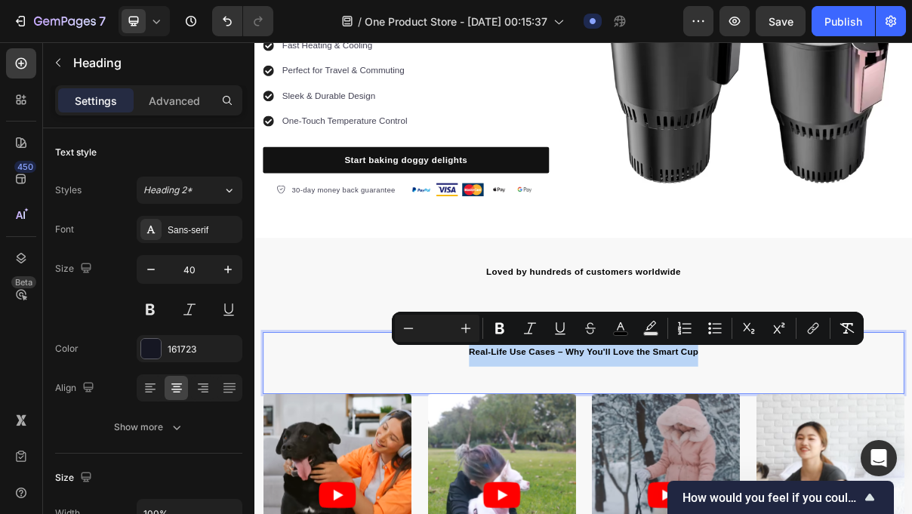
click at [678, 468] on h2 "Real-Life Use Cases – Why You'll Love the Smart Cup" at bounding box center [708, 466] width 884 height 49
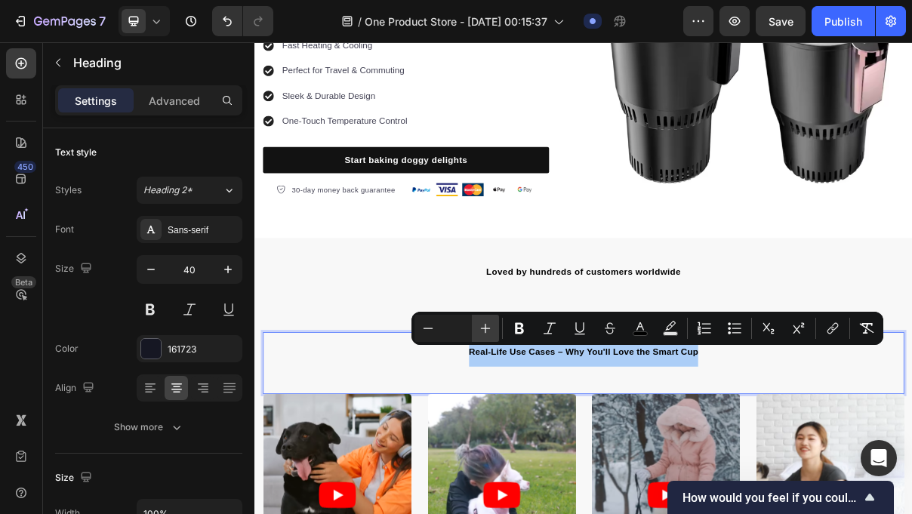
click at [484, 321] on icon "Editor contextual toolbar" at bounding box center [485, 328] width 15 height 15
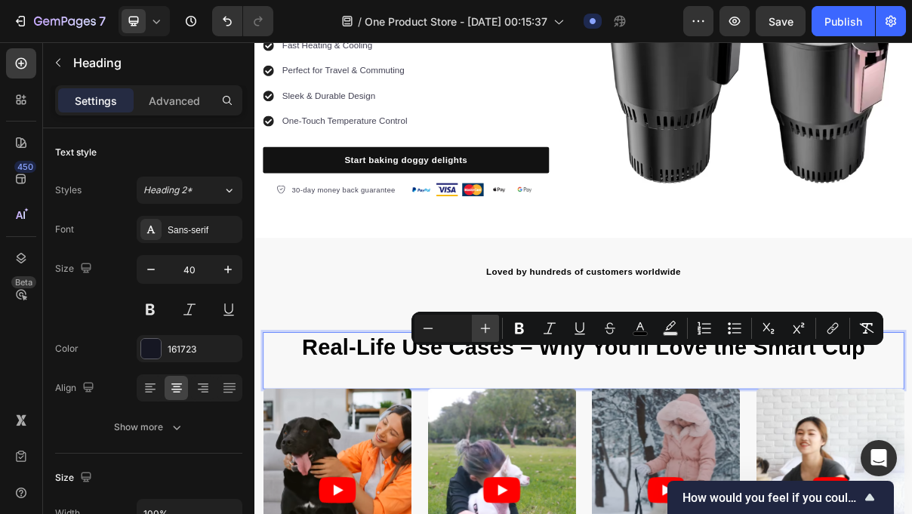
click at [484, 321] on icon "Editor contextual toolbar" at bounding box center [485, 328] width 15 height 15
click at [572, 336] on div "Loved by hundreds of customers worldwide Text block Row Section 2" at bounding box center [708, 346] width 906 height 69
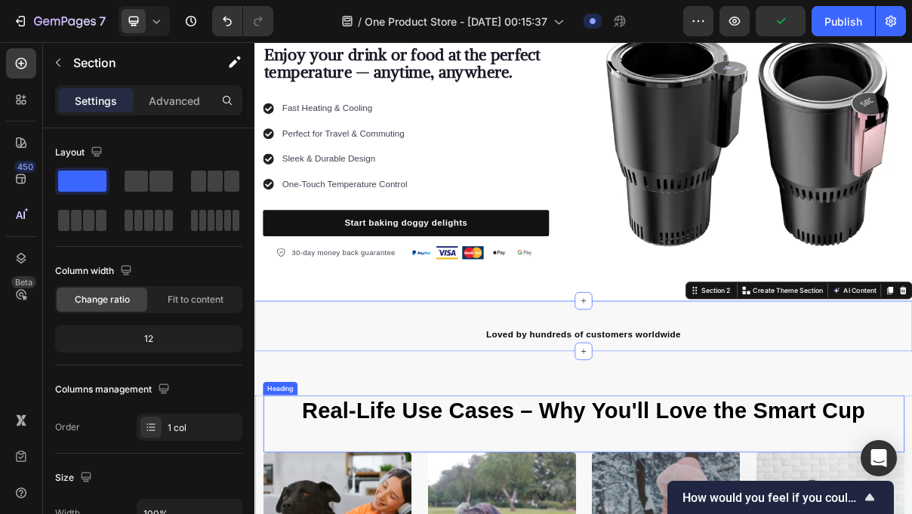
scroll to position [105, 0]
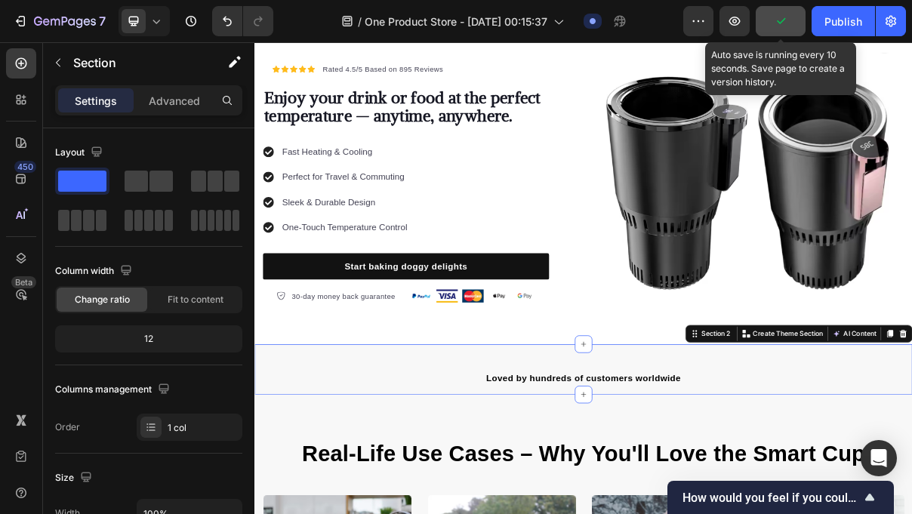
click at [773, 26] on button "button" at bounding box center [781, 21] width 50 height 30
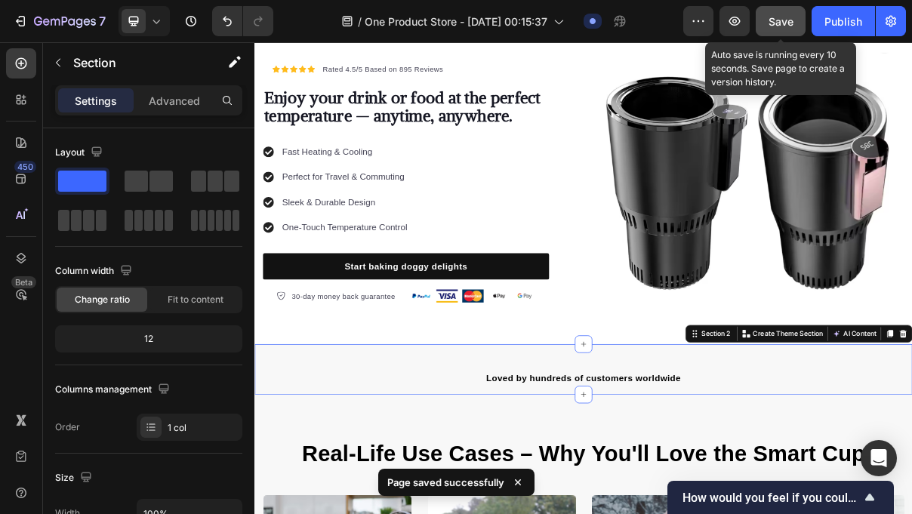
click at [773, 25] on span "Save" at bounding box center [781, 21] width 25 height 13
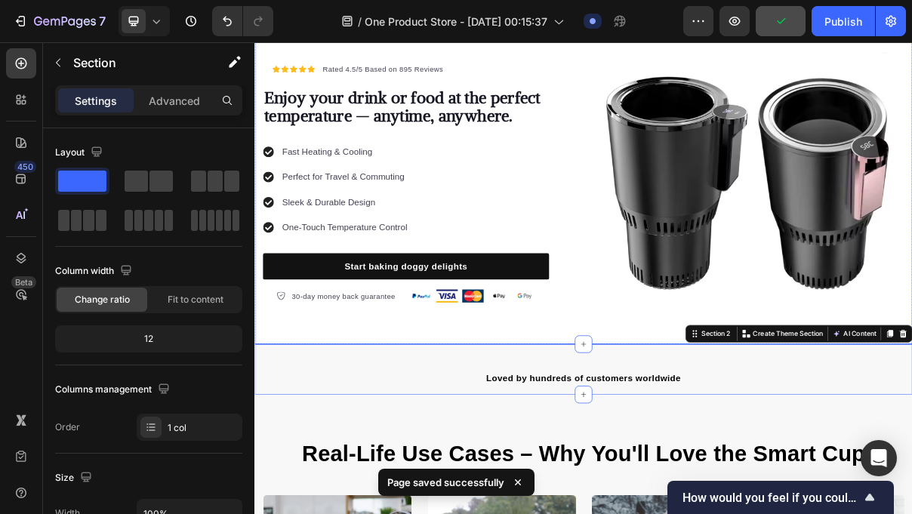
click at [708, 426] on div "Icon Icon Icon Icon Icon Icon List Hoz Rated 4.5/5 Based on 895 Reviews Text bl…" at bounding box center [708, 233] width 906 height 451
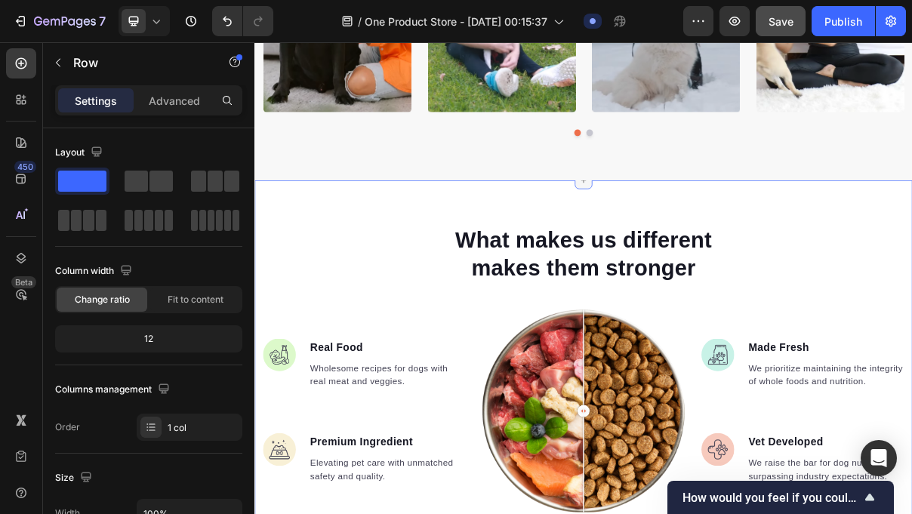
scroll to position [920, 0]
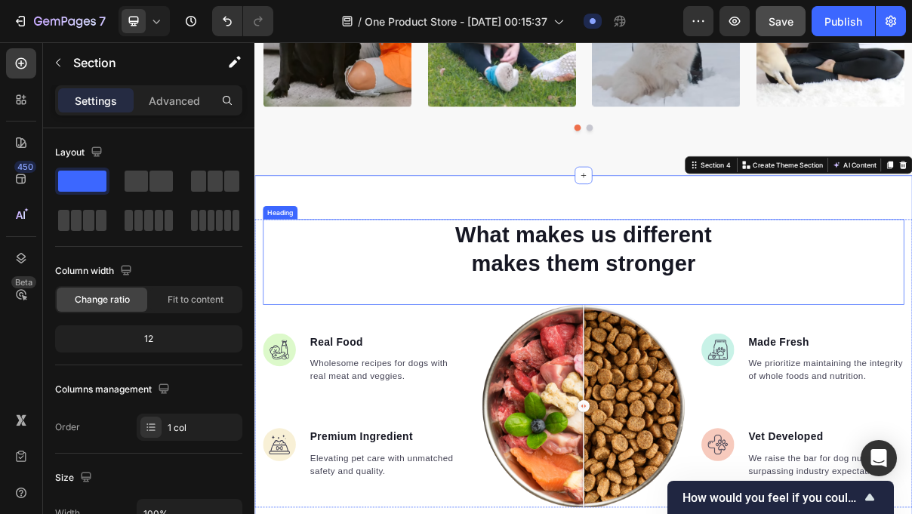
click at [736, 347] on p "What makes us different makes them stronger" at bounding box center [708, 327] width 402 height 79
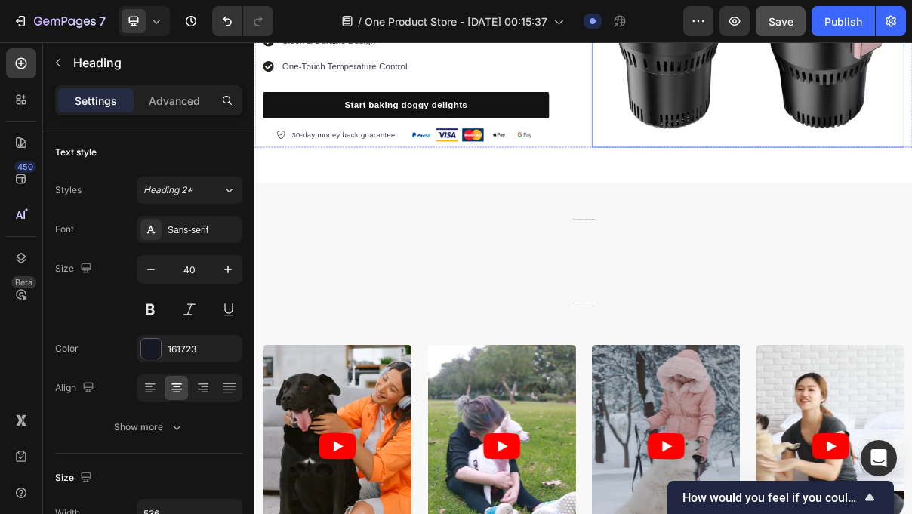
scroll to position [437, 0]
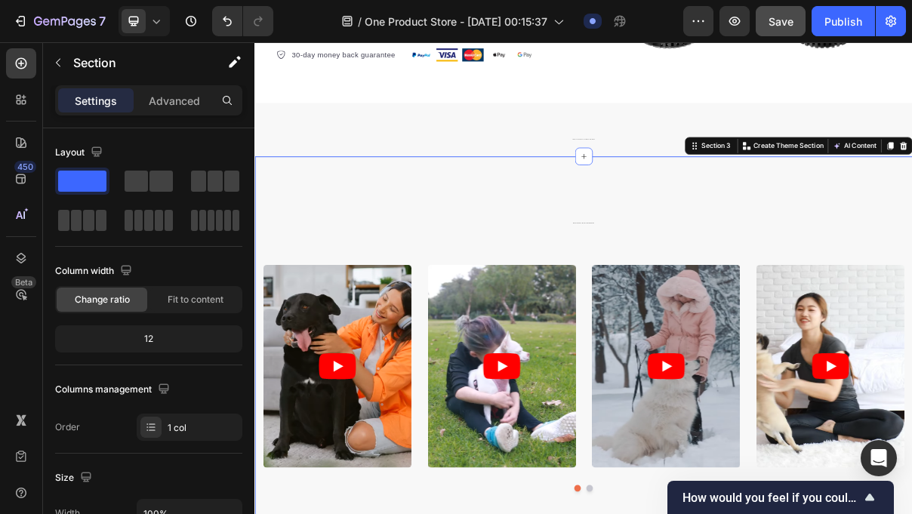
click at [754, 236] on div "Real-Life Use Cases – Why You'll Love the Smart Cup Heading Video Video Video V…" at bounding box center [708, 460] width 906 height 523
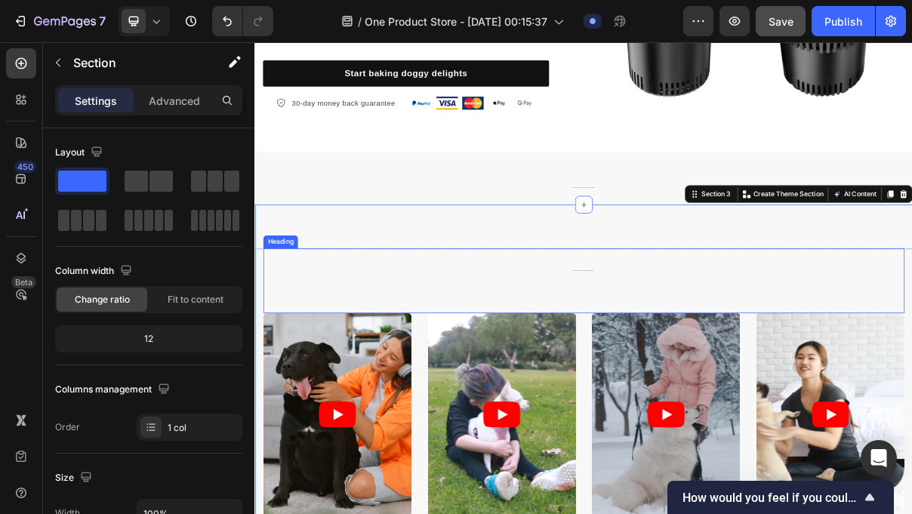
scroll to position [307, 0]
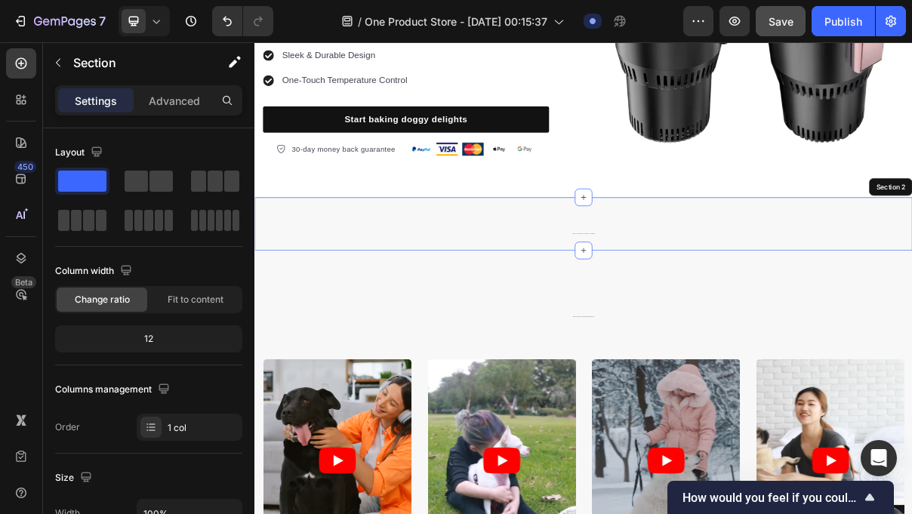
click at [727, 270] on div "Loved by hundreds of customers worldwide Text block Row Section 2" at bounding box center [708, 292] width 906 height 73
click at [727, 270] on div "Loved by hundreds of customers worldwide Text block Row Section 2 You can creat…" at bounding box center [708, 292] width 906 height 73
click at [719, 292] on div "Loved by hundreds of customers worldwide" at bounding box center [708, 304] width 884 height 25
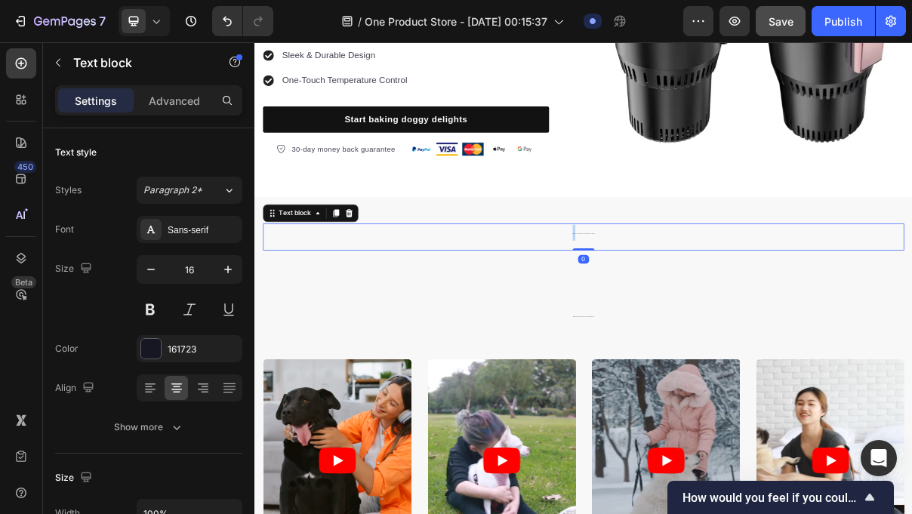
click at [719, 292] on div "Loved by hundreds of customers worldwide" at bounding box center [708, 304] width 884 height 25
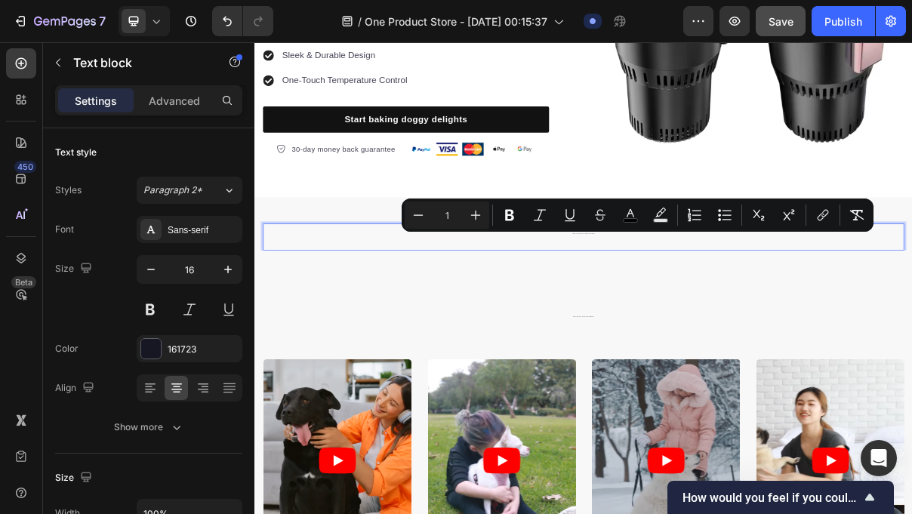
click at [713, 304] on p "Loved by hundreds of customers worldwide" at bounding box center [707, 305] width 881 height 22
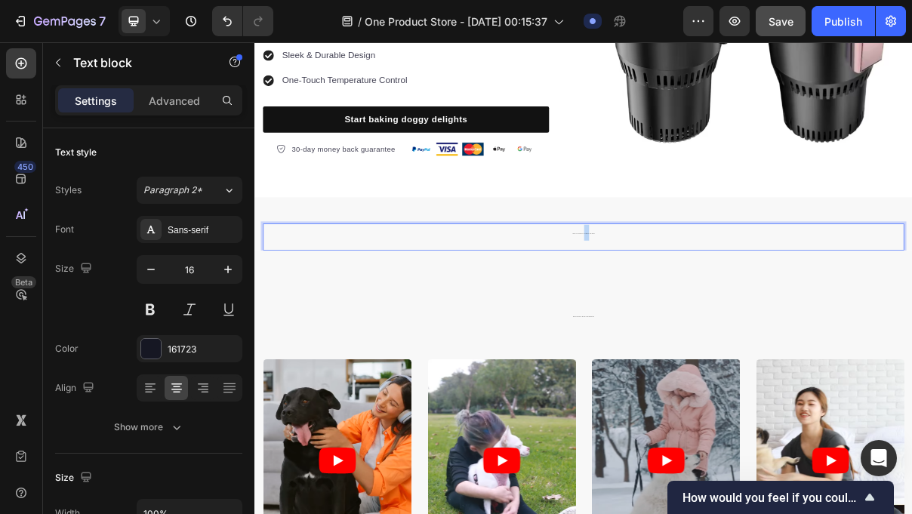
click at [713, 305] on p "Loved by hundreds of customers worldwide" at bounding box center [707, 305] width 881 height 22
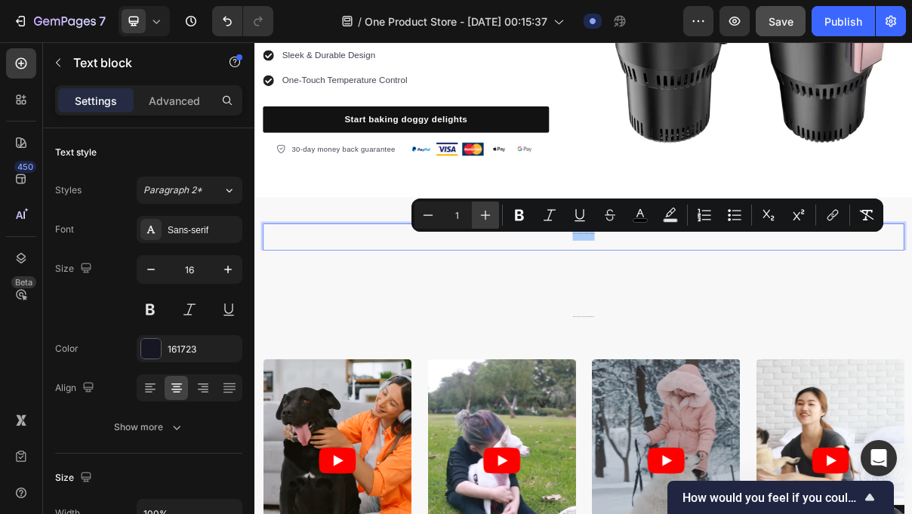
click at [493, 210] on button "Plus" at bounding box center [485, 215] width 27 height 27
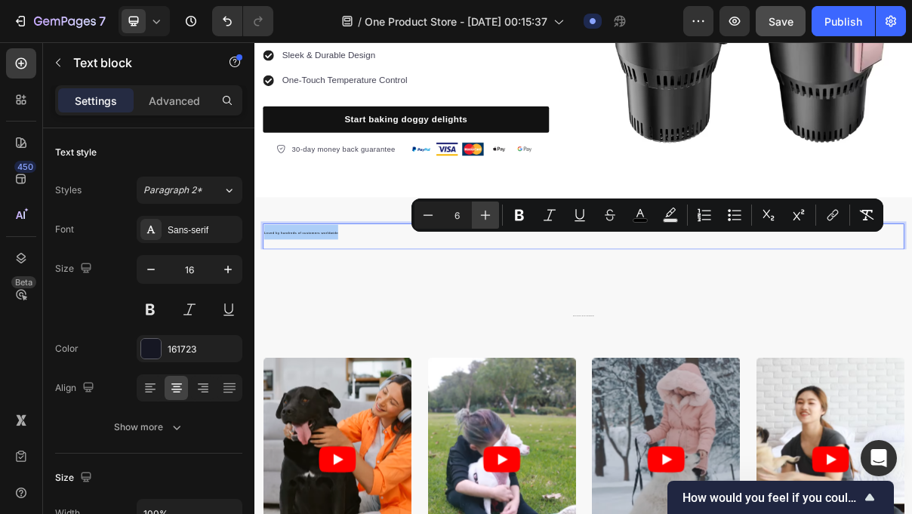
click at [493, 210] on button "Plus" at bounding box center [485, 215] width 27 height 27
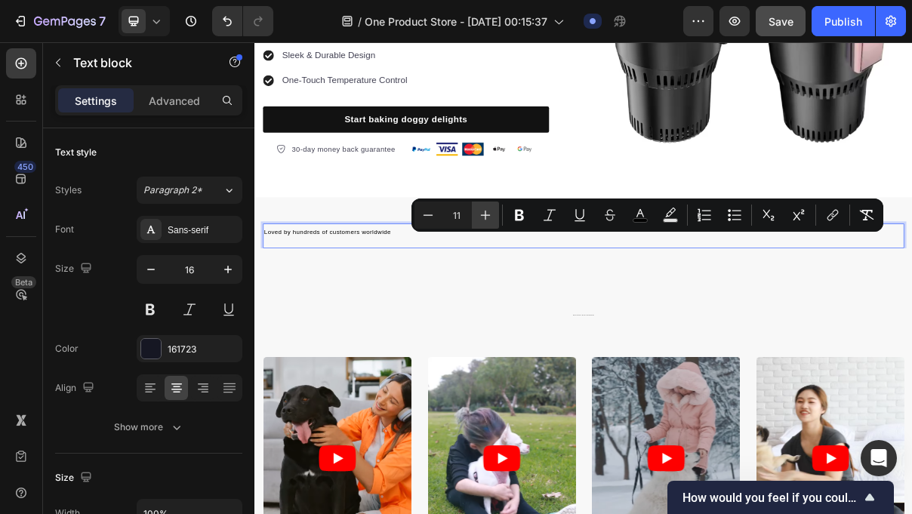
click at [493, 210] on button "Plus" at bounding box center [485, 215] width 27 height 27
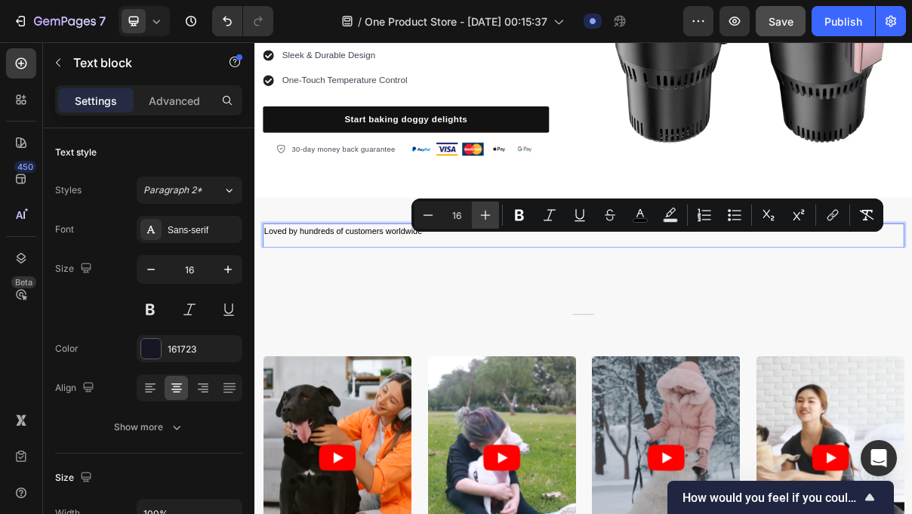
click at [493, 210] on button "Plus" at bounding box center [485, 215] width 27 height 27
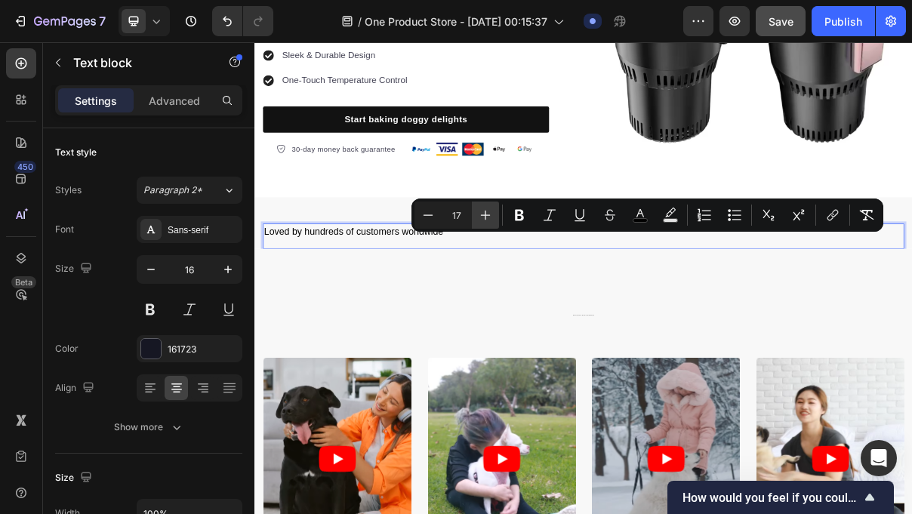
click at [493, 210] on button "Plus" at bounding box center [485, 215] width 27 height 27
type input "18"
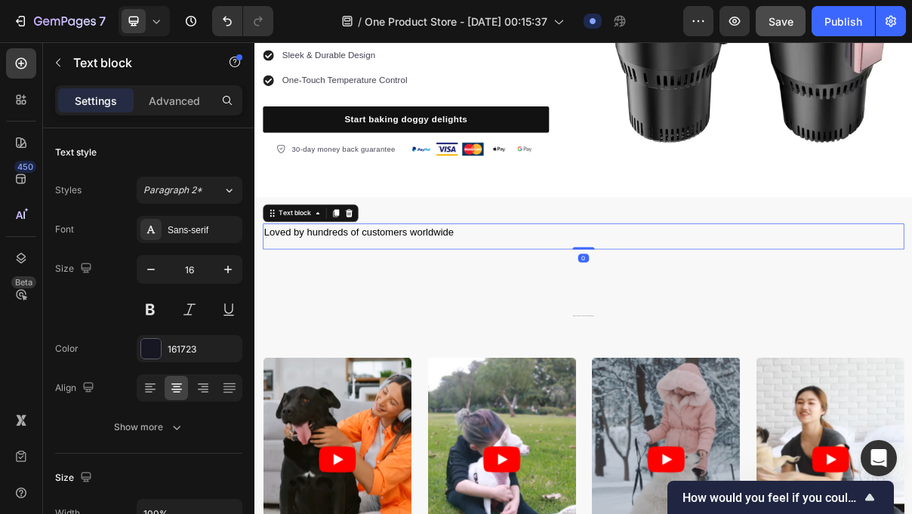
click at [520, 311] on span "Loved by hundreds of customers worldwide" at bounding box center [397, 303] width 261 height 15
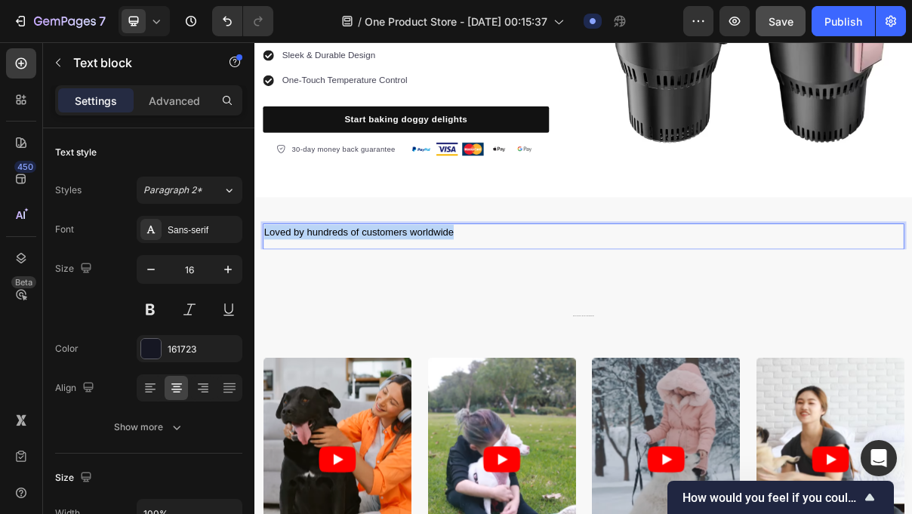
click at [520, 310] on span "Loved by hundreds of customers worldwide" at bounding box center [397, 303] width 261 height 15
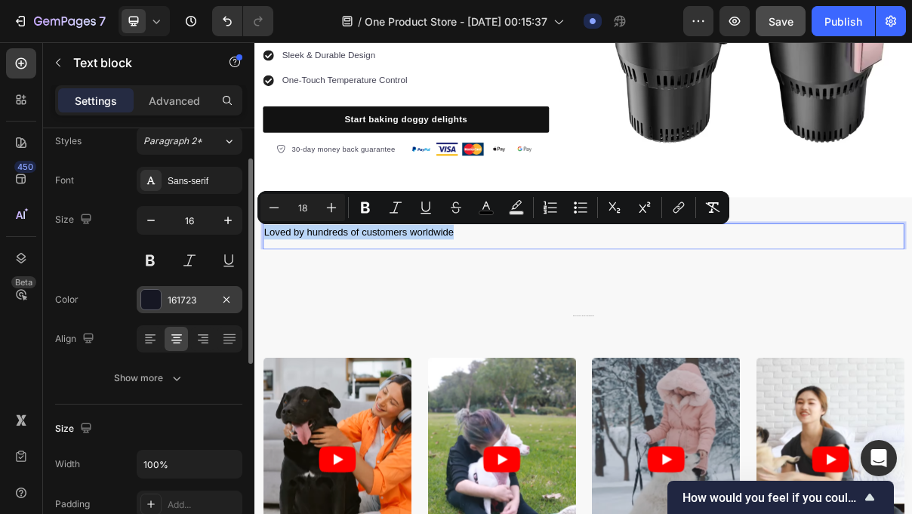
scroll to position [54, 0]
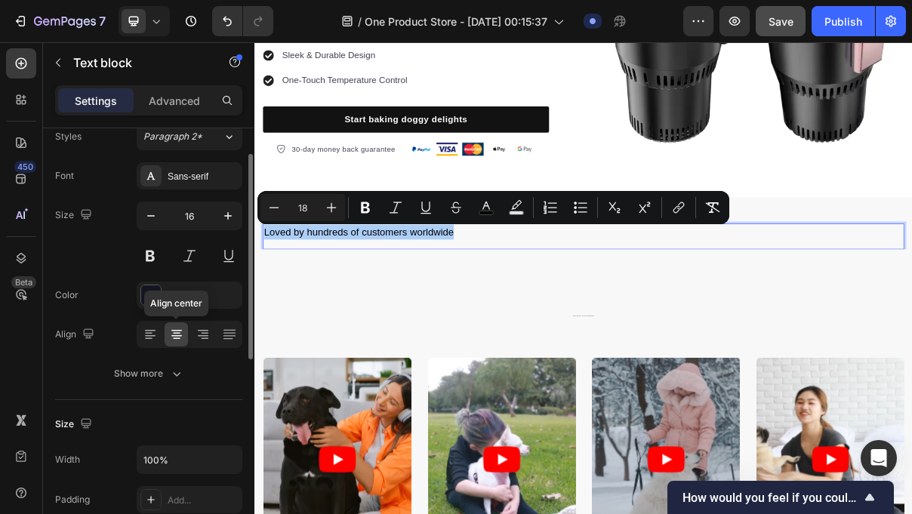
click at [181, 335] on icon at bounding box center [176, 334] width 15 height 15
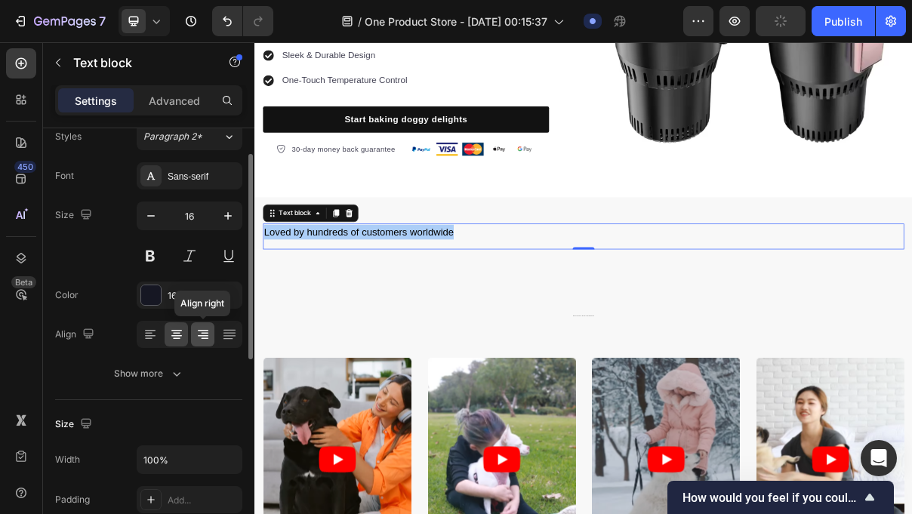
click at [203, 335] on icon at bounding box center [203, 336] width 11 height 2
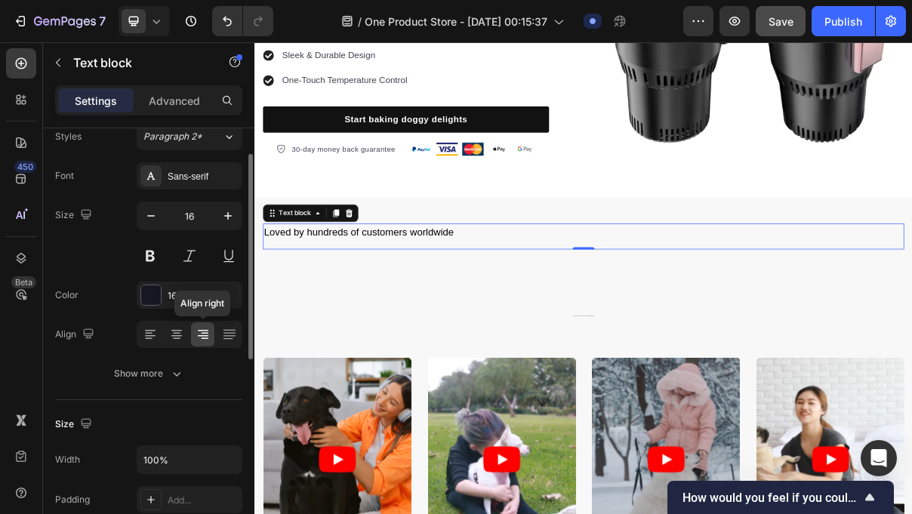
click at [205, 331] on icon at bounding box center [203, 331] width 11 height 2
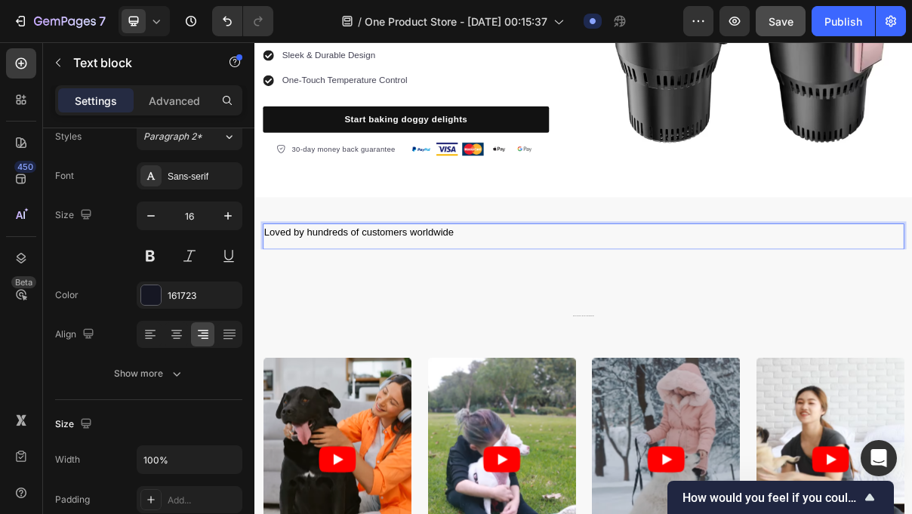
click at [421, 305] on span "Loved by hundreds of customers worldwide" at bounding box center [397, 303] width 261 height 15
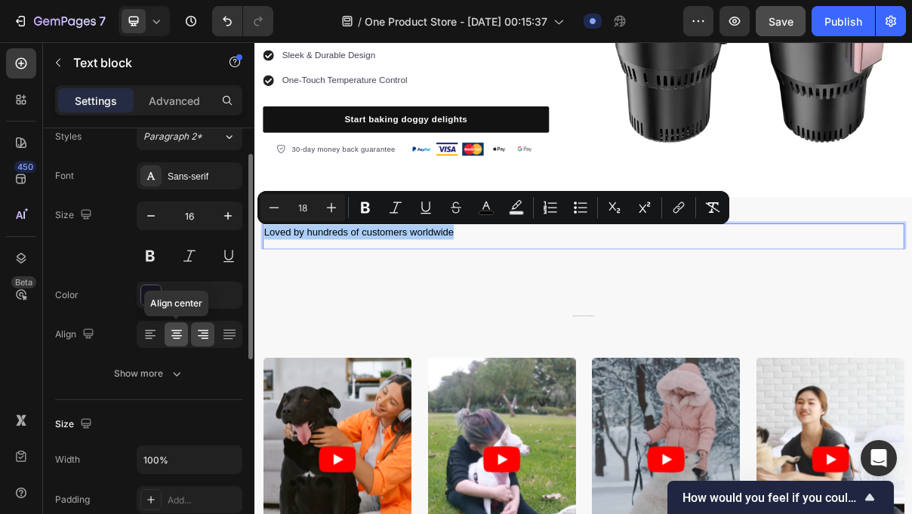
click at [180, 334] on icon at bounding box center [176, 334] width 15 height 15
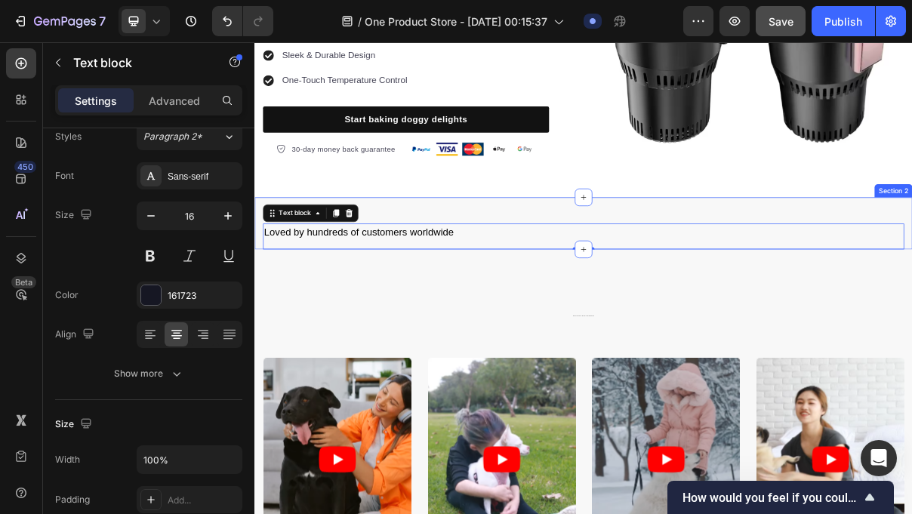
click at [437, 271] on div "Loved by hundreds of customers worldwide Text block 0 Row Section 2" at bounding box center [708, 292] width 906 height 72
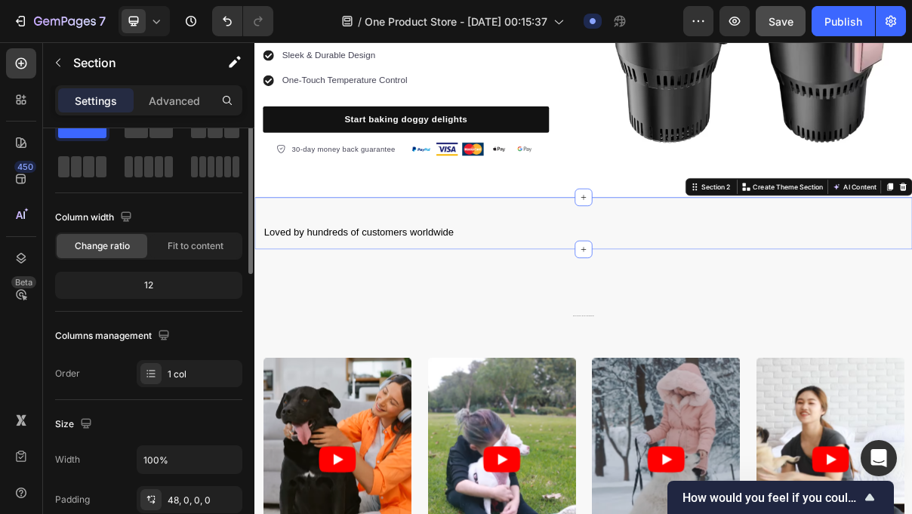
scroll to position [0, 0]
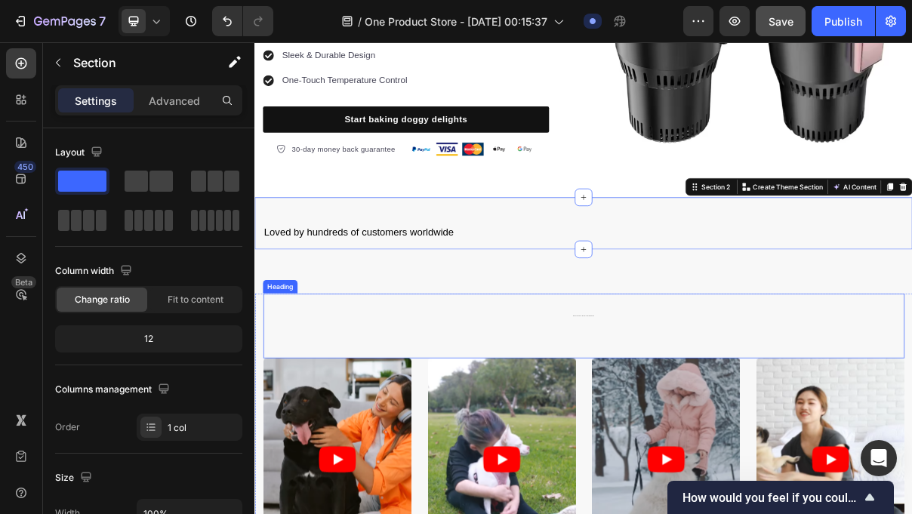
click at [704, 404] on h2 "Real-Life Use Cases – Why You'll Love the Smart Cup" at bounding box center [708, 414] width 884 height 53
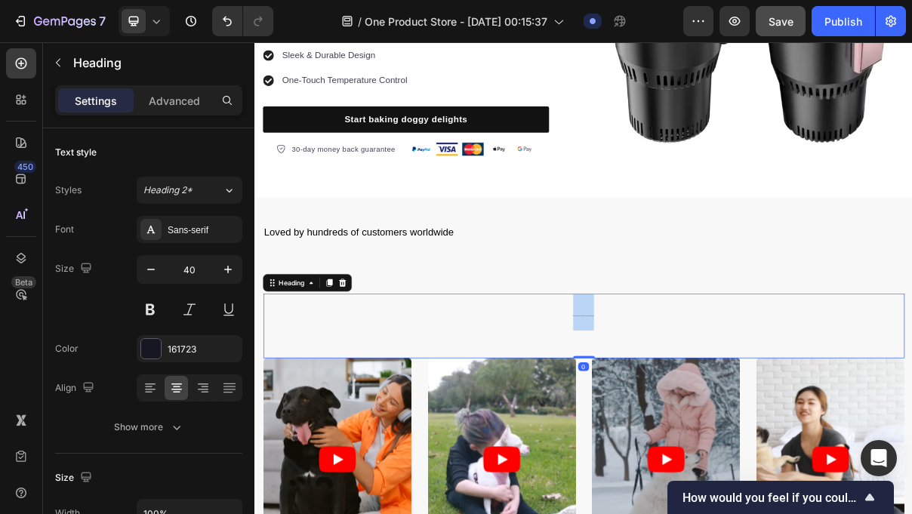
click at [705, 404] on p "Real-Life Use Cases – Why You'll Love the Smart Cup" at bounding box center [707, 415] width 881 height 50
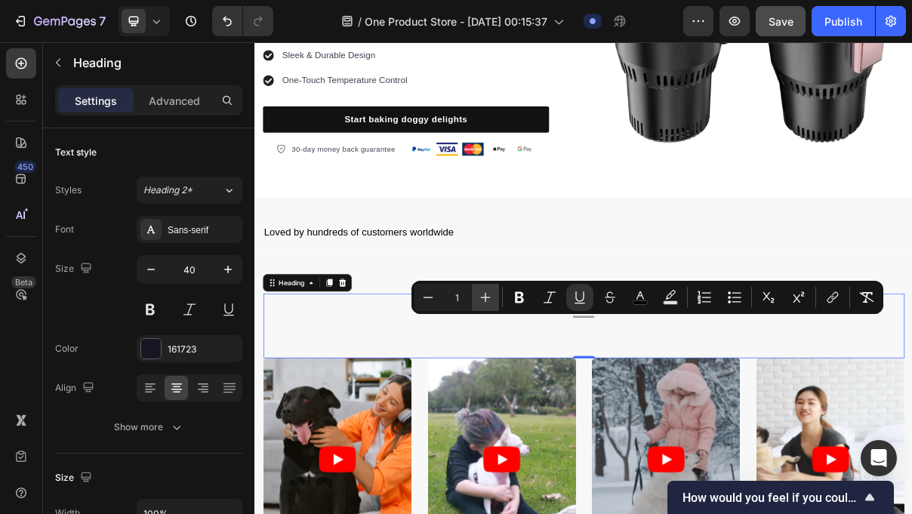
click at [483, 304] on icon "Editor contextual toolbar" at bounding box center [485, 297] width 15 height 15
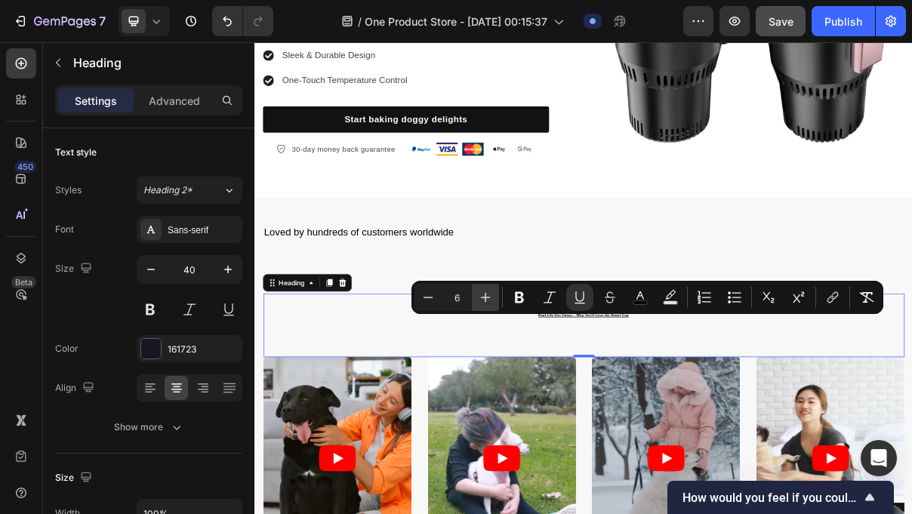
click at [483, 304] on icon "Editor contextual toolbar" at bounding box center [485, 297] width 15 height 15
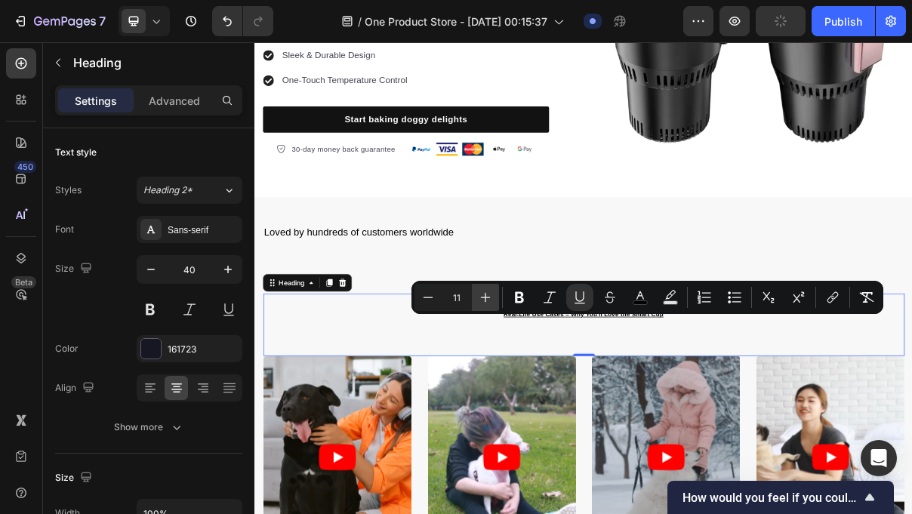
click at [483, 304] on icon "Editor contextual toolbar" at bounding box center [485, 297] width 15 height 15
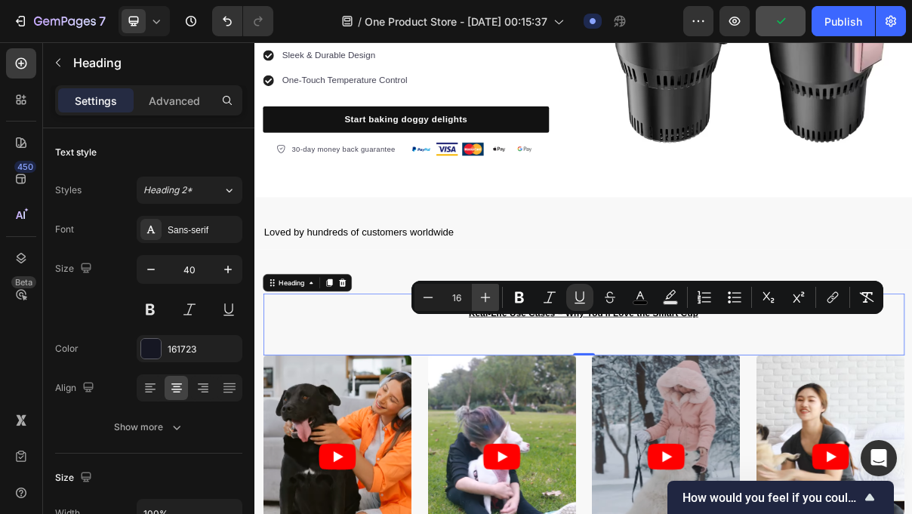
click at [483, 304] on icon "Editor contextual toolbar" at bounding box center [485, 297] width 15 height 15
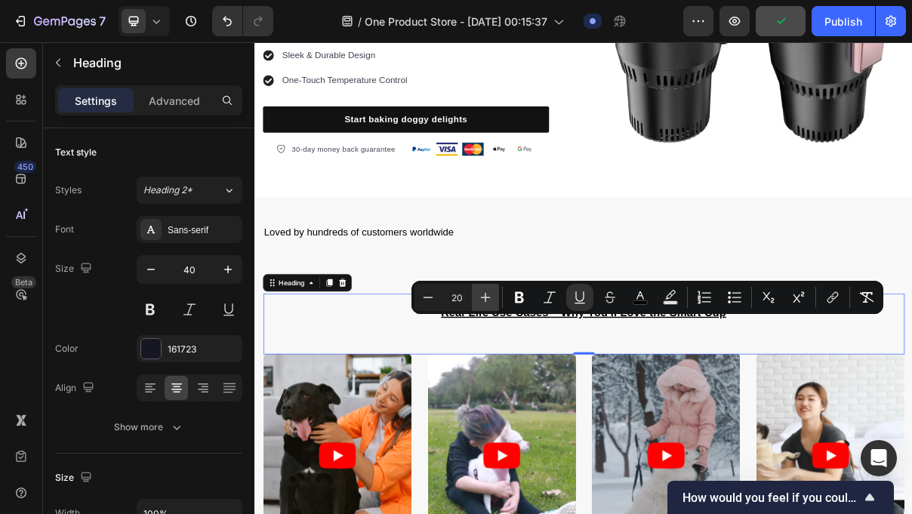
click at [483, 304] on icon "Editor contextual toolbar" at bounding box center [485, 297] width 15 height 15
type input "21"
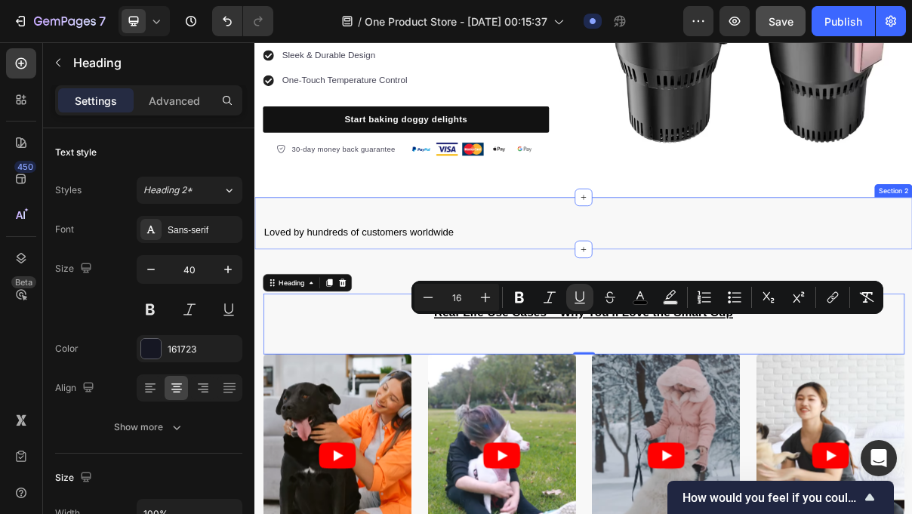
click at [634, 278] on div "Loved by hundreds of customers worldwide Text block Row Section 2" at bounding box center [708, 292] width 906 height 72
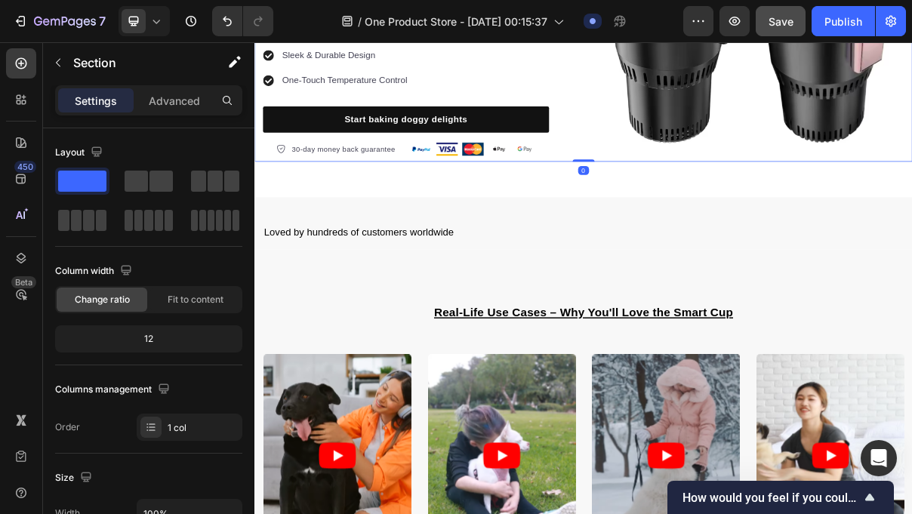
click at [702, 199] on div "Icon Icon Icon Icon Icon Icon List Hoz Rated 4.5/5 Based on 895 Reviews Text bl…" at bounding box center [708, 30] width 906 height 353
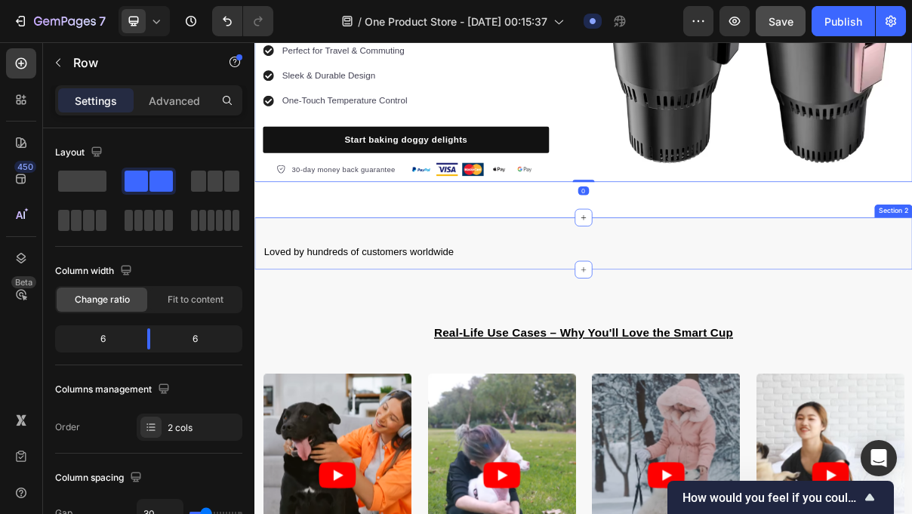
scroll to position [279, 0]
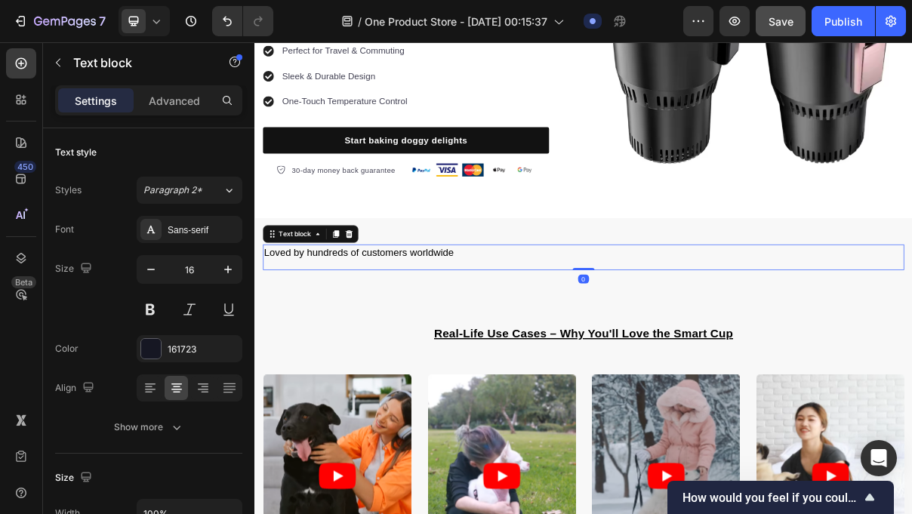
click at [493, 325] on span "Loved by hundreds of customers worldwide" at bounding box center [397, 332] width 261 height 15
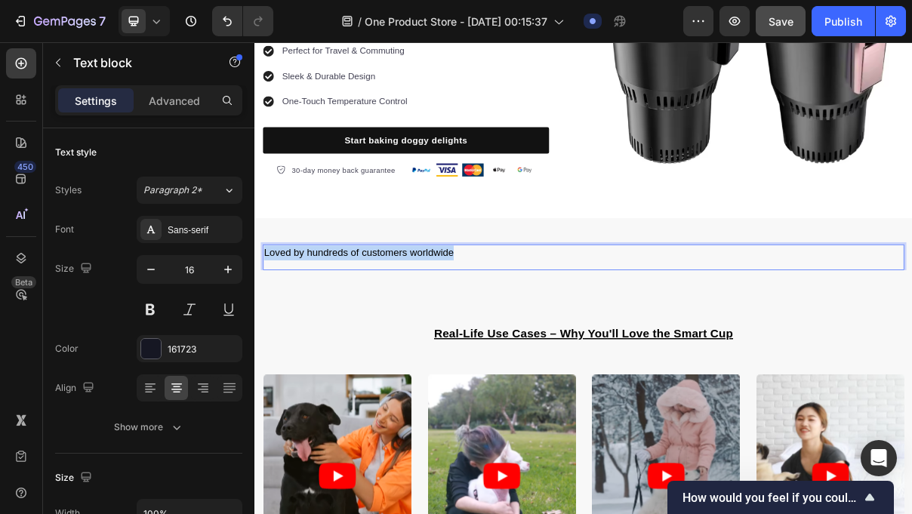
click at [493, 325] on span "Loved by hundreds of customers worldwide" at bounding box center [397, 332] width 261 height 15
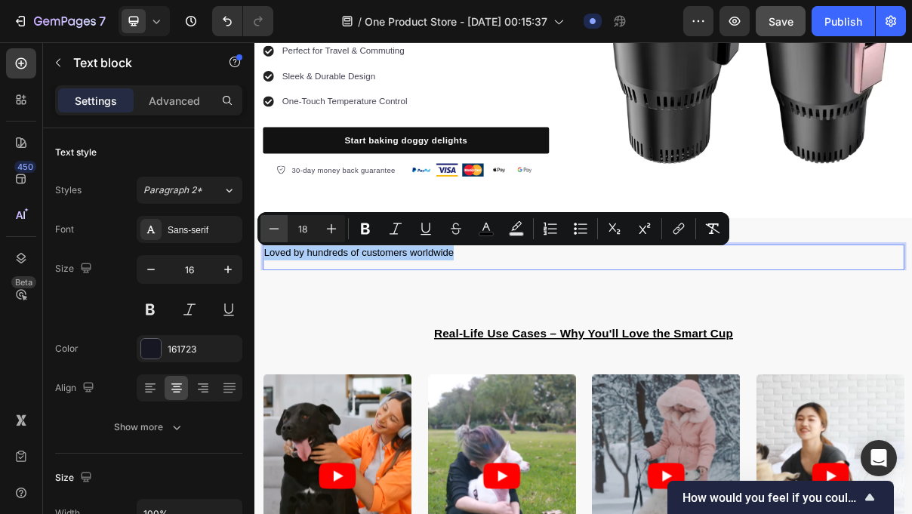
click at [282, 233] on button "Minus" at bounding box center [274, 228] width 27 height 27
type input "17"
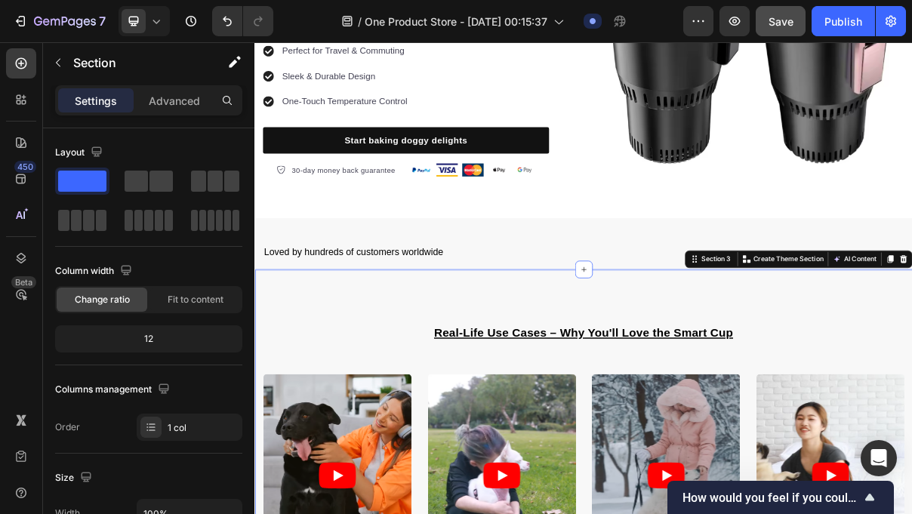
click at [715, 443] on u "Real-Life Use Cases – Why You'll Love the Smart Cup" at bounding box center [707, 442] width 412 height 17
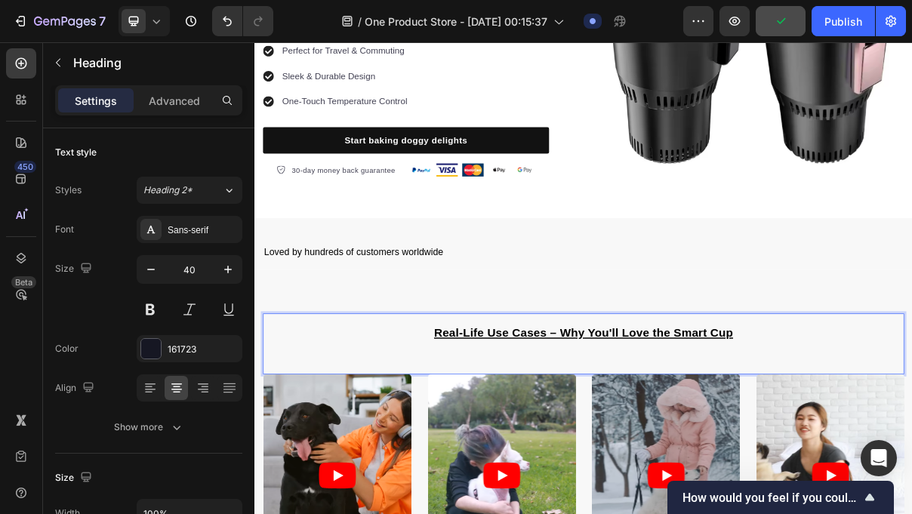
click at [715, 443] on u "Real-Life Use Cases – Why You'll Love the Smart Cup" at bounding box center [707, 442] width 412 height 17
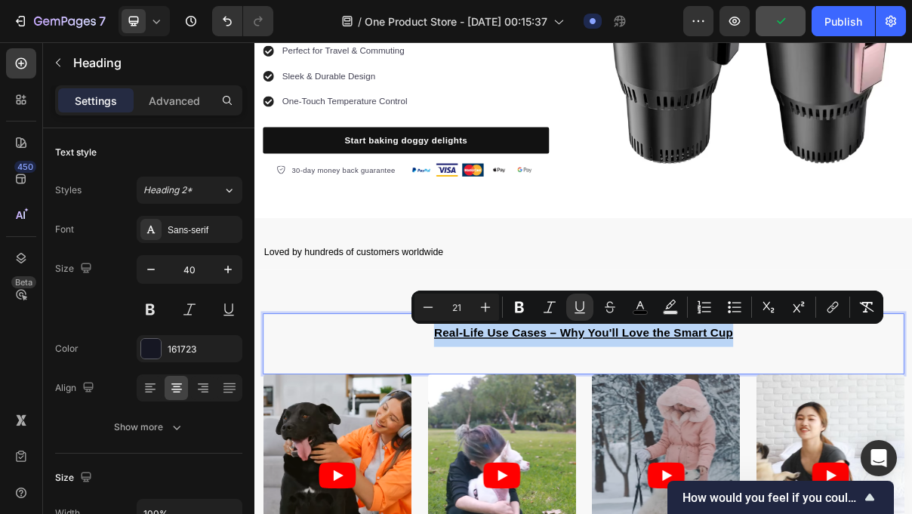
click at [715, 443] on u "Real-Life Use Cases – Why You'll Love the Smart Cup" at bounding box center [707, 442] width 412 height 17
click at [492, 306] on icon "Editor contextual toolbar" at bounding box center [485, 307] width 15 height 15
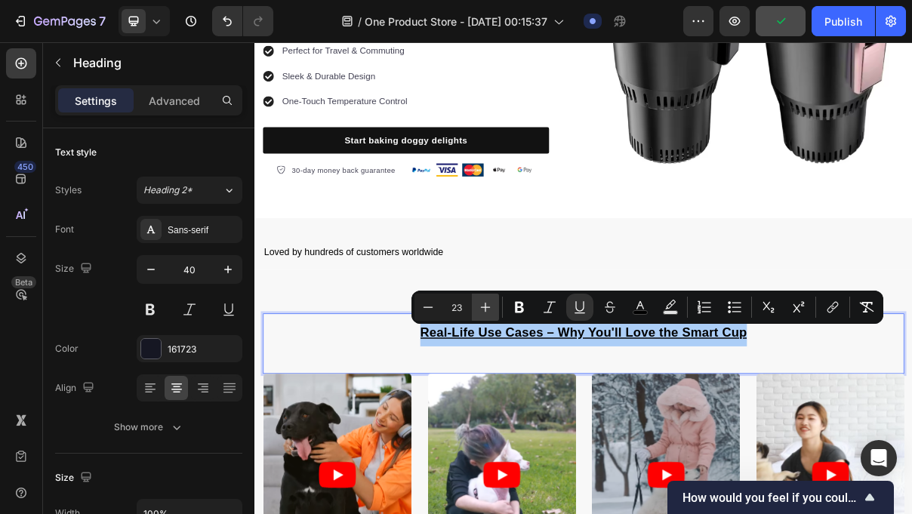
click at [492, 306] on icon "Editor contextual toolbar" at bounding box center [485, 307] width 15 height 15
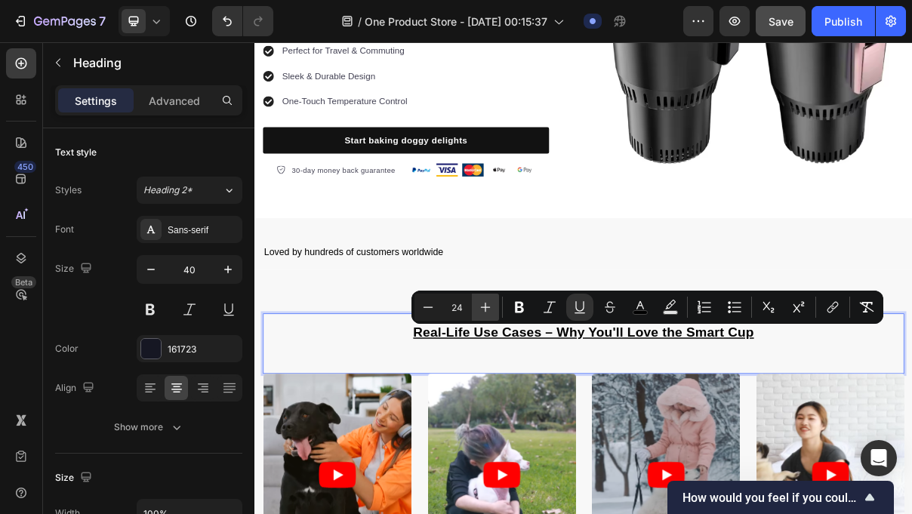
click at [492, 306] on icon "Editor contextual toolbar" at bounding box center [485, 307] width 15 height 15
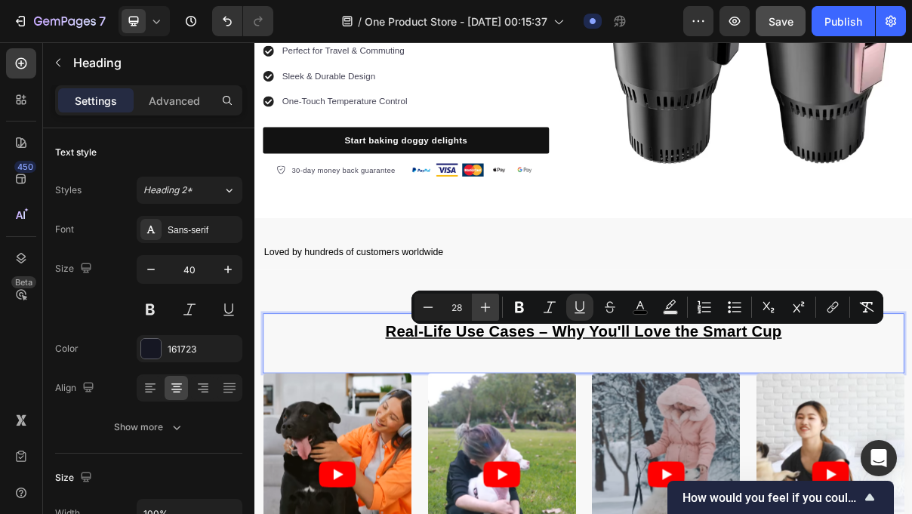
type input "29"
click at [712, 307] on div "Loved by hundreds of customers worldwide Text block Row Section 2" at bounding box center [708, 320] width 906 height 71
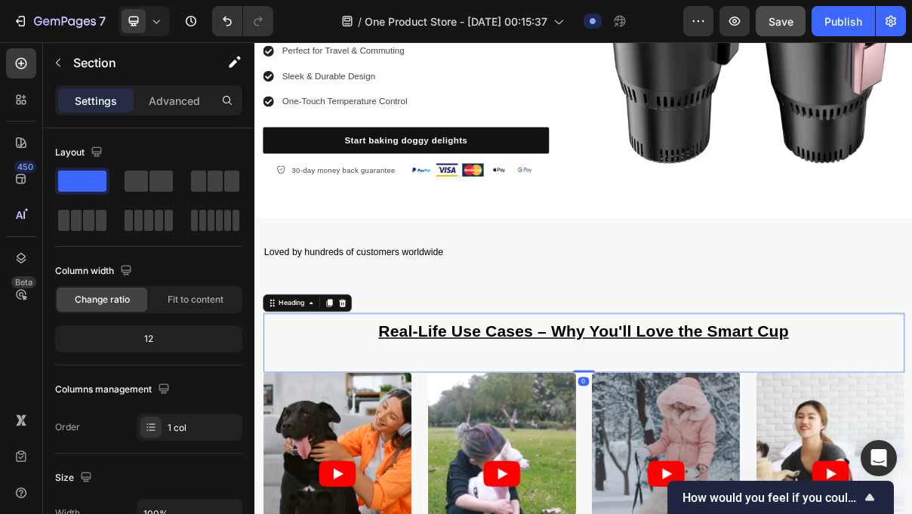
click at [748, 438] on u "Real-Life Use Cases – Why You'll Love the Smart Cup" at bounding box center [708, 440] width 566 height 24
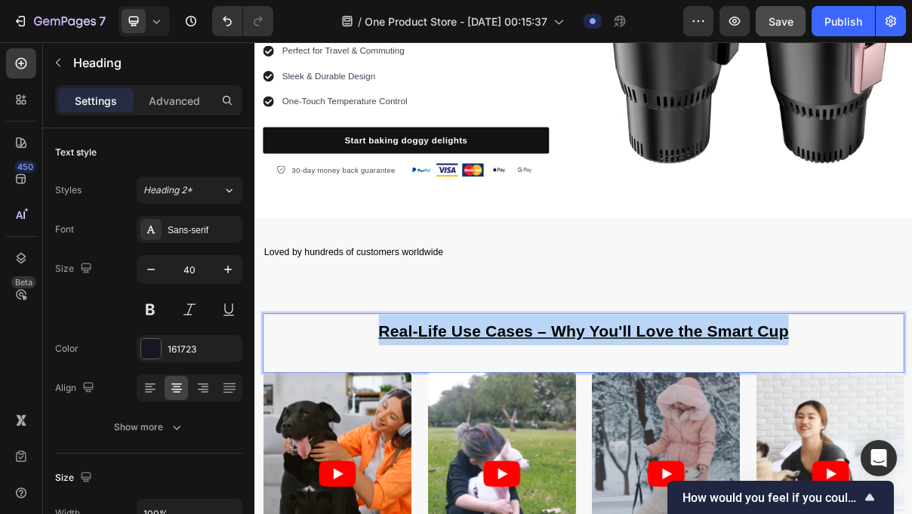
click at [748, 439] on u "Real-Life Use Cases – Why You'll Love the Smart Cup" at bounding box center [708, 440] width 566 height 24
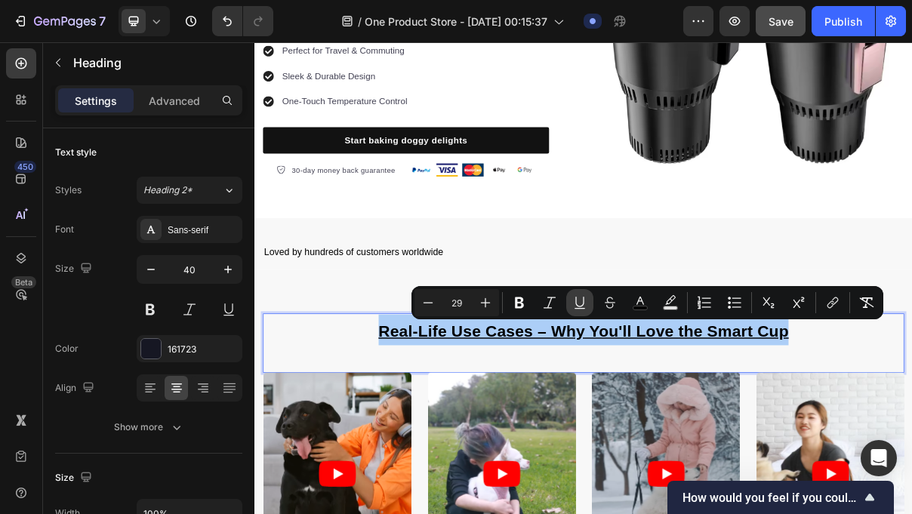
click at [582, 298] on icon "Editor contextual toolbar" at bounding box center [579, 302] width 15 height 15
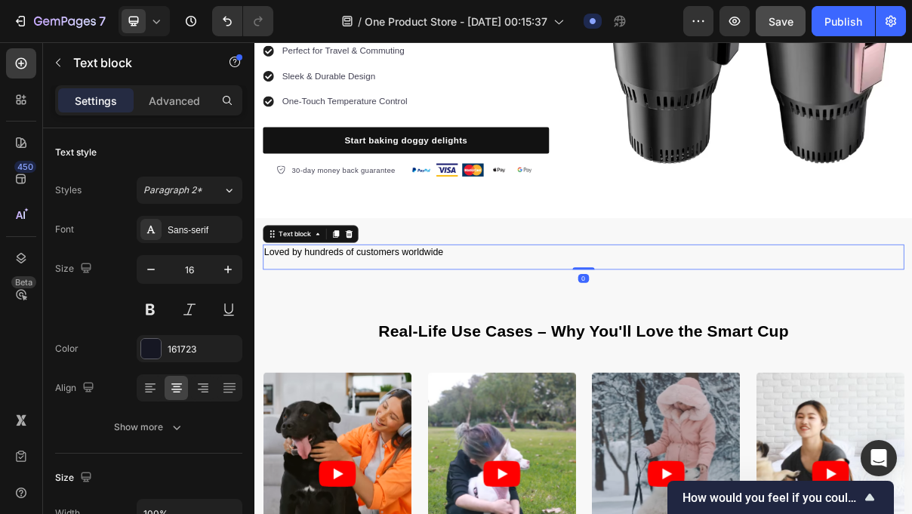
click at [748, 324] on div "Loved by hundreds of customers worldwide" at bounding box center [708, 332] width 884 height 23
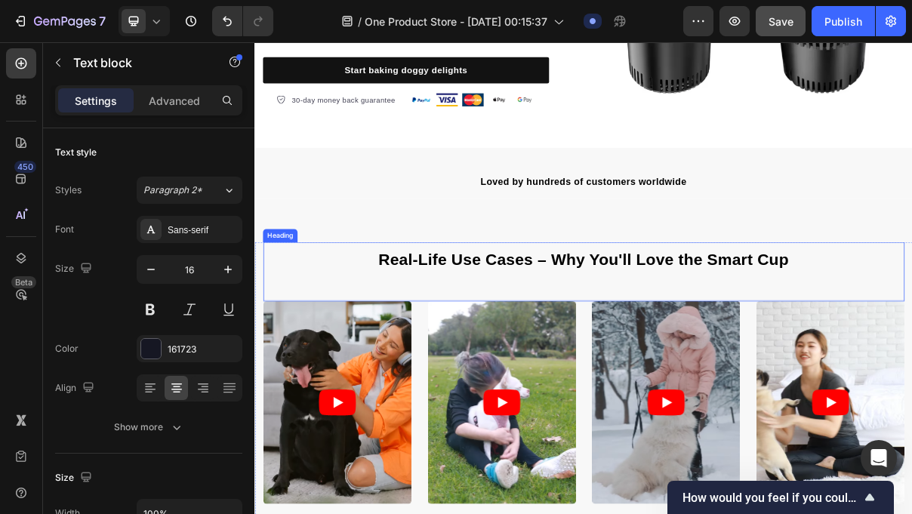
scroll to position [436, 0]
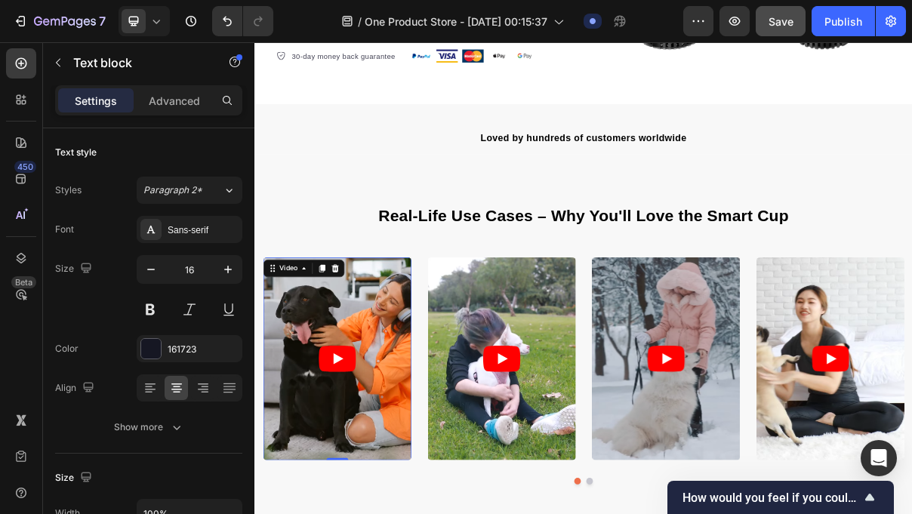
click at [424, 415] on article at bounding box center [368, 478] width 204 height 279
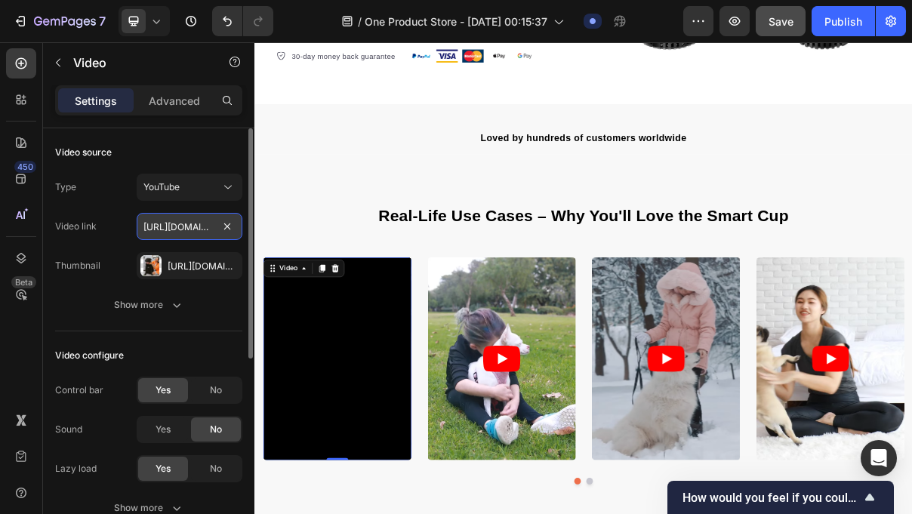
scroll to position [0, 94]
click at [215, 222] on input "[URL][DOMAIN_NAME]" at bounding box center [190, 226] width 106 height 27
click at [215, 223] on input "[URL][DOMAIN_NAME]" at bounding box center [190, 226] width 106 height 27
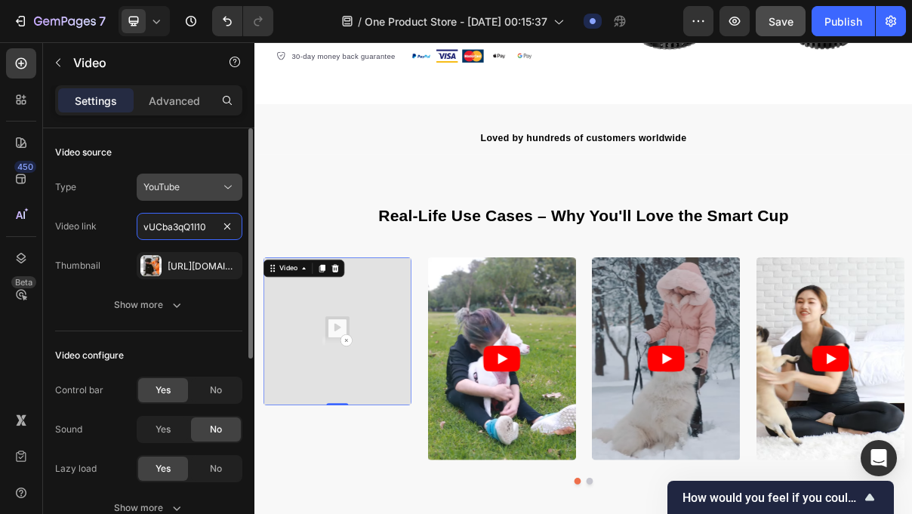
type input "vUCba3qQ1I10"
click at [201, 188] on div "YouTube" at bounding box center [181, 188] width 77 height 14
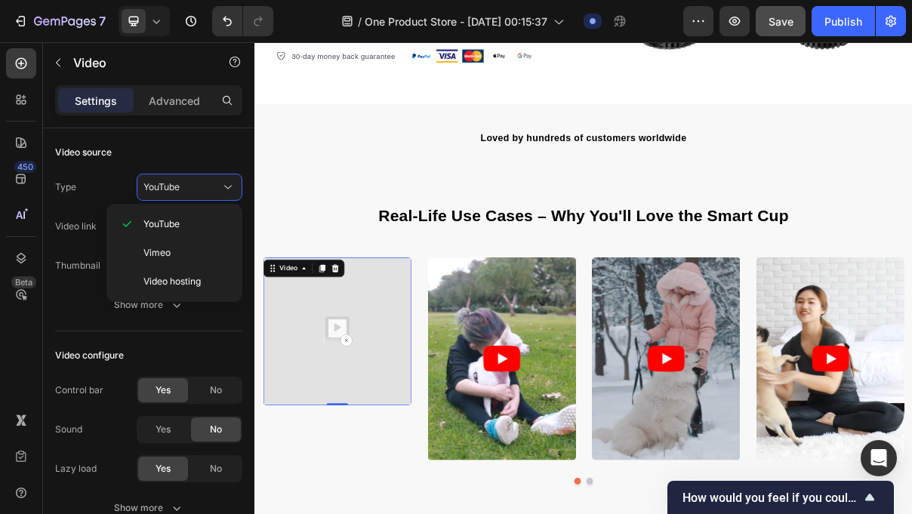
click at [352, 438] on img at bounding box center [368, 441] width 204 height 204
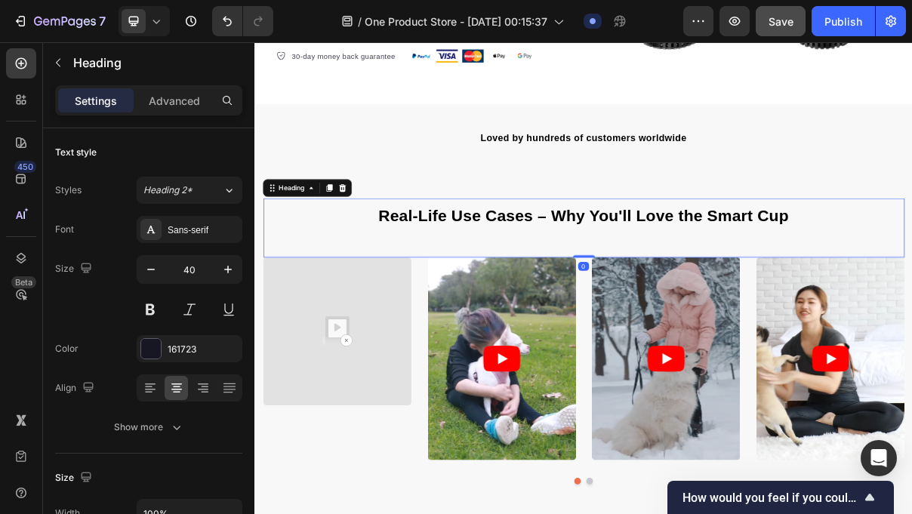
click at [339, 268] on h2 "Real-Life Use Cases – Why You'll Love the Smart Cup" at bounding box center [708, 280] width 884 height 45
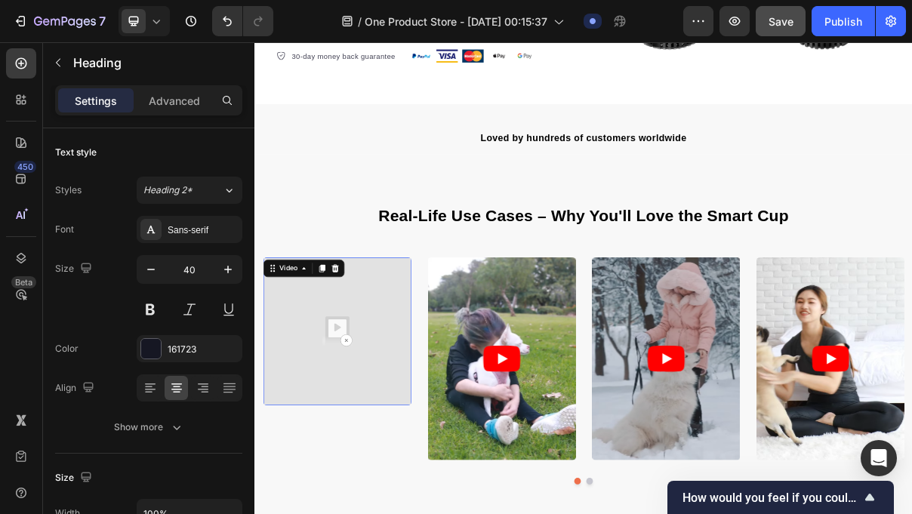
click at [341, 464] on img at bounding box center [368, 441] width 204 height 204
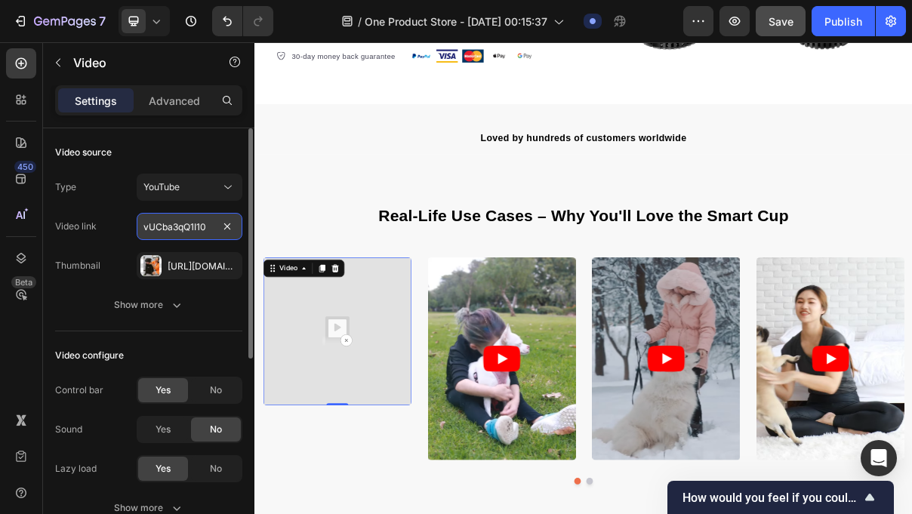
click at [201, 233] on input "vUCba3qQ1I10" at bounding box center [190, 226] width 106 height 27
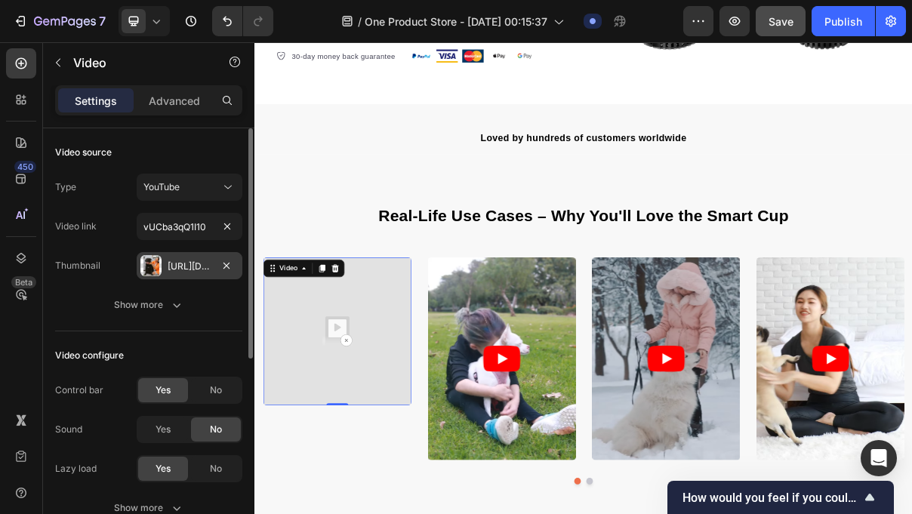
click at [201, 260] on div "[URL][DOMAIN_NAME]" at bounding box center [190, 267] width 44 height 14
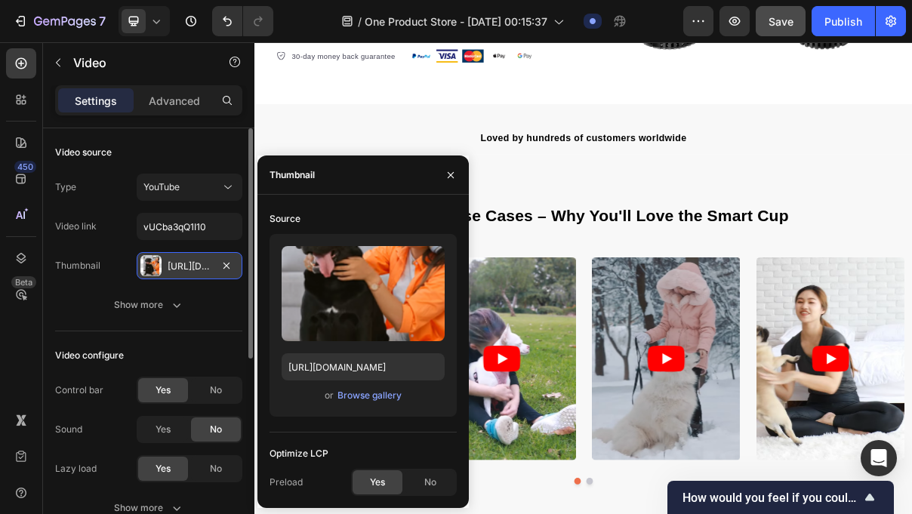
click at [201, 260] on div "[URL][DOMAIN_NAME]" at bounding box center [190, 267] width 44 height 14
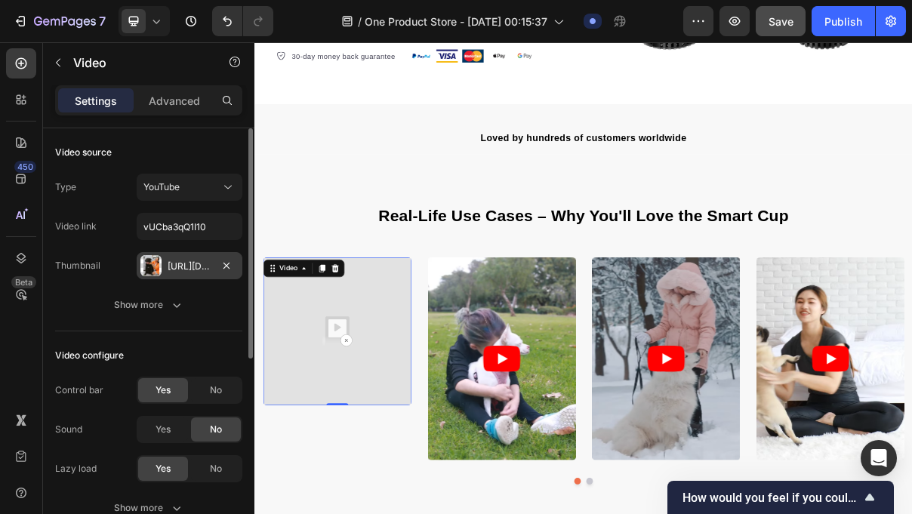
click at [201, 260] on div "[URL][DOMAIN_NAME]" at bounding box center [190, 267] width 44 height 14
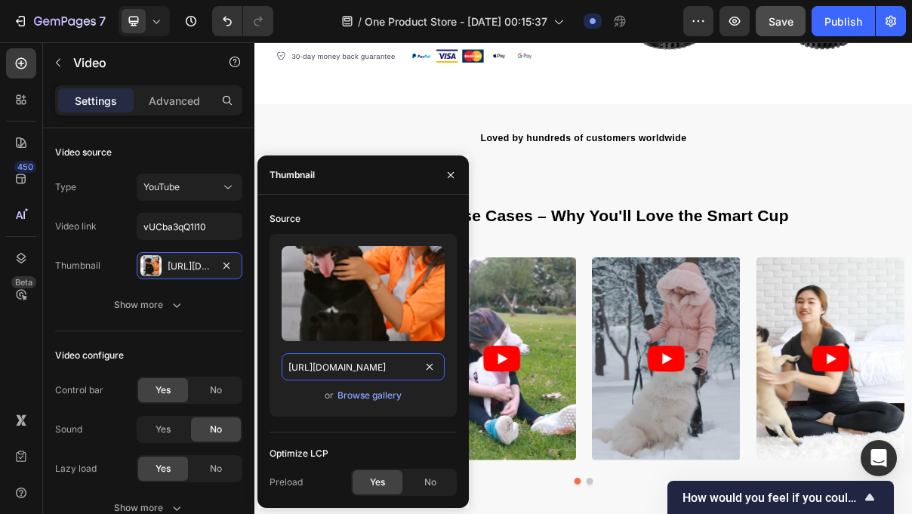
click at [378, 369] on input "[URL][DOMAIN_NAME]" at bounding box center [363, 366] width 163 height 27
type input "v"
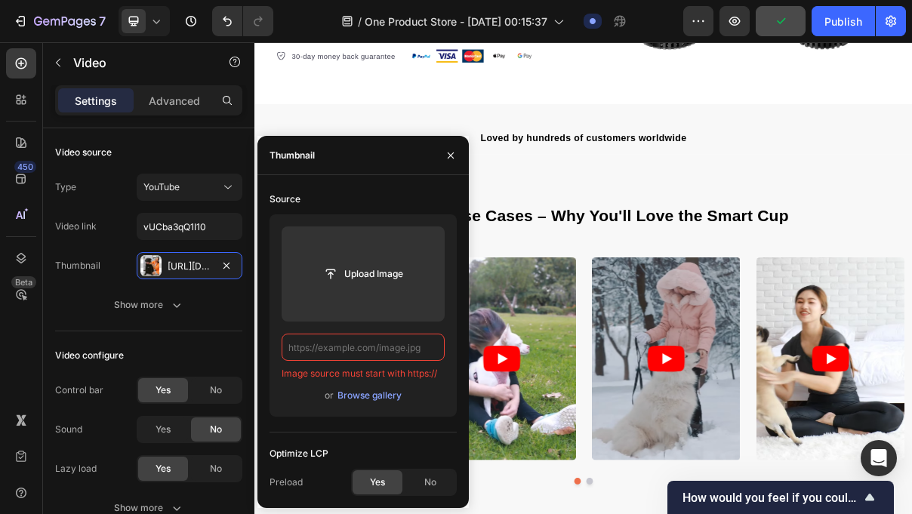
paste input "[URL][DOMAIN_NAME]"
type input "[URL][DOMAIN_NAME]"
click at [419, 483] on div "No" at bounding box center [431, 483] width 50 height 24
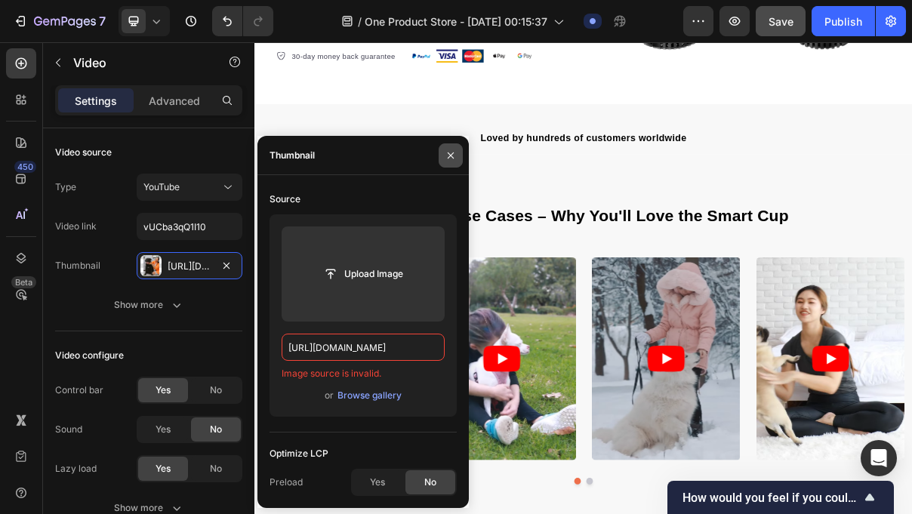
click at [455, 157] on icon "button" at bounding box center [451, 156] width 12 height 12
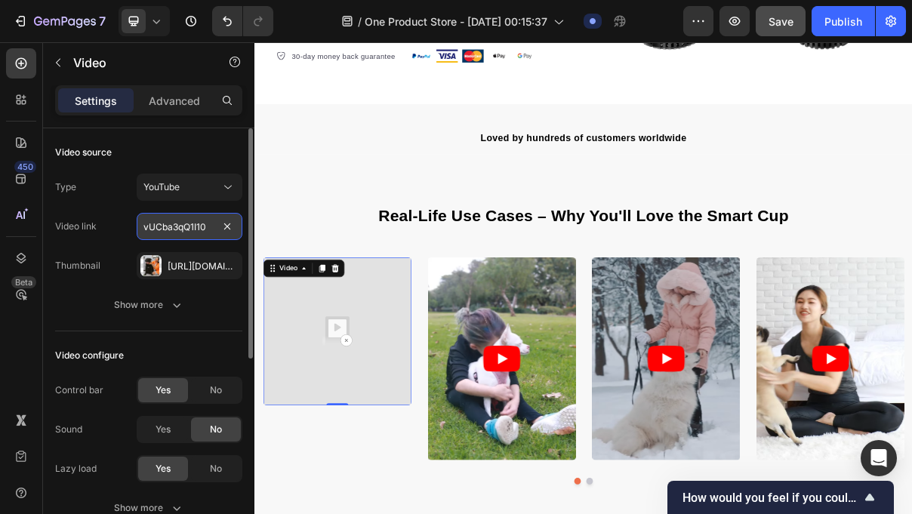
click at [190, 225] on input "vUCba3qQ1I10" at bounding box center [190, 226] width 106 height 27
click at [211, 229] on input "vUCba3qQ1I10" at bounding box center [190, 226] width 106 height 27
click at [498, 258] on h2 "Real-Life Use Cases – Why You'll Love the Smart Cup" at bounding box center [708, 280] width 884 height 45
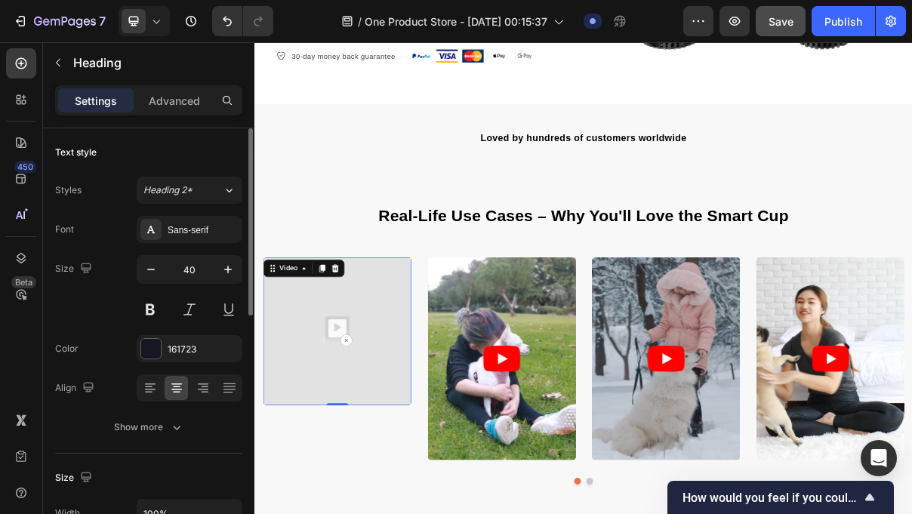
click at [353, 407] on img at bounding box center [368, 441] width 204 height 204
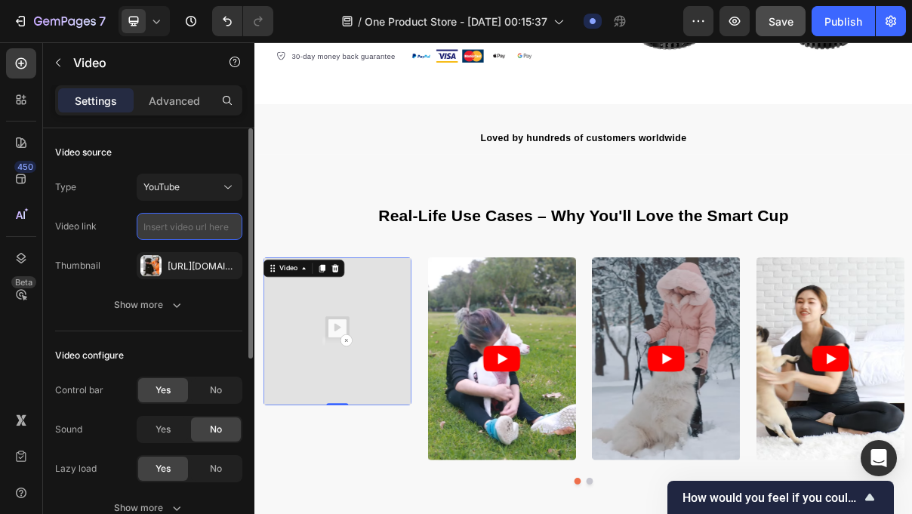
click at [229, 236] on input "text" at bounding box center [190, 226] width 106 height 27
paste input "[URL][DOMAIN_NAME]"
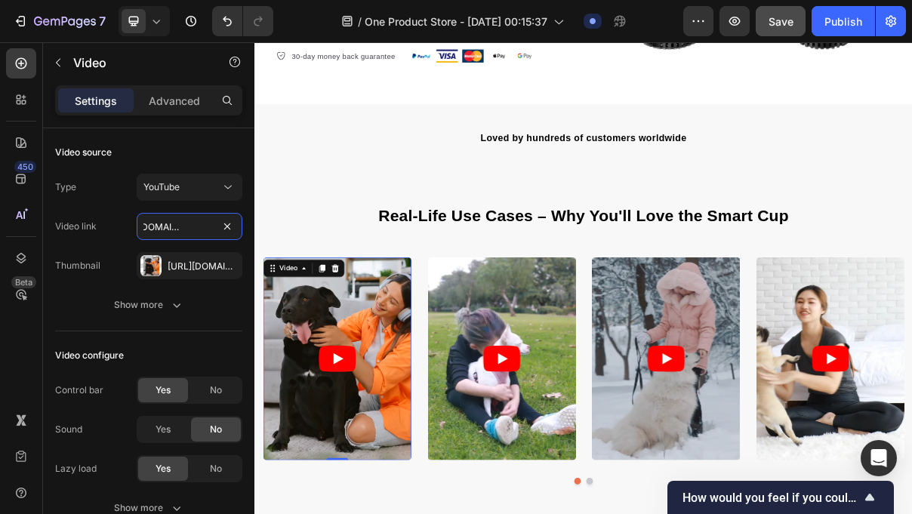
type input "[URL][DOMAIN_NAME]"
click at [372, 429] on article at bounding box center [368, 478] width 204 height 279
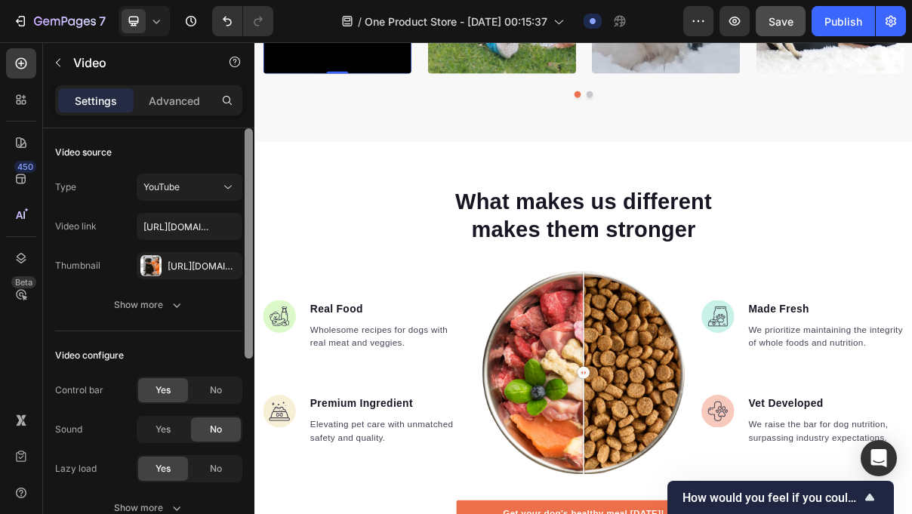
scroll to position [1124, 0]
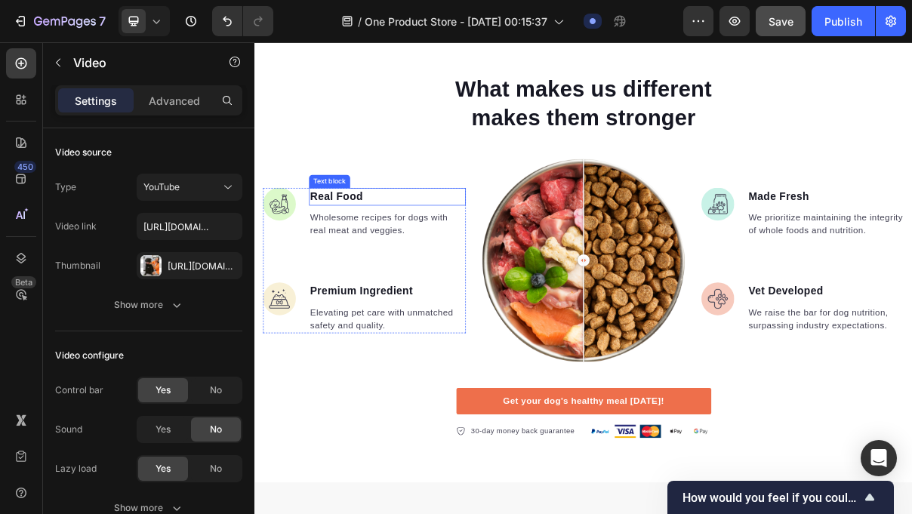
click at [373, 248] on p "Real Food" at bounding box center [437, 256] width 213 height 22
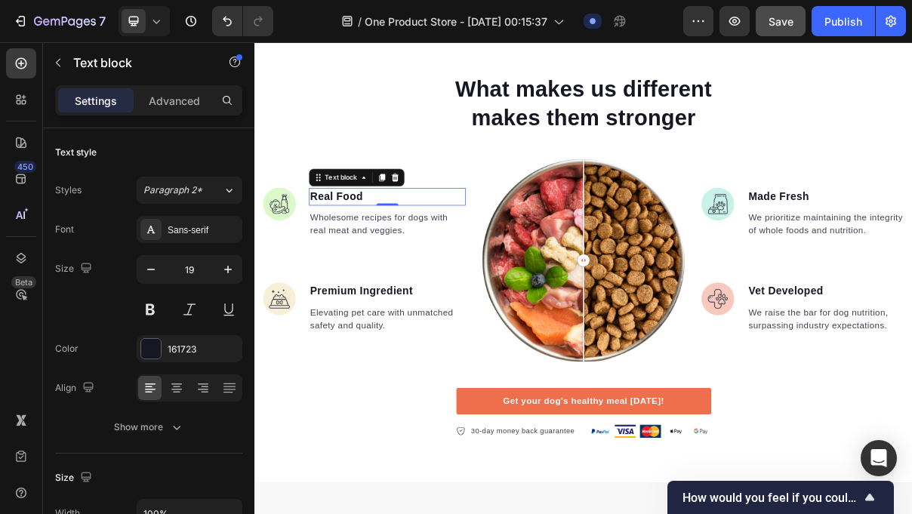
click at [366, 254] on p "Real Food" at bounding box center [437, 256] width 213 height 22
click at [354, 254] on p "Real Food" at bounding box center [437, 256] width 213 height 22
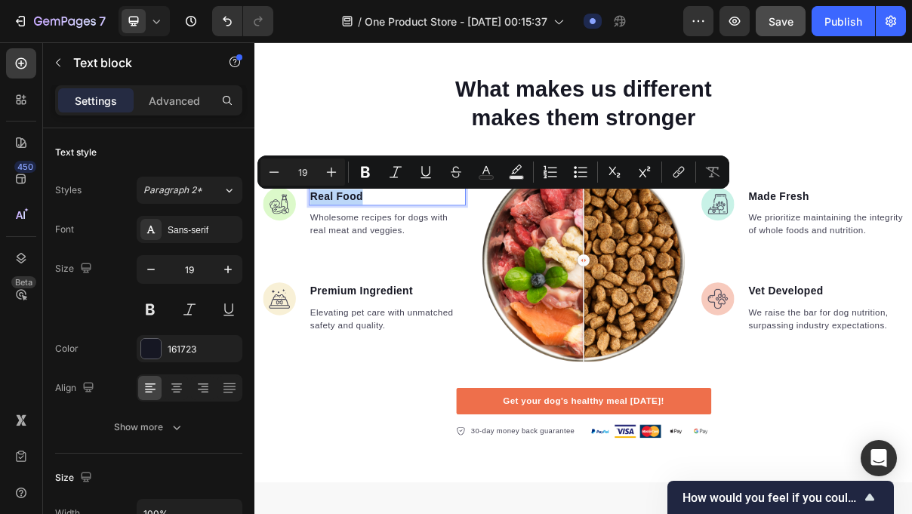
click at [354, 254] on p "Real Food" at bounding box center [437, 256] width 213 height 22
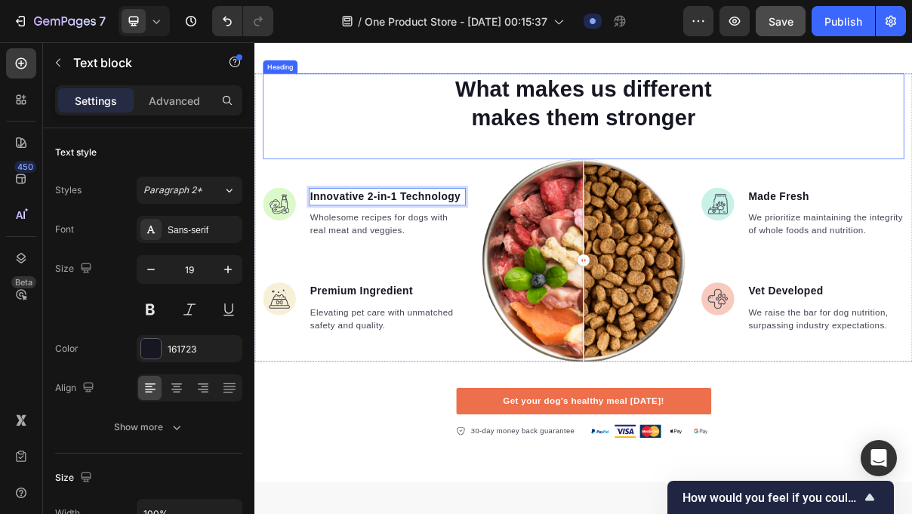
click at [452, 183] on div "What makes us different makes them stronger Heading" at bounding box center [708, 144] width 884 height 118
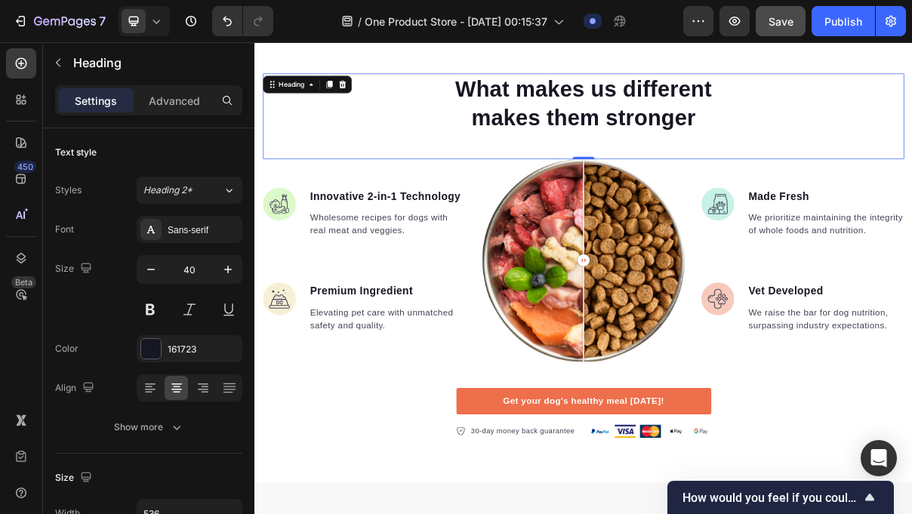
click at [363, 300] on p "Wholesome recipes for dogs with real meat and veggies." at bounding box center [437, 293] width 213 height 36
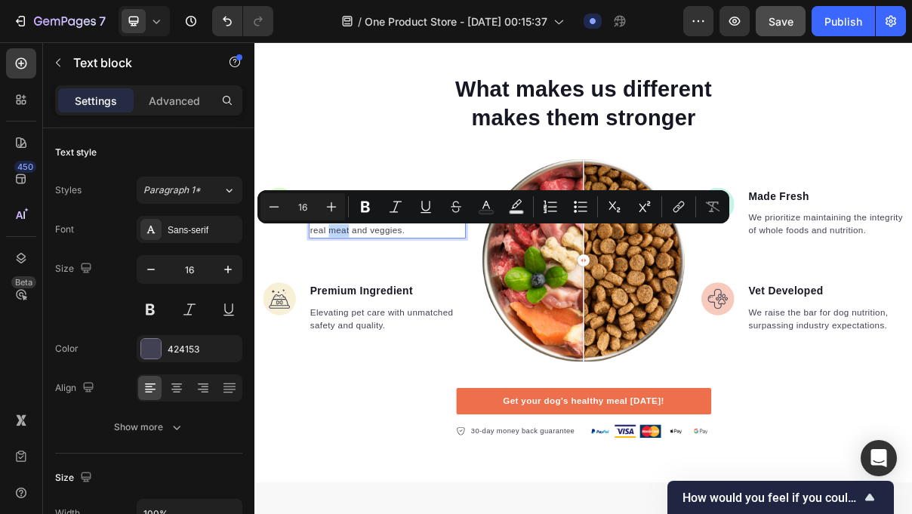
click at [382, 299] on p "Wholesome recipes for dogs with real meat and veggies." at bounding box center [437, 293] width 213 height 36
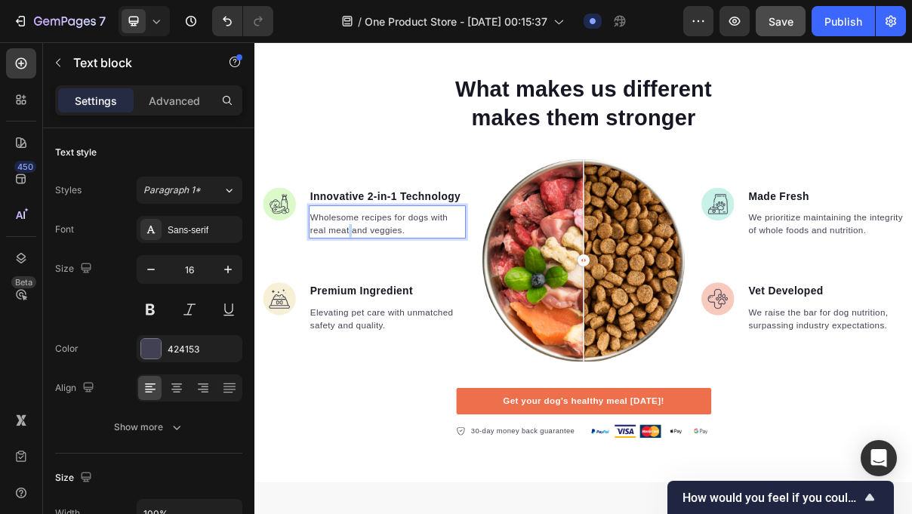
click at [382, 299] on p "Wholesome recipes for dogs with real meat and veggies." at bounding box center [437, 293] width 213 height 36
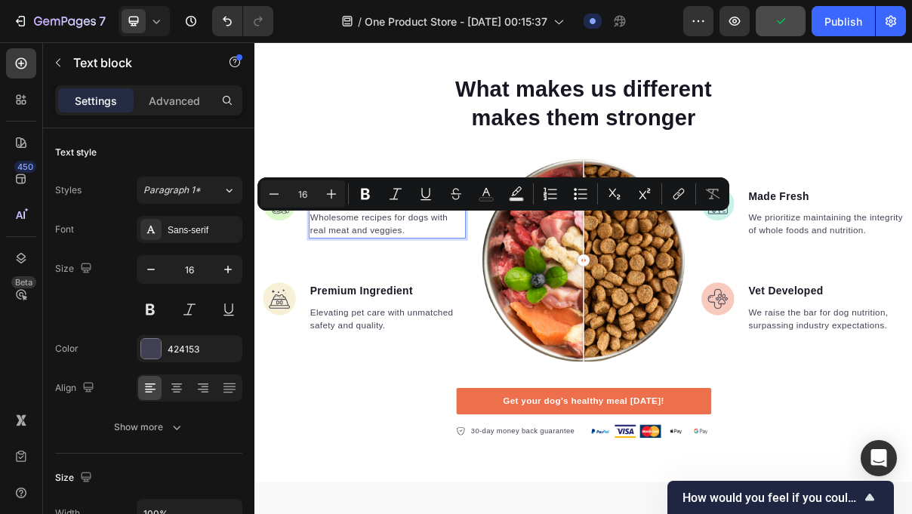
scroll to position [1097, 0]
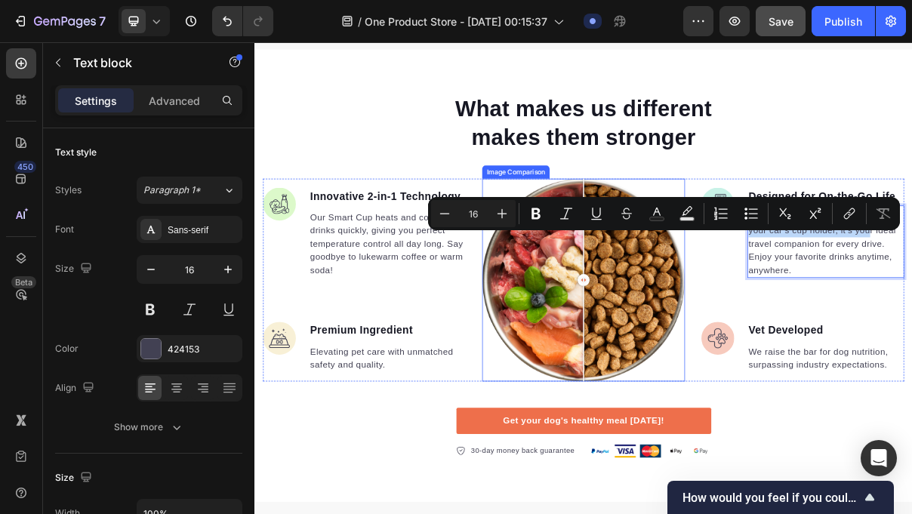
scroll to position [1069, 0]
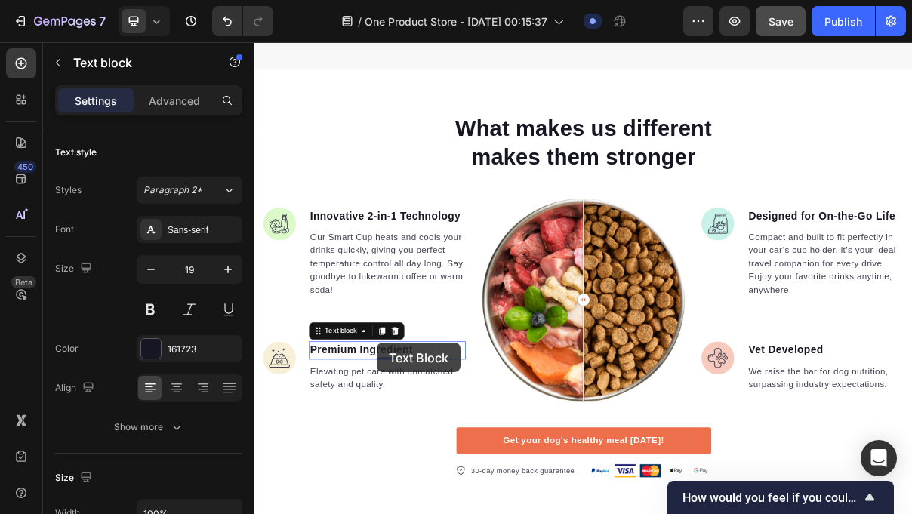
click at [423, 457] on p "Premium Ingredient" at bounding box center [437, 467] width 213 height 22
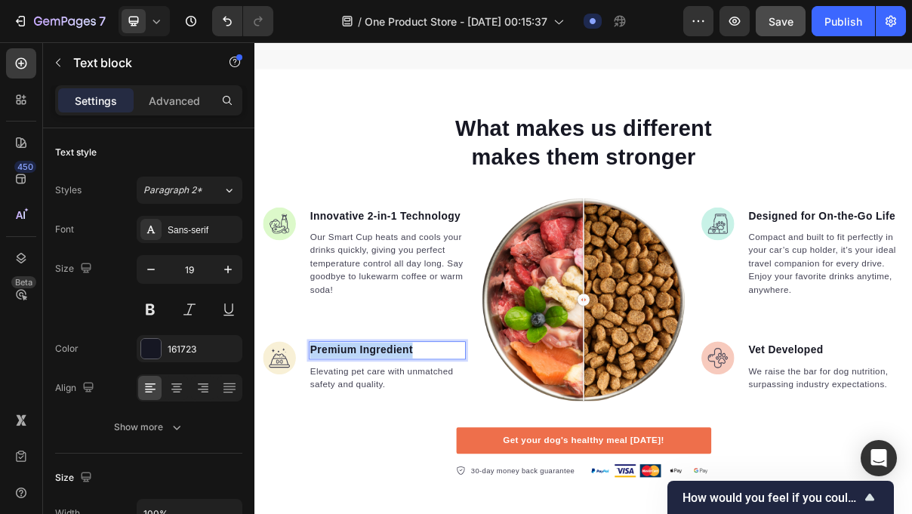
click at [423, 457] on p "Premium Ingredient" at bounding box center [437, 467] width 213 height 22
click at [450, 498] on p "Elevating pet care with unmatched safety and quality." at bounding box center [437, 505] width 213 height 36
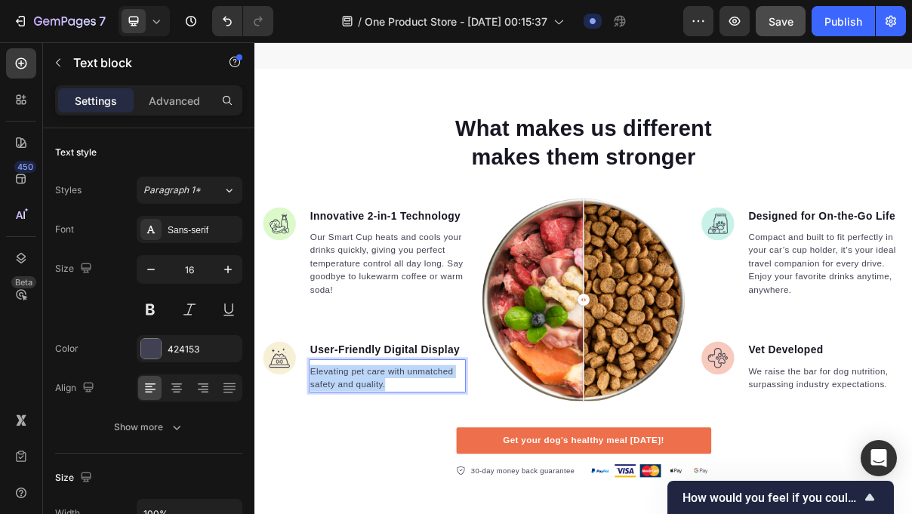
click at [450, 498] on p "Elevating pet care with unmatched safety and quality." at bounding box center [437, 505] width 213 height 36
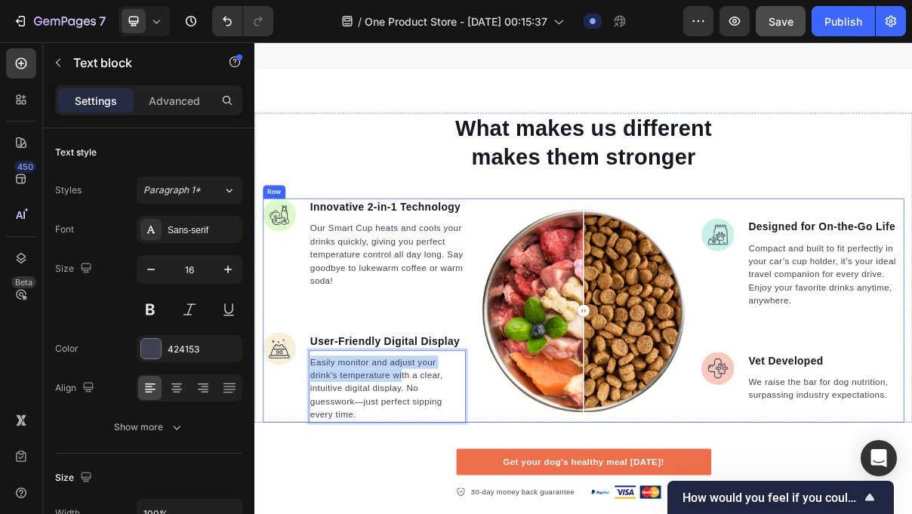
scroll to position [1057, 0]
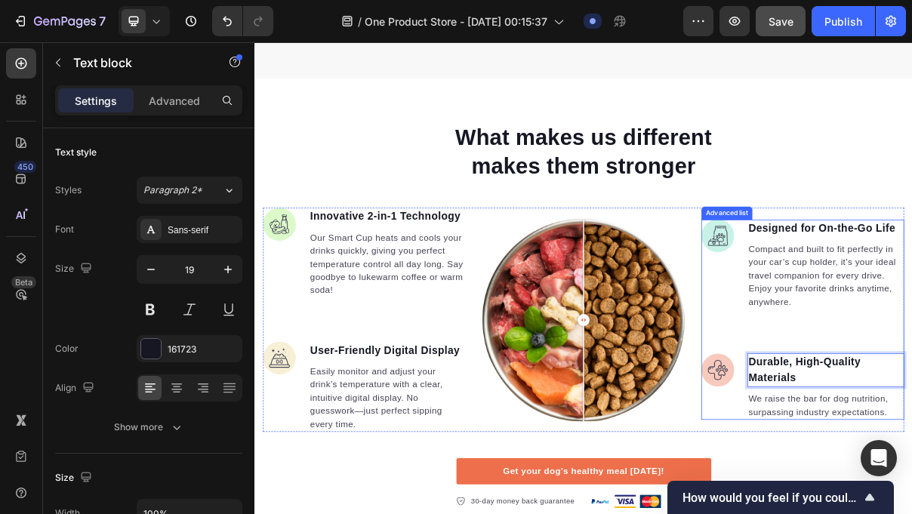
scroll to position [1046, 0]
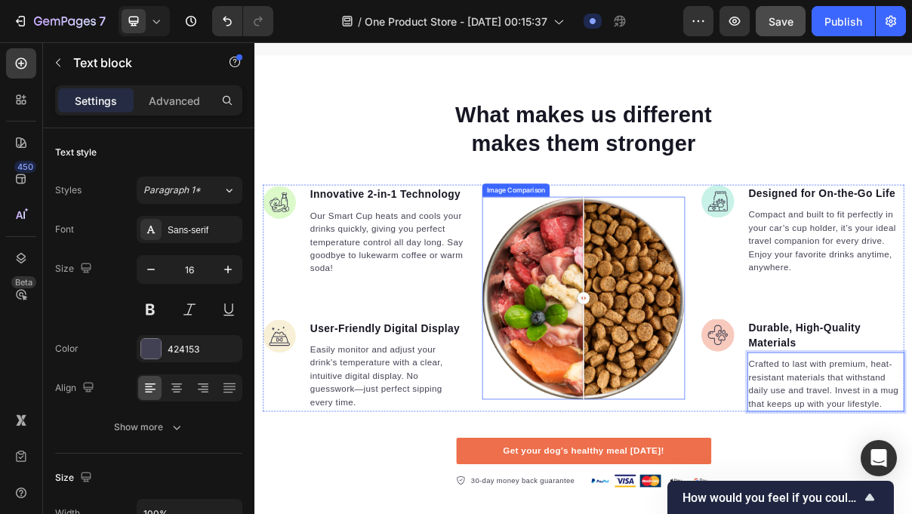
scroll to position [1085, 0]
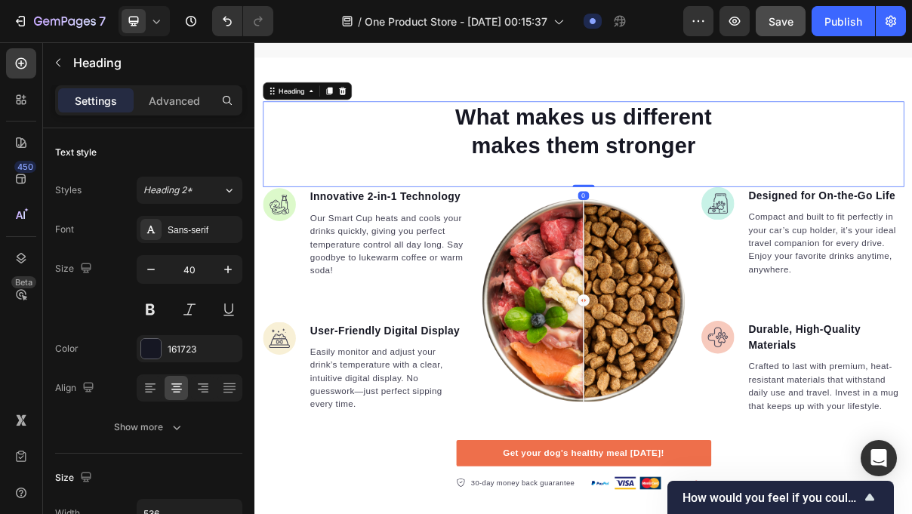
click at [776, 183] on p "What makes us different makes them stronger" at bounding box center [708, 164] width 402 height 79
click at [776, 184] on p "What makes us different makes them stronger" at bounding box center [708, 164] width 402 height 79
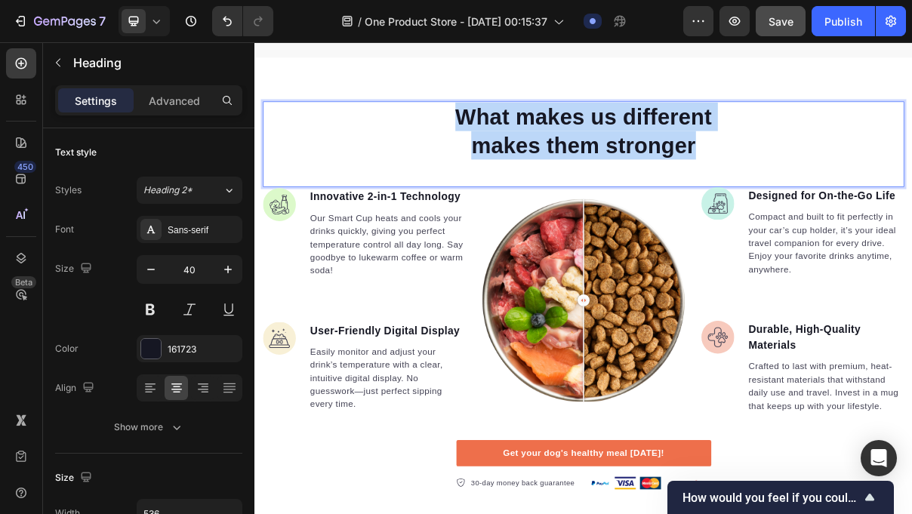
click at [776, 184] on p "What makes us different makes them stronger" at bounding box center [708, 164] width 402 height 79
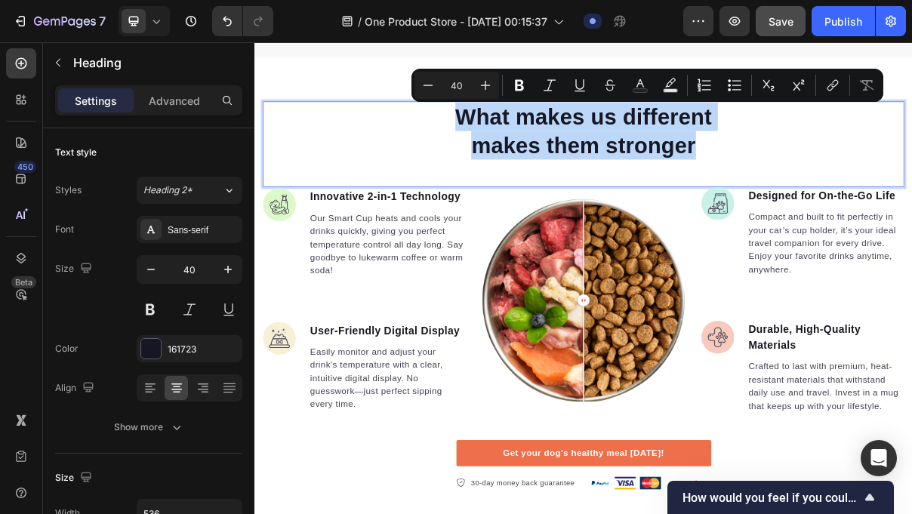
click at [733, 171] on p "What makes us different makes them stronger" at bounding box center [708, 164] width 402 height 79
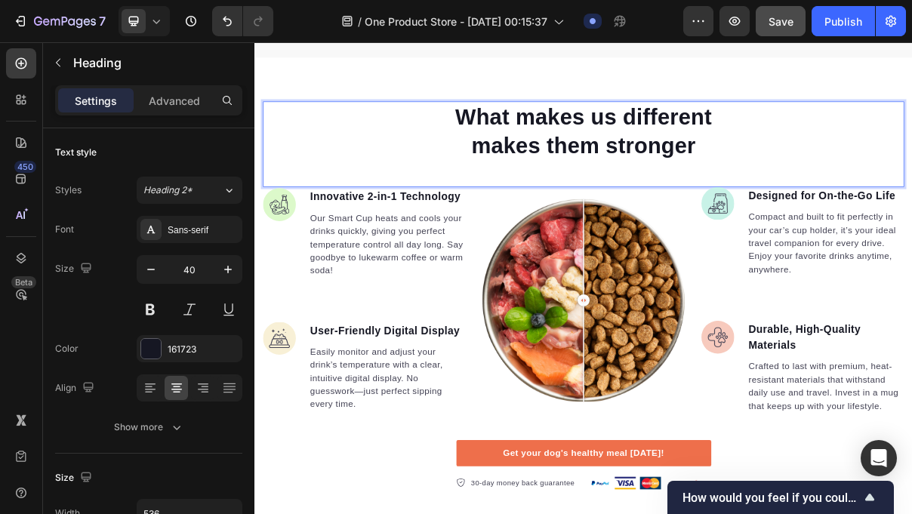
click at [855, 182] on p "What makes us different makes them stronger" at bounding box center [708, 164] width 402 height 79
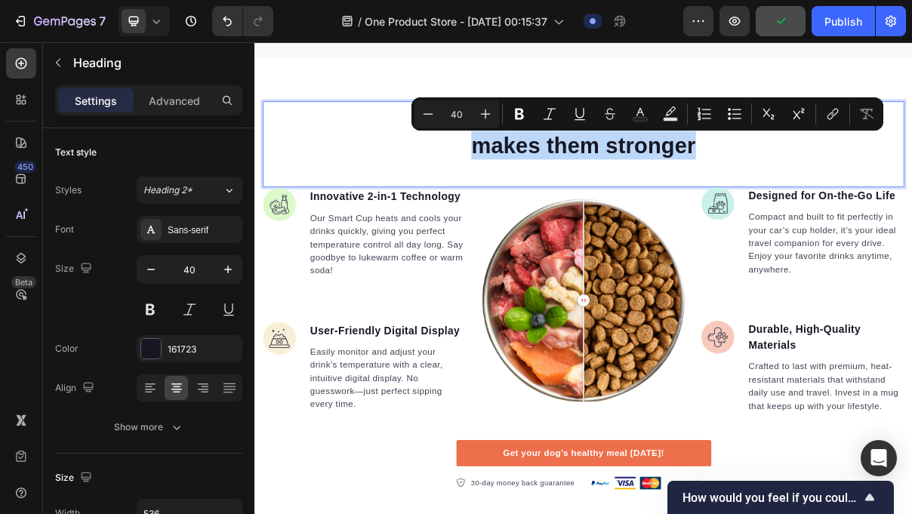
drag, startPoint x: 872, startPoint y: 183, endPoint x: 554, endPoint y: 198, distance: 318.3
click at [553, 198] on p "What makes us different makes them stronger" at bounding box center [708, 164] width 402 height 79
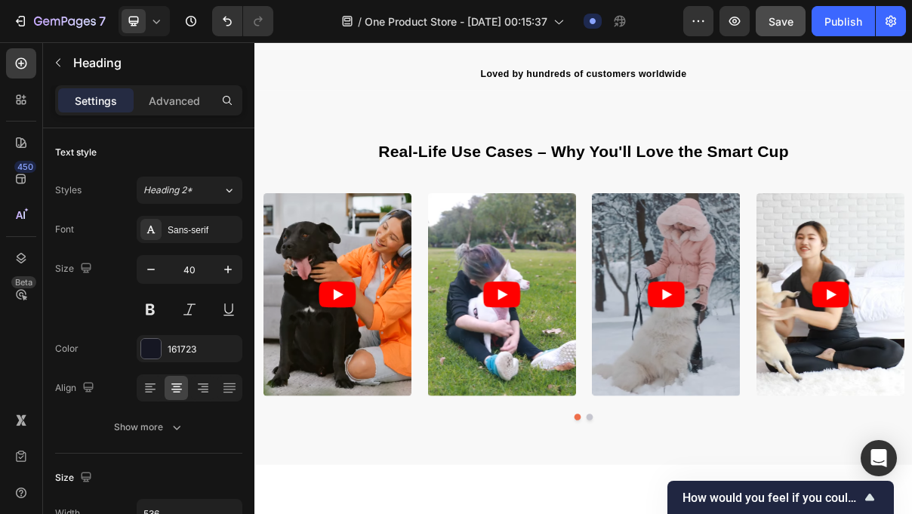
scroll to position [522, 0]
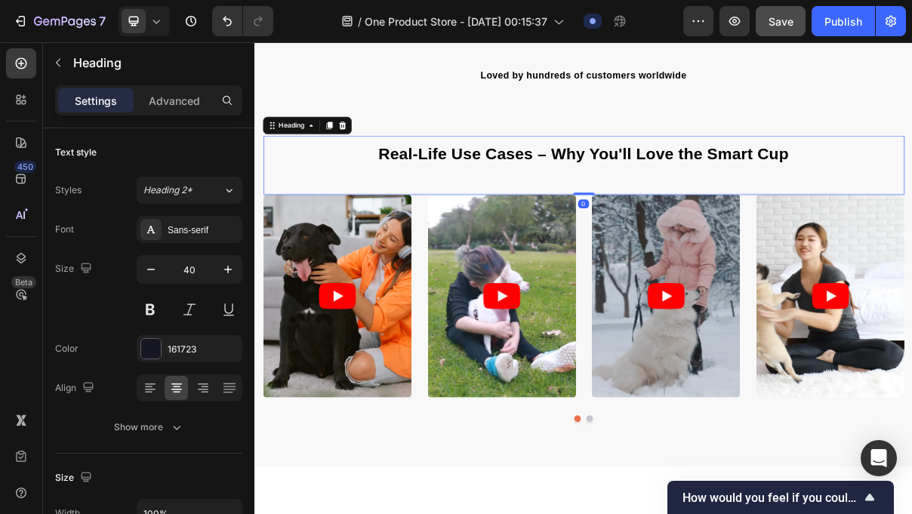
click at [876, 195] on span "Real-Life Use Cases – Why You'll Love the Smart Cup" at bounding box center [708, 196] width 566 height 24
click at [880, 190] on span "Real-Life Use Cases – Why You'll Love the Smart Cup" at bounding box center [708, 196] width 566 height 24
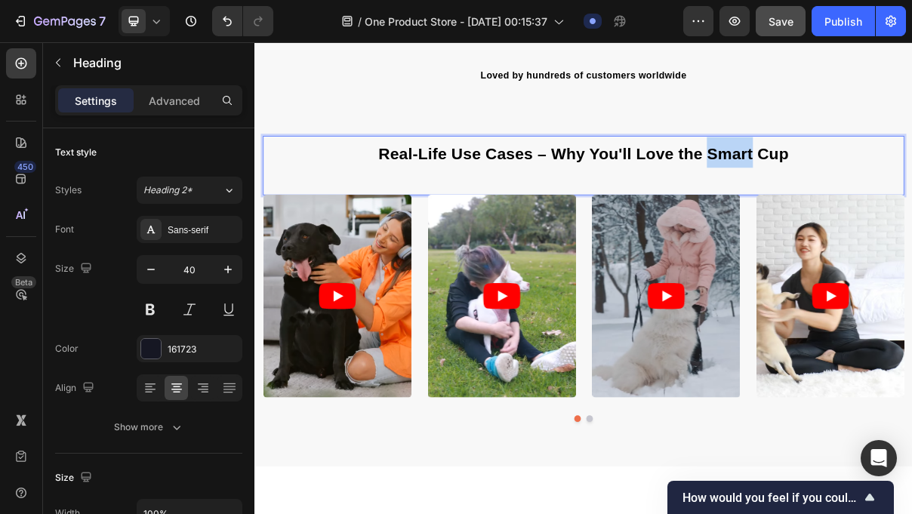
click at [880, 190] on span "Real-Life Use Cases – Why You'll Love the Smart Cup" at bounding box center [708, 196] width 566 height 24
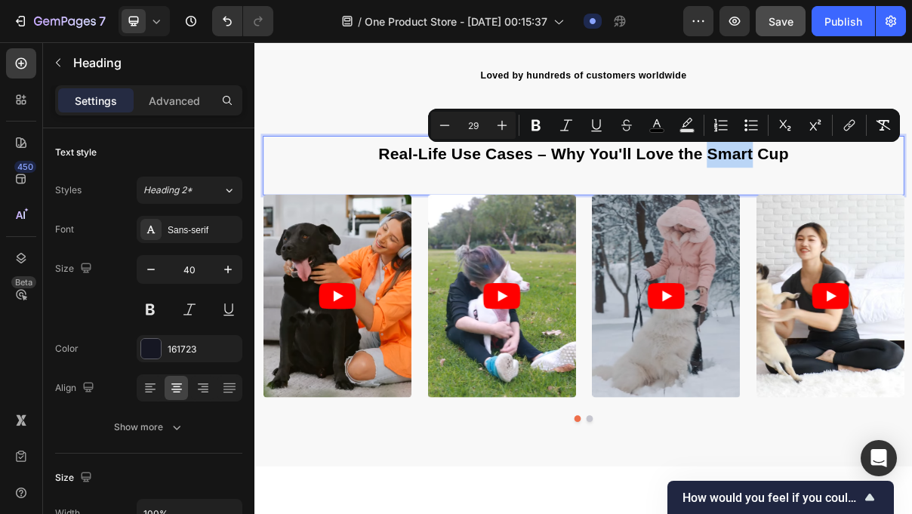
click at [880, 190] on span "Real-Life Use Cases – Why You'll Love the Smart Cup" at bounding box center [708, 196] width 566 height 24
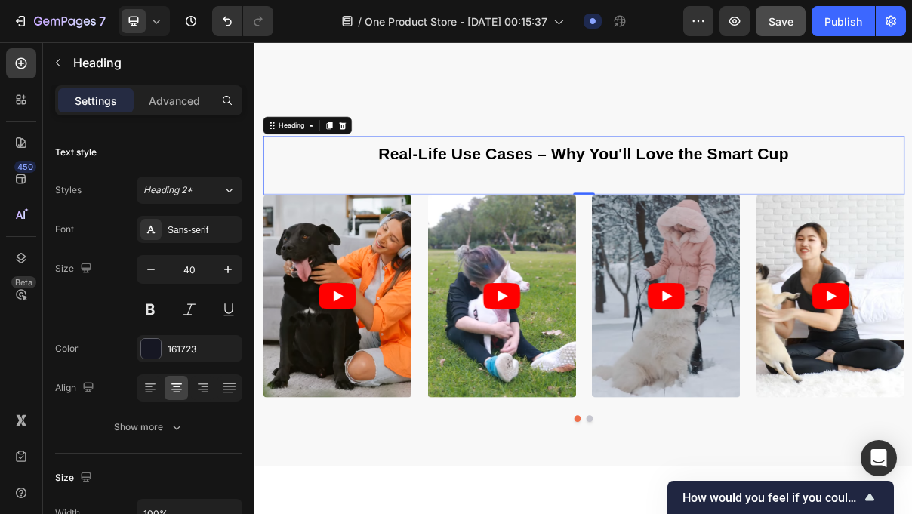
scroll to position [821, 0]
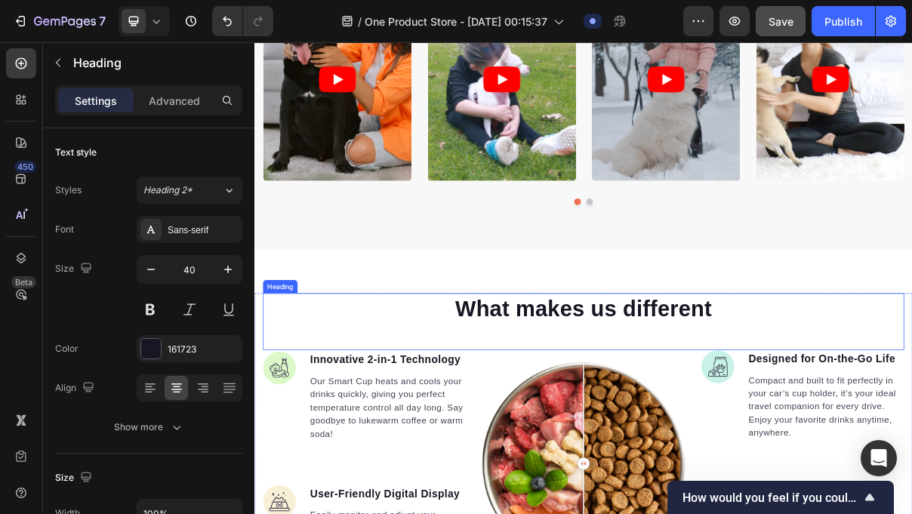
click at [622, 409] on h2 "What makes us different" at bounding box center [707, 409] width 405 height 42
click at [622, 409] on p "What makes us different" at bounding box center [708, 409] width 402 height 39
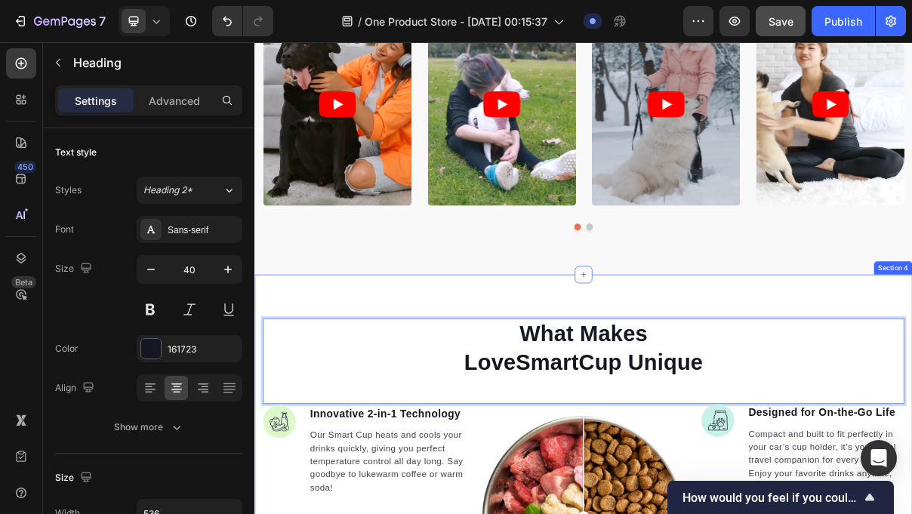
scroll to position [788, 0]
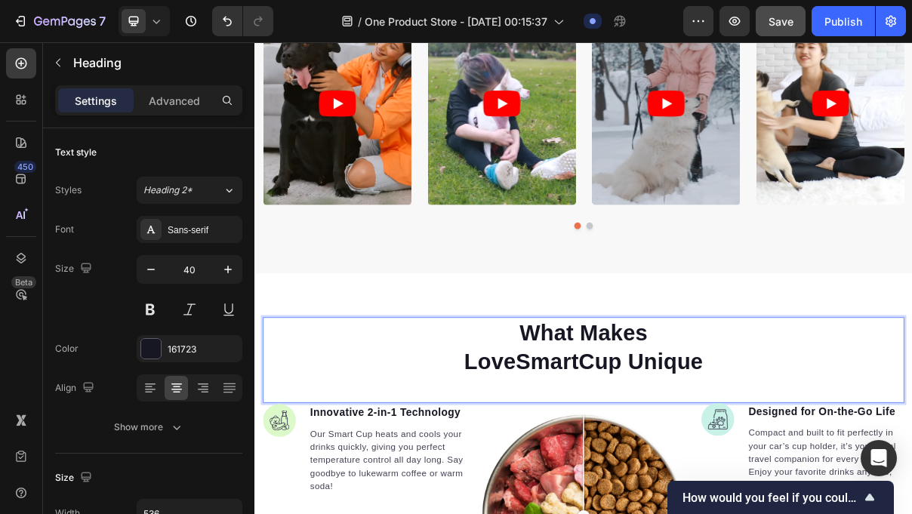
click at [707, 455] on p "What Makes LoveSmartCup Unique" at bounding box center [708, 462] width 402 height 79
click at [618, 437] on p "What Makes LoveSmartCup Unique" at bounding box center [708, 462] width 402 height 79
click at [664, 444] on p "What Makes LoveSmartCup Unique" at bounding box center [708, 462] width 402 height 79
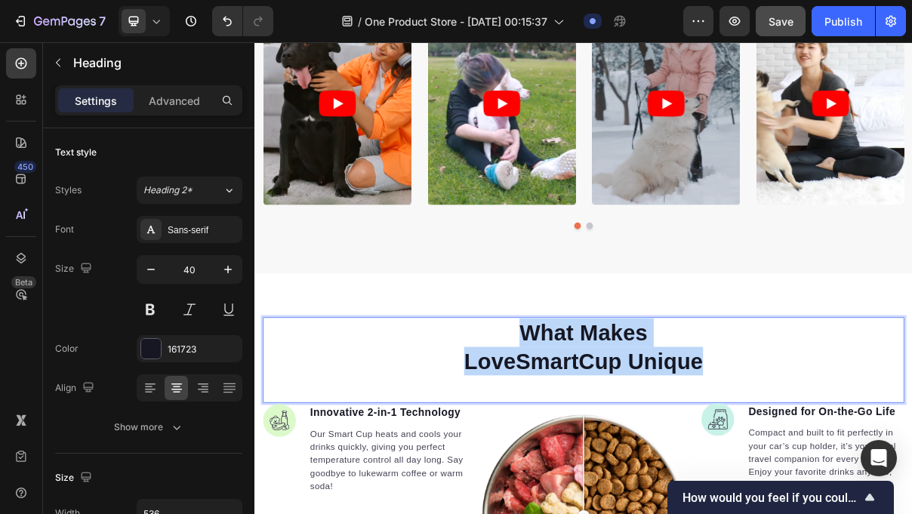
click at [664, 444] on p "What Makes LoveSmartCup Unique" at bounding box center [708, 462] width 402 height 79
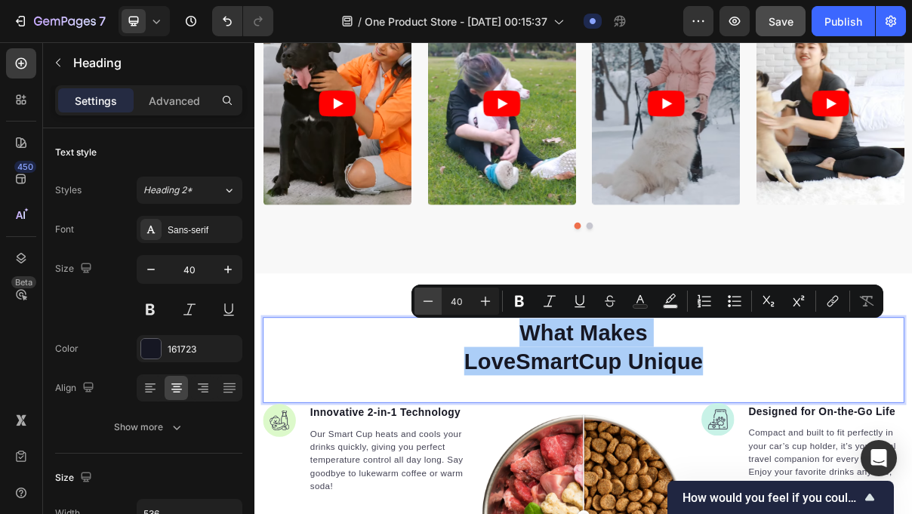
click at [437, 299] on button "Minus" at bounding box center [428, 301] width 27 height 27
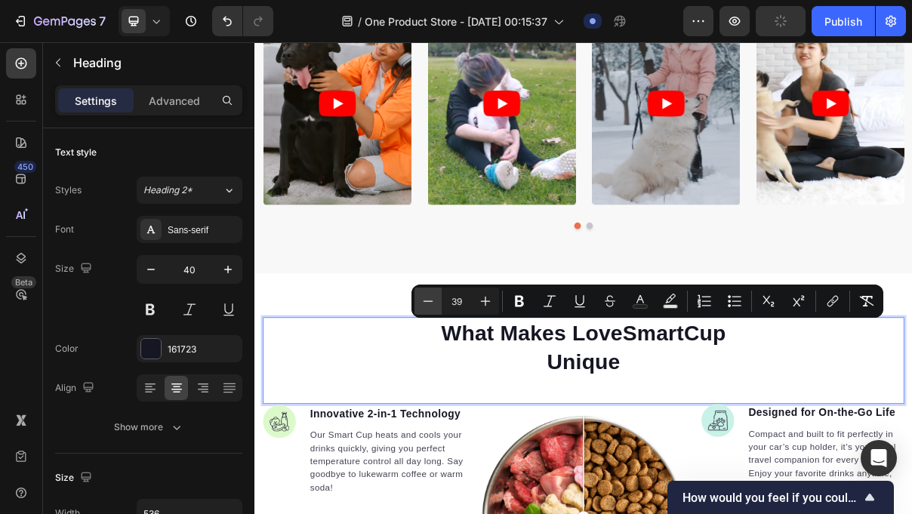
click at [437, 298] on button "Minus" at bounding box center [428, 301] width 27 height 27
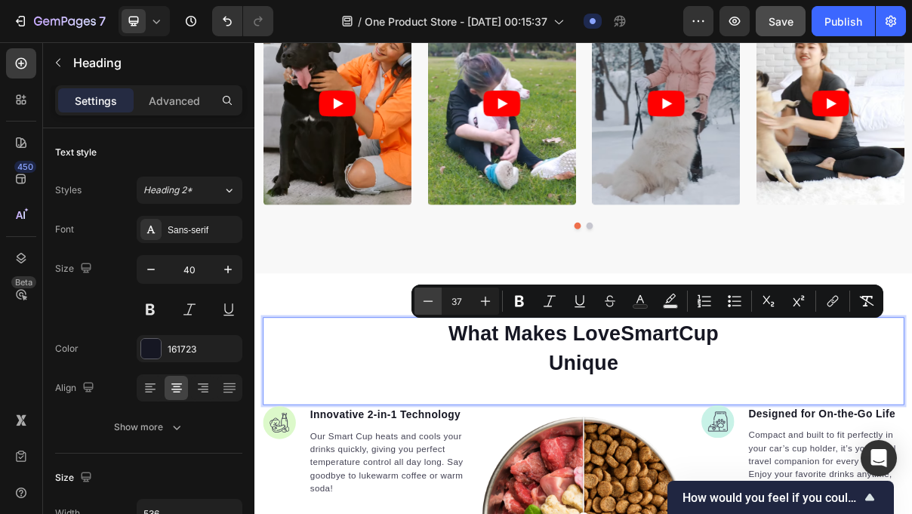
click at [437, 298] on button "Minus" at bounding box center [428, 301] width 27 height 27
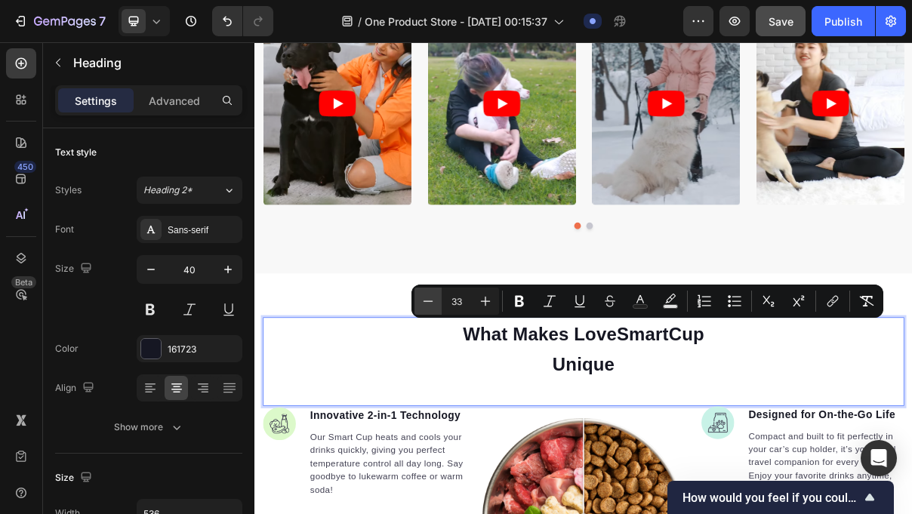
click at [437, 298] on button "Minus" at bounding box center [428, 301] width 27 height 27
type input "31"
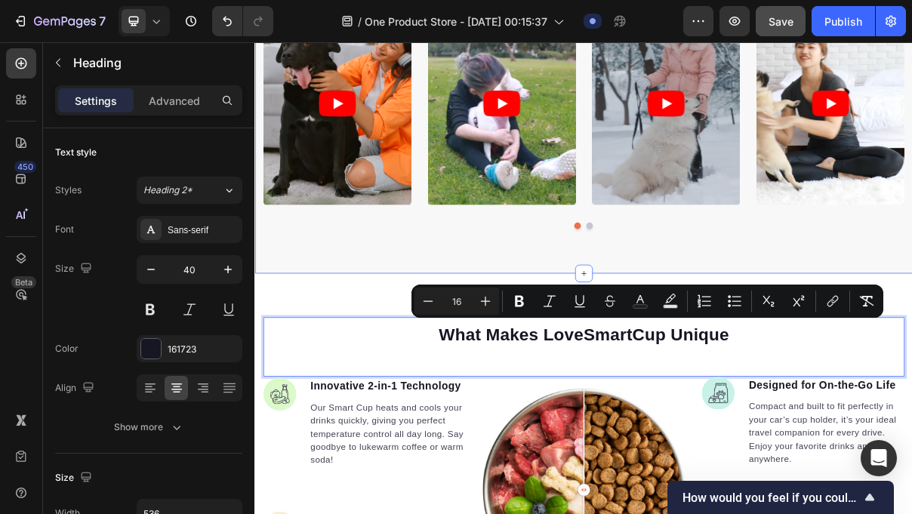
click at [590, 338] on div "⁠⁠⁠⁠⁠⁠⁠ Real-Life Use Cases – Why You'll Love the Smart Cup Heading Video Video…" at bounding box center [708, 103] width 906 height 516
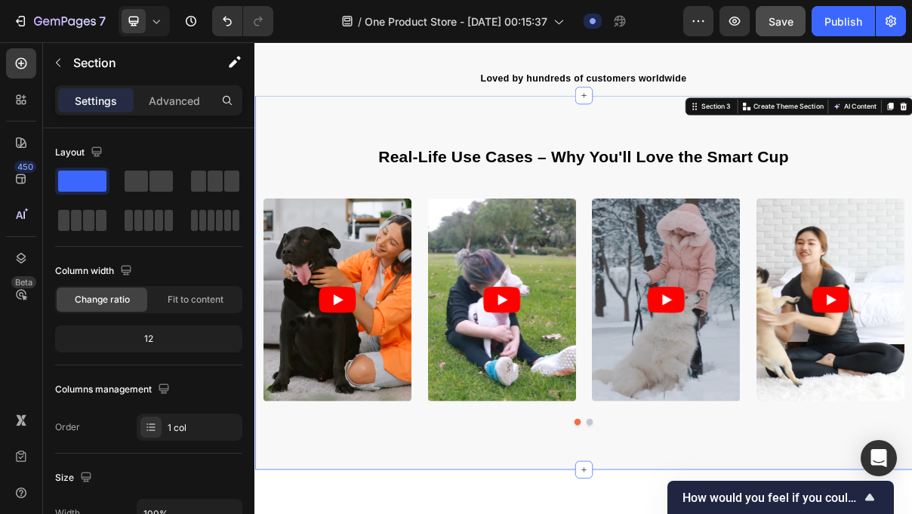
scroll to position [489, 0]
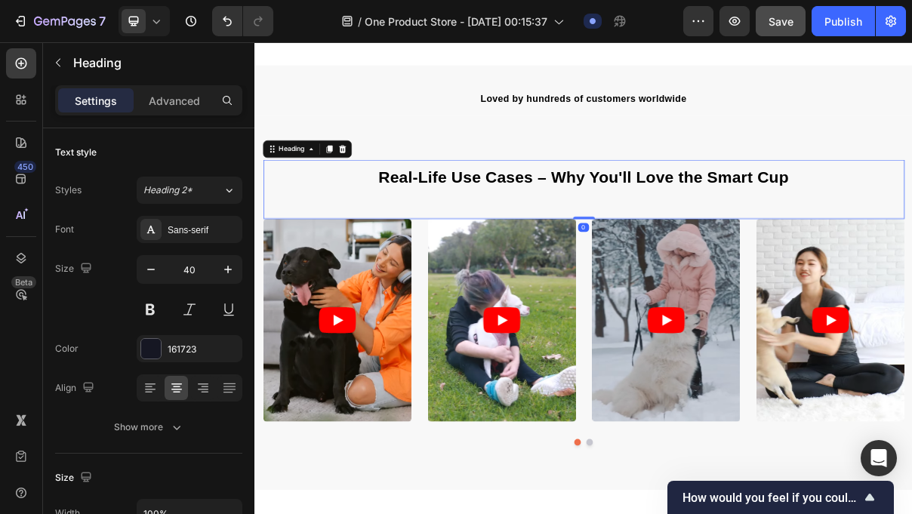
click at [665, 219] on span "Real-Life Use Cases – Why You'll Love the Smart Cup" at bounding box center [708, 228] width 566 height 24
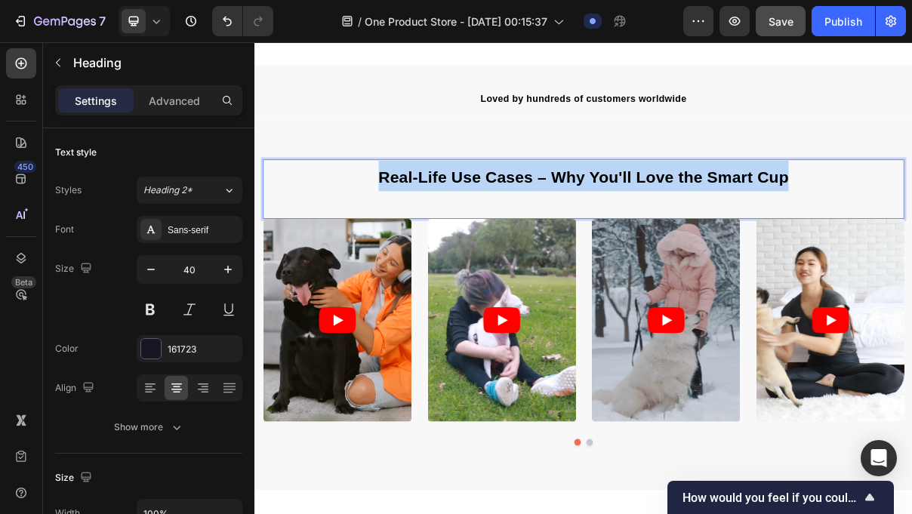
click at [665, 219] on span "Real-Life Use Cases – Why You'll Love the Smart Cup" at bounding box center [708, 228] width 566 height 24
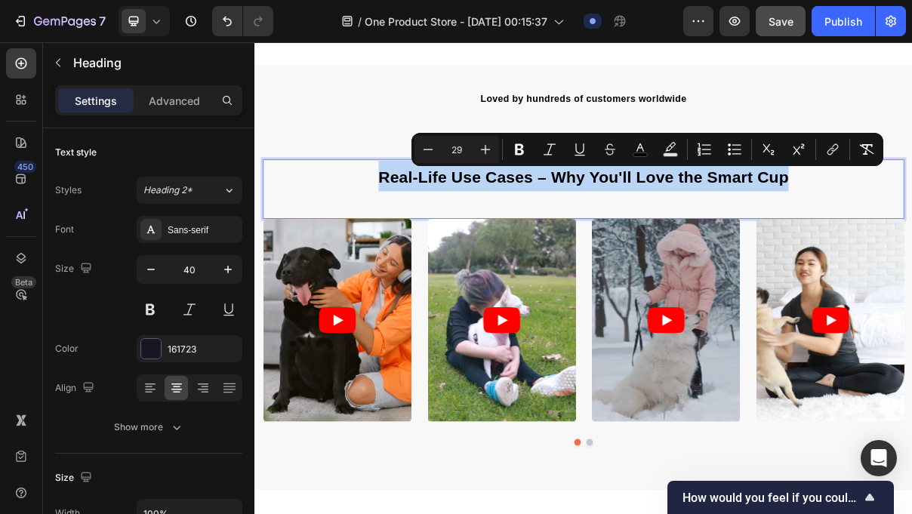
click at [671, 221] on span "Real-Life Use Cases – Why You'll Love the Smart Cup" at bounding box center [708, 228] width 566 height 24
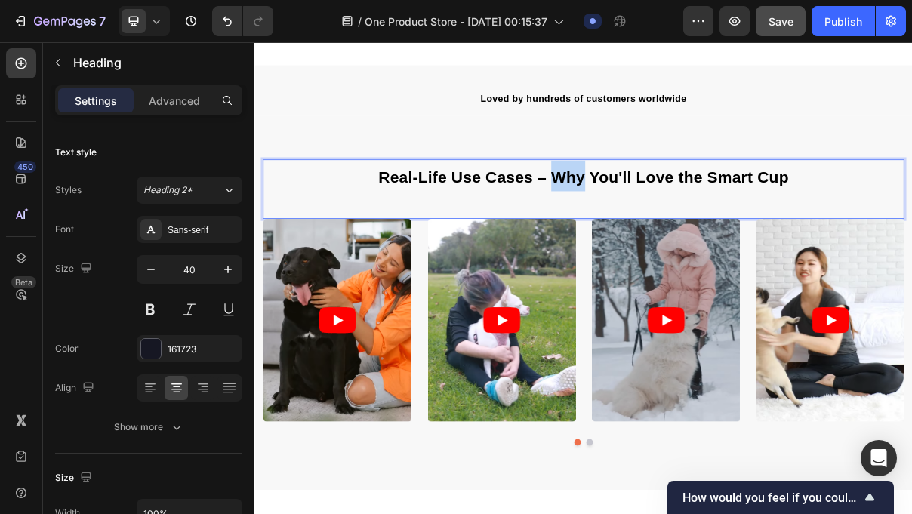
click at [671, 221] on span "Real-Life Use Cases – Why You'll Love the Smart Cup" at bounding box center [708, 228] width 566 height 24
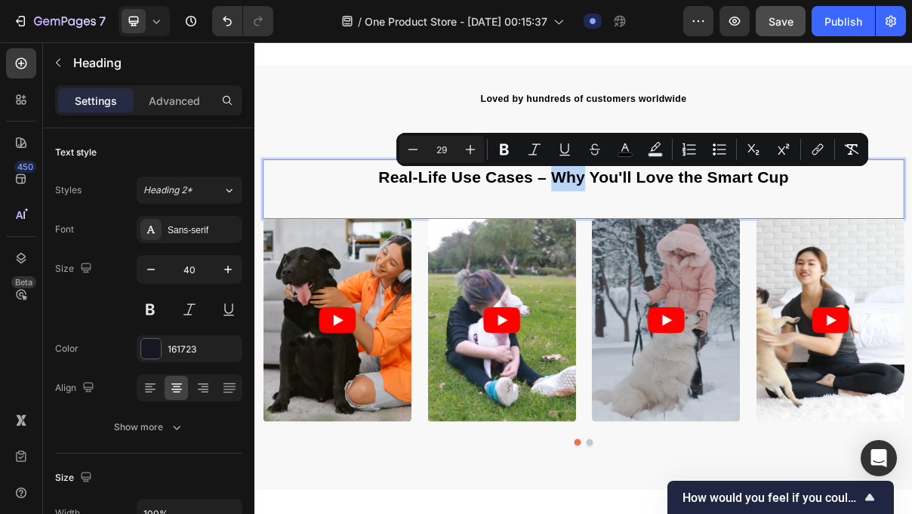
click at [671, 221] on span "Real-Life Use Cases – Why You'll Love the Smart Cup" at bounding box center [708, 228] width 566 height 24
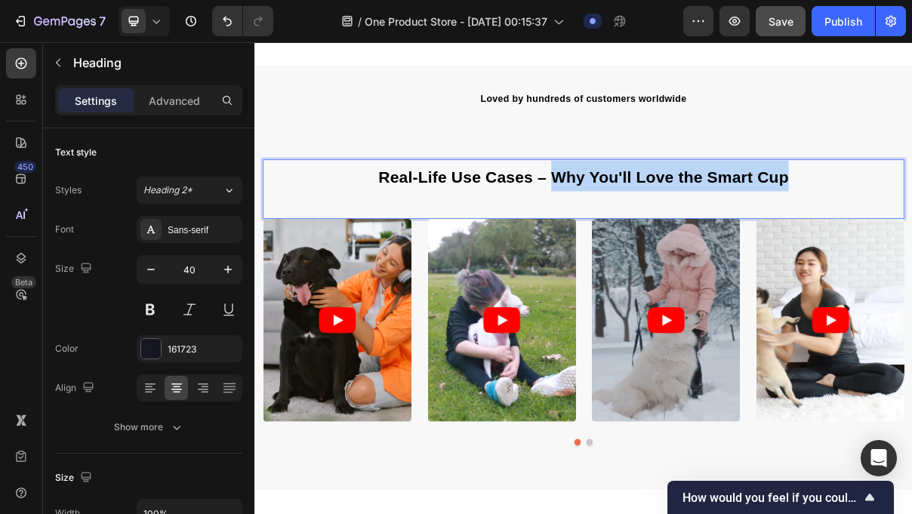
drag, startPoint x: 668, startPoint y: 224, endPoint x: 992, endPoint y: 227, distance: 324.0
click at [912, 227] on p "Real-Life Use Cases – Why You'll Love the Smart Cup" at bounding box center [707, 226] width 881 height 42
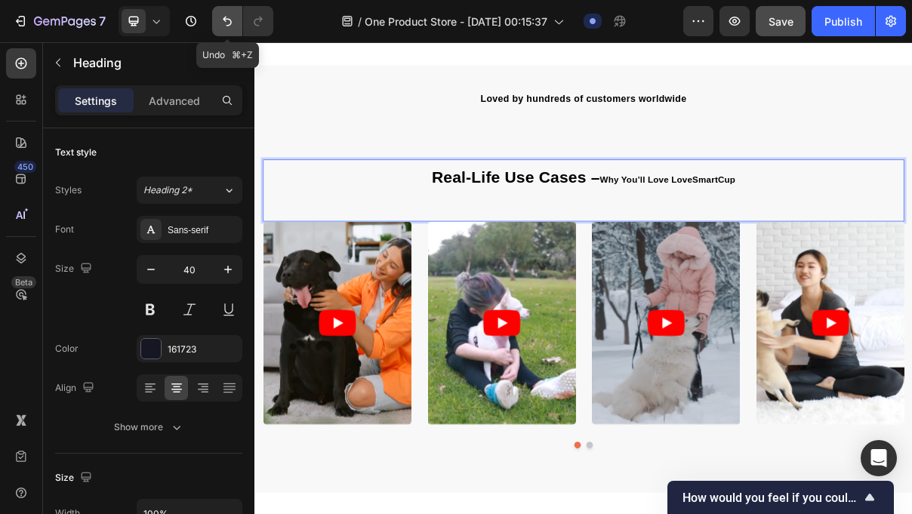
click at [230, 20] on icon "Undo/Redo" at bounding box center [227, 21] width 15 height 15
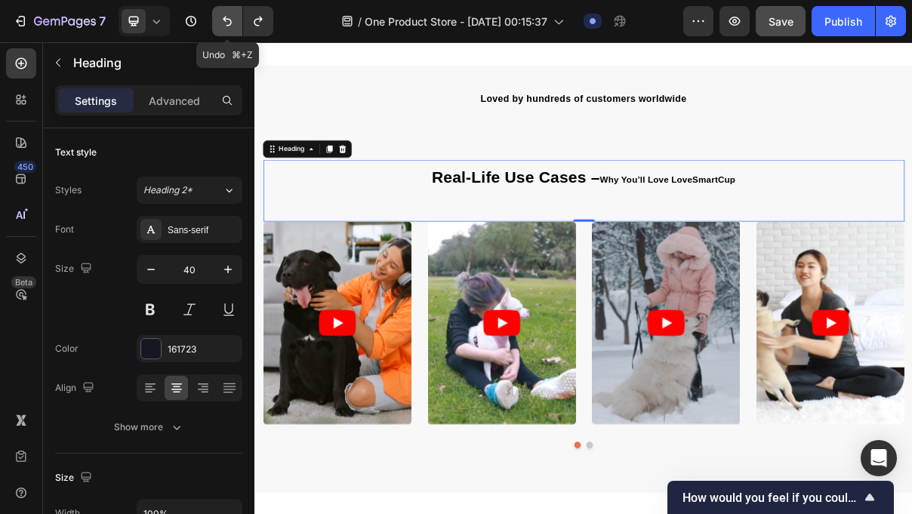
click at [227, 23] on icon "Undo/Redo" at bounding box center [227, 21] width 15 height 15
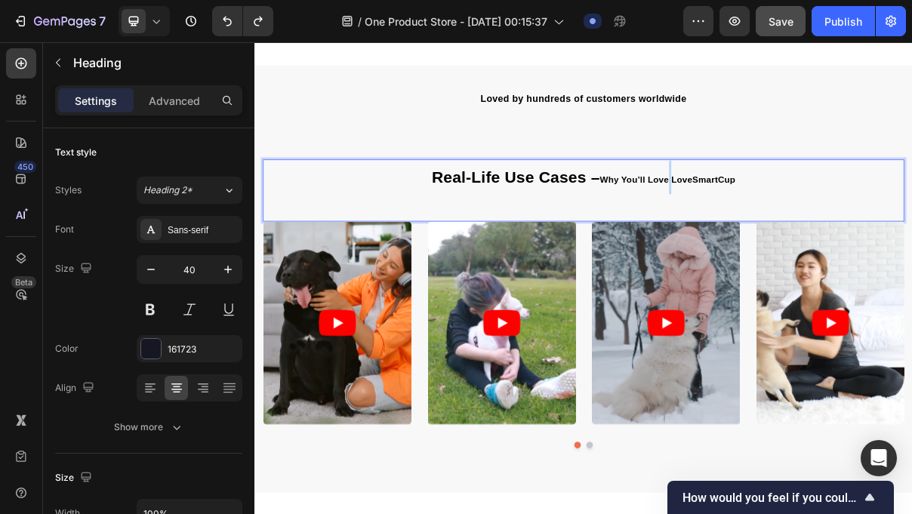
click at [825, 226] on span "Why You’ll Love LoveSmartCup" at bounding box center [823, 231] width 187 height 13
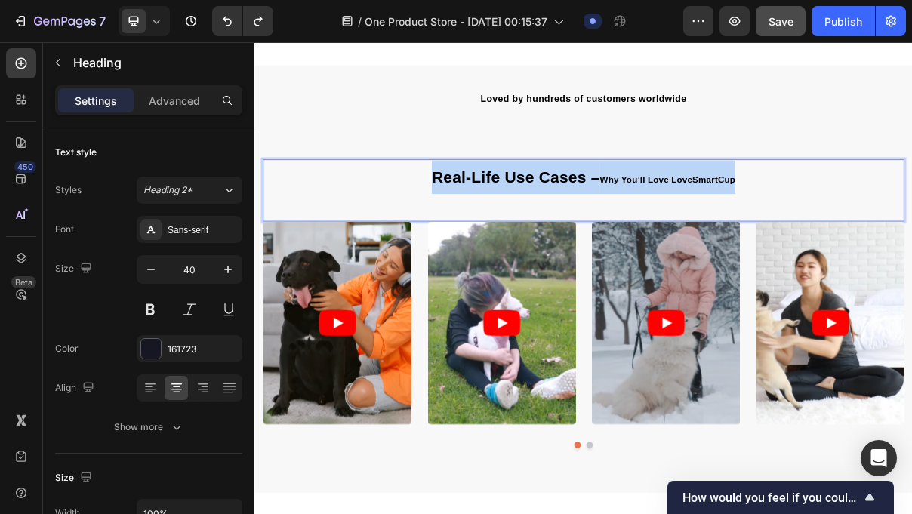
click at [825, 226] on span "Why You’ll Love LoveSmartCup" at bounding box center [823, 231] width 187 height 13
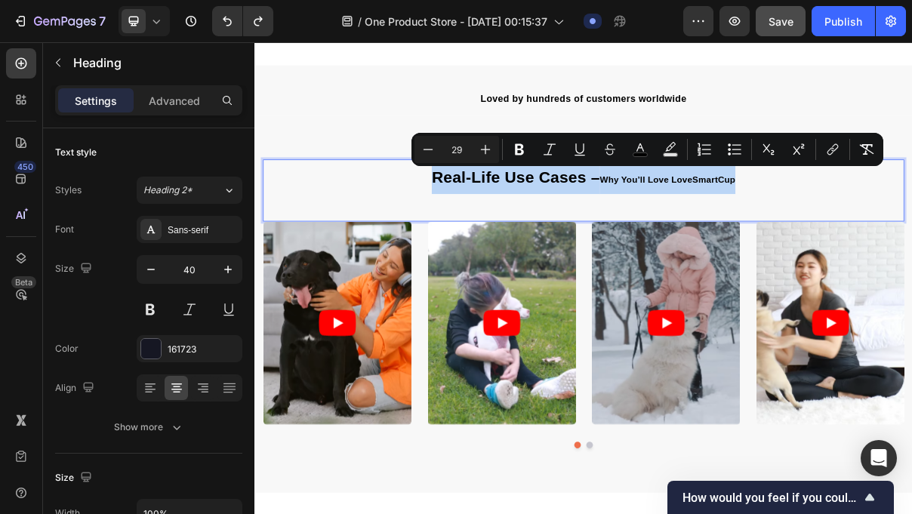
click at [743, 227] on span "Why You’ll Love LoveSmartCup" at bounding box center [823, 231] width 187 height 13
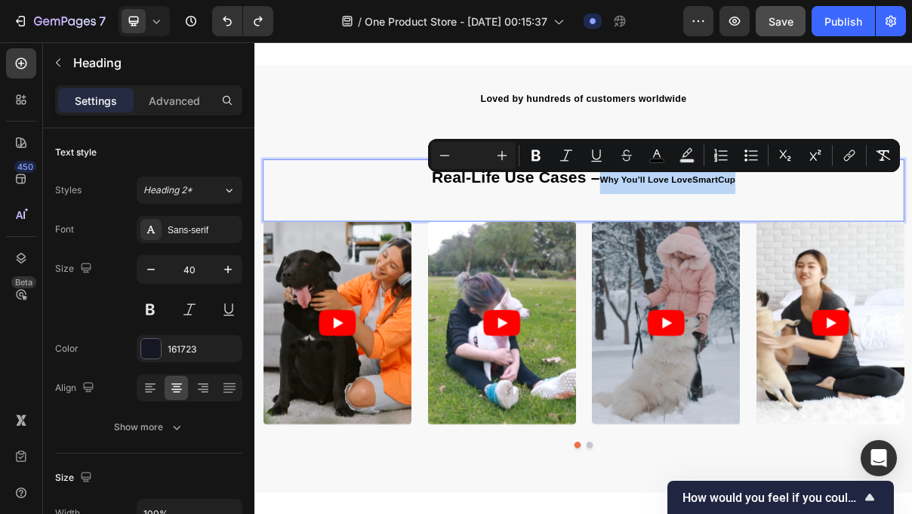
drag, startPoint x: 732, startPoint y: 224, endPoint x: 964, endPoint y: 241, distance: 232.5
click at [912, 242] on p "Real-Life Use Cases – Why You’ll Love LoveSmartCup" at bounding box center [707, 228] width 881 height 46
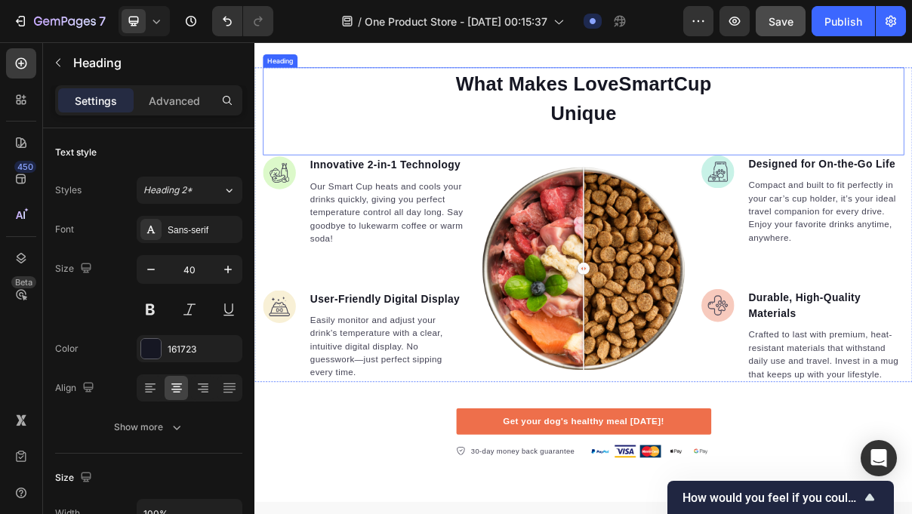
scroll to position [1193, 0]
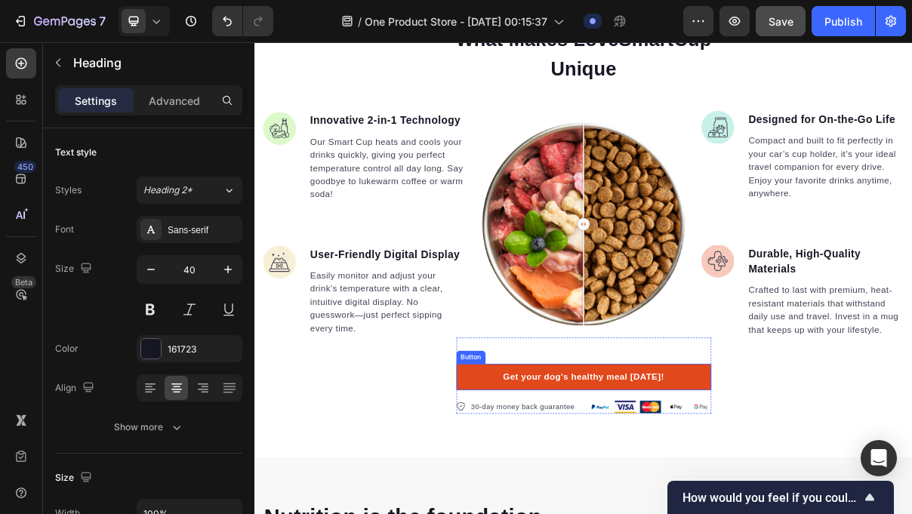
click at [859, 512] on link "Get your dog's healthy meal [DATE]!" at bounding box center [707, 504] width 351 height 36
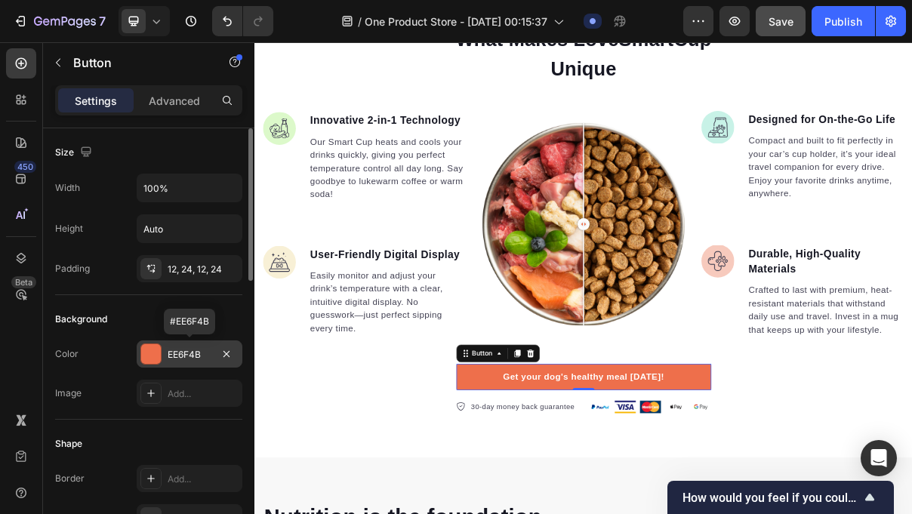
click at [197, 352] on div "EE6F4B" at bounding box center [190, 355] width 44 height 14
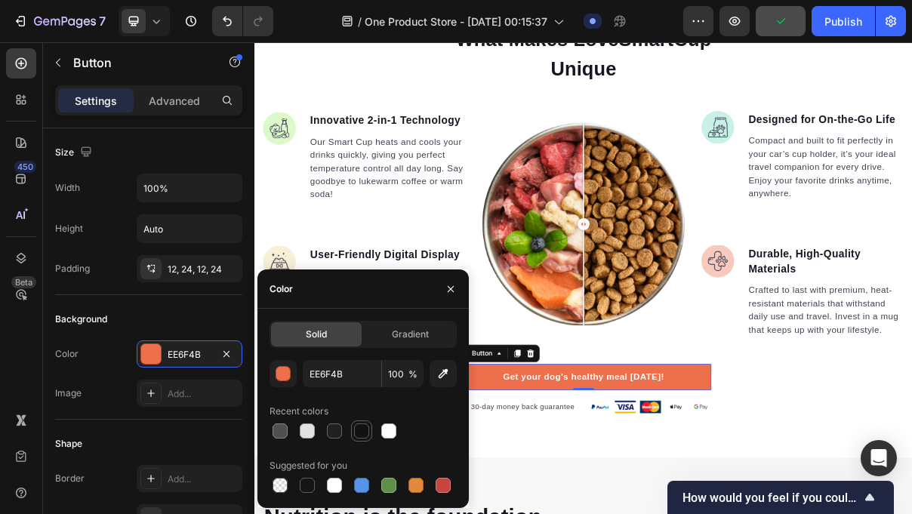
click at [359, 424] on div at bounding box center [361, 431] width 15 height 15
type input "121212"
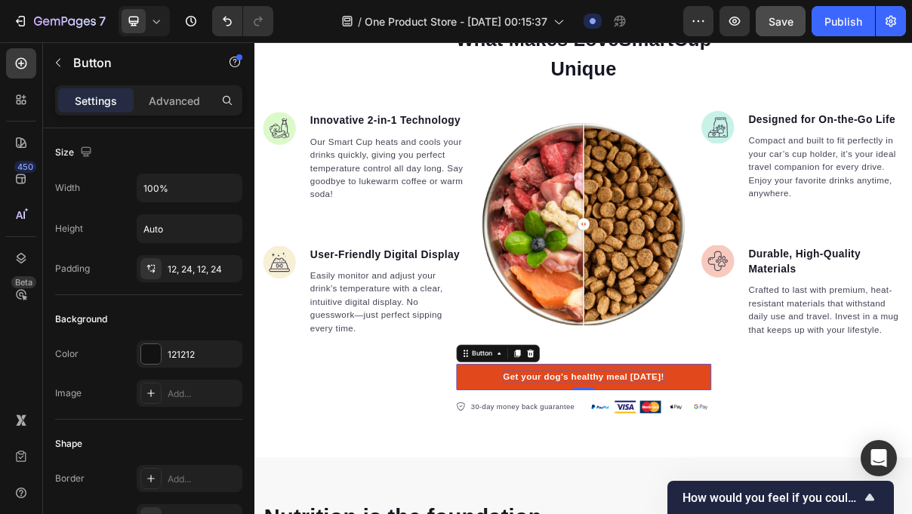
click at [661, 508] on div "Get your dog's healthy meal [DATE]!" at bounding box center [708, 504] width 222 height 18
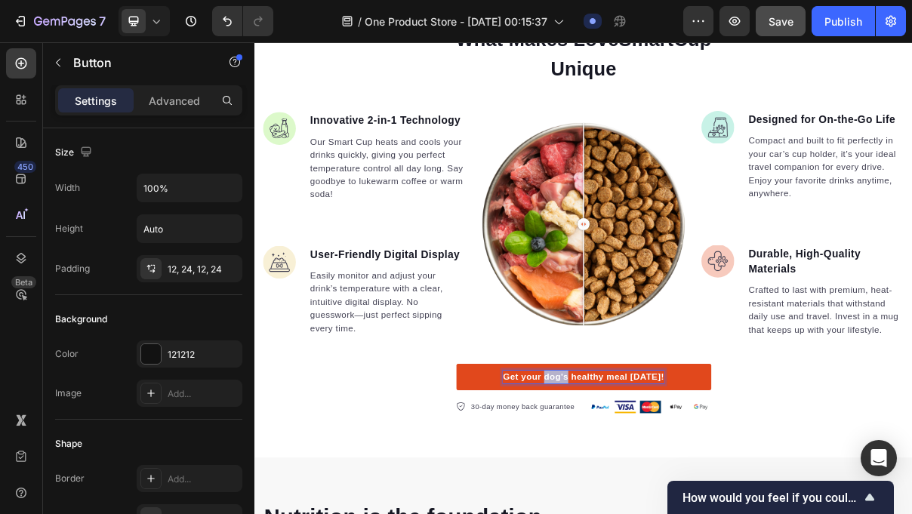
click at [661, 508] on p "Get your dog's healthy meal [DATE]!" at bounding box center [708, 504] width 222 height 18
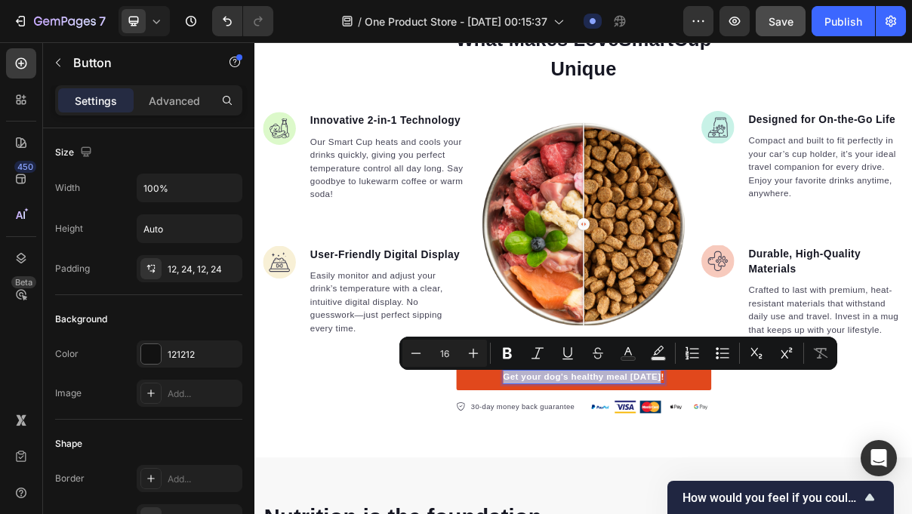
click at [661, 507] on p "Get your dog's healthy meal [DATE]!" at bounding box center [708, 504] width 222 height 18
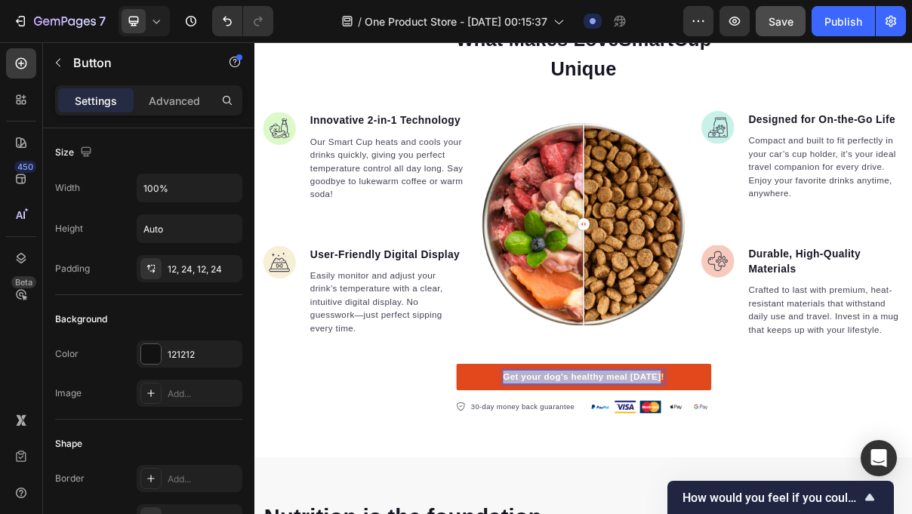
click at [660, 506] on p "Get your dog's healthy meal [DATE]!" at bounding box center [708, 504] width 222 height 18
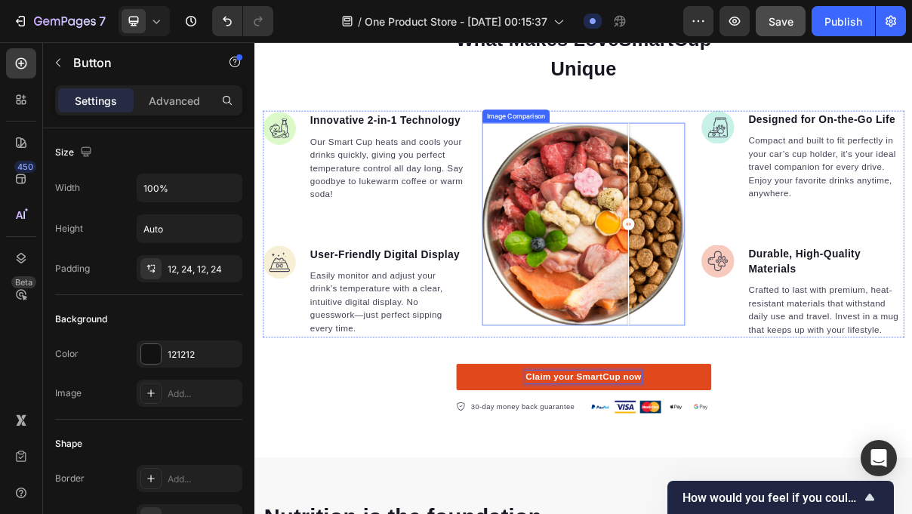
click at [770, 298] on div at bounding box center [707, 292] width 279 height 279
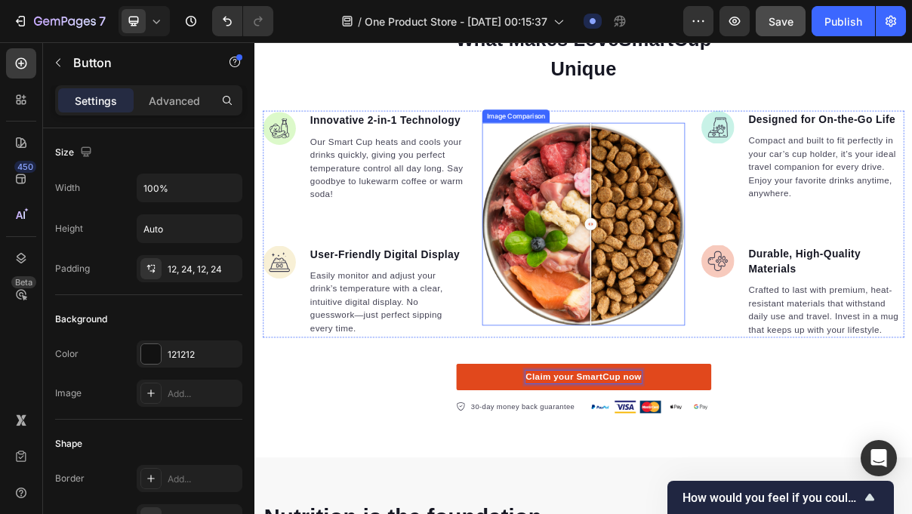
drag, startPoint x: 764, startPoint y: 287, endPoint x: 719, endPoint y: 334, distance: 65.2
click at [717, 334] on div at bounding box center [717, 292] width 30 height 279
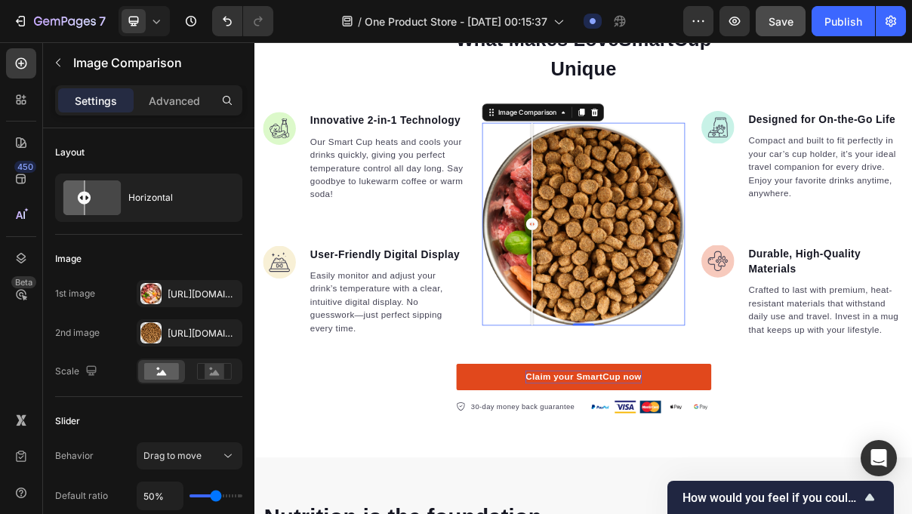
drag, startPoint x: 721, startPoint y: 285, endPoint x: 711, endPoint y: 314, distance: 30.6
click at [652, 316] on div at bounding box center [637, 292] width 30 height 279
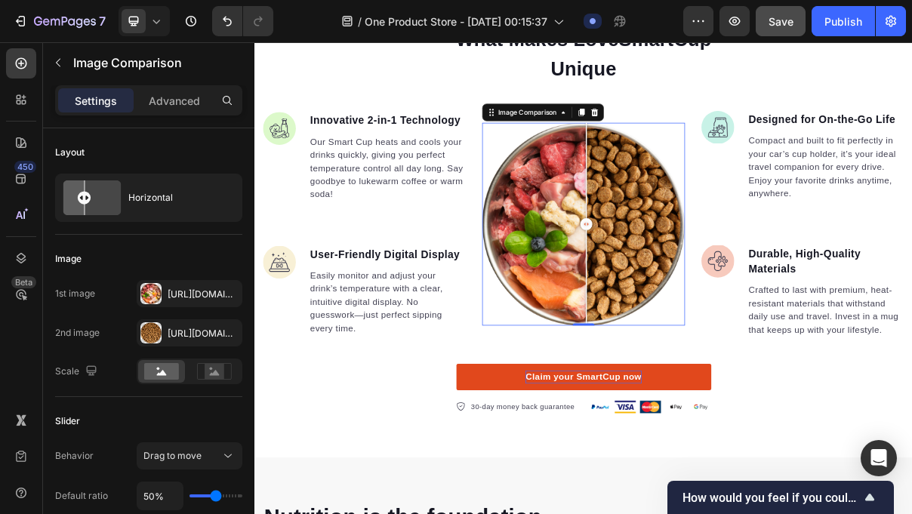
click at [825, 227] on div at bounding box center [707, 292] width 279 height 279
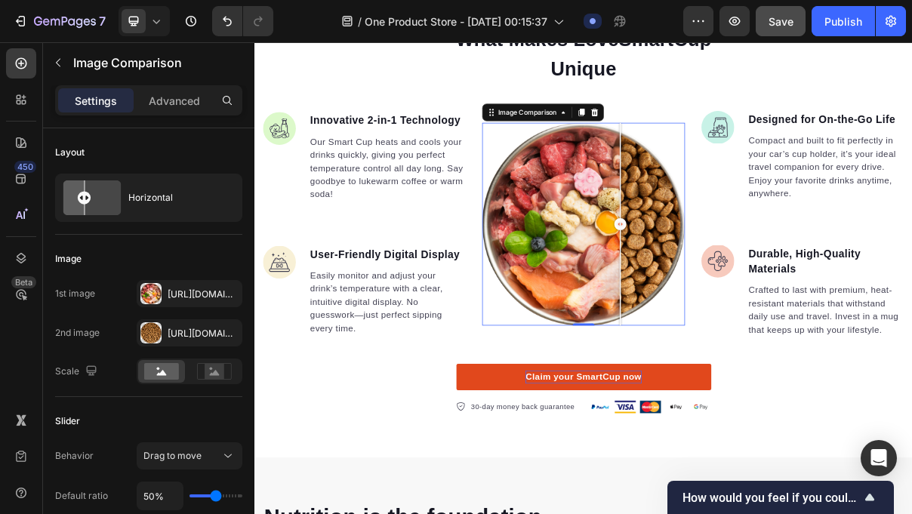
click at [758, 227] on div at bounding box center [707, 292] width 279 height 279
click at [230, 327] on icon "button" at bounding box center [227, 333] width 12 height 12
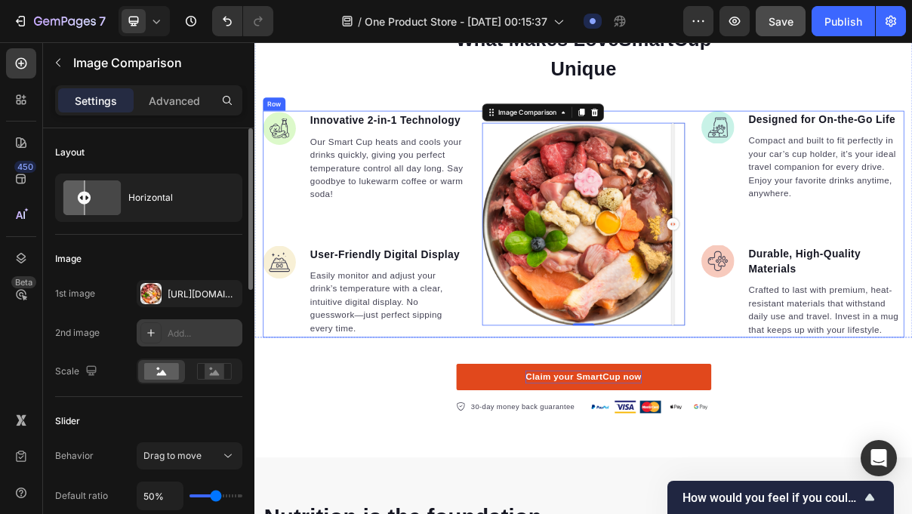
drag, startPoint x: 766, startPoint y: 295, endPoint x: 869, endPoint y: 297, distance: 103.5
click at [869, 297] on div "Image Innovative 2-in-1 Technology Text block Our Smart Cup heats and cools you…" at bounding box center [708, 293] width 884 height 313
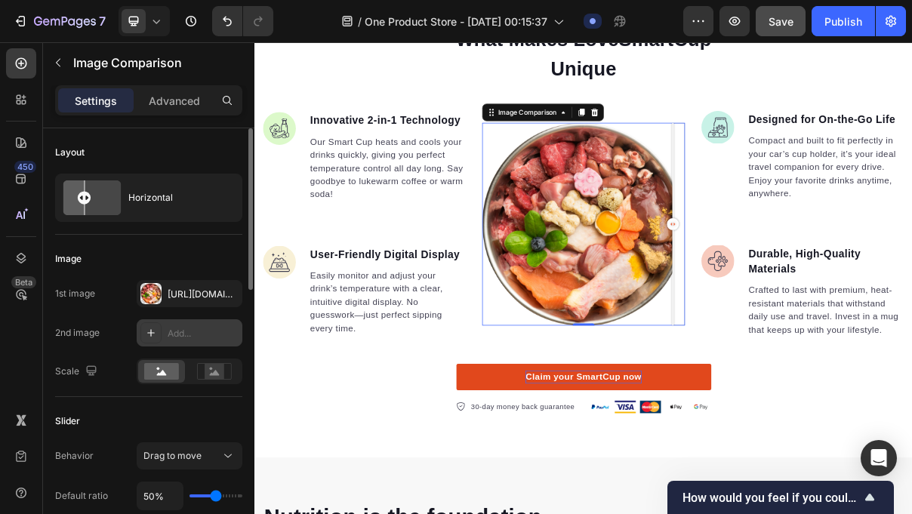
click at [682, 279] on div at bounding box center [707, 292] width 279 height 279
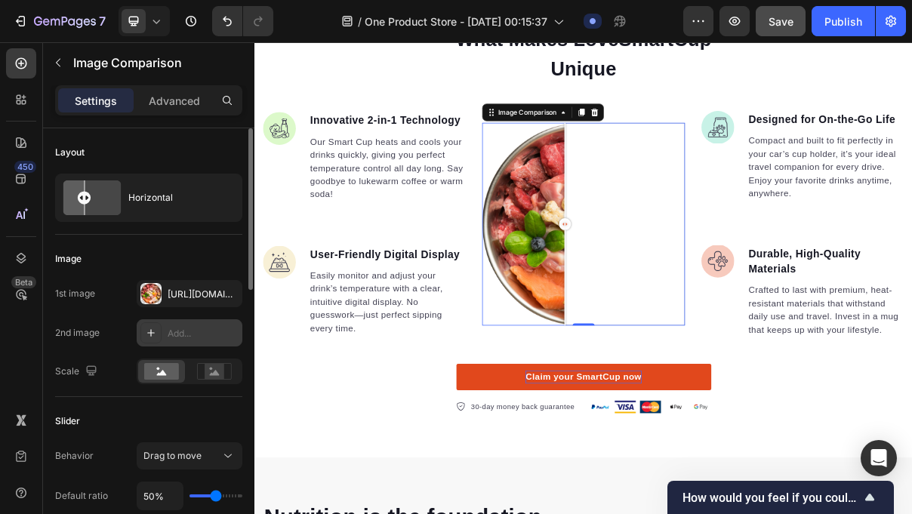
click at [190, 323] on div "Add..." at bounding box center [190, 332] width 106 height 27
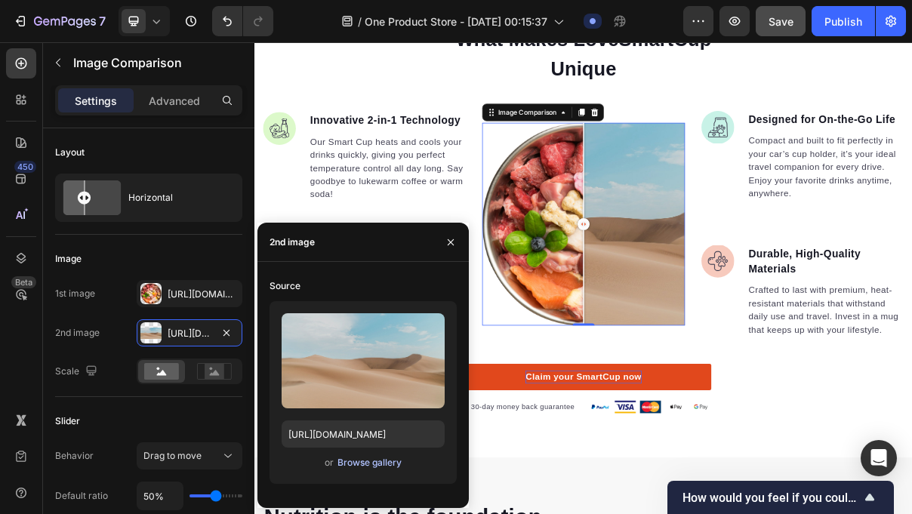
click at [369, 469] on div "Browse gallery" at bounding box center [370, 463] width 64 height 14
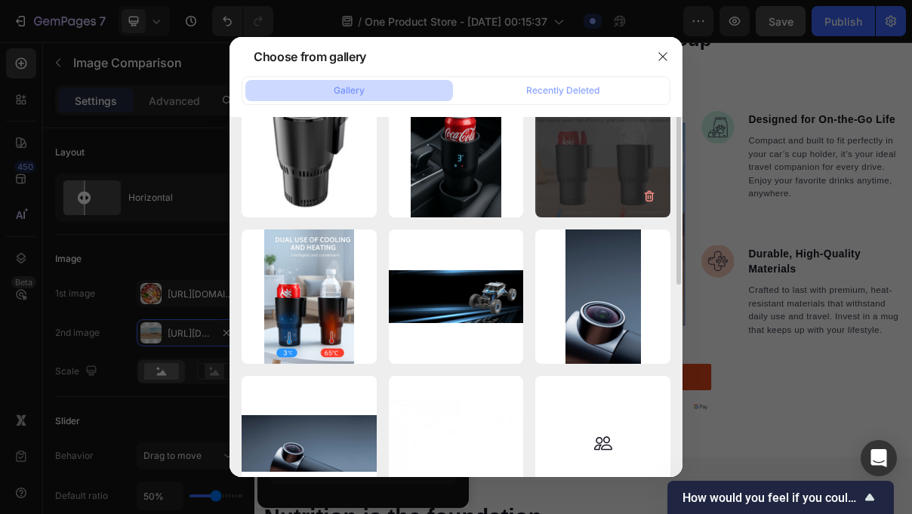
scroll to position [0, 0]
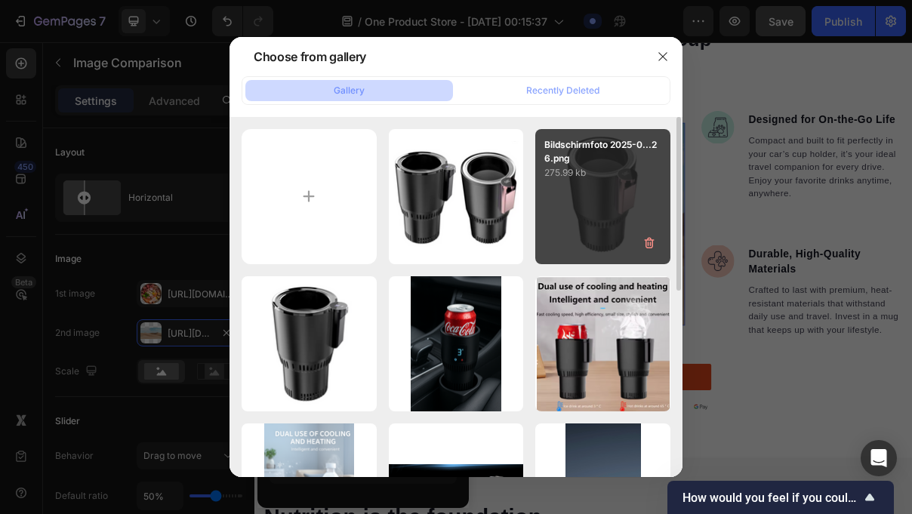
click at [581, 236] on div "Bildschirmfoto 2025-0...26.png 275.99 kb" at bounding box center [602, 196] width 135 height 135
type input "[URL][DOMAIN_NAME]"
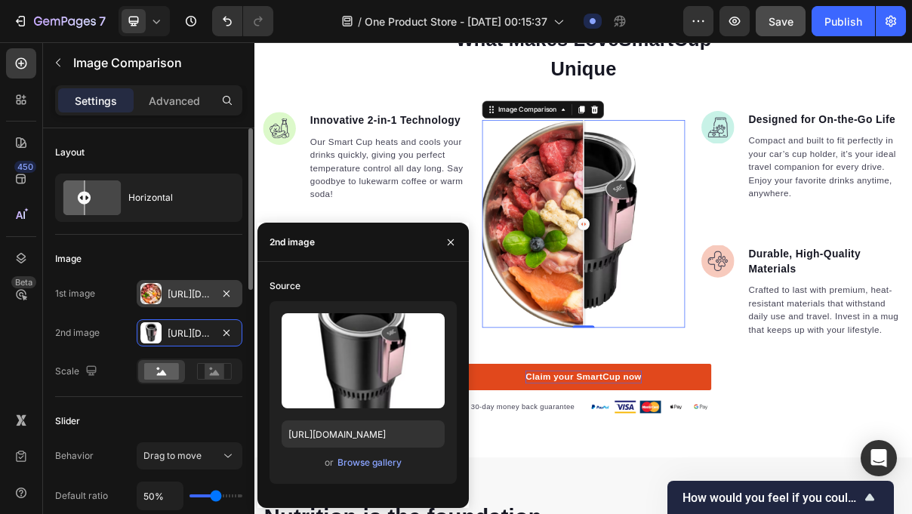
click at [202, 294] on div "[URL][DOMAIN_NAME]" at bounding box center [190, 295] width 44 height 14
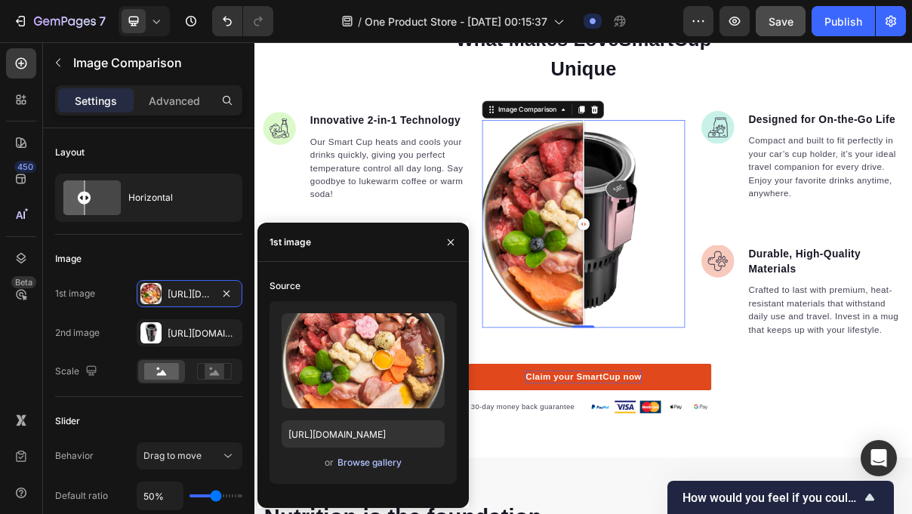
click at [365, 463] on div "Browse gallery" at bounding box center [370, 463] width 64 height 14
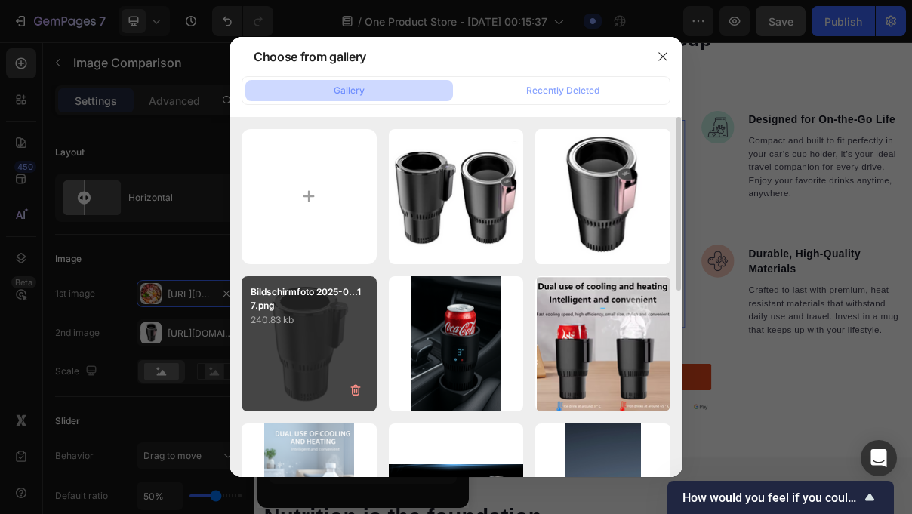
click at [344, 339] on div "Bildschirmfoto 2025-0...17.png 240.83 kb" at bounding box center [309, 343] width 135 height 135
type input "[URL][DOMAIN_NAME]"
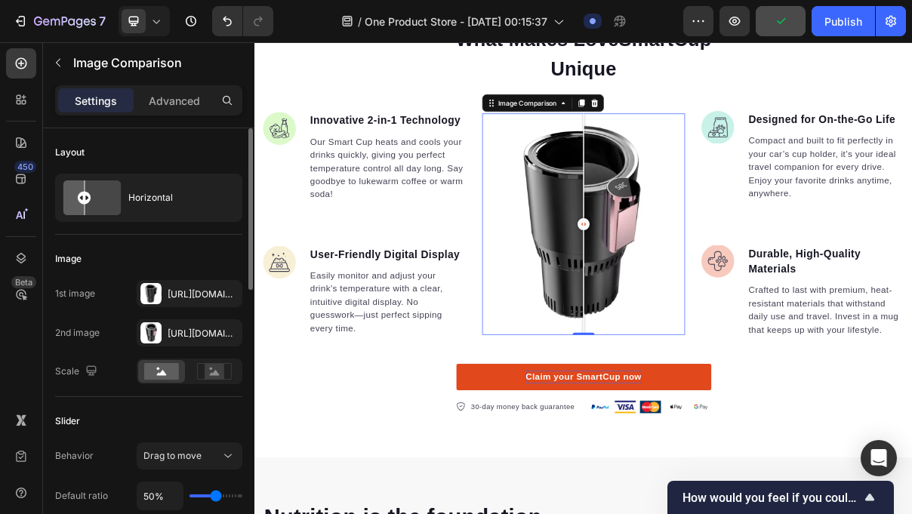
click at [211, 240] on div "Image 1st image [URL][DOMAIN_NAME] 2nd image [URL][DOMAIN_NAME] Scale" at bounding box center [148, 316] width 187 height 162
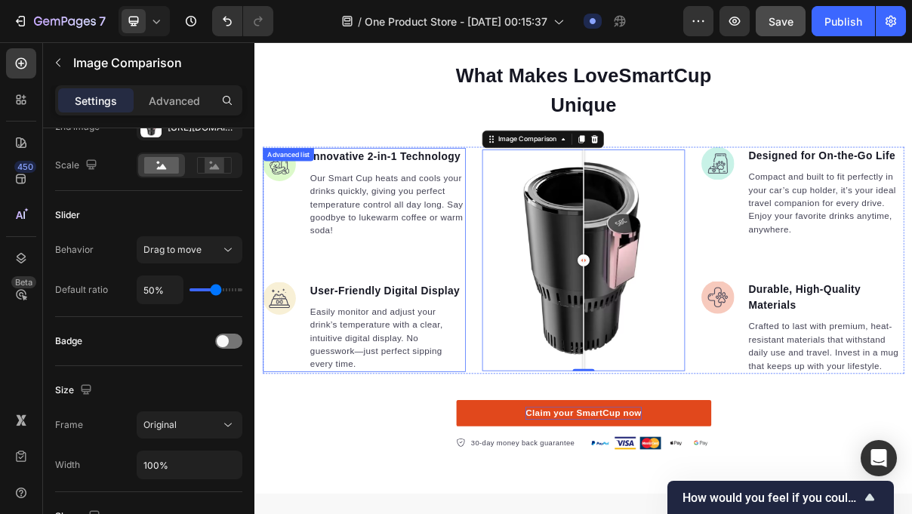
scroll to position [1142, 0]
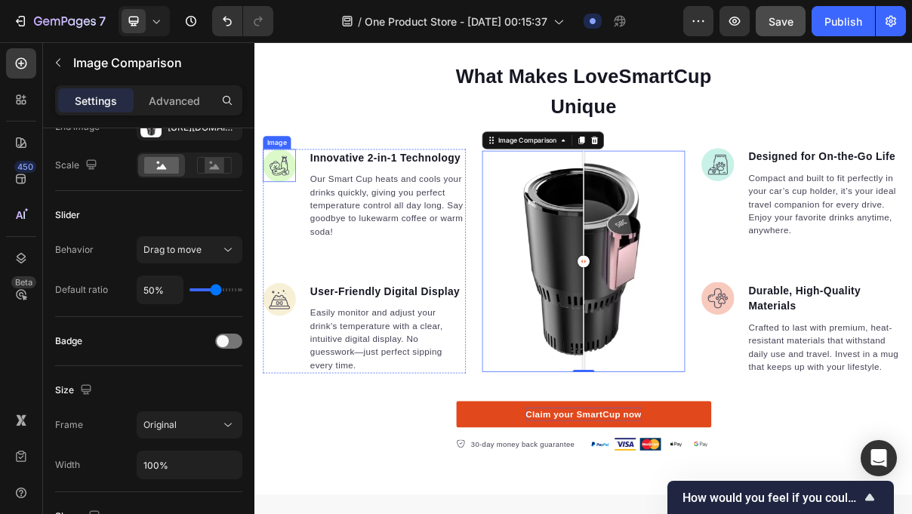
click at [289, 208] on img at bounding box center [288, 212] width 45 height 45
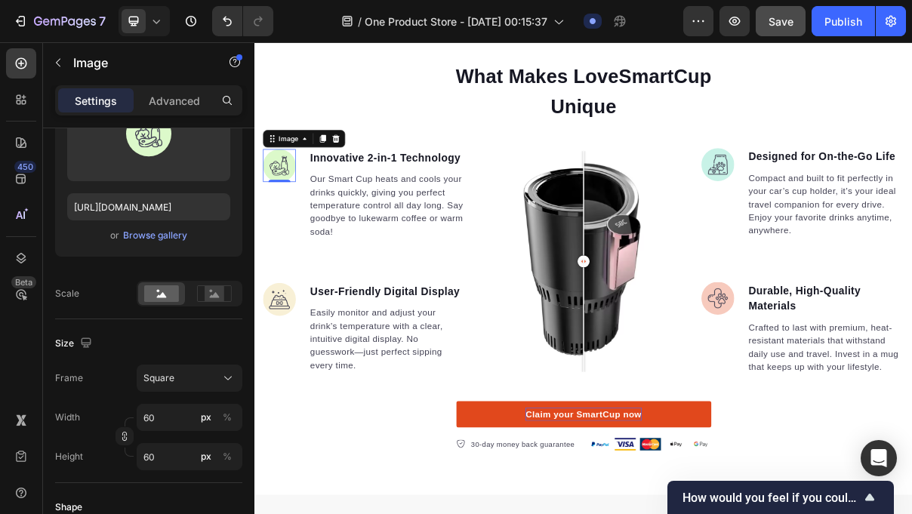
scroll to position [0, 0]
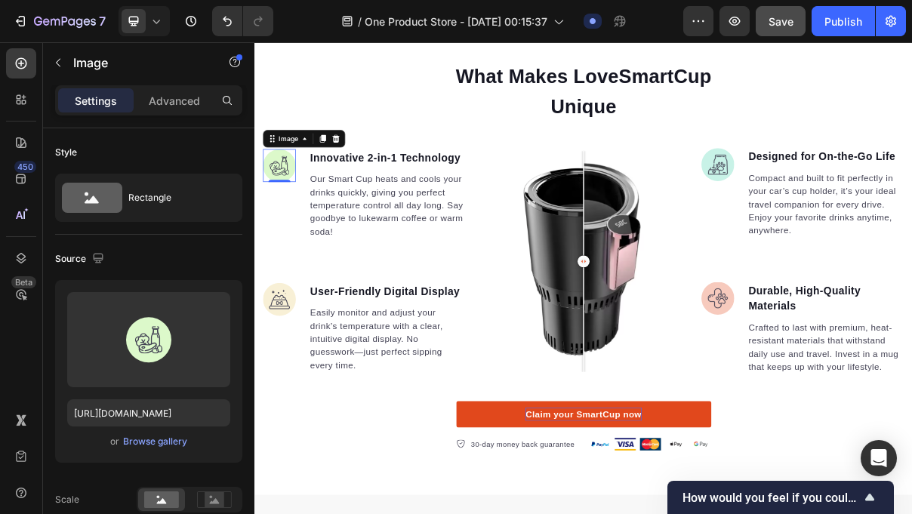
click at [288, 211] on img at bounding box center [288, 212] width 45 height 45
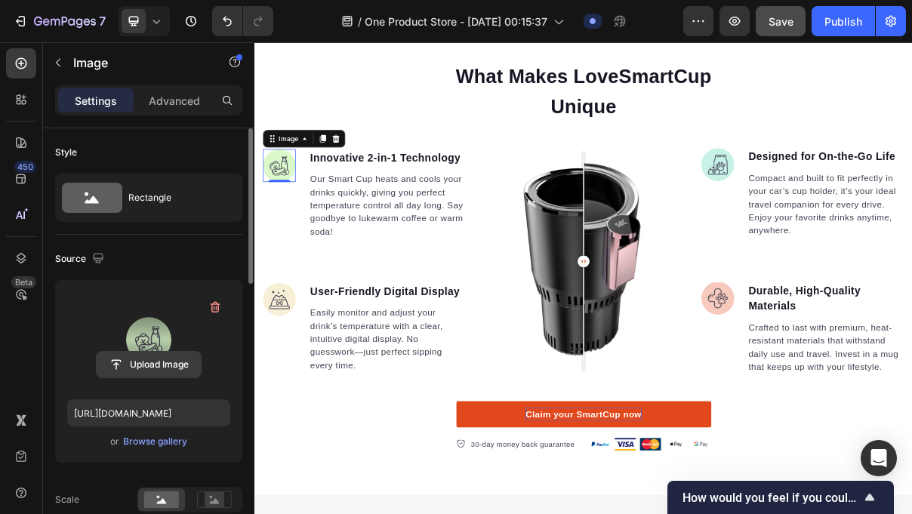
click at [160, 355] on input "file" at bounding box center [149, 365] width 104 height 26
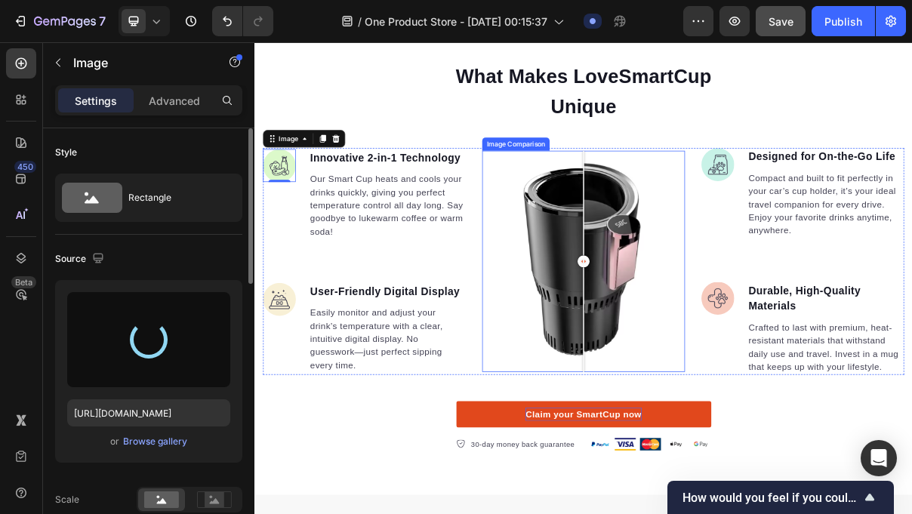
type input "[URL][DOMAIN_NAME]"
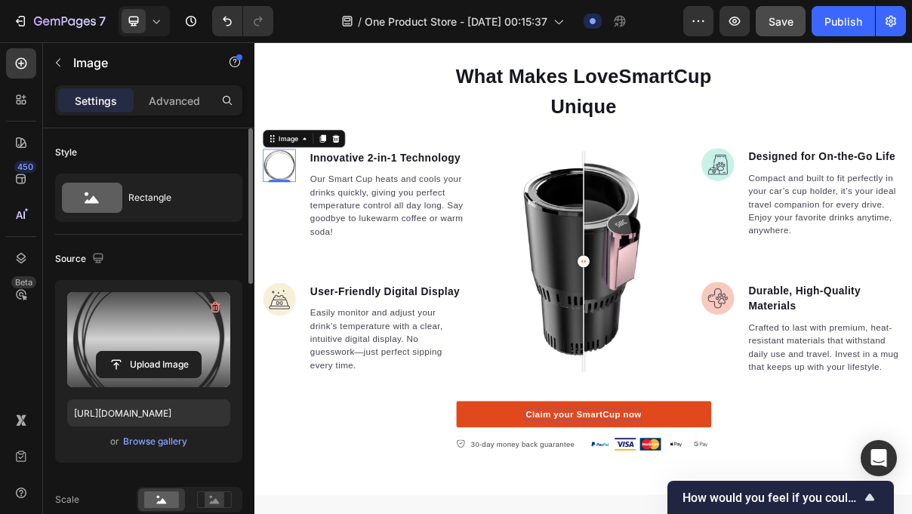
click at [289, 226] on img at bounding box center [288, 212] width 45 height 45
click at [301, 217] on img at bounding box center [288, 212] width 45 height 45
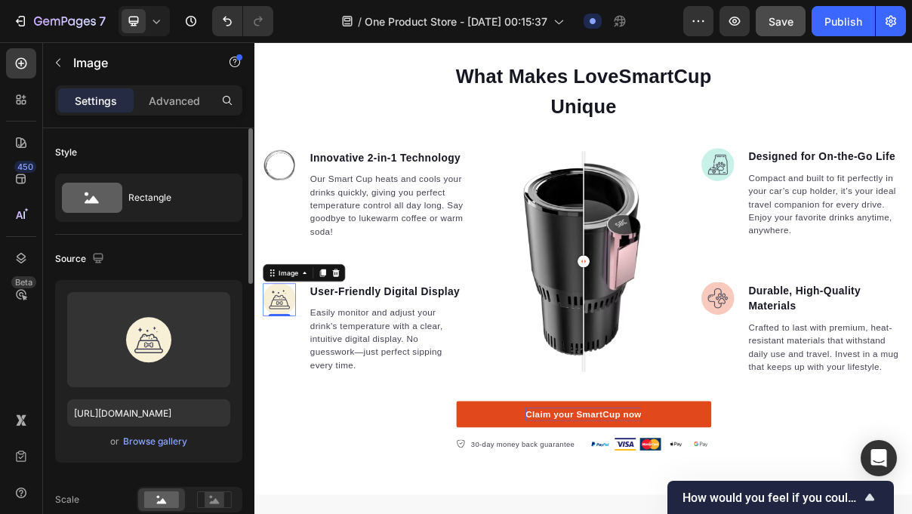
click at [291, 397] on img at bounding box center [288, 397] width 45 height 45
click at [176, 438] on div "Browse gallery" at bounding box center [155, 442] width 64 height 14
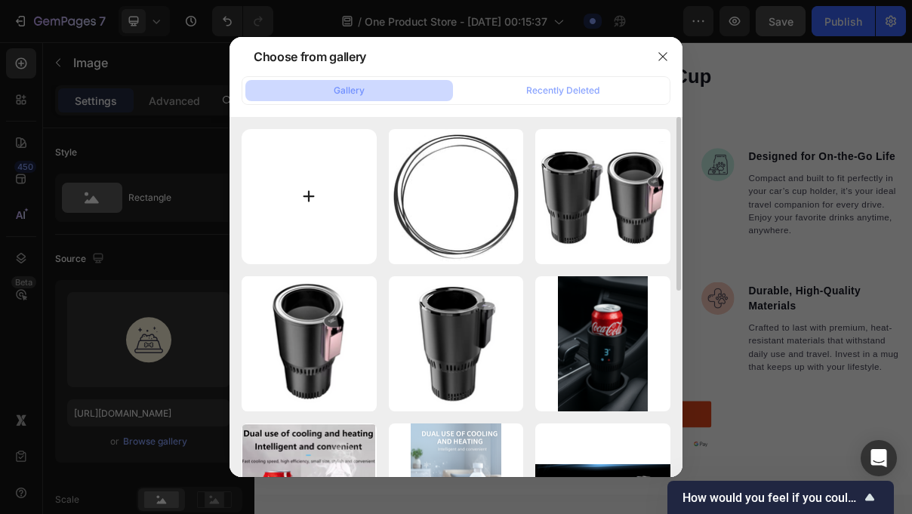
click at [328, 179] on input "file" at bounding box center [309, 196] width 135 height 135
type input "C:\fakepath\doodle-ringrahmen-gekritzelter-skizzierter-linienkreis_543062-5076.…"
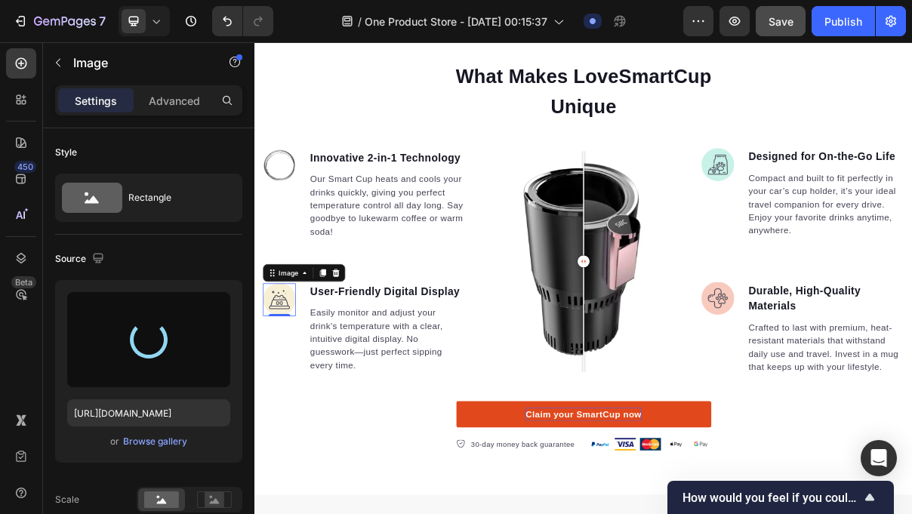
type input "[URL][DOMAIN_NAME]"
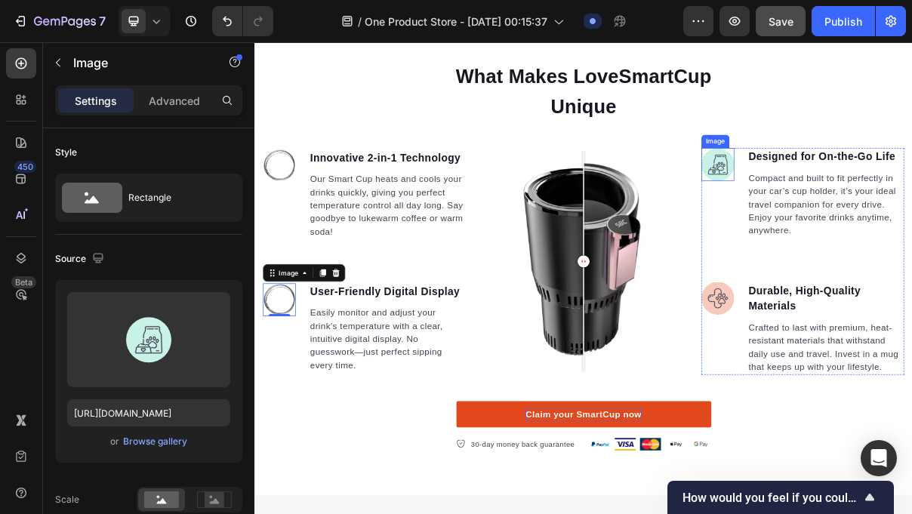
click at [897, 203] on img at bounding box center [892, 210] width 45 height 45
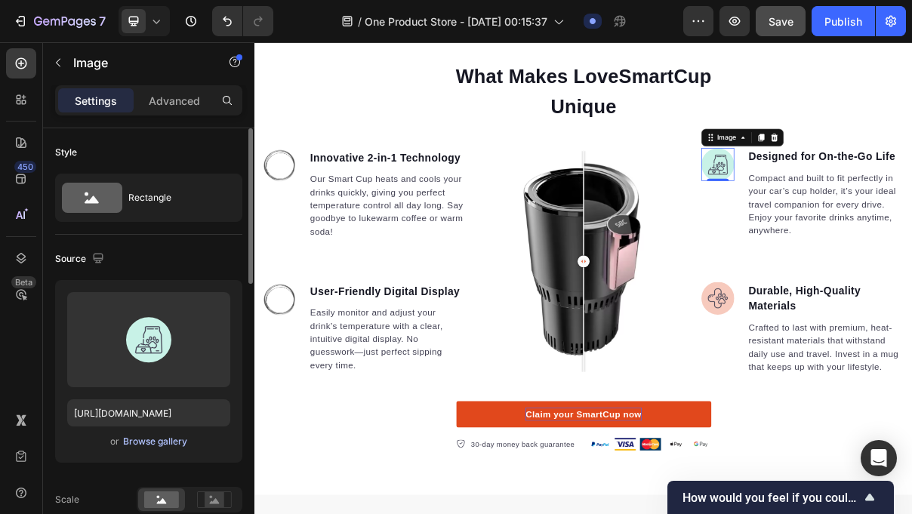
click at [174, 441] on div "Browse gallery" at bounding box center [155, 442] width 64 height 14
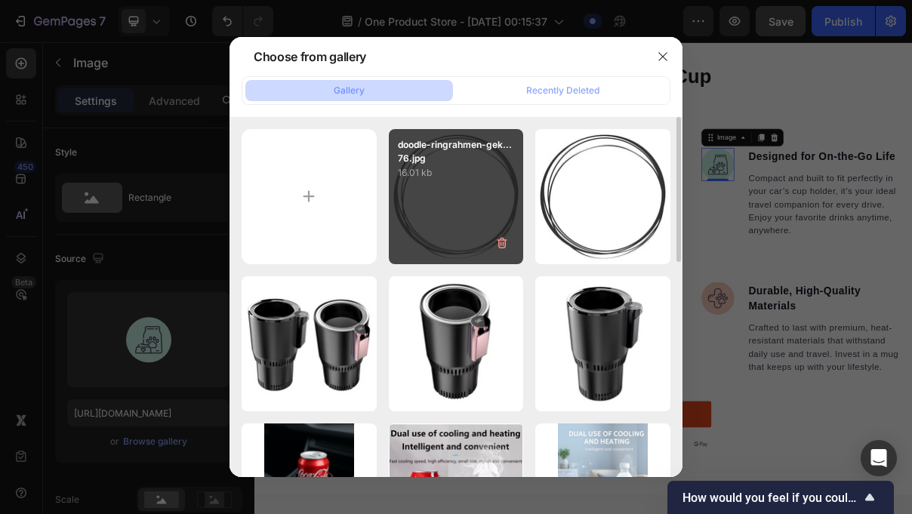
click at [479, 210] on div "doodle-ringrahmen-gek...76.jpg 16.01 kb" at bounding box center [456, 196] width 135 height 135
type input "[URL][DOMAIN_NAME]"
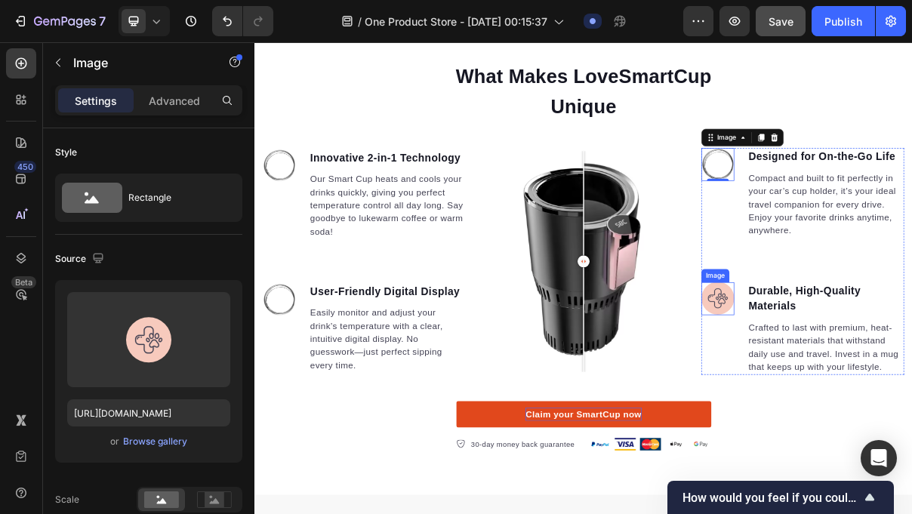
click at [880, 395] on img at bounding box center [892, 395] width 45 height 45
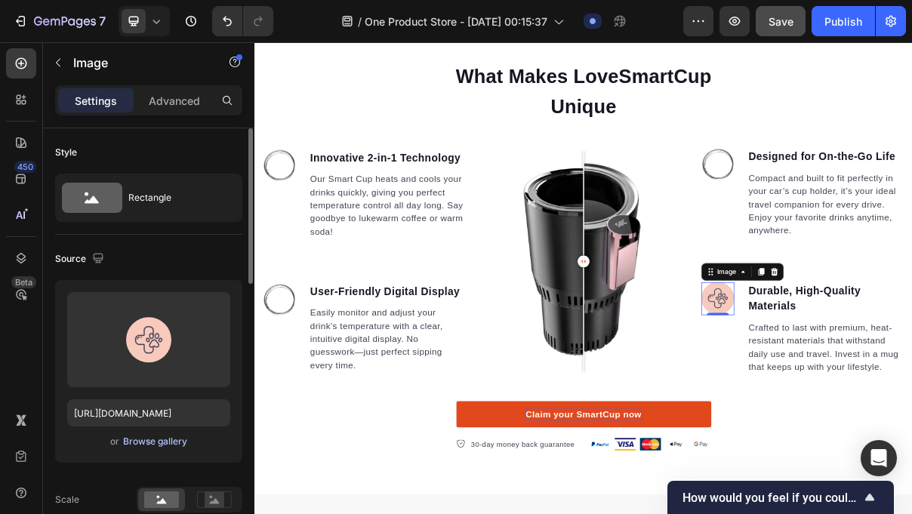
click at [146, 445] on div "Browse gallery" at bounding box center [155, 442] width 64 height 14
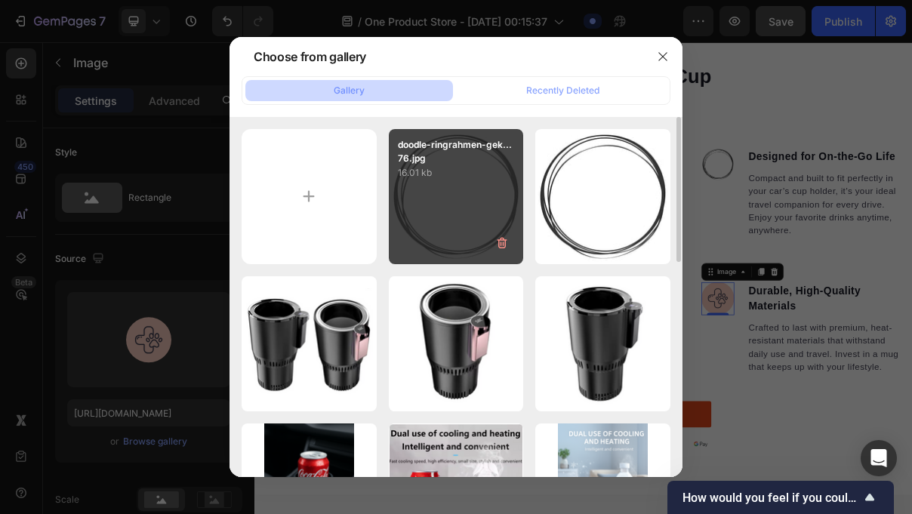
click at [454, 160] on p "doodle-ringrahmen-gek...76.jpg" at bounding box center [456, 151] width 117 height 27
type input "[URL][DOMAIN_NAME]"
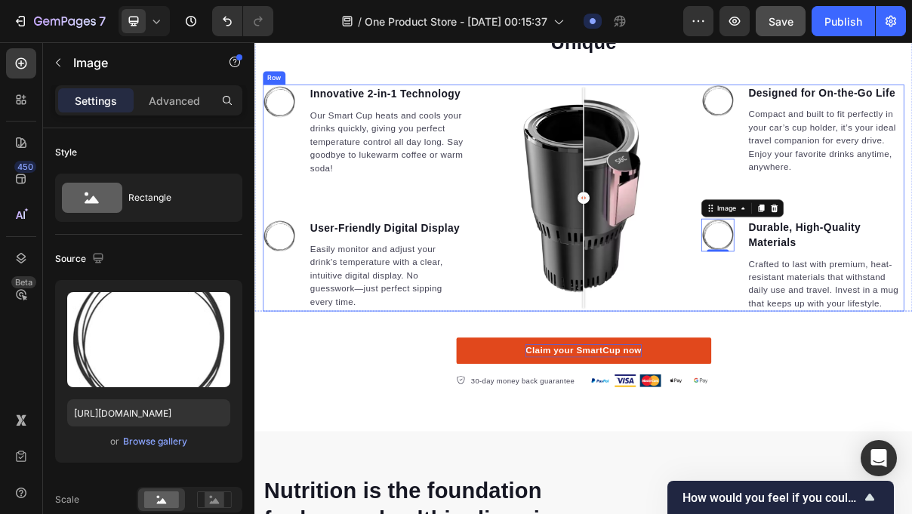
scroll to position [1262, 0]
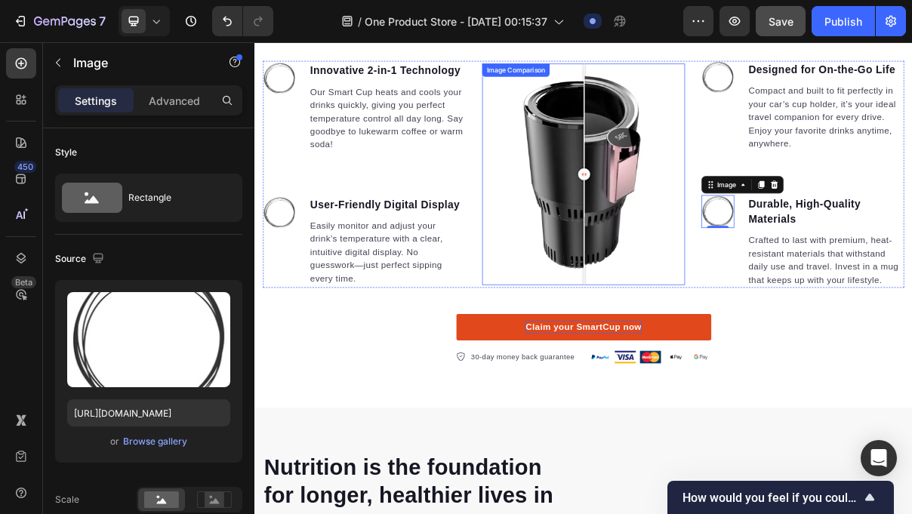
drag, startPoint x: 711, startPoint y: 221, endPoint x: 708, endPoint y: 310, distance: 89.2
click at [708, 311] on div at bounding box center [708, 224] width 30 height 304
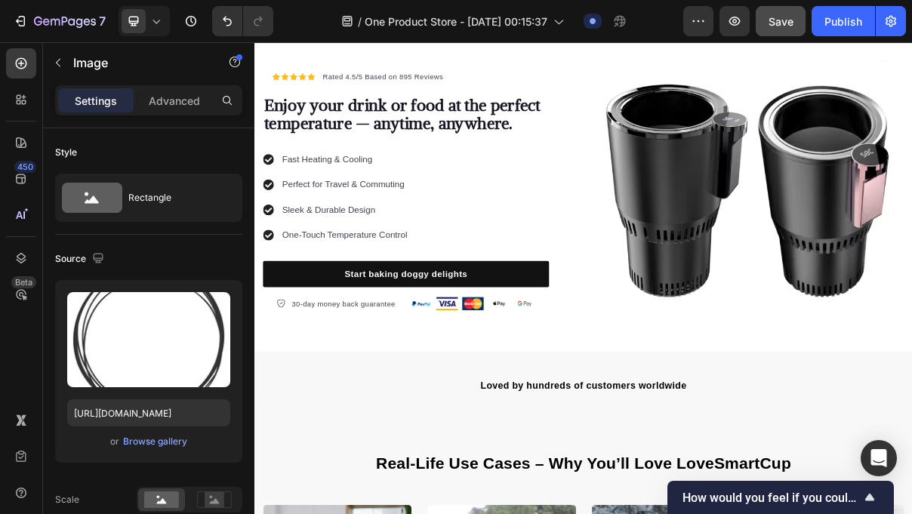
scroll to position [70, 0]
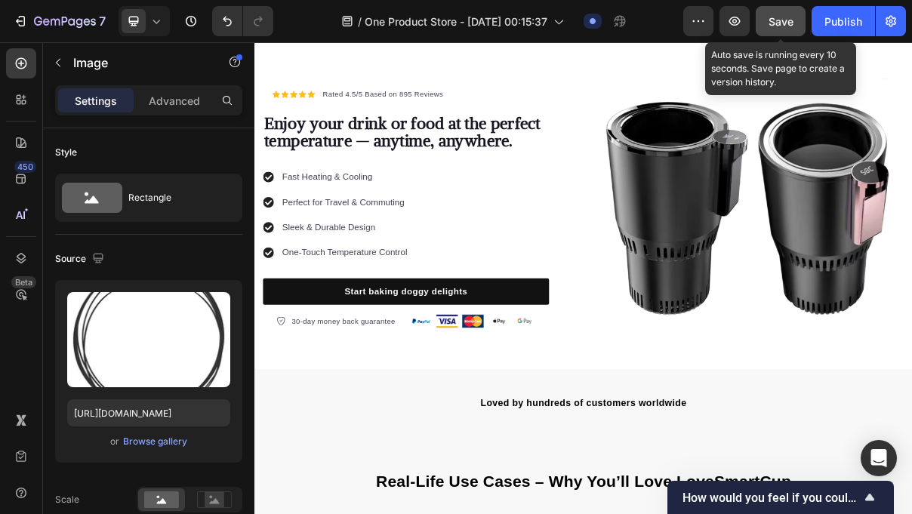
click at [788, 31] on button "Save" at bounding box center [781, 21] width 50 height 30
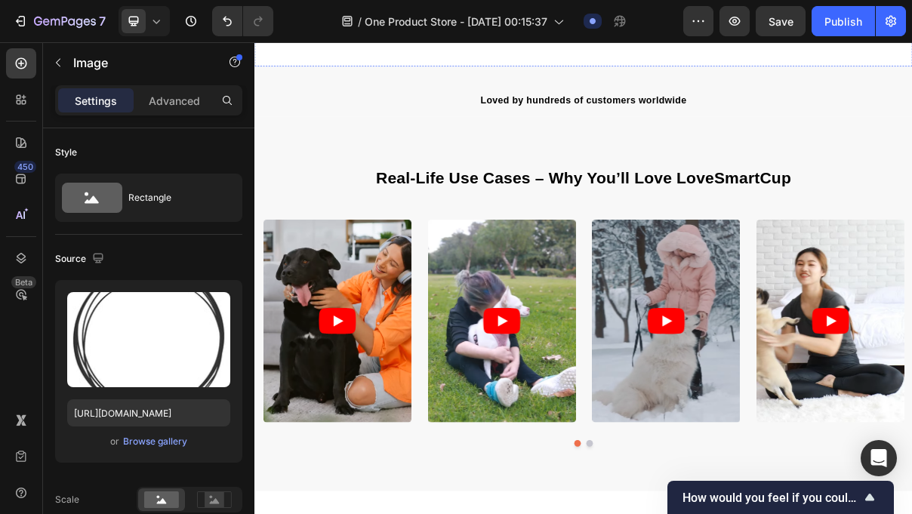
scroll to position [487, 0]
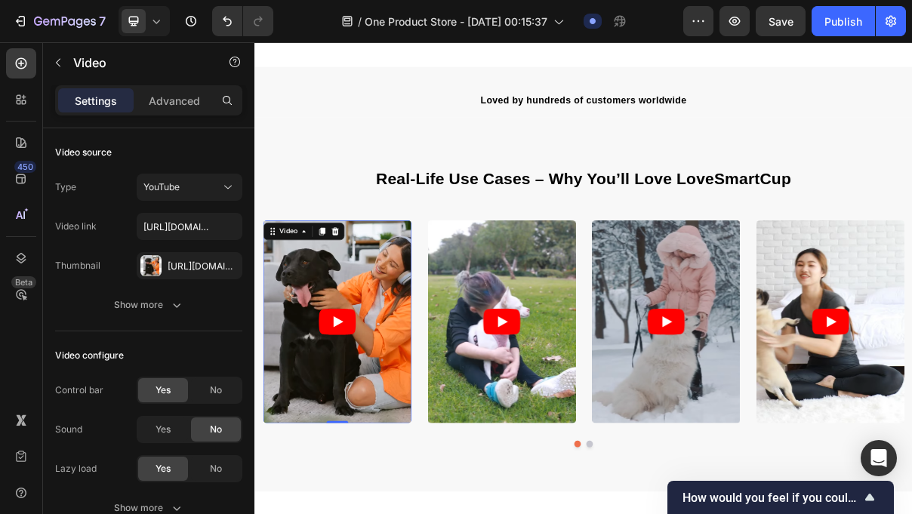
click at [338, 343] on article at bounding box center [368, 427] width 204 height 279
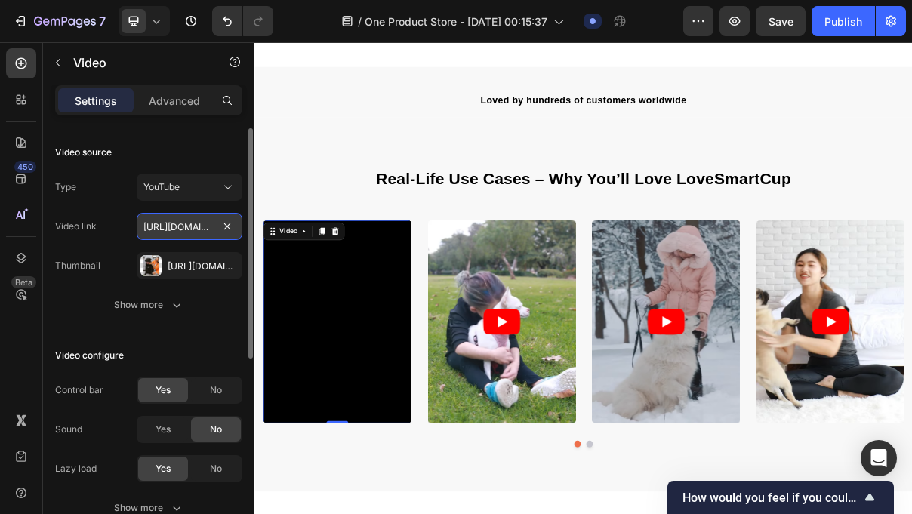
click at [203, 234] on input "[URL][DOMAIN_NAME]" at bounding box center [190, 226] width 106 height 27
click at [239, 230] on input "[URL][DOMAIN_NAME]" at bounding box center [190, 226] width 106 height 27
click at [193, 227] on input "text" at bounding box center [190, 226] width 106 height 27
paste input "[URL][DOMAIN_NAME]"
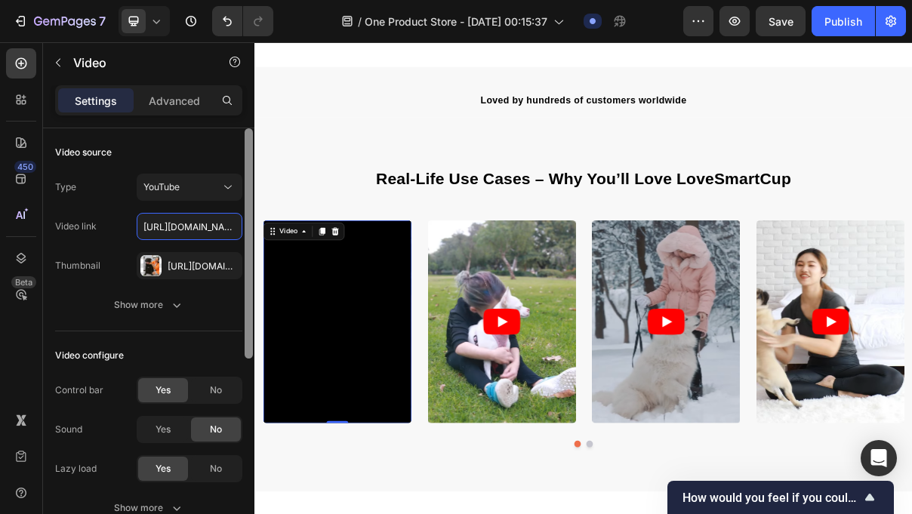
scroll to position [0, 223]
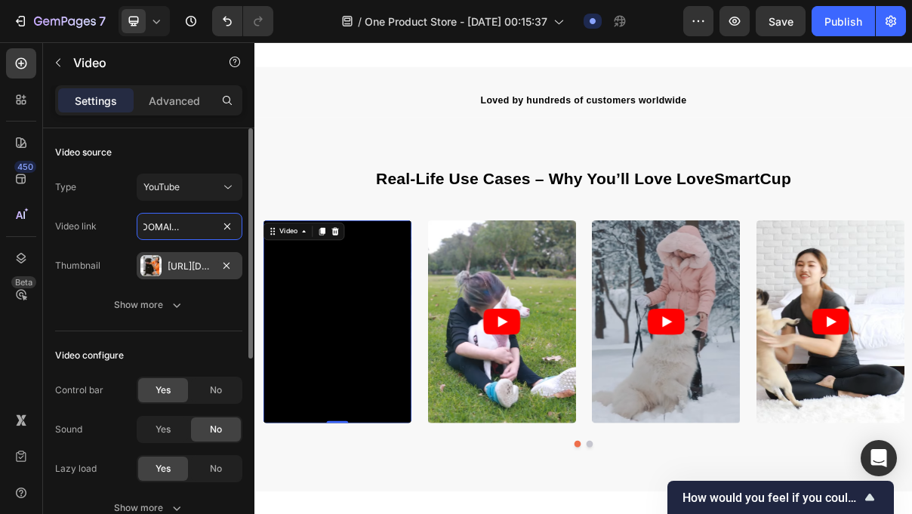
type input "[URL][DOMAIN_NAME]"
click at [208, 264] on div "[URL][DOMAIN_NAME]" at bounding box center [190, 267] width 44 height 14
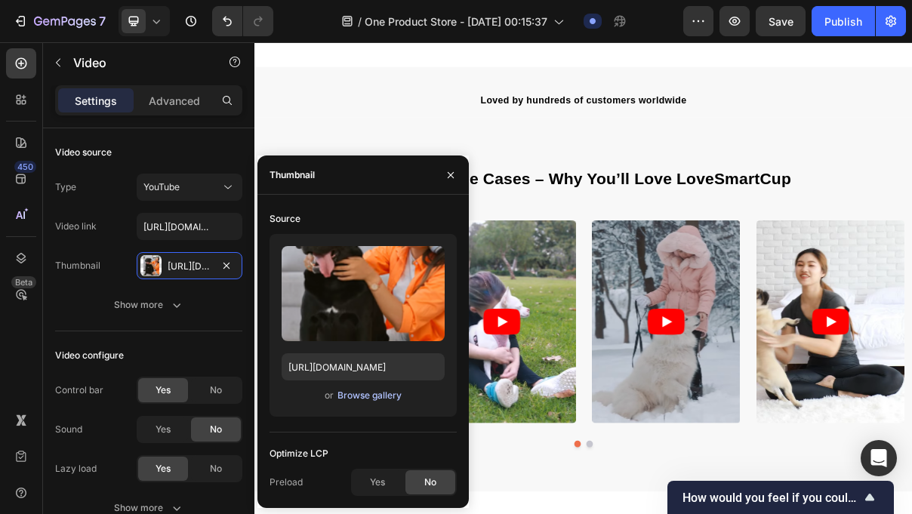
click at [356, 399] on div "Browse gallery" at bounding box center [370, 396] width 64 height 14
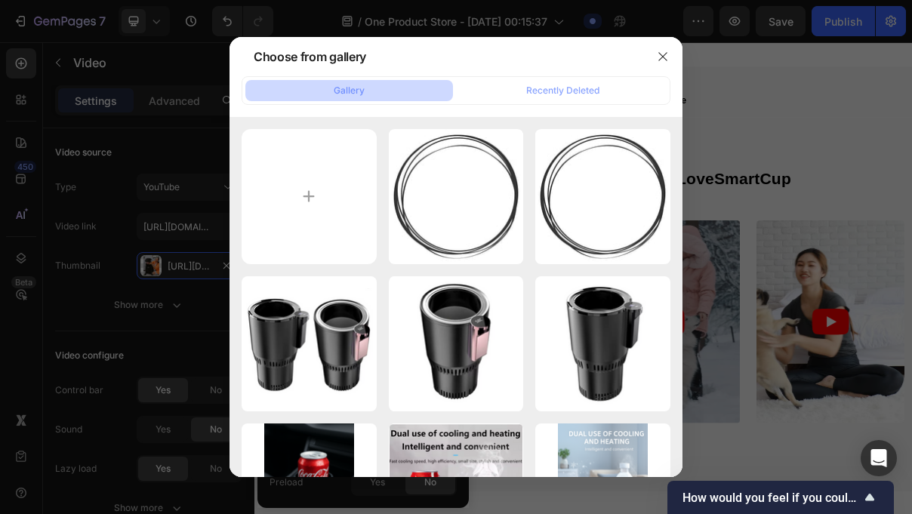
click at [356, 95] on div "Gallery" at bounding box center [349, 91] width 31 height 14
click at [332, 165] on input "file" at bounding box center [309, 196] width 135 height 135
type input "C:\fakepath\WhatsApp Image [DATE] 01.14.38.jpeg"
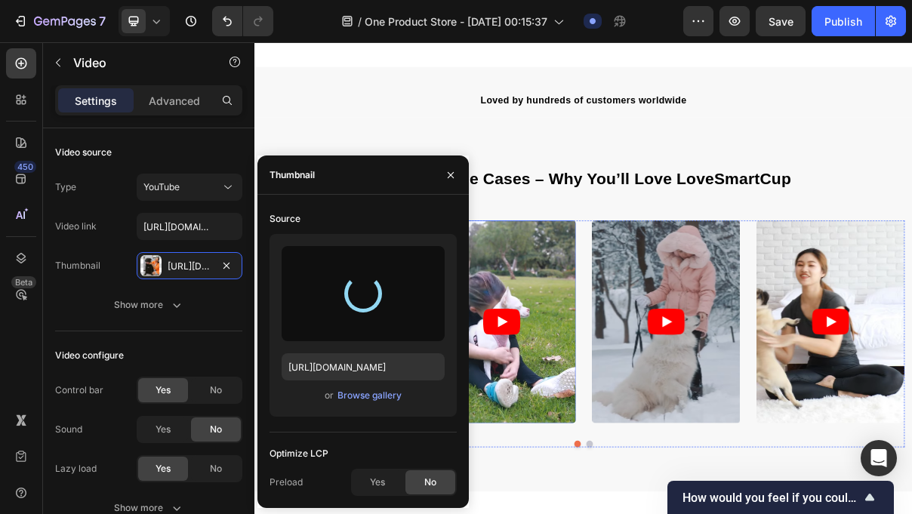
type input "[URL][DOMAIN_NAME]"
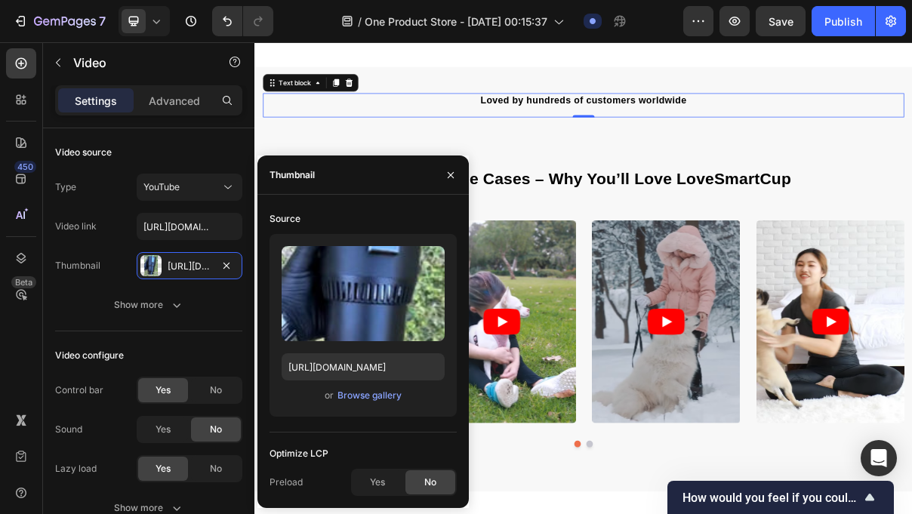
click at [414, 120] on p "Loved by hundreds of customers worldwide" at bounding box center [707, 123] width 881 height 18
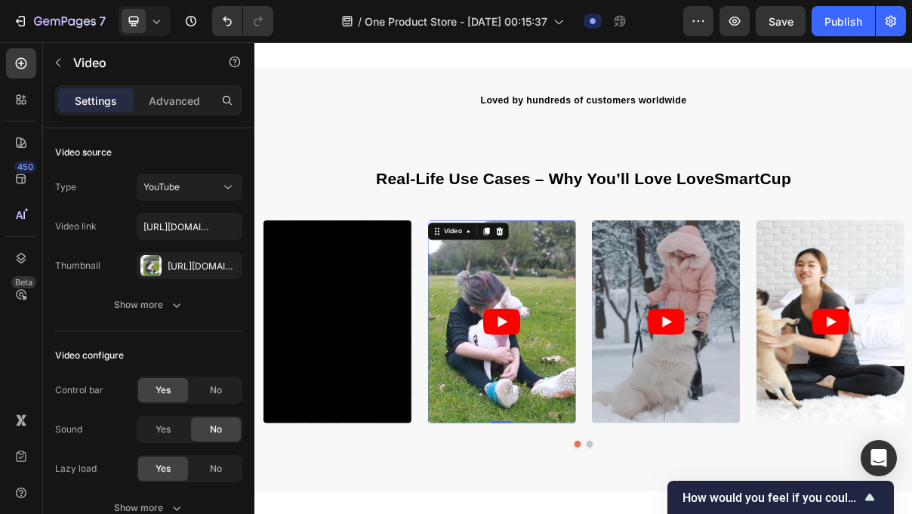
click at [523, 377] on article at bounding box center [594, 427] width 204 height 279
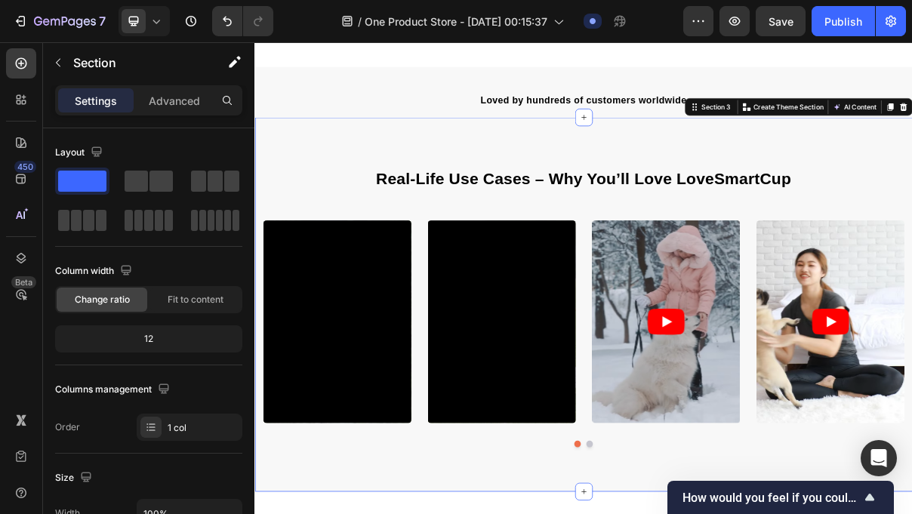
click at [389, 514] on div "Real-Life Use Cases – Why You’ll Love LoveSmartCup Heading Video Video Video Vi…" at bounding box center [708, 404] width 906 height 516
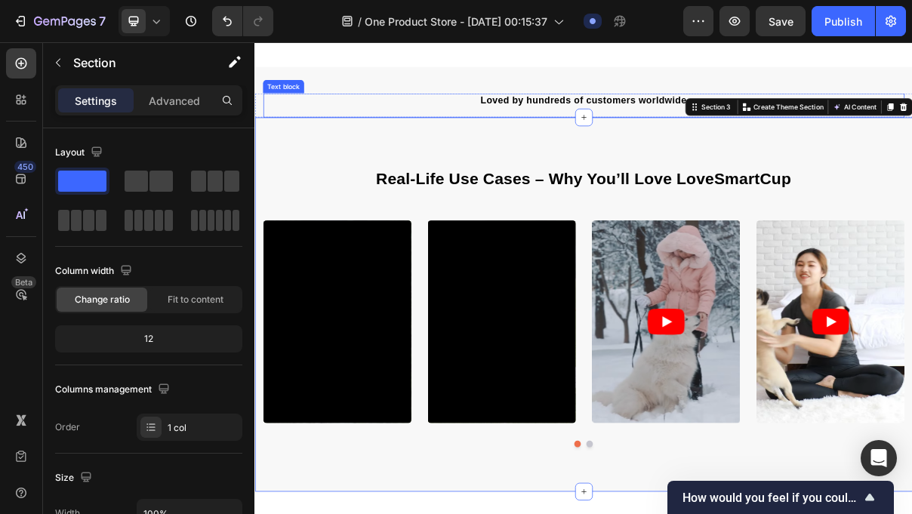
click at [499, 113] on div "Loved by hundreds of customers worldwide" at bounding box center [708, 123] width 884 height 21
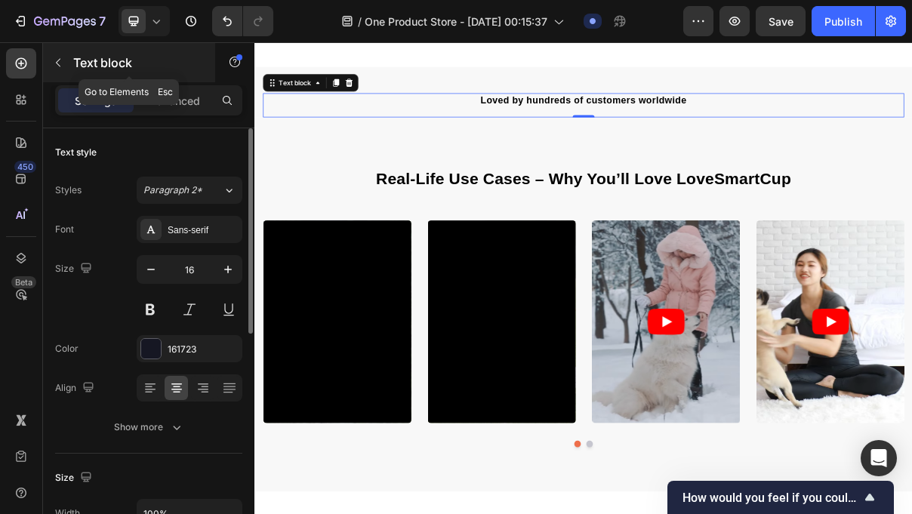
click at [68, 63] on button "button" at bounding box center [58, 63] width 24 height 24
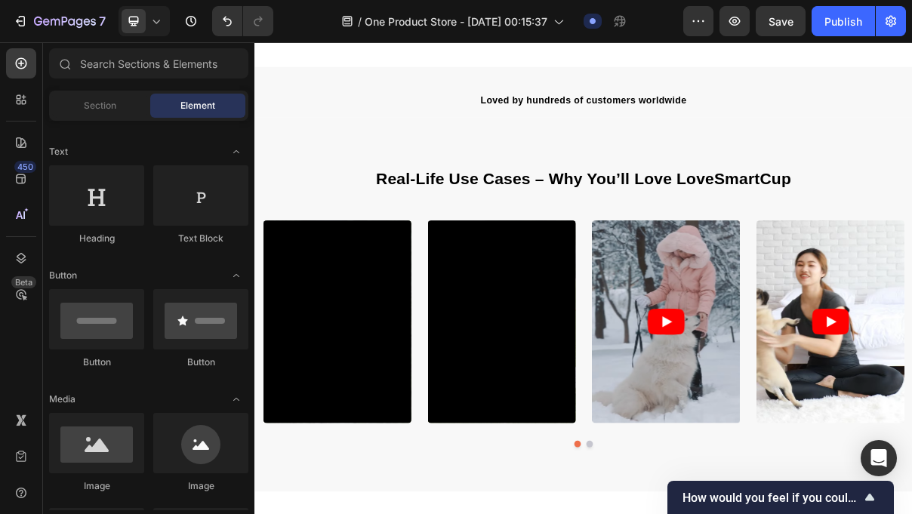
scroll to position [25, 0]
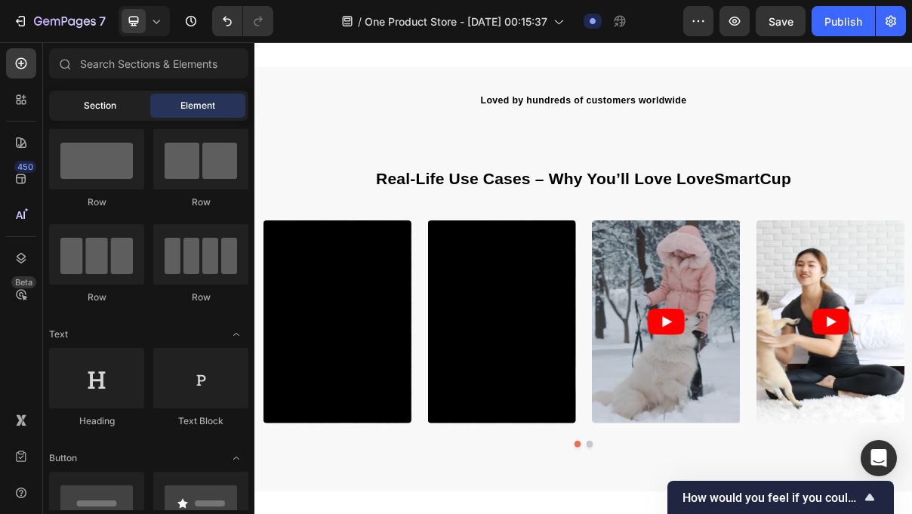
click at [121, 103] on div "Section" at bounding box center [99, 106] width 95 height 24
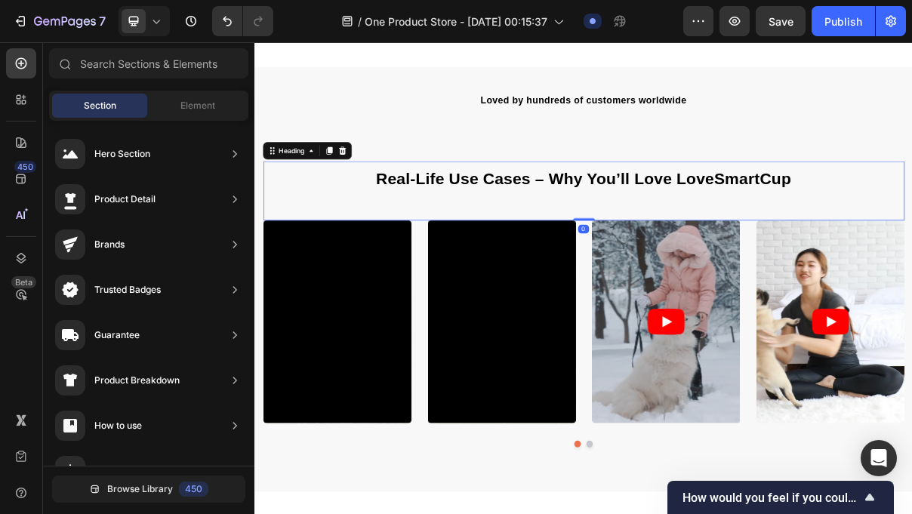
click at [833, 246] on h2 "Real-Life Use Cases – Why You’ll Love LoveSmartCup" at bounding box center [708, 228] width 884 height 45
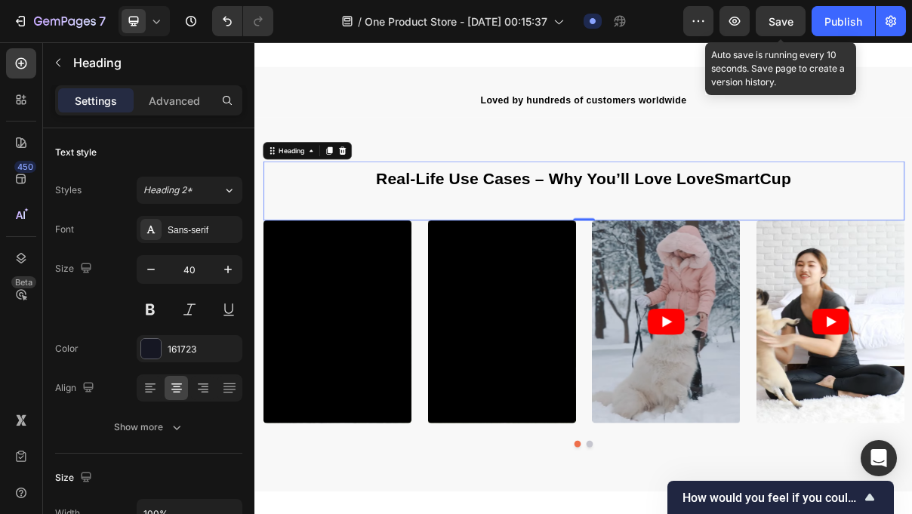
click at [776, 28] on div "Save" at bounding box center [781, 22] width 25 height 16
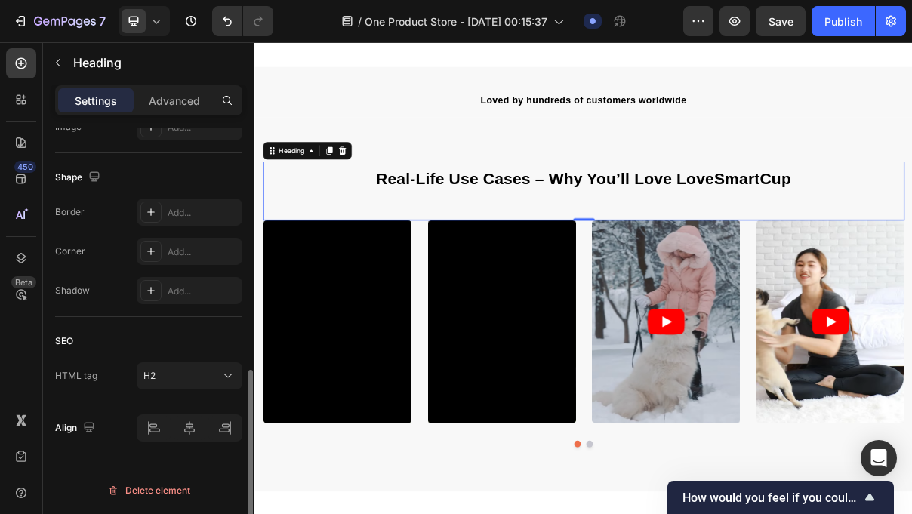
scroll to position [0, 0]
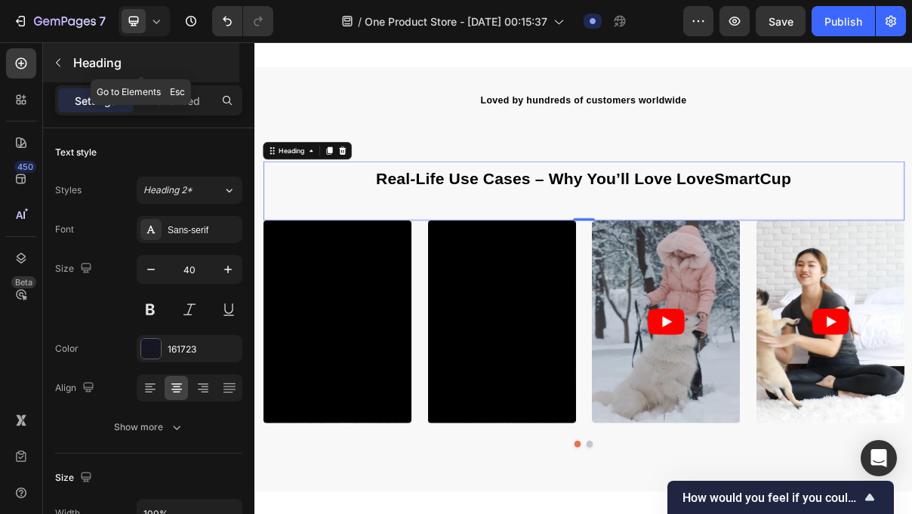
click at [62, 53] on button "button" at bounding box center [58, 63] width 24 height 24
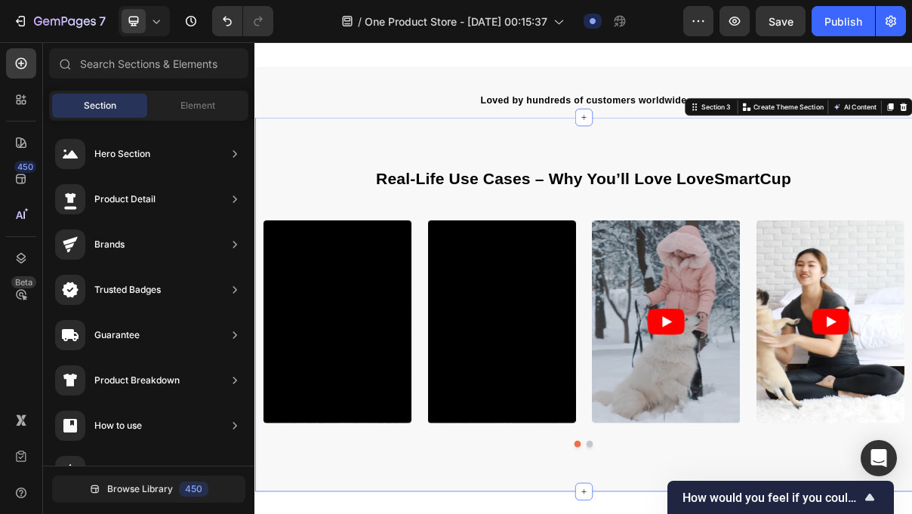
click at [717, 514] on div "Real-Life Use Cases – Why You’ll Love LoveSmartCup Heading Video Video Video Vi…" at bounding box center [708, 404] width 906 height 516
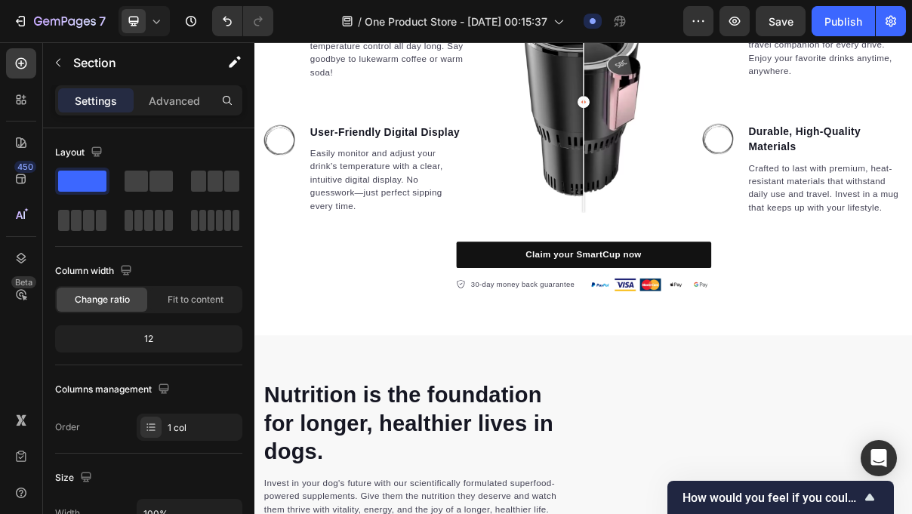
scroll to position [1362, 0]
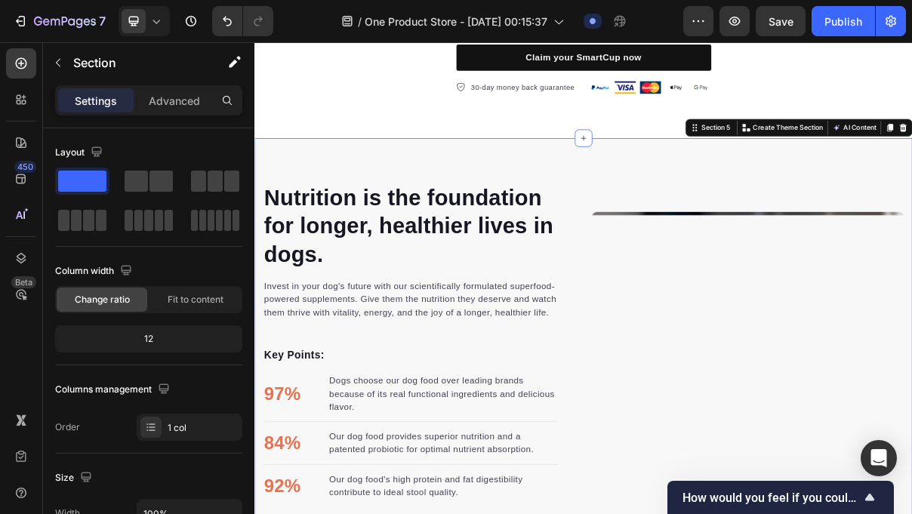
scroll to position [1636, 0]
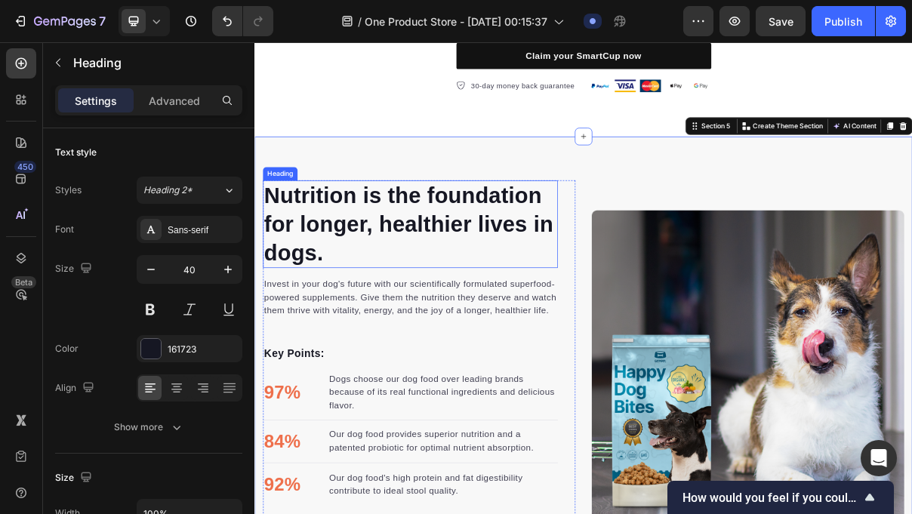
click at [401, 326] on p "Nutrition is the foundation for longer, healthier lives in dogs." at bounding box center [468, 293] width 403 height 118
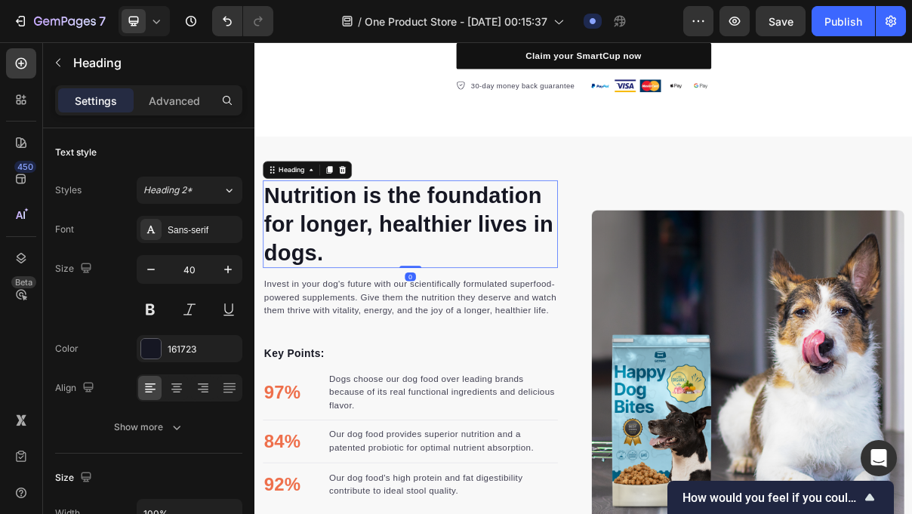
click at [401, 326] on p "Nutrition is the foundation for longer, healthier lives in dogs." at bounding box center [468, 293] width 403 height 118
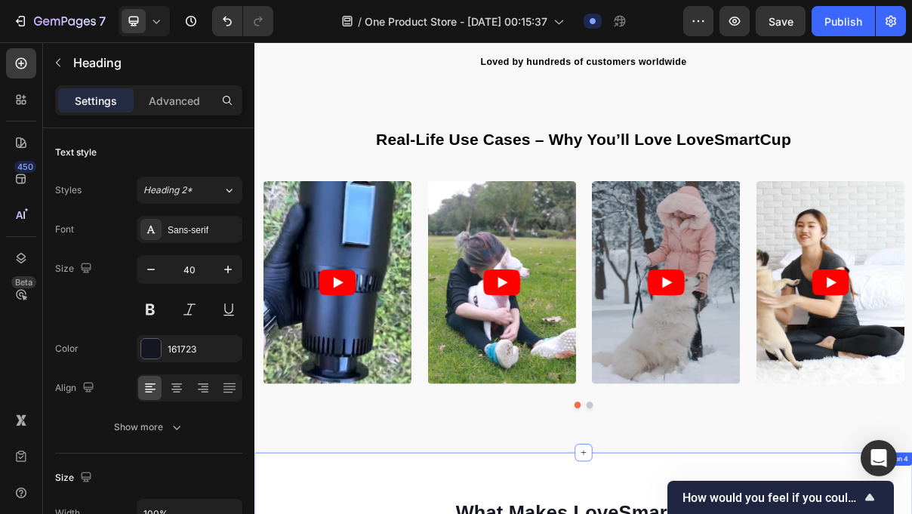
scroll to position [502, 0]
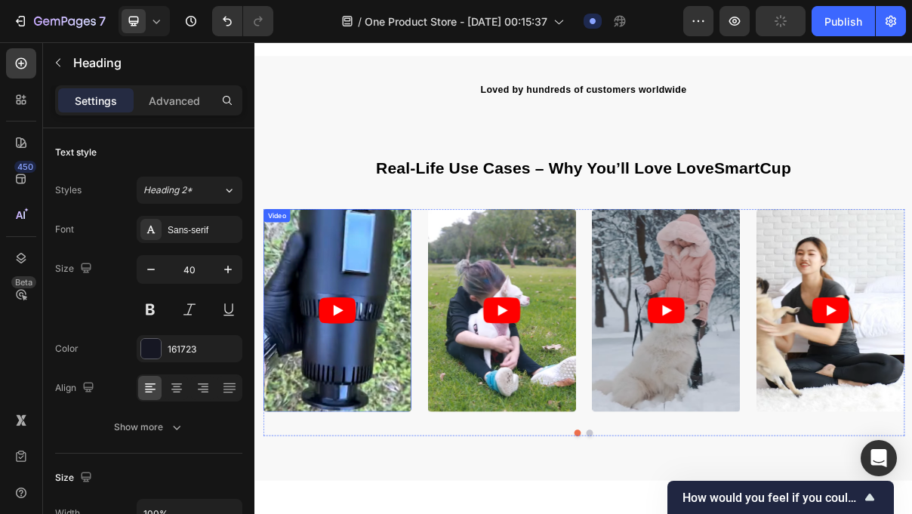
click at [414, 333] on article at bounding box center [368, 412] width 204 height 279
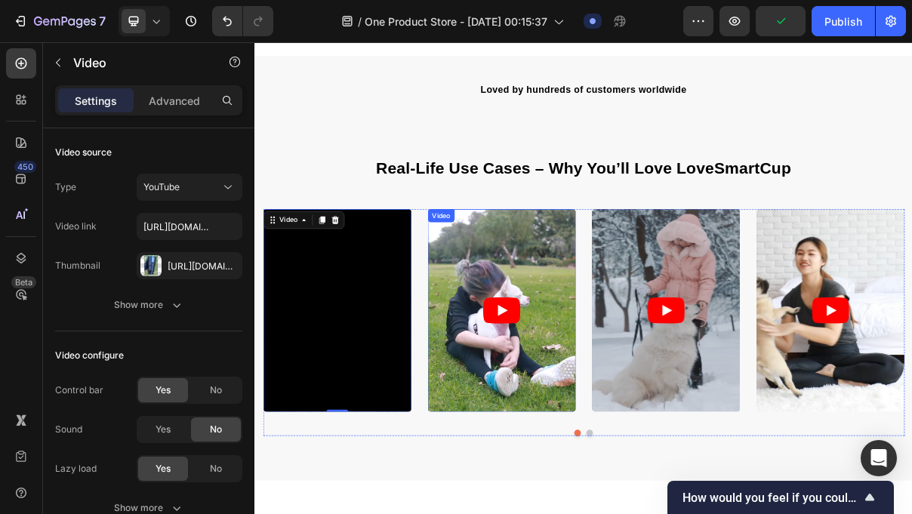
click at [551, 359] on article at bounding box center [594, 412] width 204 height 279
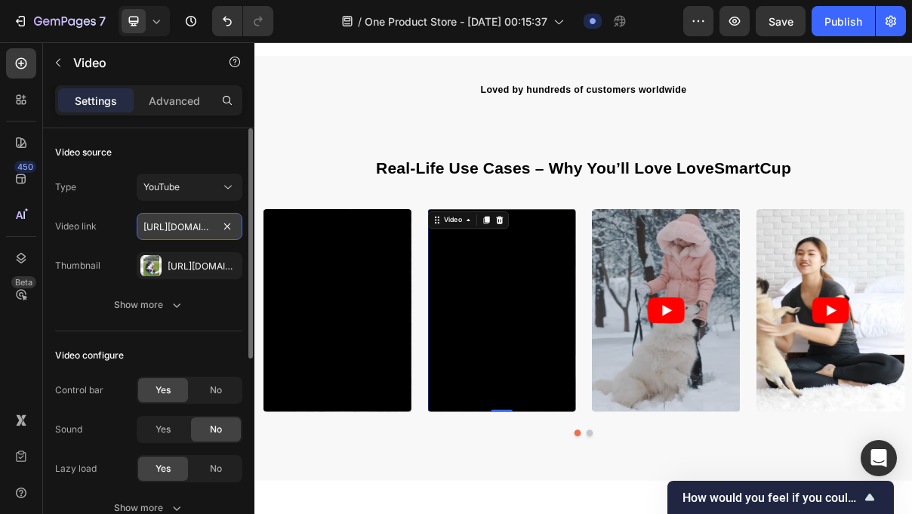
click at [200, 223] on input "[URL][DOMAIN_NAME]" at bounding box center [190, 226] width 106 height 27
click at [200, 224] on input "[URL][DOMAIN_NAME]" at bounding box center [190, 226] width 106 height 27
paste input "[URL][DOMAIN_NAME]"
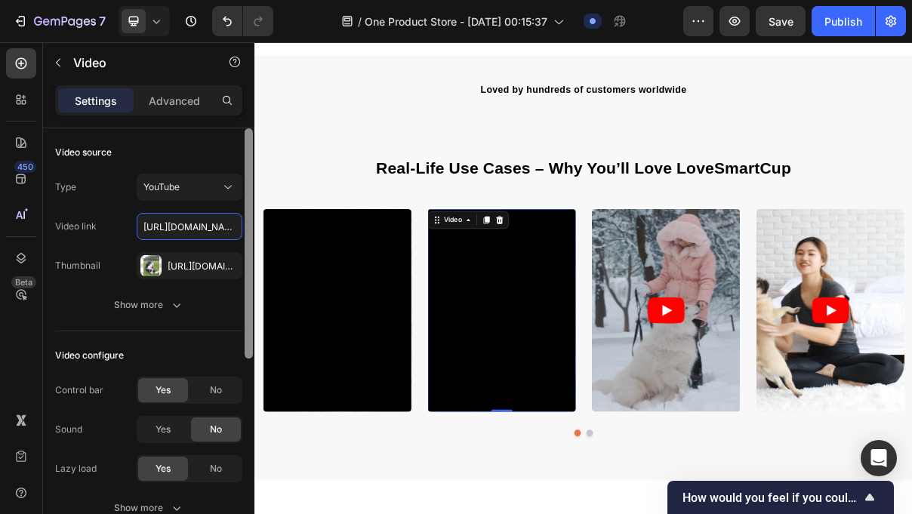
scroll to position [0, 217]
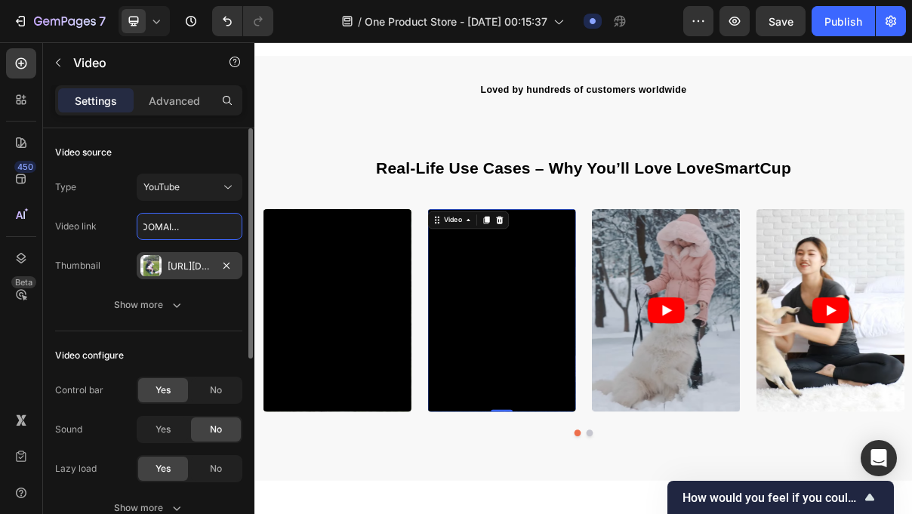
type input "[URL][DOMAIN_NAME]"
click at [196, 266] on div "[URL][DOMAIN_NAME]" at bounding box center [190, 267] width 44 height 14
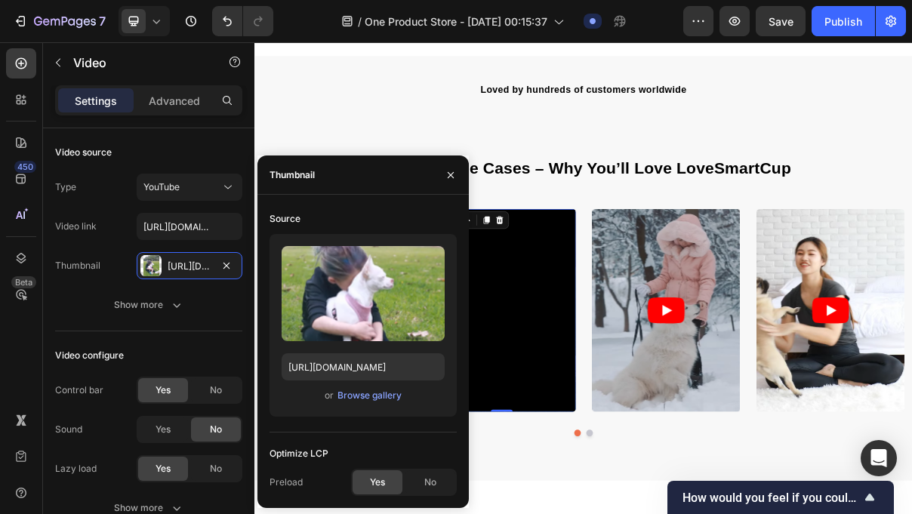
click at [370, 409] on div "Upload Image [URL][DOMAIN_NAME] or Browse gallery" at bounding box center [363, 325] width 187 height 183
click at [380, 403] on button "Browse gallery" at bounding box center [370, 395] width 66 height 15
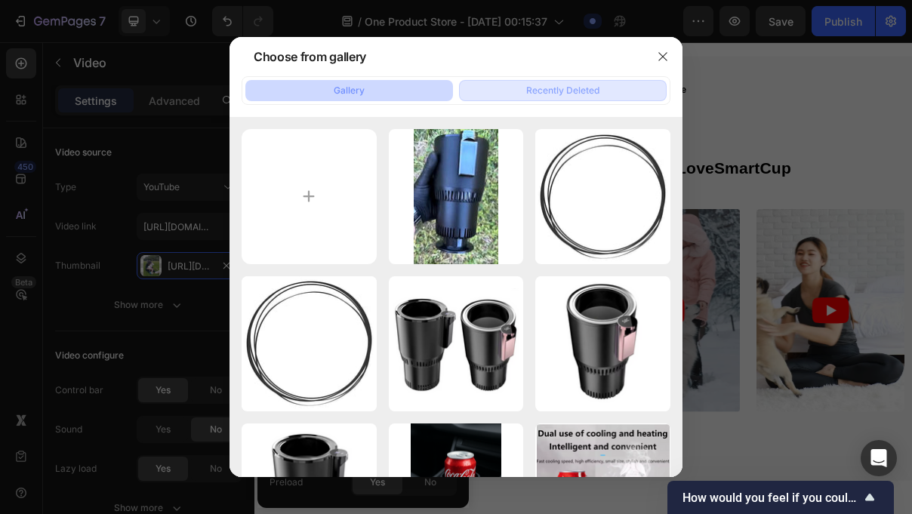
click at [532, 89] on div "Recently Deleted" at bounding box center [562, 91] width 73 height 14
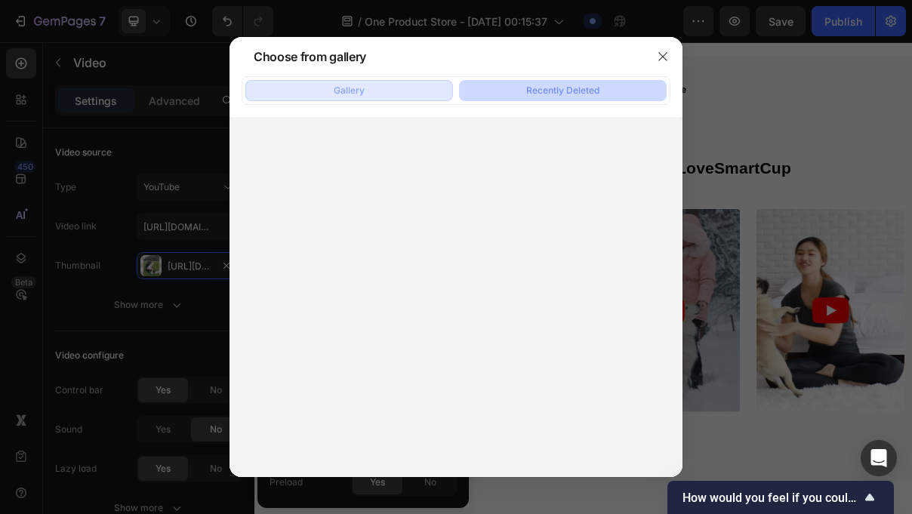
click at [397, 87] on button "Gallery" at bounding box center [349, 90] width 208 height 21
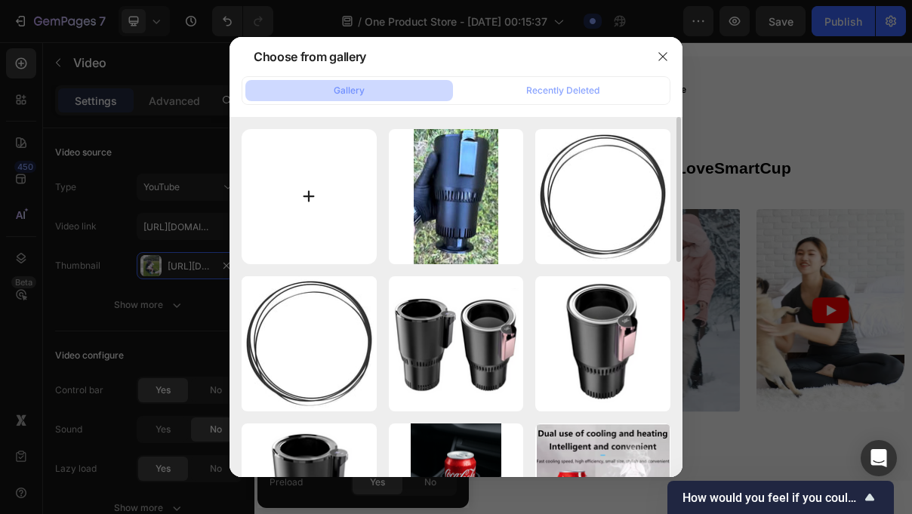
click at [312, 194] on input "file" at bounding box center [309, 196] width 135 height 135
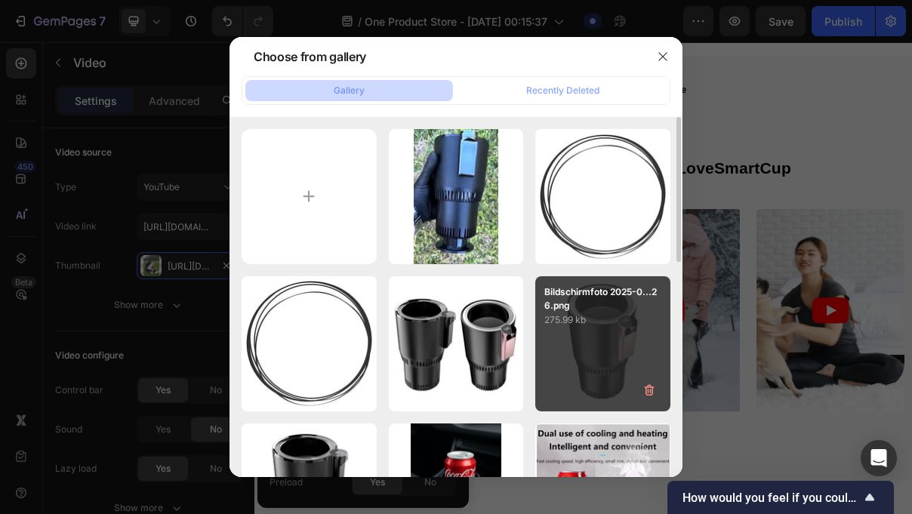
type input "C:\fakepath\WhatsApp Image [DATE] 01.15.07.jpeg"
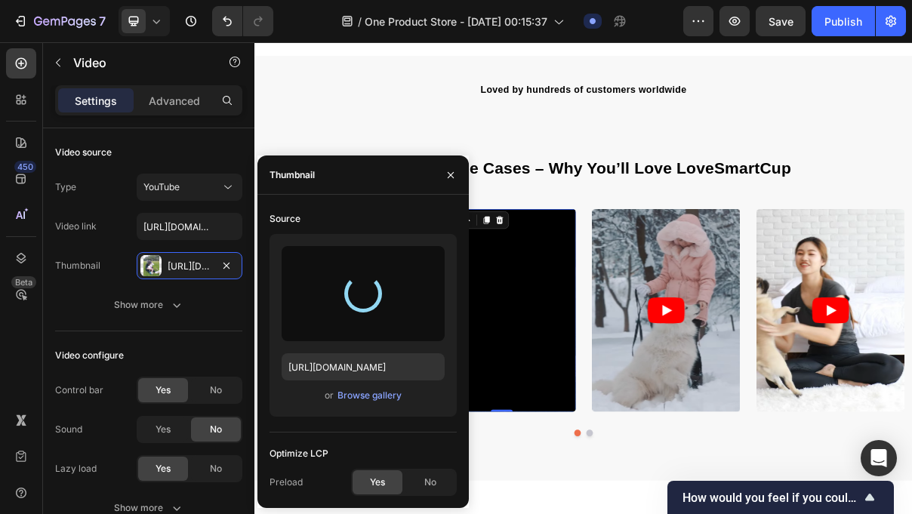
type input "[URL][DOMAIN_NAME]"
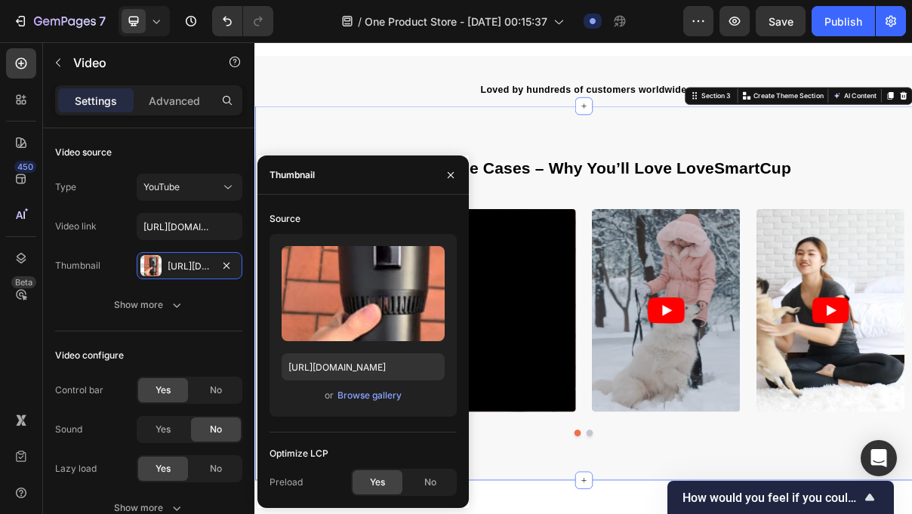
click at [742, 514] on div "Real-Life Use Cases – Why You’ll Love LoveSmartCup Heading Video Video Video Vi…" at bounding box center [708, 389] width 906 height 516
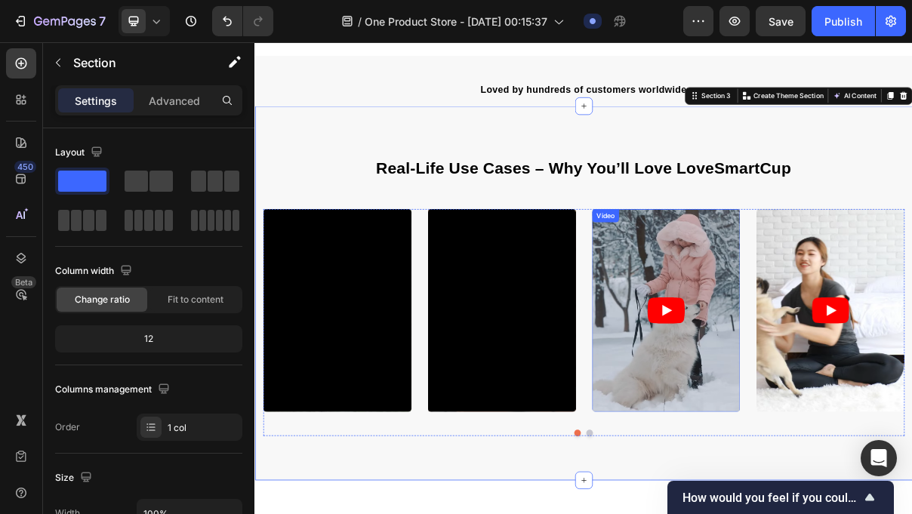
click at [799, 473] on article at bounding box center [821, 412] width 204 height 279
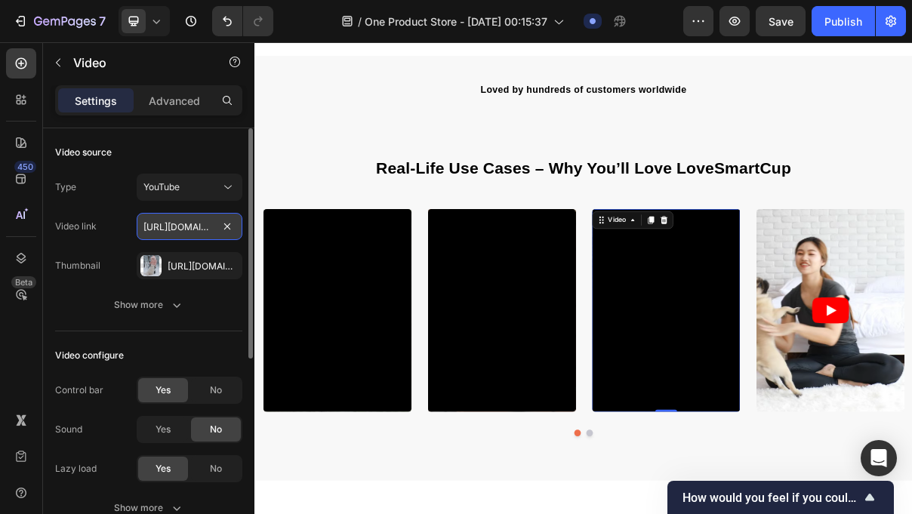
click at [209, 230] on input "[URL][DOMAIN_NAME]" at bounding box center [190, 226] width 106 height 27
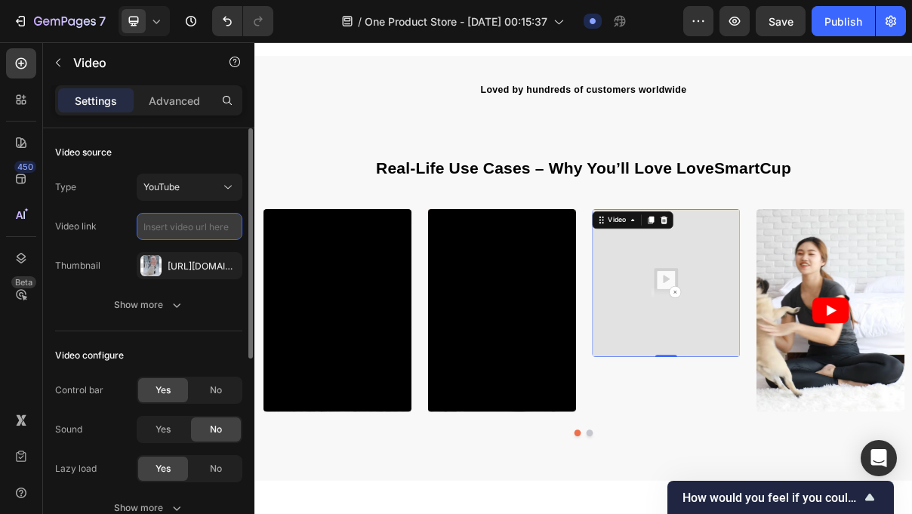
paste input "[URL][DOMAIN_NAME]"
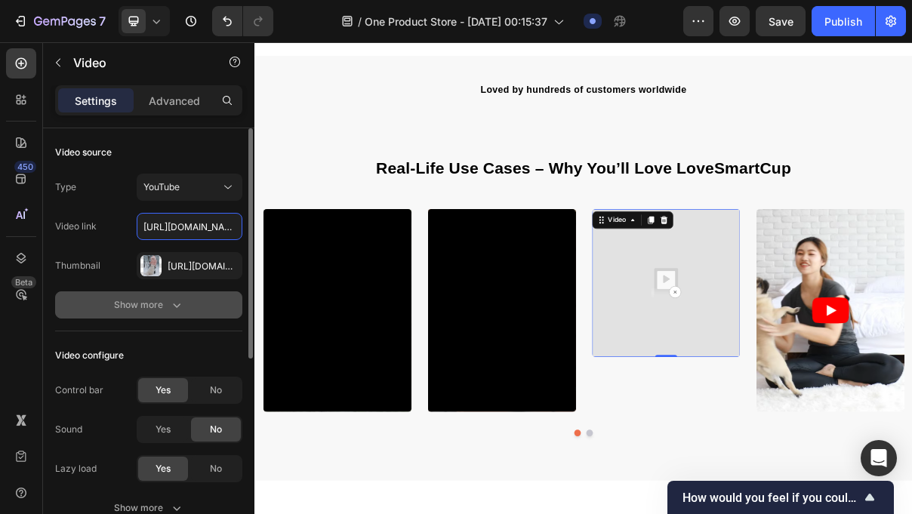
scroll to position [0, 214]
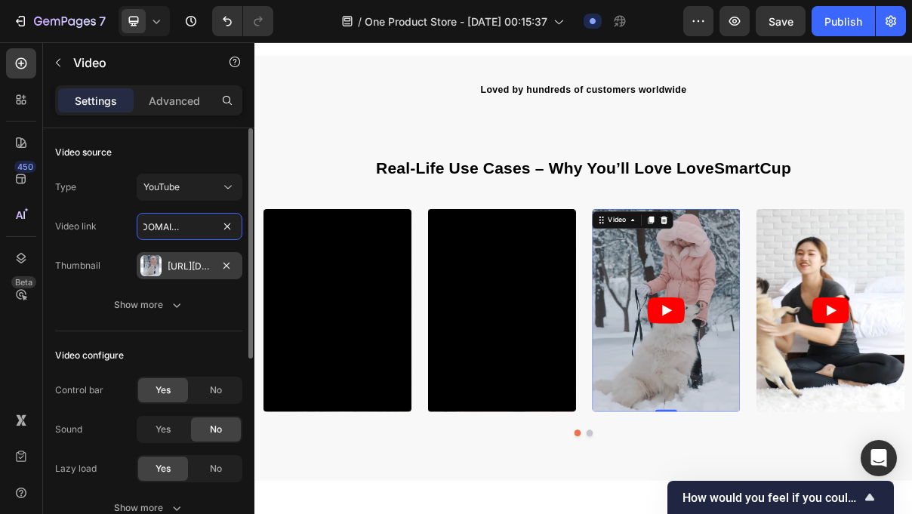
type input "[URL][DOMAIN_NAME]"
click at [203, 270] on div "[URL][DOMAIN_NAME]" at bounding box center [190, 267] width 44 height 14
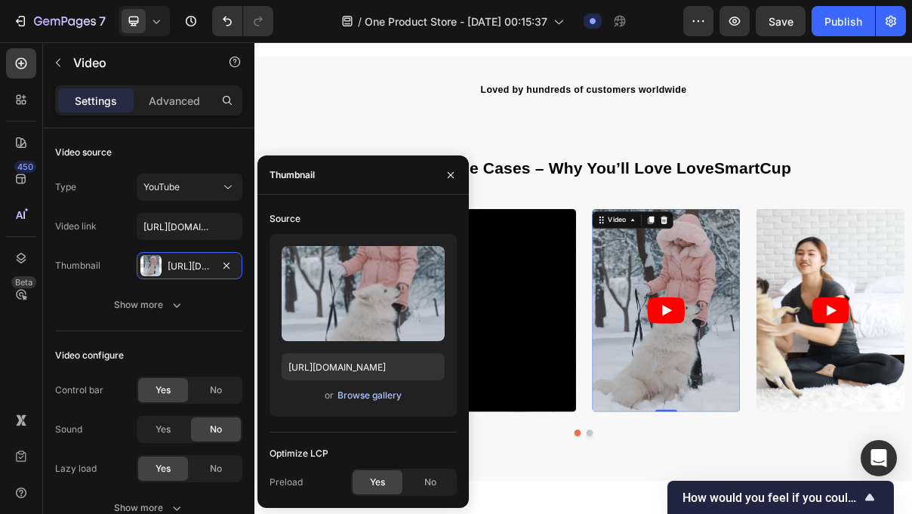
click at [363, 402] on div "Browse gallery" at bounding box center [370, 396] width 64 height 14
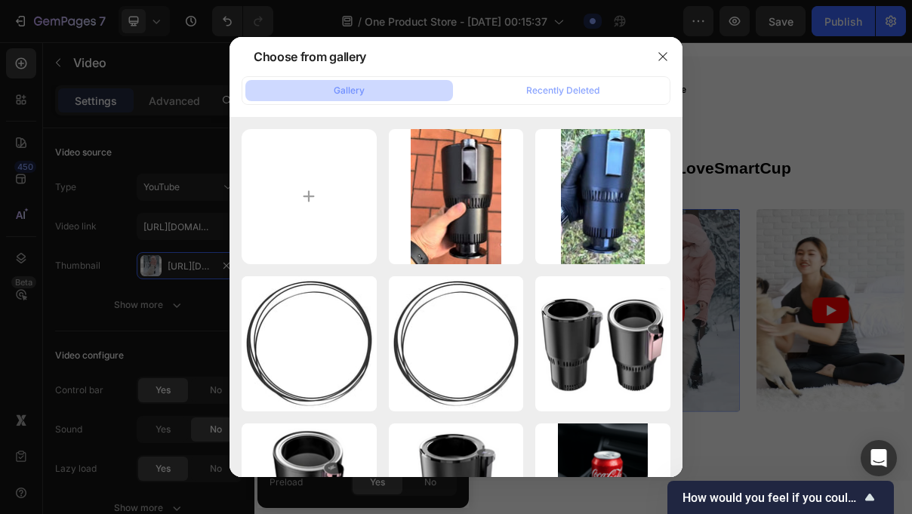
click at [370, 88] on button "Gallery" at bounding box center [349, 90] width 208 height 21
click at [327, 168] on input "file" at bounding box center [309, 196] width 135 height 135
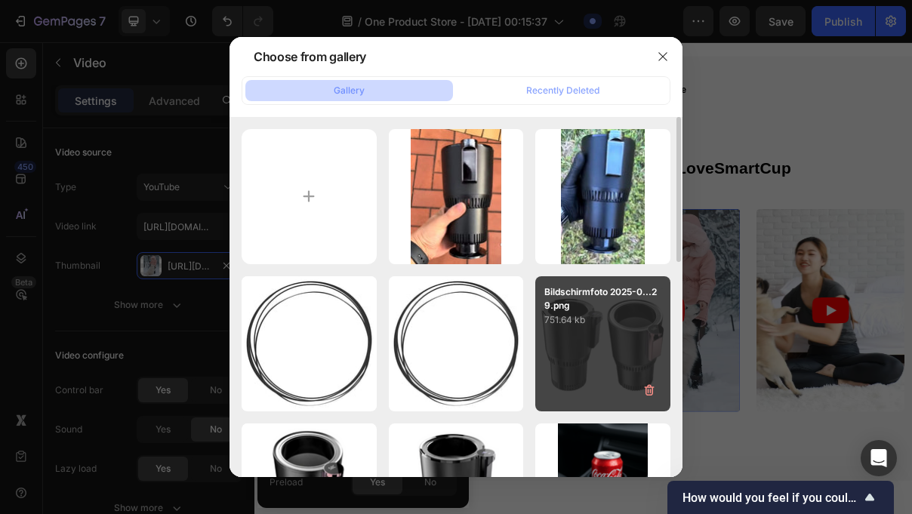
type input "C:\fakepath\WhatsApp Image [DATE] 01.16.08.jpeg"
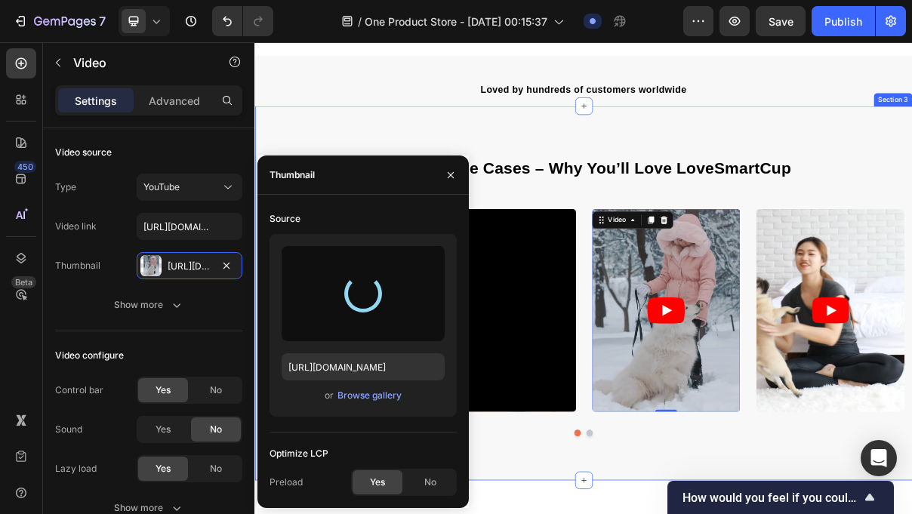
type input "[URL][DOMAIN_NAME]"
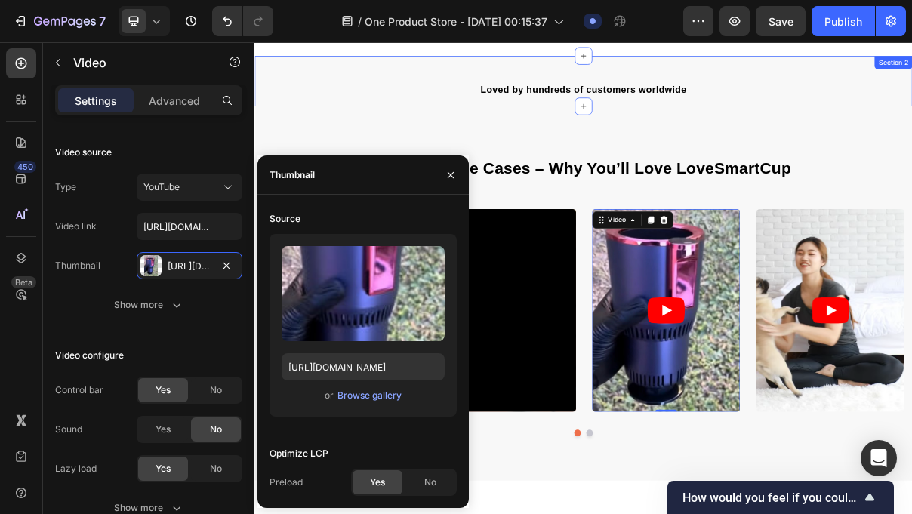
click at [912, 66] on div "Loved by hundreds of customers worldwide Text block Row Section 2" at bounding box center [708, 95] width 906 height 69
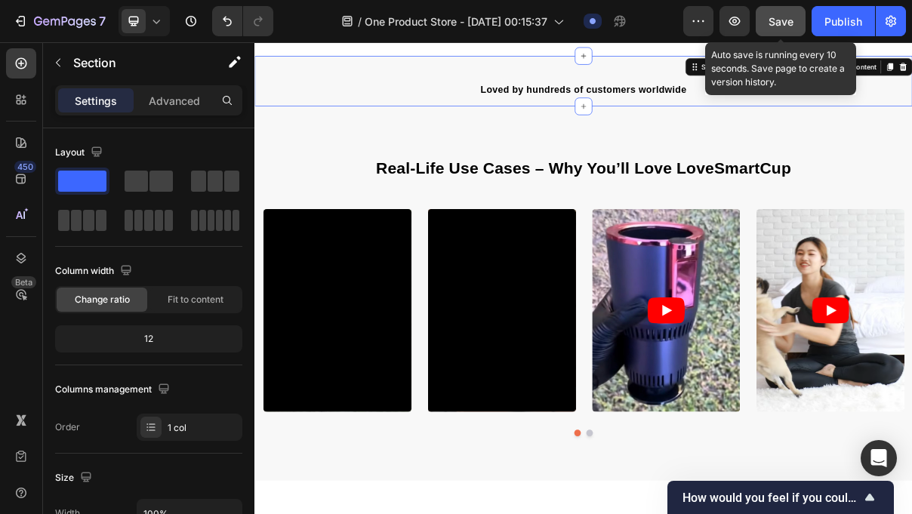
click at [789, 26] on span "Save" at bounding box center [781, 21] width 25 height 13
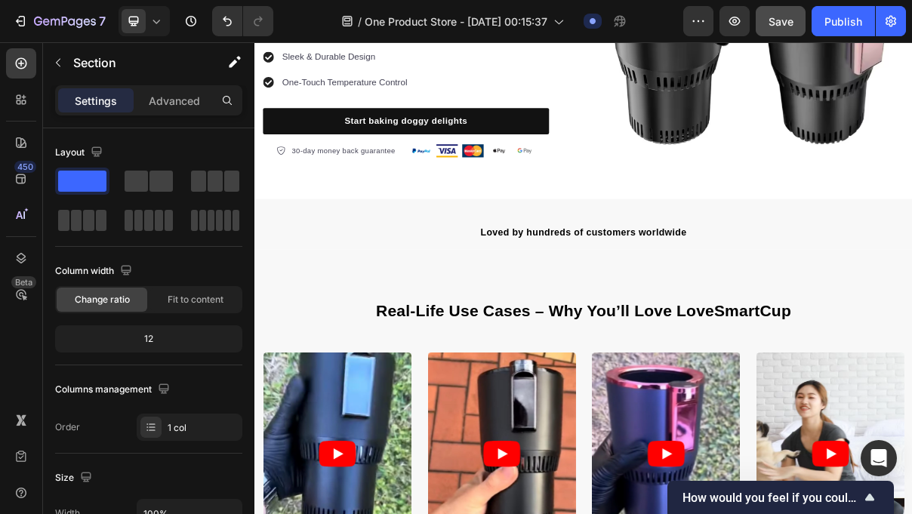
scroll to position [333, 0]
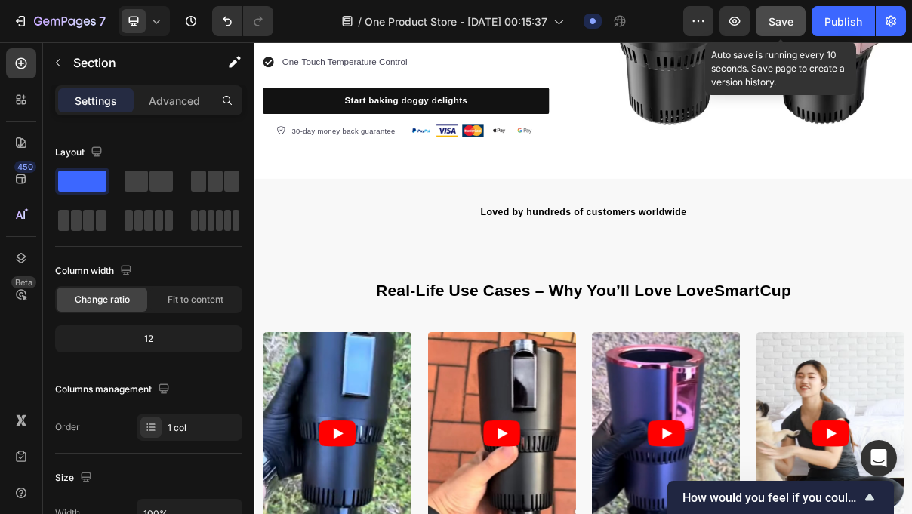
click at [786, 9] on button "Save" at bounding box center [781, 21] width 50 height 30
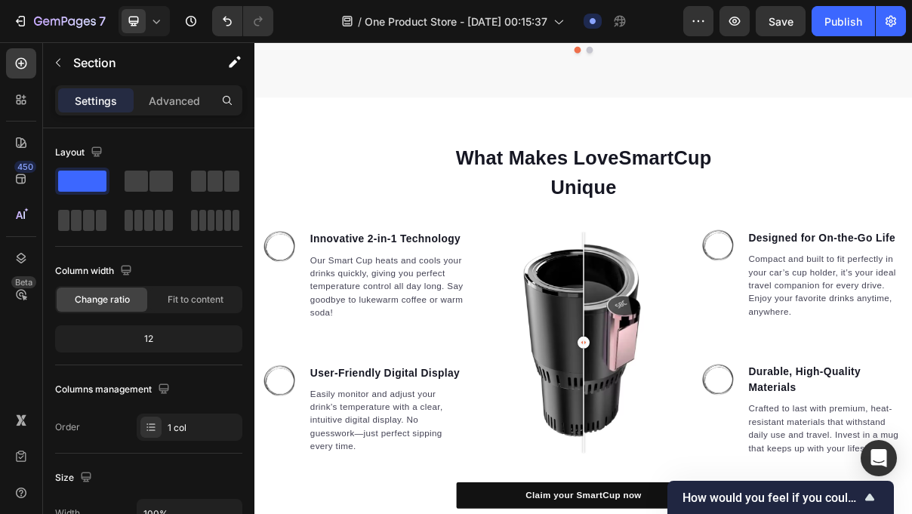
scroll to position [1031, 0]
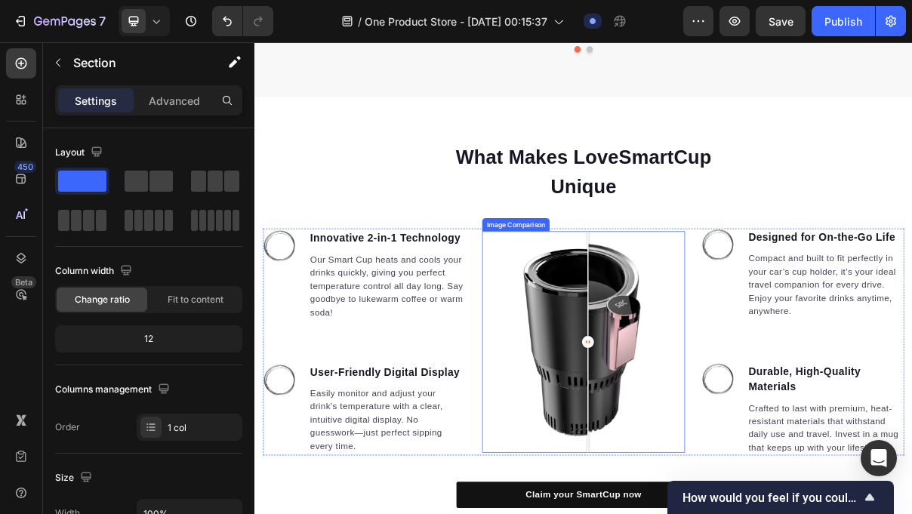
drag, startPoint x: 710, startPoint y: 453, endPoint x: 711, endPoint y: 506, distance: 52.9
click at [711, 506] on div at bounding box center [714, 455] width 30 height 304
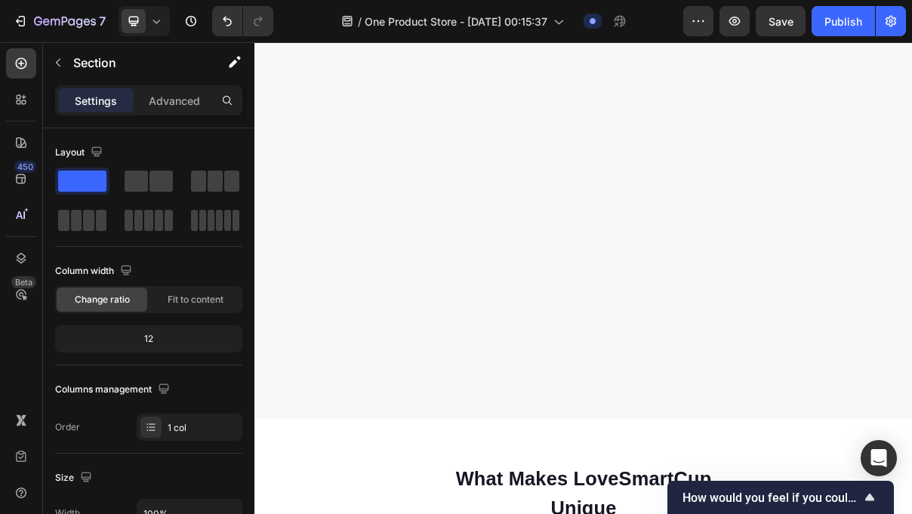
scroll to position [0, 0]
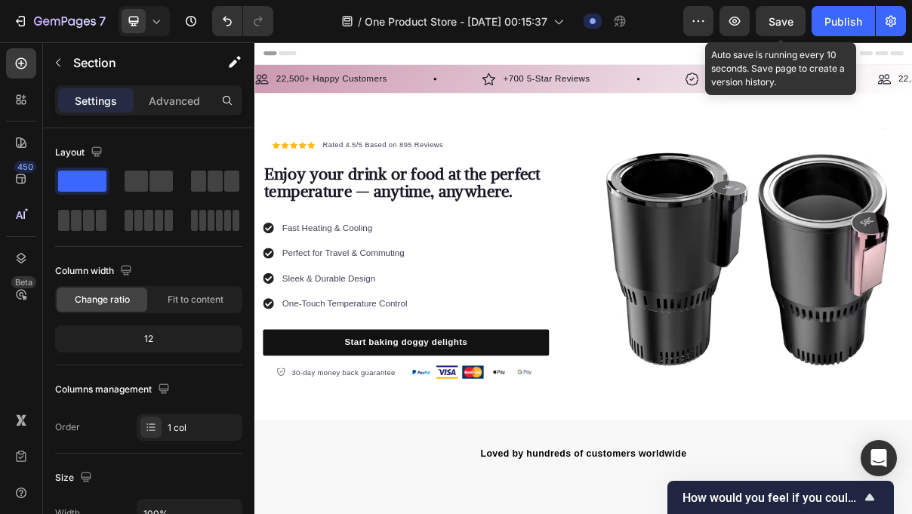
click at [793, 26] on span "Save" at bounding box center [781, 21] width 25 height 13
click at [782, 32] on button "Save" at bounding box center [781, 21] width 50 height 30
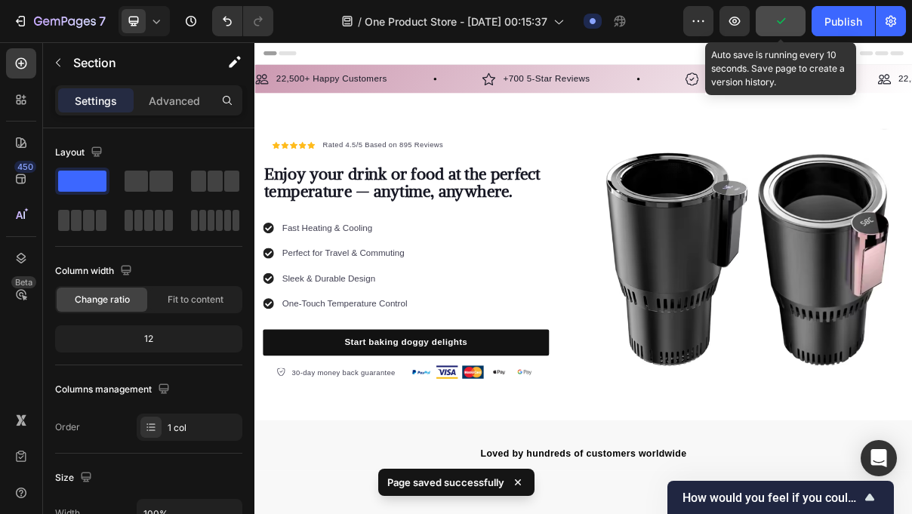
click at [782, 32] on button "button" at bounding box center [781, 21] width 50 height 30
click at [783, 32] on button "Save" at bounding box center [781, 21] width 50 height 30
click at [783, 30] on button "Save" at bounding box center [781, 21] width 50 height 30
